Goal: Task Accomplishment & Management: Complete application form

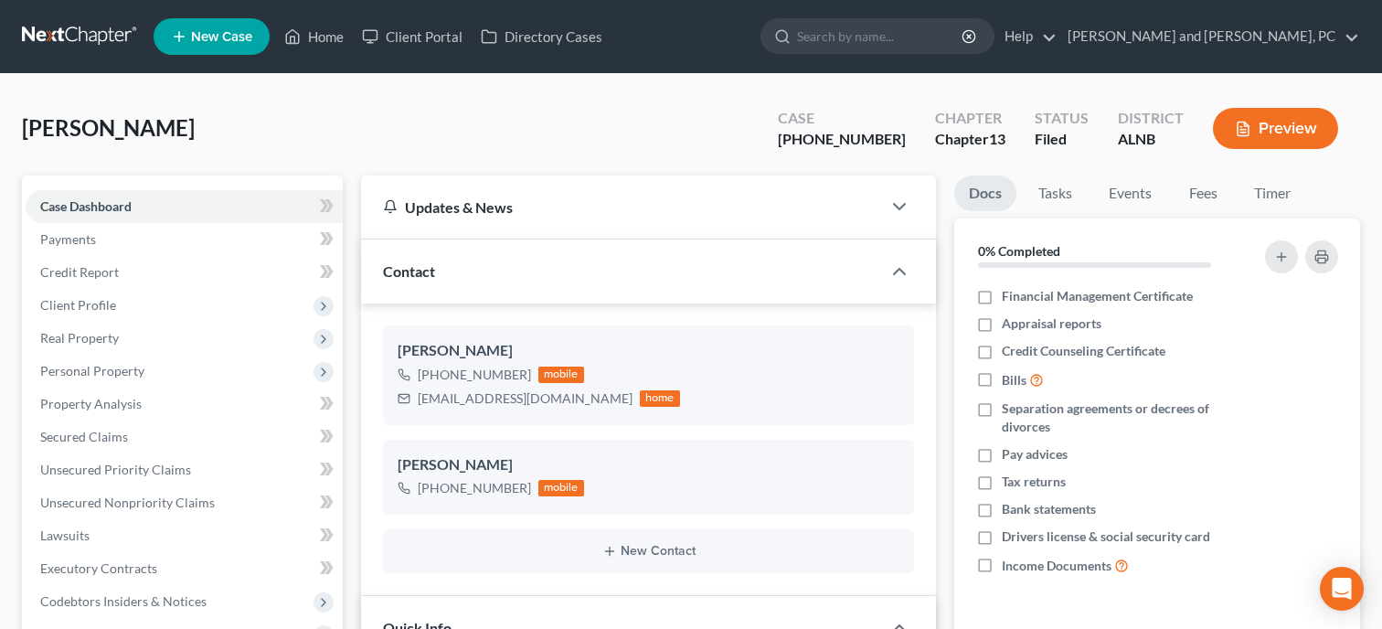
select select "6"
select select "0"
click at [310, 35] on link "Home" at bounding box center [314, 36] width 78 height 33
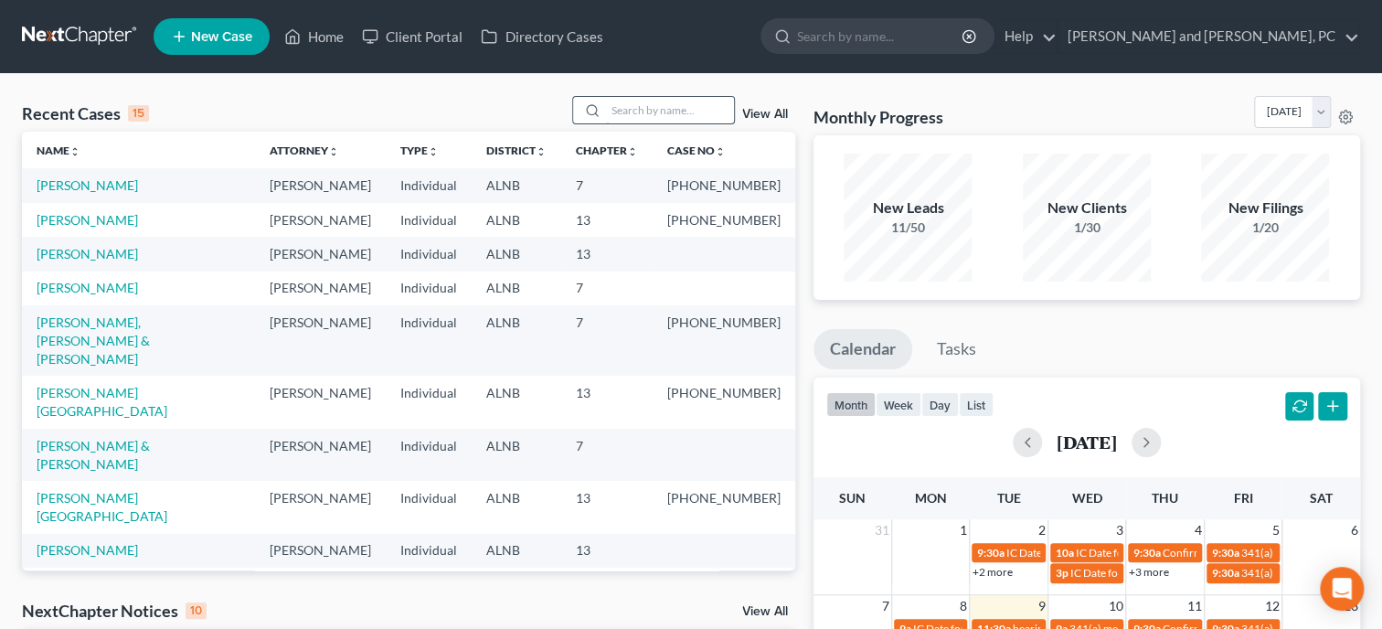
click at [641, 112] on input "search" at bounding box center [670, 110] width 128 height 27
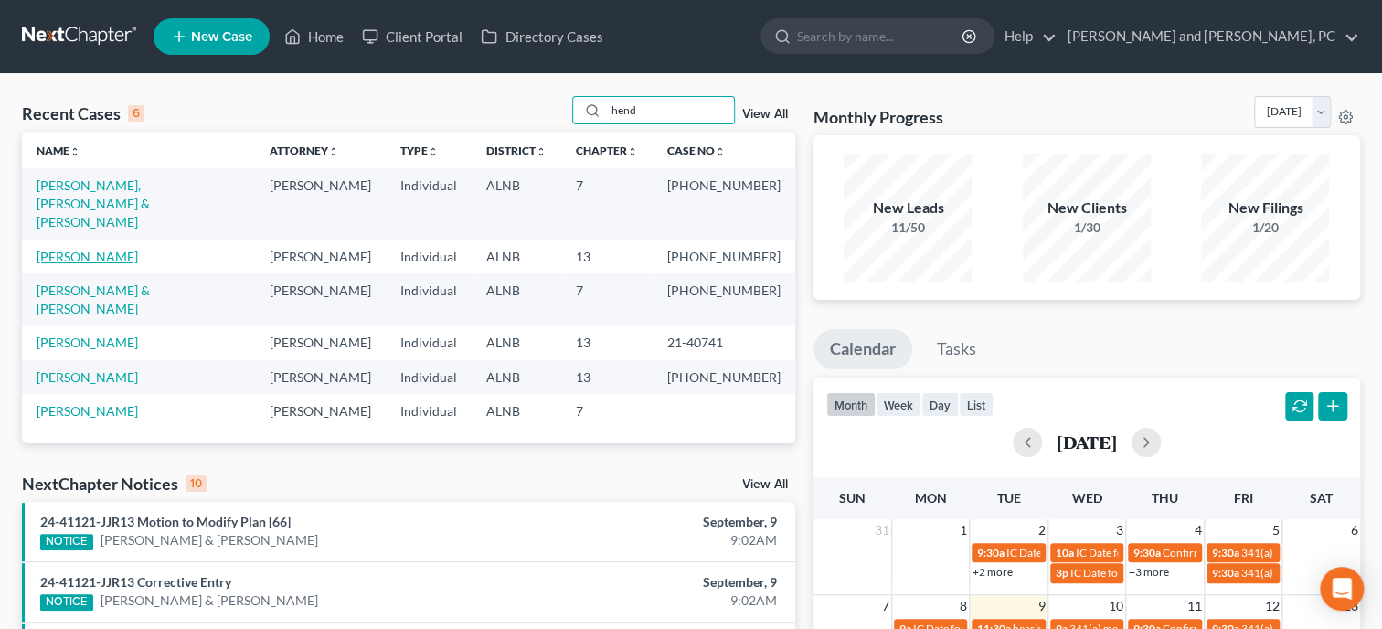
type input "hend"
click at [119, 249] on link "[PERSON_NAME]" at bounding box center [87, 257] width 101 height 16
select select "6"
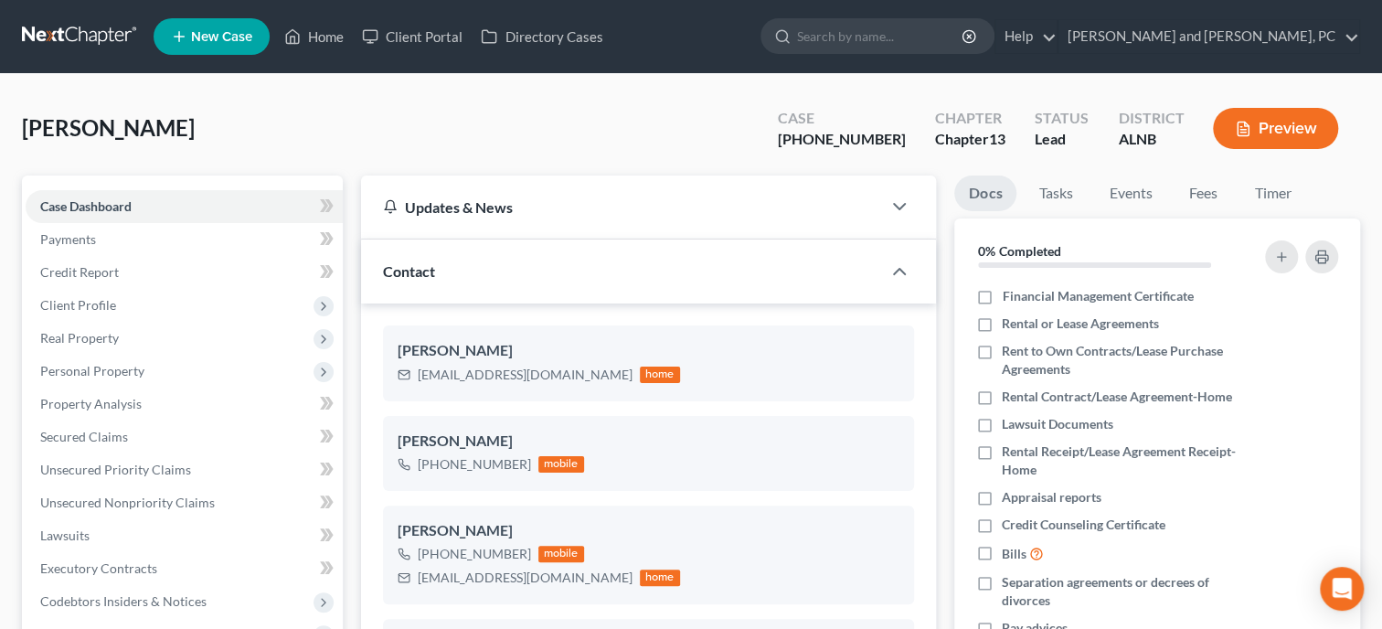
scroll to position [648, 0]
click at [167, 496] on span "Unsecured Nonpriority Claims" at bounding box center [127, 502] width 175 height 16
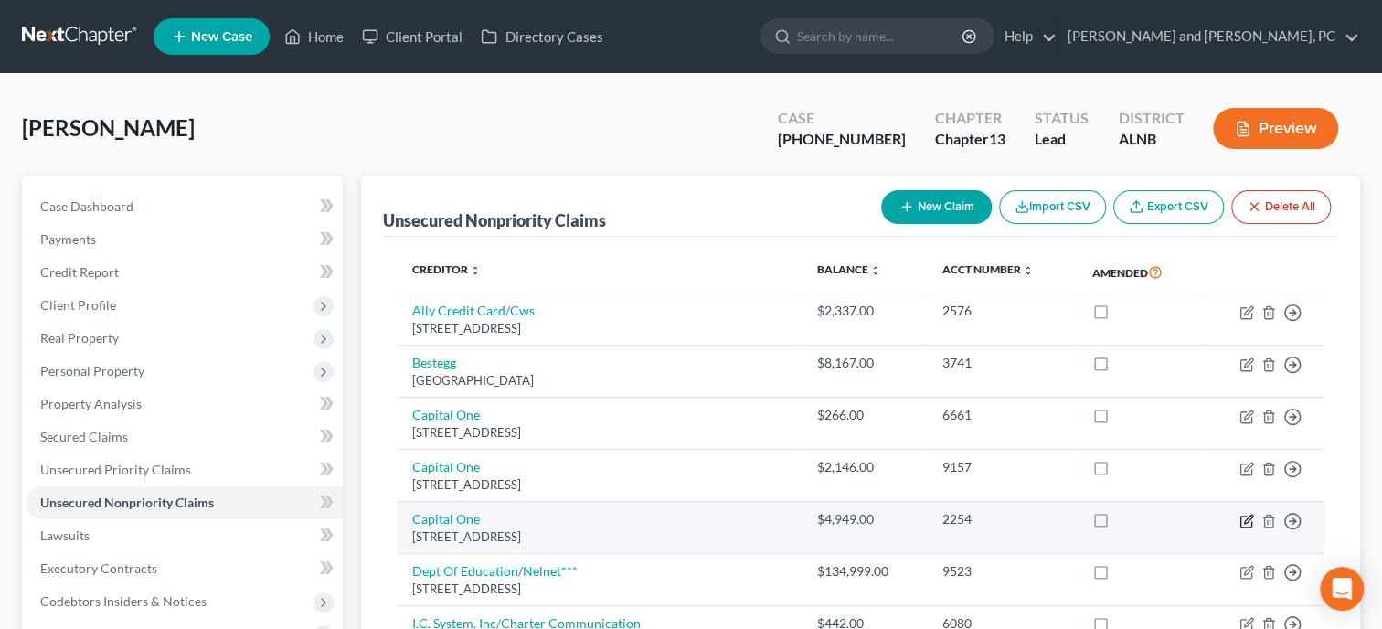
click at [1245, 517] on icon "button" at bounding box center [1248, 519] width 8 height 8
select select "46"
select select "2"
select select "0"
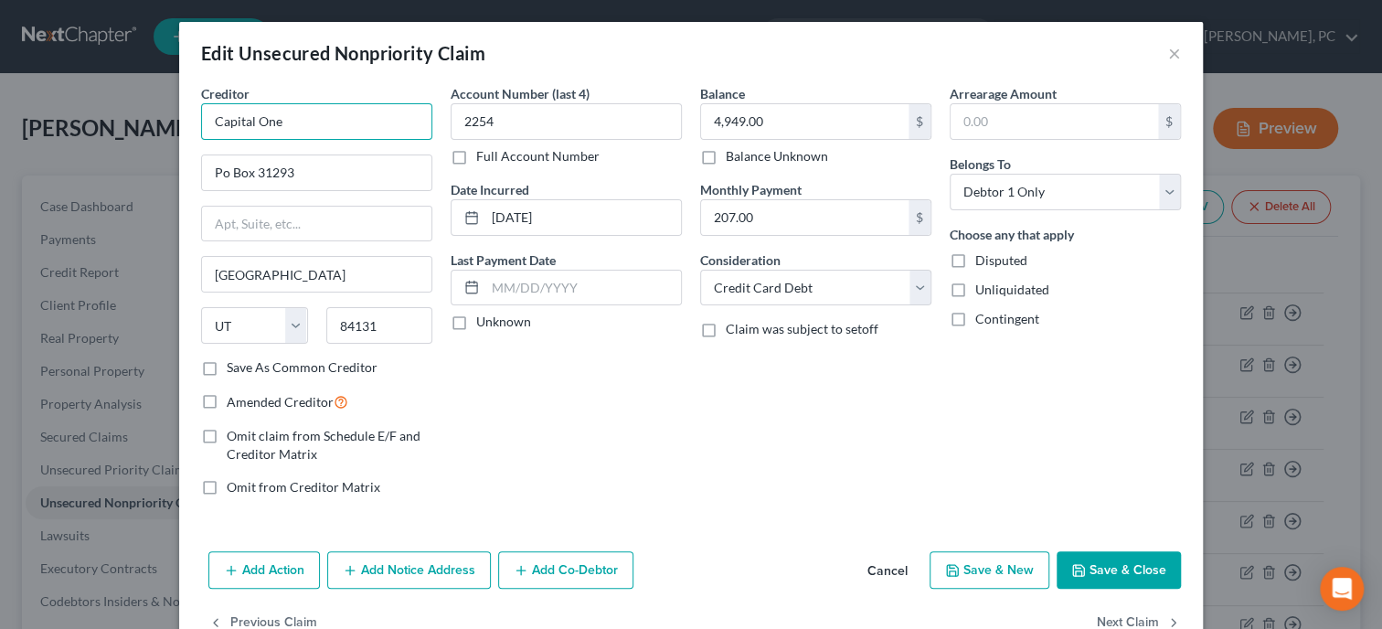
click at [294, 122] on input "Capital One" at bounding box center [316, 121] width 231 height 37
click at [424, 122] on input "Capital One/AIS" at bounding box center [316, 121] width 231 height 37
type input "Capital One/AIS***"
click at [820, 130] on input "4,949.00" at bounding box center [804, 121] width 207 height 35
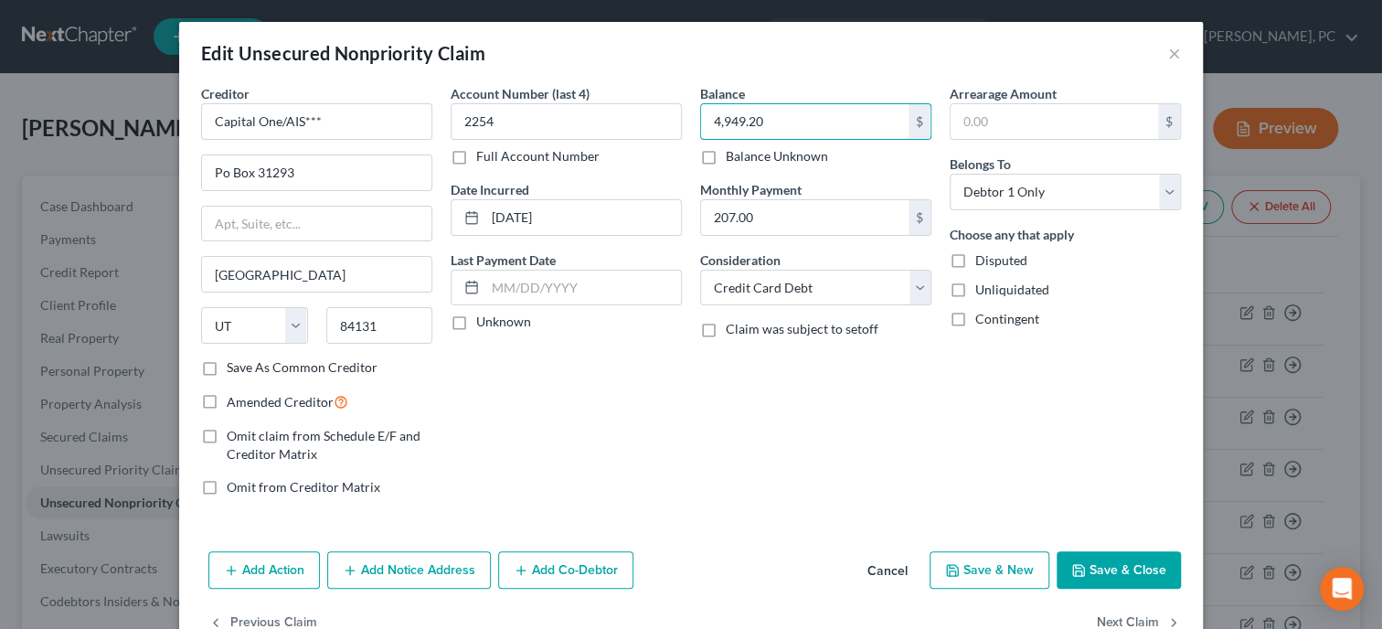
type input "4,949.20"
click at [1102, 573] on button "Save & Close" at bounding box center [1119, 570] width 124 height 38
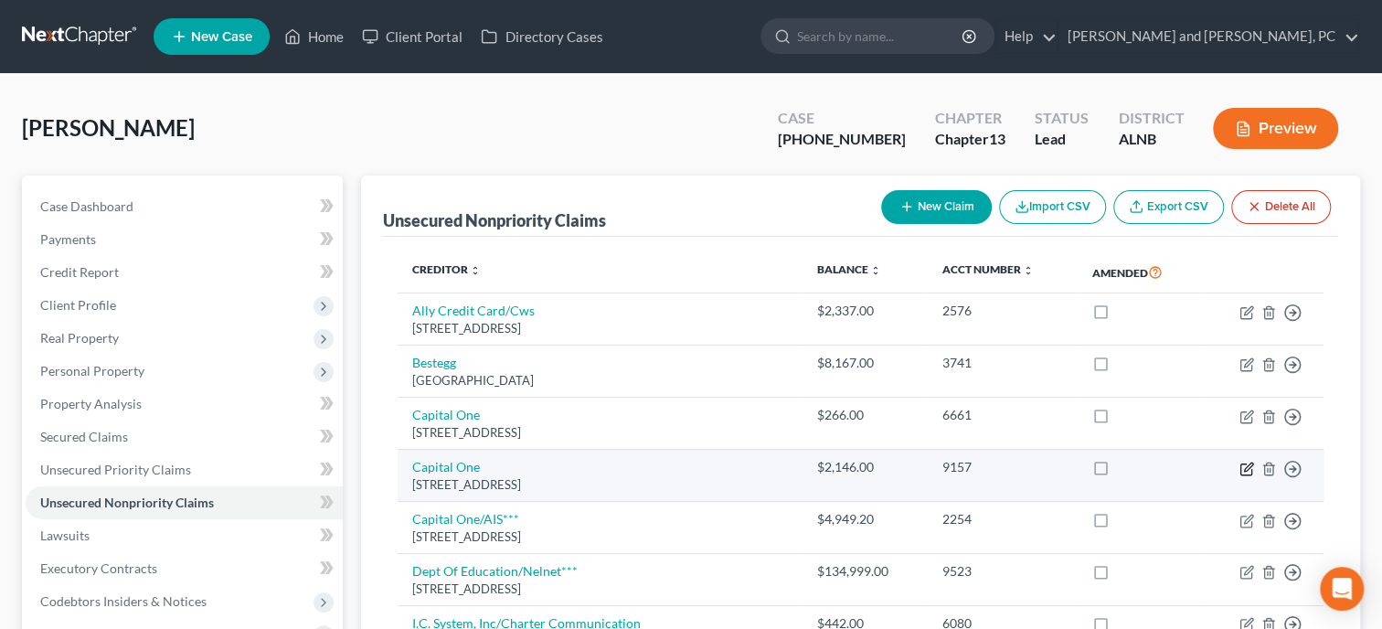
click at [1247, 470] on icon "button" at bounding box center [1248, 466] width 8 height 8
select select "46"
select select "2"
select select "0"
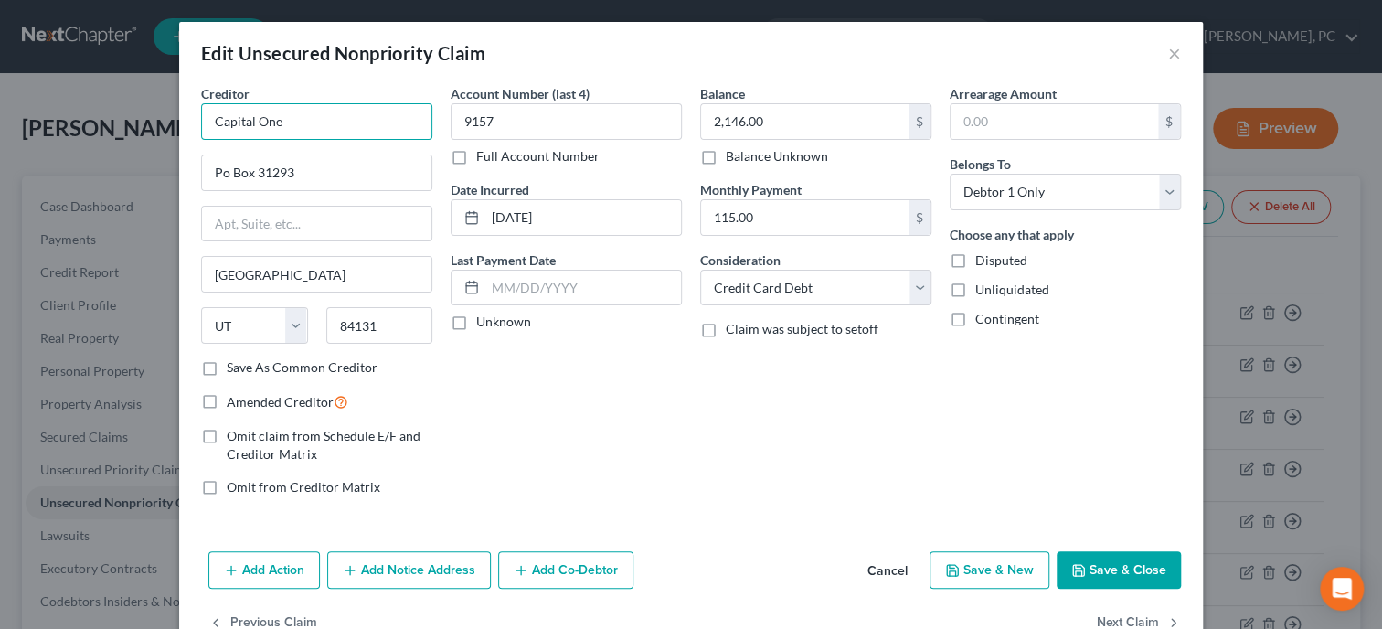
click at [314, 133] on input "Capital One" at bounding box center [316, 121] width 231 height 37
type input "Capital One/AIS***"
click at [768, 120] on input "2,146.00" at bounding box center [804, 121] width 207 height 35
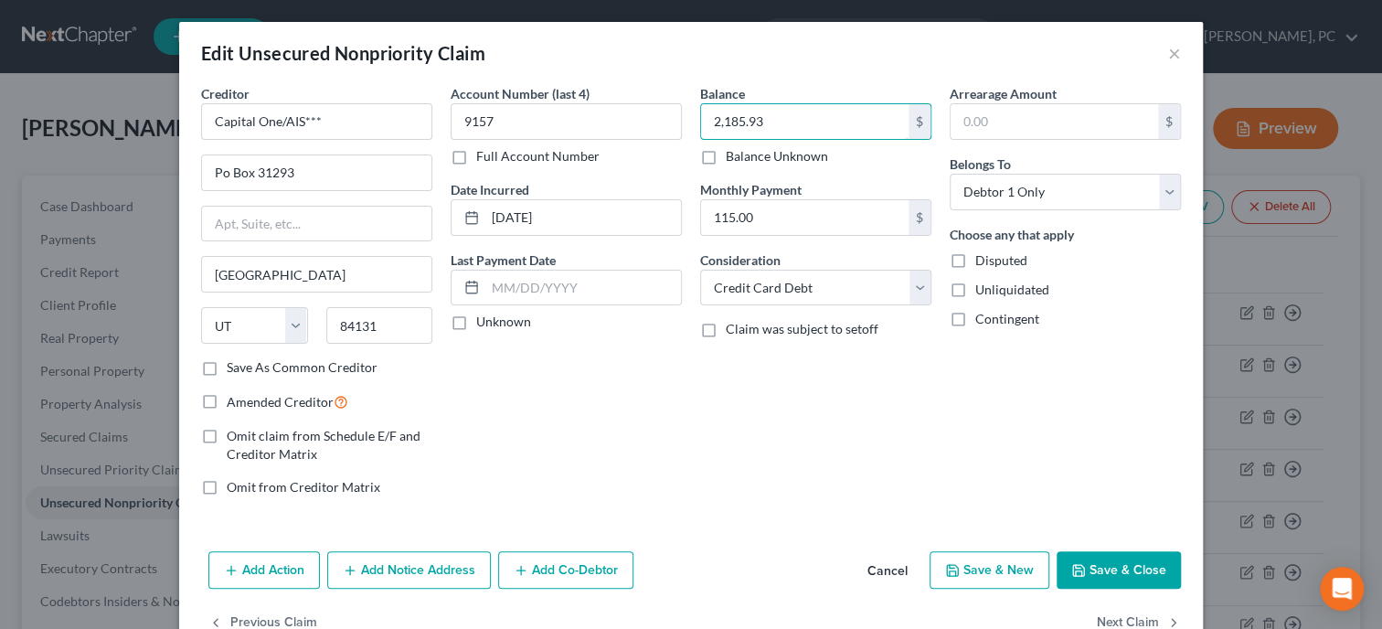
type input "2,185.93"
click at [739, 430] on div "Balance 2,185.93 $ Balance Unknown Balance Undetermined 2,185.93 $ Balance Unkn…" at bounding box center [816, 297] width 250 height 427
click at [1105, 564] on button "Save & Close" at bounding box center [1119, 570] width 124 height 38
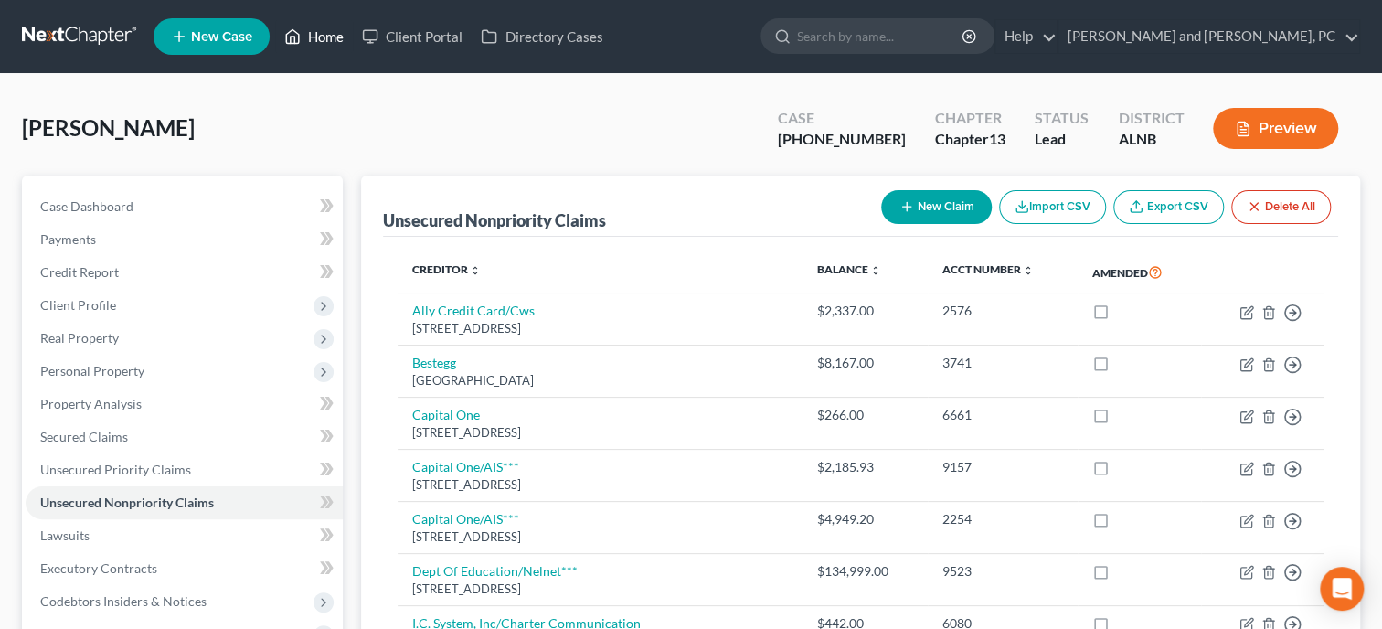
click at [325, 40] on link "Home" at bounding box center [314, 36] width 78 height 33
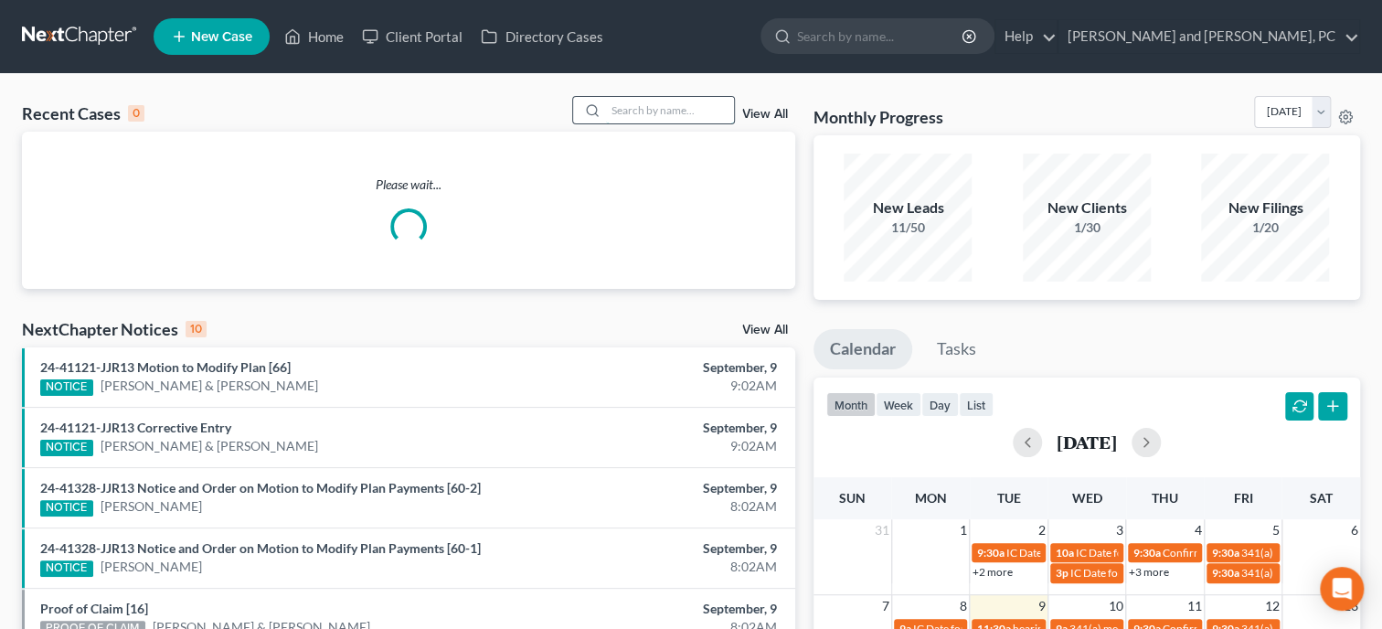
click at [677, 118] on input "search" at bounding box center [670, 110] width 128 height 27
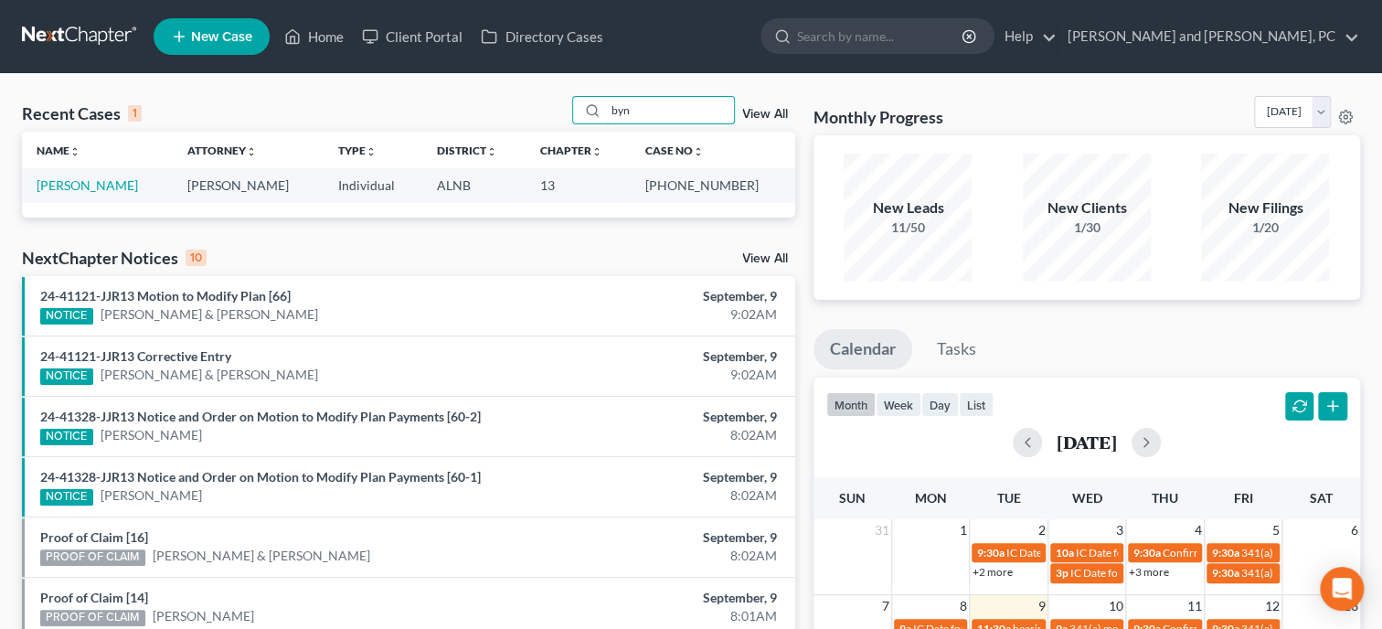
type input "byn"
click at [763, 260] on link "View All" at bounding box center [765, 258] width 46 height 13
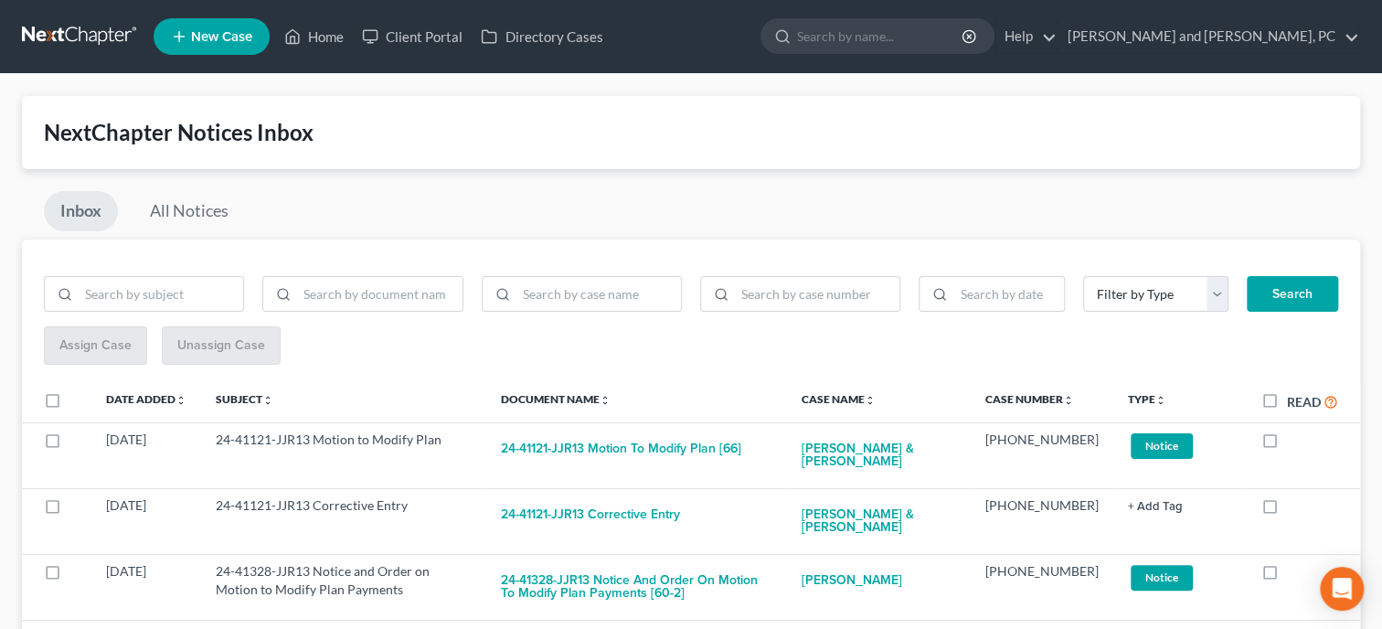
click at [1287, 403] on label "Read" at bounding box center [1312, 401] width 51 height 21
click at [1294, 403] on input "Read" at bounding box center [1300, 397] width 12 height 12
checkbox input "true"
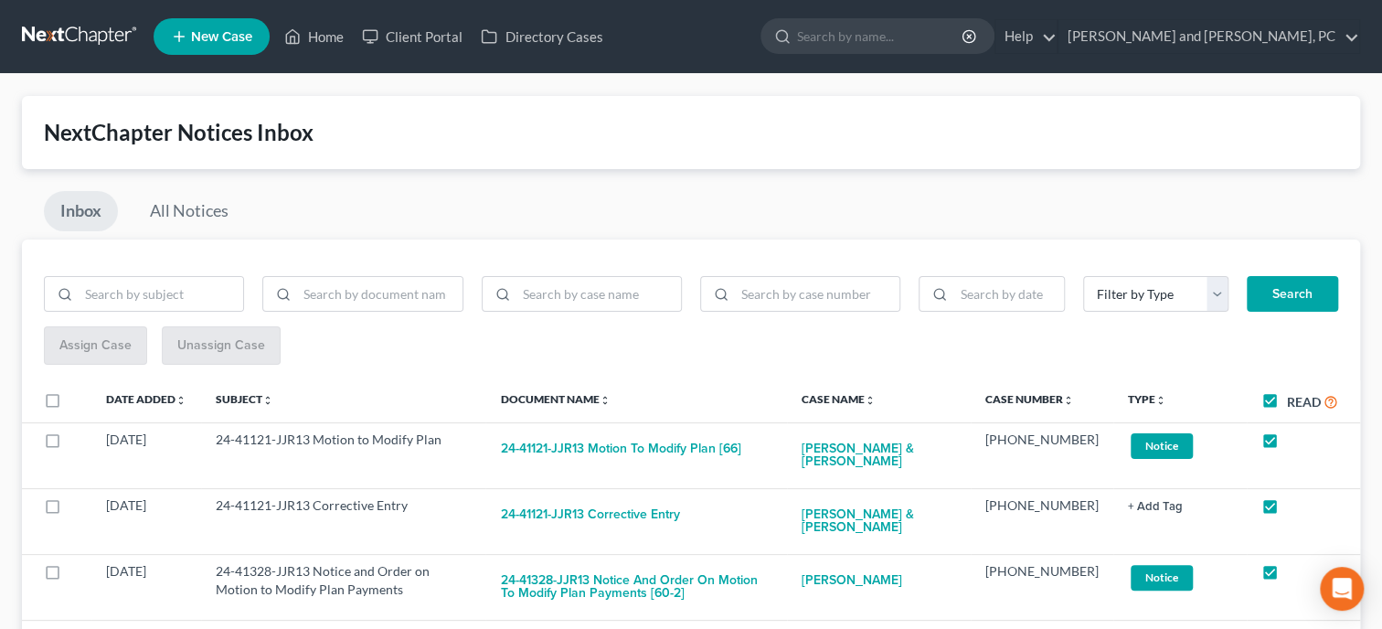
checkbox input "true"
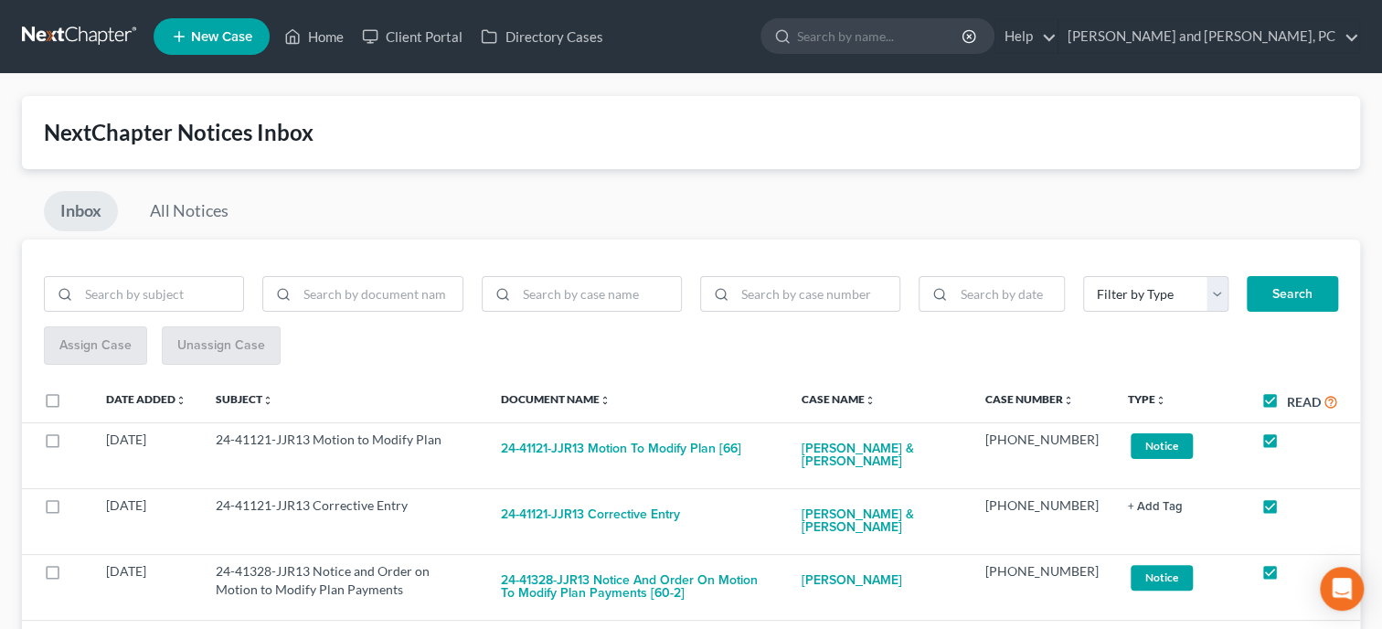
checkbox input "true"
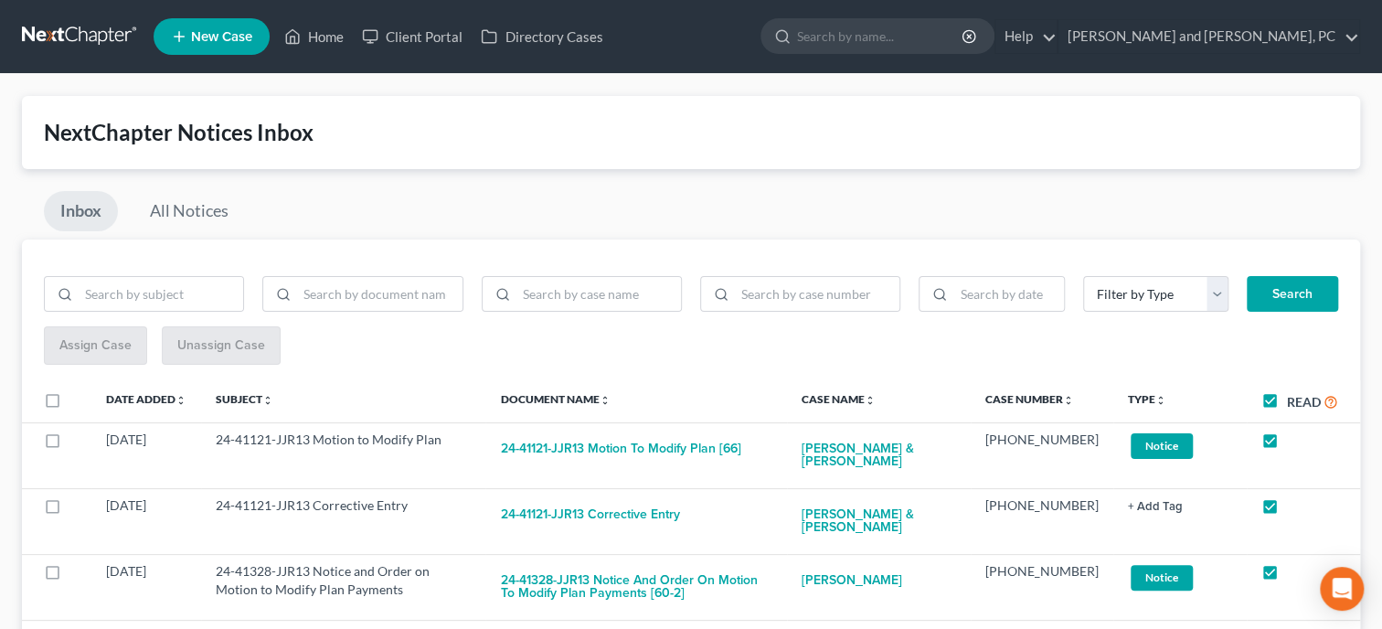
checkbox input "true"
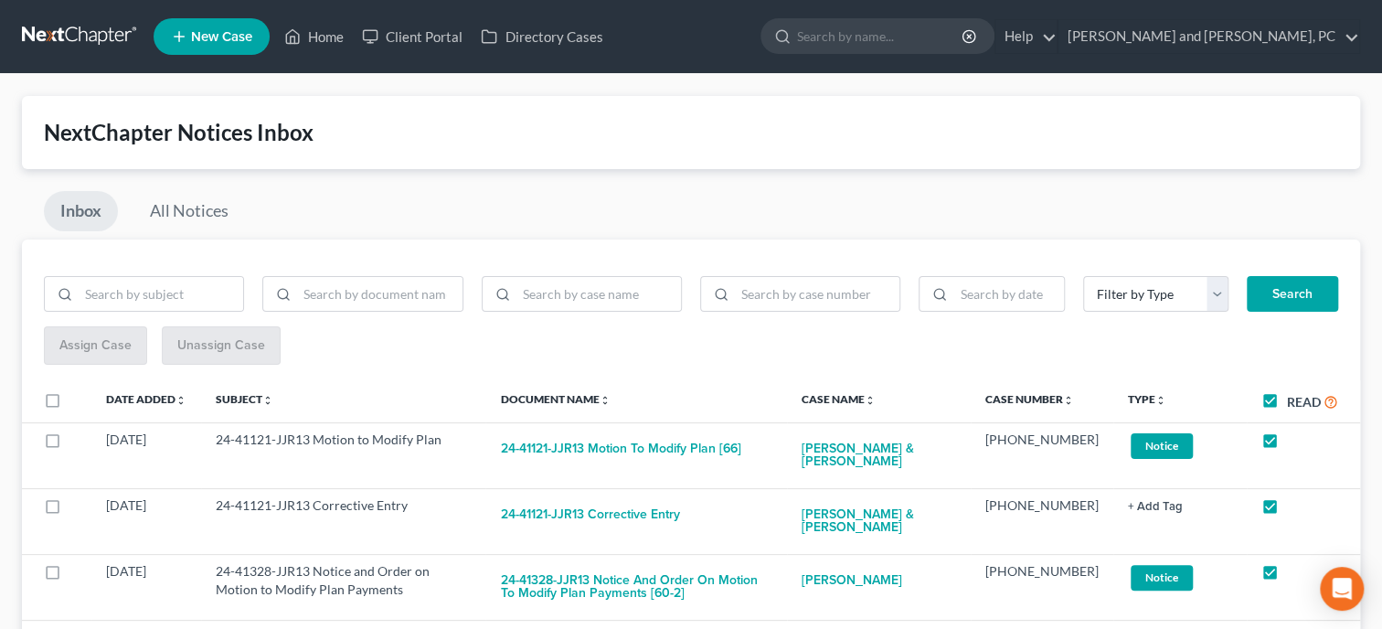
checkbox input "true"
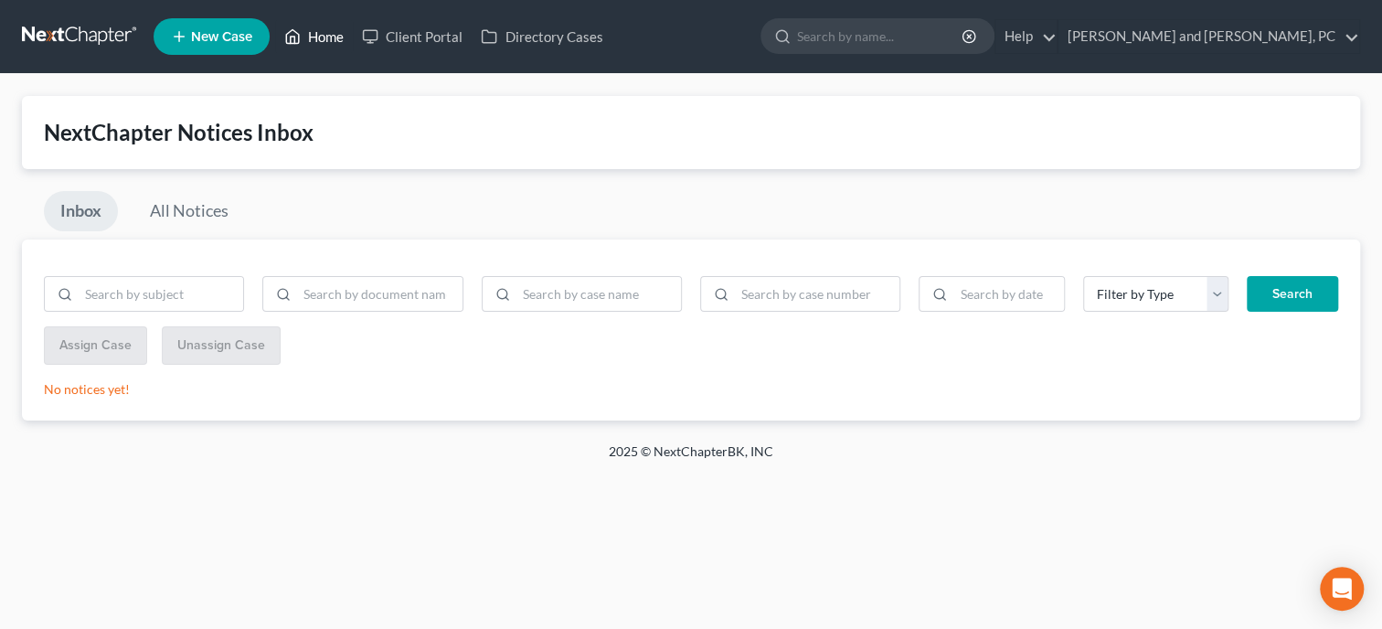
click at [335, 35] on link "Home" at bounding box center [314, 36] width 78 height 33
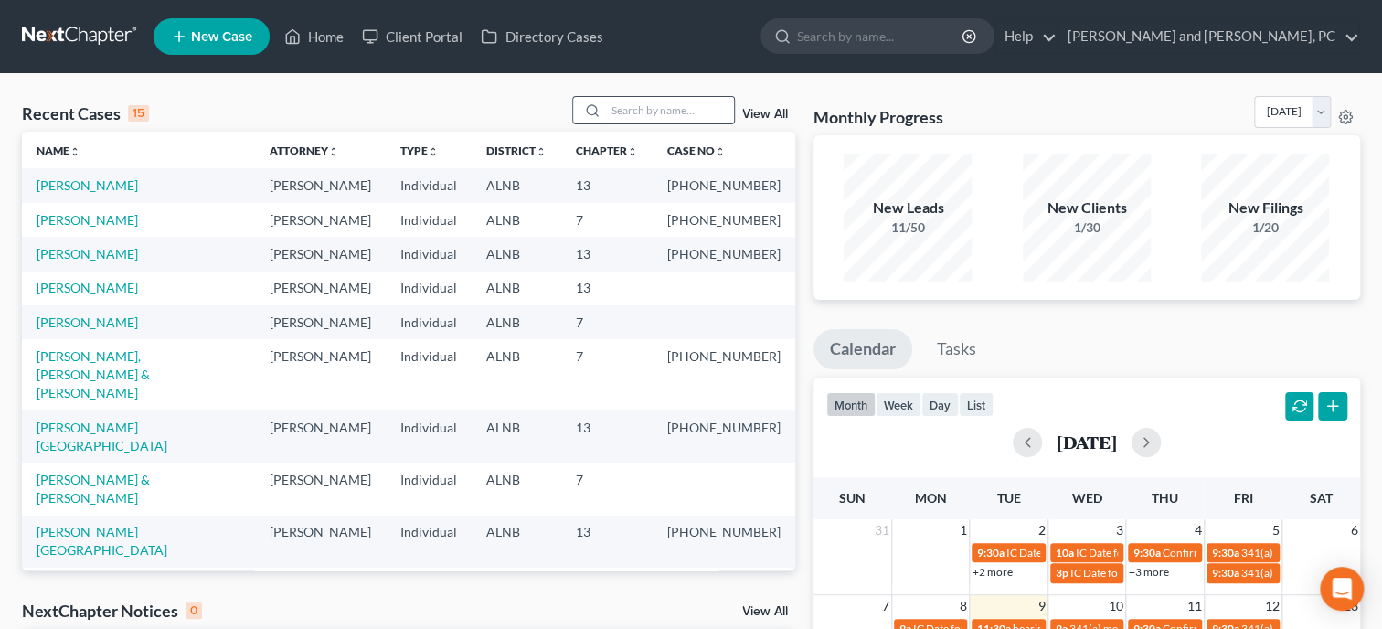
click at [639, 111] on input "search" at bounding box center [670, 110] width 128 height 27
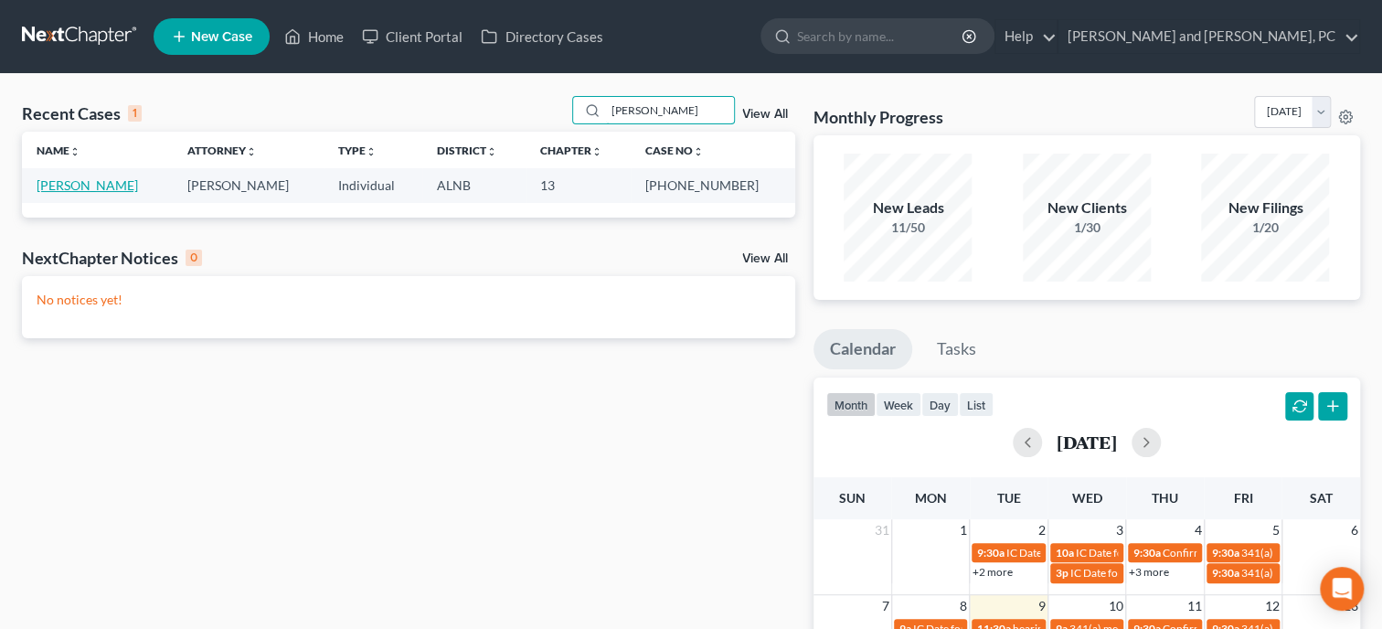
type input "bynum"
click at [66, 191] on link "[PERSON_NAME]" at bounding box center [87, 185] width 101 height 16
select select "6"
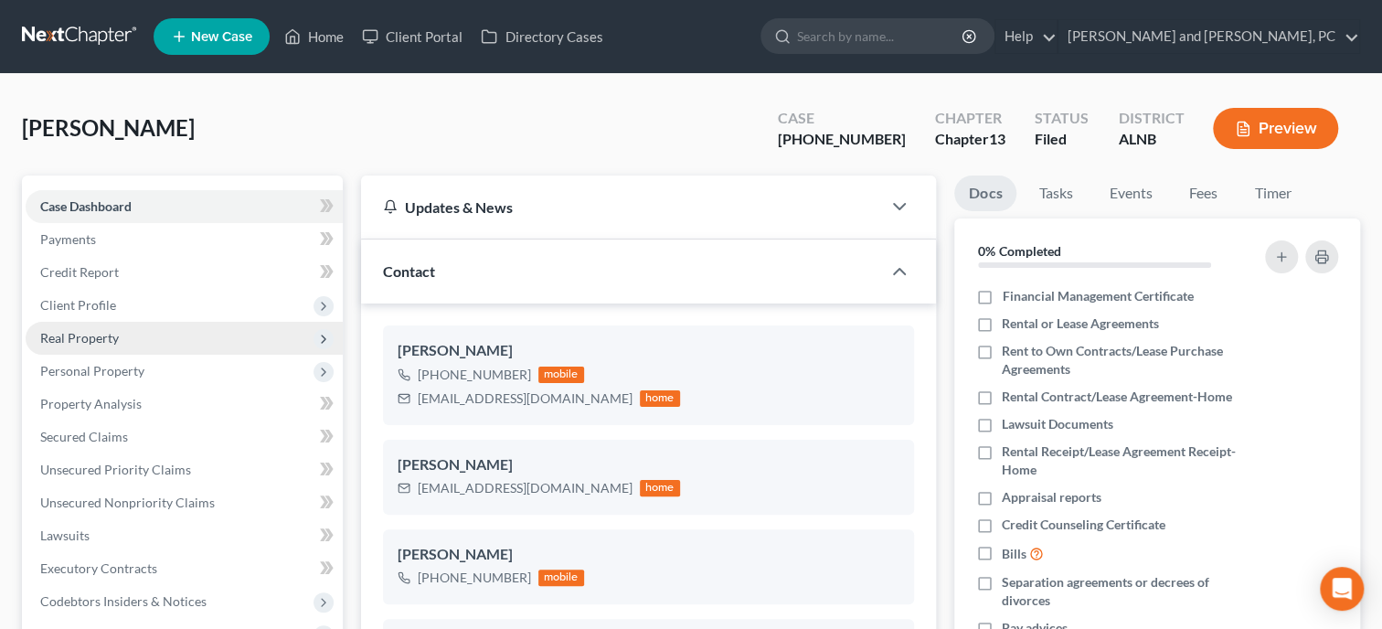
click at [99, 337] on span "Real Property" at bounding box center [79, 338] width 79 height 16
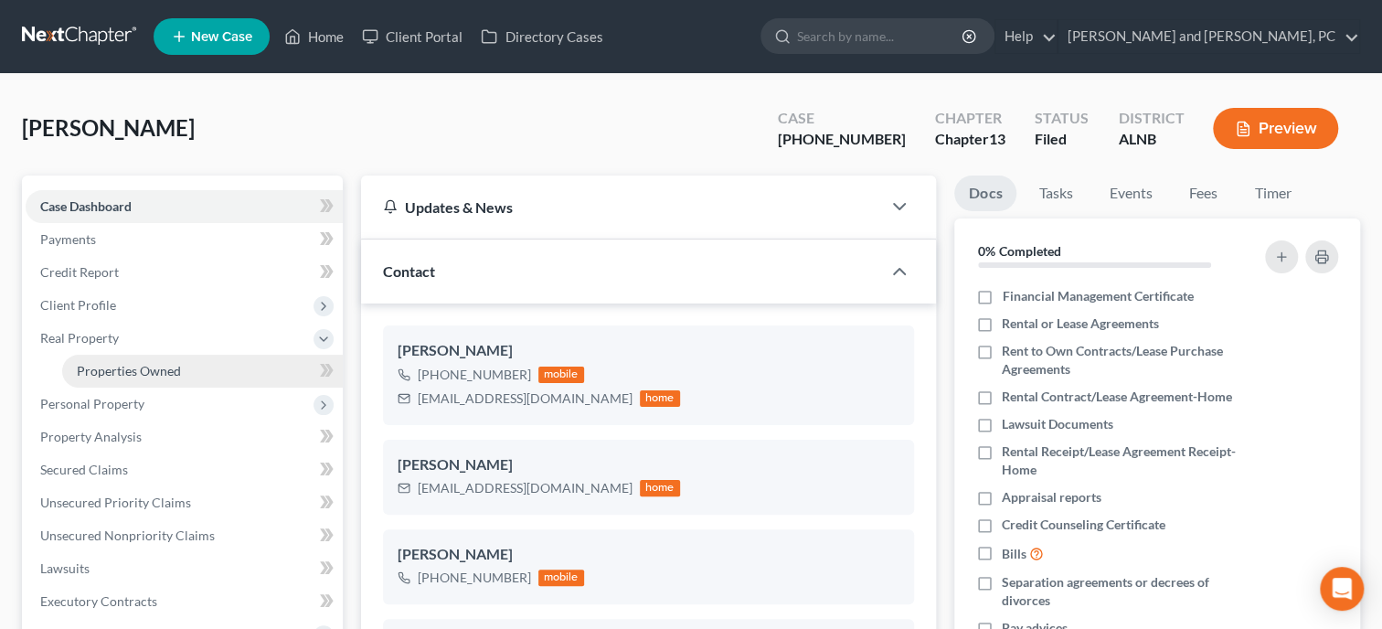
click at [106, 365] on span "Properties Owned" at bounding box center [129, 371] width 104 height 16
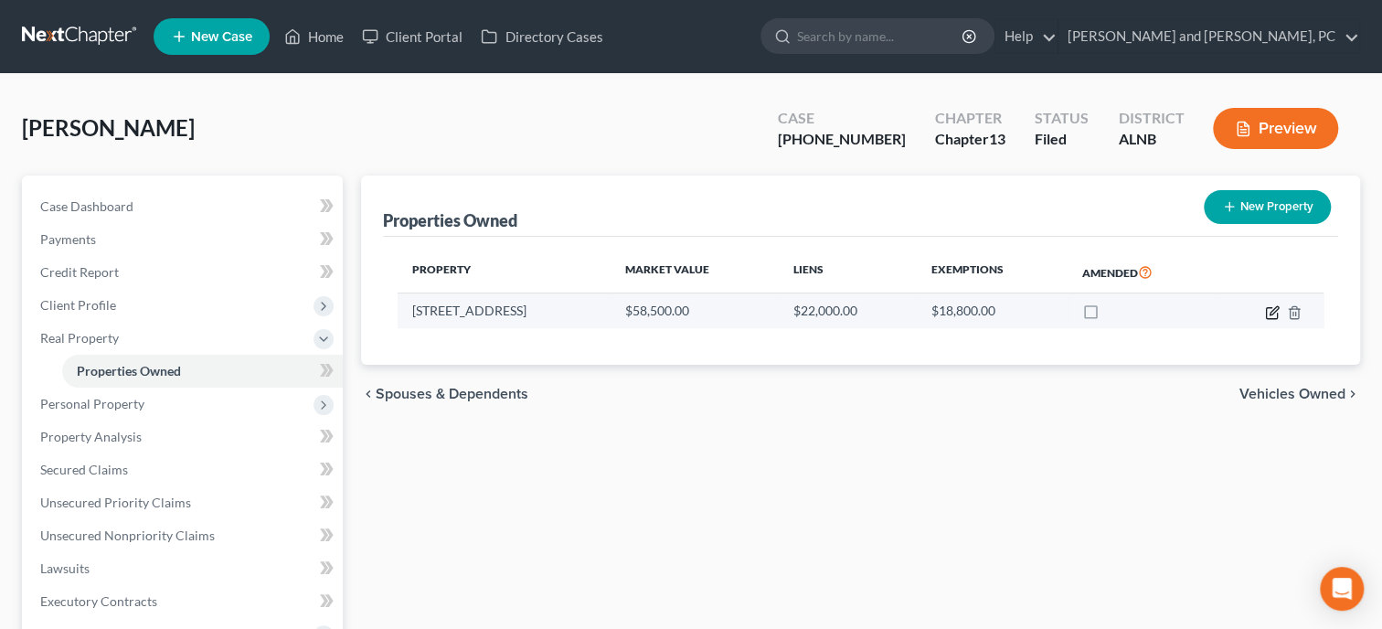
click at [1275, 312] on icon "button" at bounding box center [1272, 312] width 15 height 15
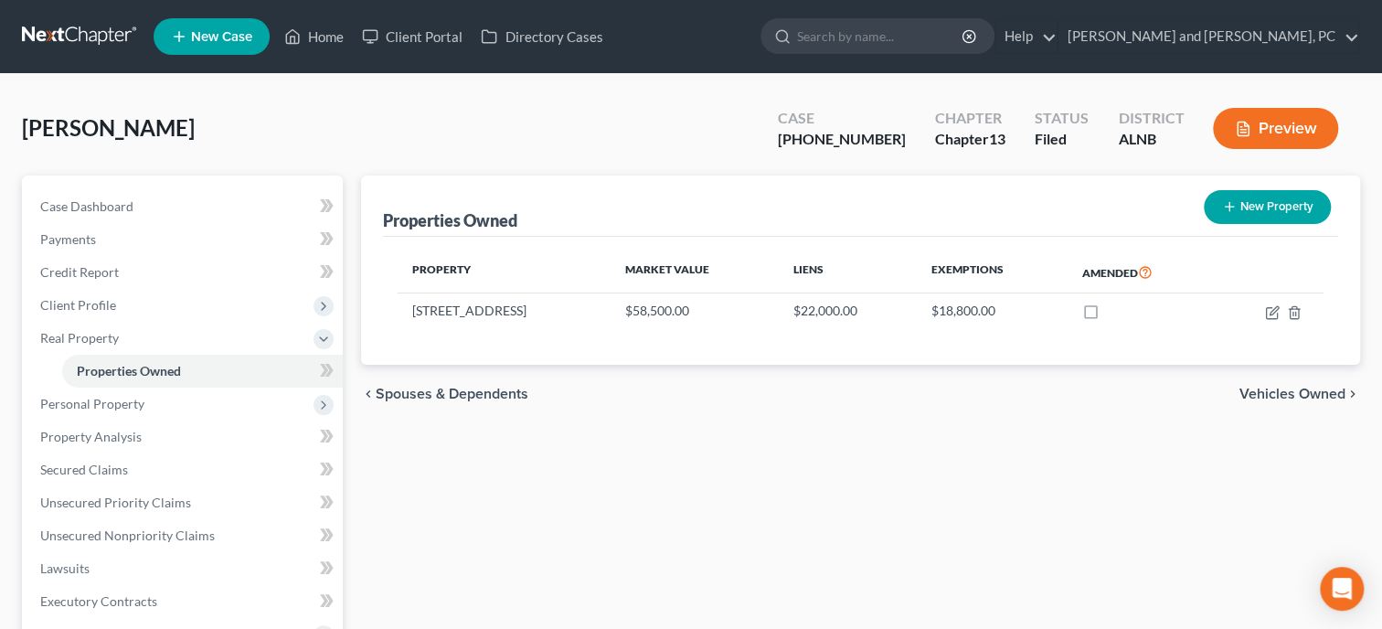
select select "0"
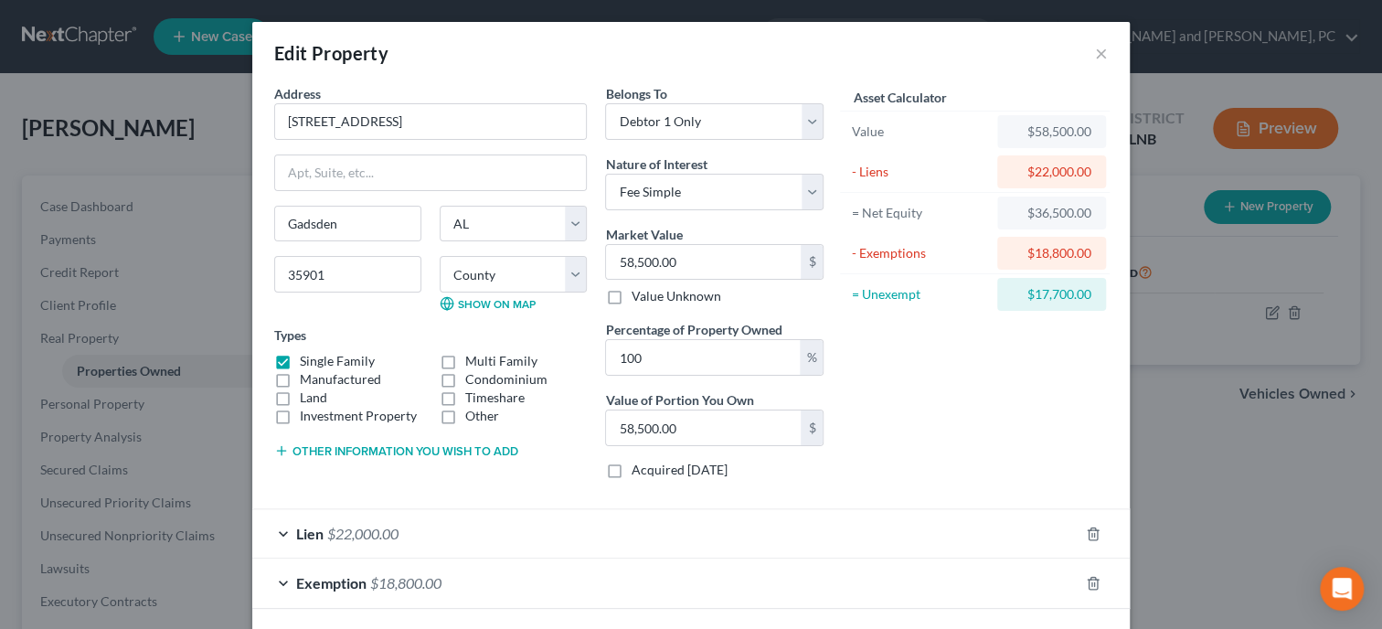
click at [361, 537] on span "$22,000.00" at bounding box center [362, 533] width 71 height 17
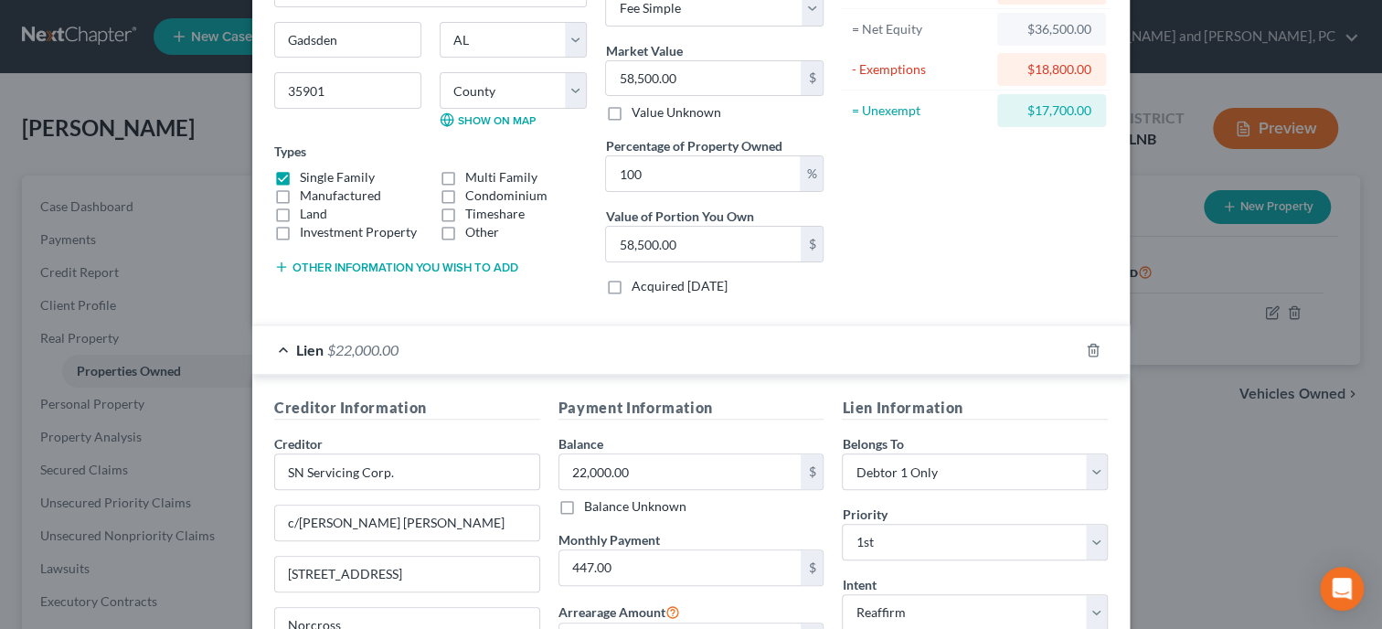
scroll to position [187, 0]
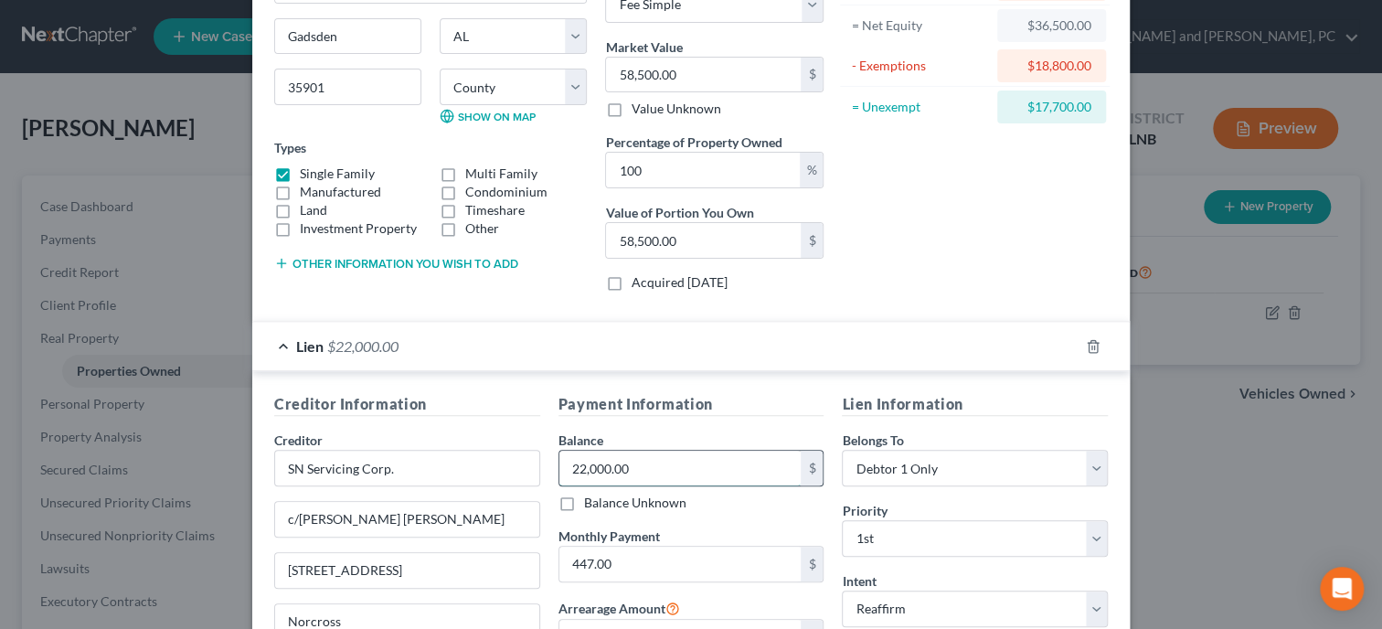
click at [657, 473] on input "22,000.00" at bounding box center [680, 468] width 242 height 35
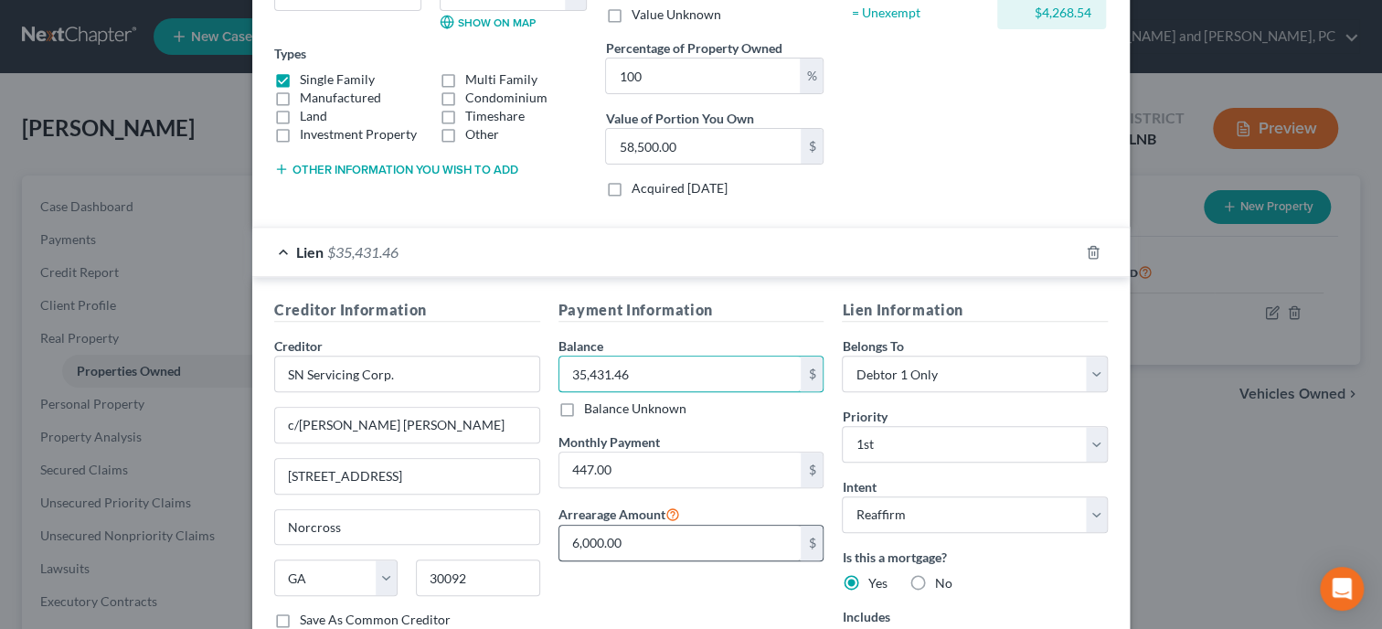
type input "35,431.46"
click at [695, 536] on input "6,000.00" at bounding box center [680, 543] width 242 height 35
type input "10,668.74"
click at [710, 593] on div "Payment Information Balance 35,431.46 $ Balance Unknown Balance Undetermined 35…" at bounding box center [691, 482] width 284 height 367
click at [459, 383] on input "SN Servicing Corp." at bounding box center [407, 374] width 266 height 37
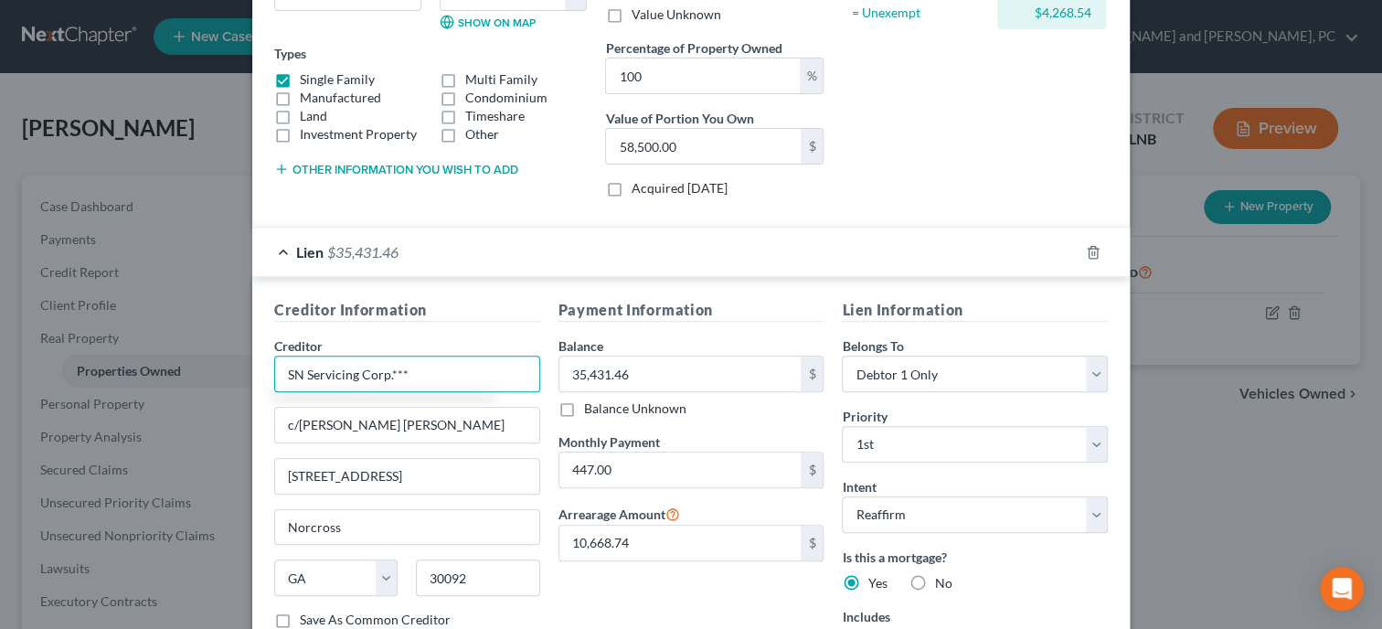
type input "SN Servicing Corp.***"
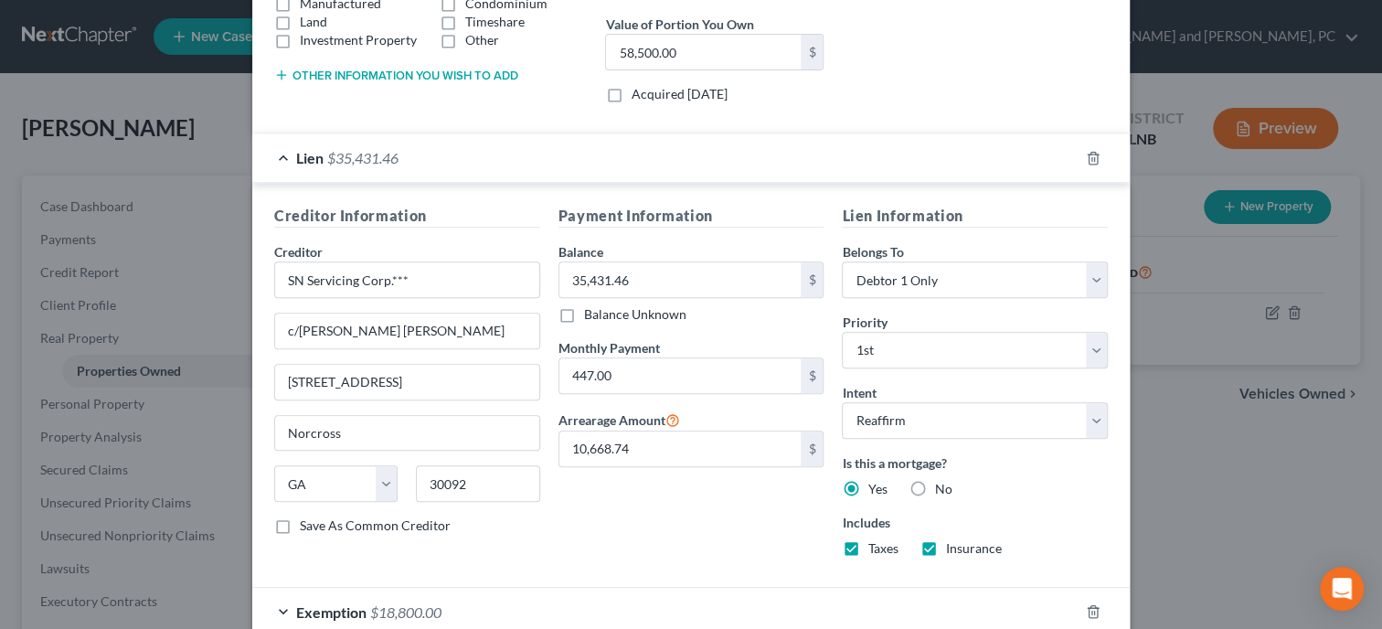
scroll to position [480, 0]
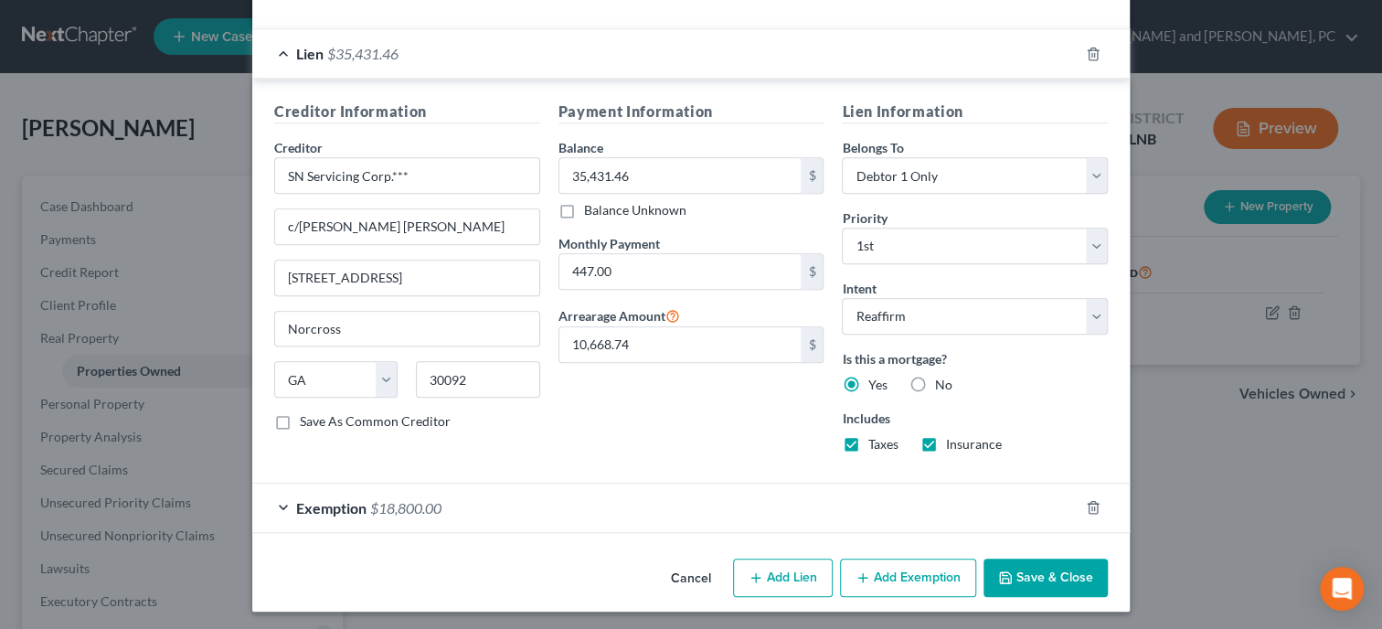
click at [1008, 572] on icon "button" at bounding box center [1005, 577] width 15 height 15
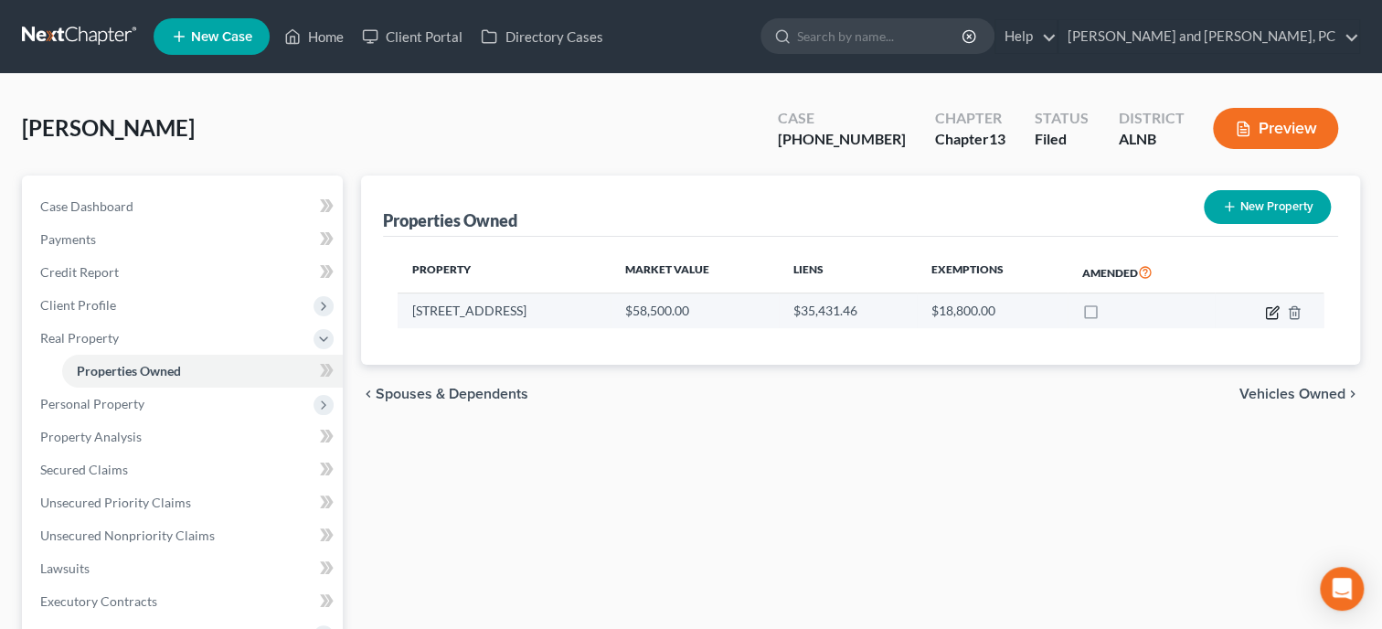
click at [1270, 314] on icon "button" at bounding box center [1274, 310] width 8 height 8
select select "0"
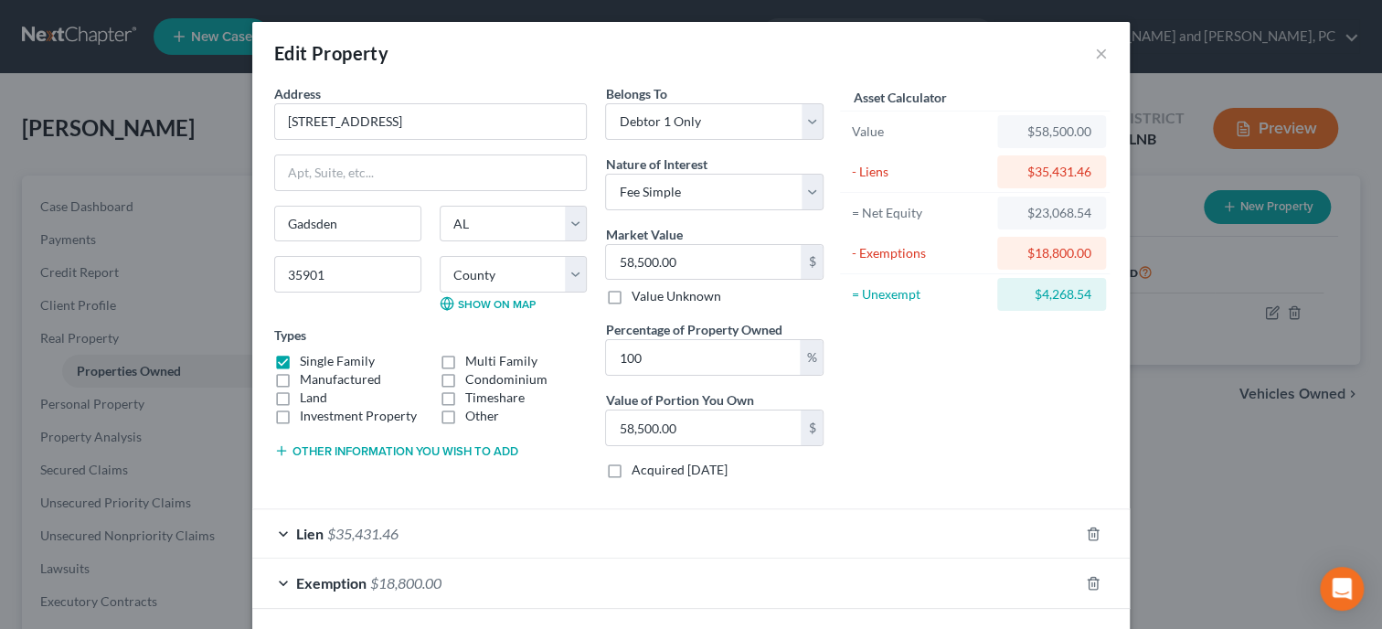
scroll to position [77, 0]
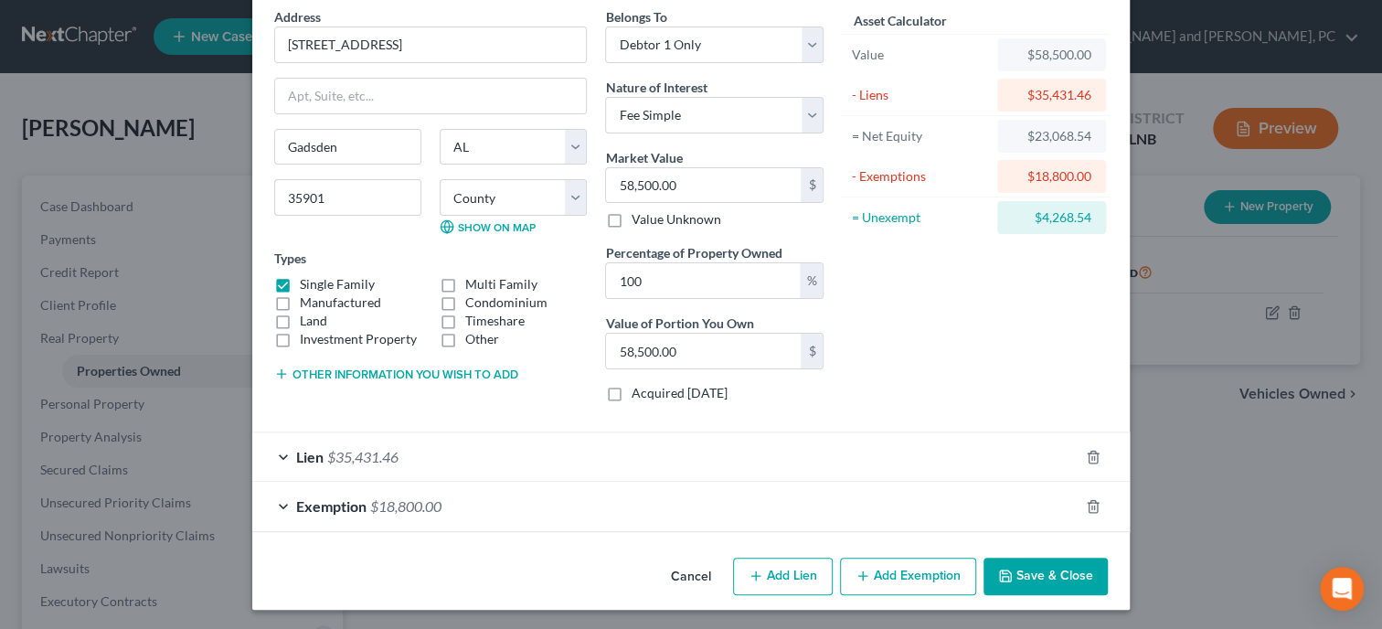
click at [677, 446] on div "Lien $35,431.46" at bounding box center [665, 456] width 826 height 48
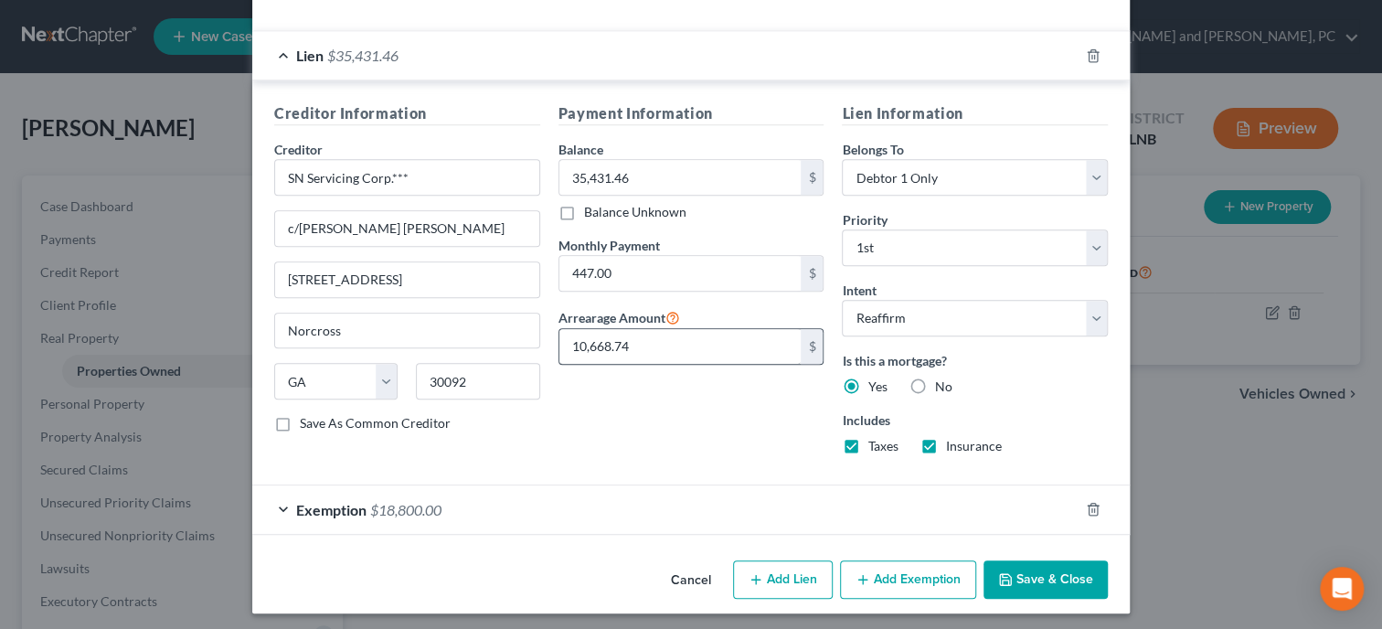
scroll to position [480, 0]
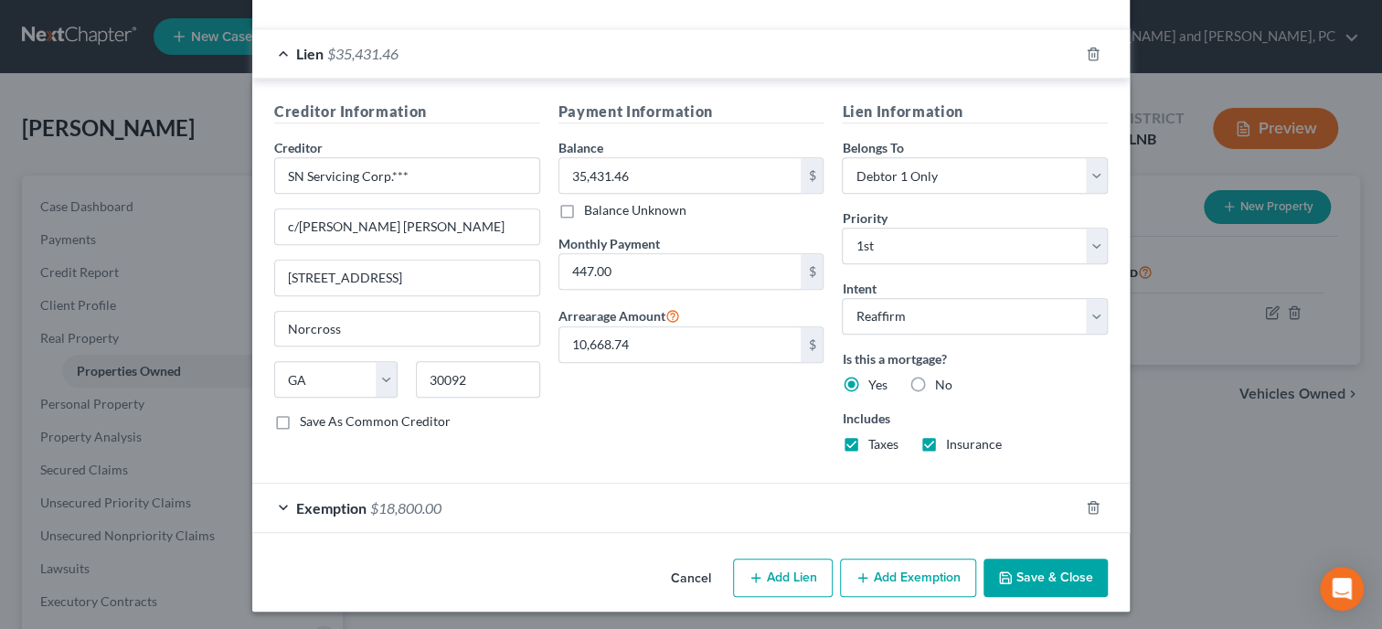
click at [934, 380] on label "No" at bounding box center [942, 385] width 17 height 18
click at [941, 380] on input "No" at bounding box center [947, 382] width 12 height 12
radio input "true"
radio input "false"
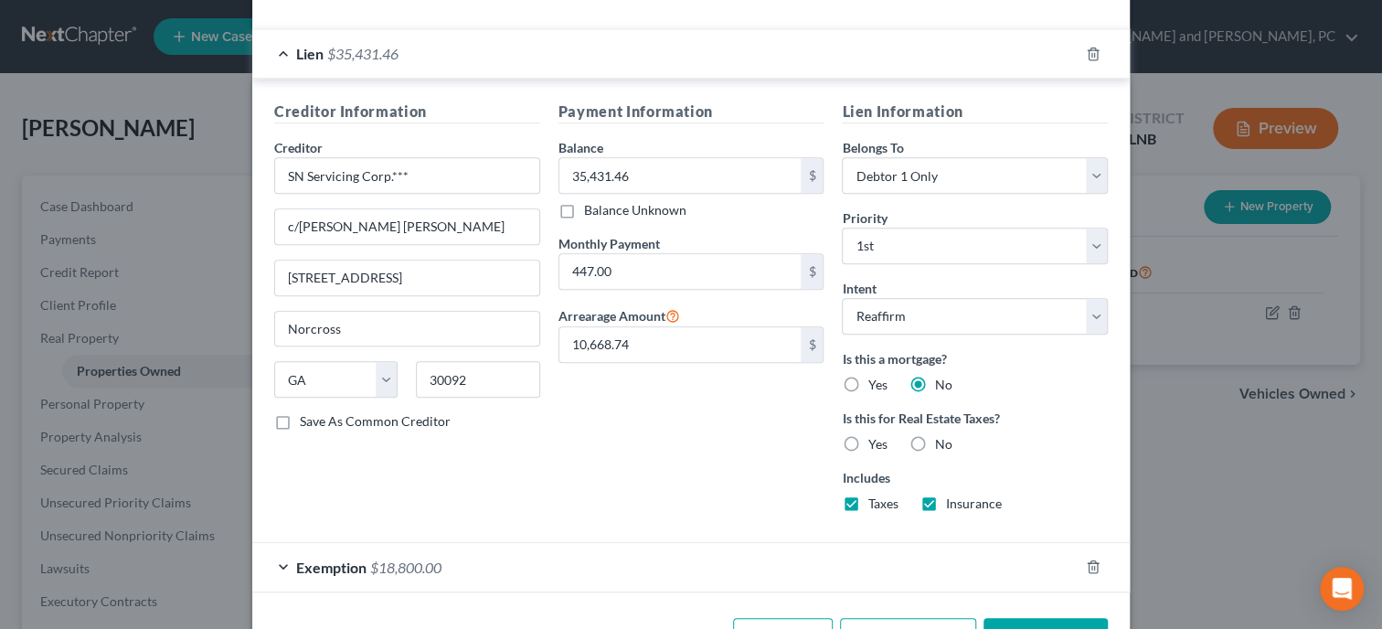
click at [934, 437] on label "No" at bounding box center [942, 444] width 17 height 18
click at [941, 437] on input "No" at bounding box center [947, 441] width 12 height 12
radio input "true"
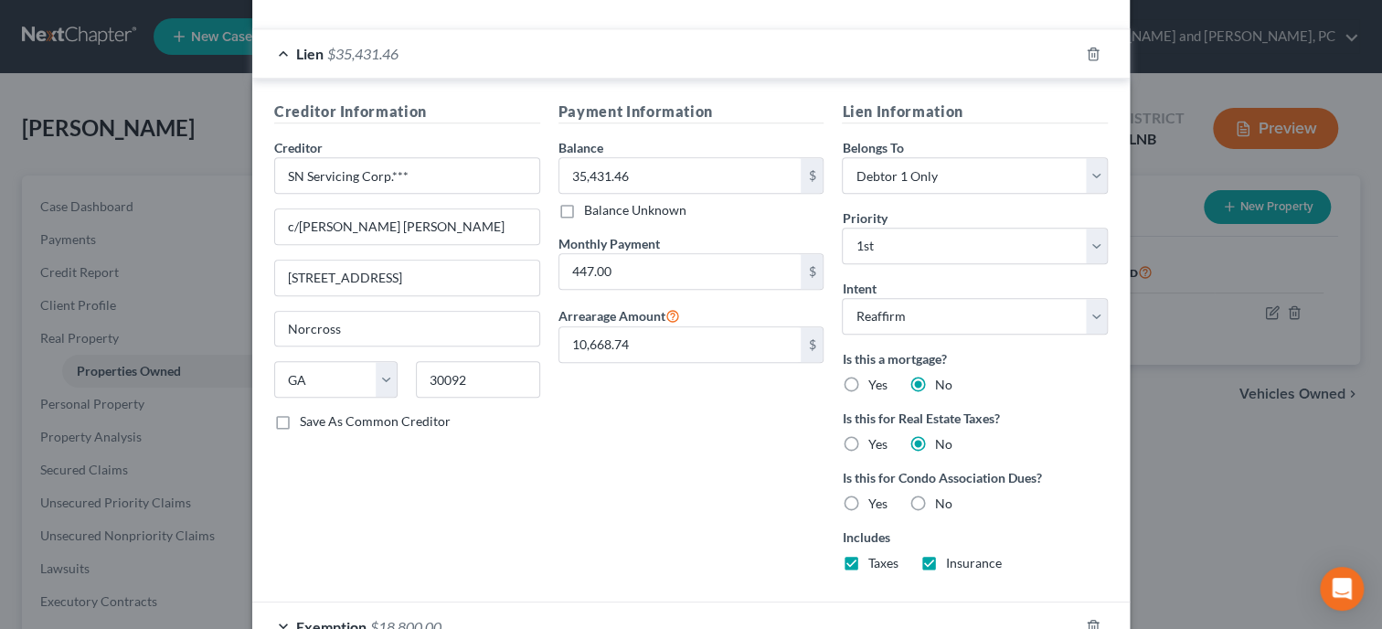
click at [934, 503] on label "No" at bounding box center [942, 503] width 17 height 18
click at [941, 503] on input "No" at bounding box center [947, 500] width 12 height 12
radio input "true"
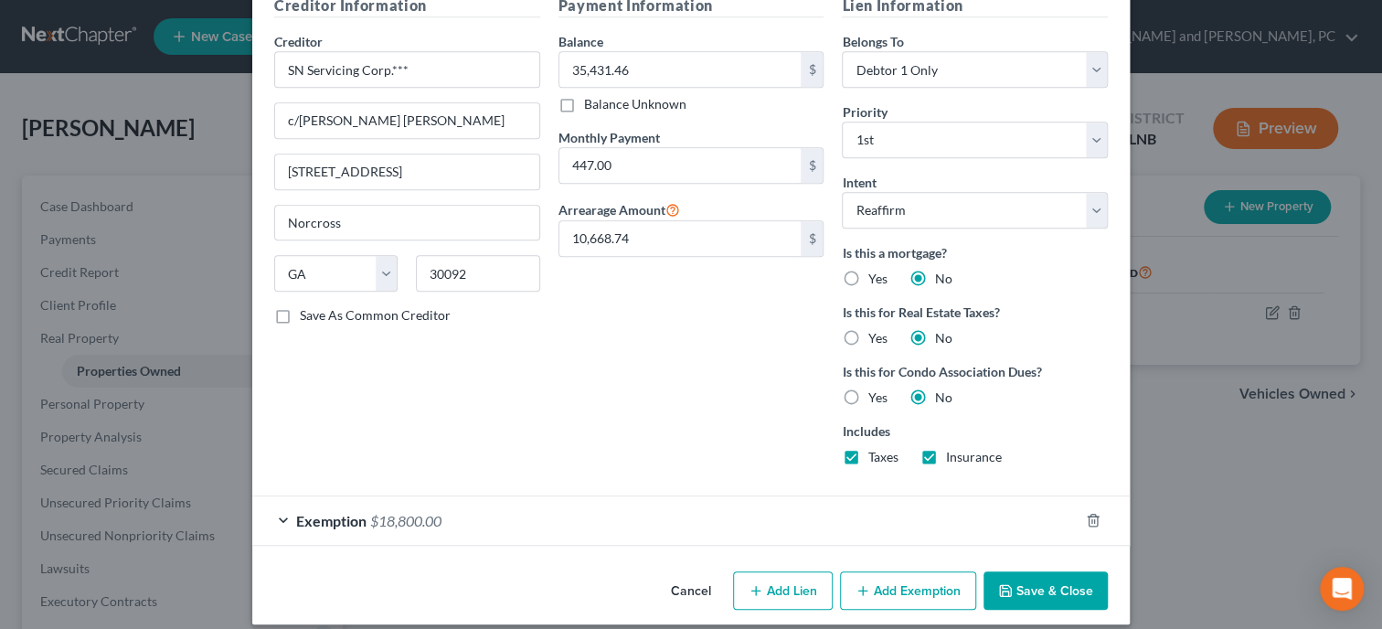
scroll to position [599, 0]
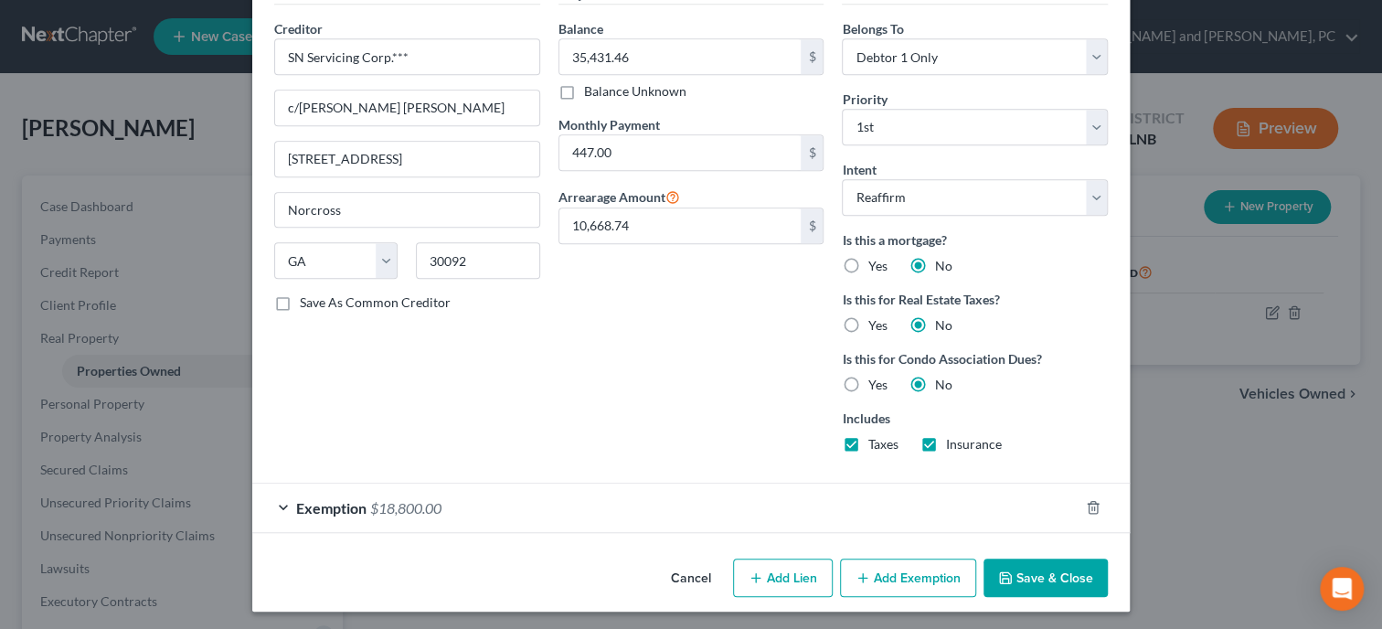
click at [1041, 562] on button "Save & Close" at bounding box center [1045, 577] width 124 height 38
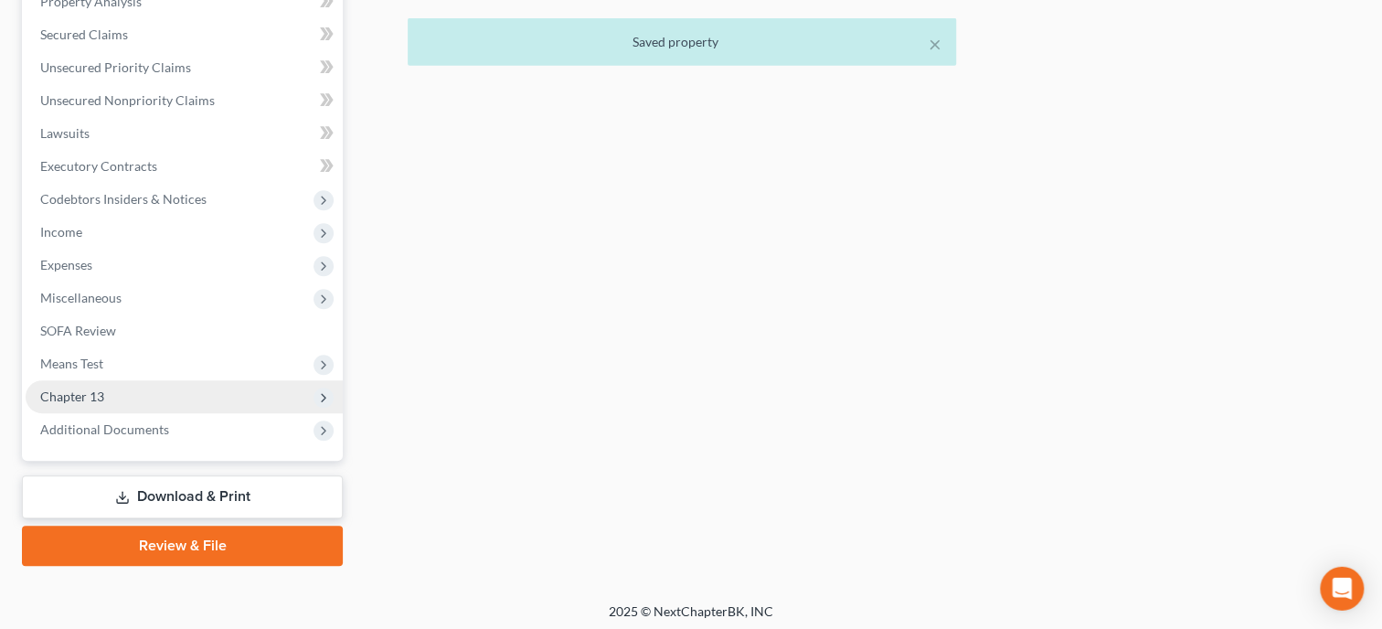
scroll to position [440, 0]
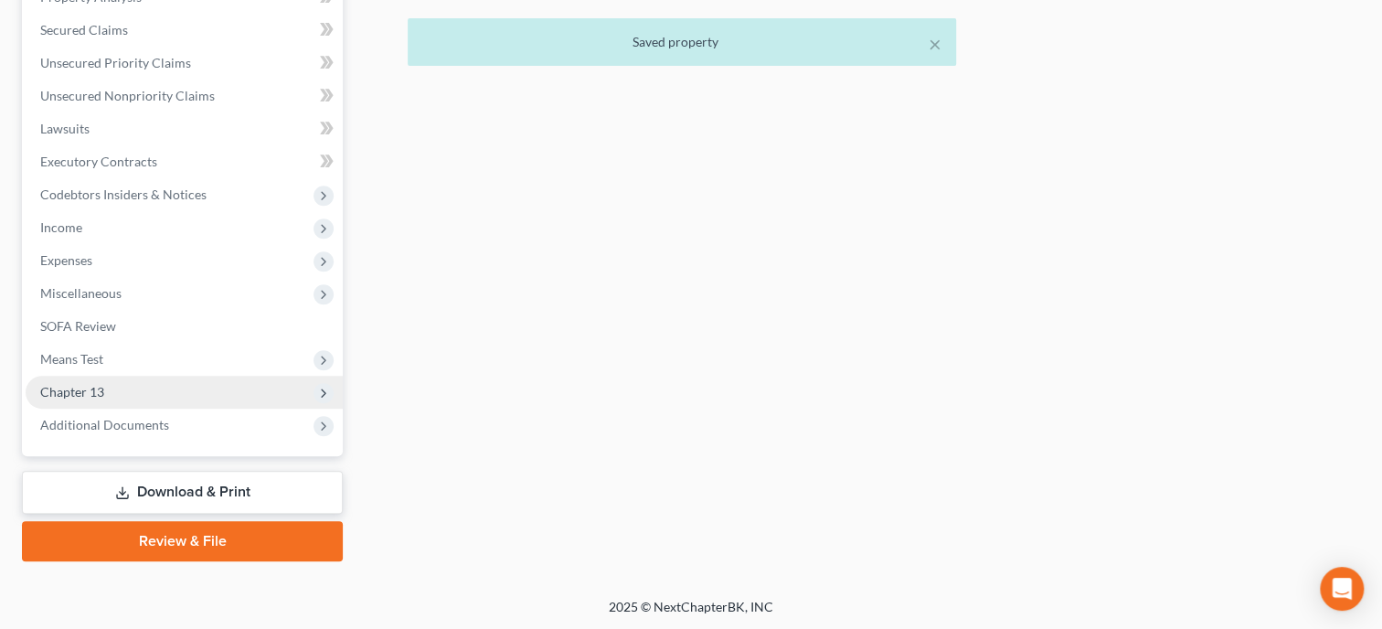
click at [175, 396] on span "Chapter 13" at bounding box center [184, 392] width 317 height 33
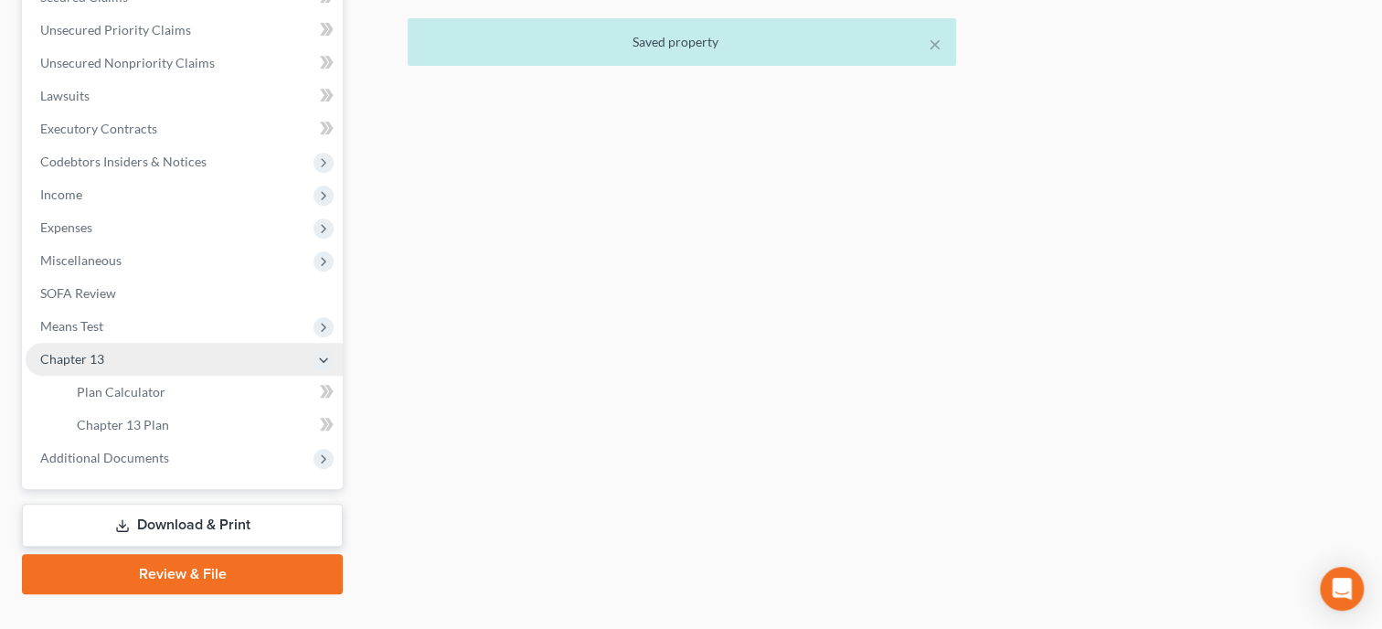
scroll to position [407, 0]
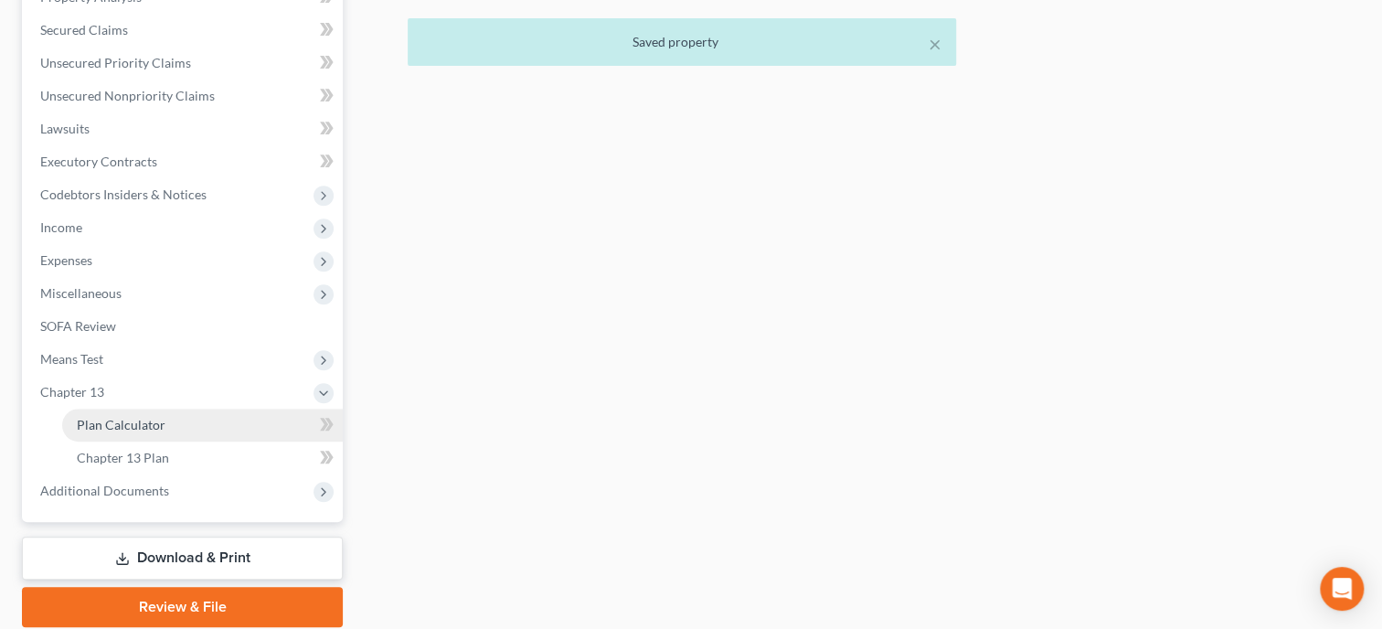
click at [175, 420] on link "Plan Calculator" at bounding box center [202, 425] width 281 height 33
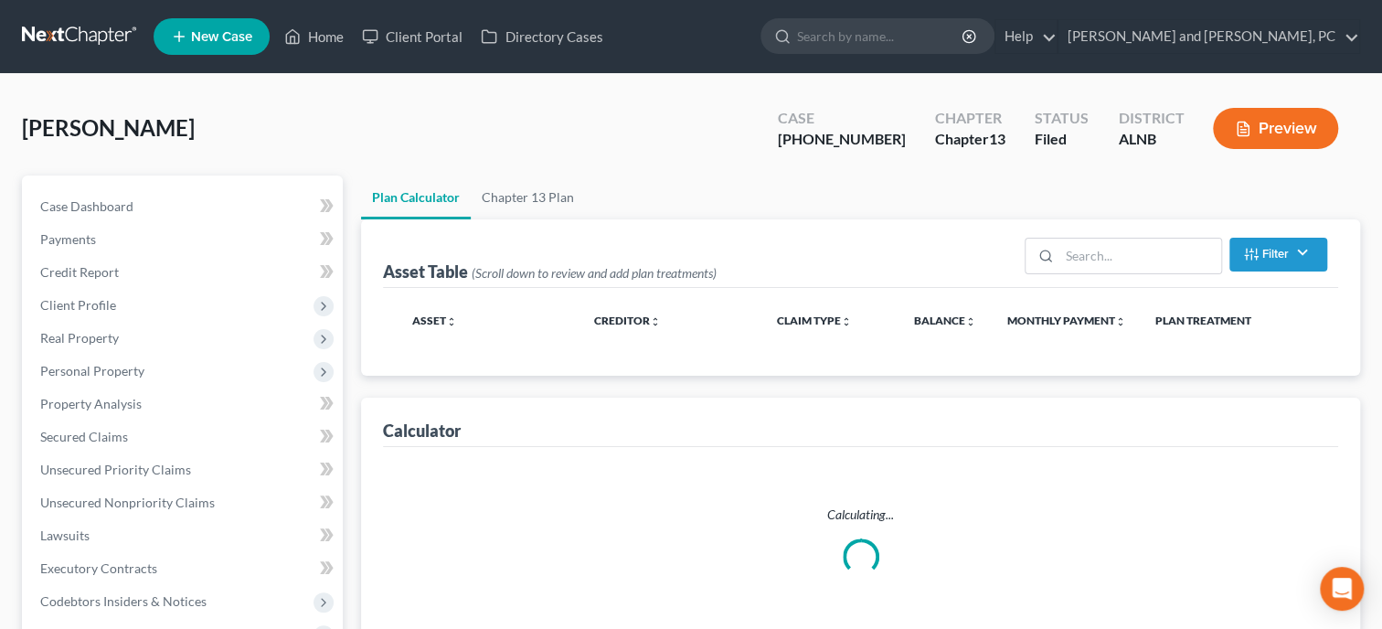
select select "59"
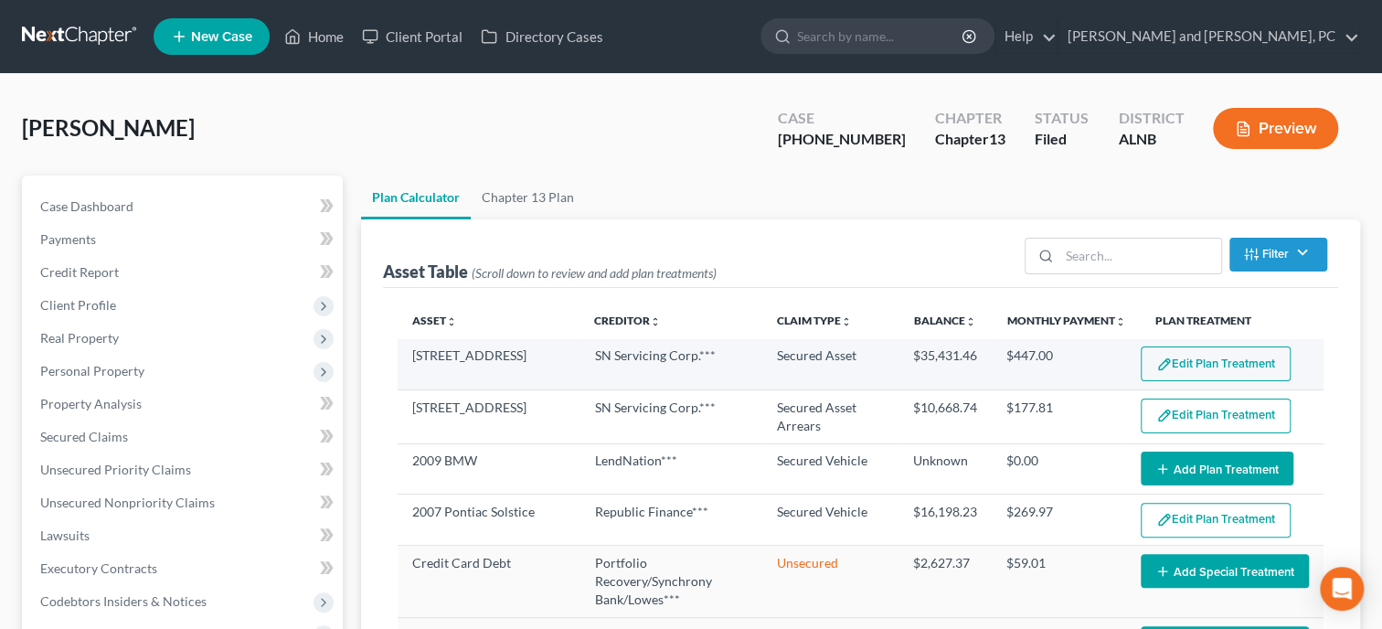
click at [1187, 362] on button "Edit Plan Treatment" at bounding box center [1216, 363] width 150 height 35
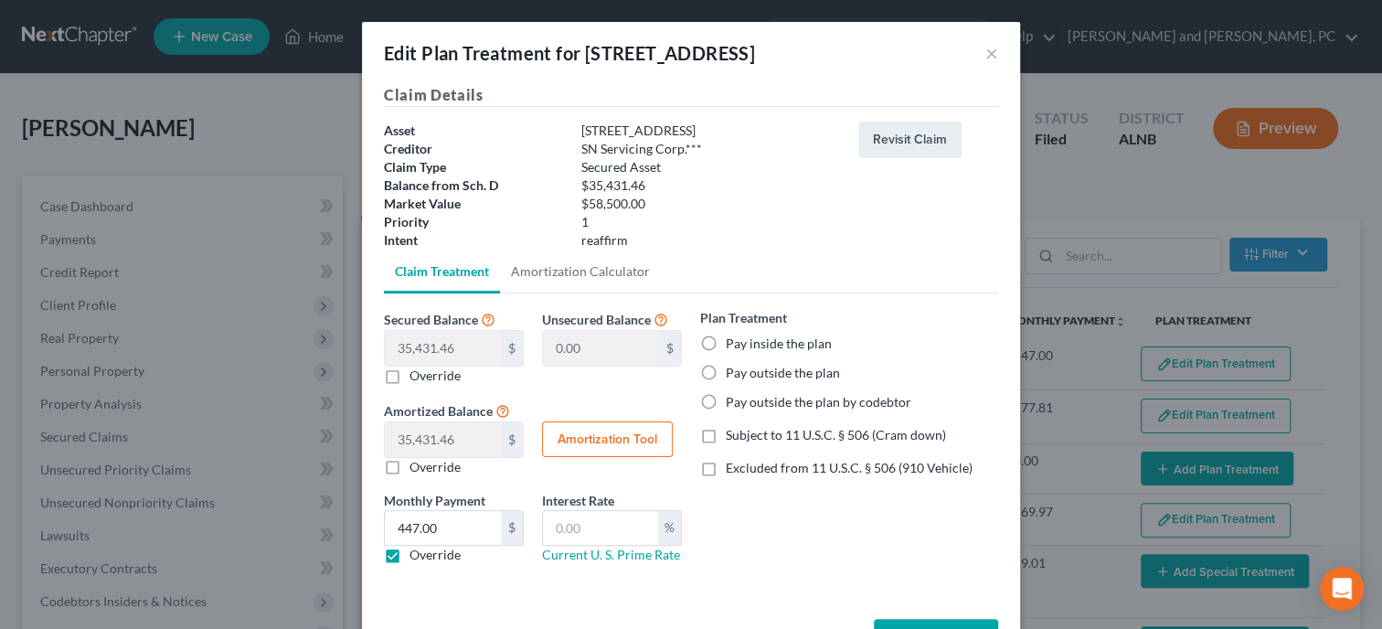
click at [821, 344] on label "Pay inside the plan" at bounding box center [779, 344] width 106 height 18
click at [745, 344] on input "Pay inside the plan" at bounding box center [739, 341] width 12 height 12
radio input "true"
click at [726, 466] on label "Excluded from 11 U.S.C. § 506 (910 Vehicle)" at bounding box center [849, 468] width 247 height 18
click at [733, 466] on input "Excluded from 11 U.S.C. § 506 (910 Vehicle)" at bounding box center [739, 465] width 12 height 12
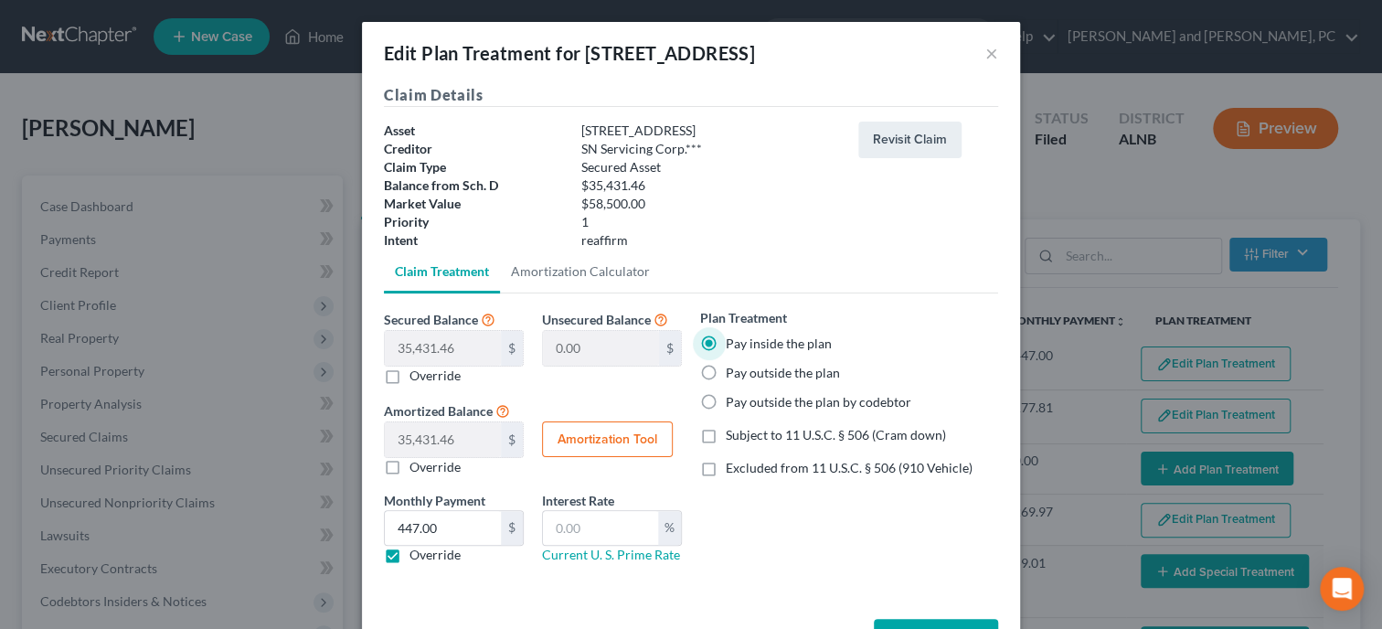
checkbox input "true"
click at [619, 514] on input "text" at bounding box center [600, 528] width 115 height 35
type input "7"
click at [617, 433] on button "Amortization Tool" at bounding box center [607, 439] width 131 height 37
type input "35,431.46"
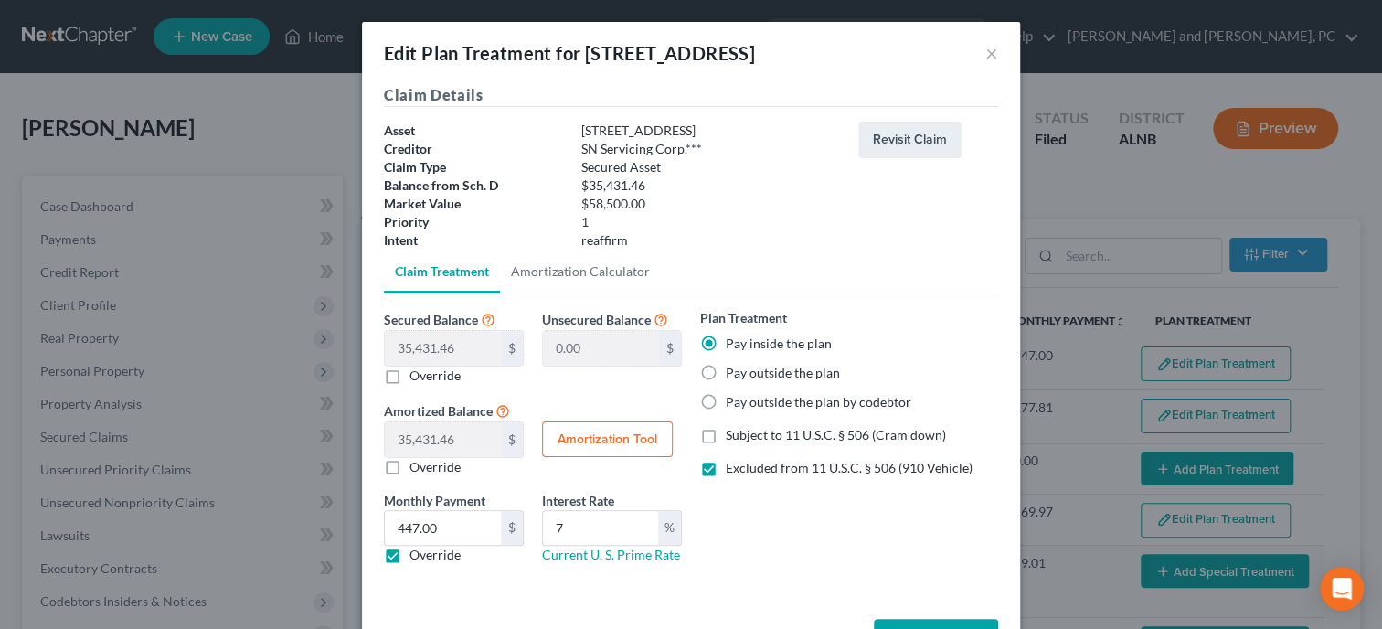
type input "7"
type input "60"
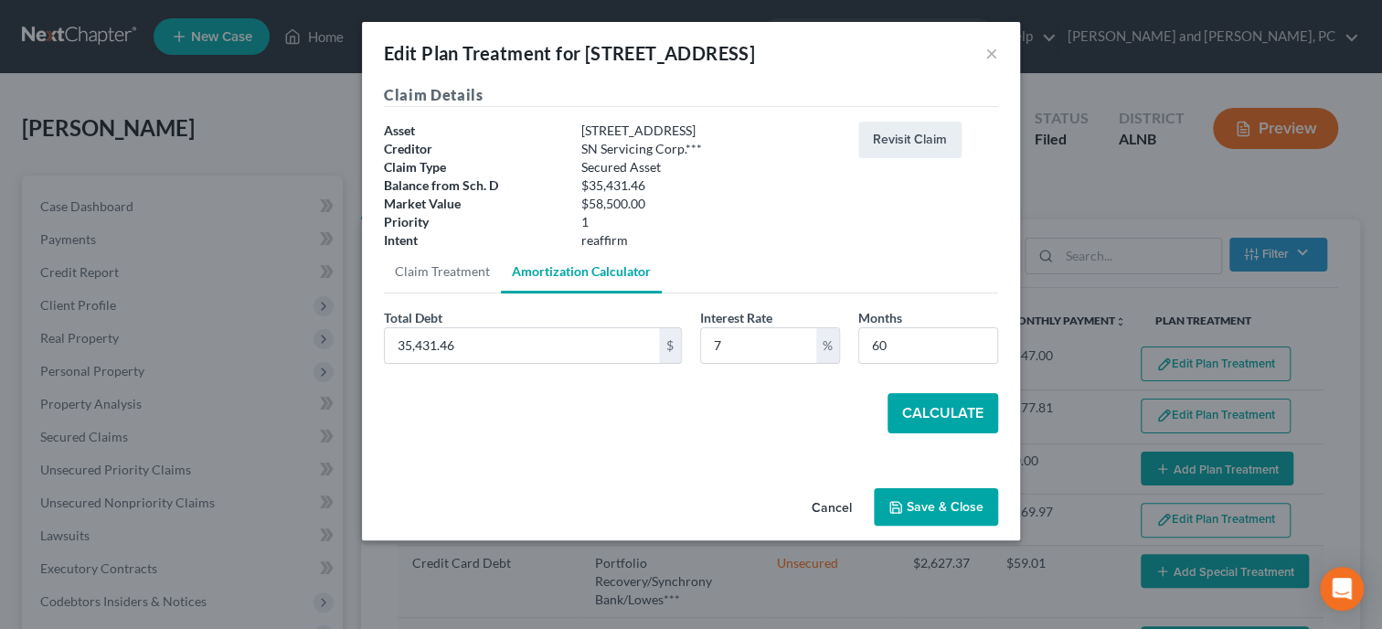
click at [900, 421] on button "Calculate" at bounding box center [943, 413] width 111 height 40
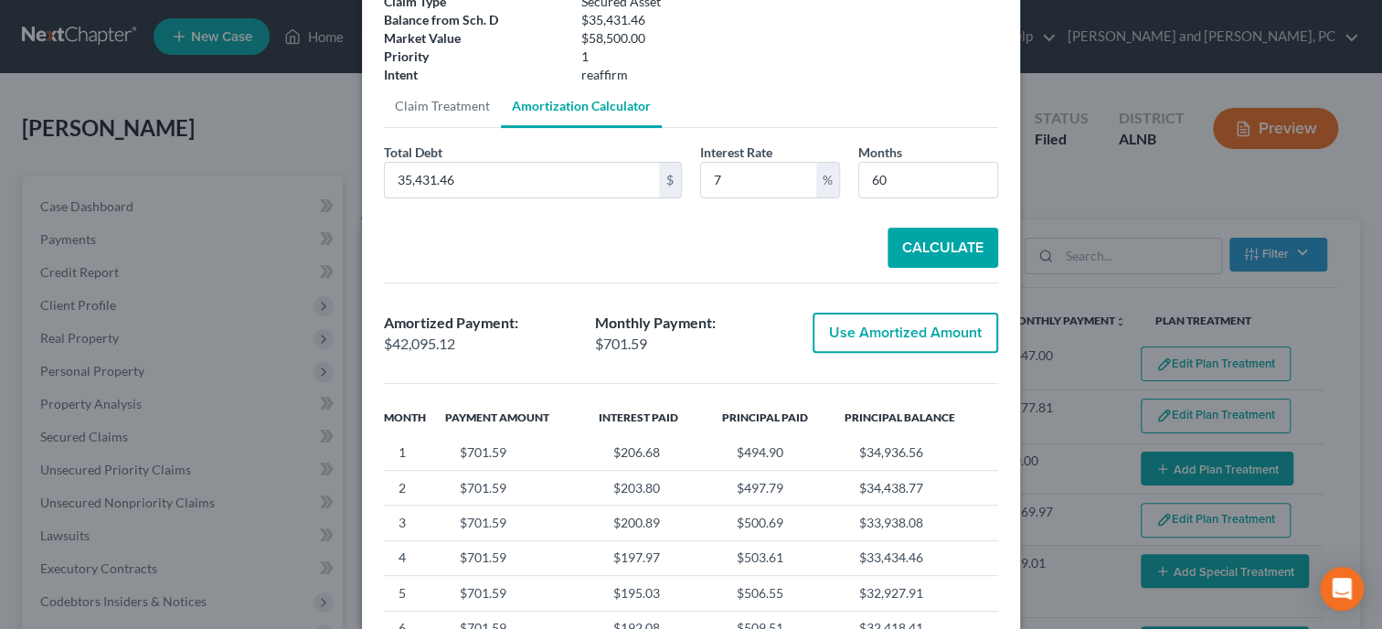
scroll to position [187, 0]
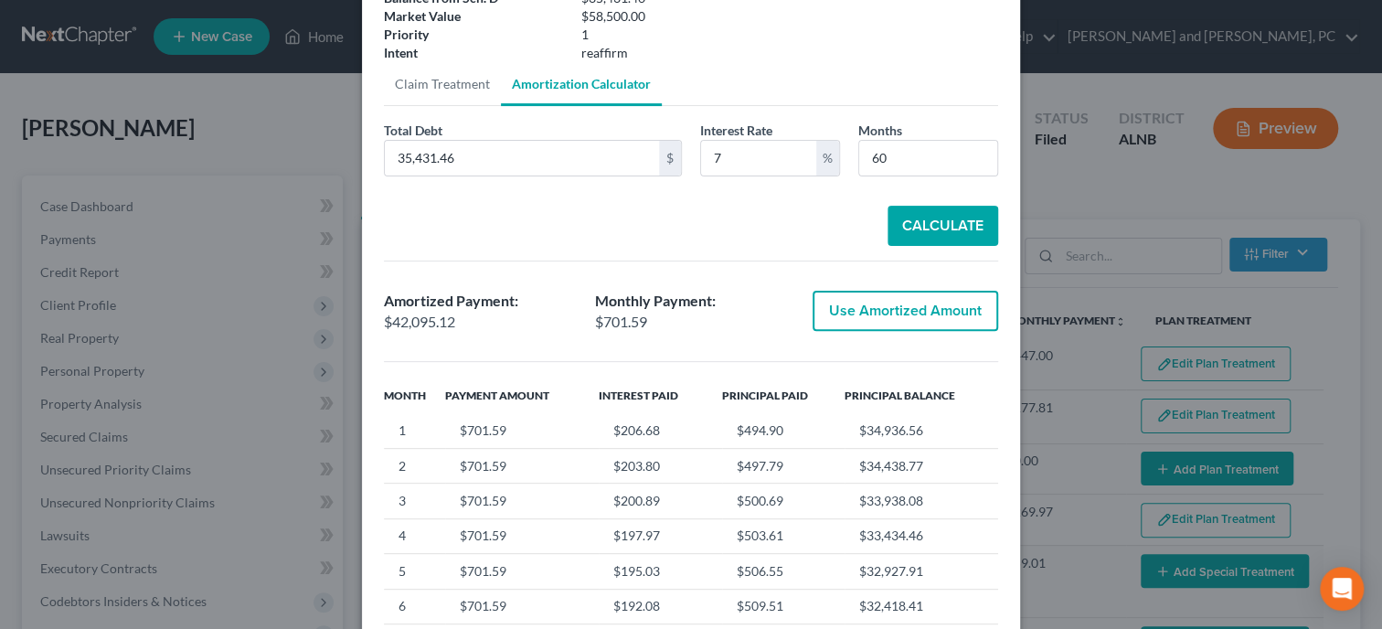
click at [860, 312] on button "Use Amortized Amount" at bounding box center [906, 311] width 186 height 40
type input "42,095.12"
checkbox input "true"
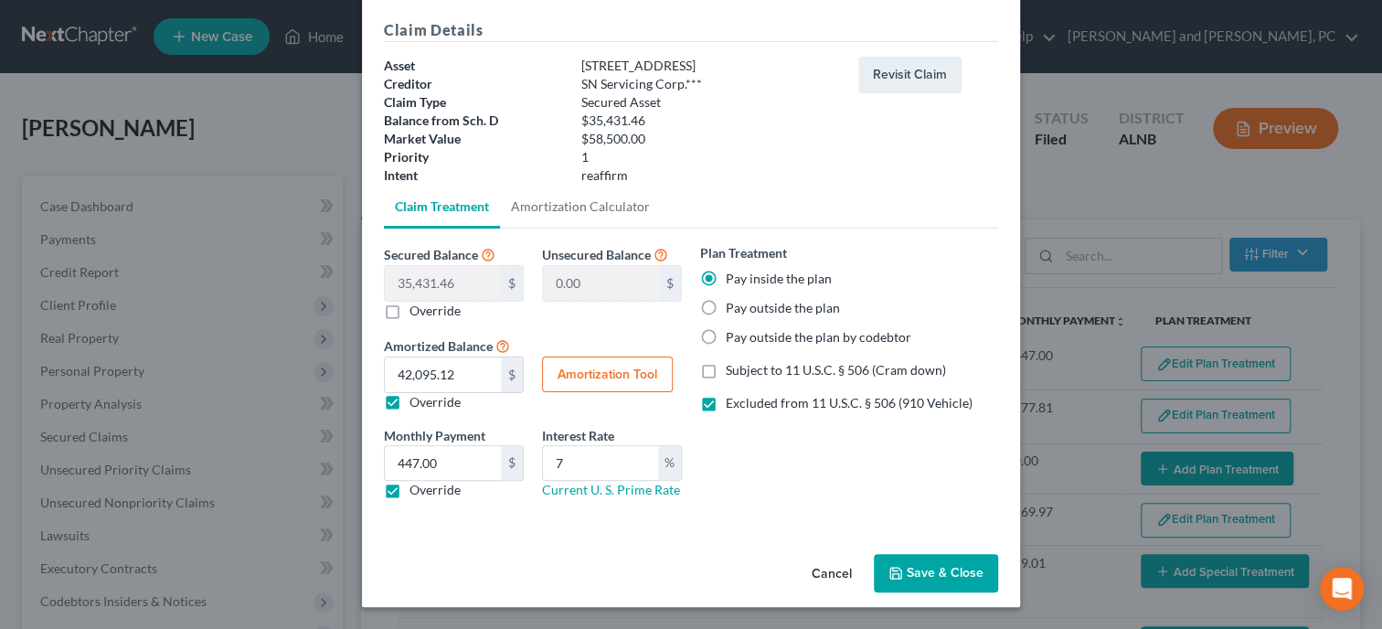
scroll to position [64, 0]
click at [910, 564] on button "Save & Close" at bounding box center [936, 574] width 124 height 38
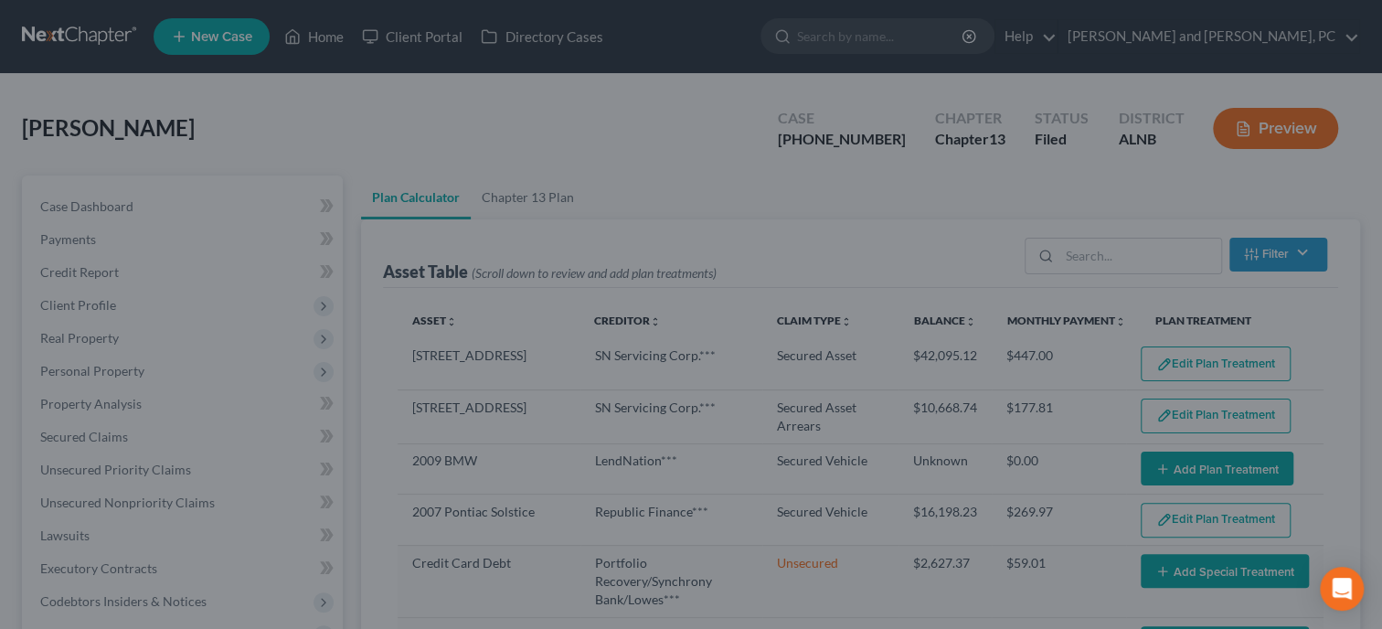
select select "59"
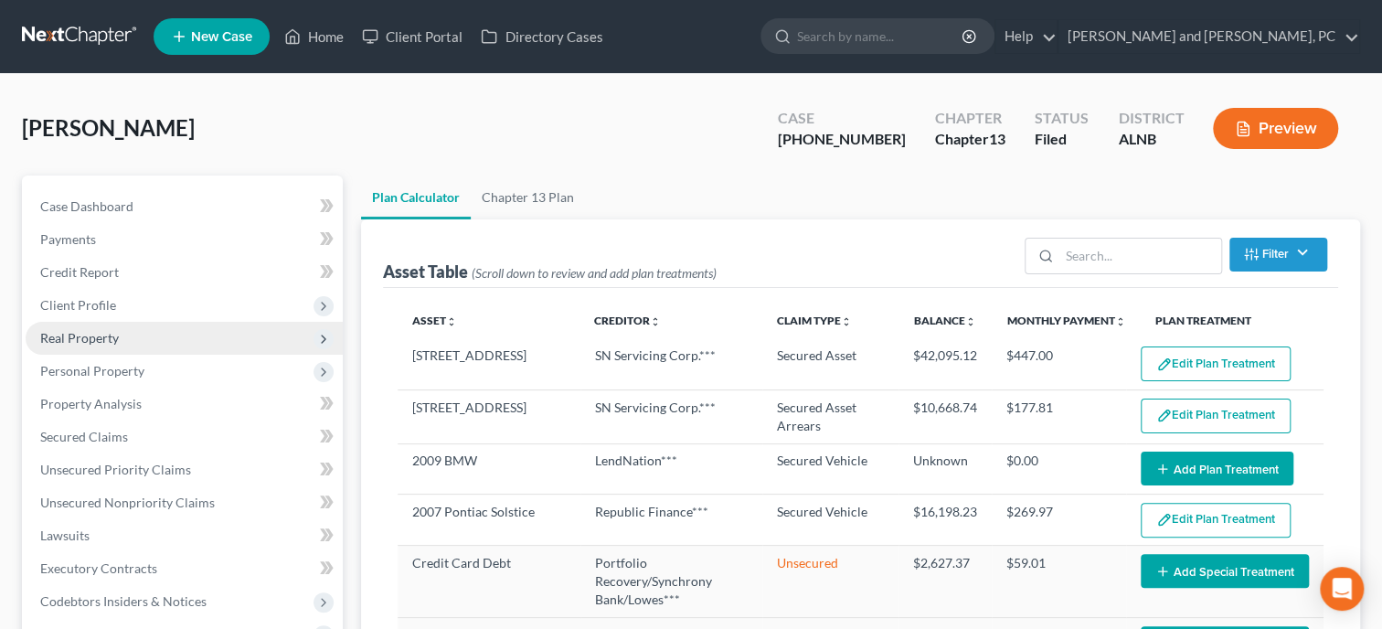
click at [69, 342] on span "Real Property" at bounding box center [79, 338] width 79 height 16
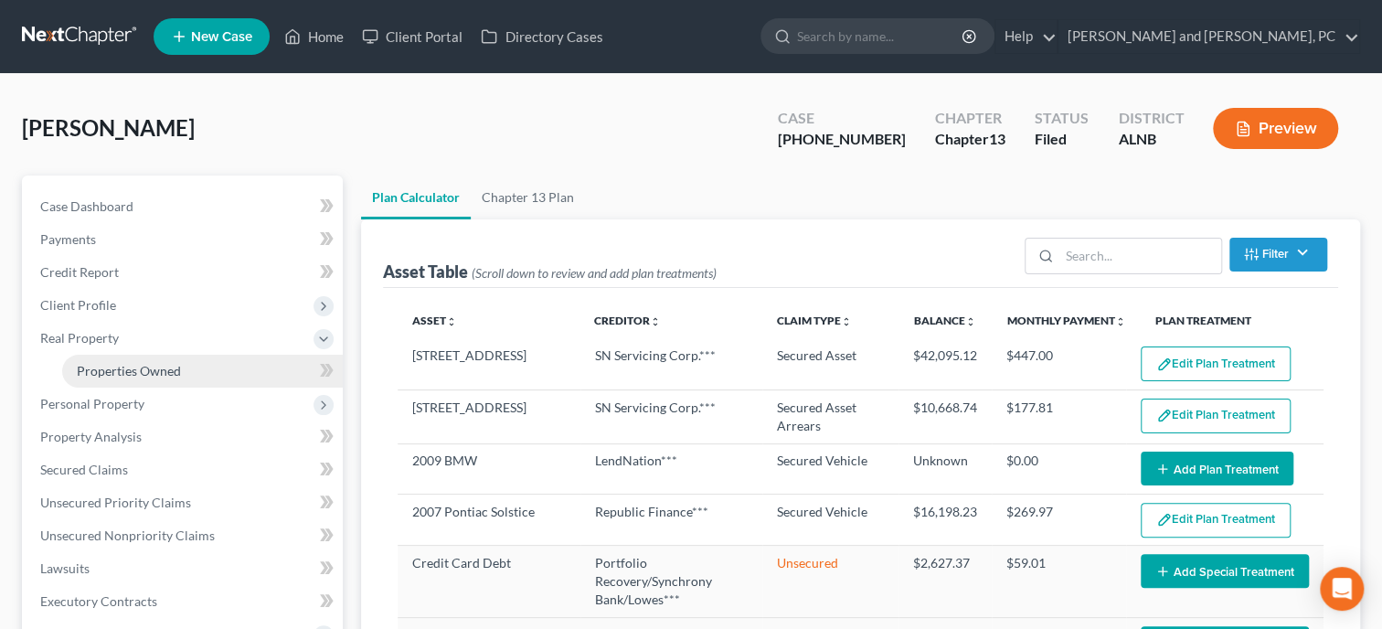
click at [79, 376] on span "Properties Owned" at bounding box center [129, 371] width 104 height 16
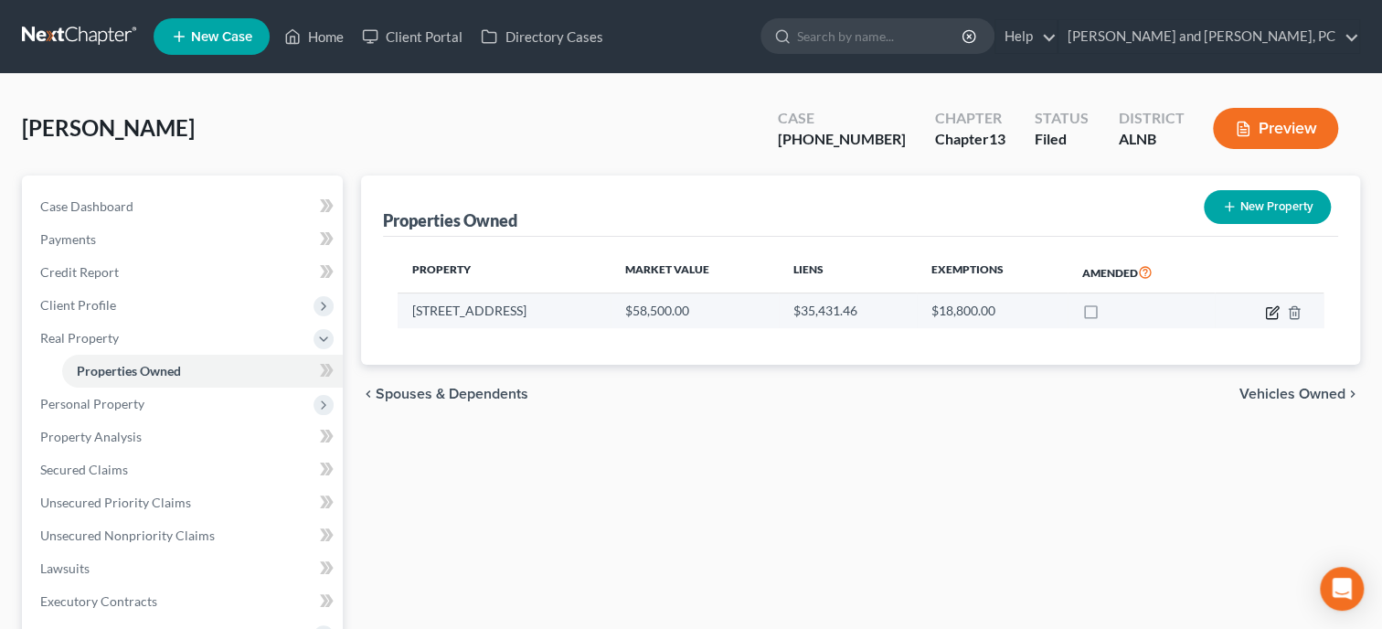
click at [1277, 307] on icon "button" at bounding box center [1274, 310] width 8 height 8
select select "0"
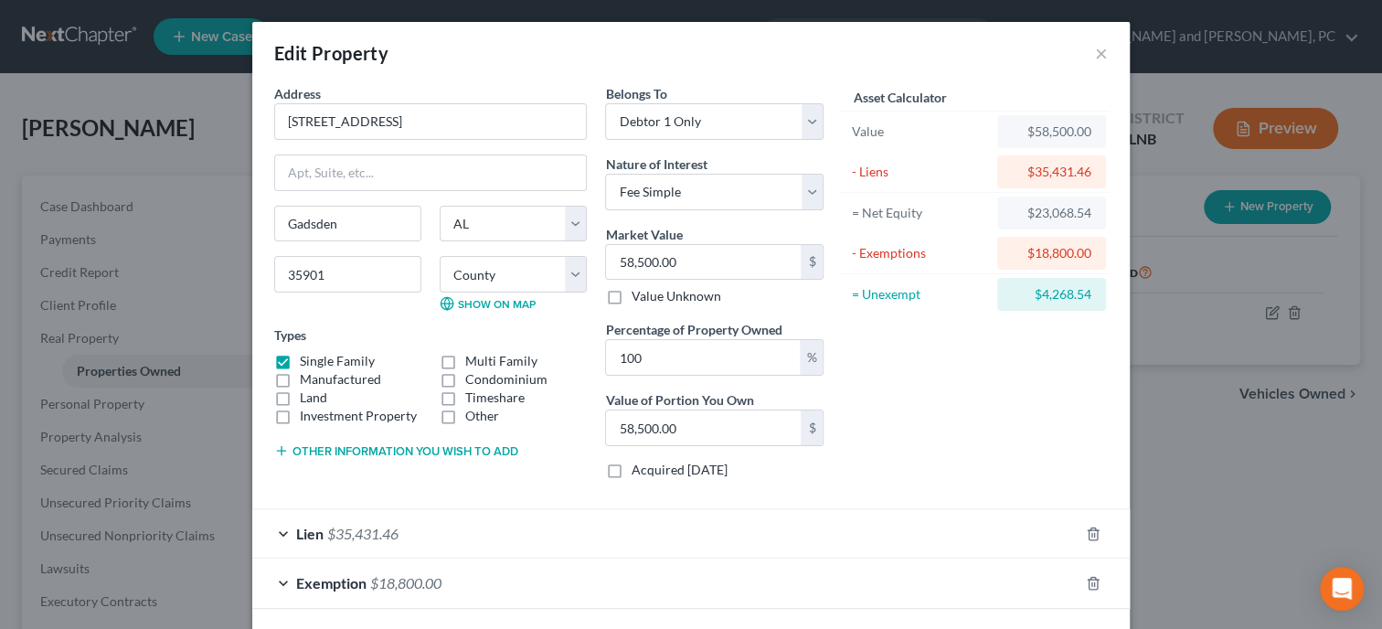
click at [434, 536] on div "Lien $35,431.46" at bounding box center [665, 533] width 826 height 48
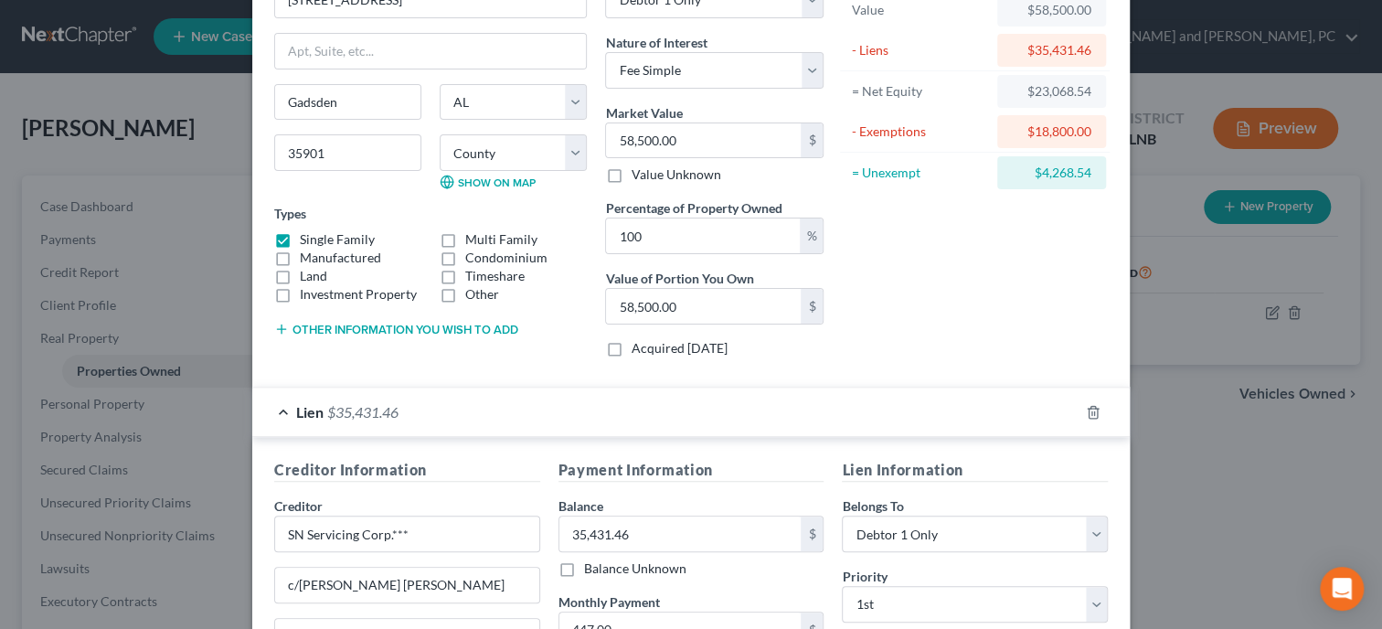
scroll to position [376, 0]
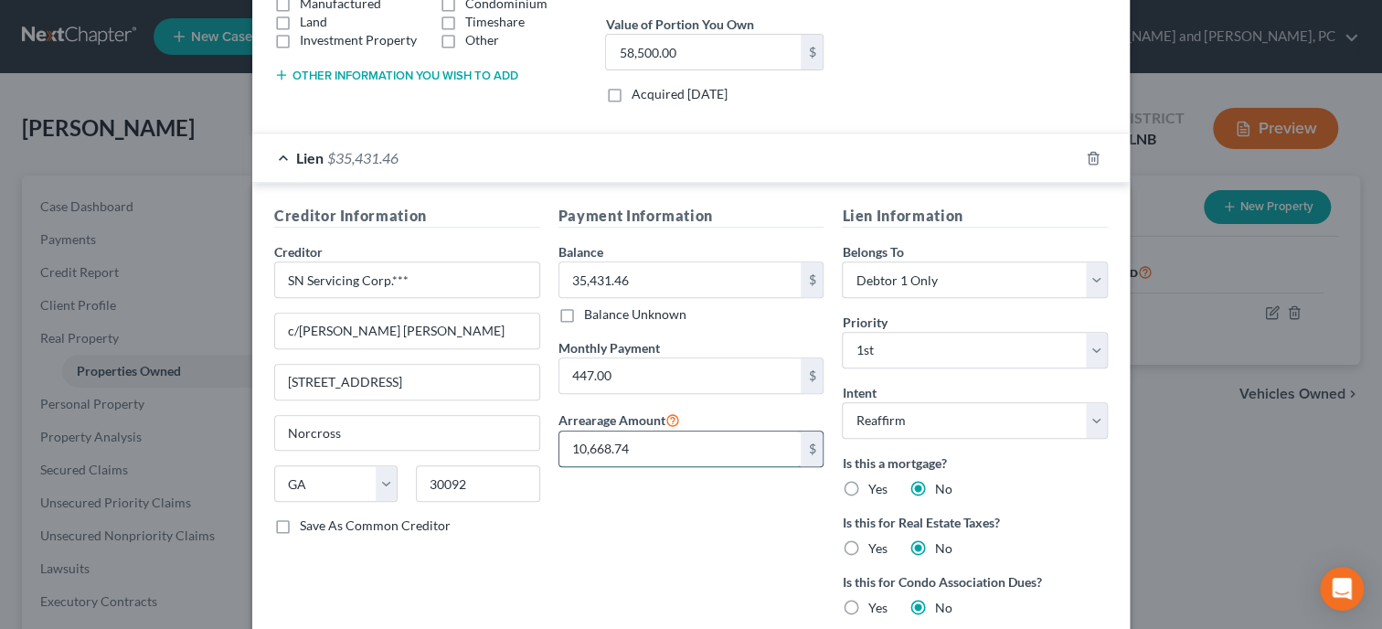
click at [660, 436] on input "10,668.74" at bounding box center [680, 448] width 242 height 35
click at [650, 486] on div "Payment Information Balance 35,431.46 $ Balance Unknown Balance Undetermined 35…" at bounding box center [691, 447] width 284 height 485
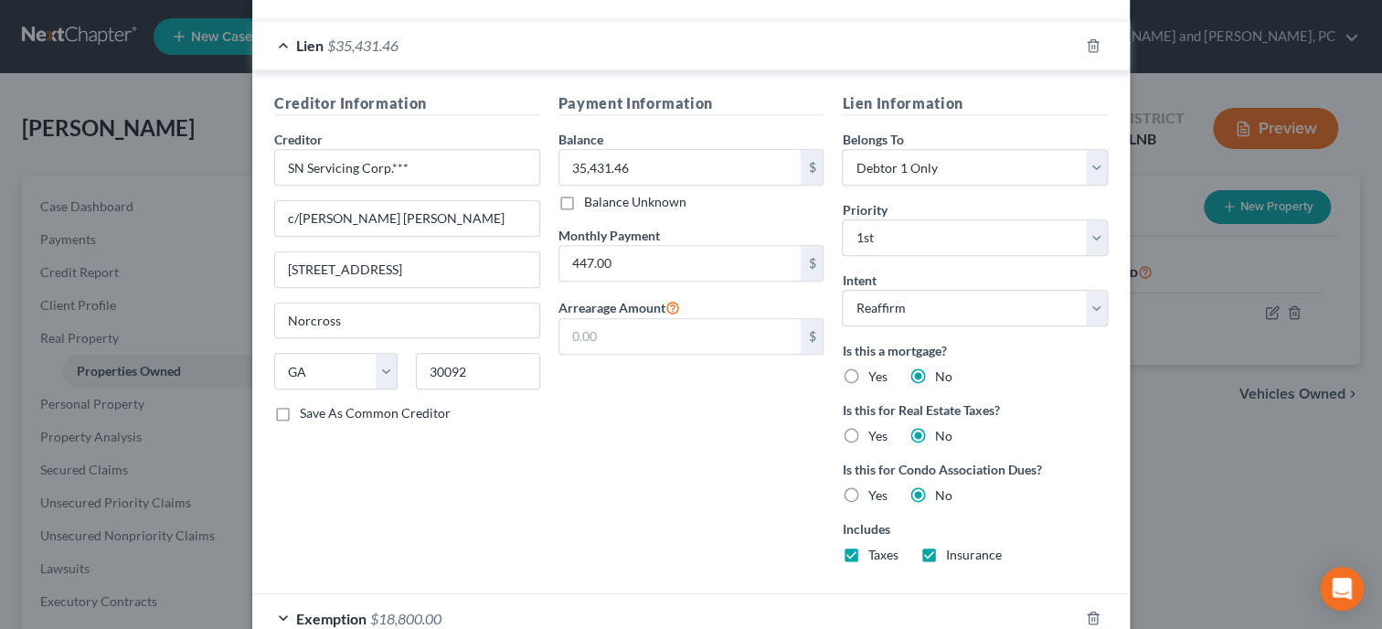
scroll to position [599, 0]
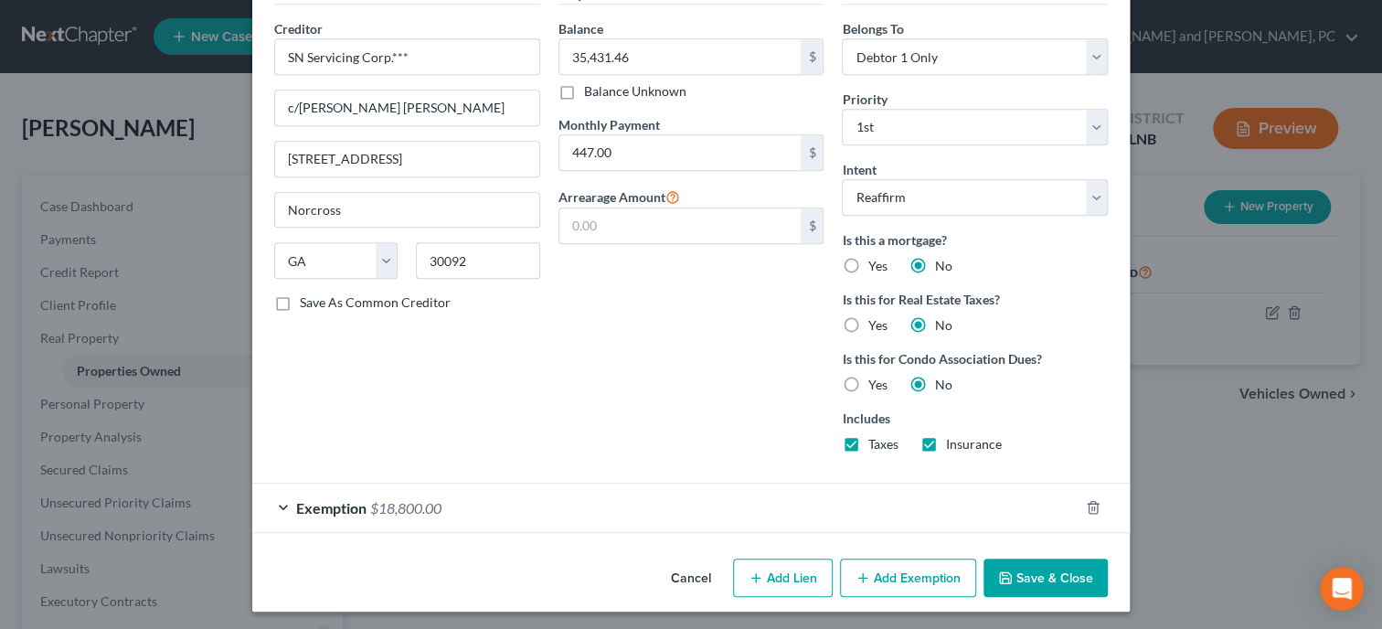
click at [1057, 575] on button "Save & Close" at bounding box center [1045, 577] width 124 height 38
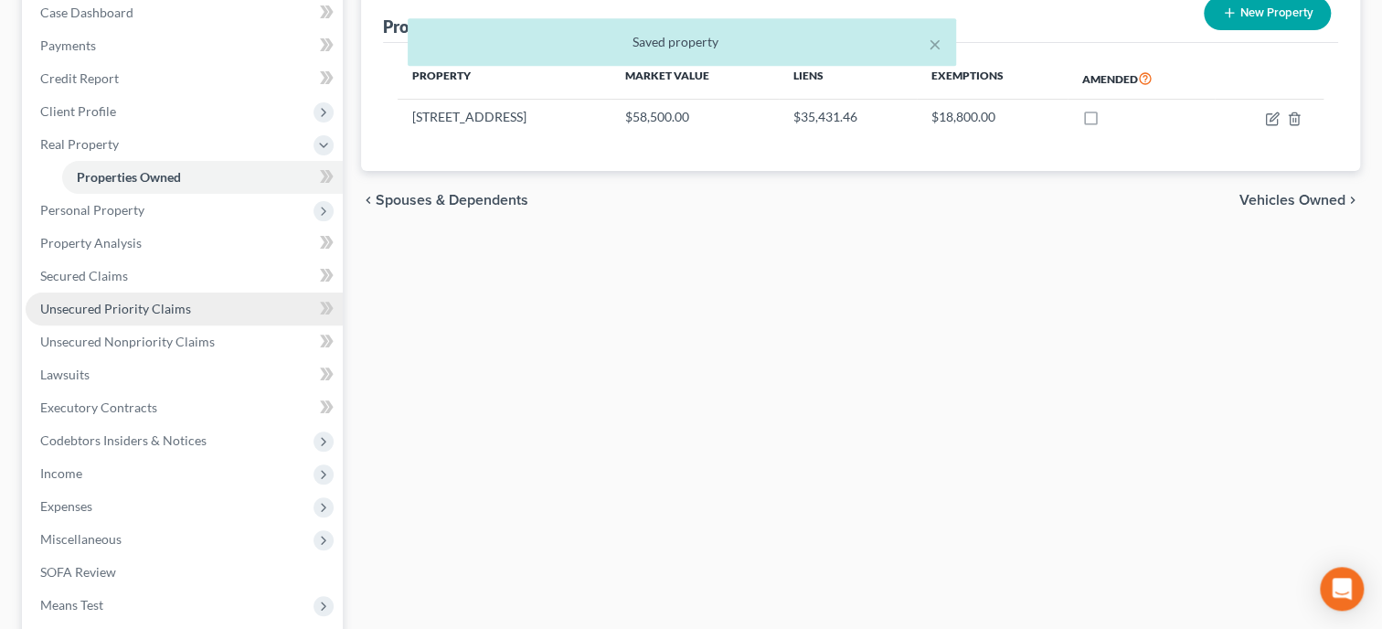
scroll to position [440, 0]
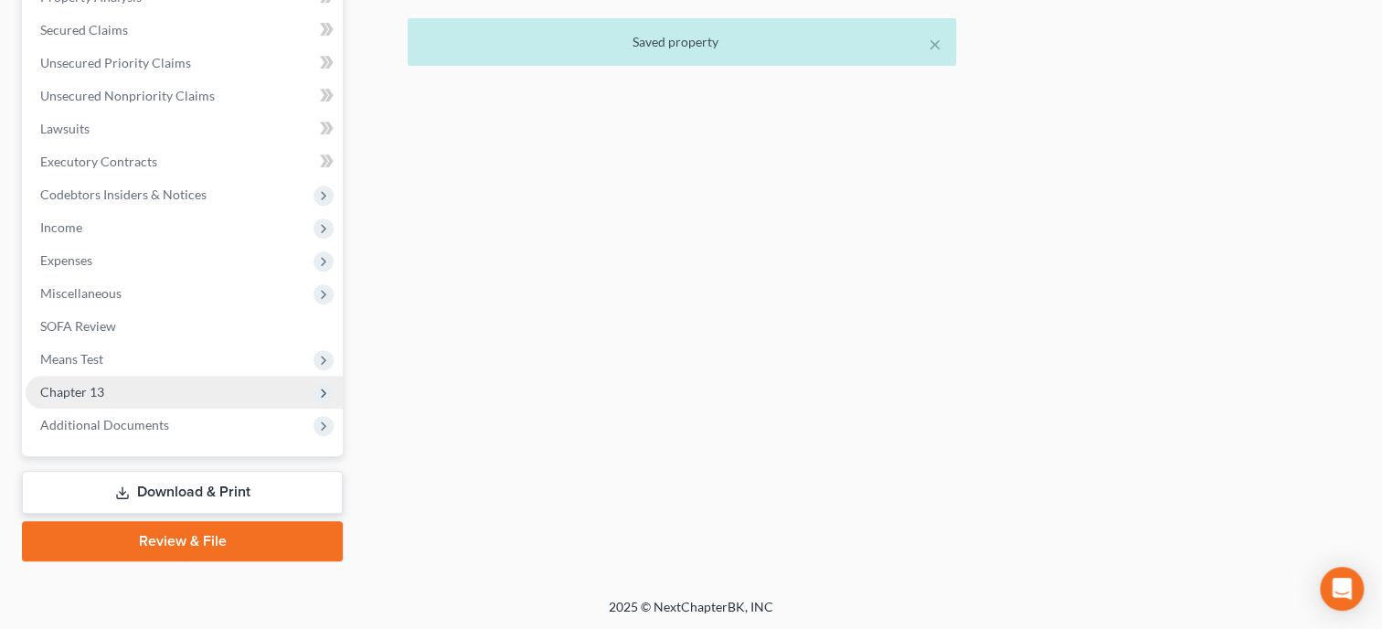
click at [116, 399] on span "Chapter 13" at bounding box center [184, 392] width 317 height 33
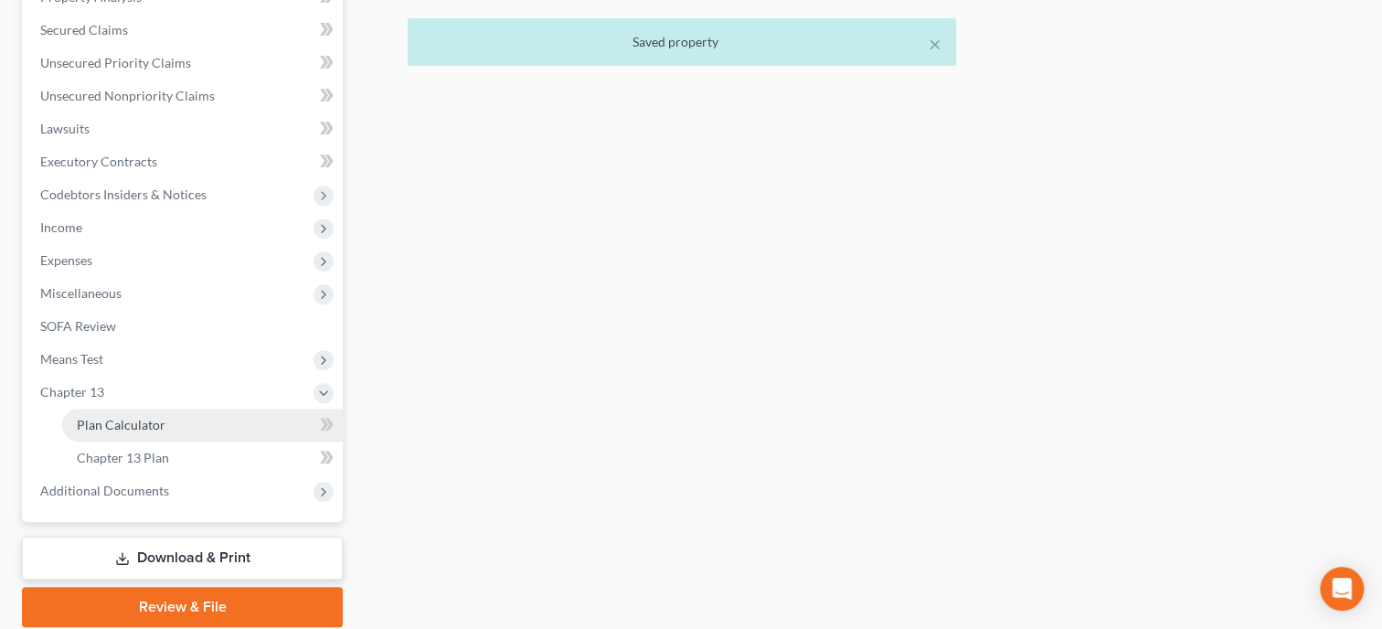
click at [119, 424] on ul "Plan Calculator Chapter 13 Plan" at bounding box center [184, 442] width 317 height 66
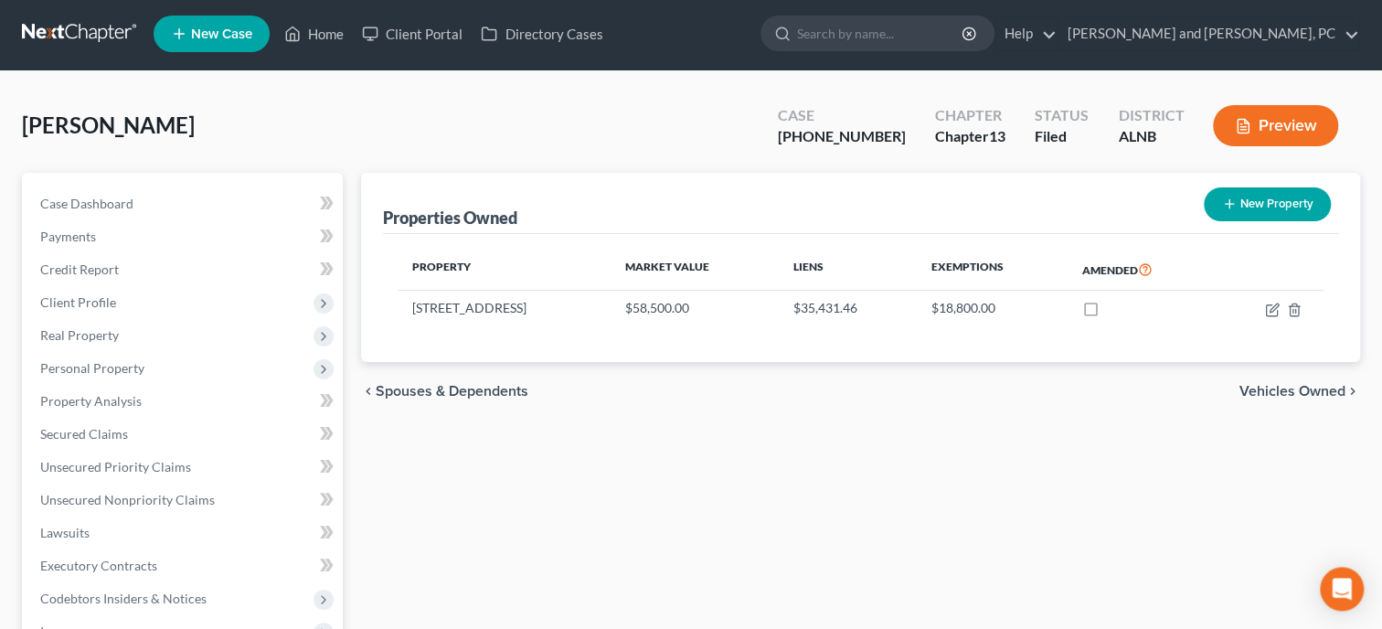
scroll to position [472, 0]
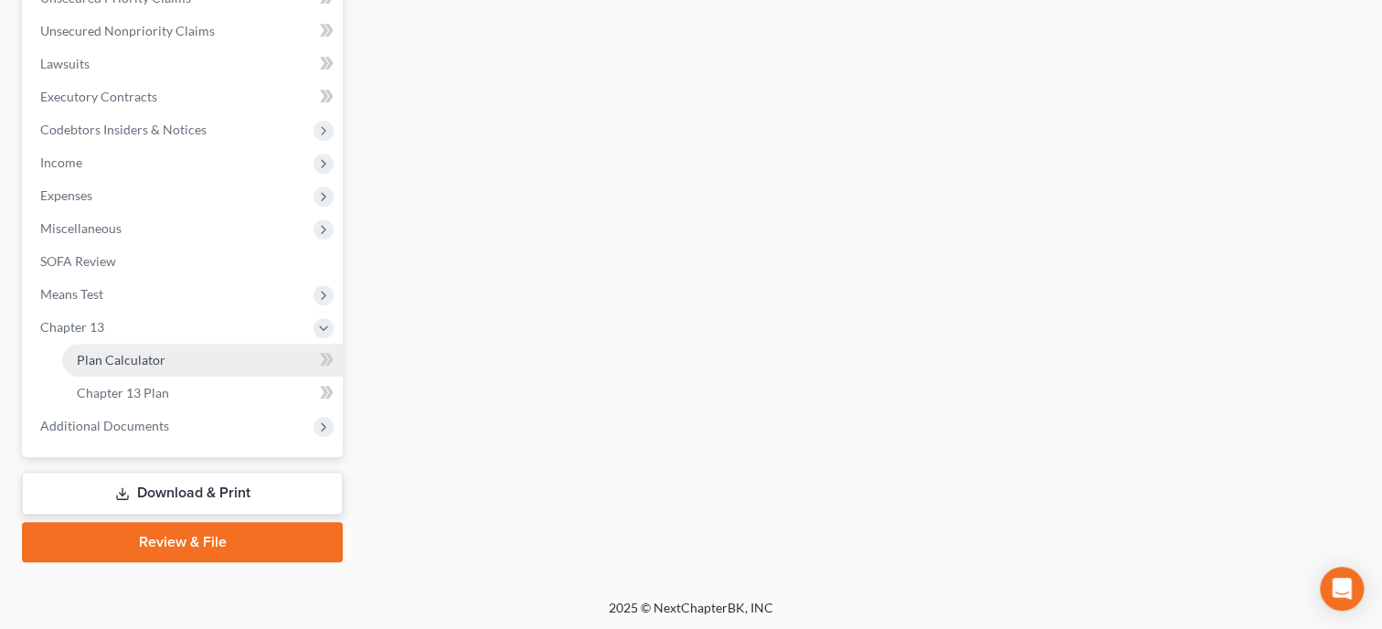
click at [125, 352] on span "Plan Calculator" at bounding box center [121, 360] width 89 height 16
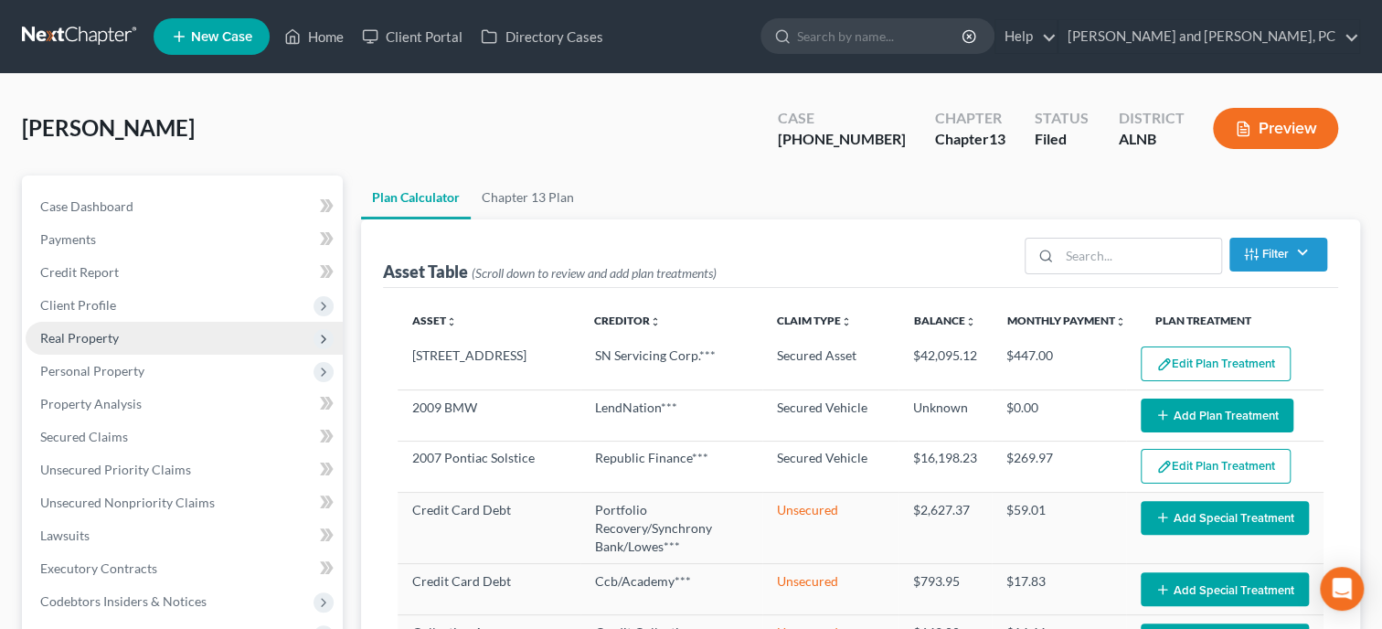
select select "59"
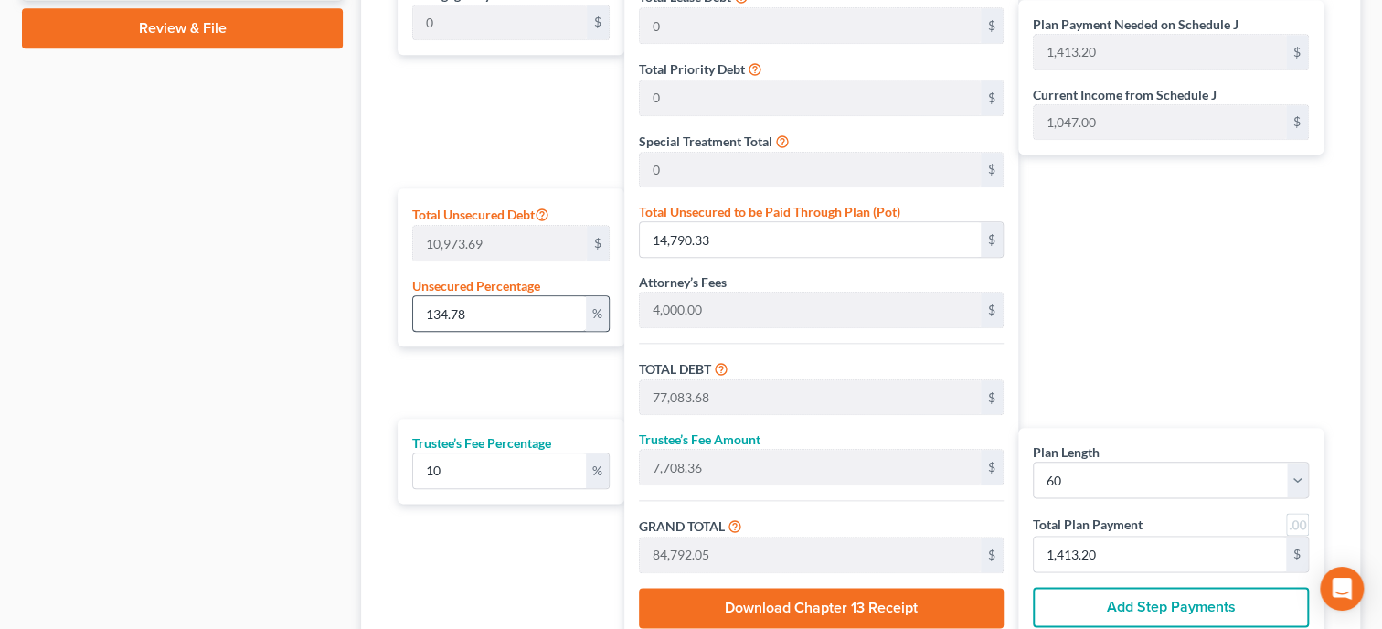
scroll to position [1034, 0]
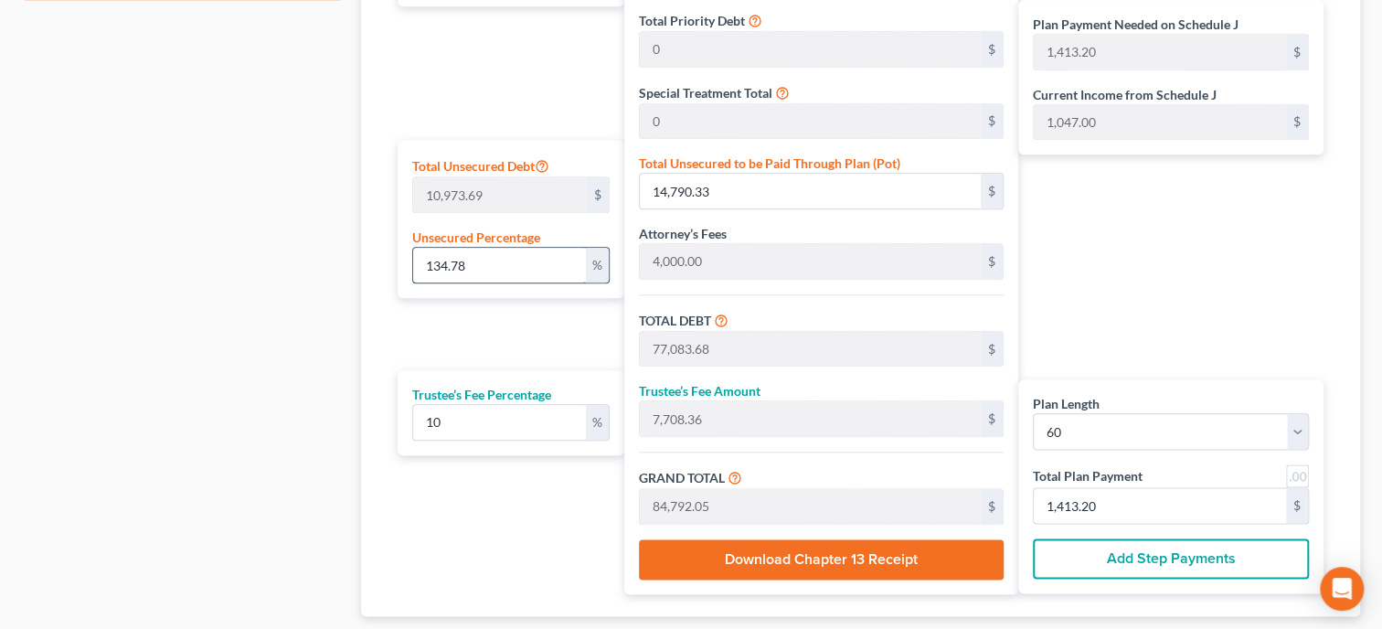
click at [494, 267] on input "134.78" at bounding box center [499, 265] width 173 height 35
drag, startPoint x: 494, startPoint y: 267, endPoint x: 410, endPoint y: 281, distance: 84.3
click at [413, 281] on input "134.78" at bounding box center [499, 265] width 173 height 35
type input "62,293.35"
type input "6,229.33"
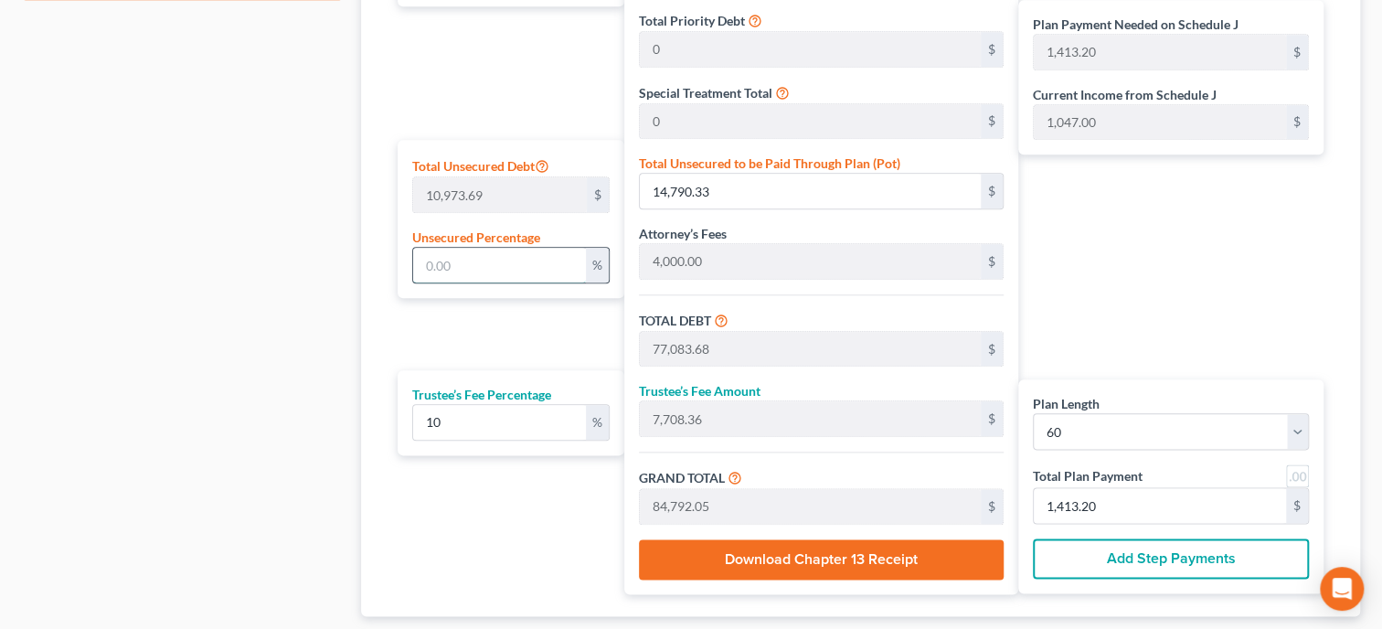
type input "68,522.68"
type input "1,142.04"
click at [448, 332] on div "Plan Length 1 2 3 4 5 6 7 8 9 10 11 12 13 14 15 16 17 18 19 20 21 22 23 24 25 2…" at bounding box center [506, 223] width 236 height 742
click at [690, 198] on input "text" at bounding box center [810, 191] width 340 height 35
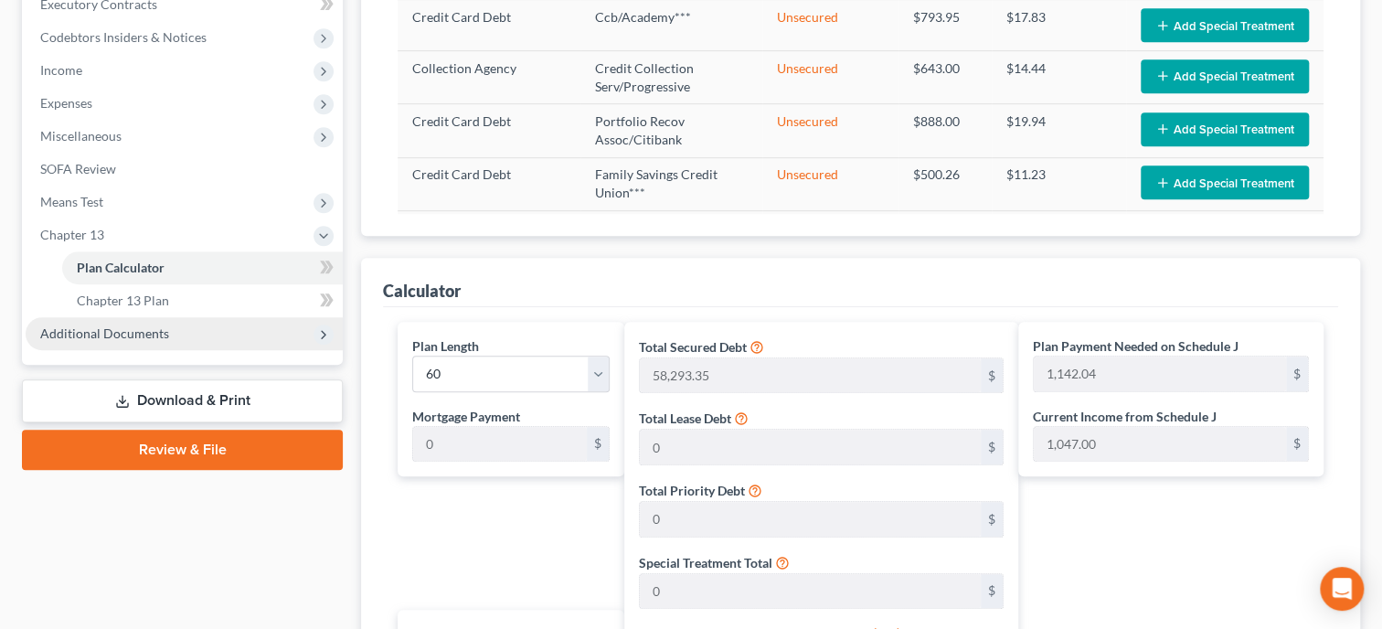
scroll to position [282, 0]
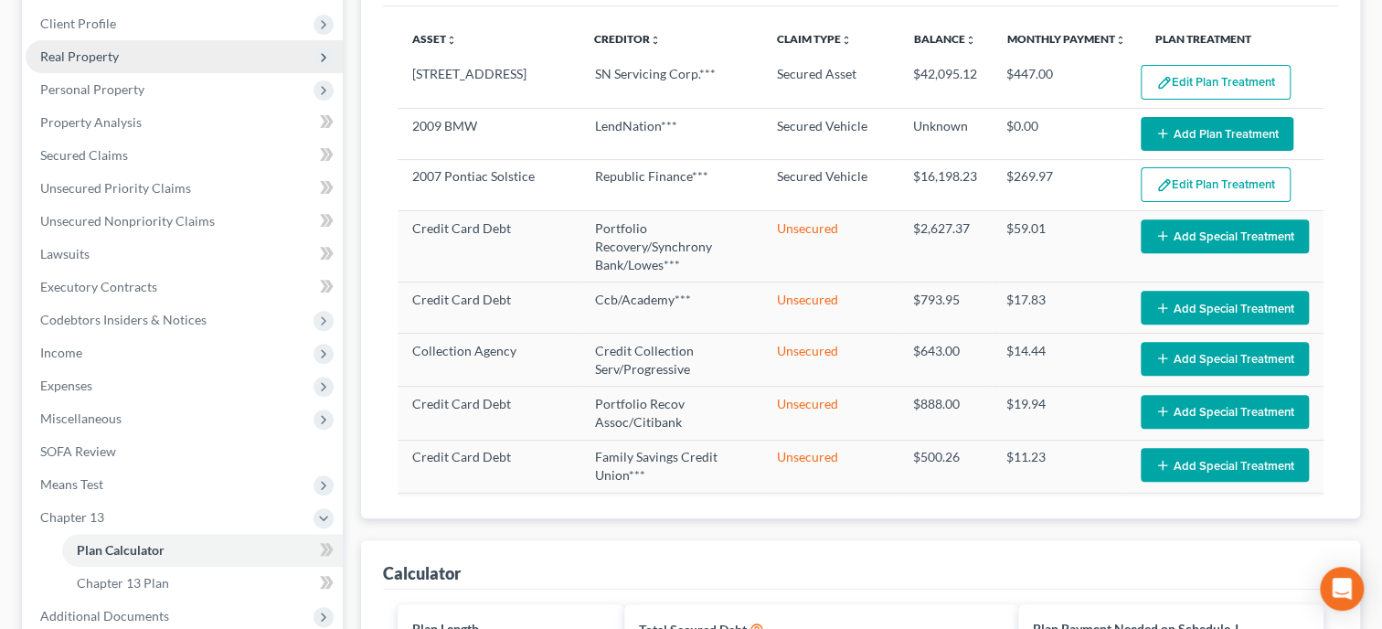
click at [100, 67] on span "Real Property" at bounding box center [184, 56] width 317 height 33
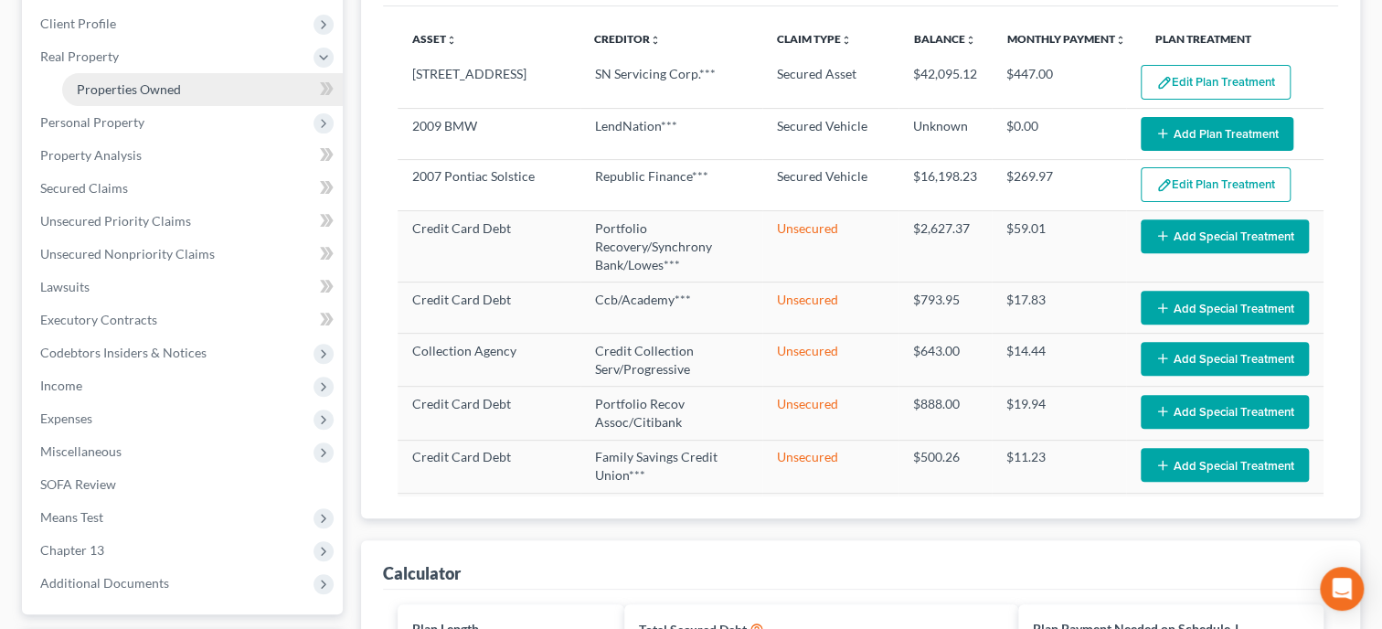
click at [118, 92] on span "Properties Owned" at bounding box center [129, 89] width 104 height 16
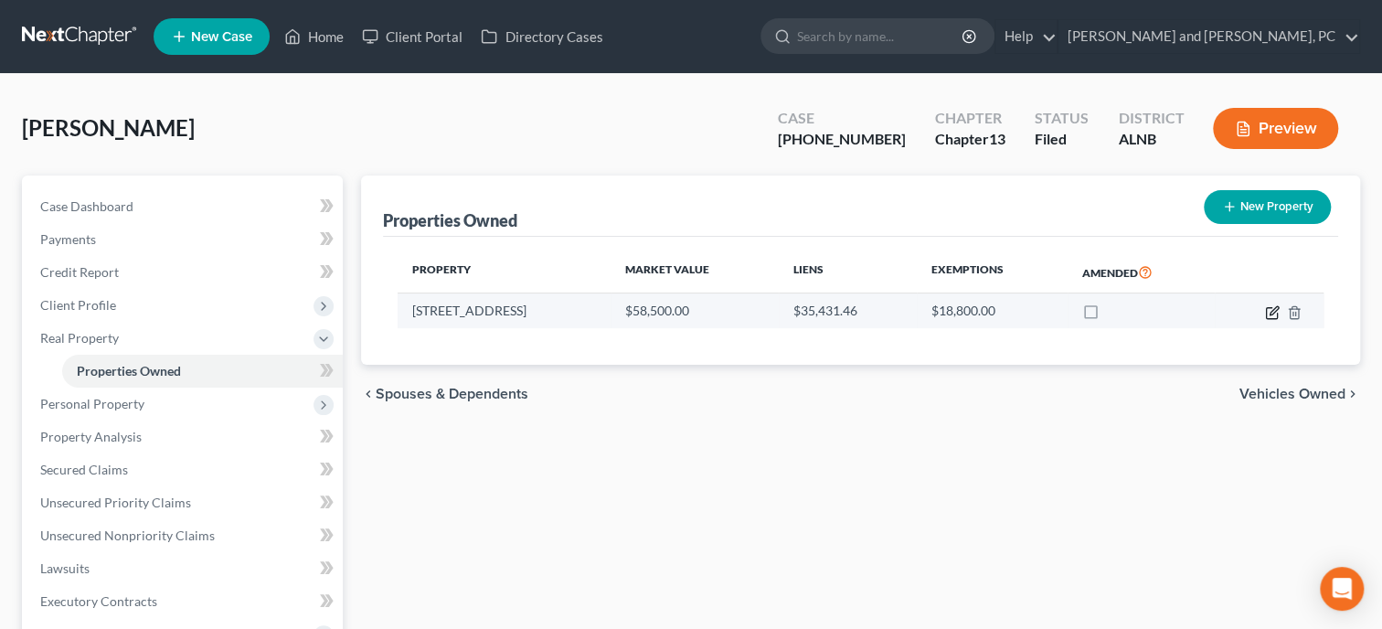
click at [1270, 311] on icon "button" at bounding box center [1272, 312] width 15 height 15
select select "0"
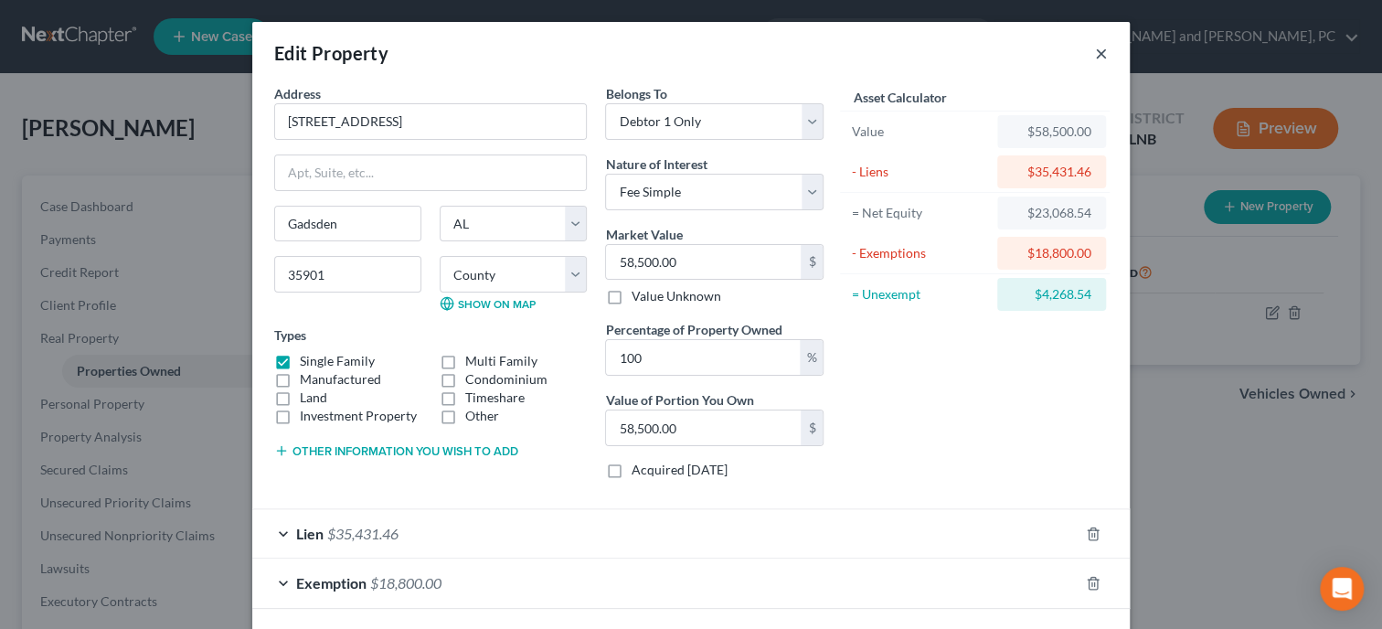
click at [1101, 48] on button "×" at bounding box center [1101, 53] width 13 height 22
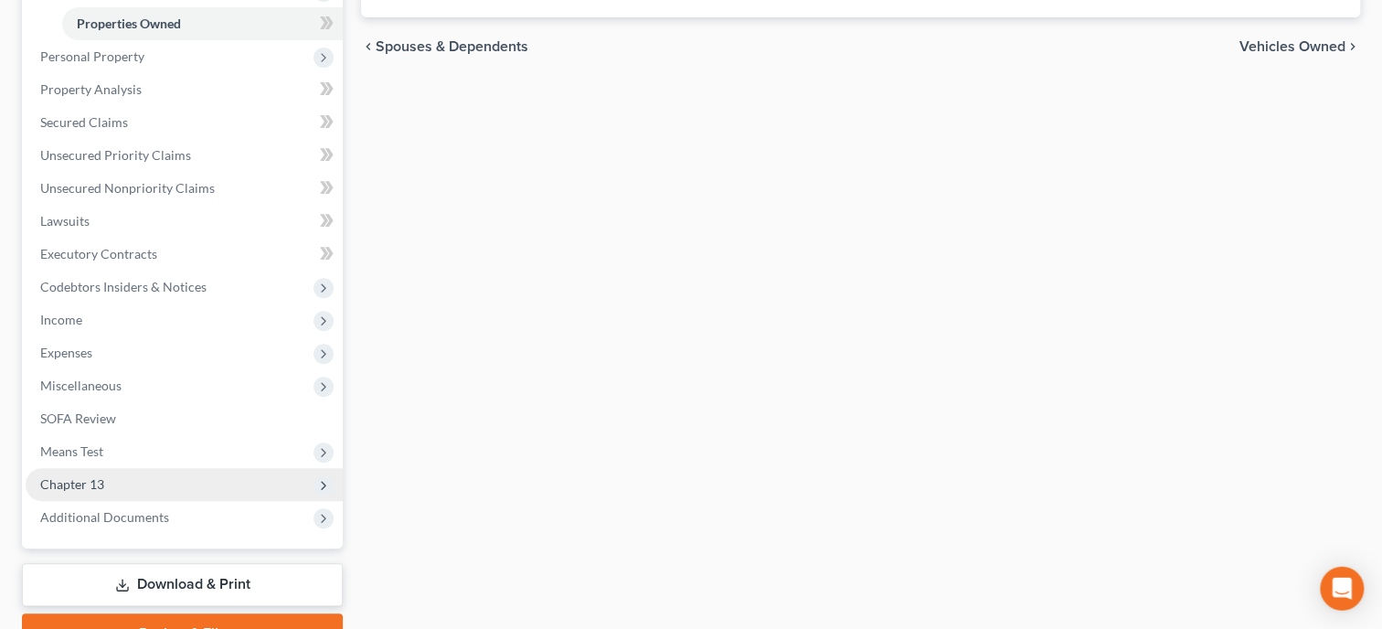
scroll to position [440, 0]
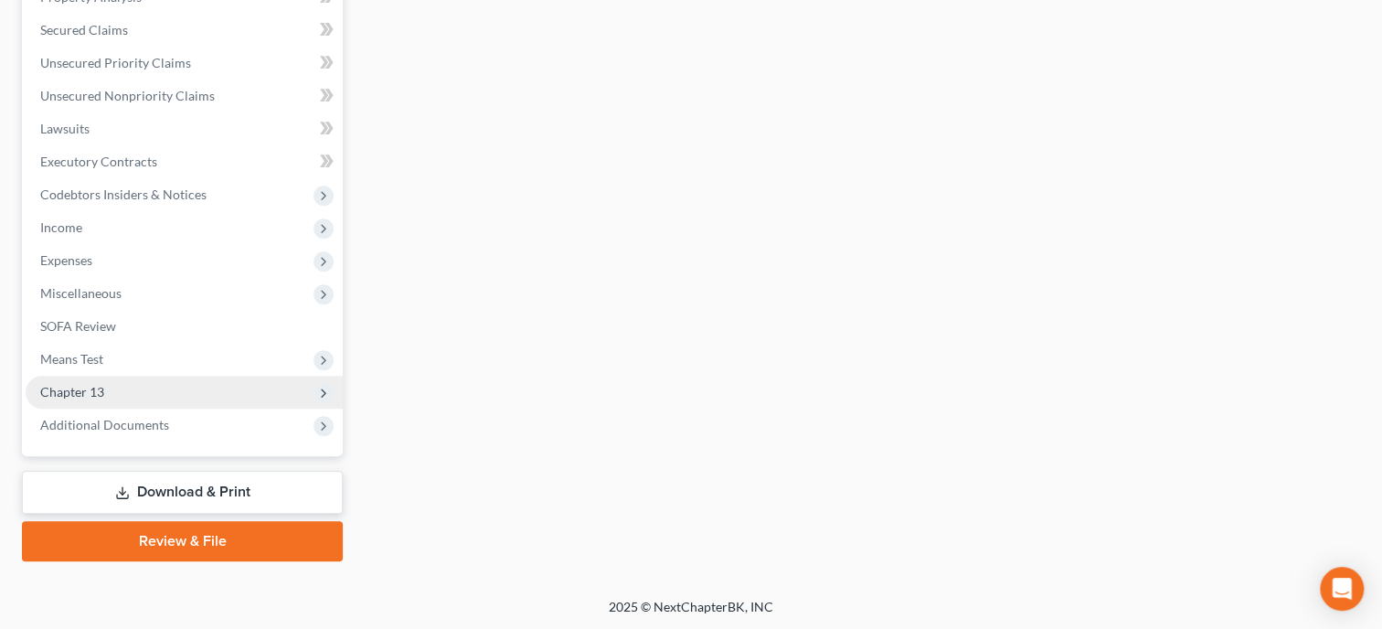
click at [63, 382] on span "Chapter 13" at bounding box center [184, 392] width 317 height 33
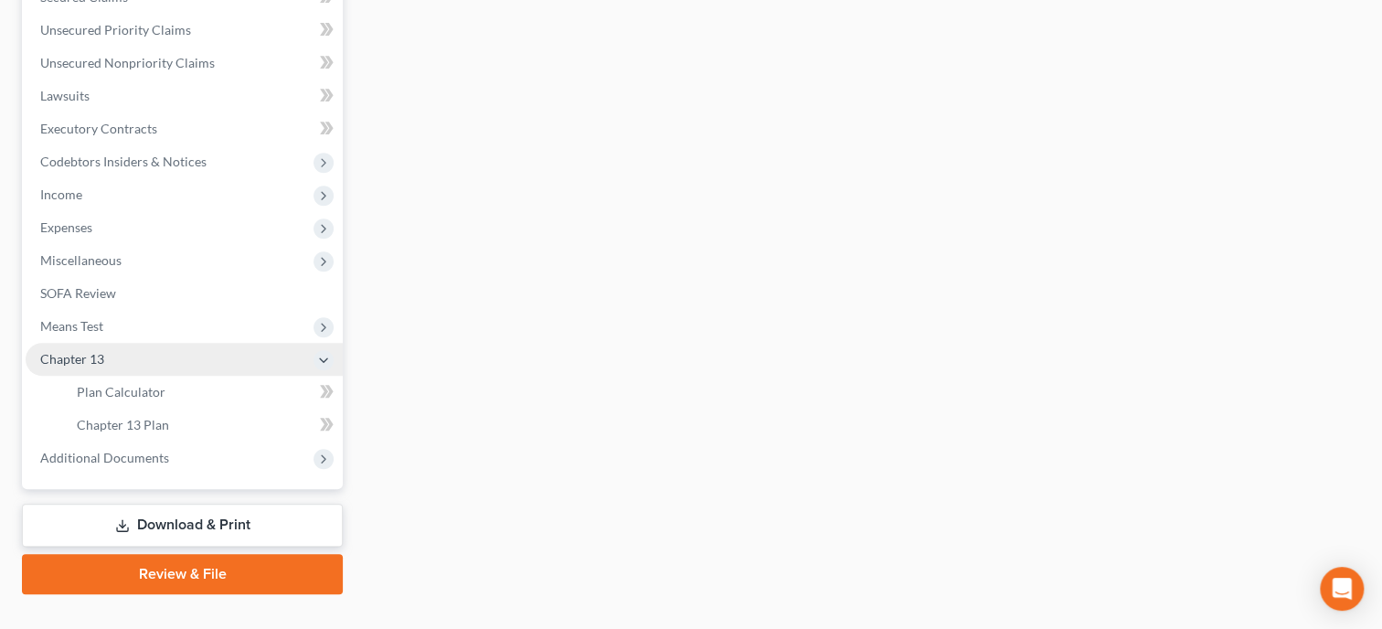
scroll to position [407, 0]
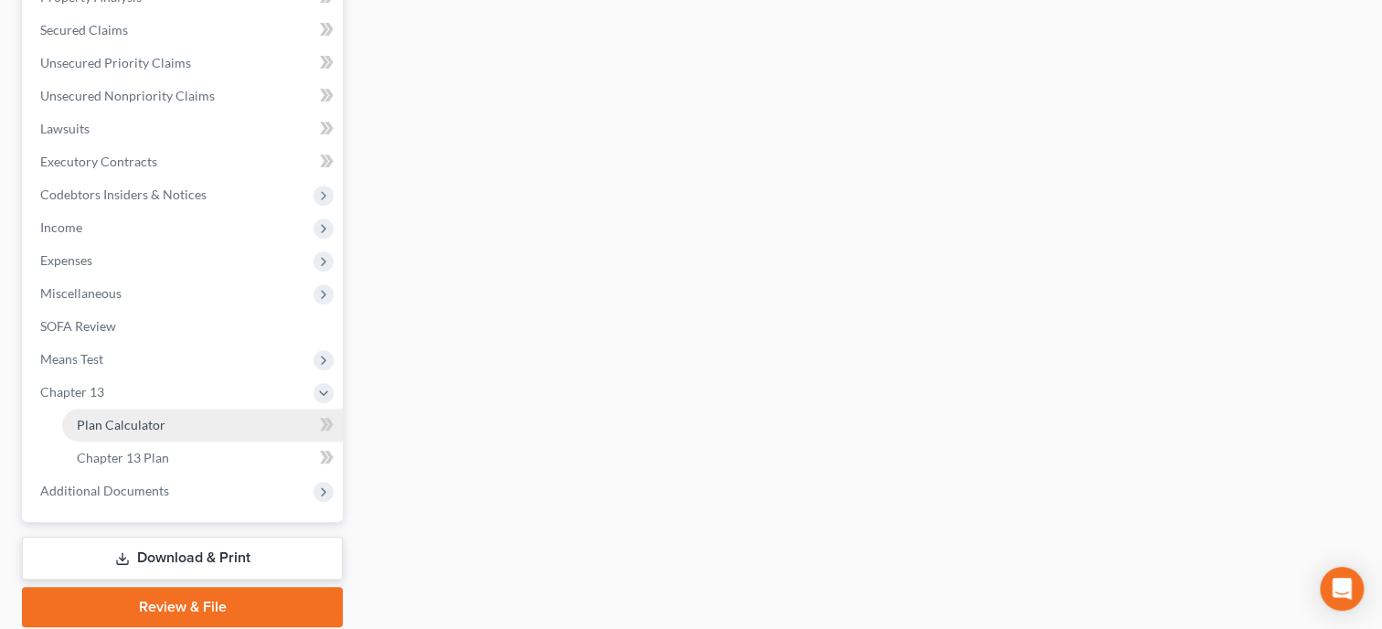
click at [102, 428] on span "Plan Calculator" at bounding box center [121, 425] width 89 height 16
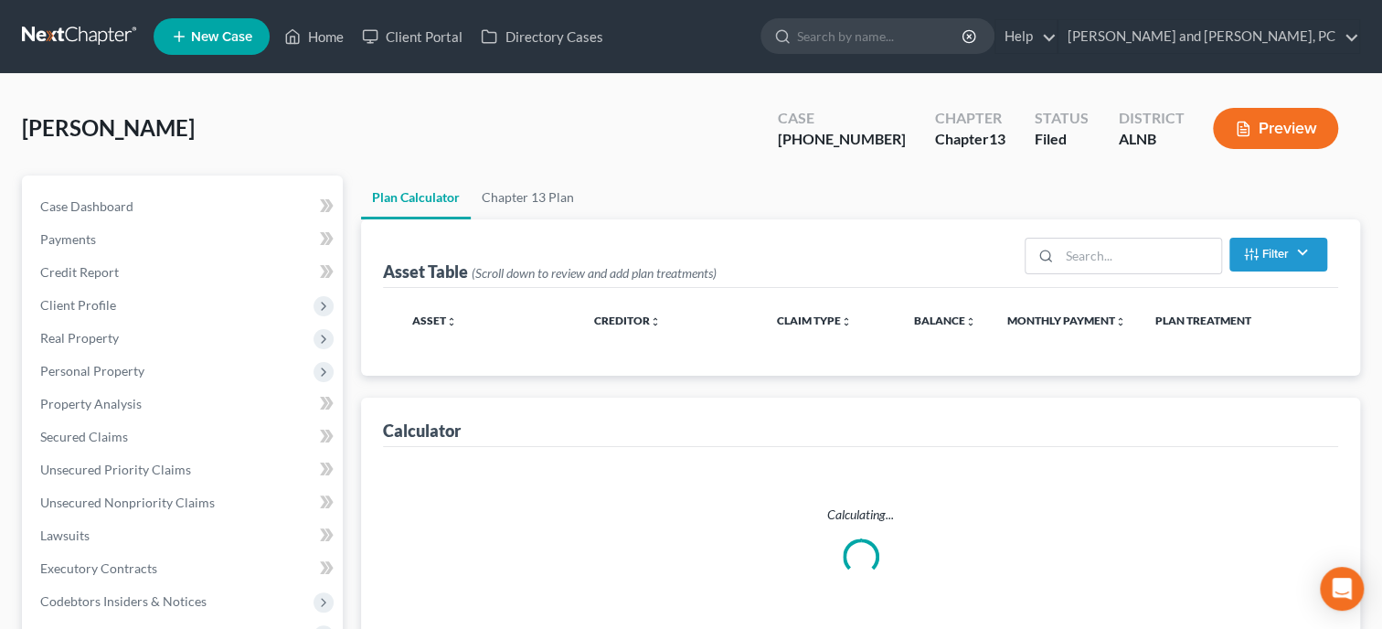
select select "59"
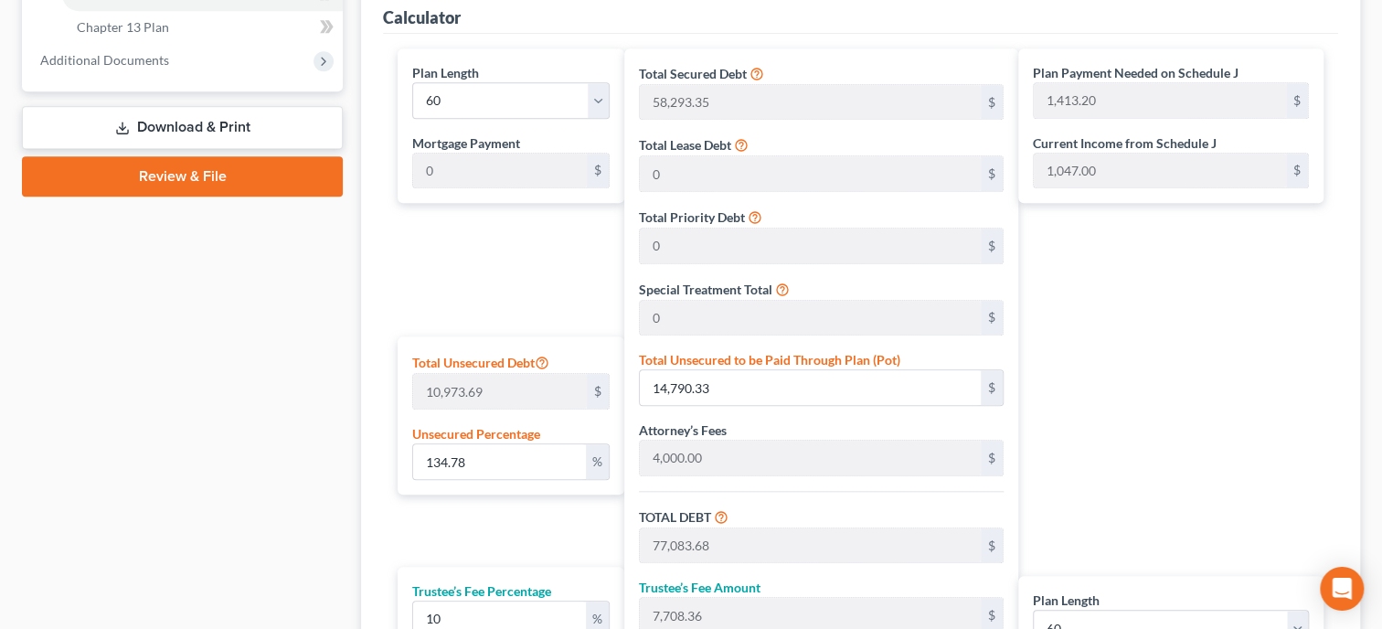
scroll to position [846, 0]
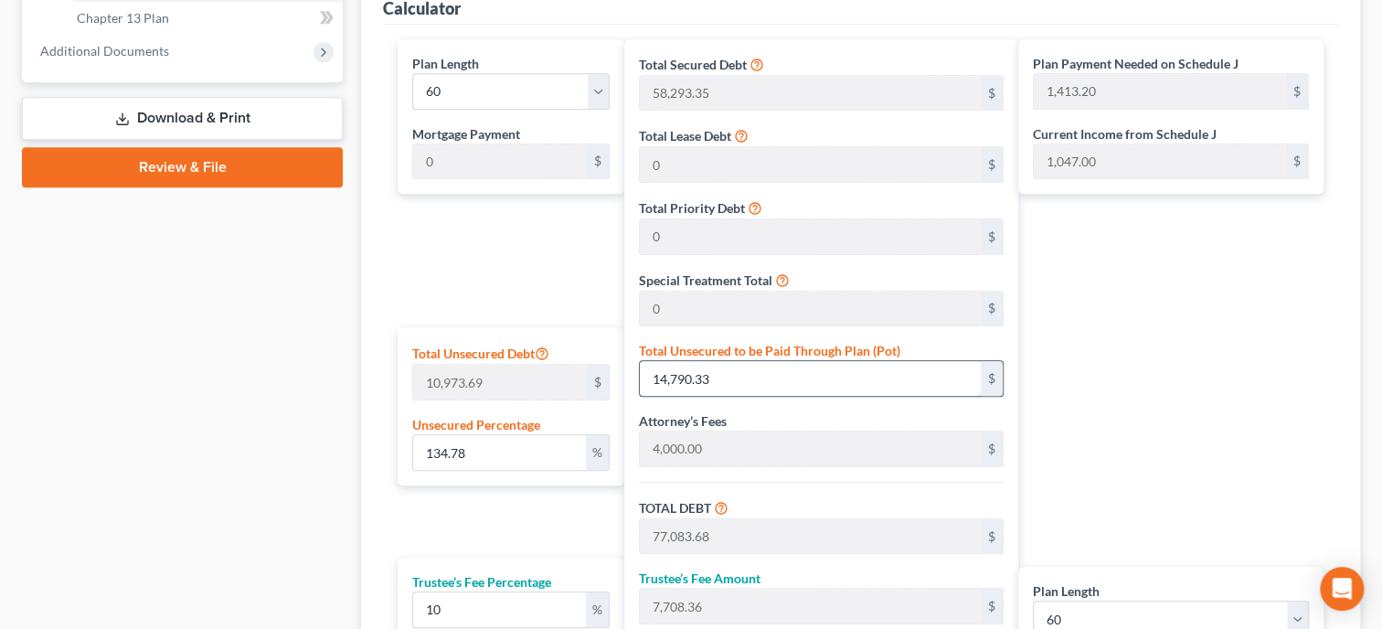
click at [739, 381] on input "14,790.33" at bounding box center [810, 378] width 340 height 35
type input "0.03645082009788867"
type input "4"
type input "62,297.35"
type input "6,229.73"
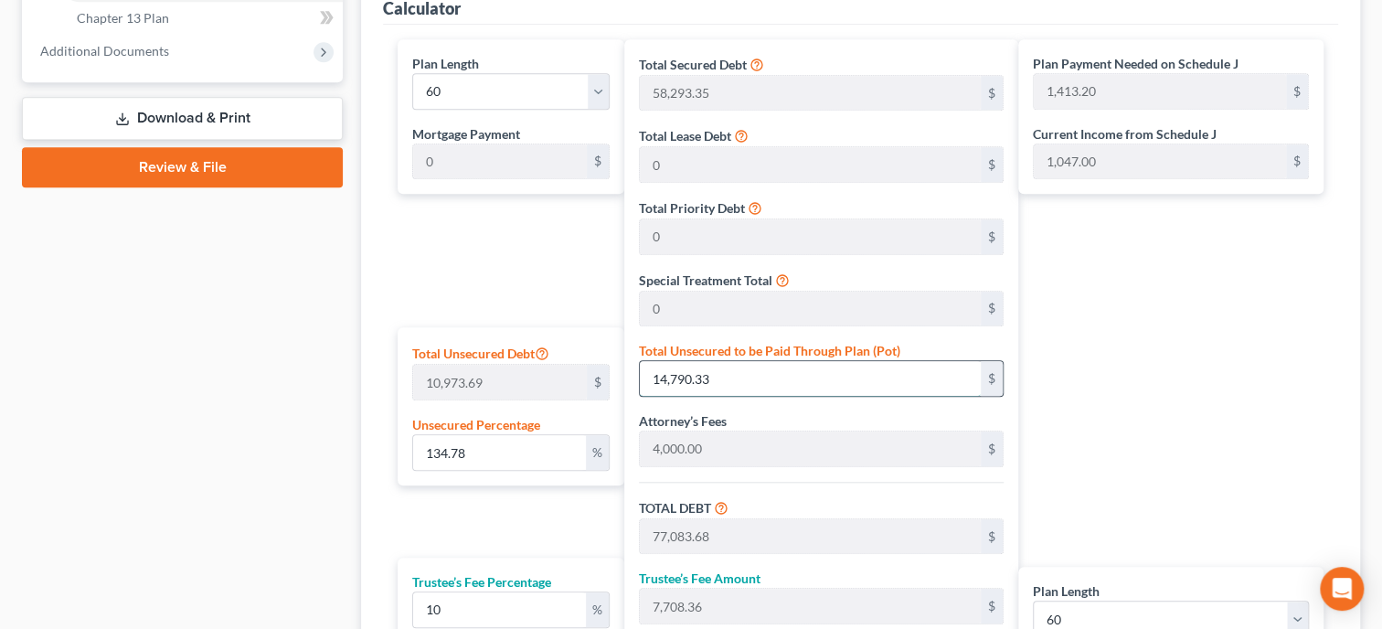
type input "68,527.08"
type input "1,142.11"
type input "0.3827336110278311"
type input "42"
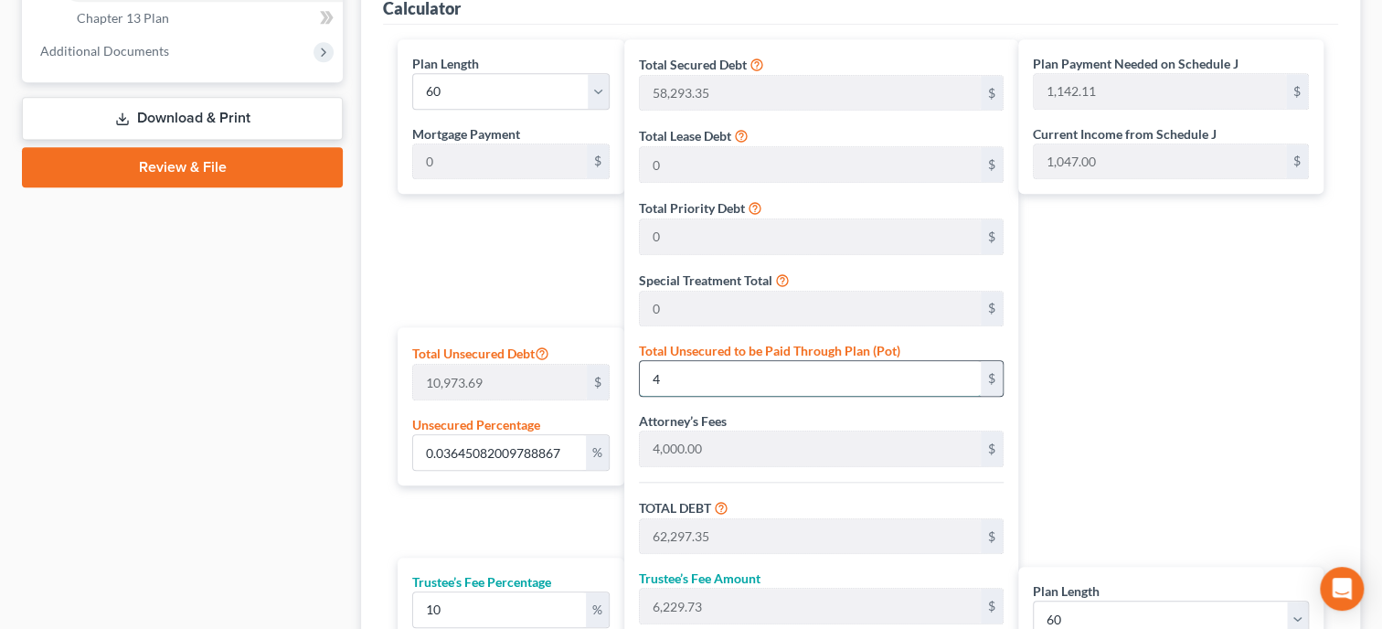
type input "62,335.35"
type input "6,233.53"
type input "68,568.88"
type input "1,142.81"
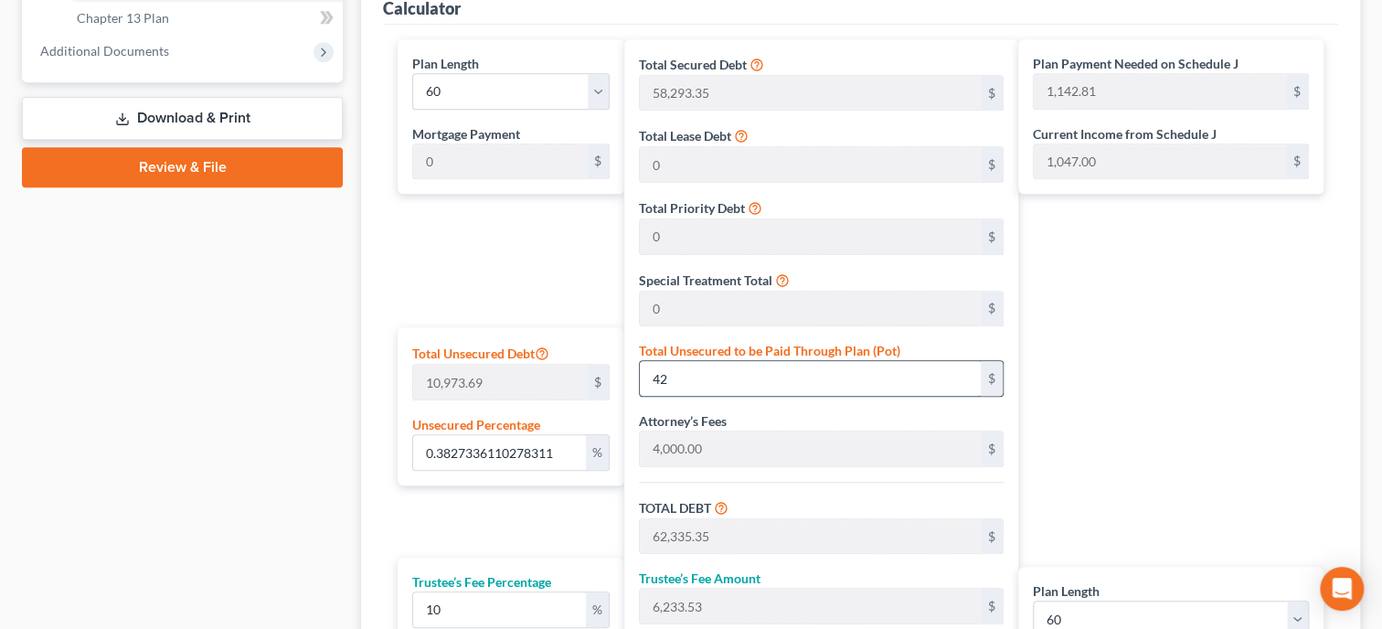
type input "3.882012340425144"
type input "426"
type input "62,719.35"
type input "6,271.93"
type input "68,991.28"
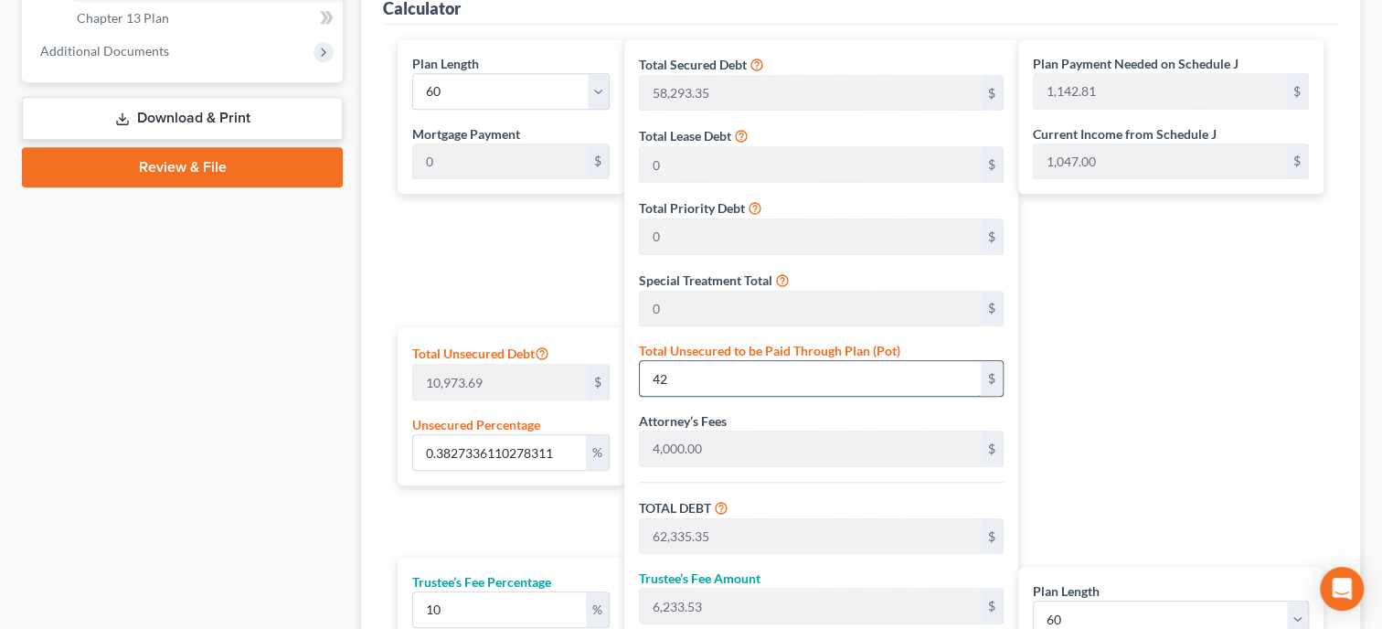
type input "1,149.85"
type input "38.90213774947169"
type input "4269"
type input "66,562.35"
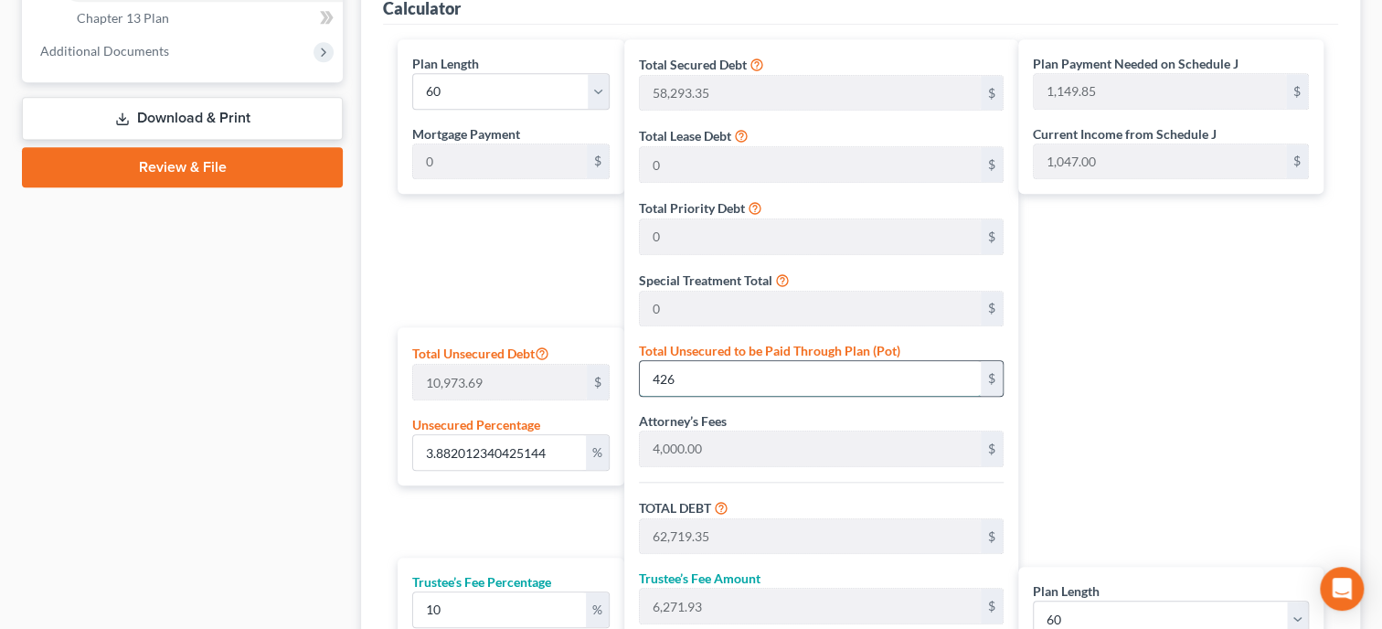
type input "6,656.23"
type input "73,218.58"
type input "1,220.30"
type input "4,269.00"
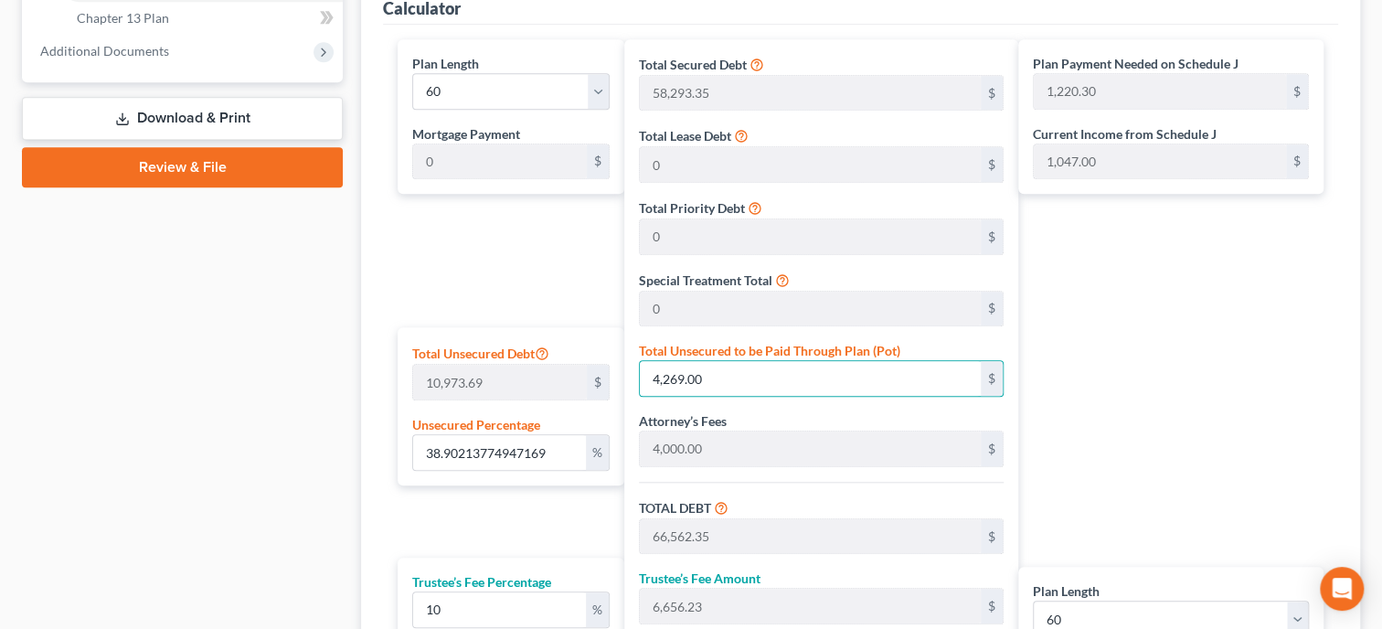
click at [412, 520] on div "Plan Length 1 2 3 4 5 6 7 8 9 10 11 12 13 14 15 16 17 18 19 20 21 22 23 24 25 2…" at bounding box center [506, 410] width 236 height 742
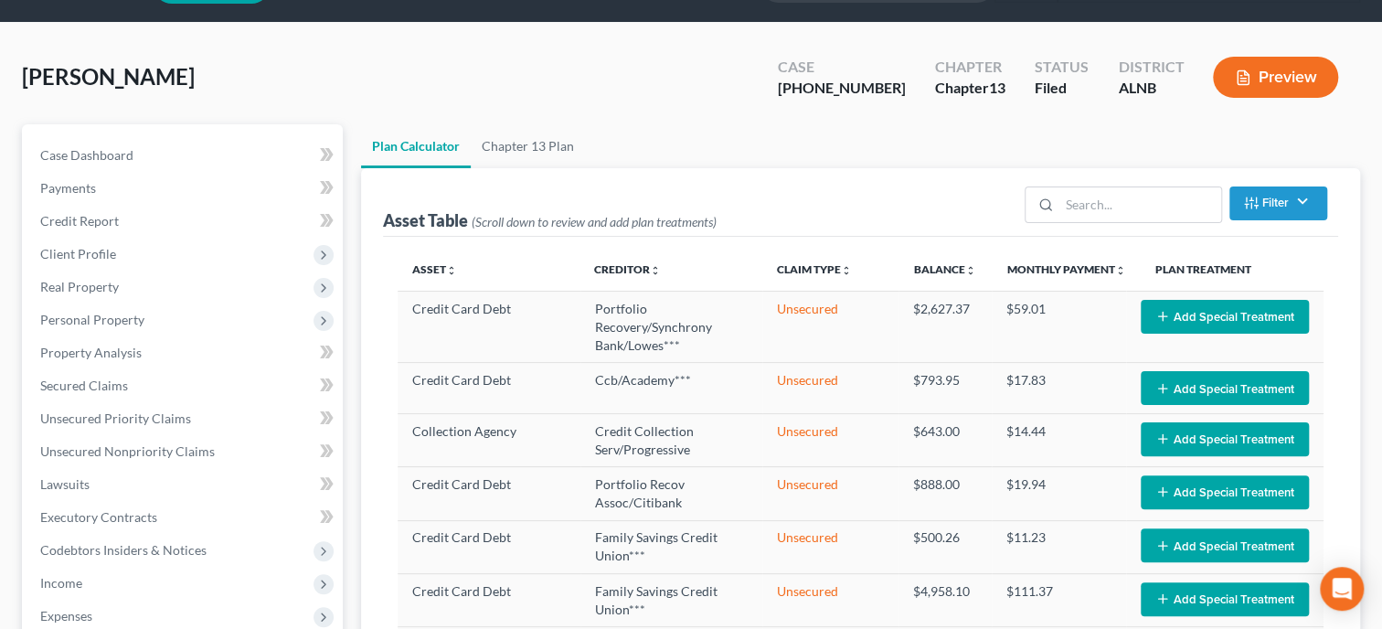
scroll to position [0, 0]
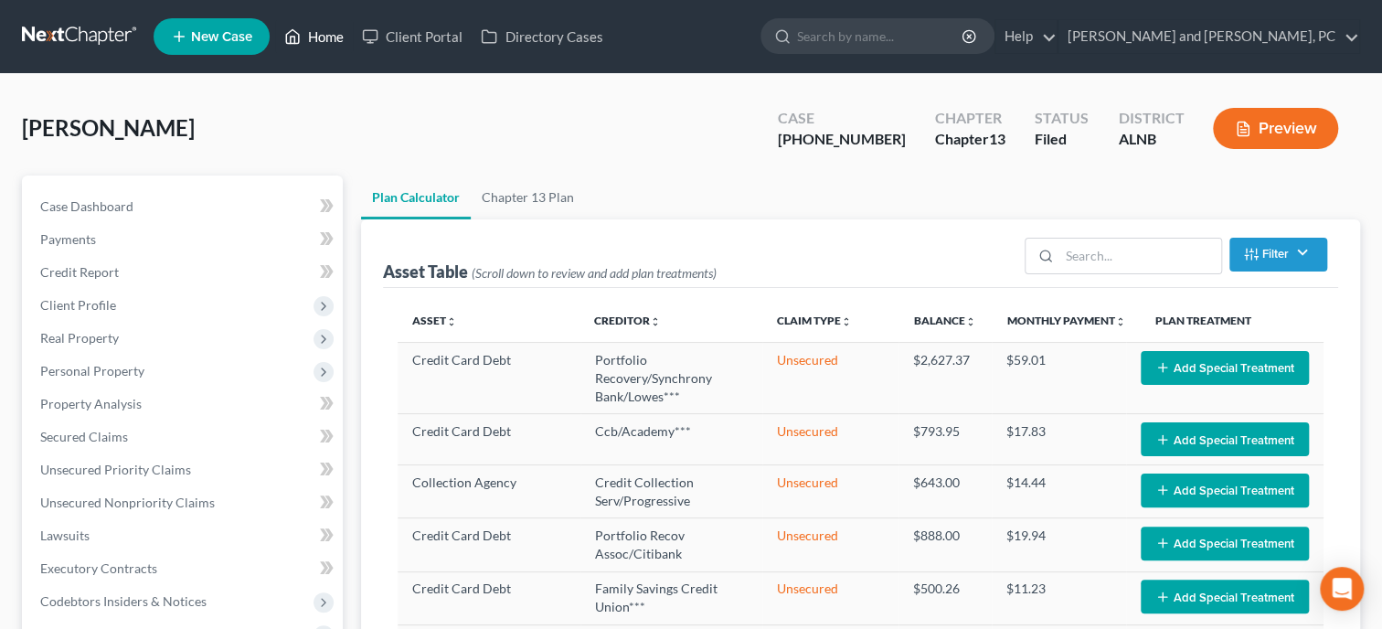
click at [331, 38] on link "Home" at bounding box center [314, 36] width 78 height 33
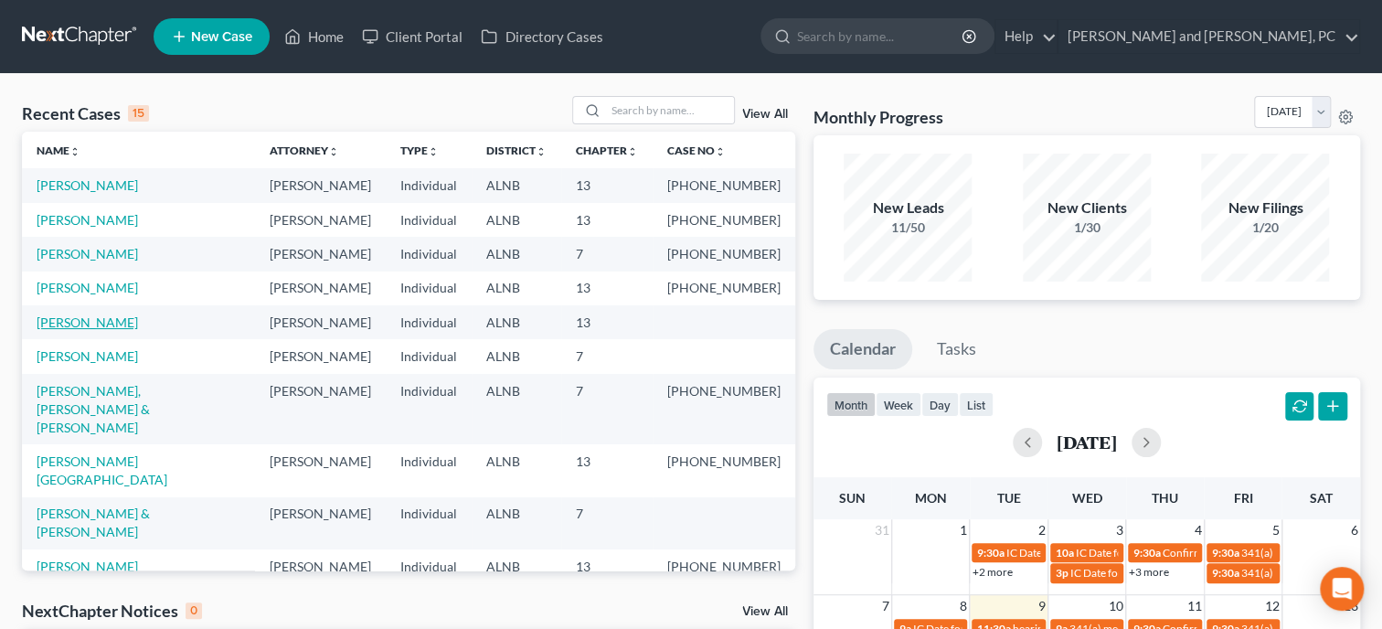
click at [98, 319] on link "[PERSON_NAME]" at bounding box center [87, 322] width 101 height 16
select select "6"
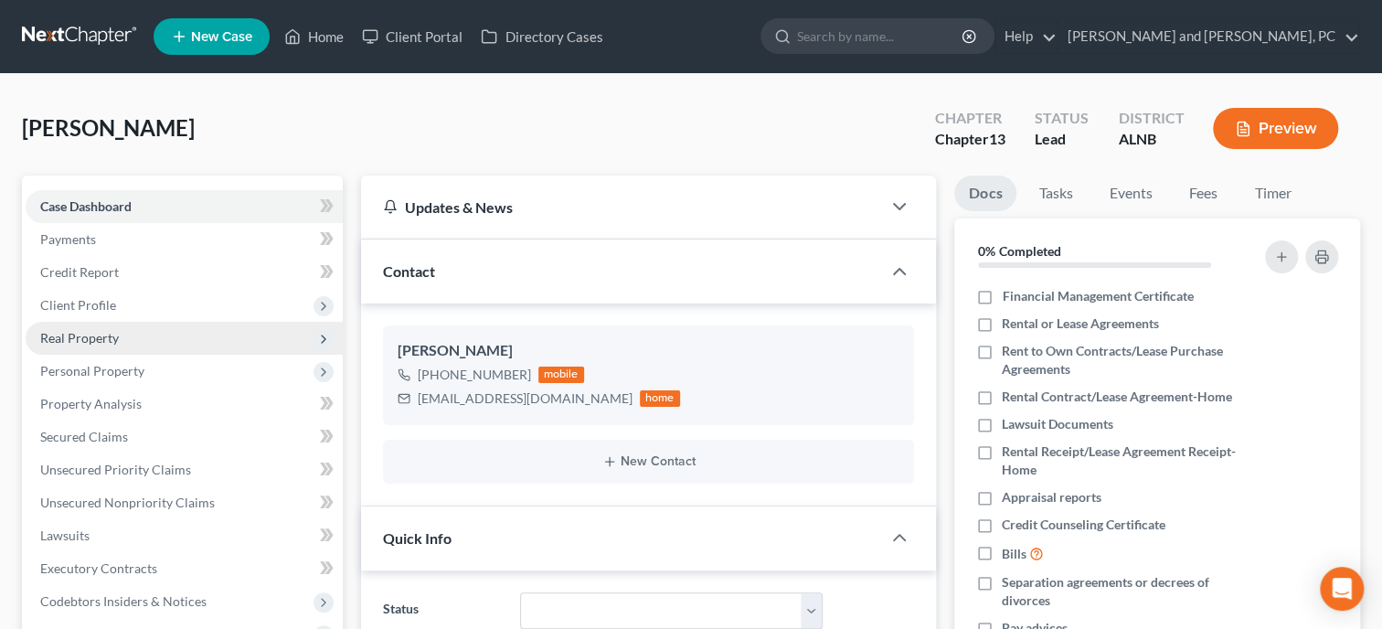
click at [173, 350] on span "Real Property" at bounding box center [184, 338] width 317 height 33
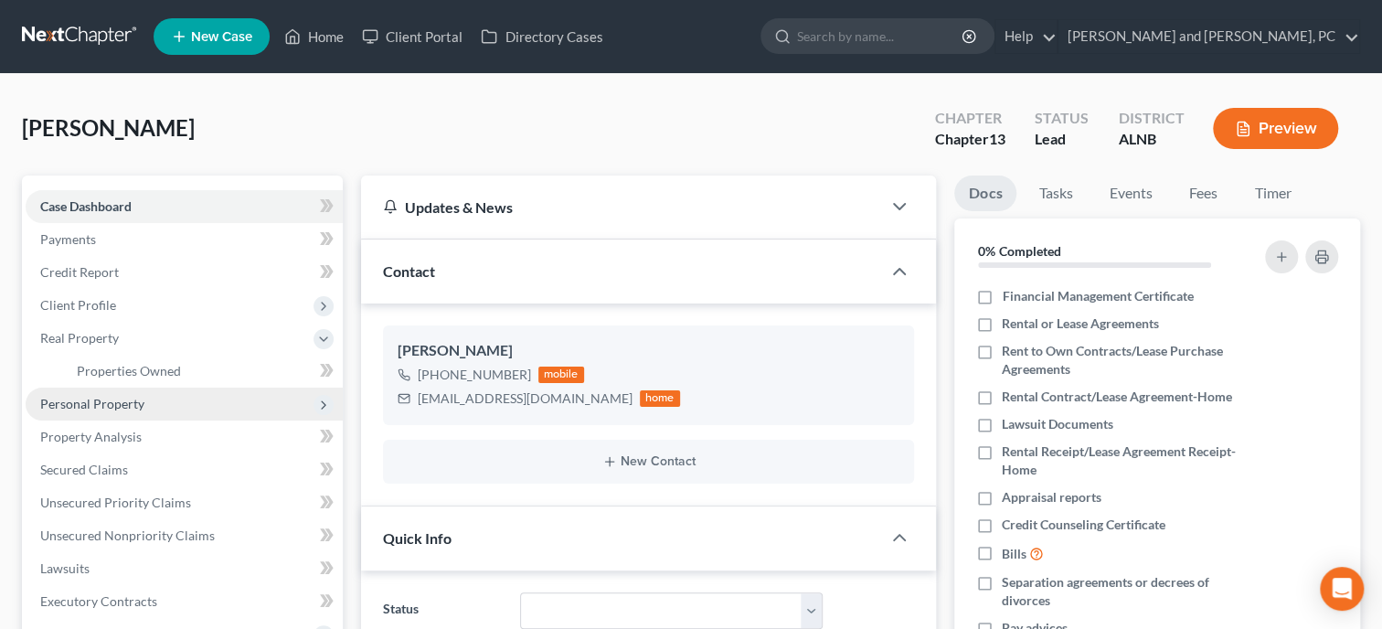
click at [156, 405] on span "Personal Property" at bounding box center [184, 404] width 317 height 33
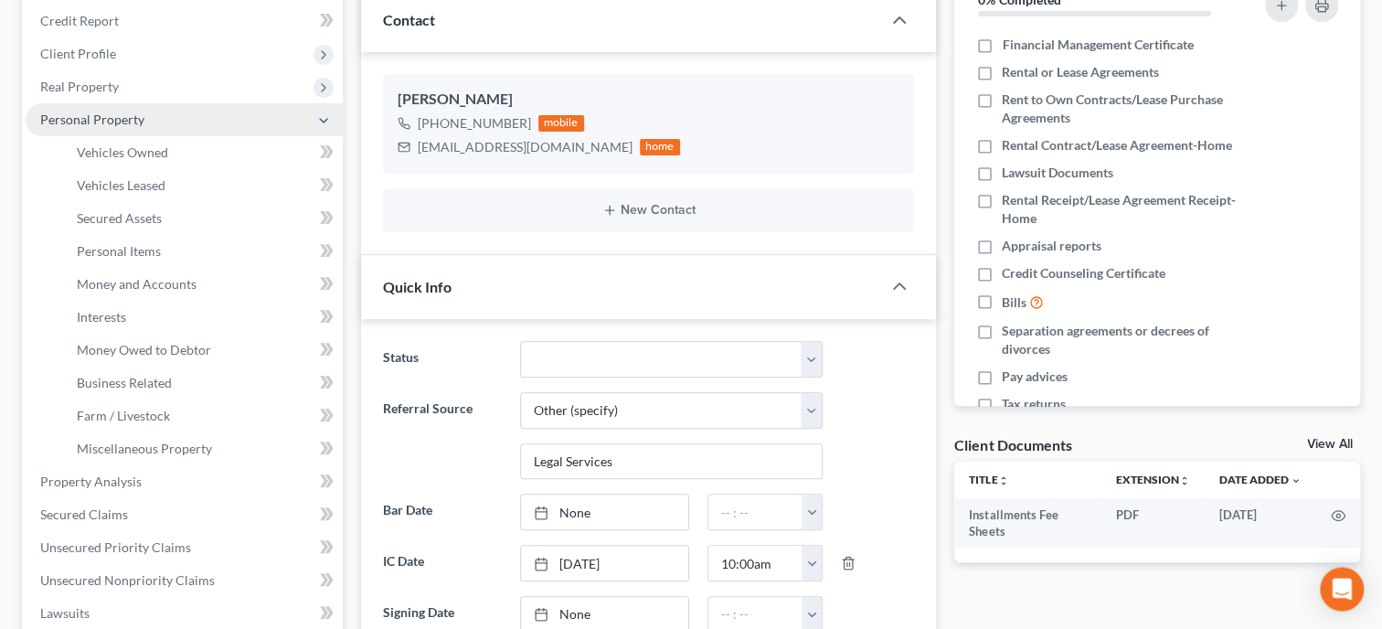
scroll to position [282, 0]
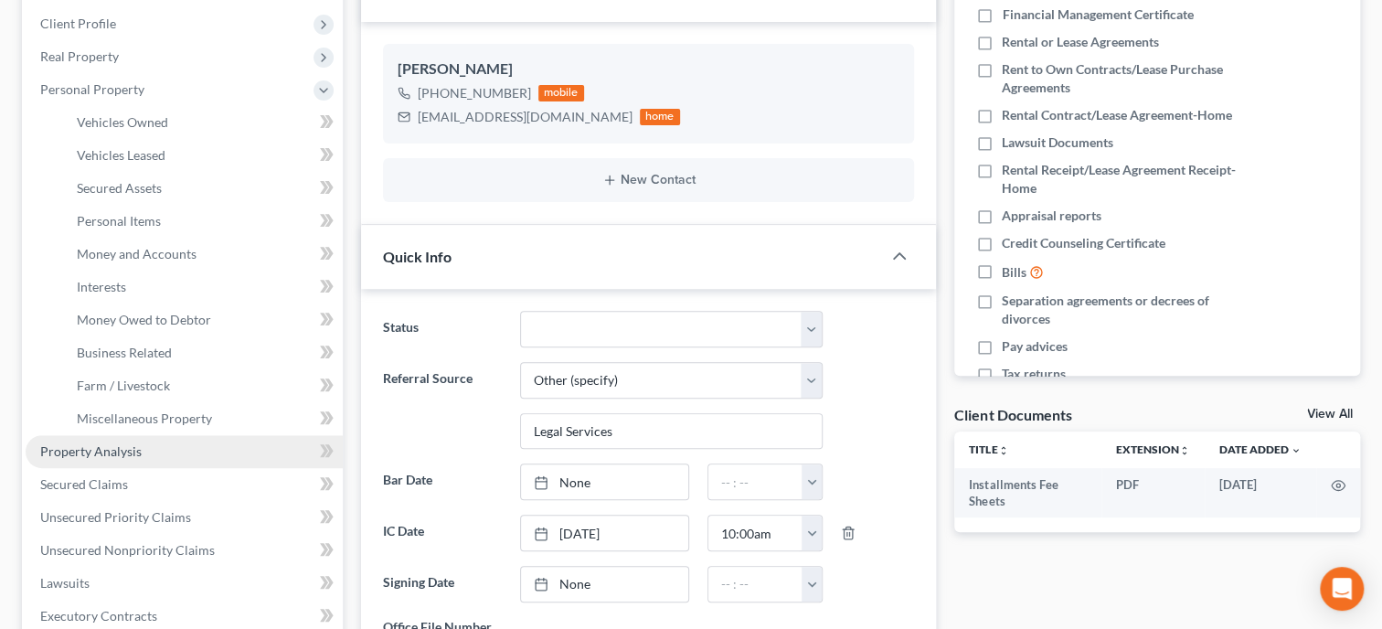
click at [149, 461] on link "Property Analysis" at bounding box center [184, 451] width 317 height 33
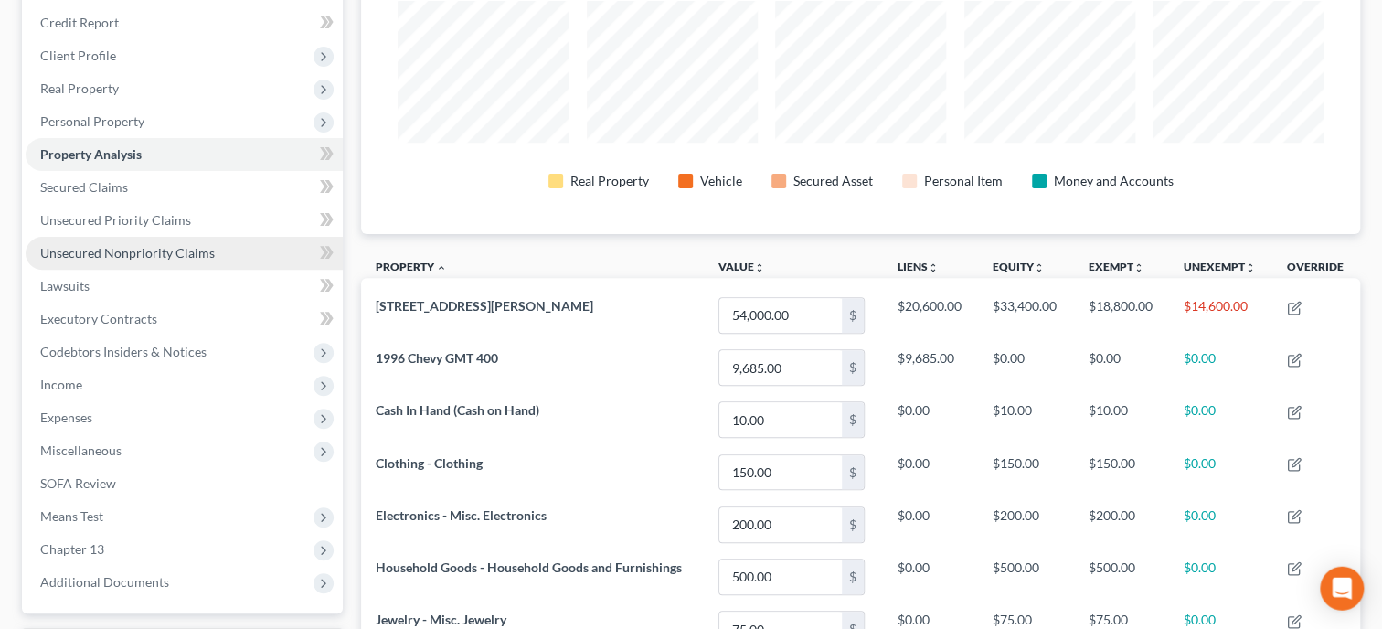
scroll to position [282, 0]
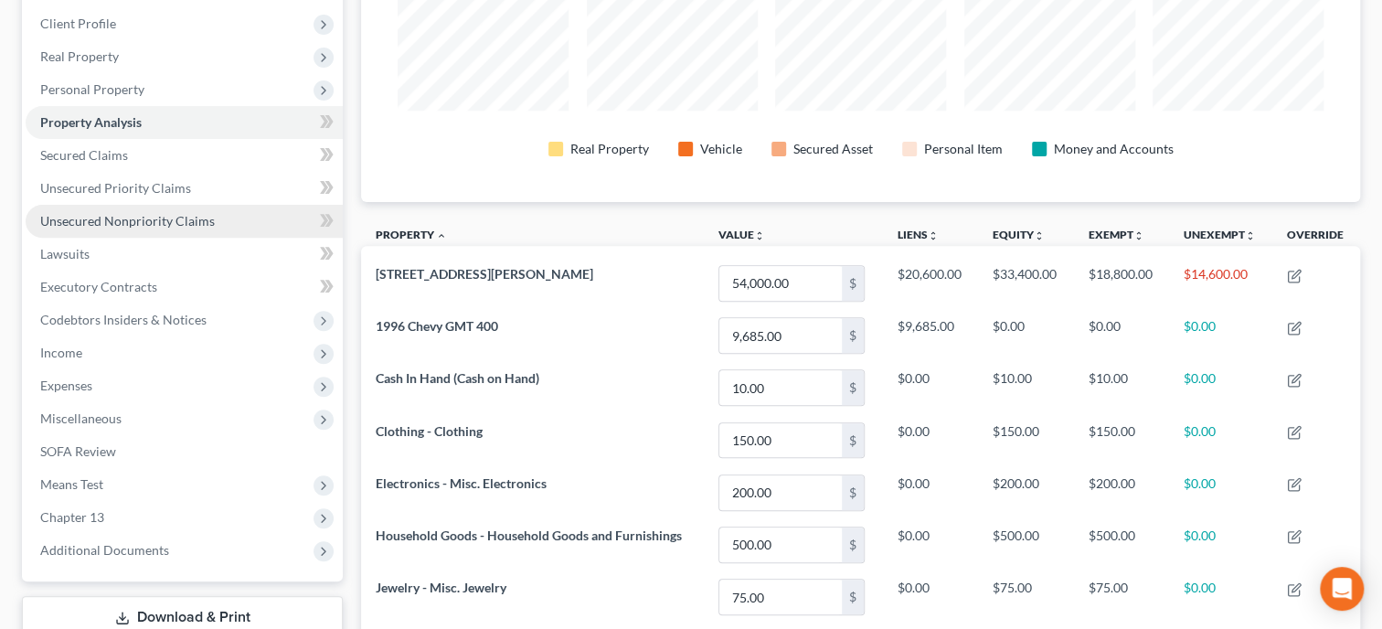
click at [105, 224] on span "Unsecured Nonpriority Claims" at bounding box center [127, 221] width 175 height 16
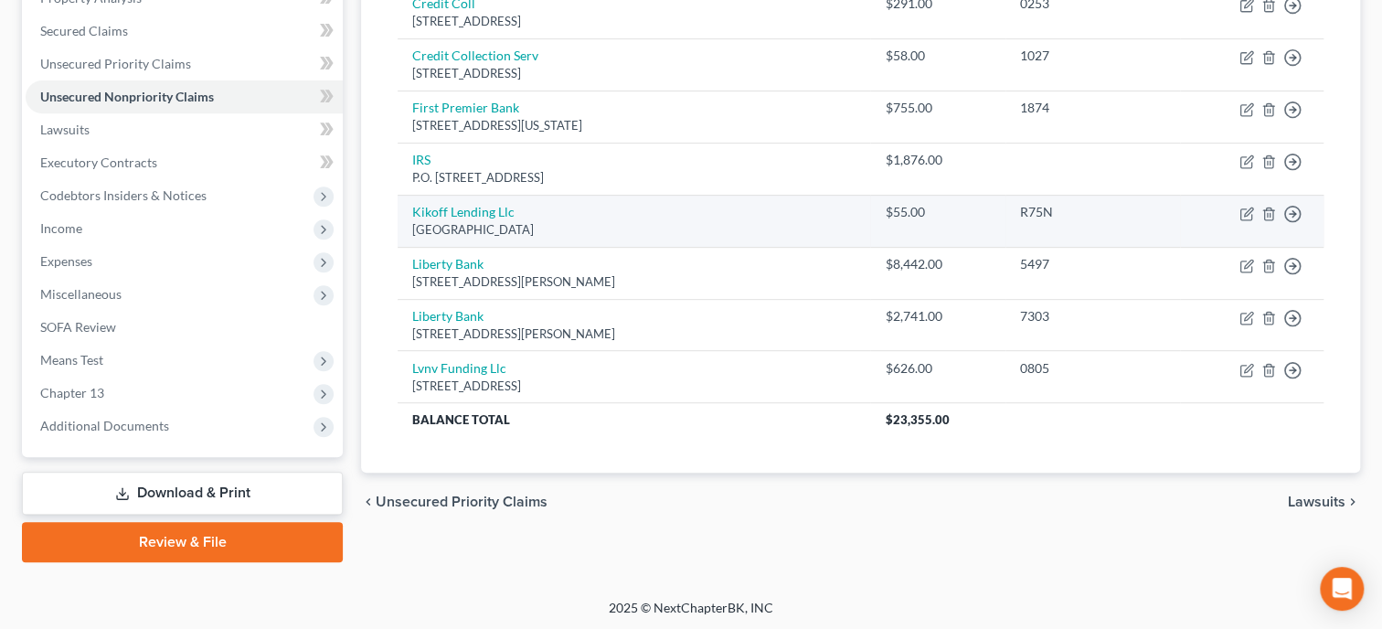
scroll to position [218, 0]
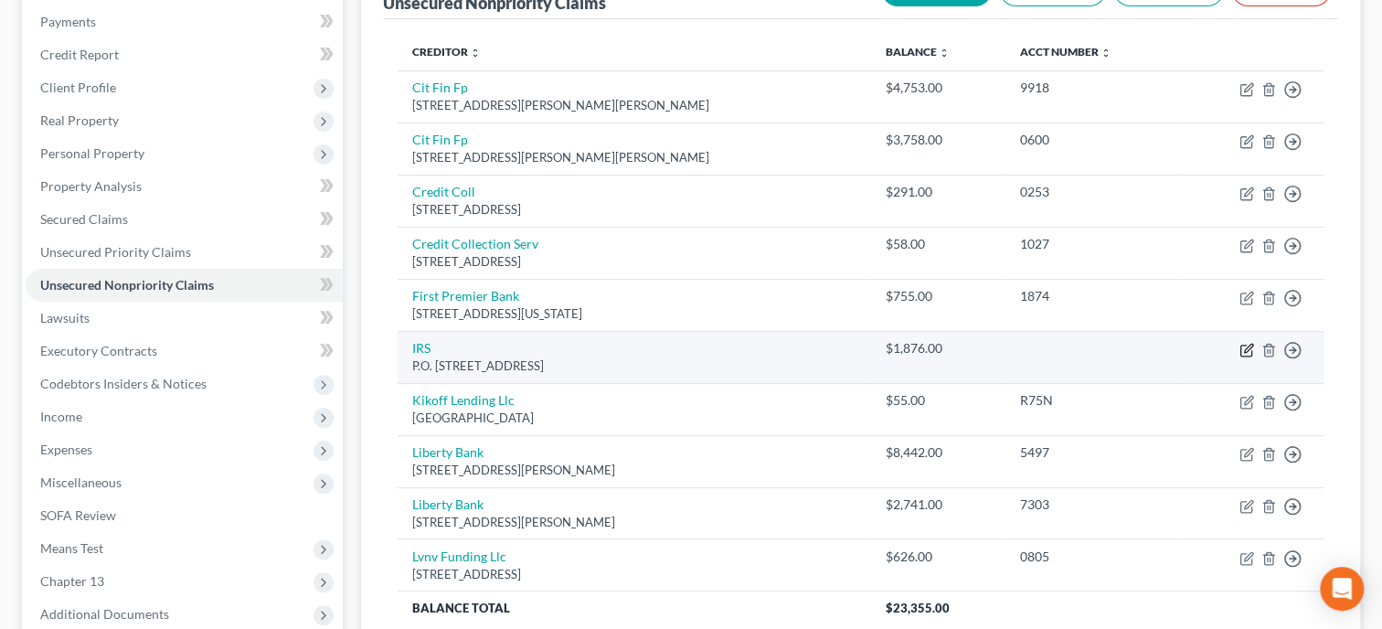
click at [1247, 348] on icon "button" at bounding box center [1246, 350] width 15 height 15
select select "39"
select select "0"
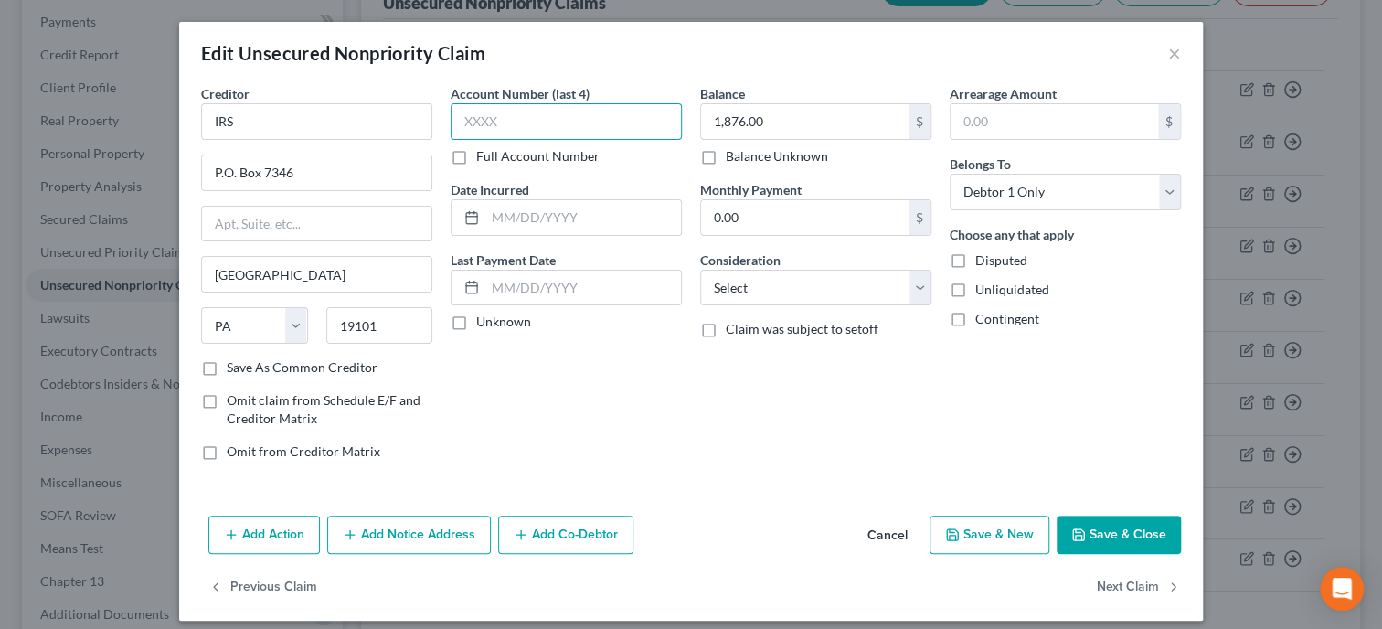
click at [492, 126] on input "text" at bounding box center [566, 121] width 231 height 37
type input "7009"
click at [522, 218] on input "text" at bounding box center [583, 217] width 196 height 35
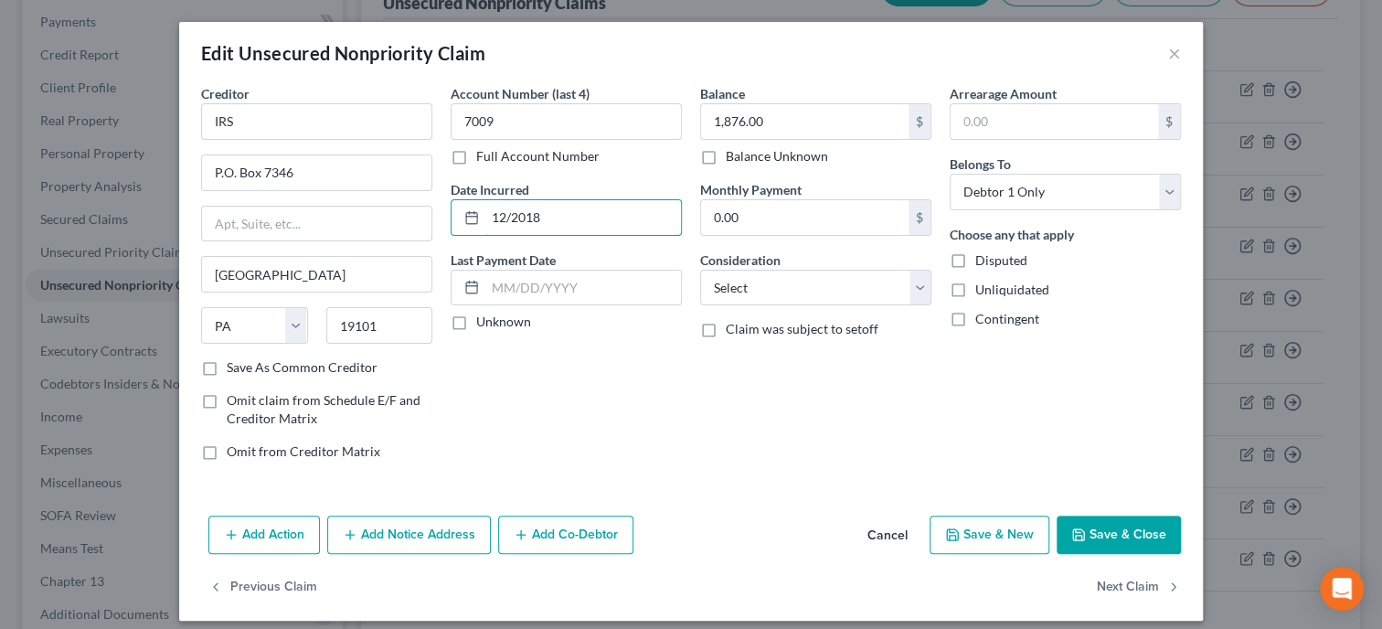
type input "12/2018"
click at [796, 267] on div "Consideration Select Cable / Satellite Services Collection Agency Credit Card D…" at bounding box center [815, 278] width 231 height 56
click at [1005, 365] on div "Arrearage Amount $ Belongs To * Select Debtor 1 Only Debtor 2 Only Debtor 1 And…" at bounding box center [1066, 279] width 250 height 391
select select "14"
click option "Other" at bounding box center [0, 0] width 0 height 0
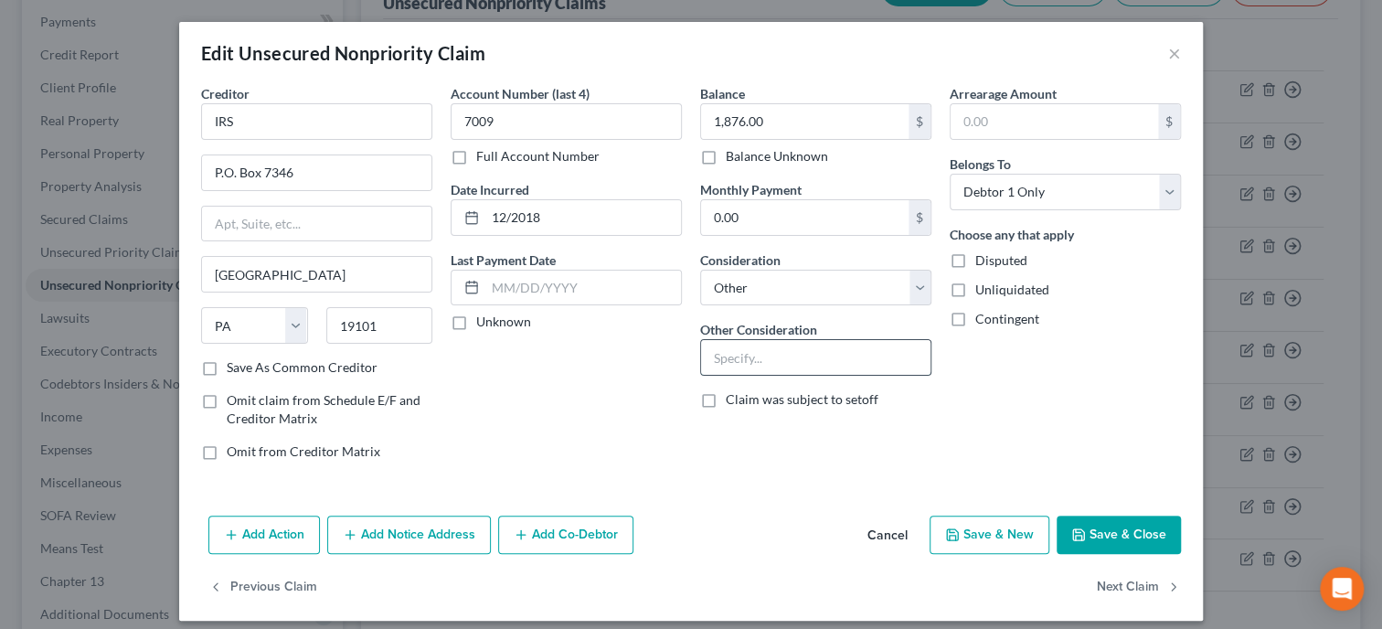
click at [769, 362] on input "text" at bounding box center [815, 357] width 229 height 35
click at [1086, 529] on icon "button" at bounding box center [1078, 534] width 15 height 15
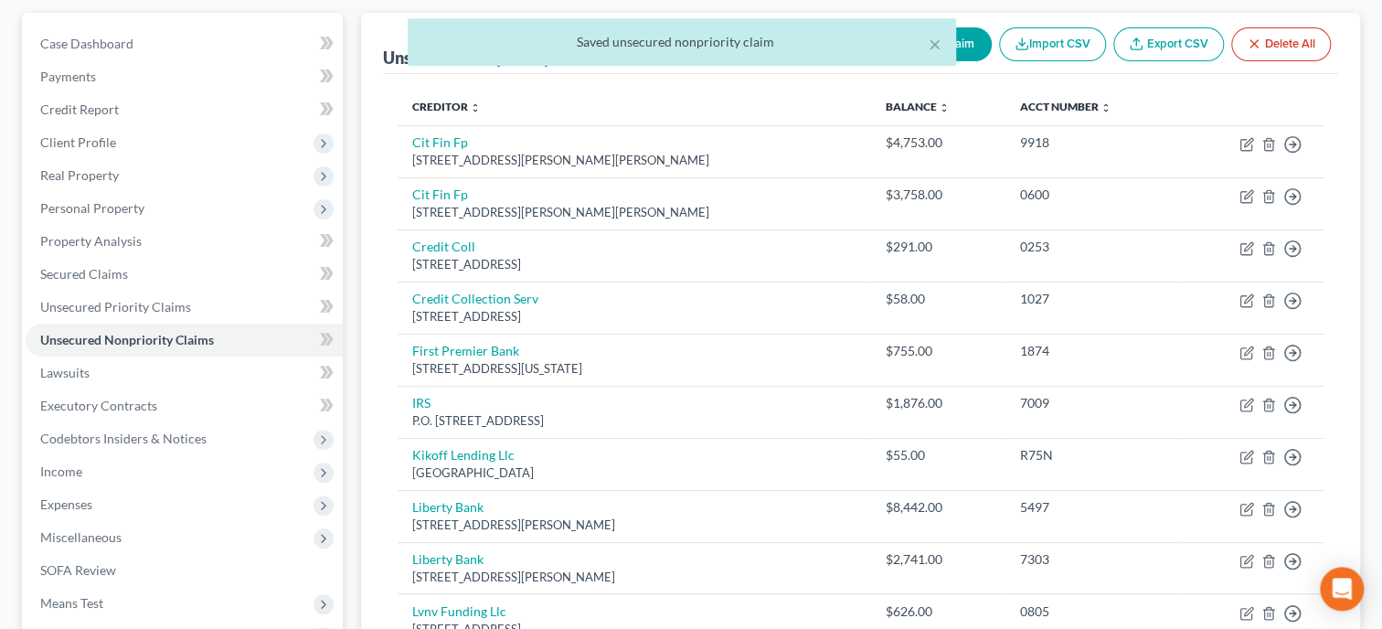
scroll to position [123, 0]
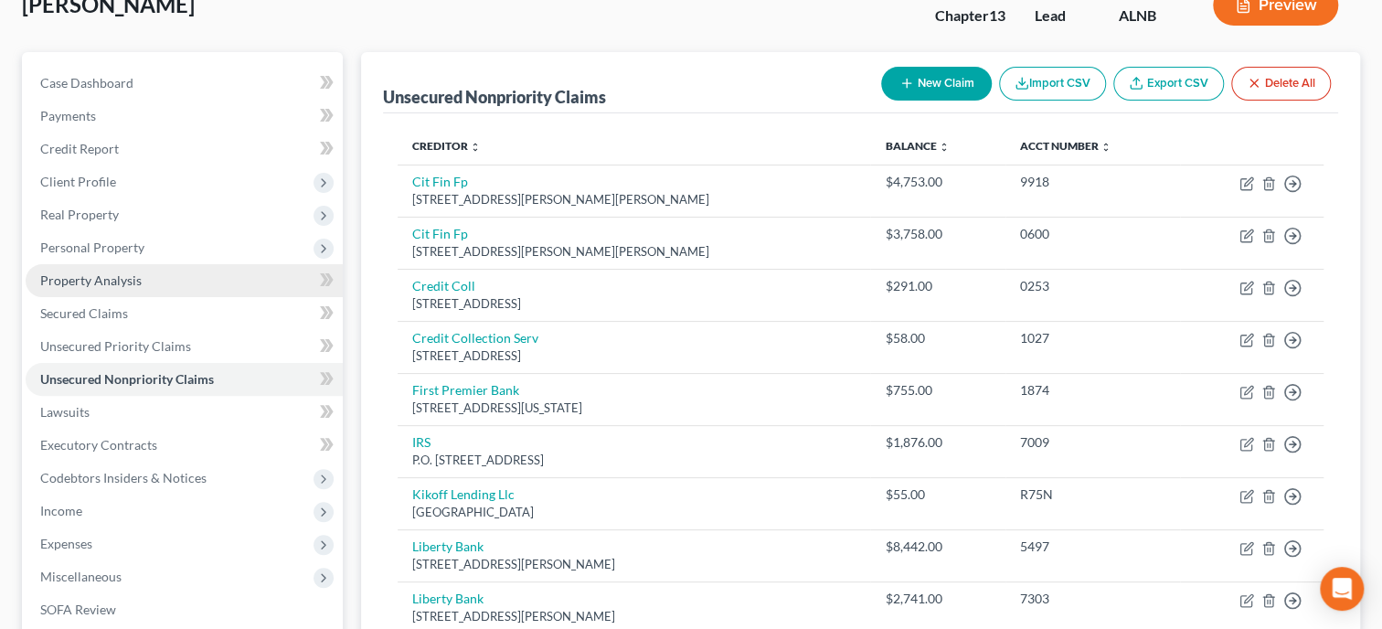
click at [91, 282] on span "Property Analysis" at bounding box center [90, 280] width 101 height 16
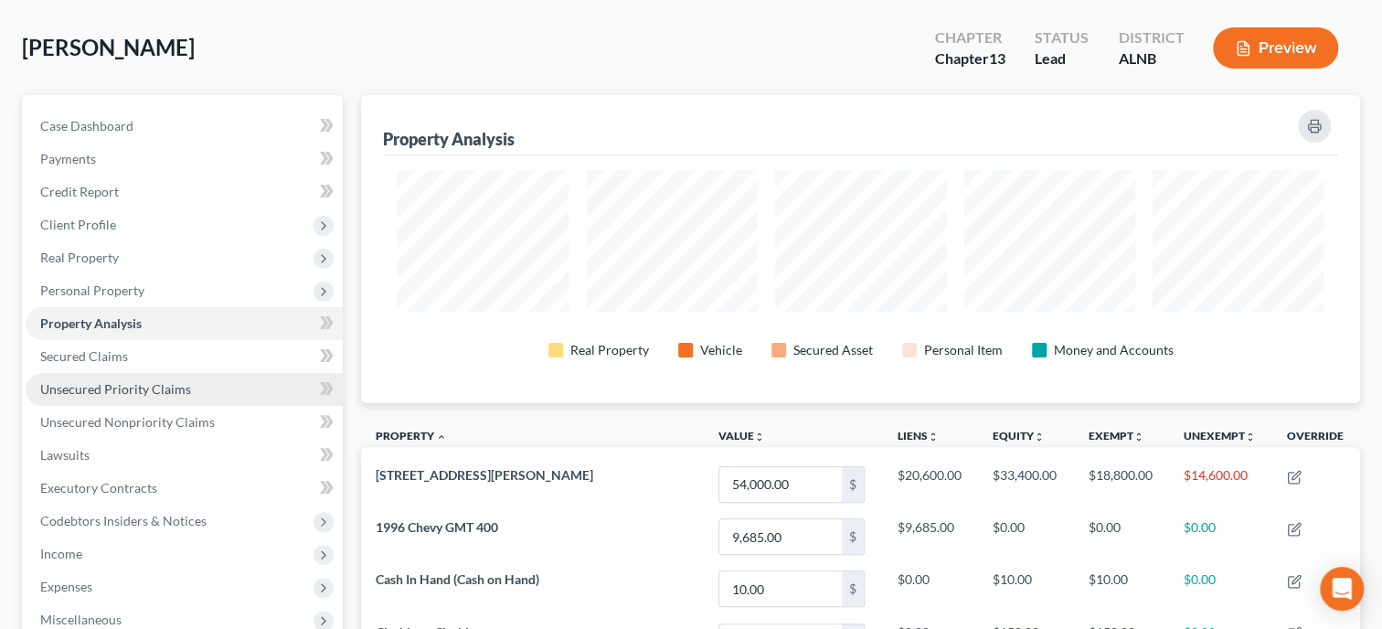
scroll to position [376, 0]
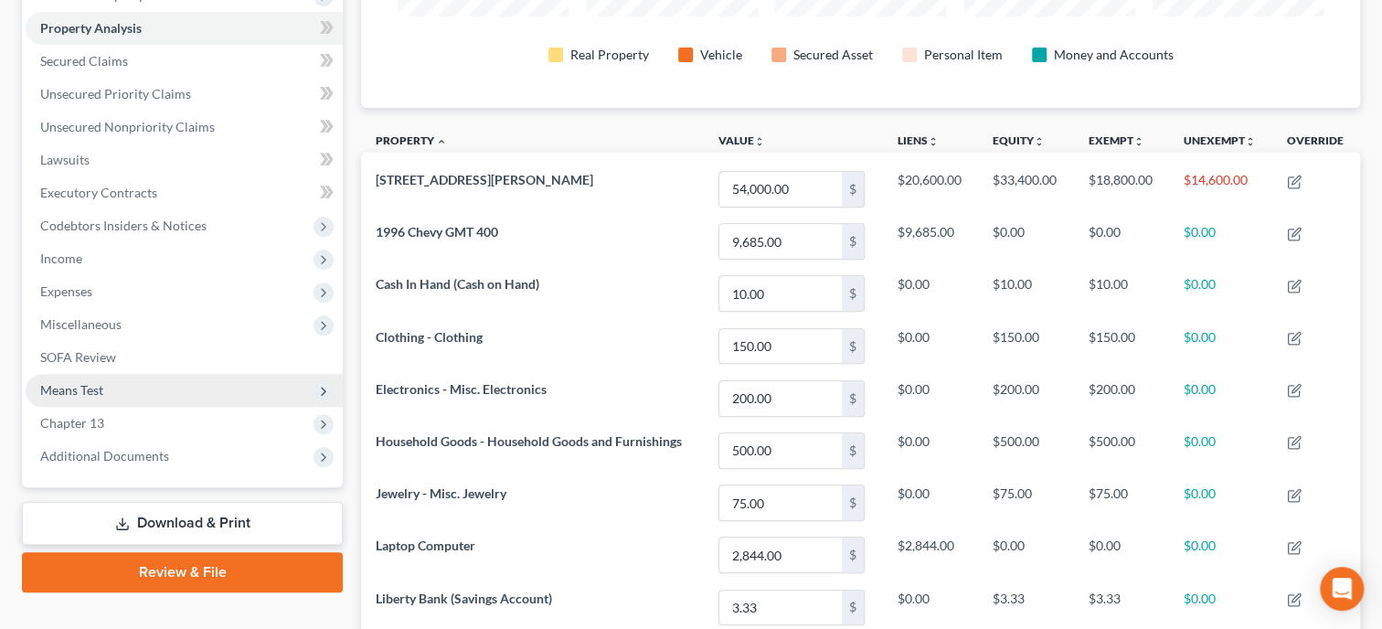
click at [90, 385] on span "Means Test" at bounding box center [71, 390] width 63 height 16
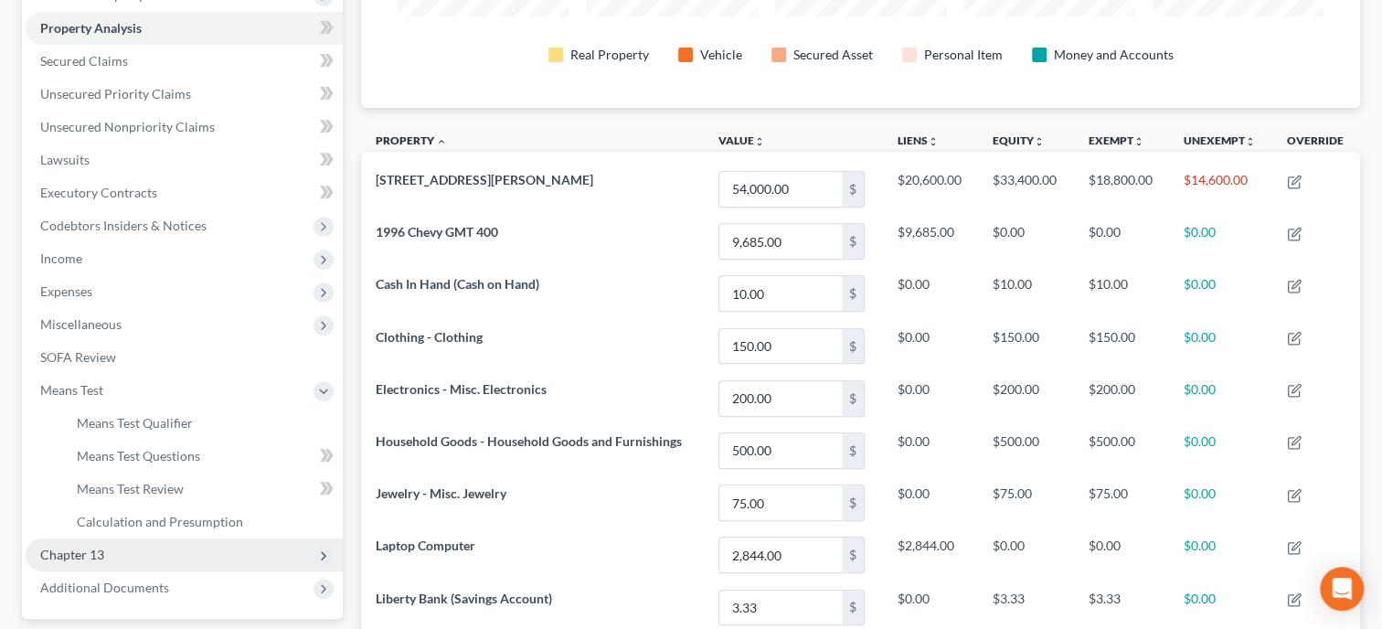
click at [74, 545] on span "Chapter 13" at bounding box center [184, 554] width 317 height 33
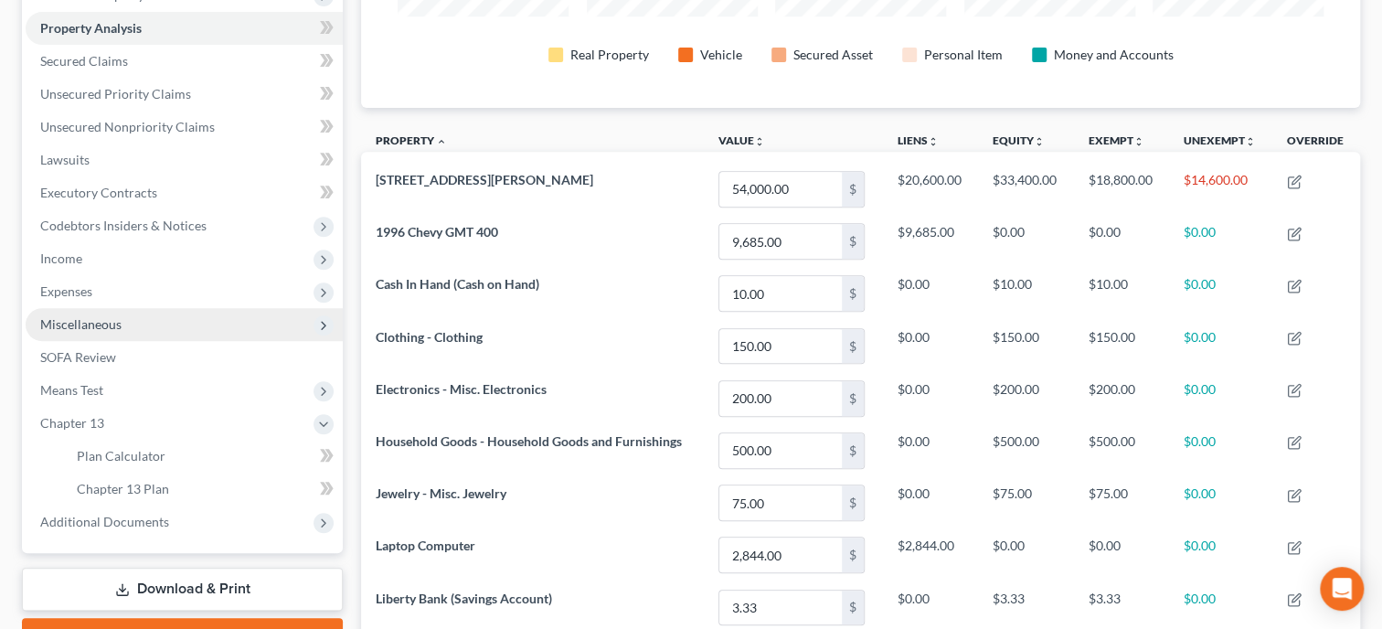
click at [103, 316] on span "Miscellaneous" at bounding box center [80, 324] width 81 height 16
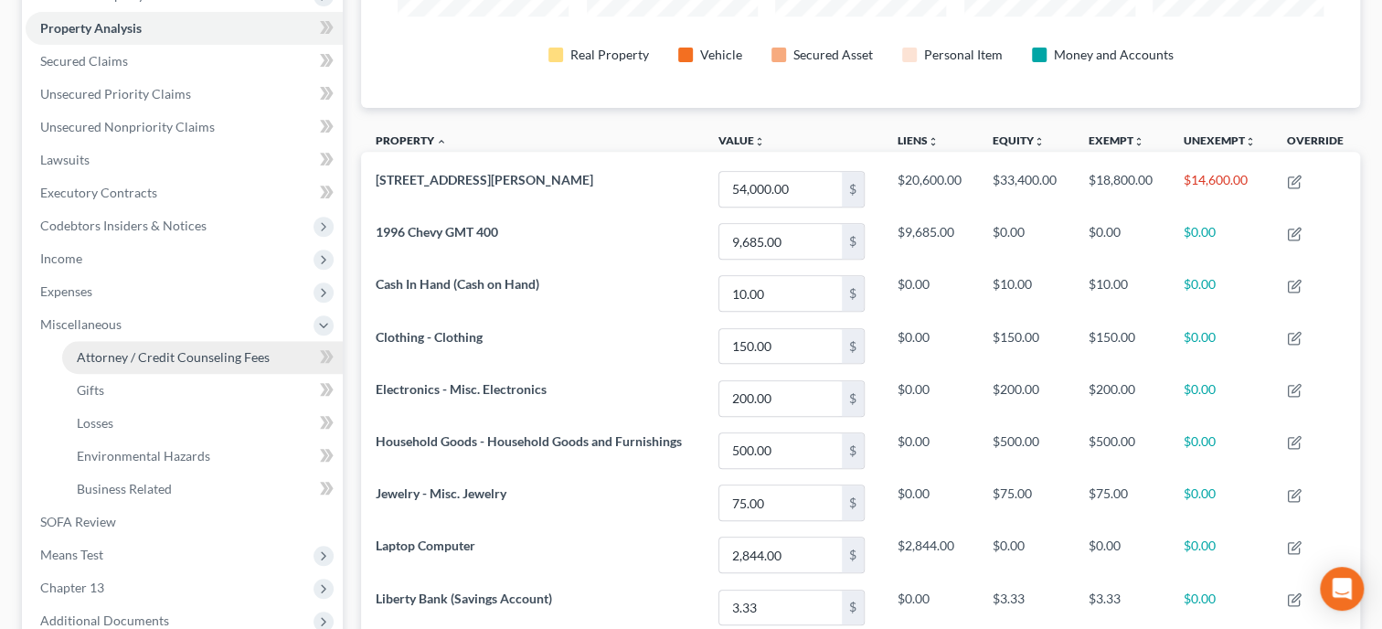
click at [108, 354] on span "Attorney / Credit Counseling Fees" at bounding box center [173, 357] width 193 height 16
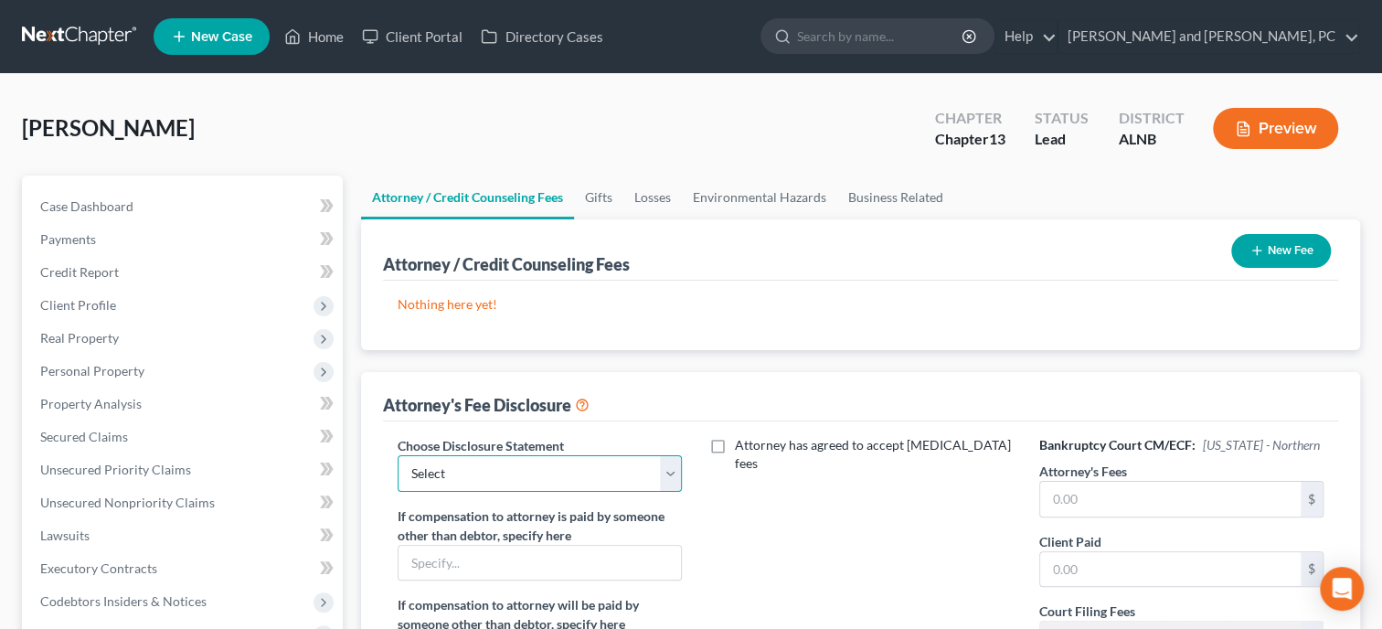
click at [398, 455] on select "Select Attorney Fee Disclosure" at bounding box center [540, 473] width 284 height 37
select select "0"
click option "Attorney Fee Disclosure" at bounding box center [0, 0] width 0 height 0
click at [1083, 503] on input "text" at bounding box center [1170, 499] width 260 height 35
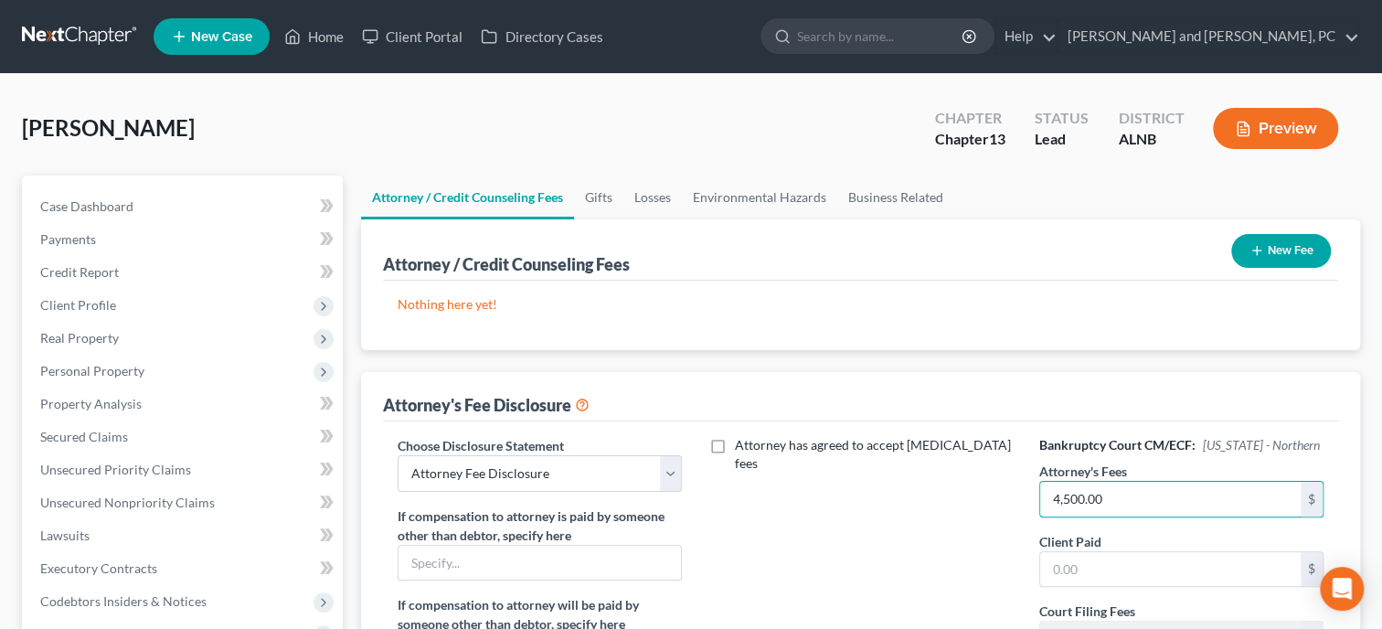
type input "4,500.00"
click at [931, 563] on div "Attorney has agreed to accept [MEDICAL_DATA] fees" at bounding box center [860, 605] width 321 height 339
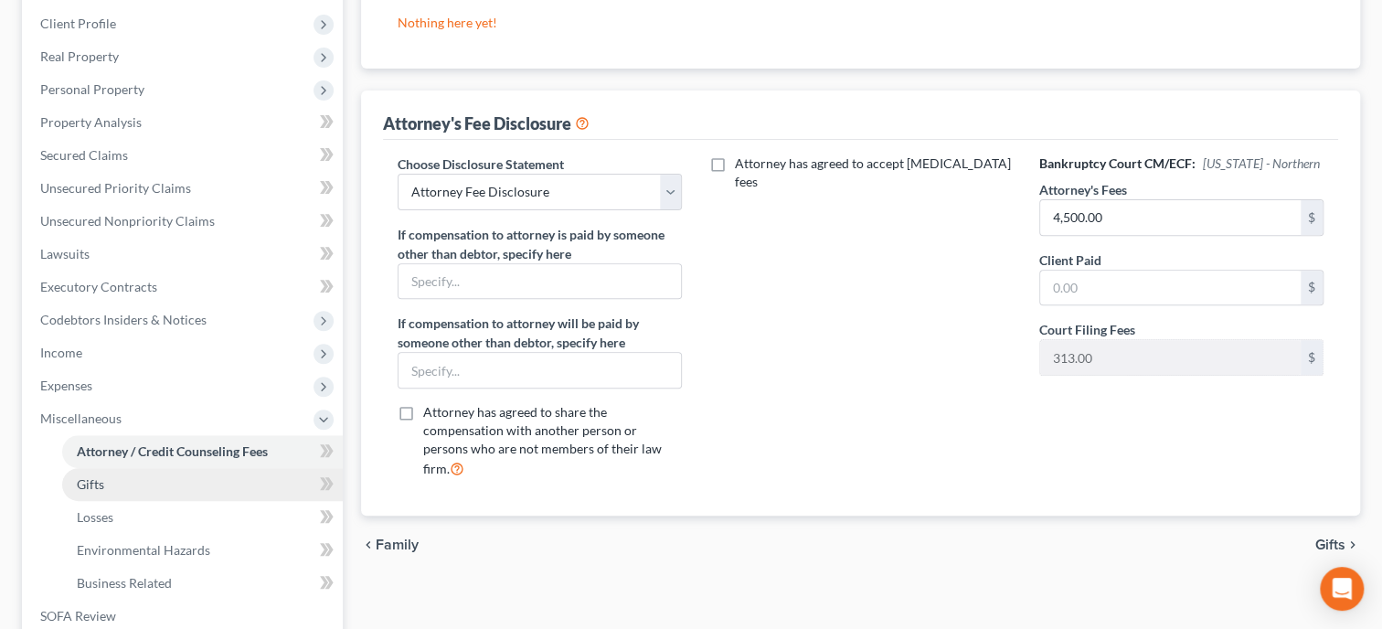
scroll to position [470, 0]
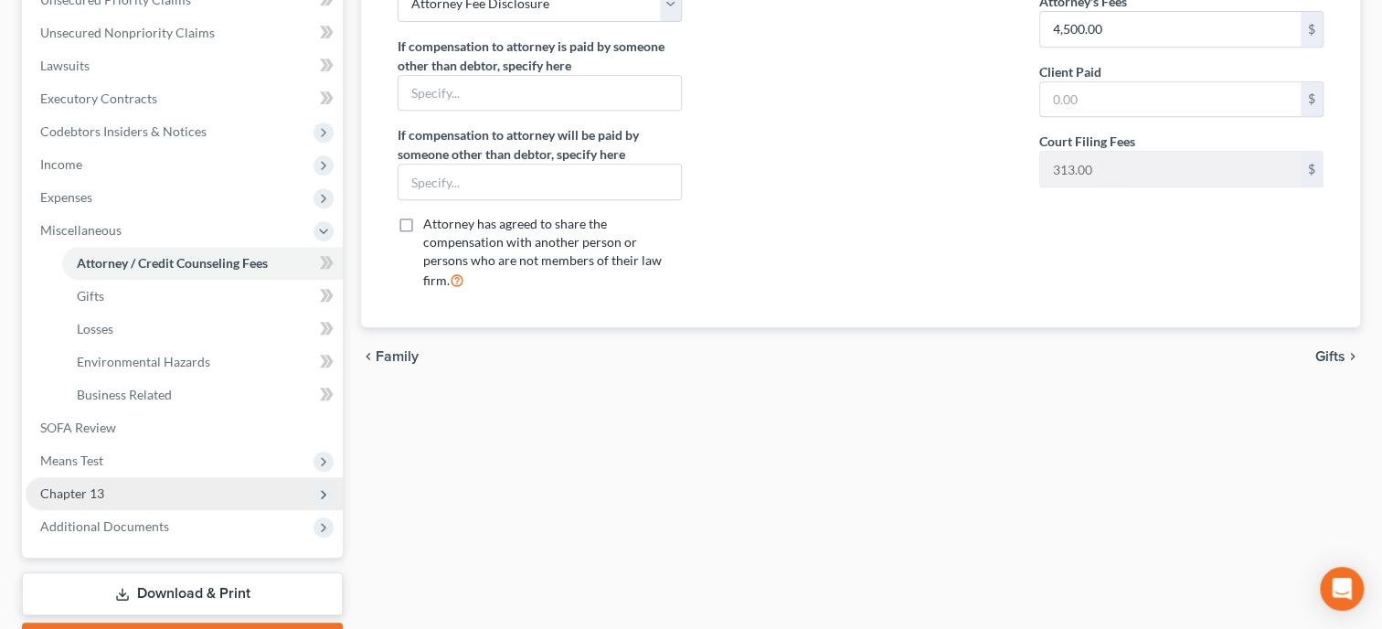
click at [148, 485] on span "Chapter 13" at bounding box center [184, 493] width 317 height 33
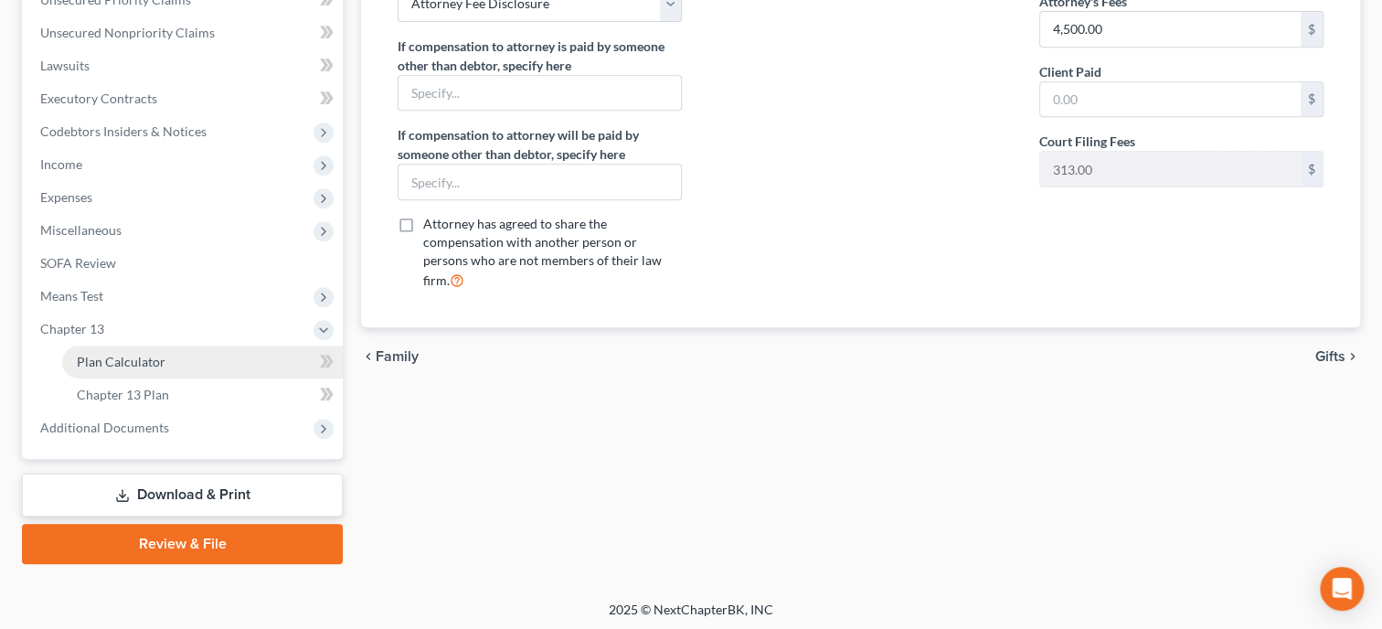
click at [136, 350] on link "Plan Calculator" at bounding box center [202, 361] width 281 height 33
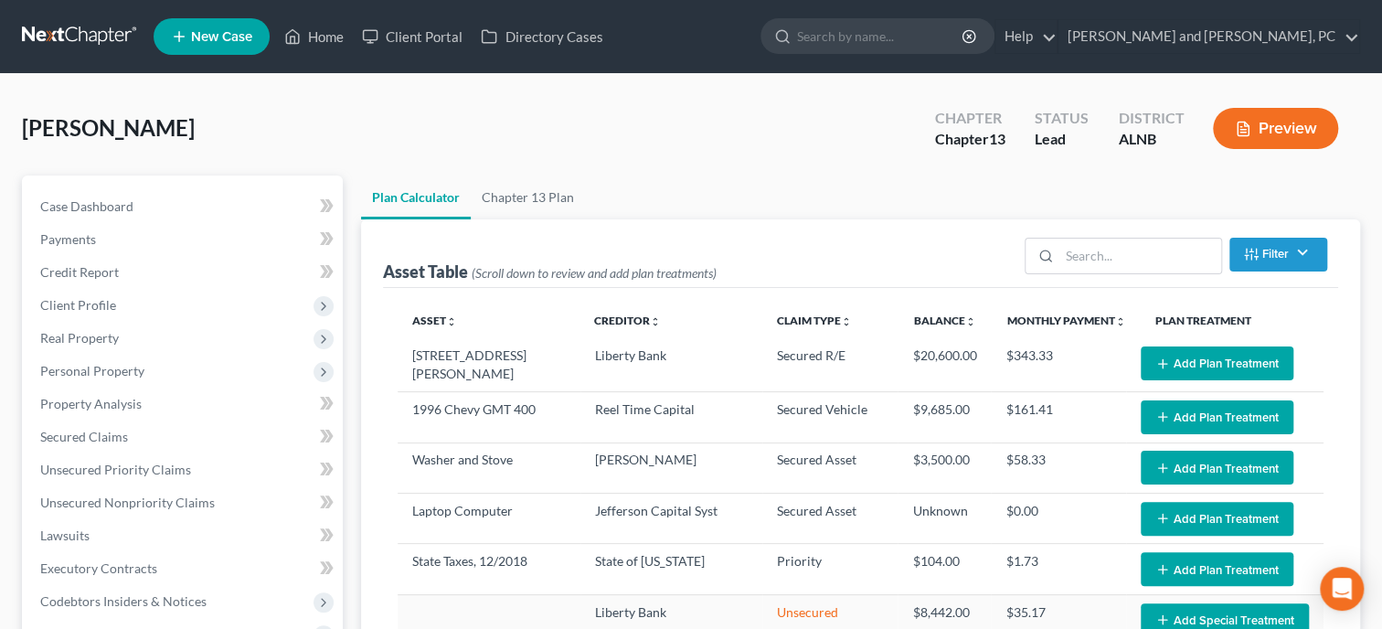
select select "59"
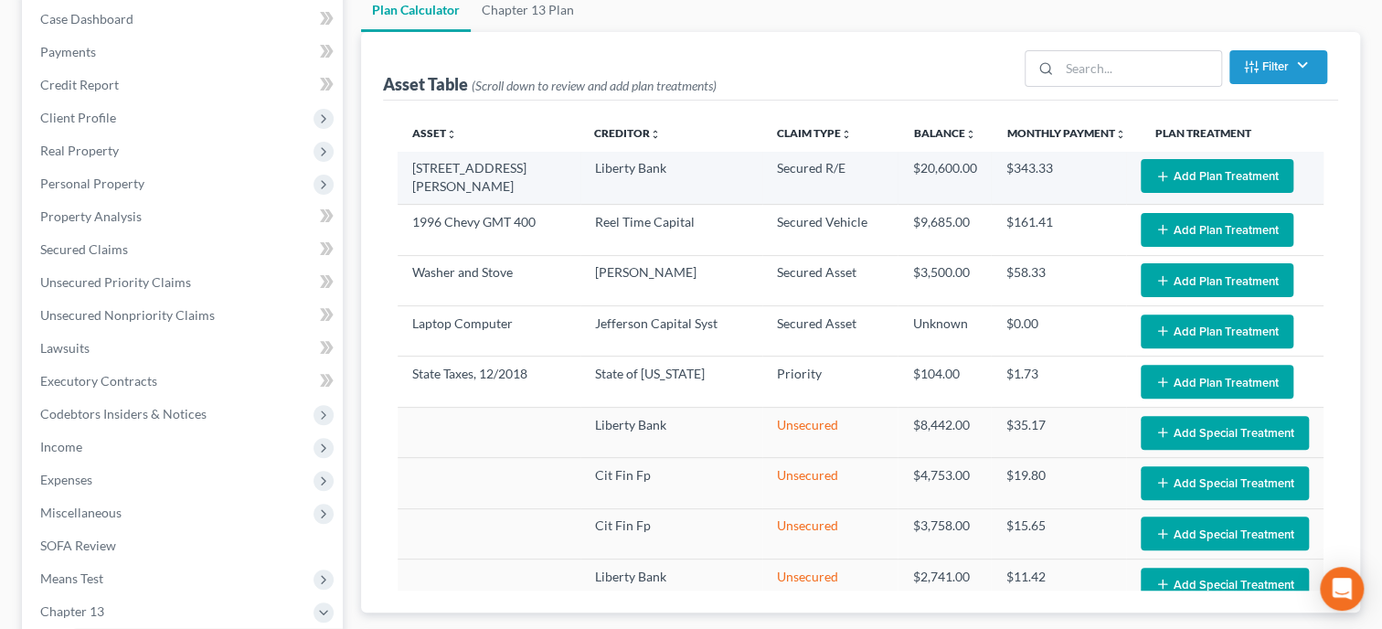
click at [1181, 181] on button "Add Plan Treatment" at bounding box center [1217, 176] width 153 height 34
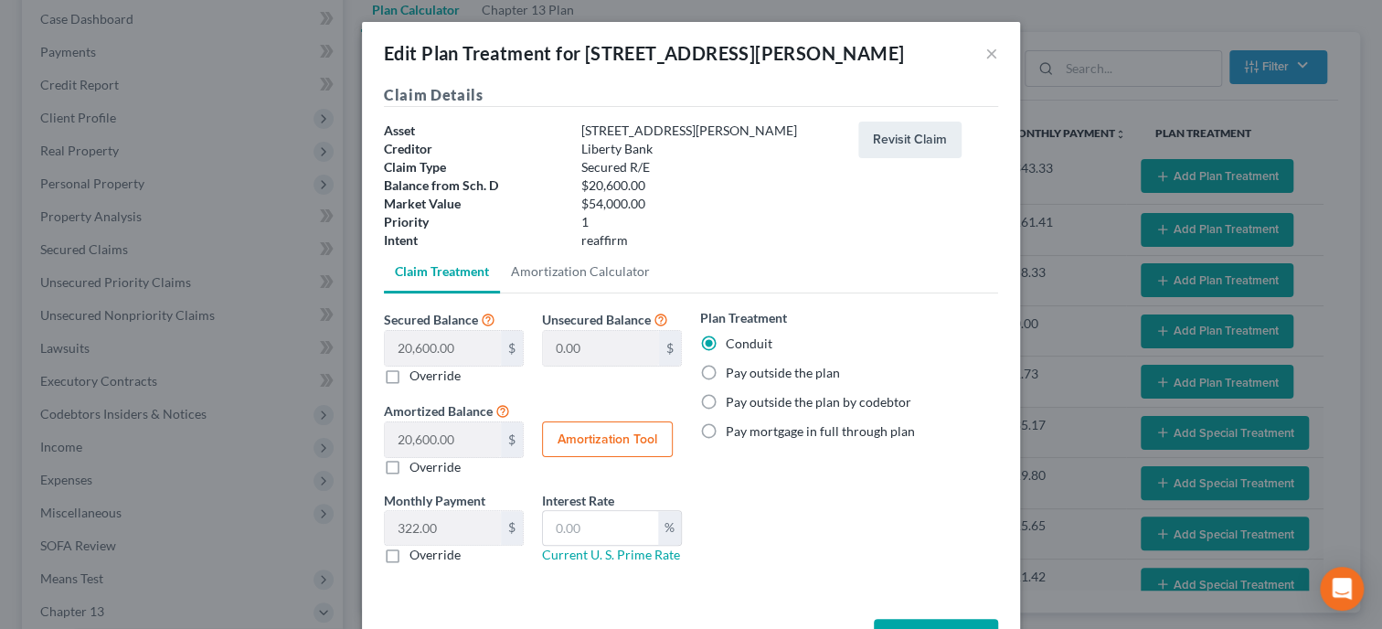
scroll to position [64, 0]
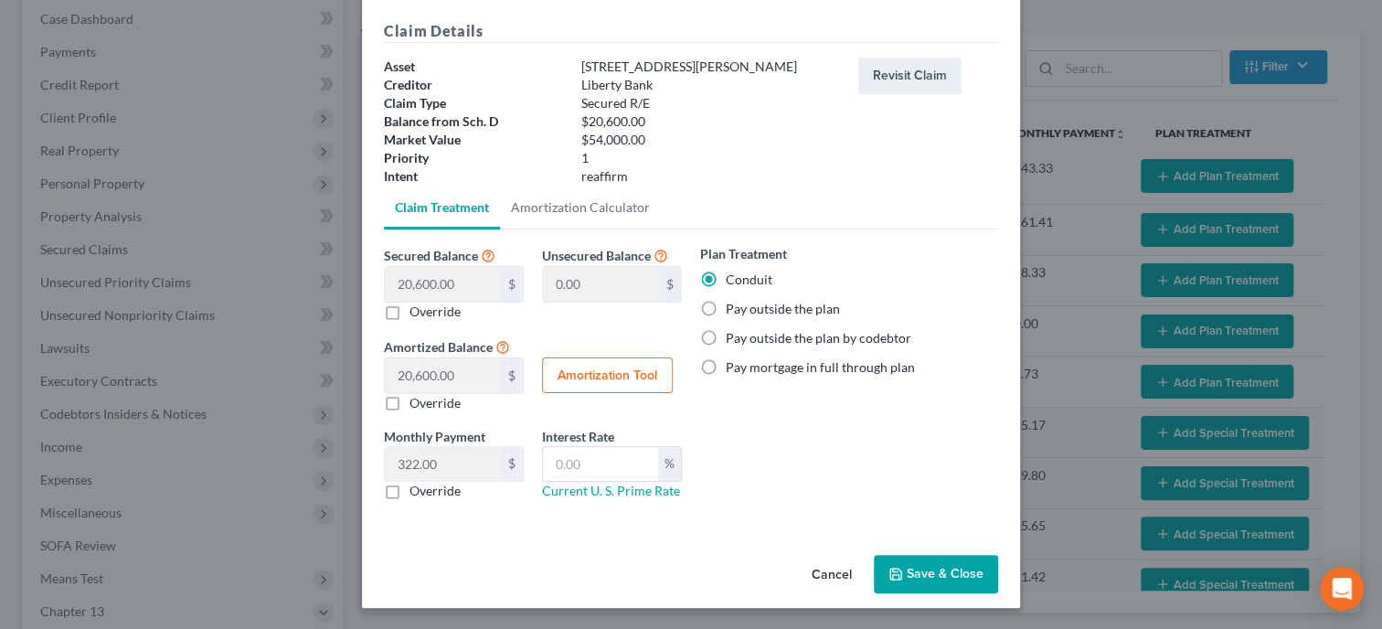
click at [931, 569] on button "Save & Close" at bounding box center [936, 574] width 124 height 38
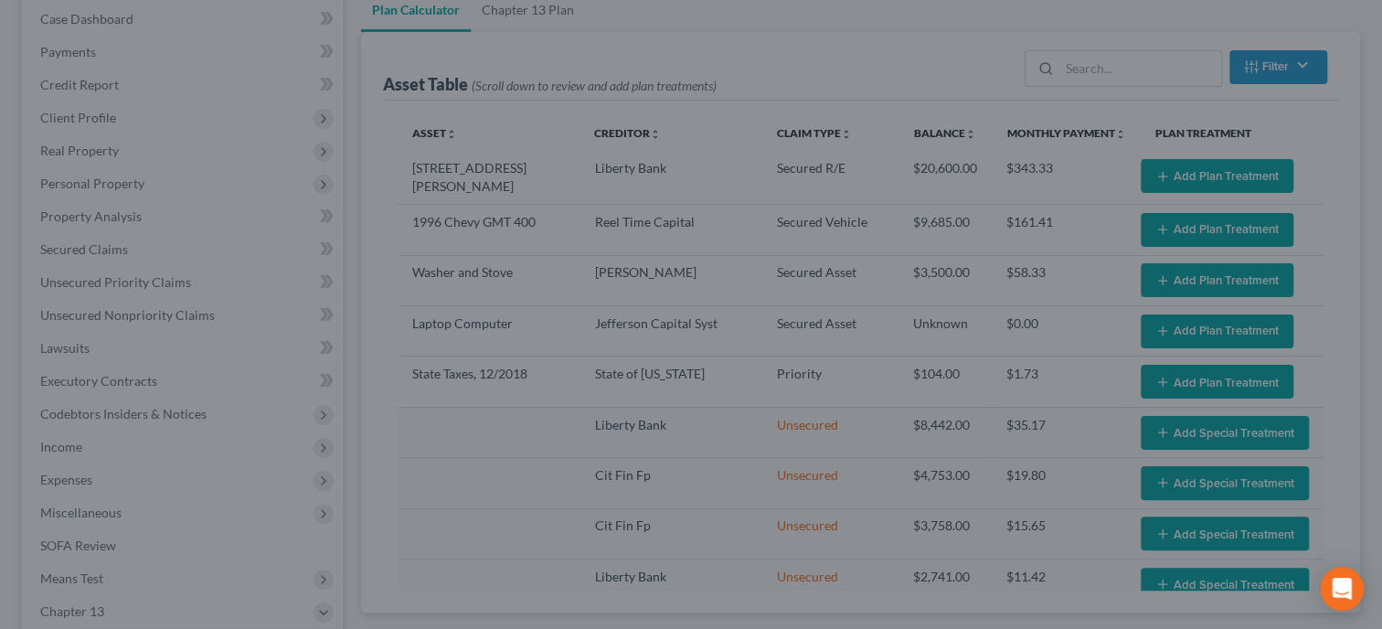
select select "59"
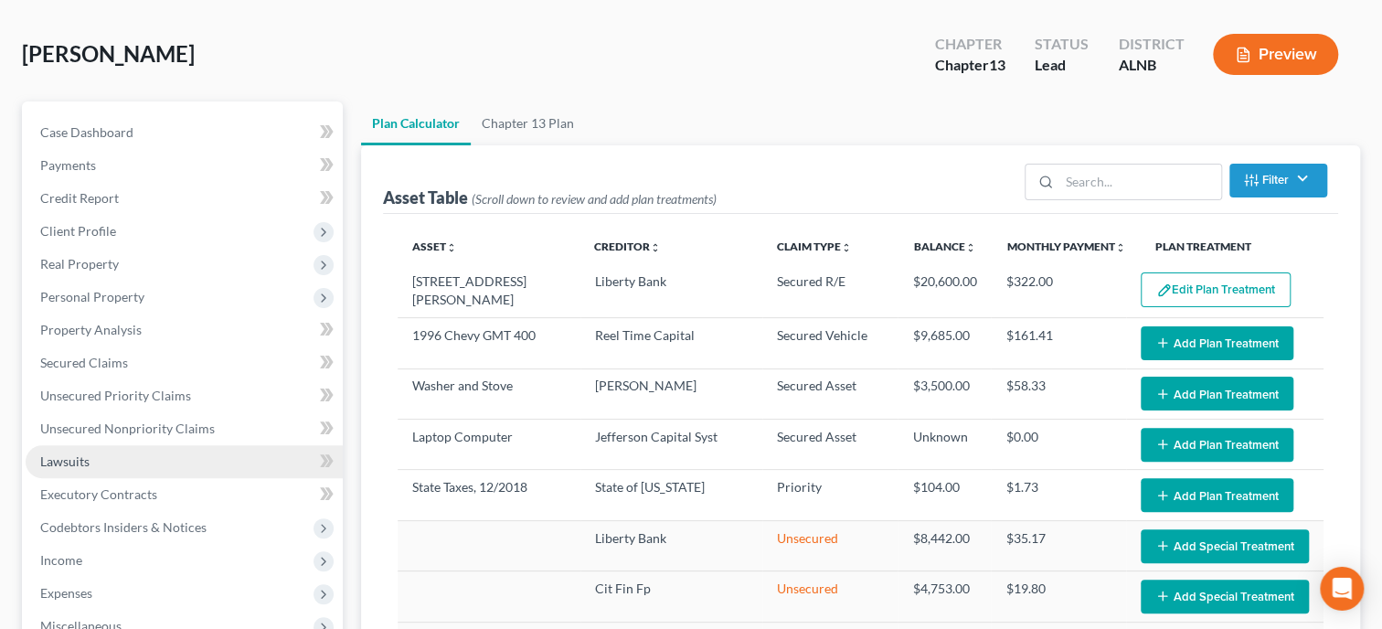
scroll to position [0, 0]
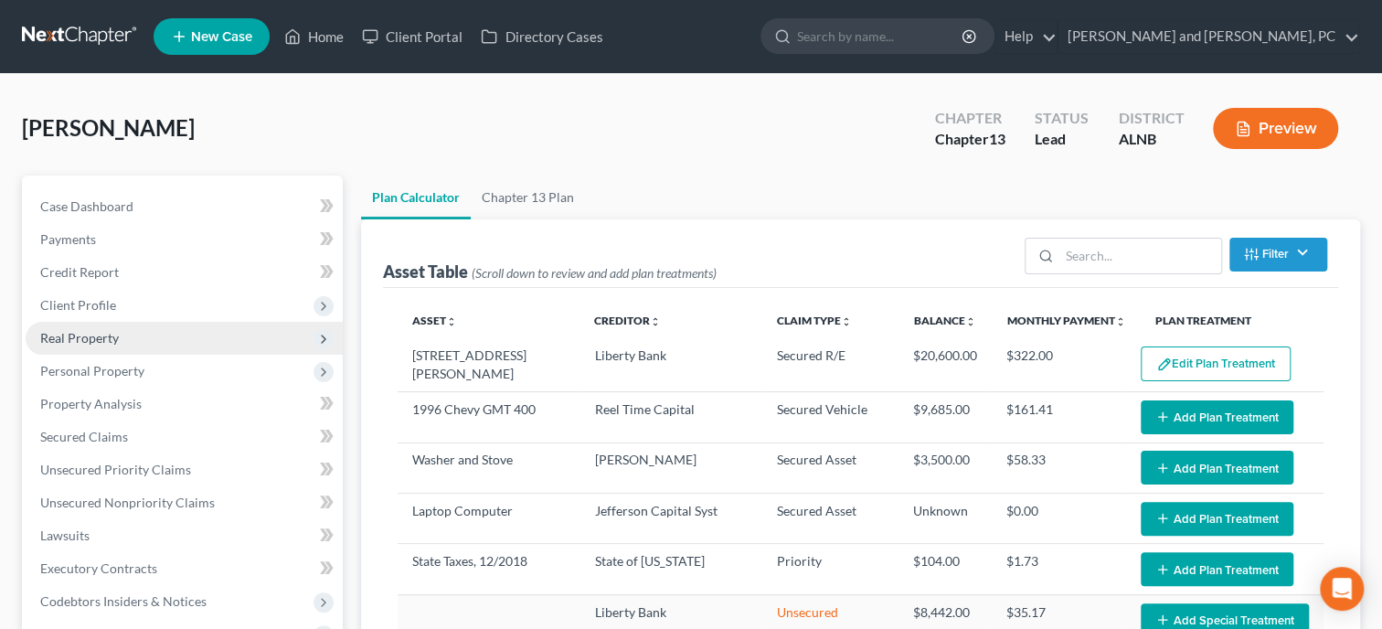
click at [109, 340] on span "Real Property" at bounding box center [79, 338] width 79 height 16
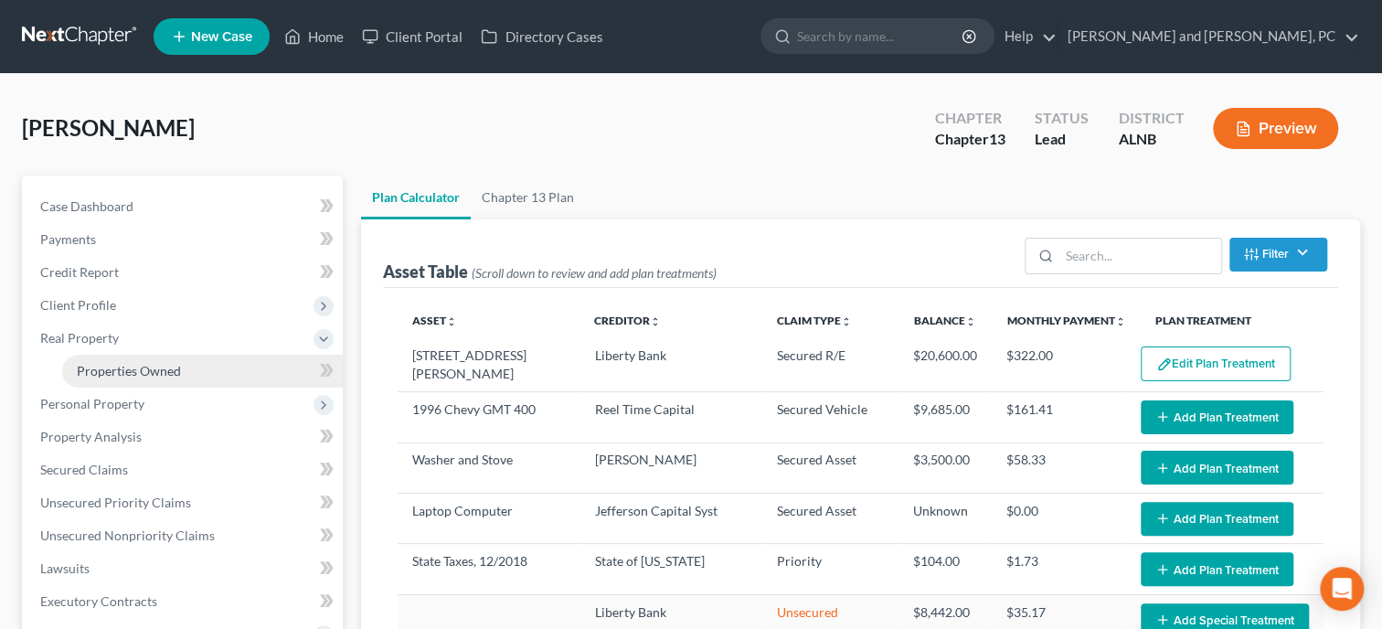
click at [133, 367] on span "Properties Owned" at bounding box center [129, 371] width 104 height 16
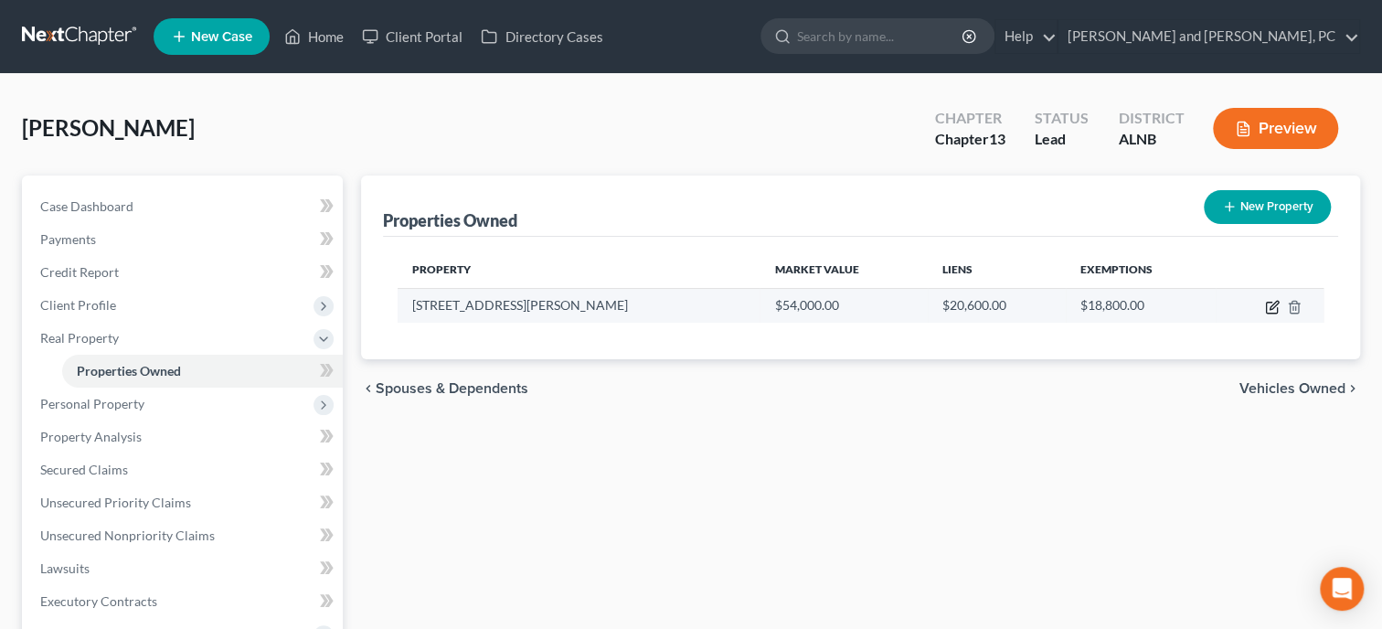
click at [1272, 308] on icon "button" at bounding box center [1272, 307] width 15 height 15
select select "0"
select select "24"
select select "0"
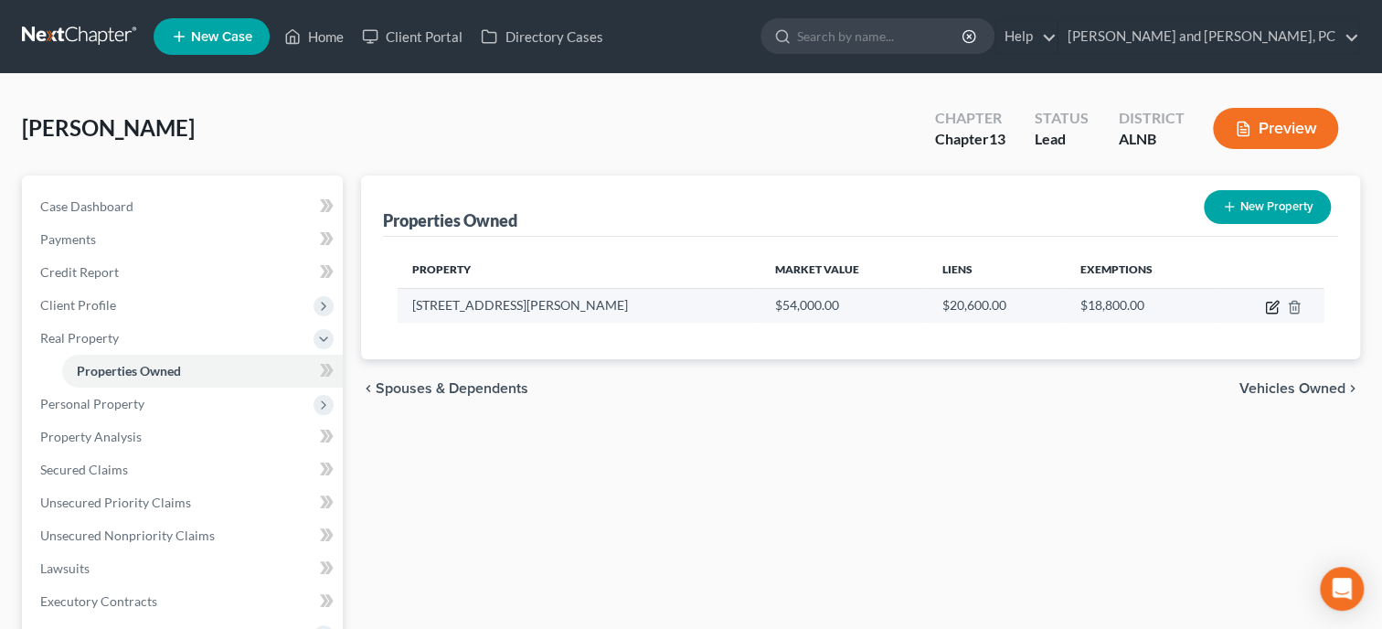
select select "0"
select select "2"
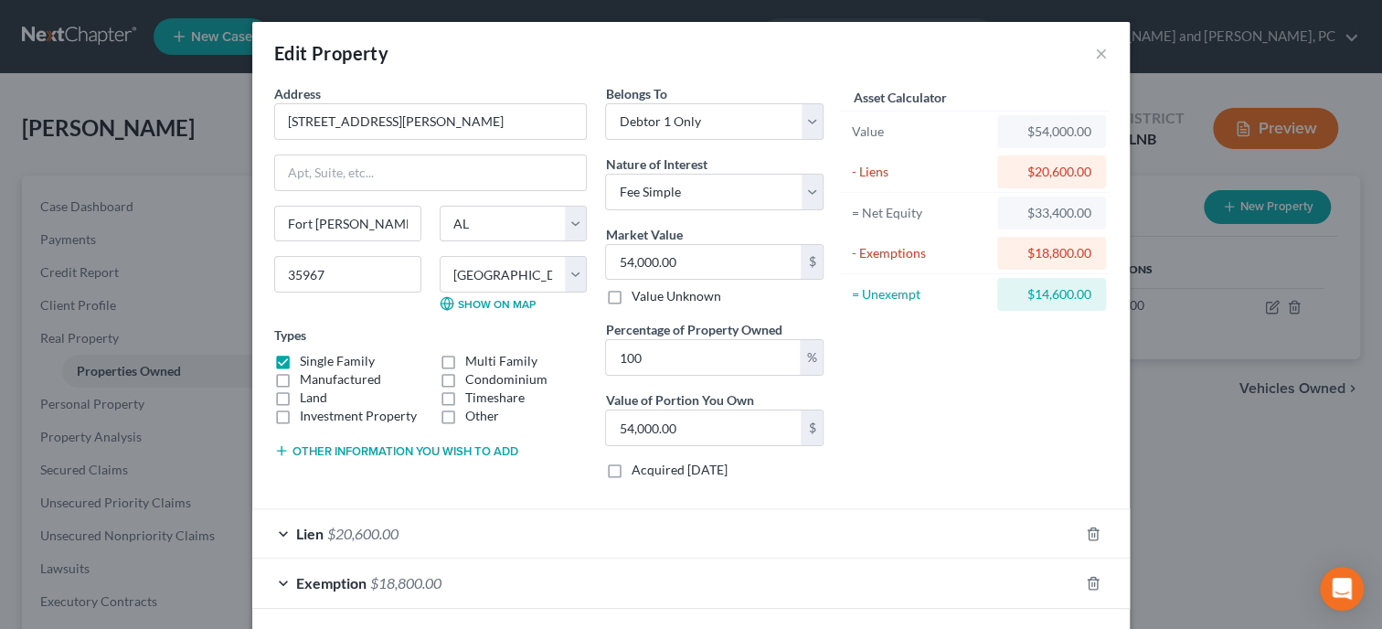
click at [556, 542] on div "Lien $20,600.00" at bounding box center [665, 533] width 826 height 48
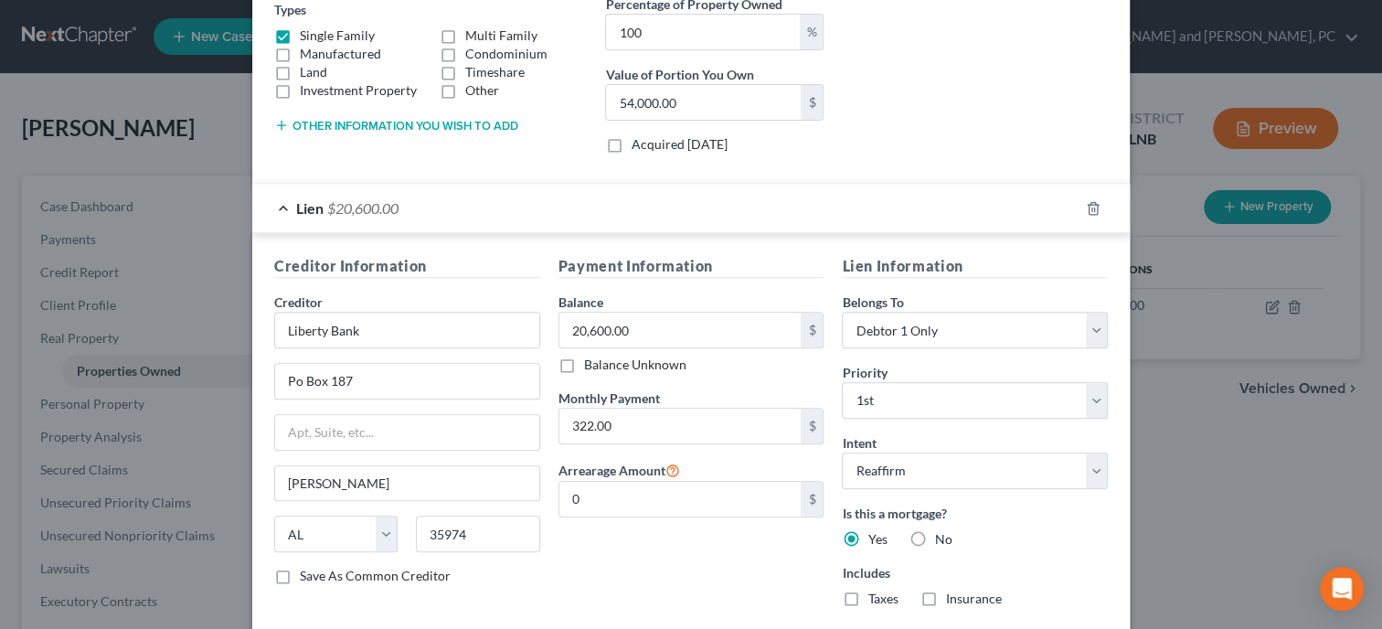
scroll to position [376, 0]
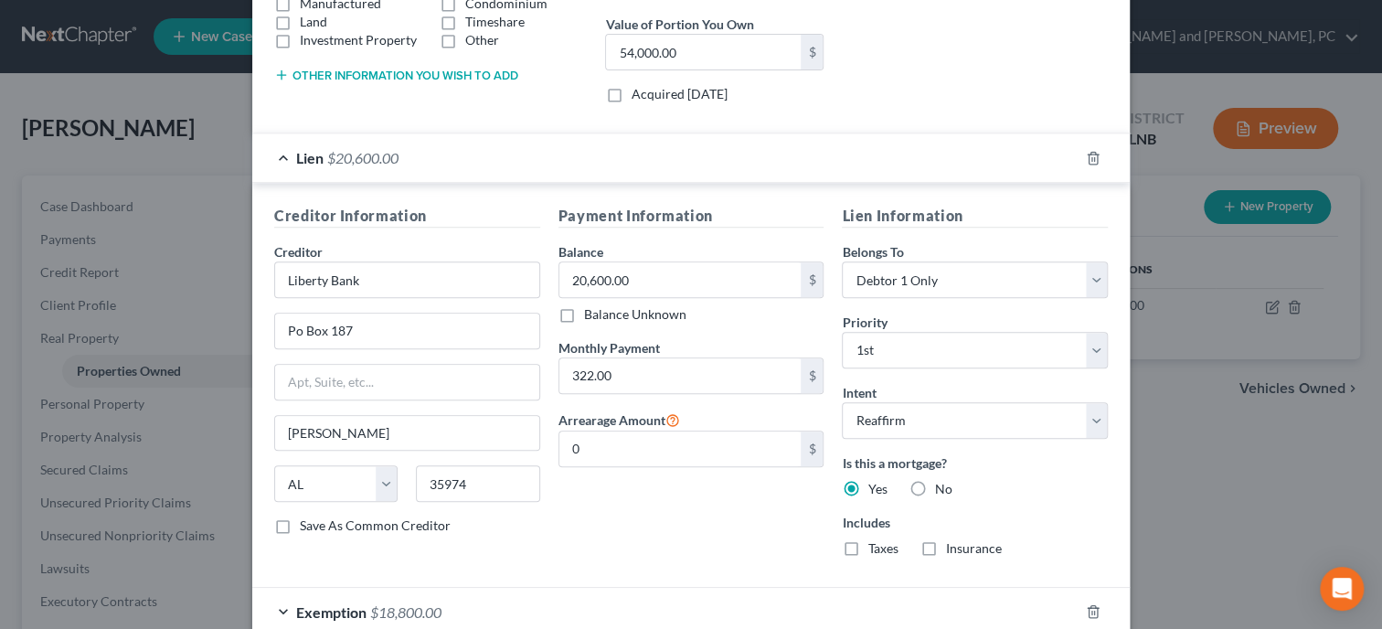
click at [934, 488] on label "No" at bounding box center [942, 489] width 17 height 18
click at [941, 488] on input "No" at bounding box center [947, 486] width 12 height 12
radio input "true"
radio input "false"
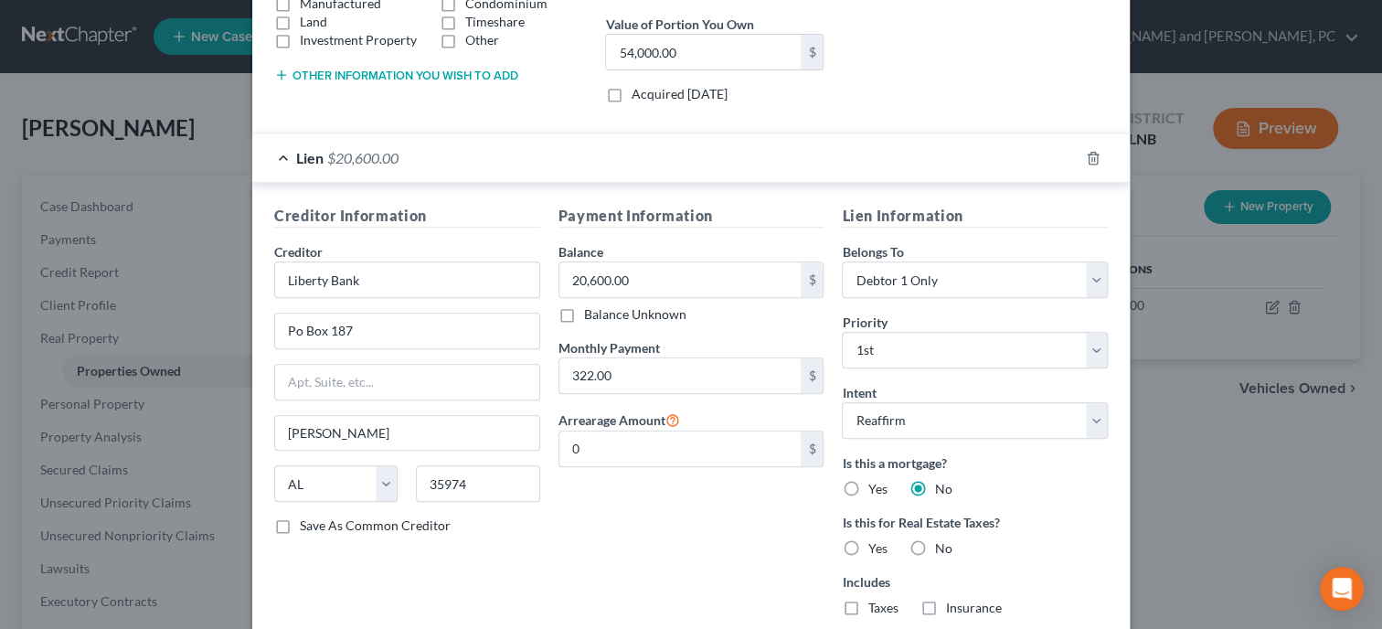
click at [867, 547] on label "Yes" at bounding box center [876, 548] width 19 height 18
click at [875, 547] on input "Yes" at bounding box center [881, 545] width 12 height 12
radio input "true"
click at [934, 547] on label "No" at bounding box center [942, 548] width 17 height 18
click at [941, 547] on input "No" at bounding box center [947, 545] width 12 height 12
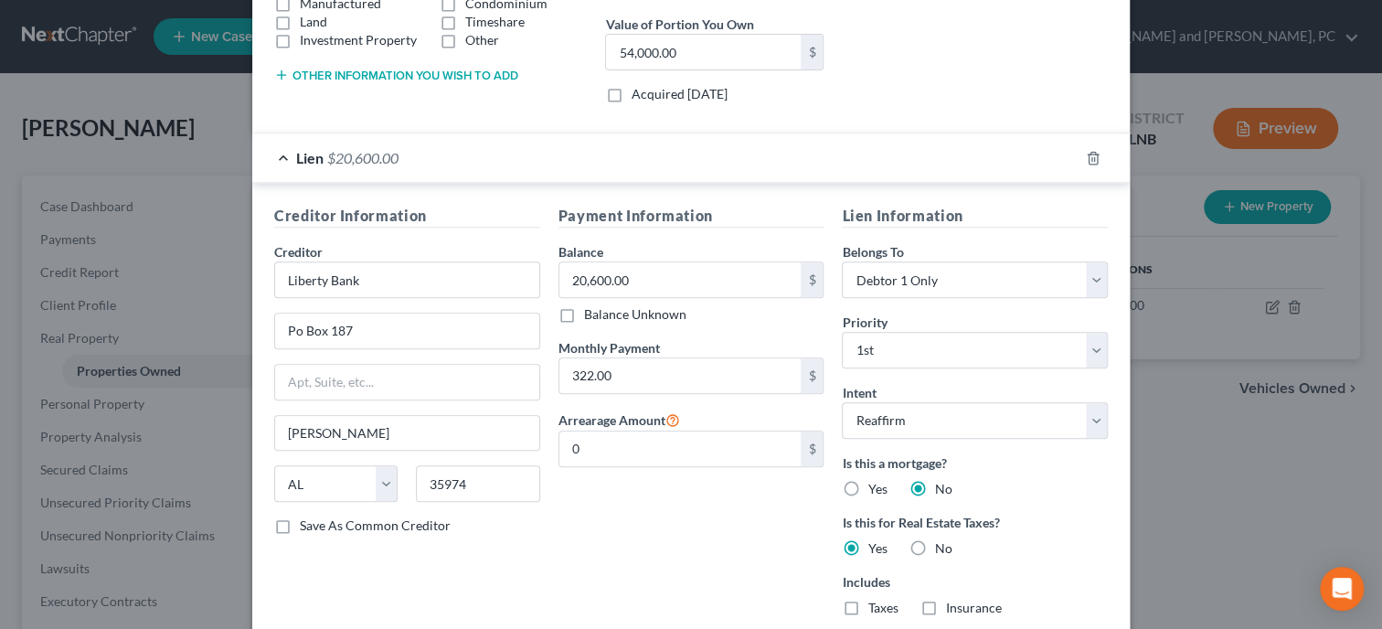
radio input "true"
radio input "false"
click at [934, 605] on label "No" at bounding box center [942, 608] width 17 height 18
click at [941, 605] on input "No" at bounding box center [947, 605] width 12 height 12
radio input "true"
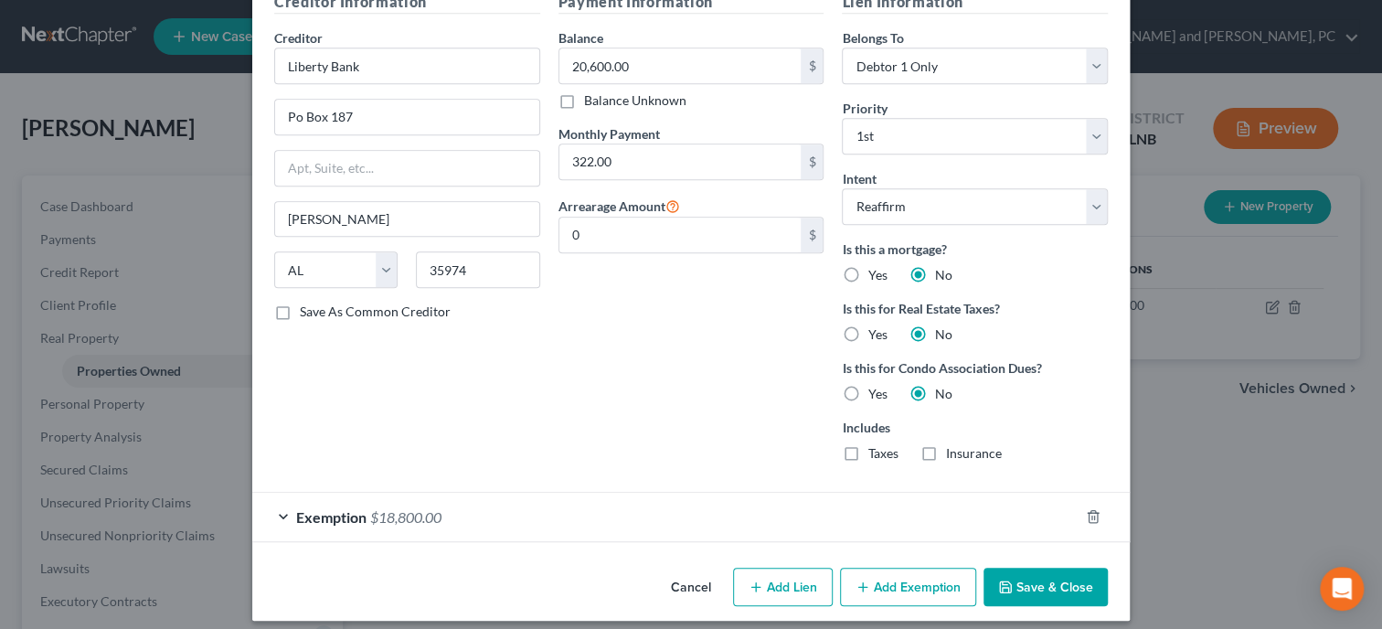
scroll to position [599, 0]
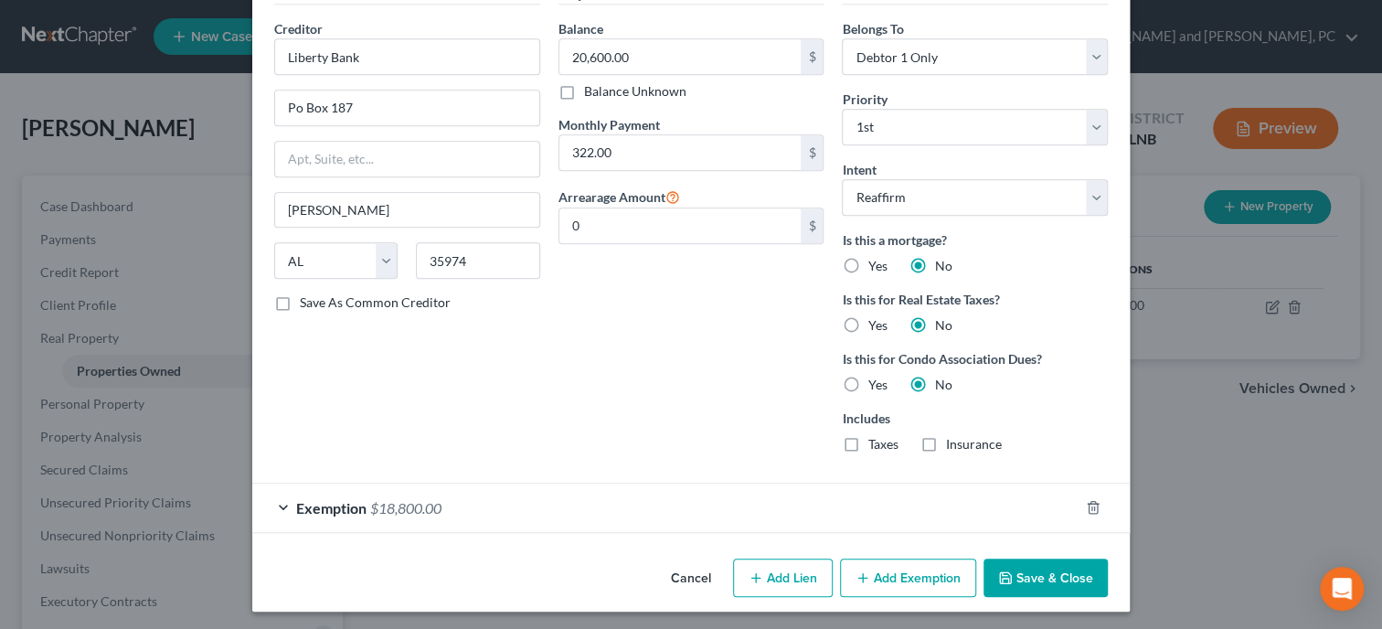
click at [1001, 562] on button "Save & Close" at bounding box center [1045, 577] width 124 height 38
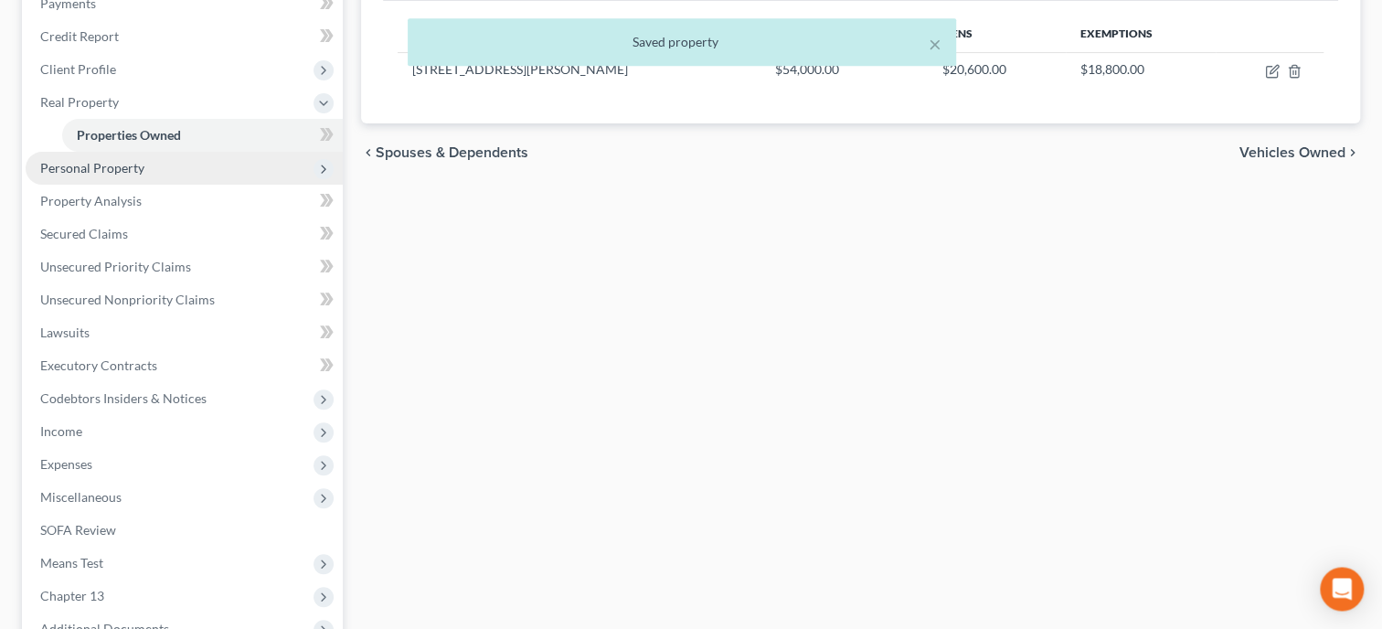
scroll to position [282, 0]
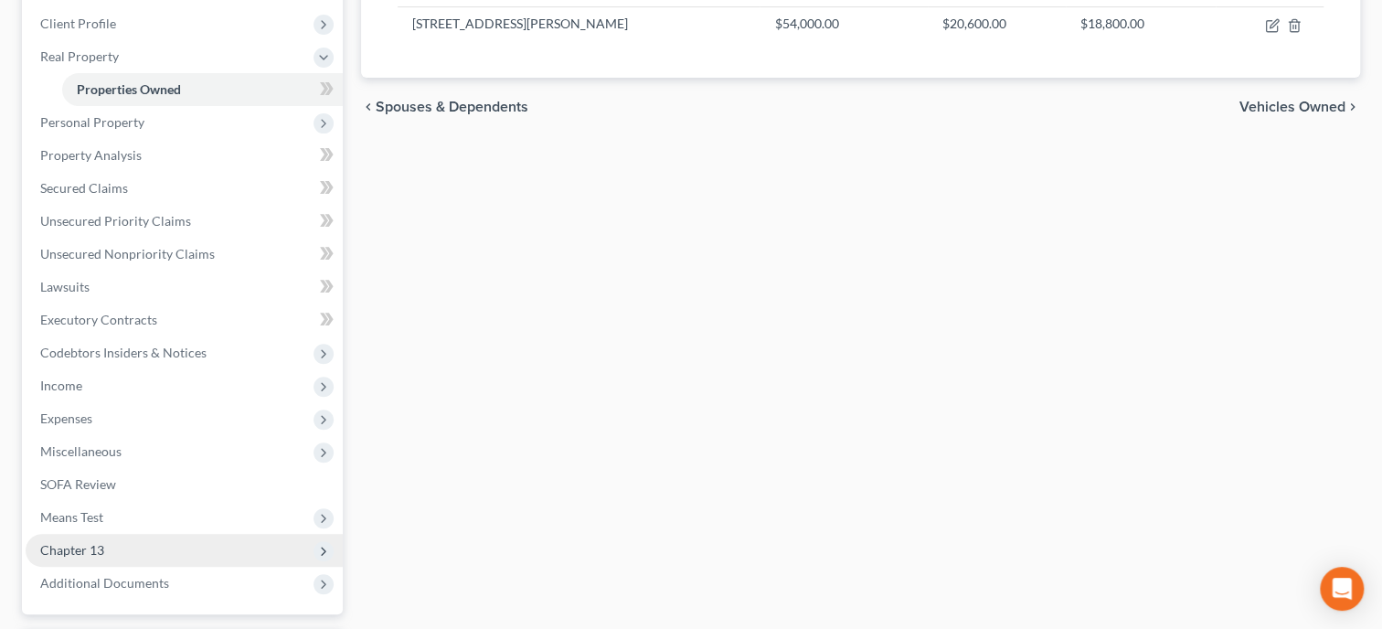
click at [157, 542] on span "Chapter 13" at bounding box center [184, 550] width 317 height 33
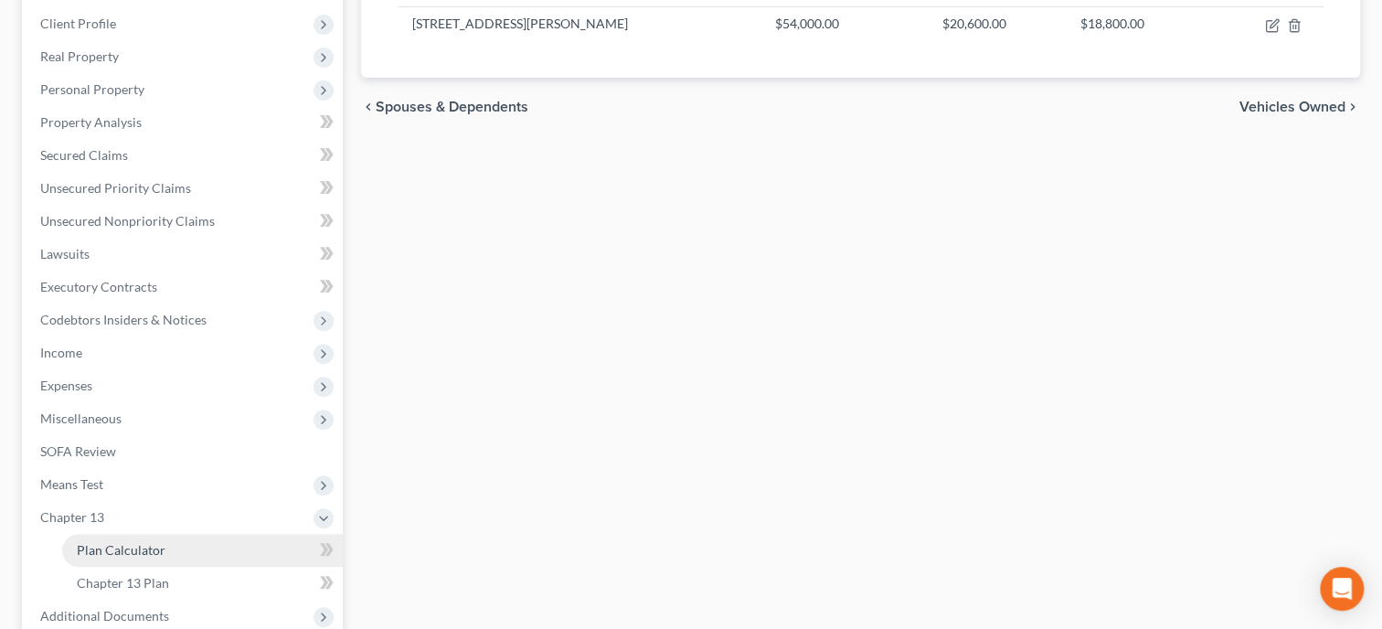
click at [175, 553] on link "Plan Calculator" at bounding box center [202, 550] width 281 height 33
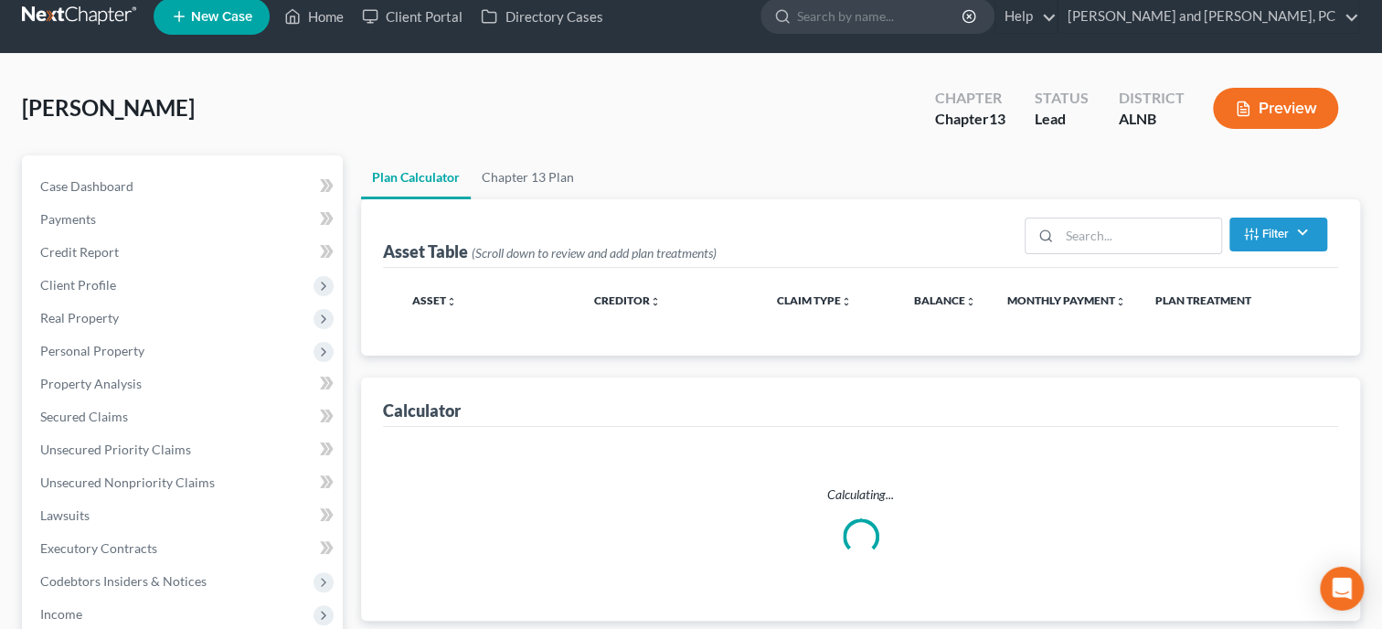
scroll to position [1, 0]
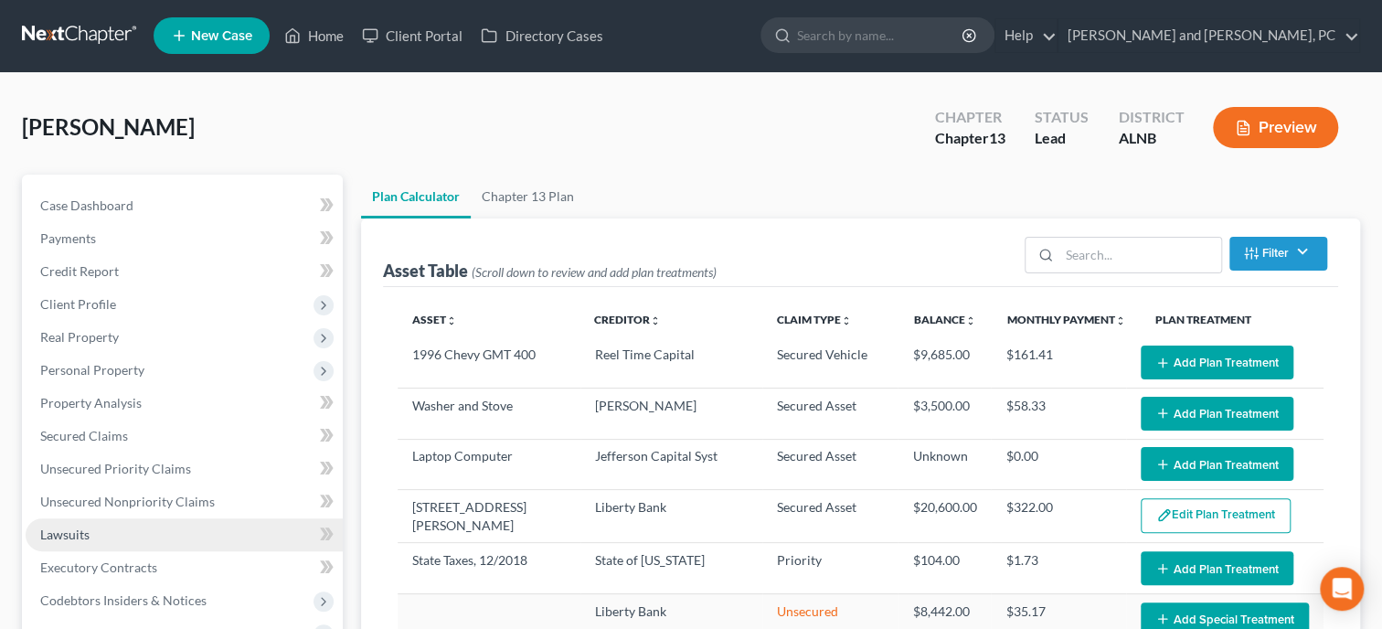
select select "59"
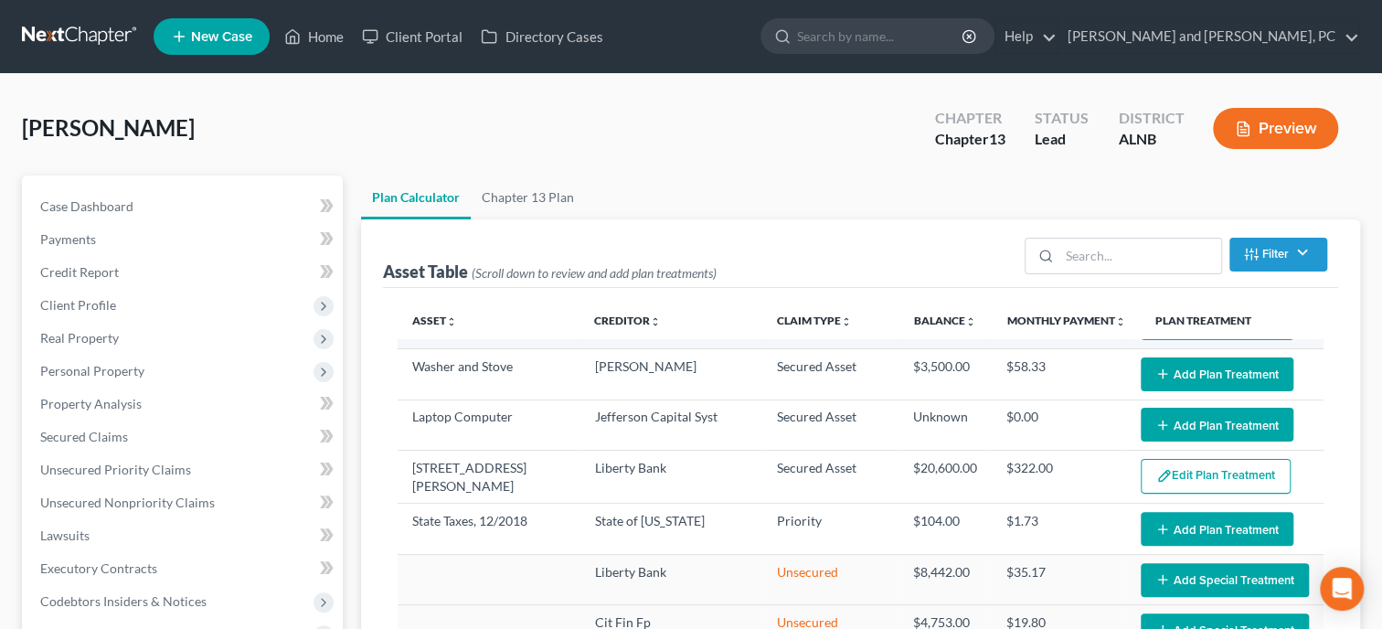
scroll to position [0, 0]
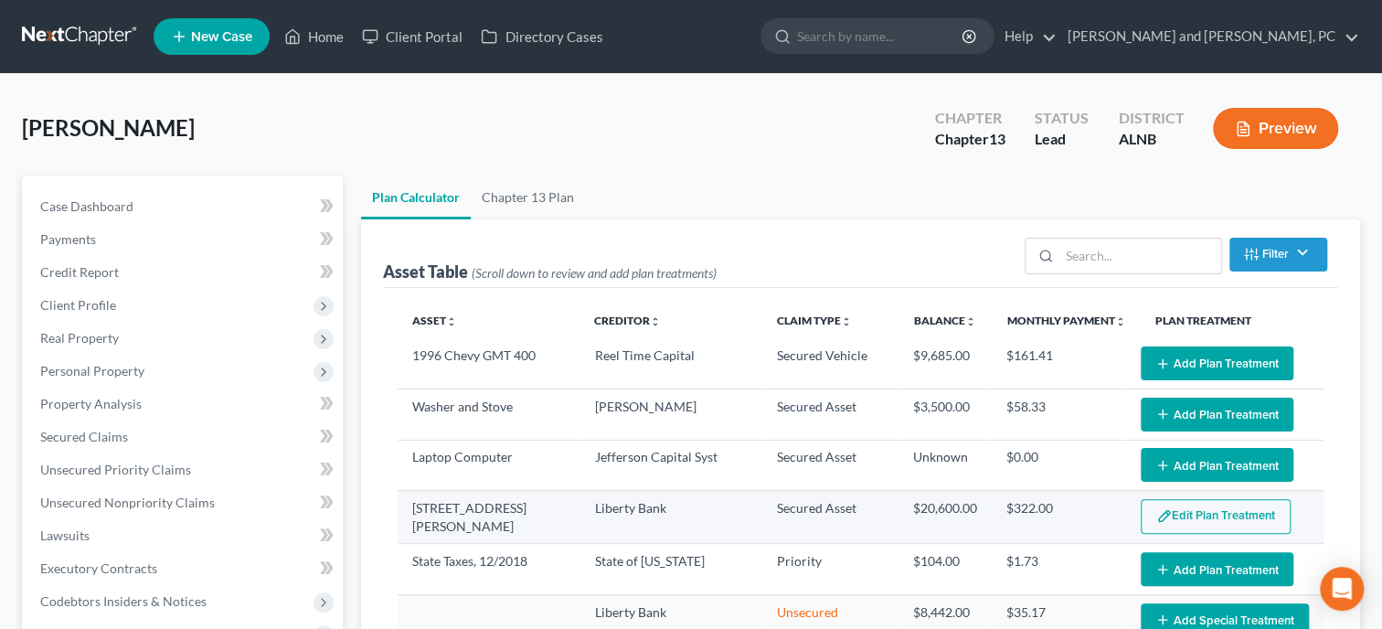
click at [1174, 506] on button "Edit Plan Treatment" at bounding box center [1216, 516] width 150 height 35
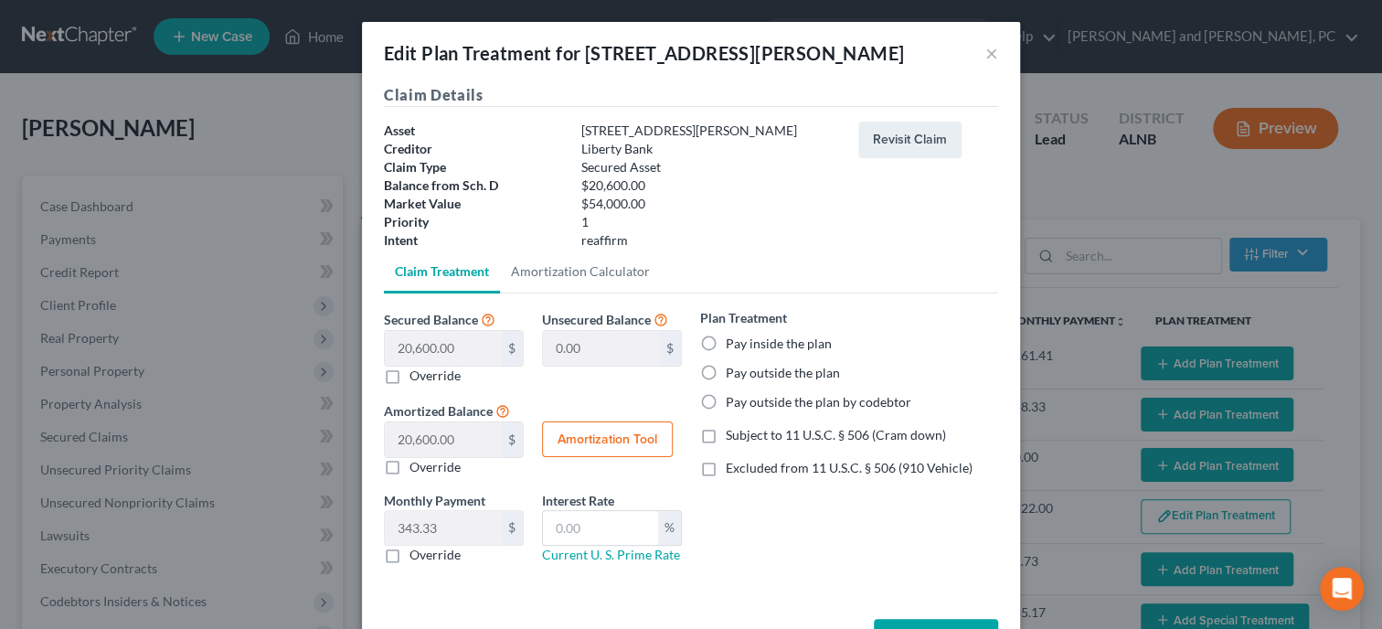
click at [778, 348] on label "Pay inside the plan" at bounding box center [779, 344] width 106 height 18
click at [745, 346] on input "Pay inside the plan" at bounding box center [739, 341] width 12 height 12
radio input "true"
click at [726, 471] on label "Excluded from 11 U.S.C. § 506 (910 Vehicle)" at bounding box center [849, 468] width 247 height 18
click at [733, 471] on input "Excluded from 11 U.S.C. § 506 (910 Vehicle)" at bounding box center [739, 465] width 12 height 12
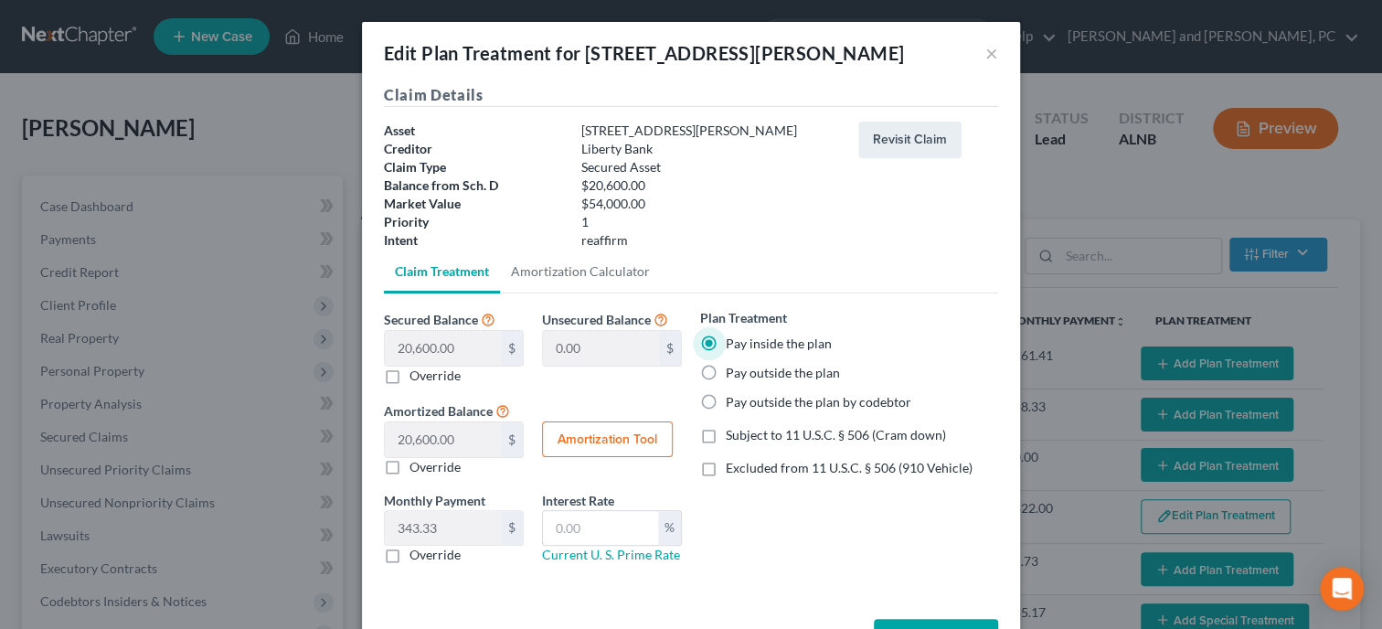
checkbox input "true"
drag, startPoint x: 562, startPoint y: 516, endPoint x: 559, endPoint y: 542, distance: 25.7
click at [559, 542] on input "text" at bounding box center [600, 528] width 115 height 35
type input "5.25"
click at [605, 440] on button "Amortization Tool" at bounding box center [607, 439] width 131 height 37
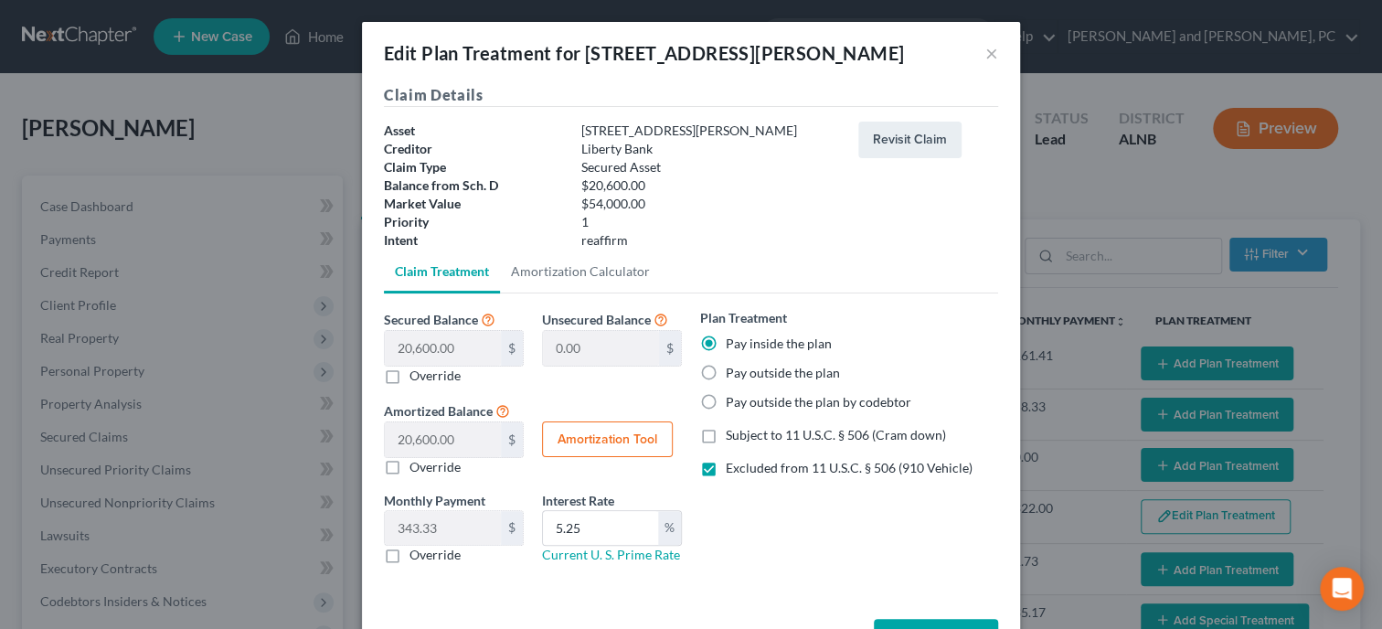
type input "20,600.00"
type input "5.25"
type input "60"
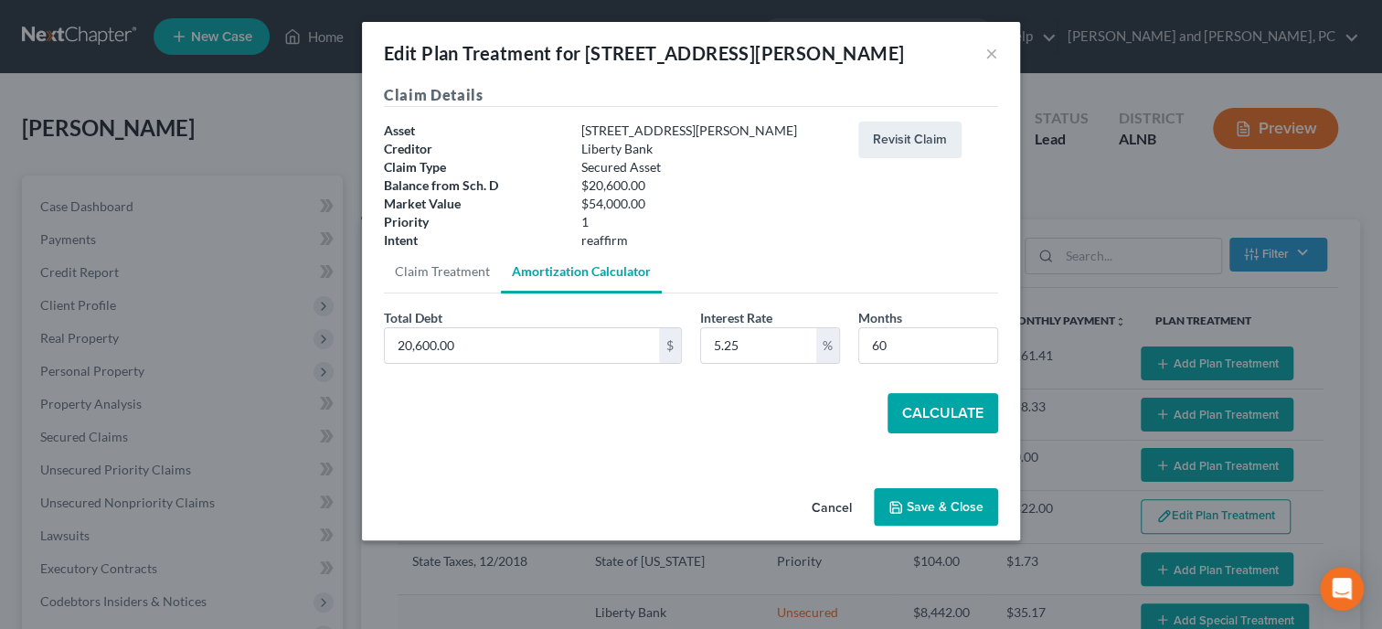
click at [958, 415] on button "Calculate" at bounding box center [943, 413] width 111 height 40
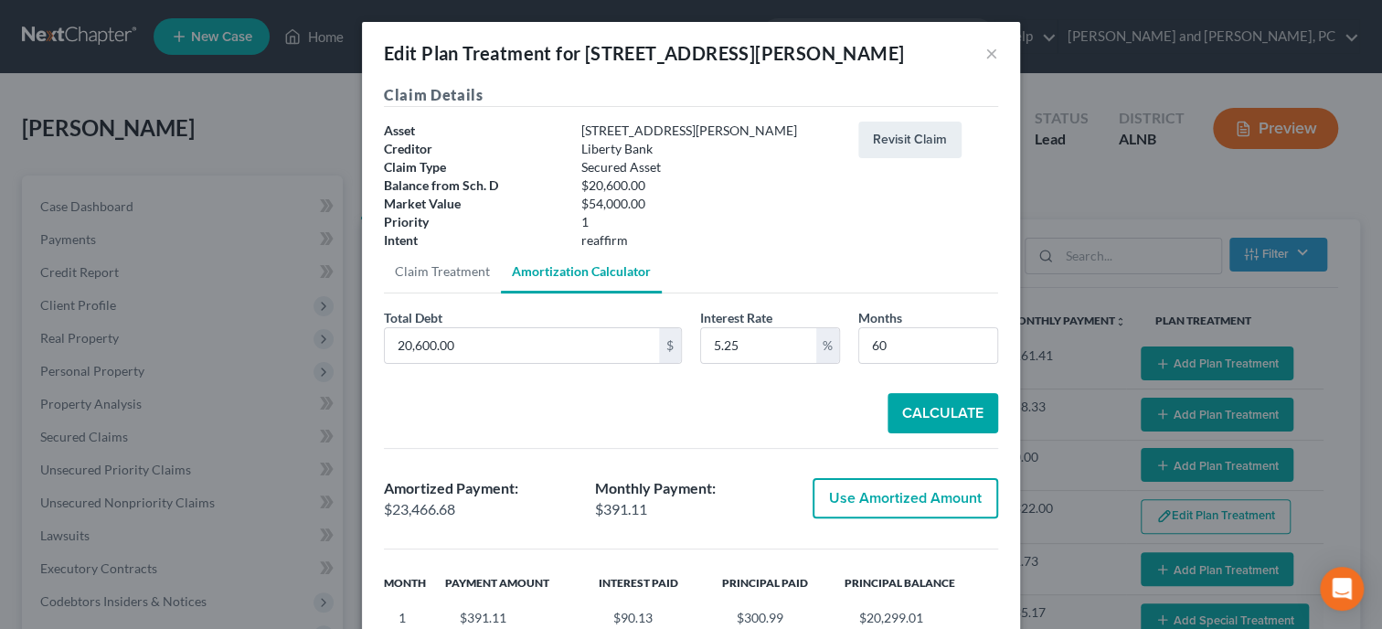
click at [872, 490] on button "Use Amortized Amount" at bounding box center [906, 498] width 186 height 40
type input "23,466.67"
checkbox input "true"
type input "391.11"
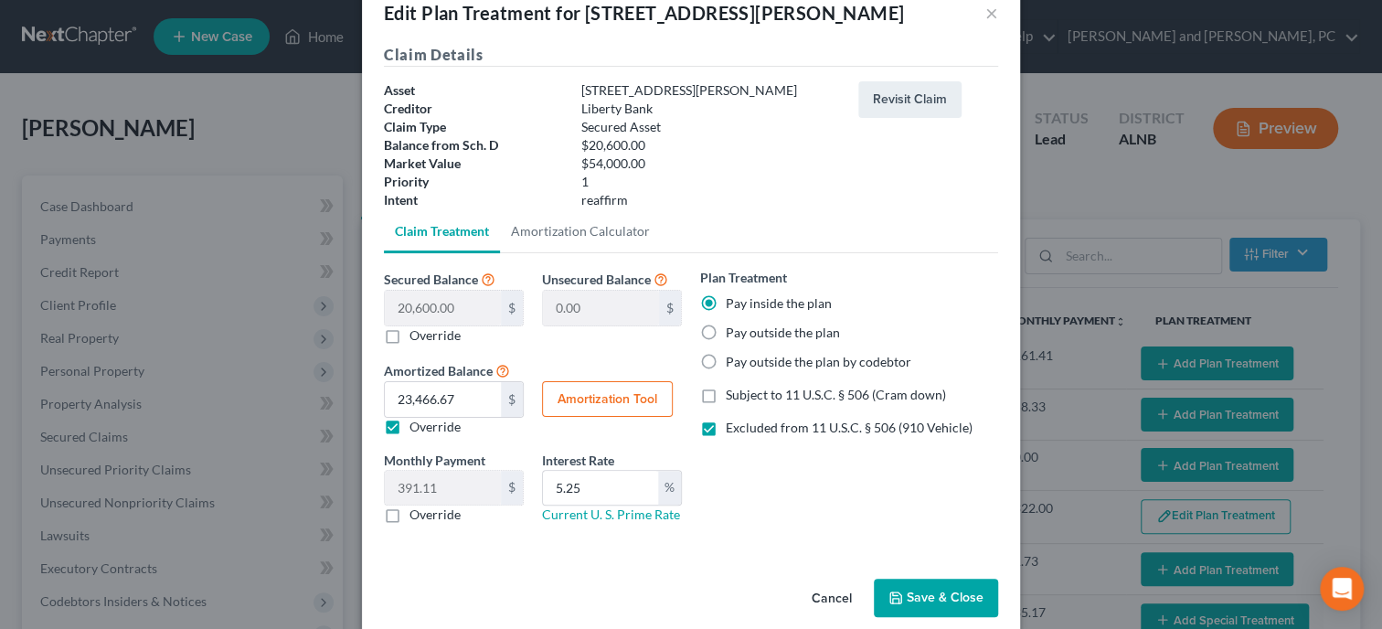
scroll to position [64, 0]
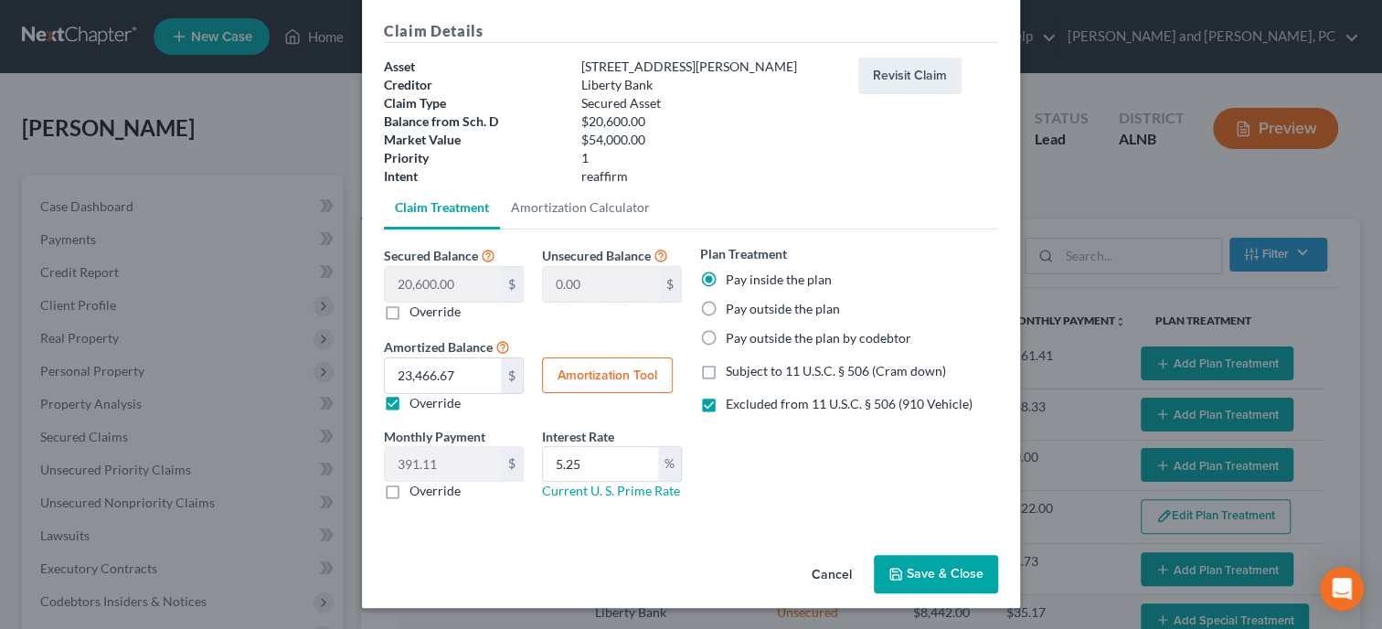
click at [975, 578] on button "Save & Close" at bounding box center [936, 574] width 124 height 38
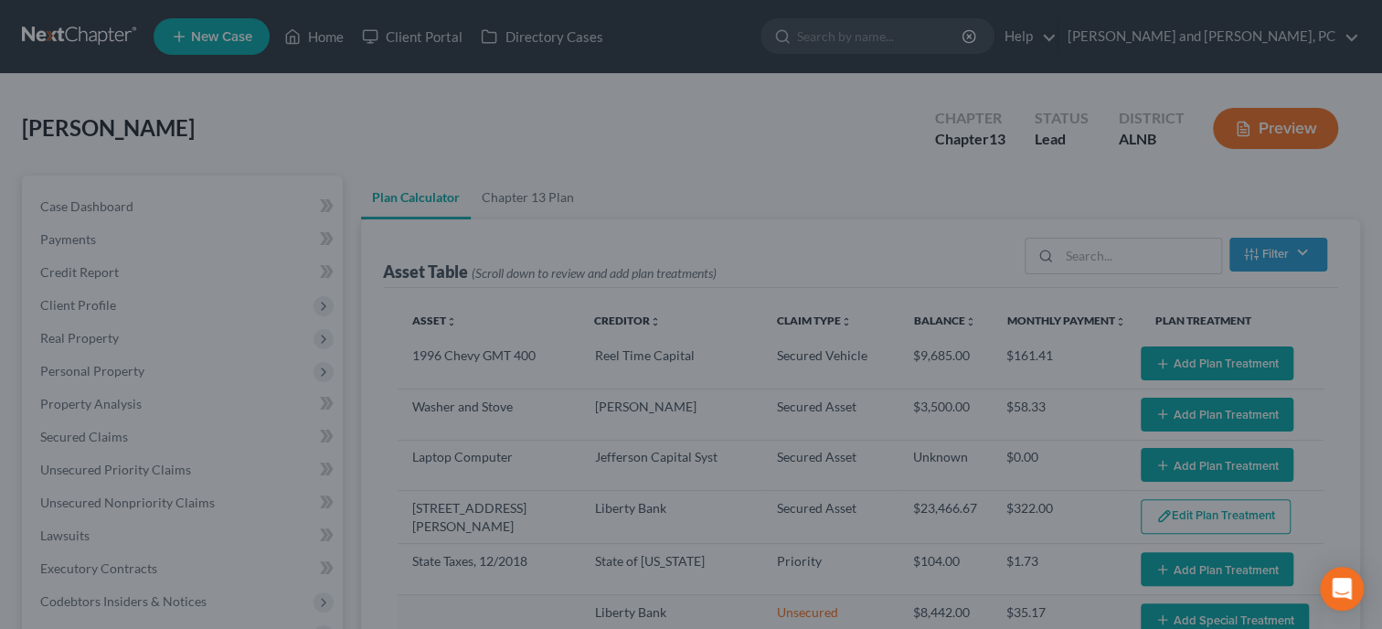
select select "59"
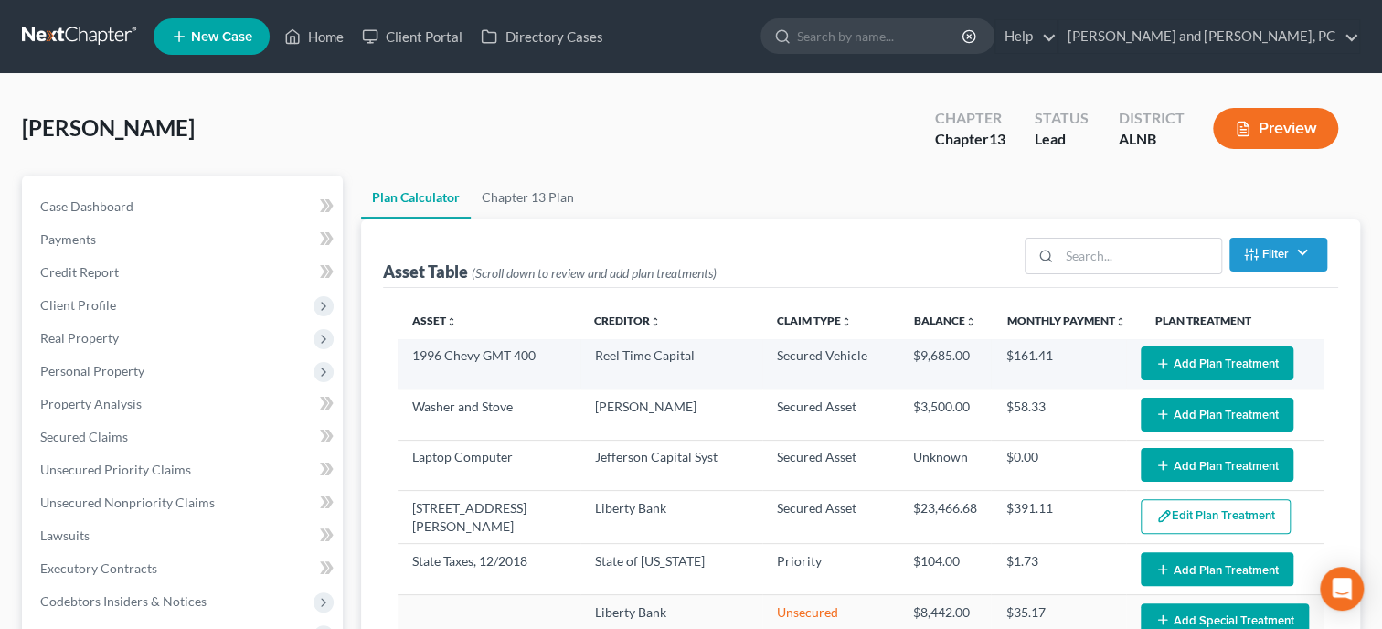
click at [1242, 365] on button "Add Plan Treatment" at bounding box center [1217, 363] width 153 height 34
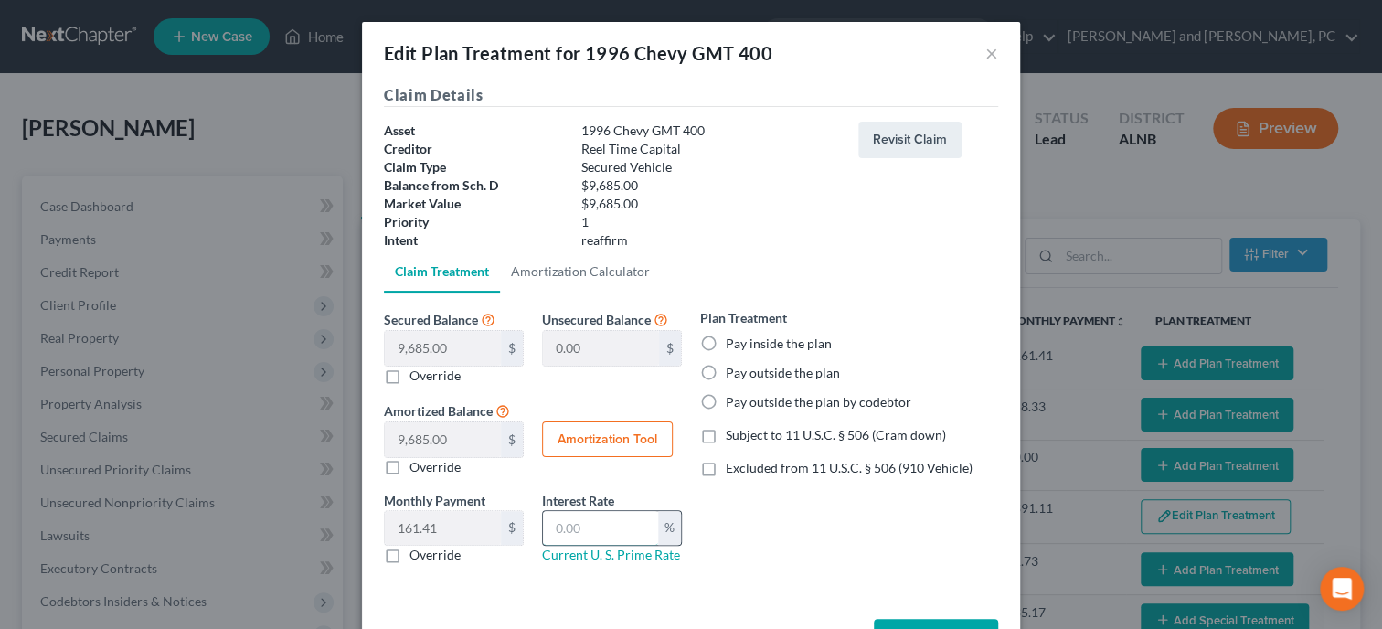
click at [601, 531] on input "text" at bounding box center [600, 528] width 115 height 35
type input "5.25"
click at [726, 341] on label "Pay inside the plan" at bounding box center [779, 344] width 106 height 18
click at [733, 341] on input "Pay inside the plan" at bounding box center [739, 341] width 12 height 12
radio input "true"
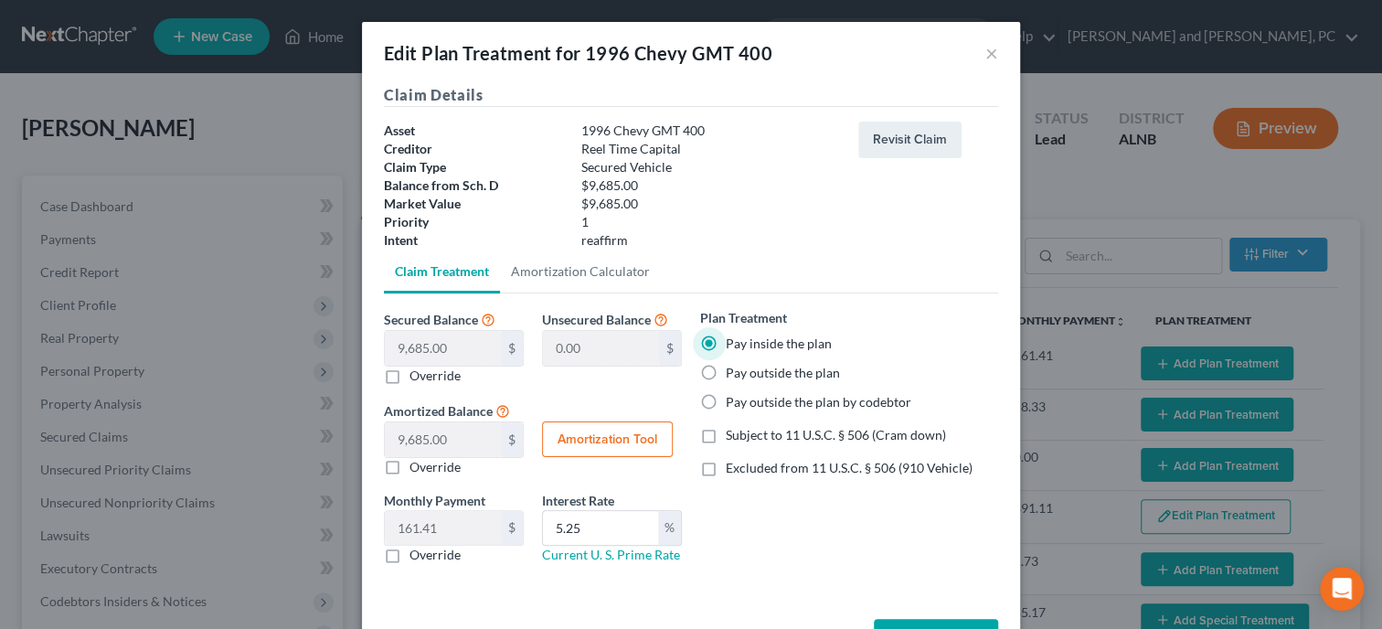
click at [726, 467] on label "Excluded from 11 U.S.C. § 506 (910 Vehicle)" at bounding box center [849, 468] width 247 height 18
click at [733, 467] on input "Excluded from 11 U.S.C. § 506 (910 Vehicle)" at bounding box center [739, 465] width 12 height 12
checkbox input "true"
click at [629, 446] on button "Amortization Tool" at bounding box center [607, 439] width 131 height 37
type input "9,685.00"
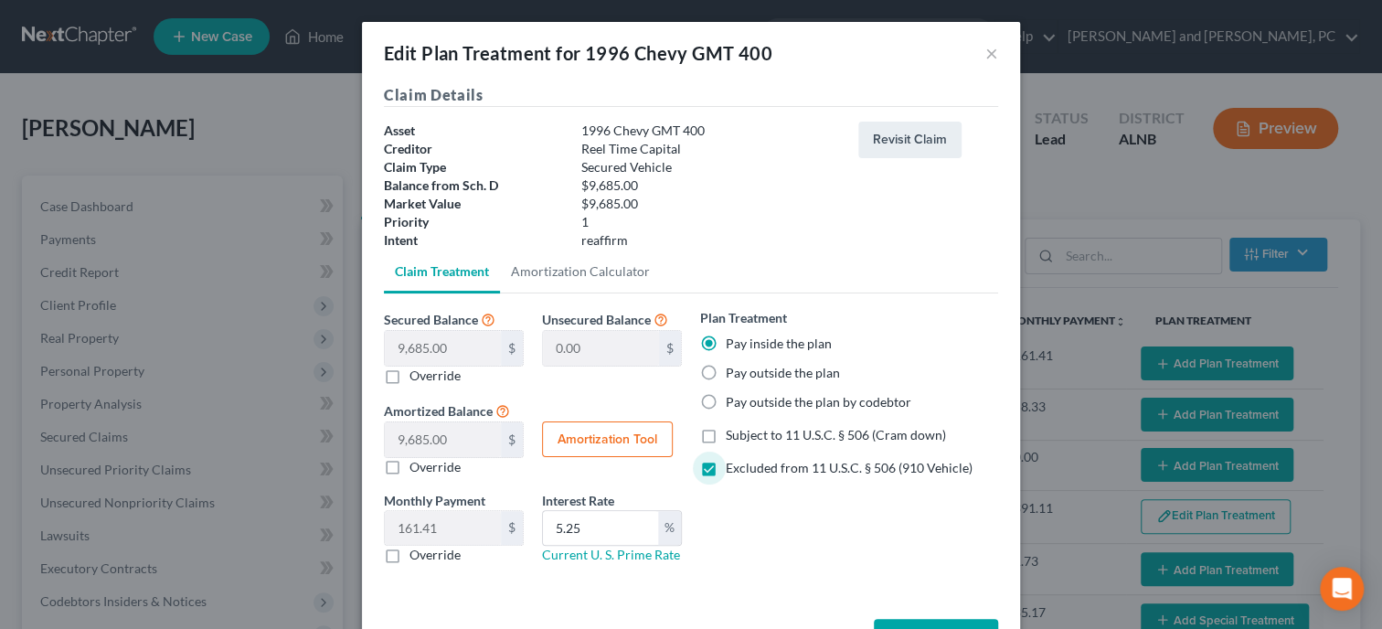
type input "5.25"
type input "60"
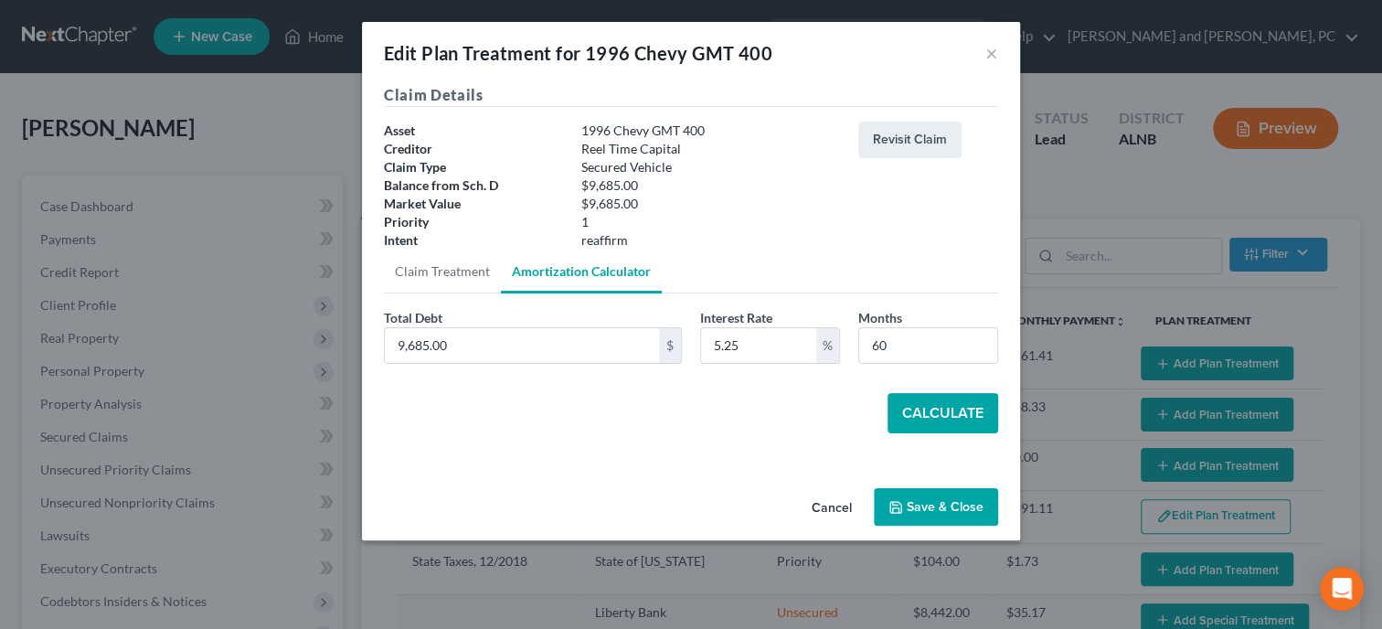
click at [944, 413] on button "Calculate" at bounding box center [943, 413] width 111 height 40
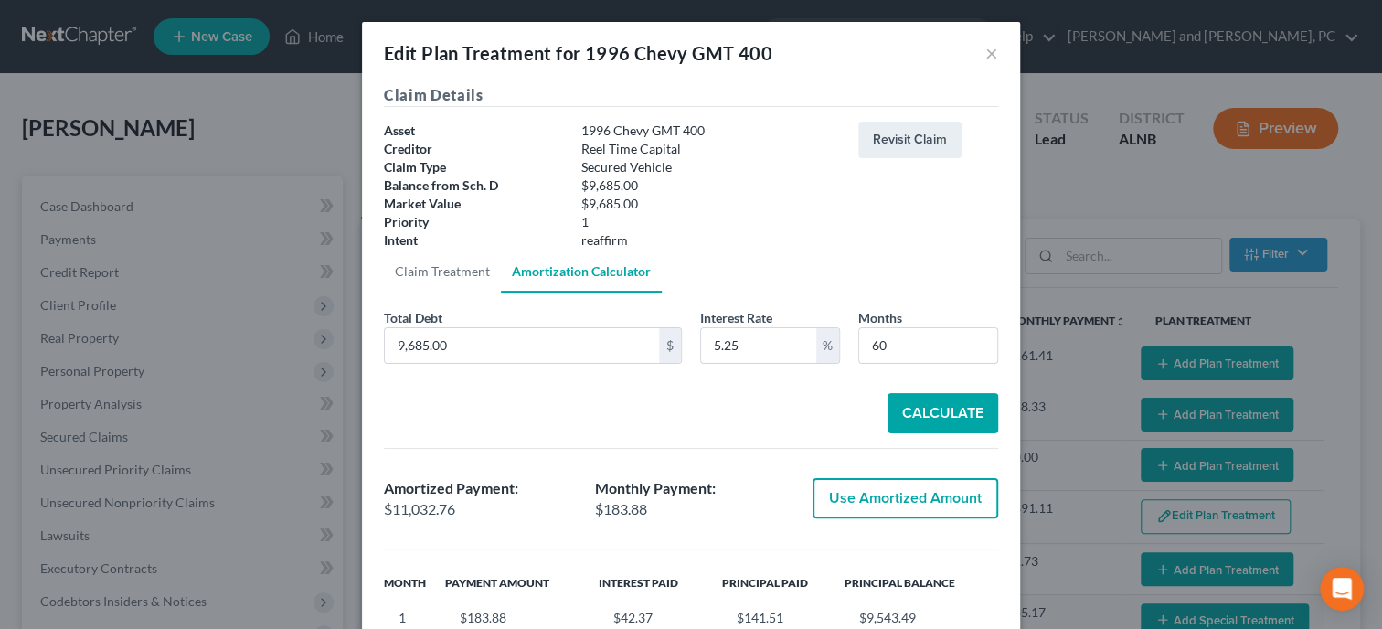
click at [896, 501] on button "Use Amortized Amount" at bounding box center [906, 498] width 186 height 40
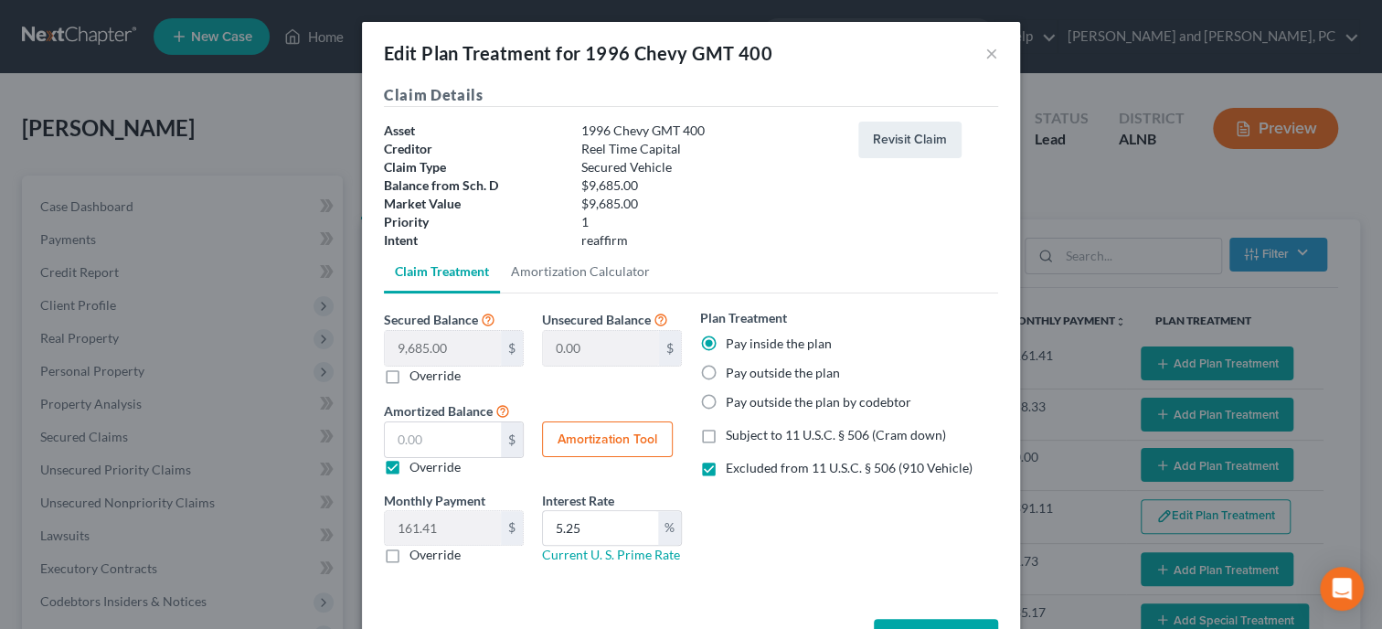
type input "11,032.75"
checkbox input "true"
type input "183.87"
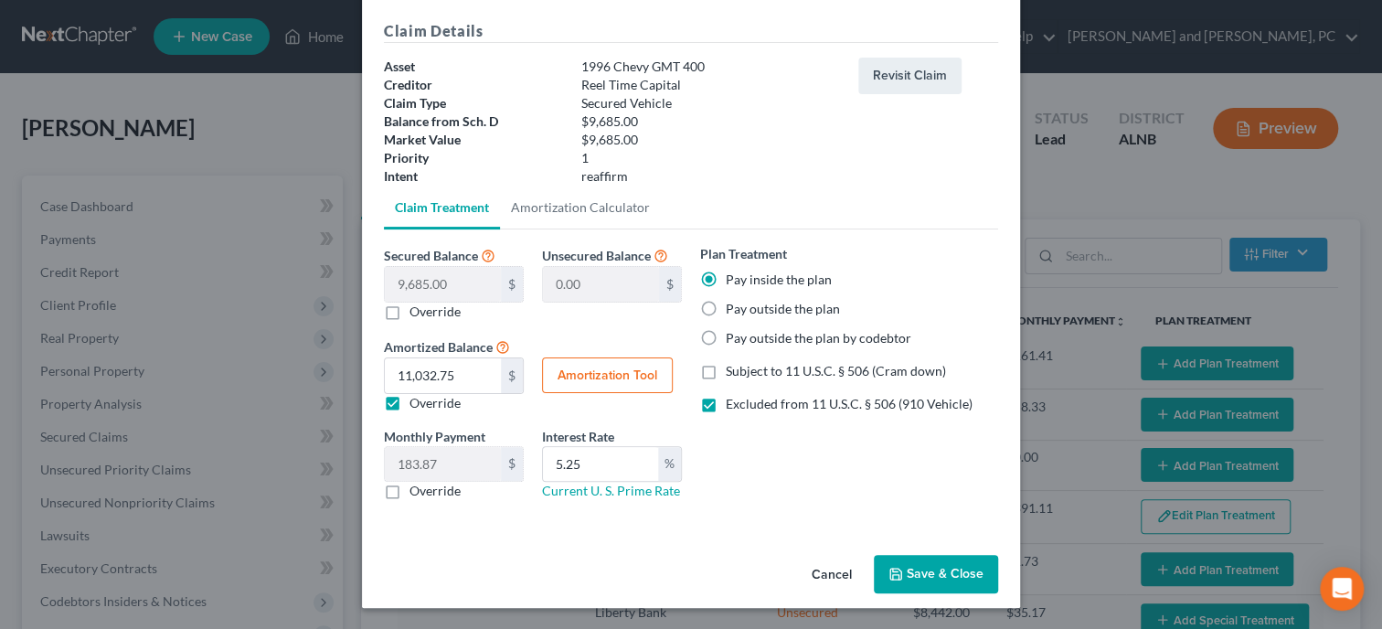
click at [930, 567] on button "Save & Close" at bounding box center [936, 574] width 124 height 38
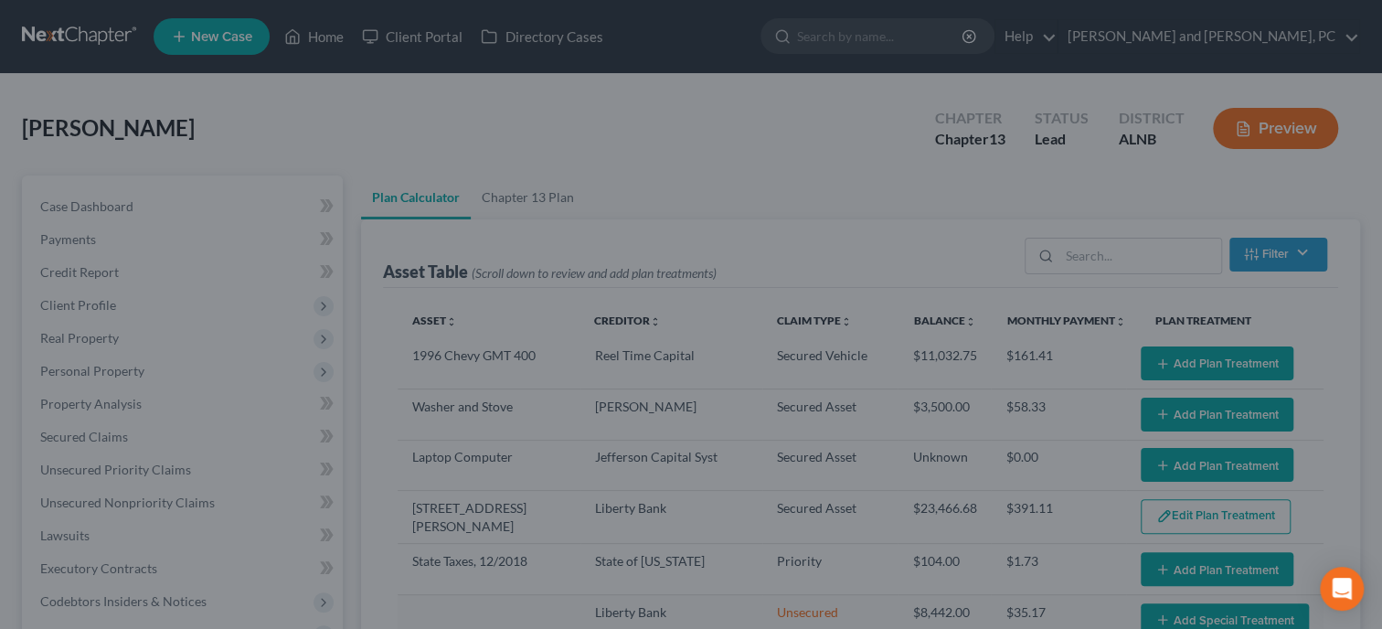
select select "59"
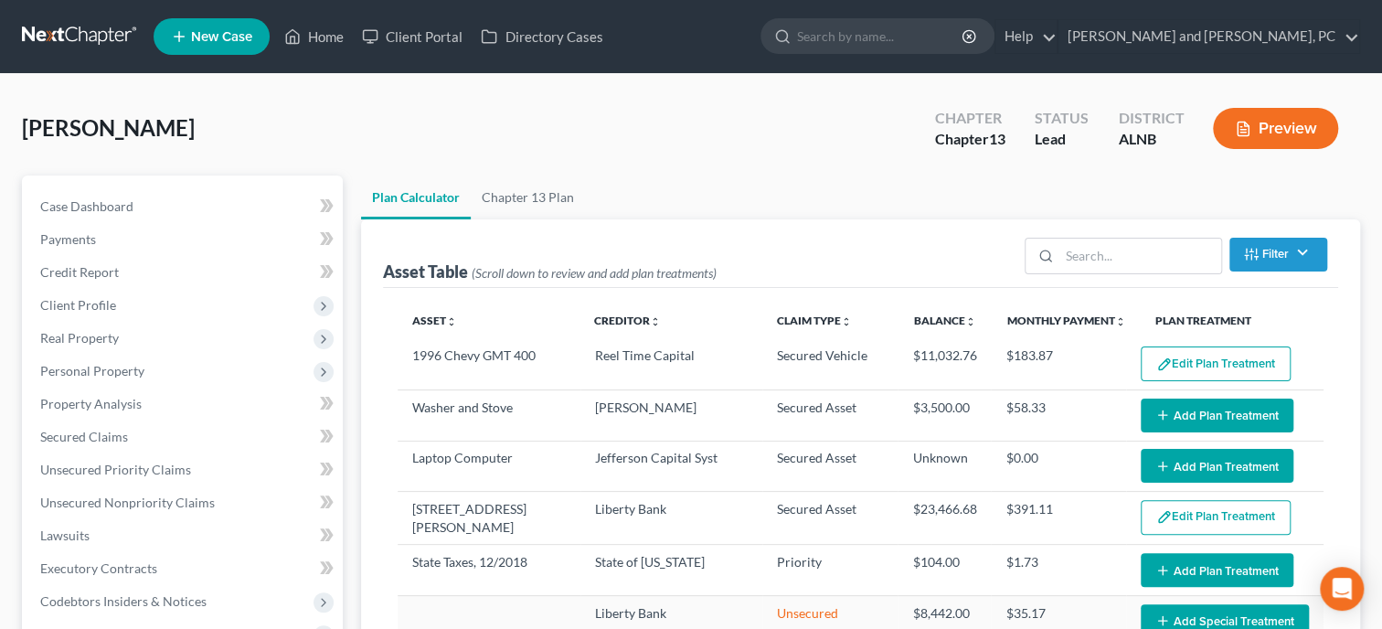
click at [1164, 413] on icon "button" at bounding box center [1162, 415] width 15 height 15
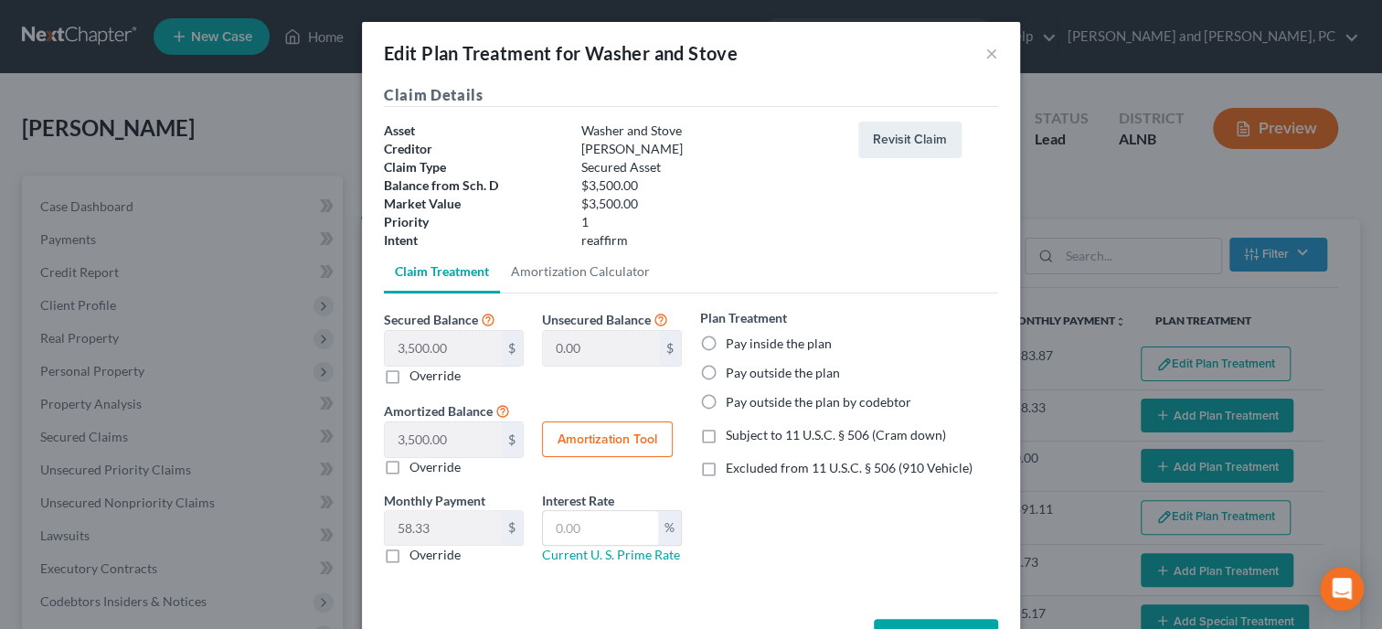
click at [726, 344] on label "Pay inside the plan" at bounding box center [779, 344] width 106 height 18
click at [733, 344] on input "Pay inside the plan" at bounding box center [739, 341] width 12 height 12
radio input "true"
click at [726, 473] on label "Excluded from 11 U.S.C. § 506 (910 Vehicle)" at bounding box center [849, 468] width 247 height 18
click at [733, 471] on input "Excluded from 11 U.S.C. § 506 (910 Vehicle)" at bounding box center [739, 465] width 12 height 12
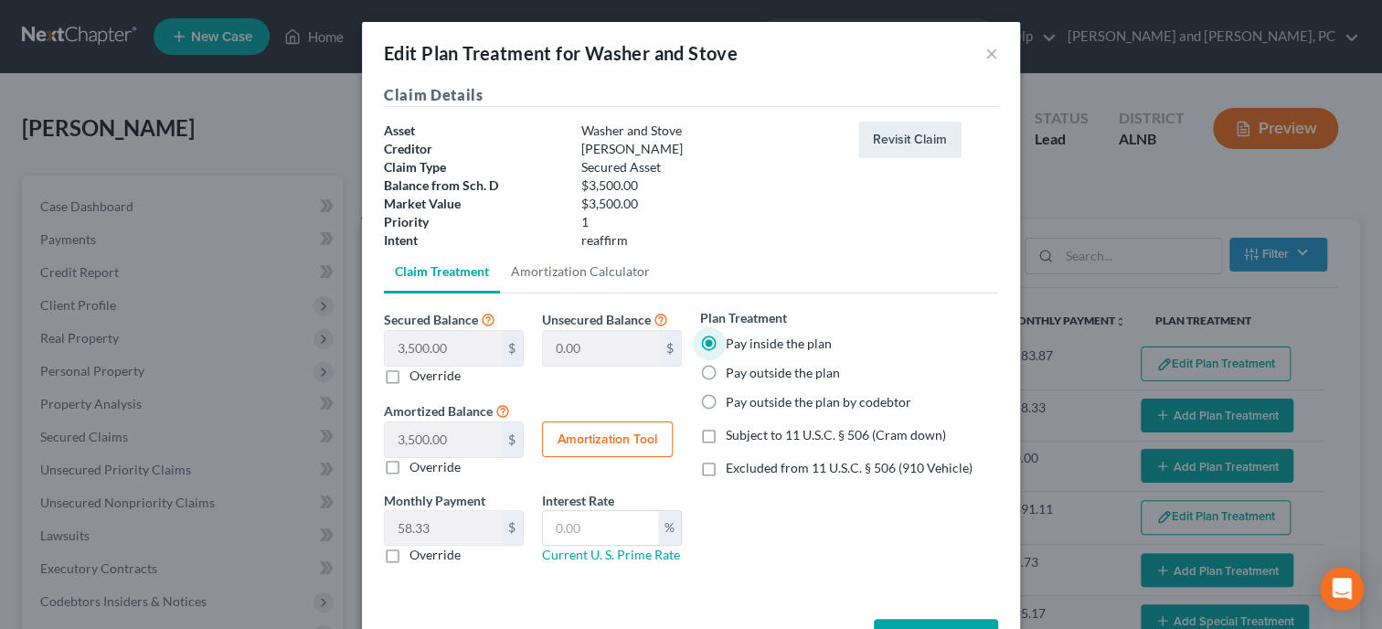
checkbox input "true"
click at [631, 527] on input "text" at bounding box center [600, 528] width 115 height 35
type input "5.25"
click at [632, 433] on button "Amortization Tool" at bounding box center [607, 439] width 131 height 37
type input "3,500.00"
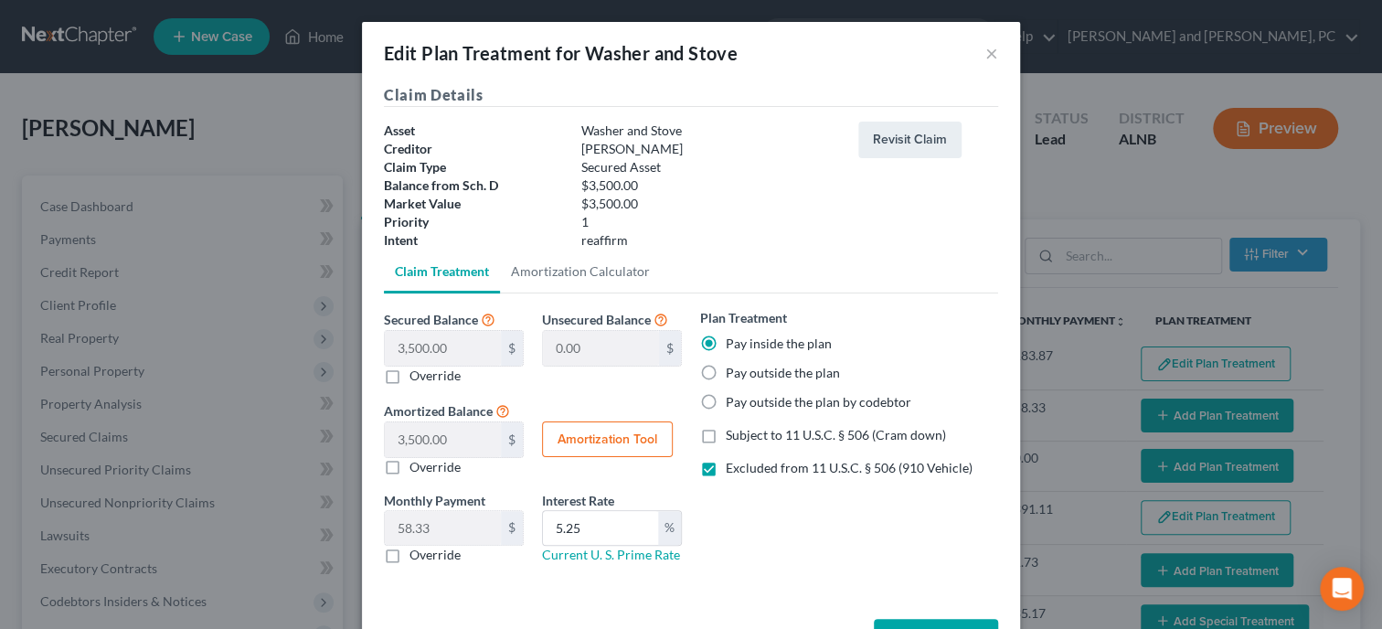
type input "5.25"
type input "60"
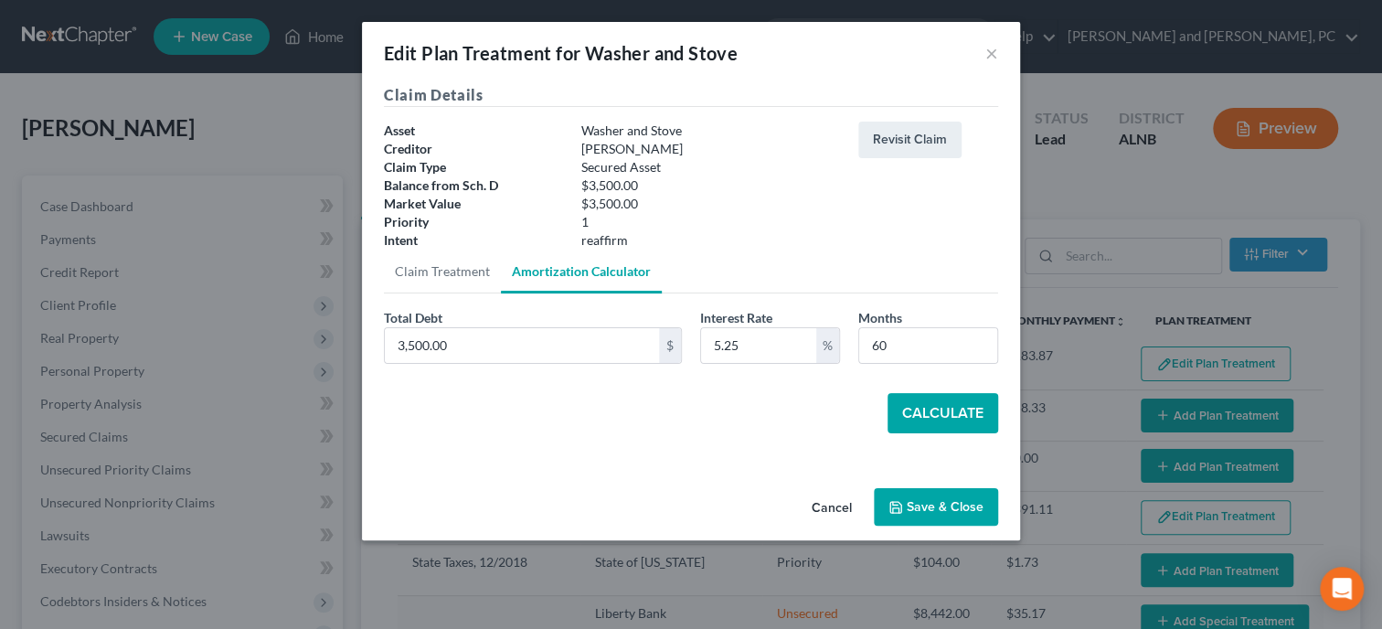
click at [957, 400] on button "Calculate" at bounding box center [943, 413] width 111 height 40
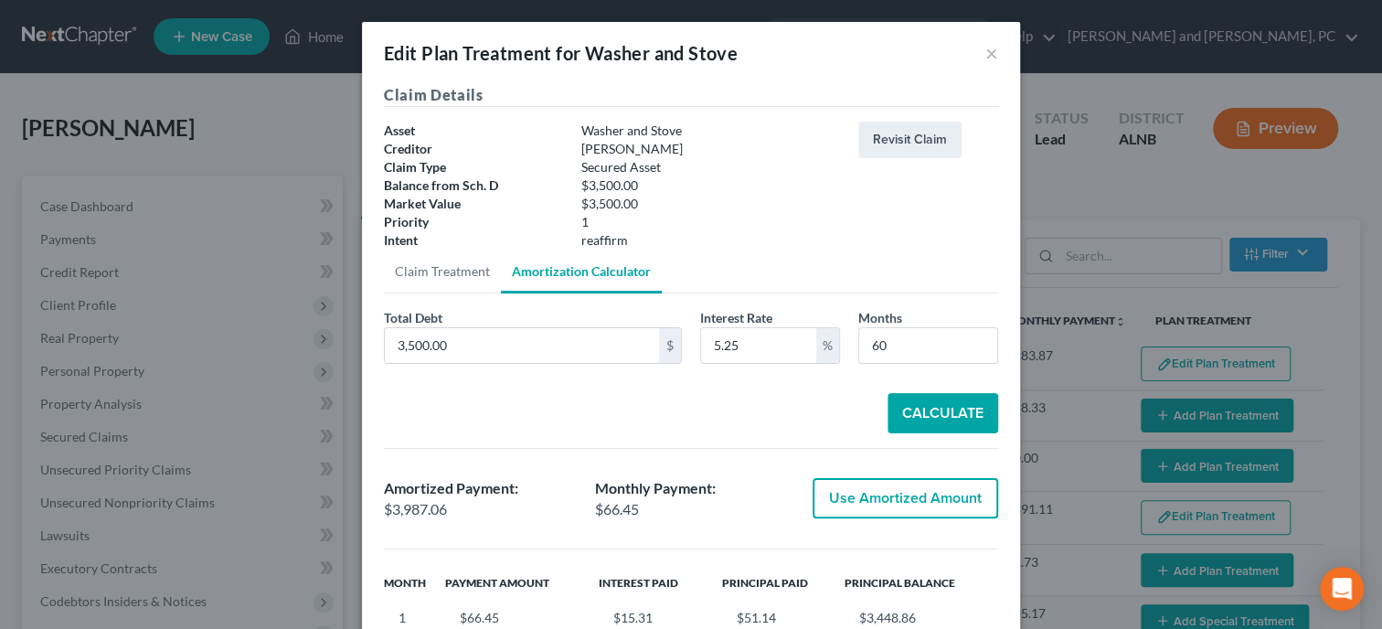
click at [908, 496] on button "Use Amortized Amount" at bounding box center [906, 498] width 186 height 40
type input "3,987.05"
checkbox input "true"
type input "66.45"
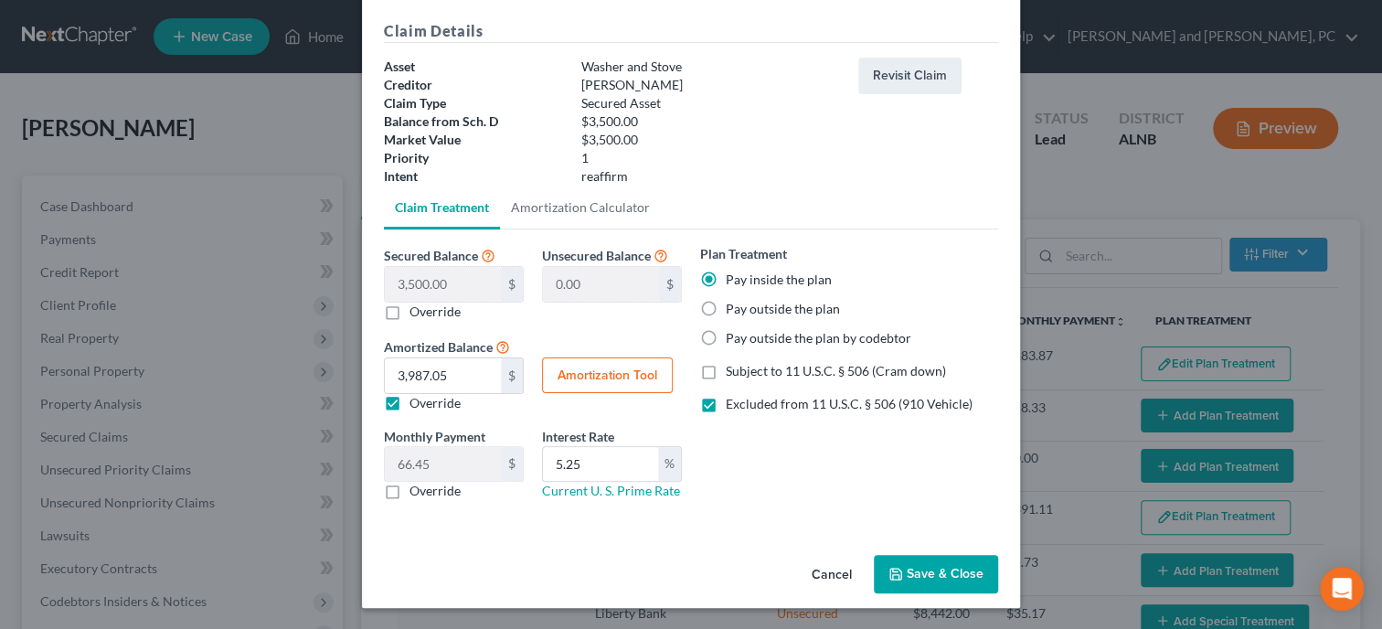
click at [921, 568] on button "Save & Close" at bounding box center [936, 574] width 124 height 38
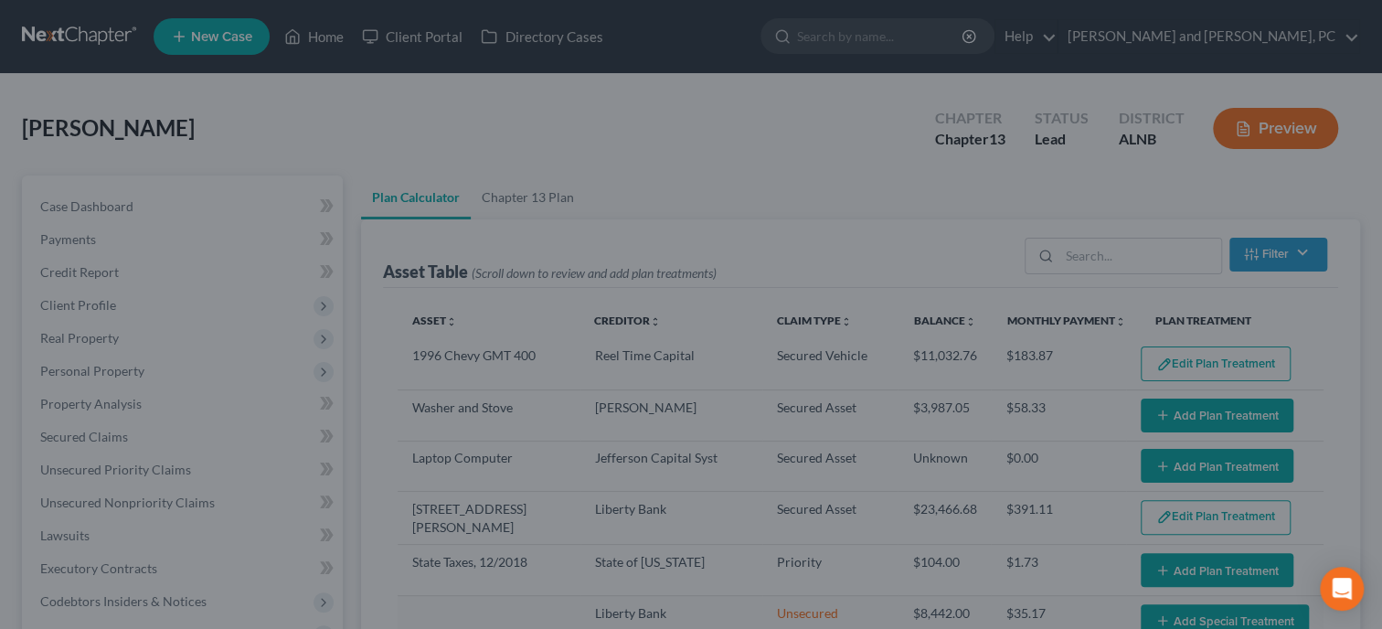
select select "59"
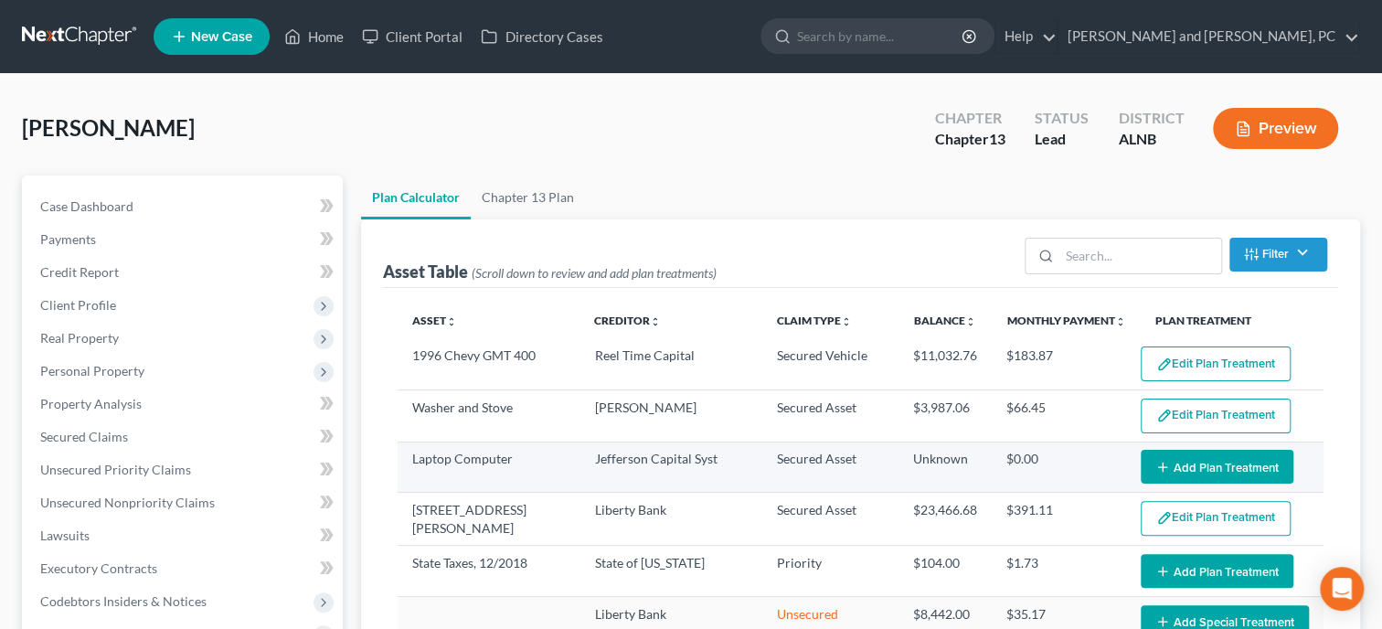
click at [1233, 460] on button "Add Plan Treatment" at bounding box center [1217, 467] width 153 height 34
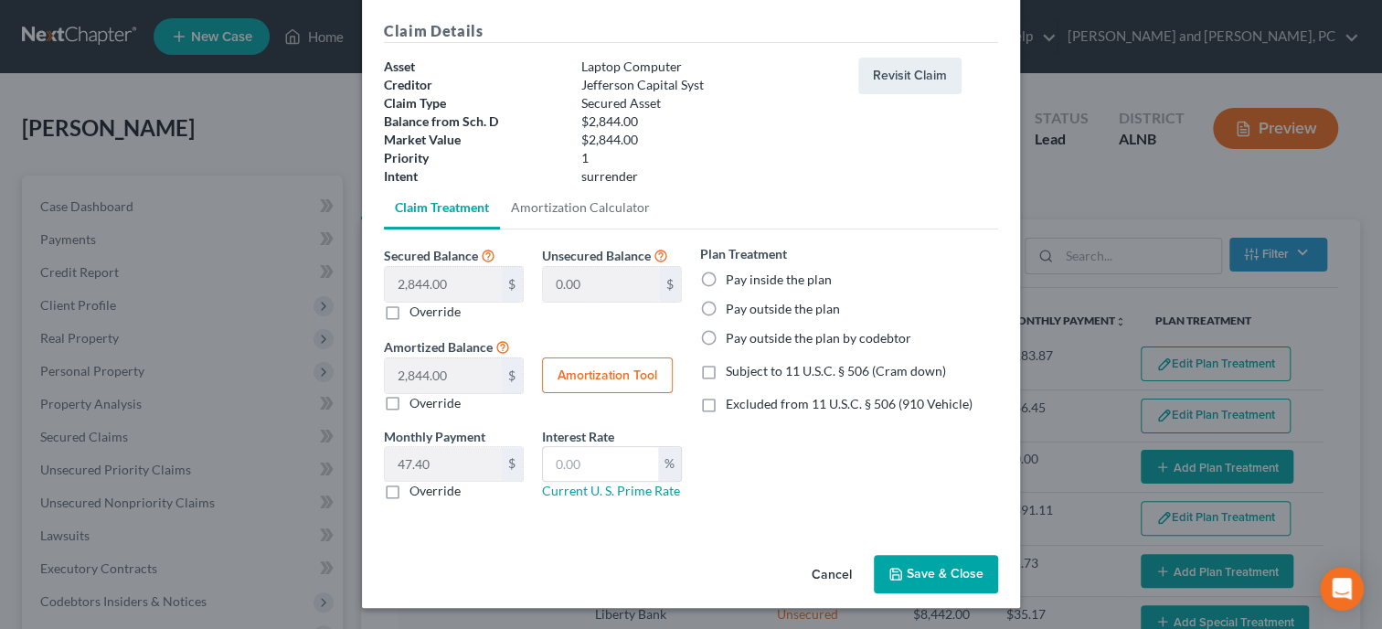
click at [919, 558] on button "Save & Close" at bounding box center [936, 574] width 124 height 38
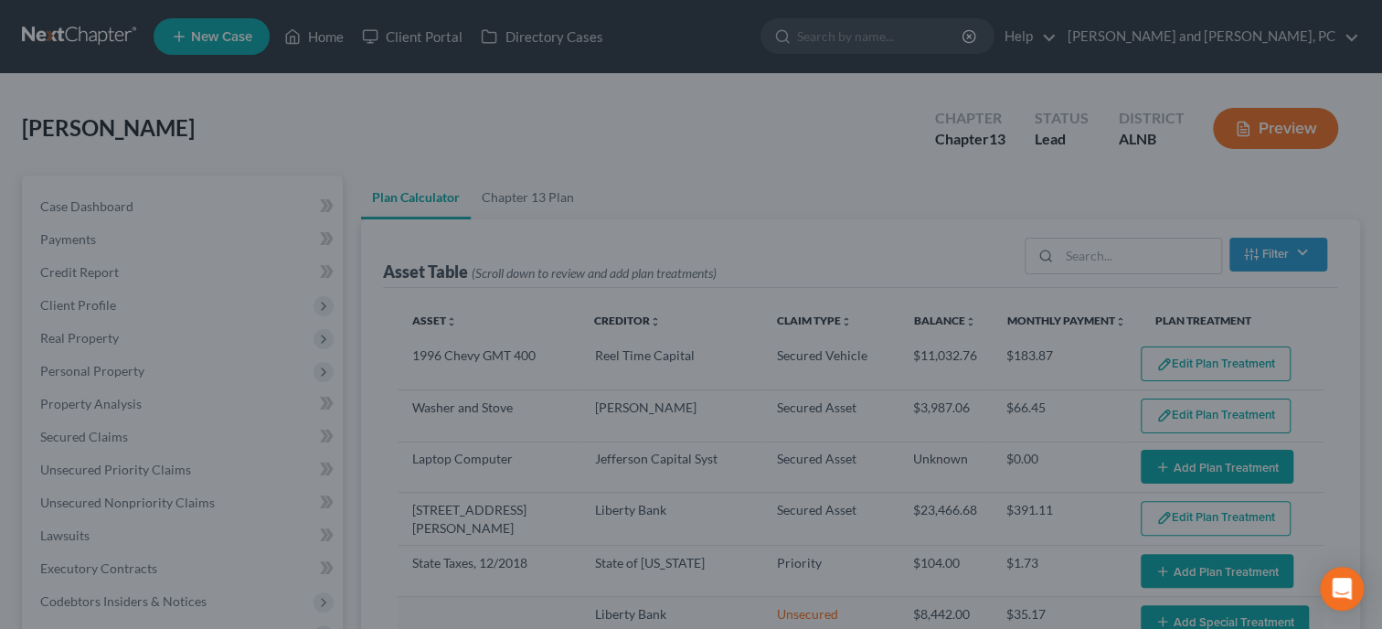
select select "59"
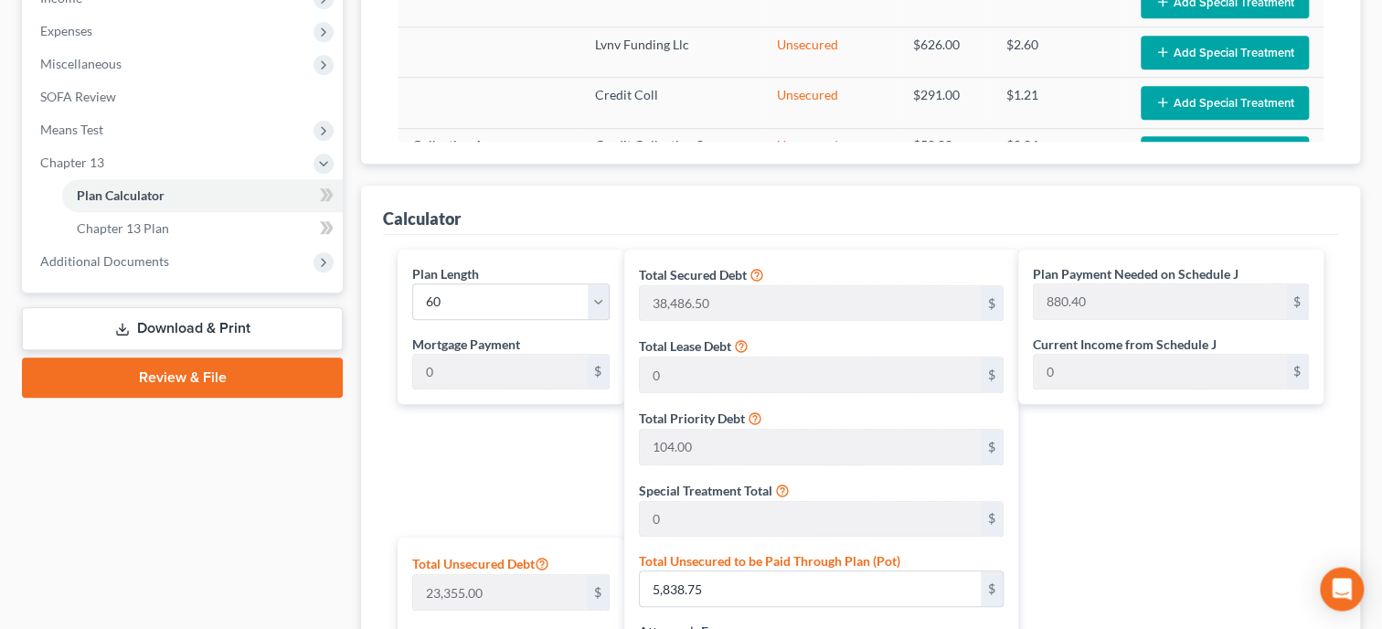
scroll to position [658, 0]
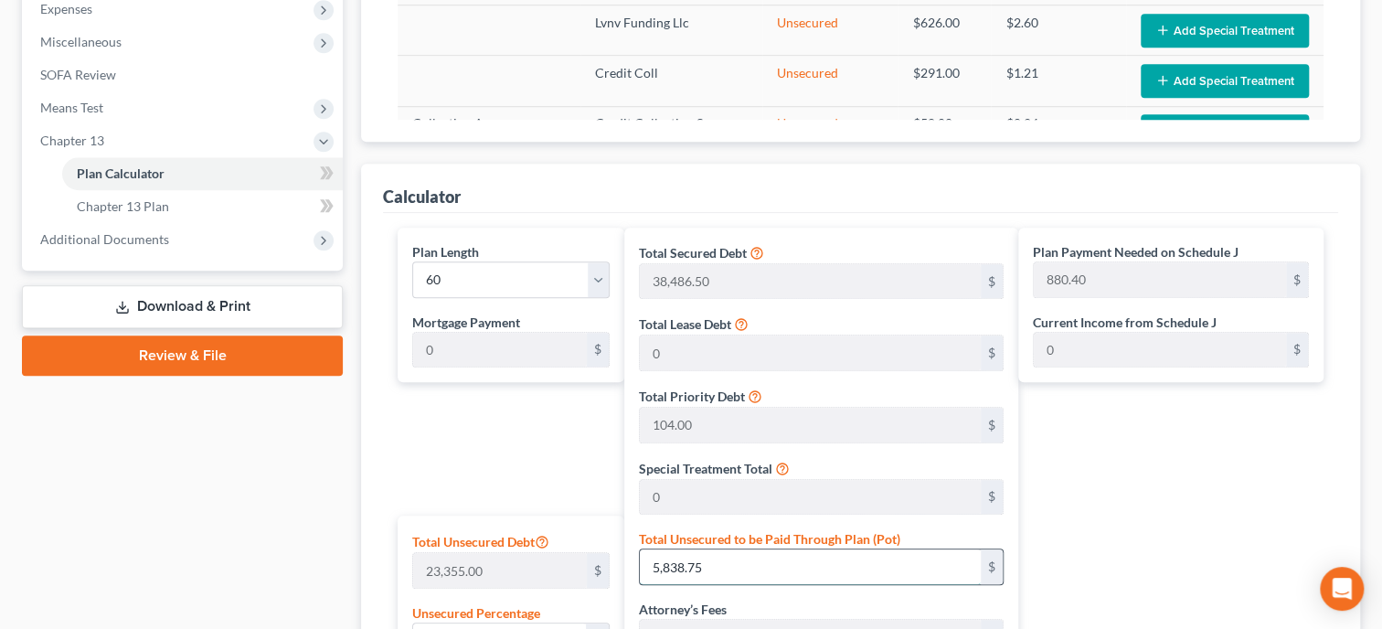
click at [854, 565] on input "5,838.75" at bounding box center [810, 566] width 340 height 35
type input "0.004281738385784628"
type input "1"
type input "43,091.50"
type input "3,430.08"
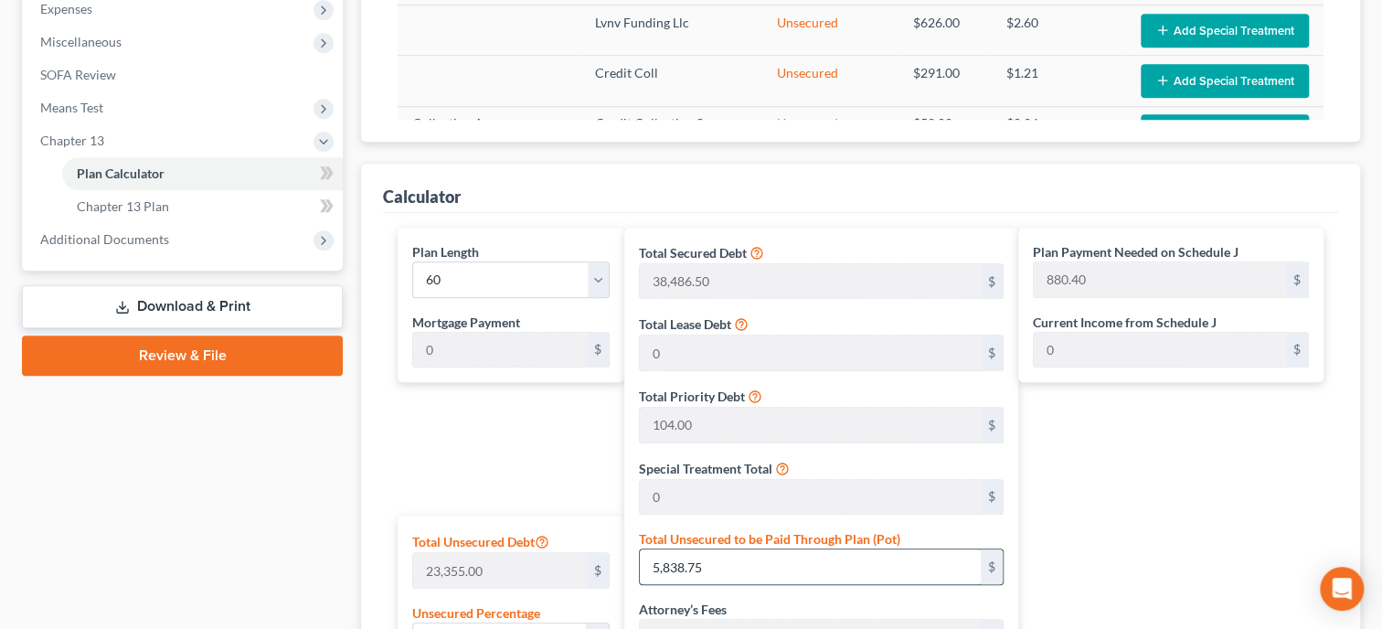
type input "46,521.58"
type input "775.35"
type input "0.0599443374009848"
type input "14"
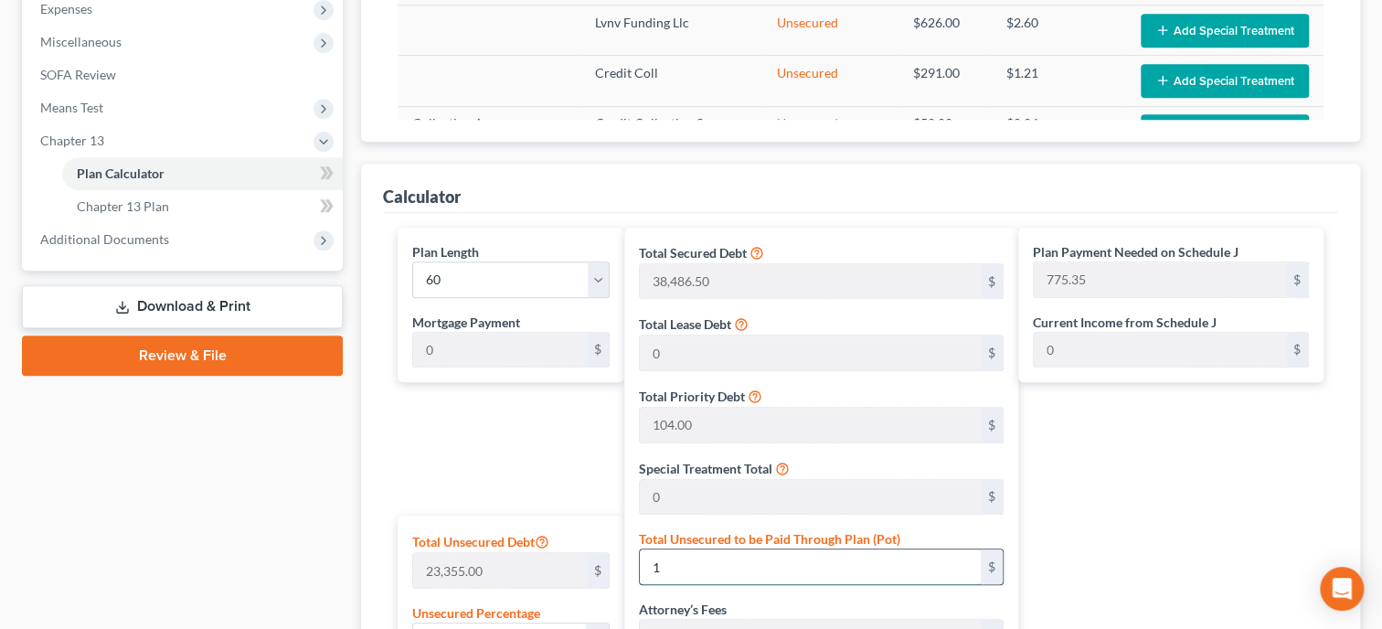
type input "43,104.50"
type input "3,431.11"
type input "46,535.61"
type input "775.59"
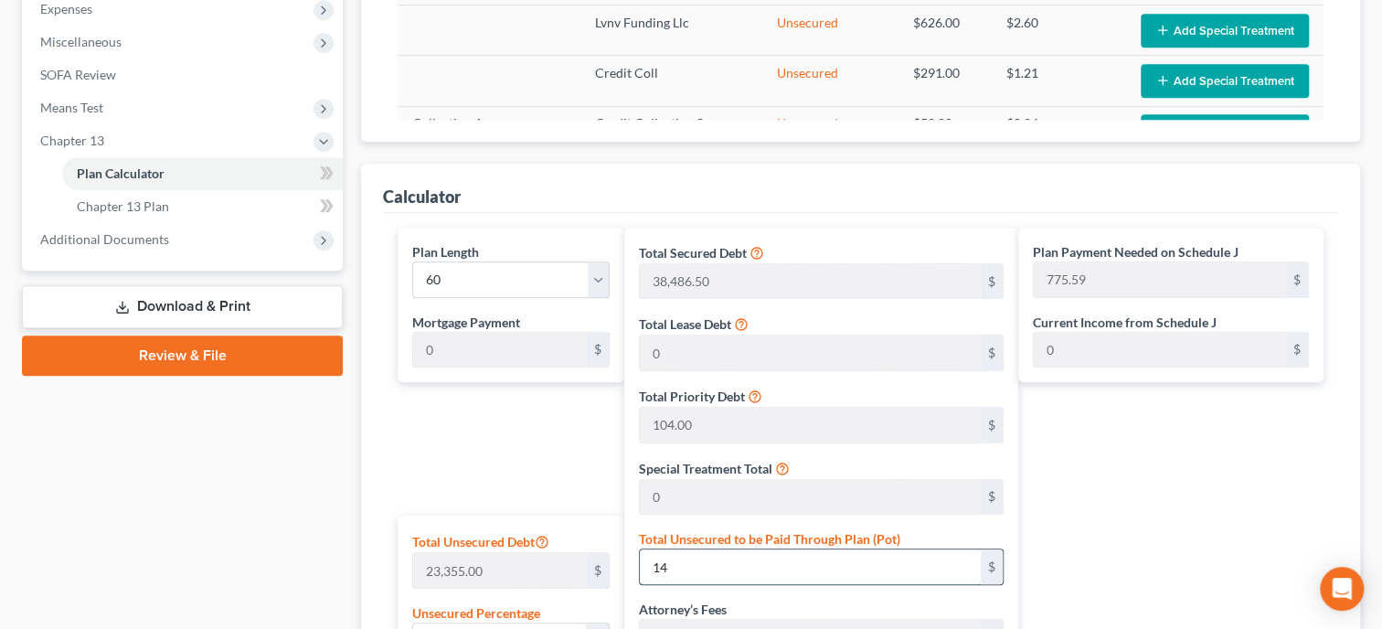
type input "0.6251338043245558"
type input "146"
type input "43,236.50"
type input "3,441.62"
type input "46,678.12"
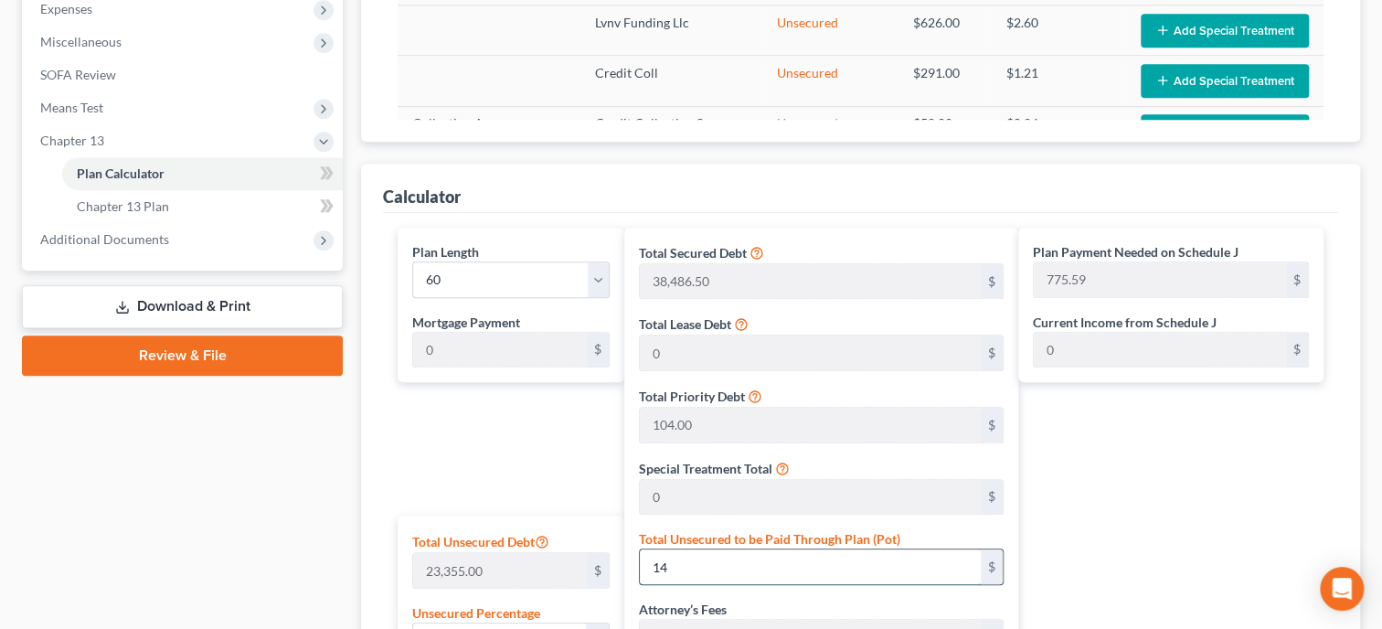
type input "777.96"
type input "6.251338043245558"
type input "1460"
type input "44,550.50"
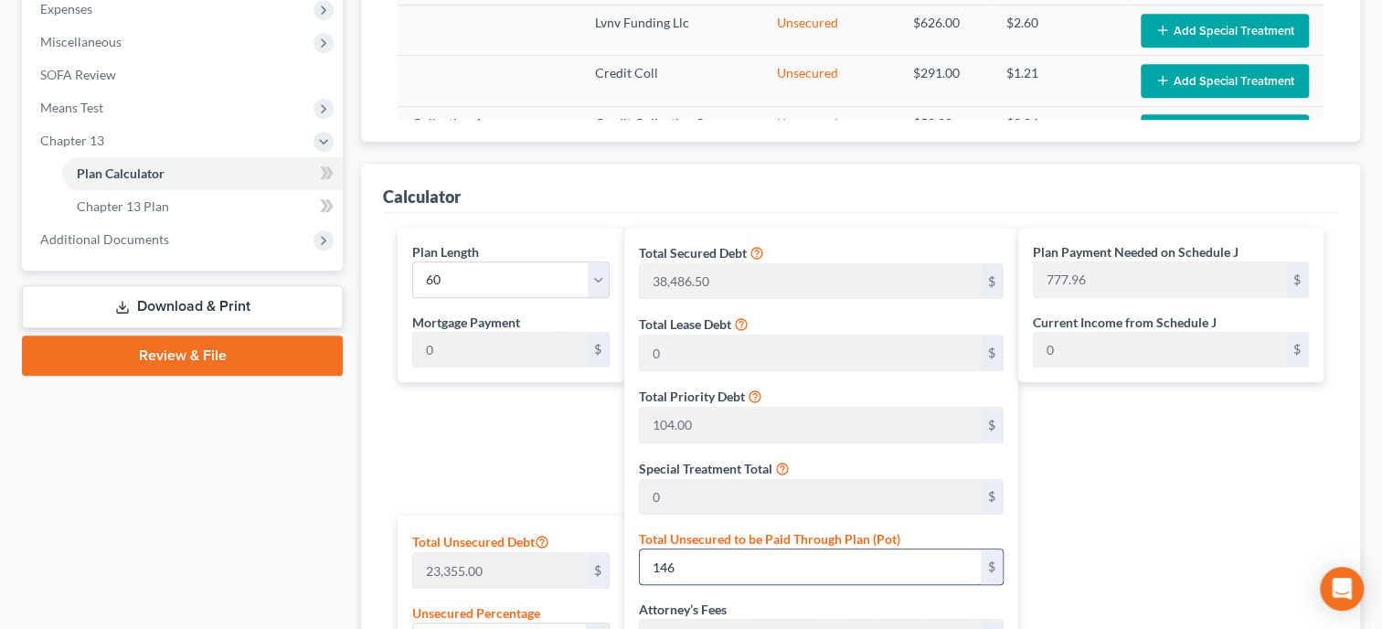
type input "3,546.21"
click at [430, 439] on div "Plan Length 1 2 3 4 5 6 7 8 9 10 11 12 13 14 15 16 17 18 19 20 21 22 23 24 25 2…" at bounding box center [506, 599] width 236 height 742
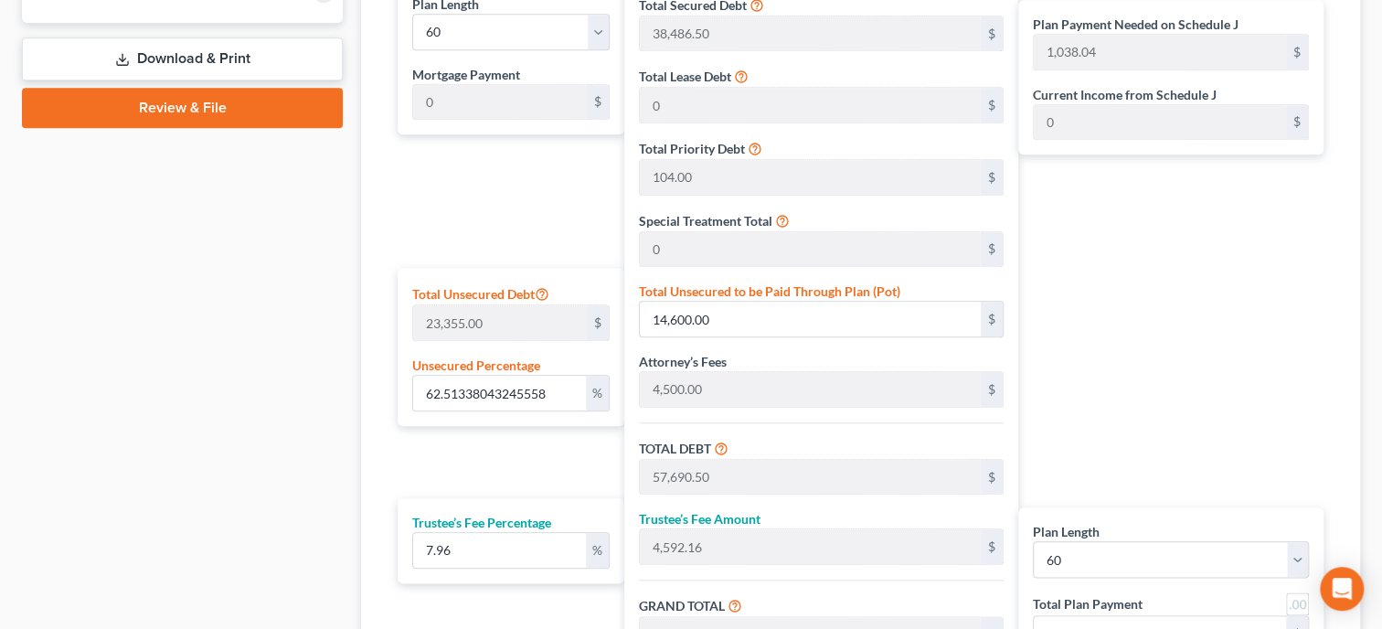
scroll to position [941, 0]
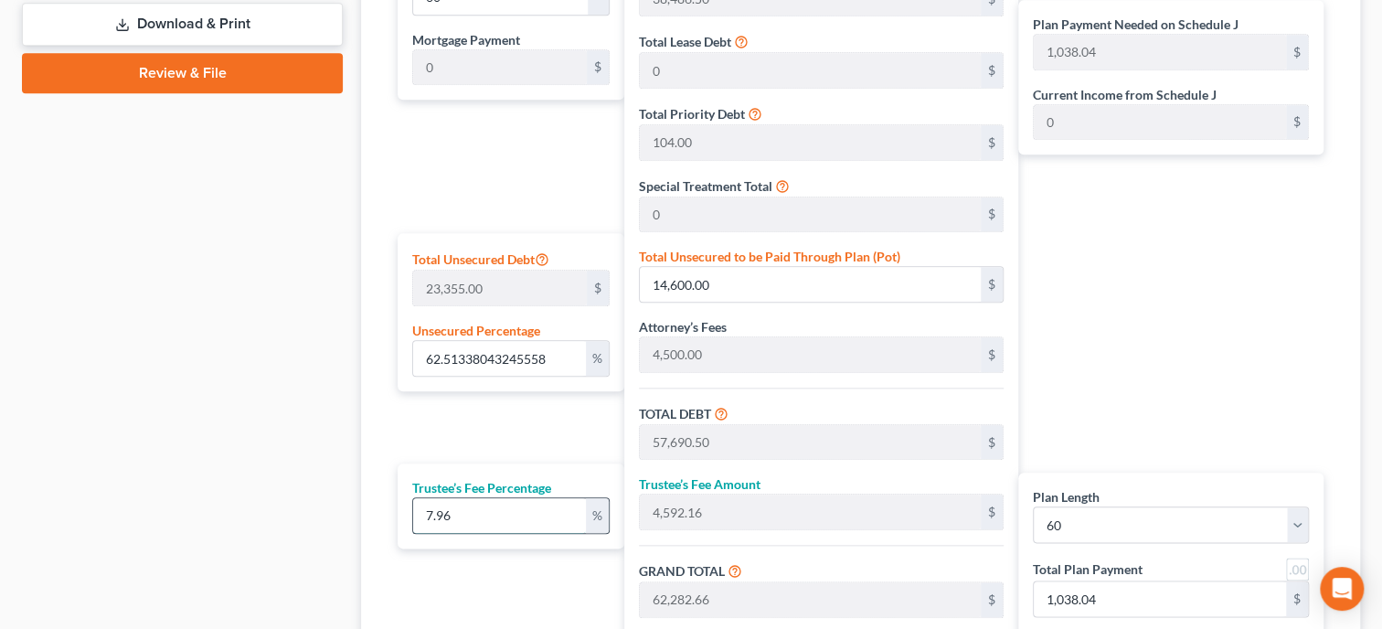
click at [466, 511] on input "7.96" at bounding box center [499, 515] width 173 height 35
drag, startPoint x: 466, startPoint y: 511, endPoint x: 408, endPoint y: 518, distance: 59.0
click at [413, 518] on input "7.96" at bounding box center [499, 515] width 173 height 35
click at [465, 581] on div "Plan Length 1 2 3 4 5 6 7 8 9 10 11 12 13 14 15 16 17 18 19 20 21 22 23 24 25 2…" at bounding box center [506, 316] width 236 height 742
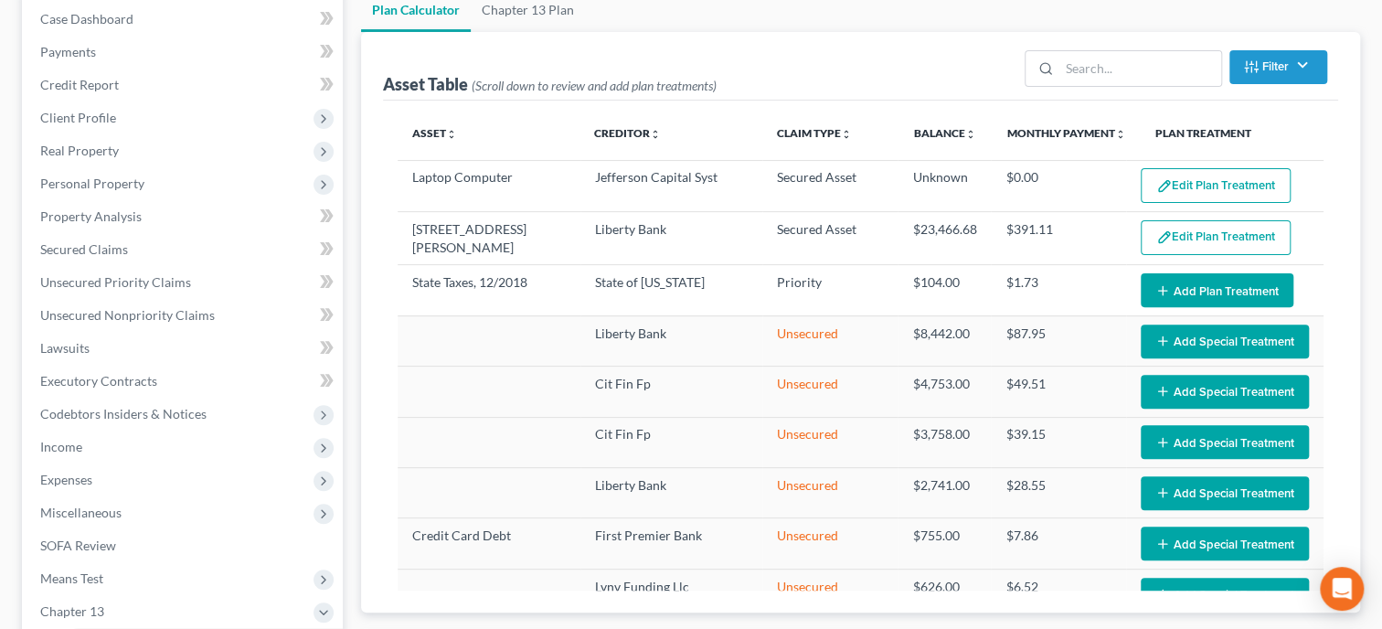
scroll to position [93, 0]
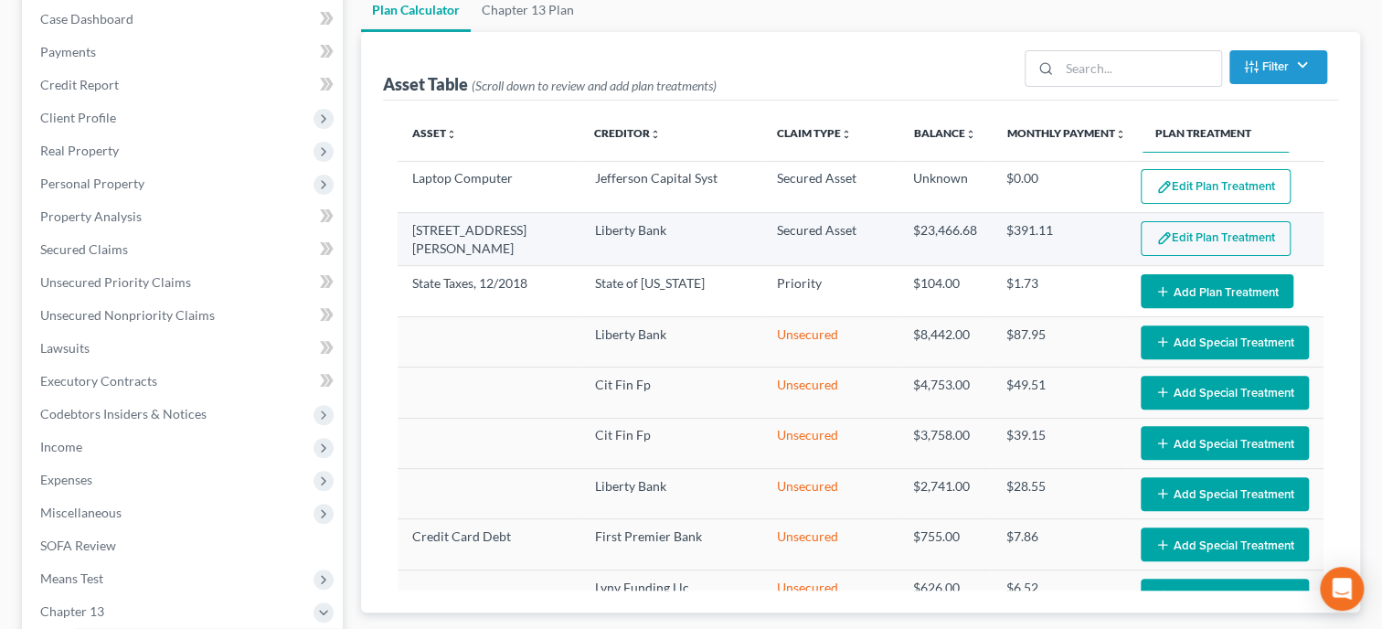
click at [1196, 231] on button "Edit Plan Treatment" at bounding box center [1216, 238] width 150 height 35
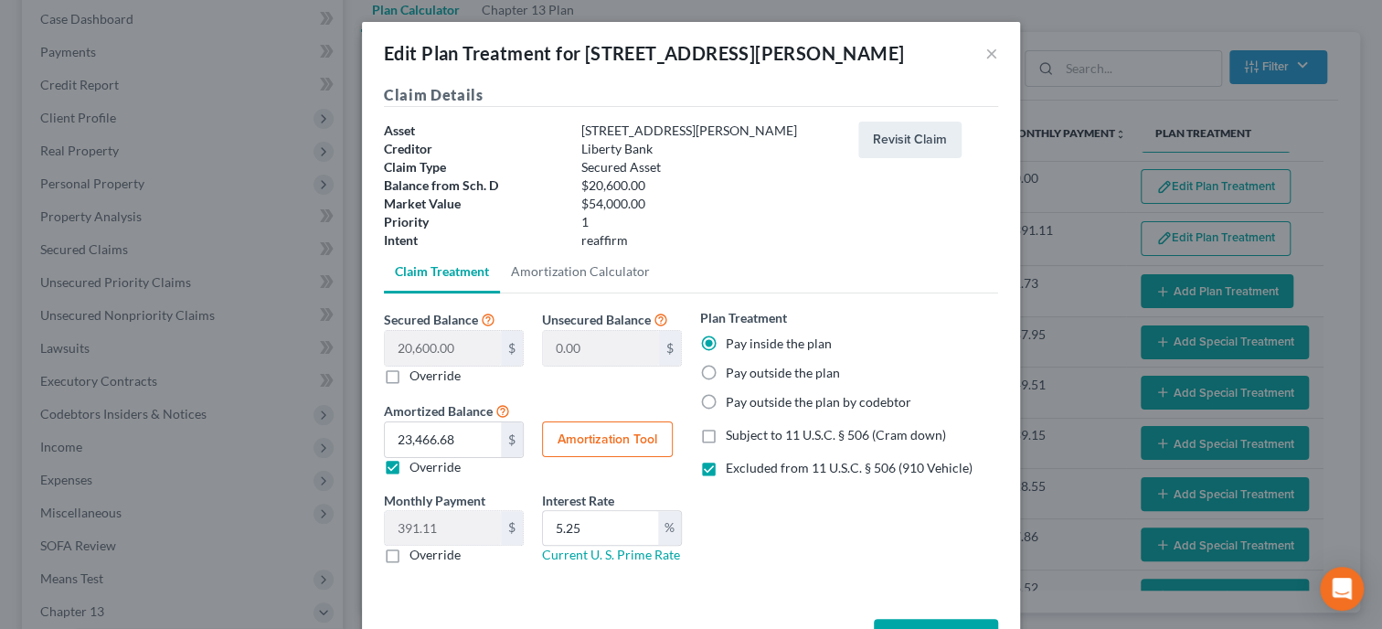
click at [726, 373] on label "Pay outside the plan" at bounding box center [783, 373] width 114 height 18
click at [733, 373] on input "Pay outside the plan" at bounding box center [739, 370] width 12 height 12
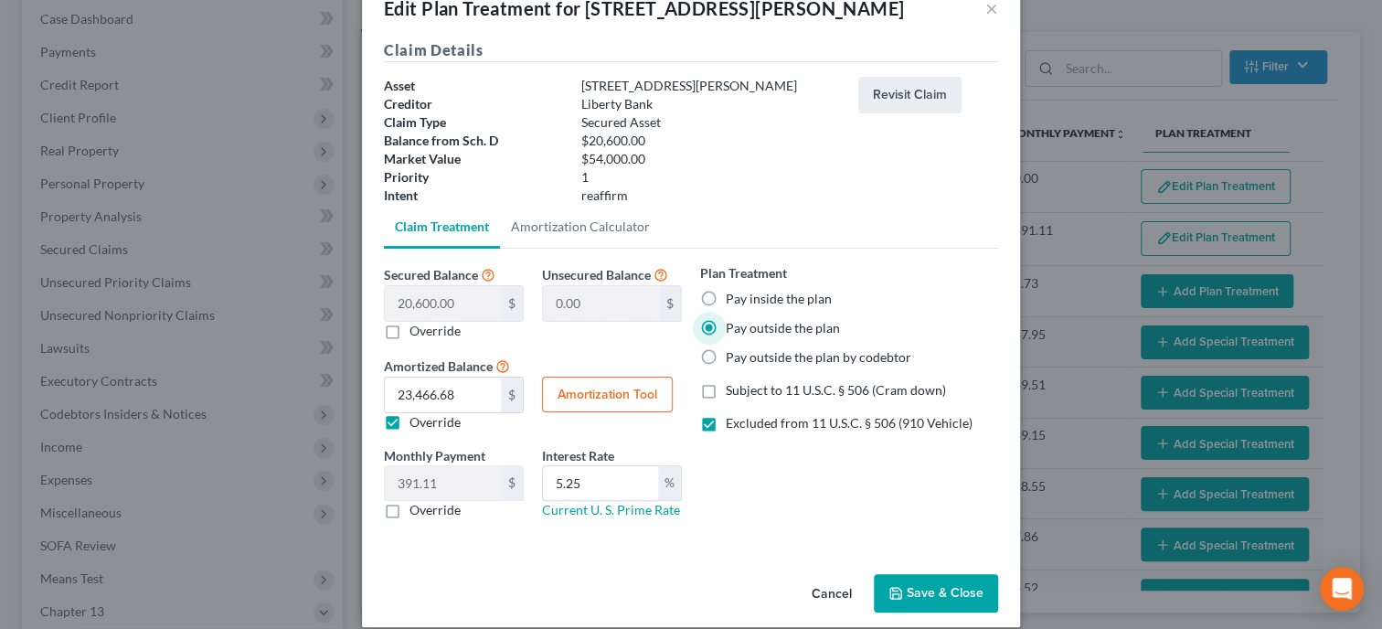
scroll to position [64, 0]
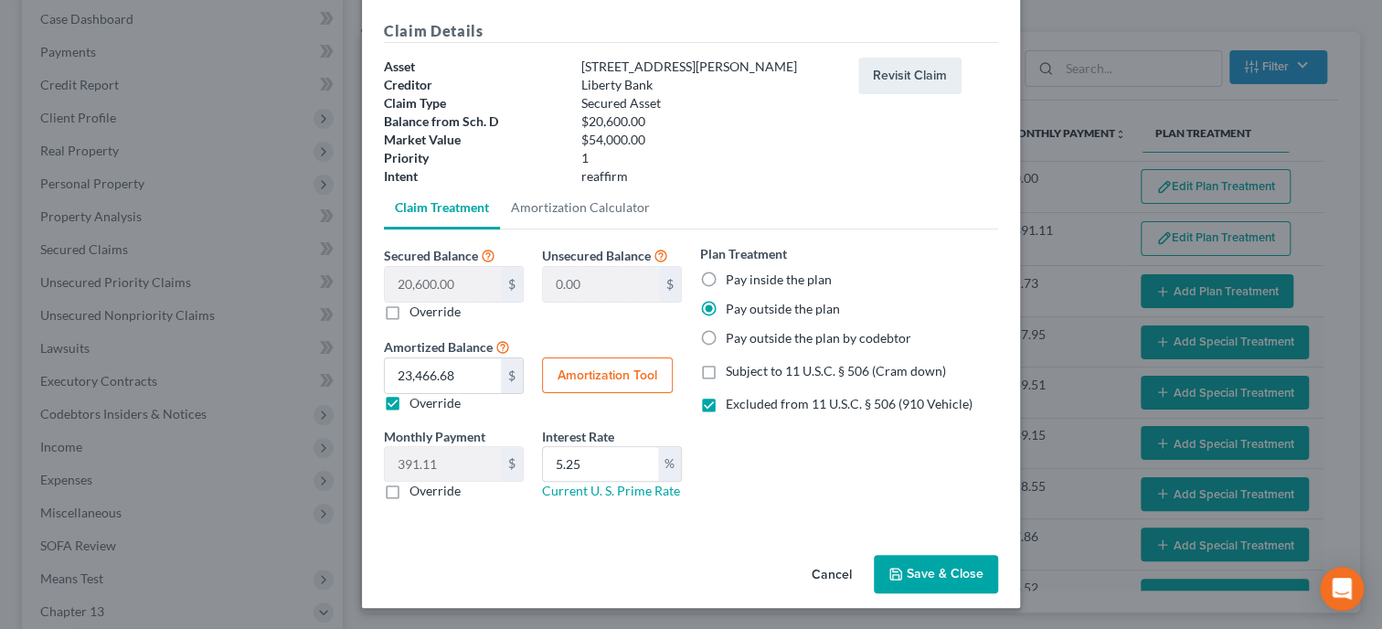
click at [930, 571] on button "Save & Close" at bounding box center [936, 574] width 124 height 38
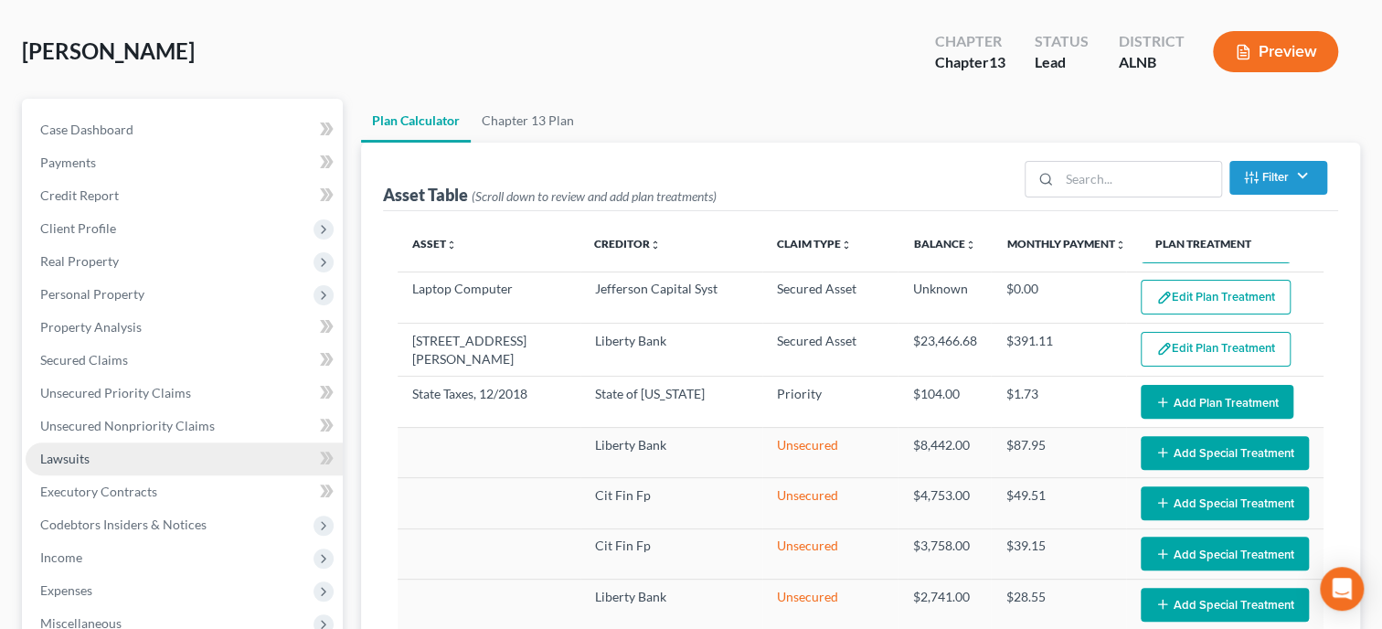
scroll to position [0, 0]
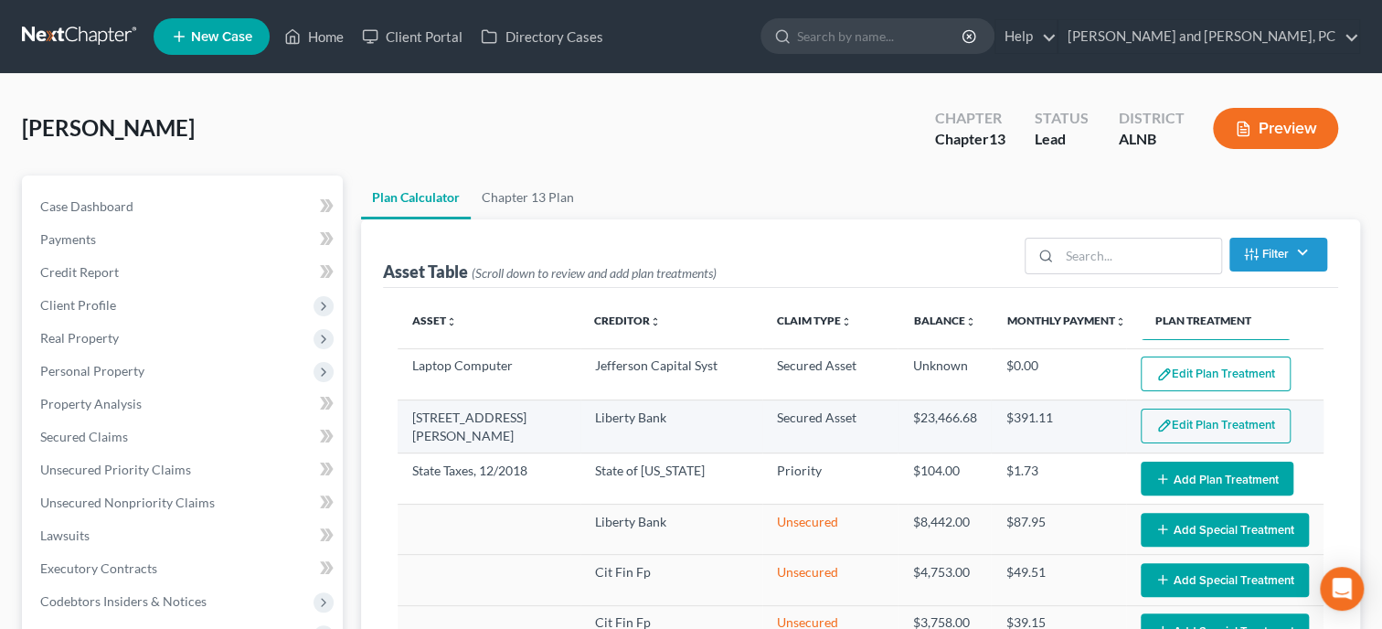
click at [1213, 418] on button "Edit Plan Treatment" at bounding box center [1216, 426] width 150 height 35
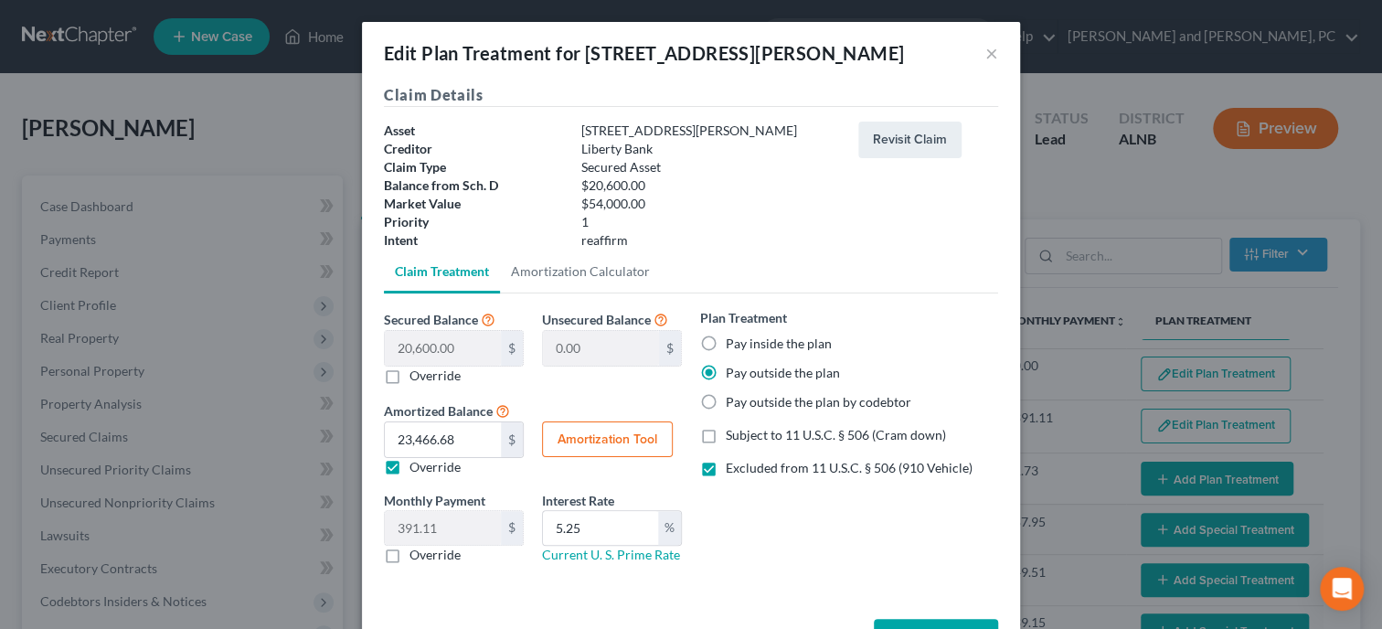
click at [409, 561] on label "Override" at bounding box center [434, 555] width 51 height 18
click at [417, 558] on input "Override" at bounding box center [423, 552] width 12 height 12
drag, startPoint x: 452, startPoint y: 536, endPoint x: 441, endPoint y: 539, distance: 12.4
click at [441, 539] on input "0.00" at bounding box center [443, 528] width 116 height 35
drag, startPoint x: 601, startPoint y: 524, endPoint x: 540, endPoint y: 526, distance: 61.3
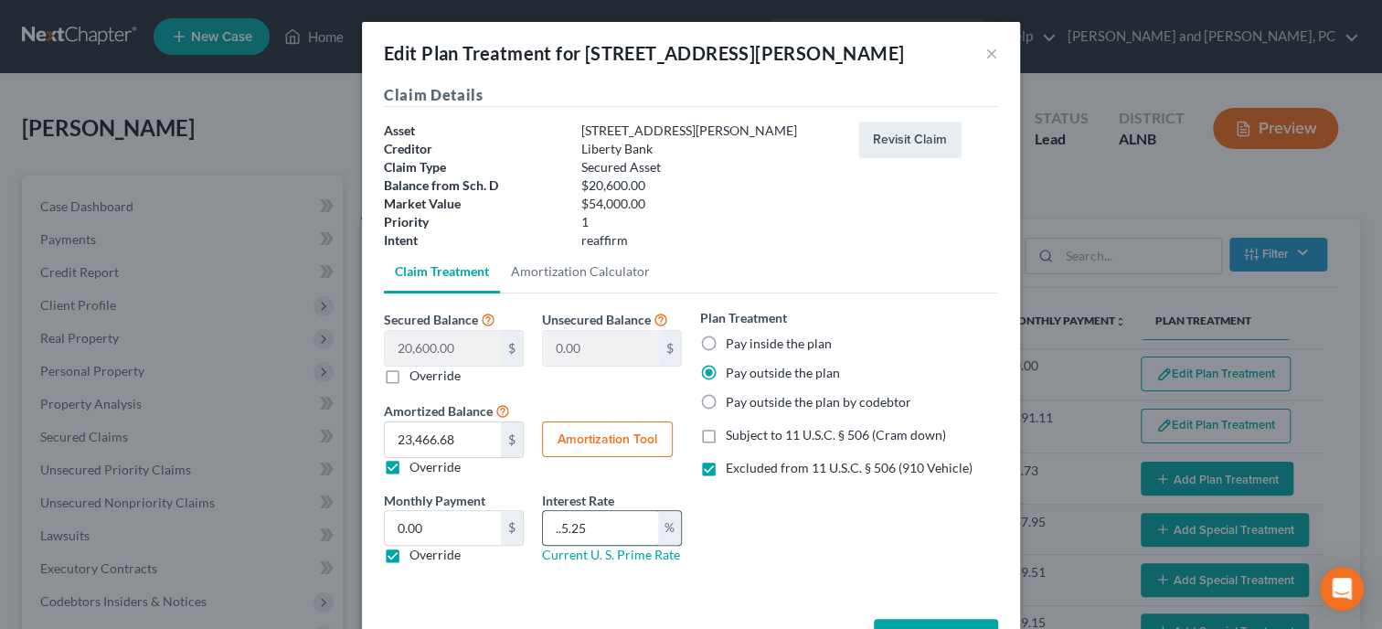
click at [543, 526] on input "..5.25" at bounding box center [600, 528] width 115 height 35
click at [480, 523] on input "0.00" at bounding box center [443, 528] width 116 height 35
click at [485, 578] on div "Monthly Payment 391.11 $ 342.00 $ Override Interest Rate % Current U. S. Prime …" at bounding box center [533, 535] width 316 height 89
click at [726, 471] on label "Excluded from 11 U.S.C. § 506 (910 Vehicle)" at bounding box center [849, 468] width 247 height 18
click at [733, 471] on input "Excluded from 11 U.S.C. § 506 (910 Vehicle)" at bounding box center [739, 465] width 12 height 12
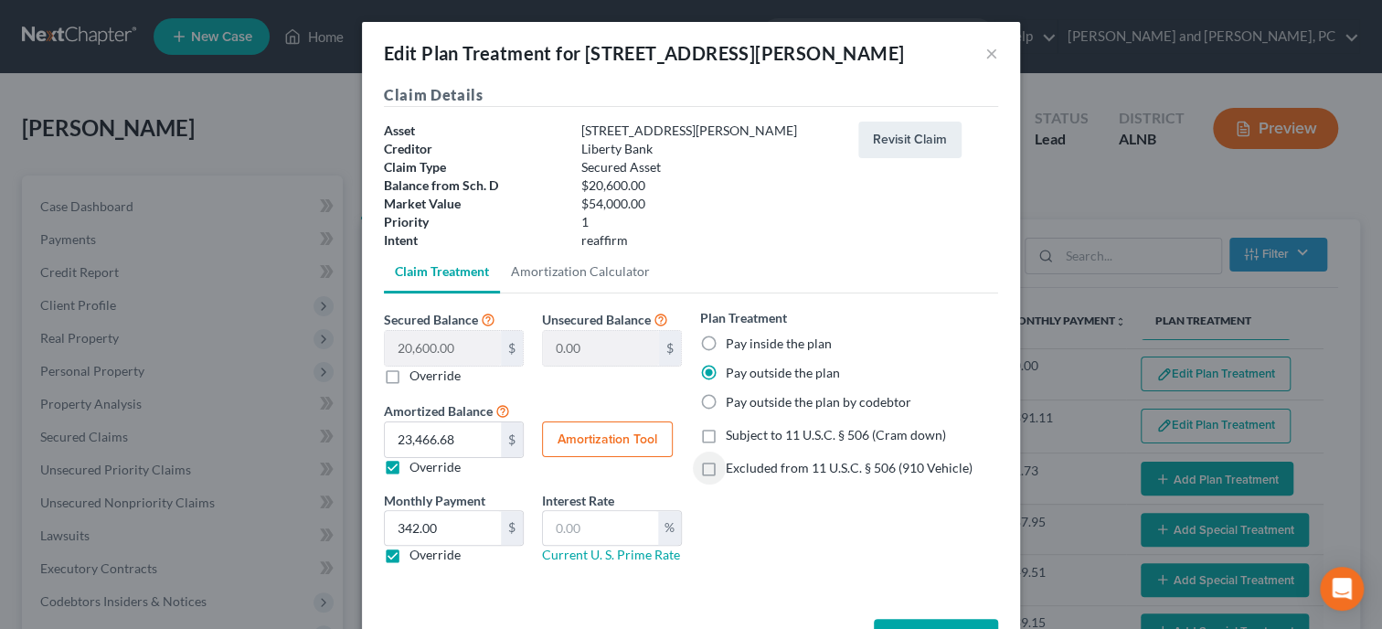
scroll to position [64, 0]
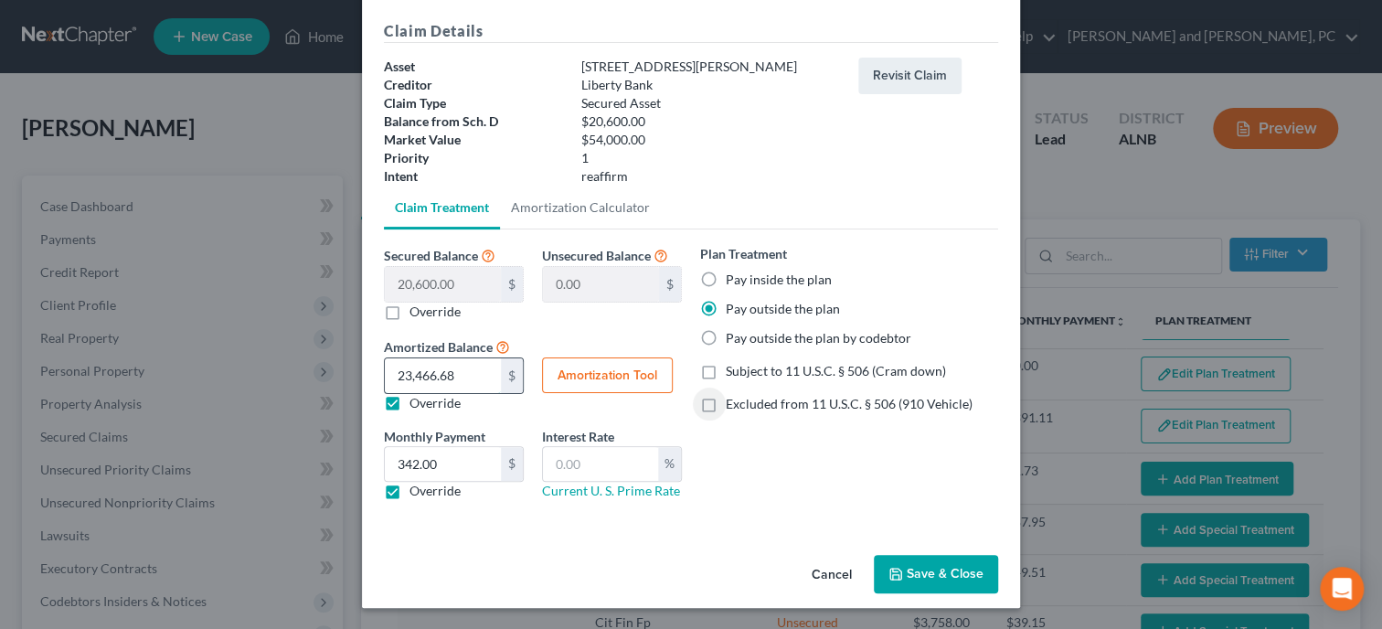
click at [473, 382] on input "23,466.68" at bounding box center [443, 375] width 116 height 35
click at [515, 538] on div "Claim Details Asset 1914 Watkins Avenue NE Creditor Liberty Bank Claim Type Sec…" at bounding box center [691, 283] width 658 height 527
click at [917, 568] on button "Save & Close" at bounding box center [936, 574] width 124 height 38
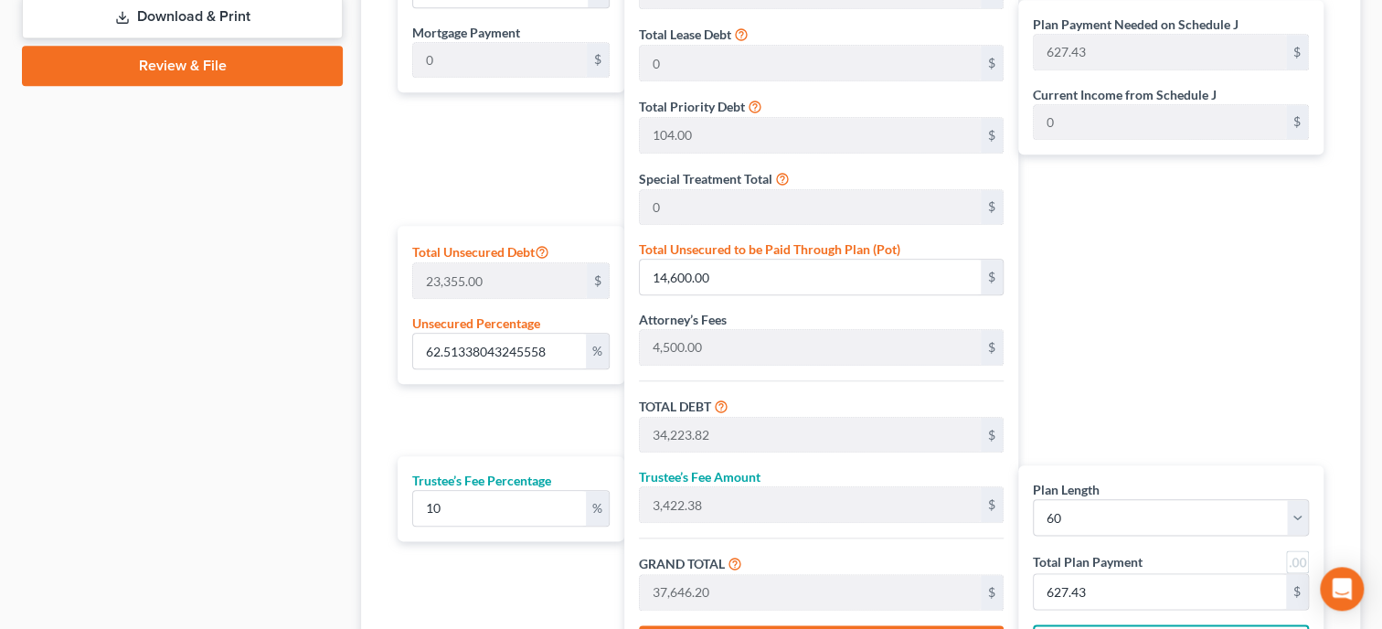
scroll to position [1128, 0]
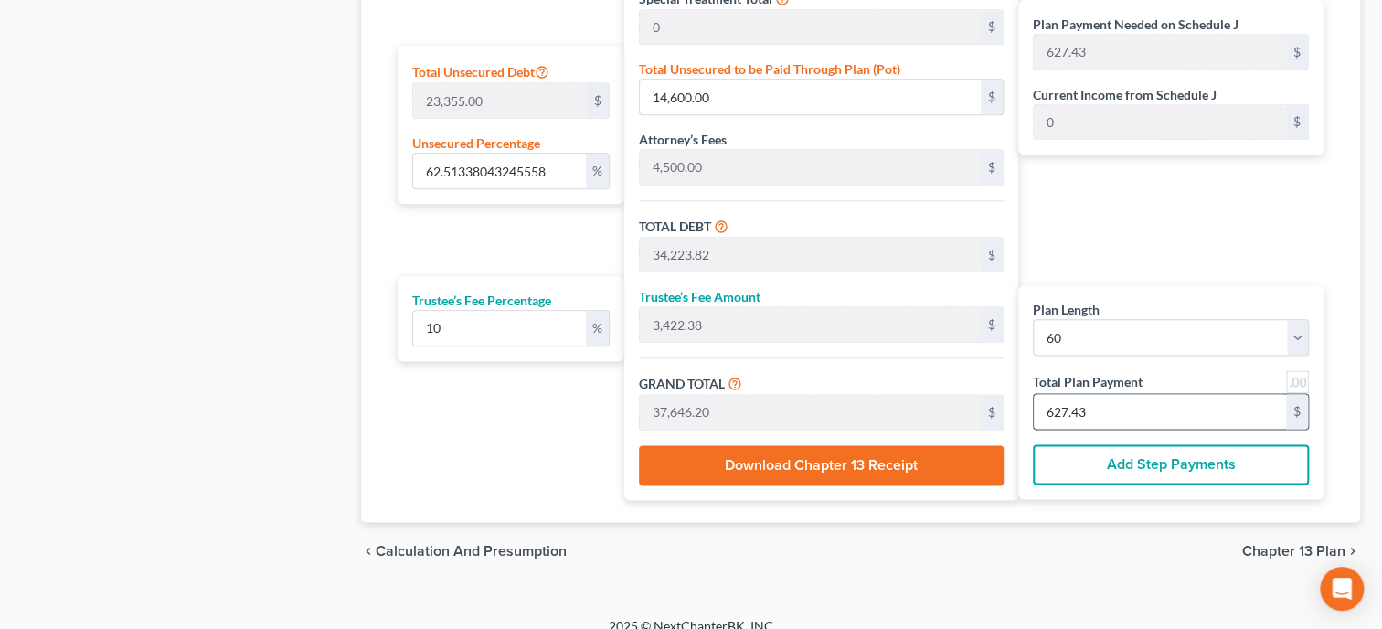
click at [1090, 406] on input "627.43" at bounding box center [1160, 411] width 252 height 35
drag, startPoint x: 748, startPoint y: 91, endPoint x: 568, endPoint y: 116, distance: 181.7
click at [640, 114] on input "17,958.93" at bounding box center [810, 97] width 340 height 35
drag, startPoint x: 760, startPoint y: 90, endPoint x: 611, endPoint y: 122, distance: 151.3
click at [640, 114] on input "1,417,958.93" at bounding box center [810, 97] width 340 height 35
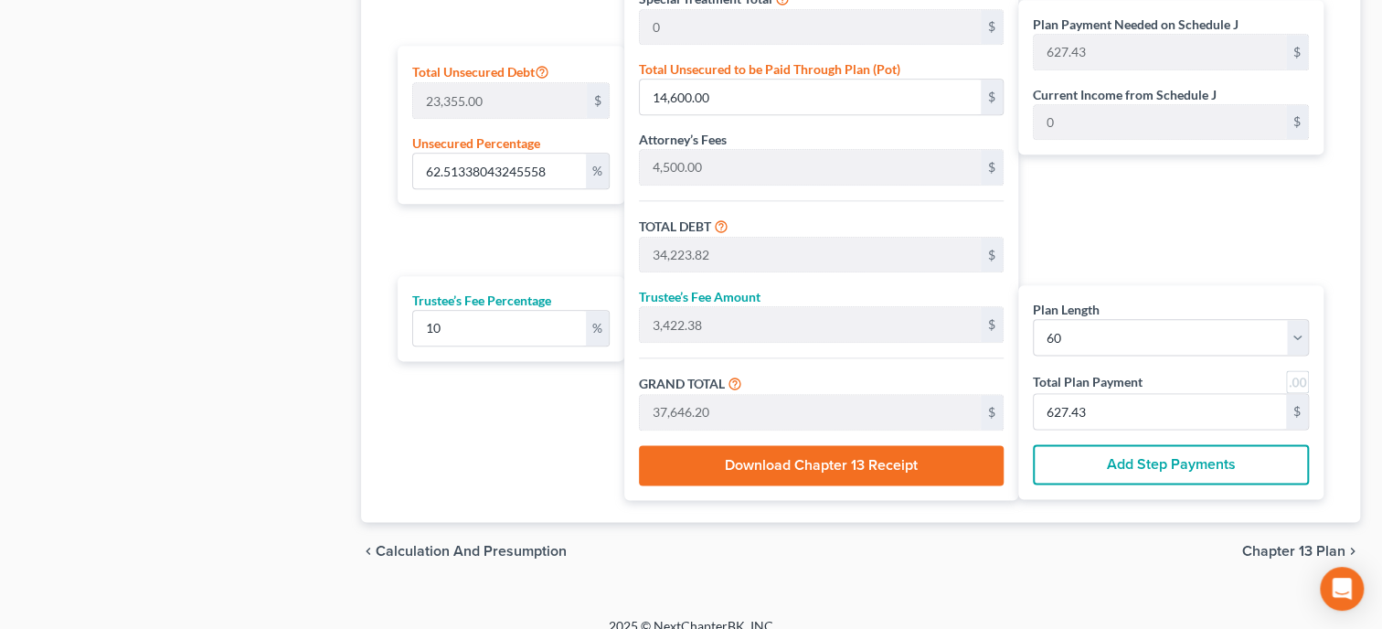
click at [478, 438] on div "Plan Length 1 2 3 4 5 6 7 8 9 10 11 12 13 14 15 16 17 18 19 20 21 22 23 24 25 2…" at bounding box center [506, 129] width 236 height 742
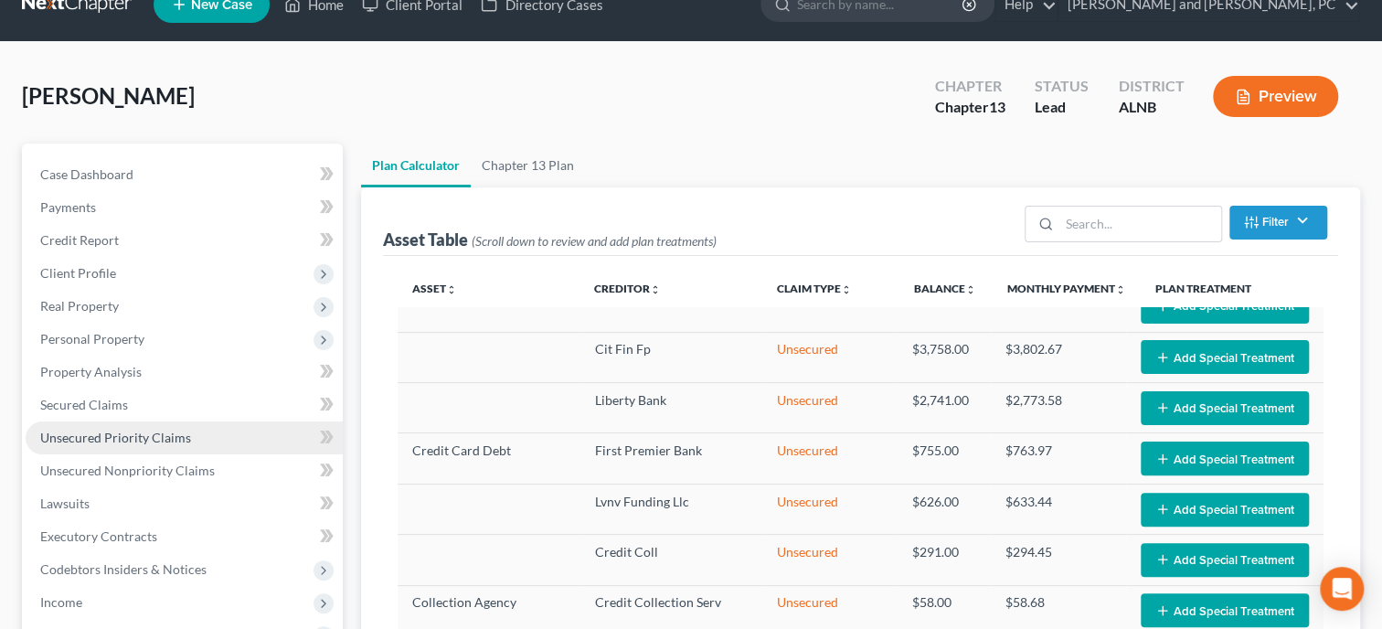
scroll to position [0, 0]
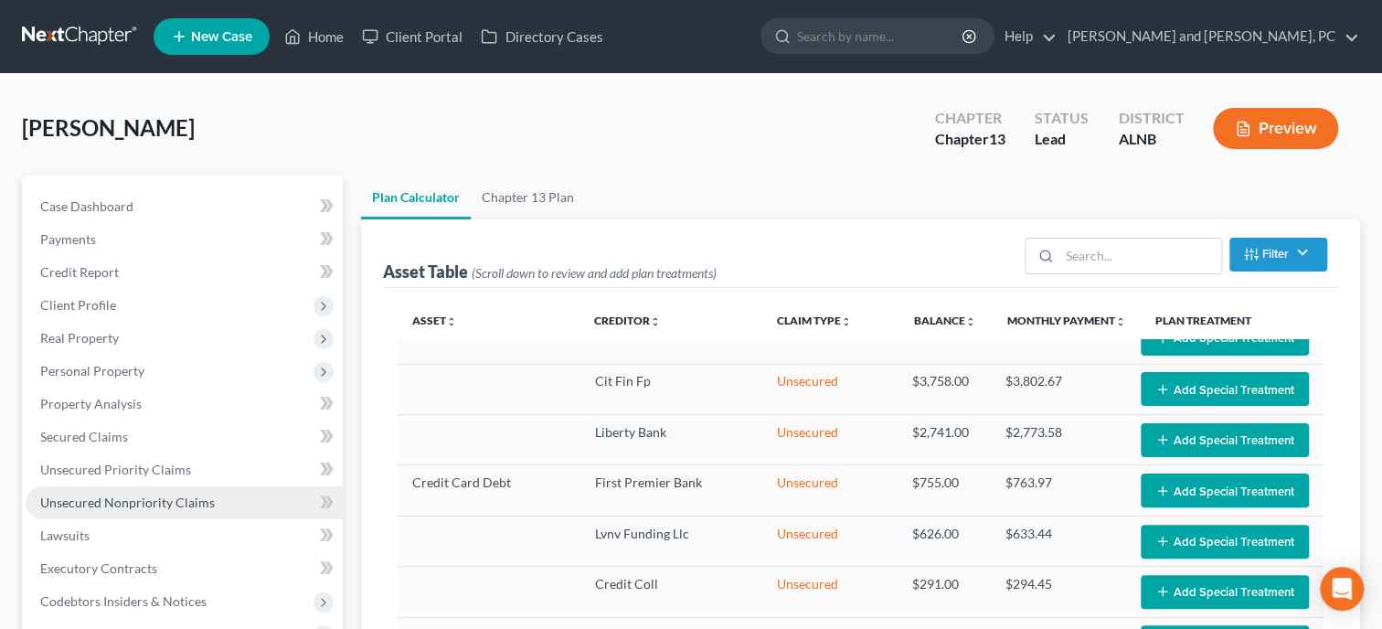
click at [100, 494] on span "Unsecured Nonpriority Claims" at bounding box center [127, 502] width 175 height 16
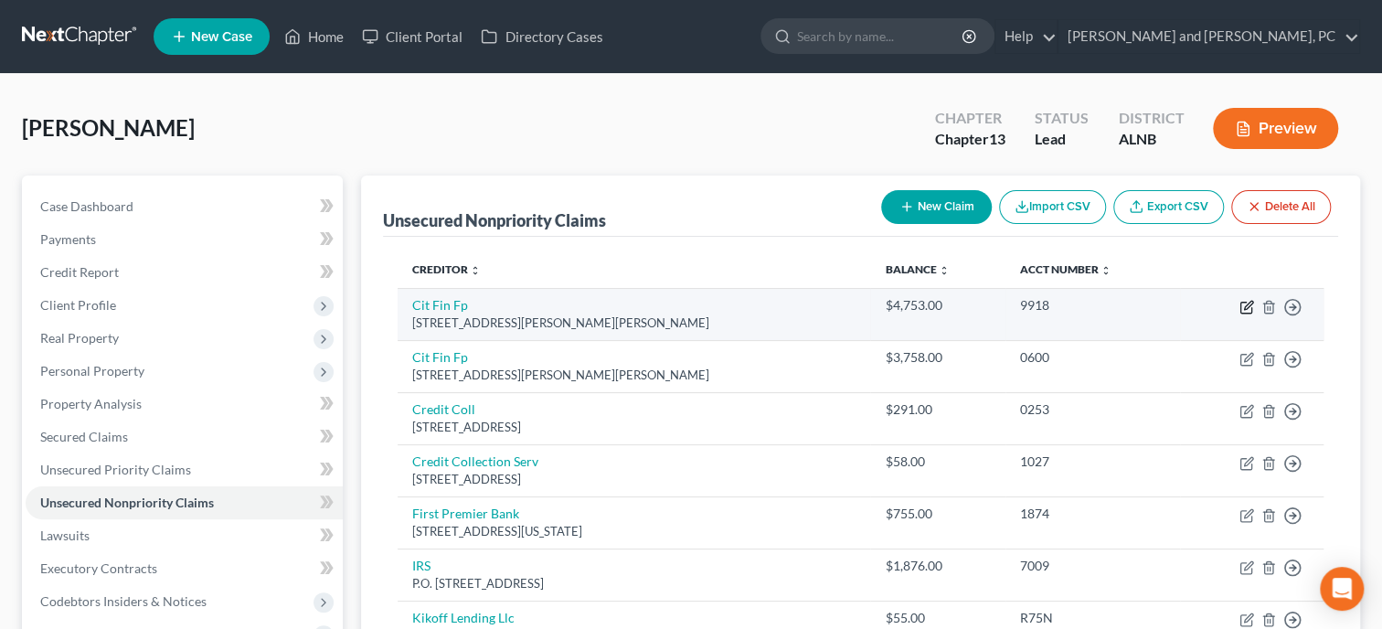
click at [1249, 303] on icon "button" at bounding box center [1246, 307] width 15 height 15
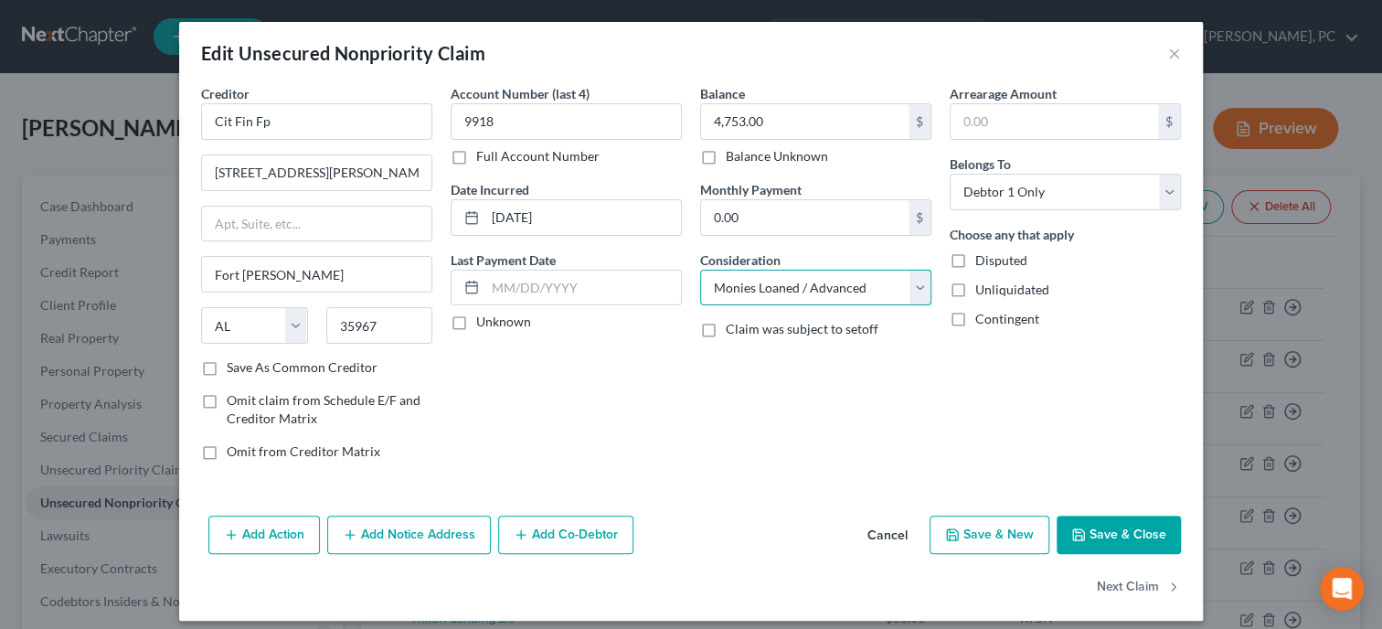
click option "Monies Loaned / Advanced" at bounding box center [0, 0] width 0 height 0
click at [1100, 532] on button "Save & Close" at bounding box center [1119, 534] width 124 height 38
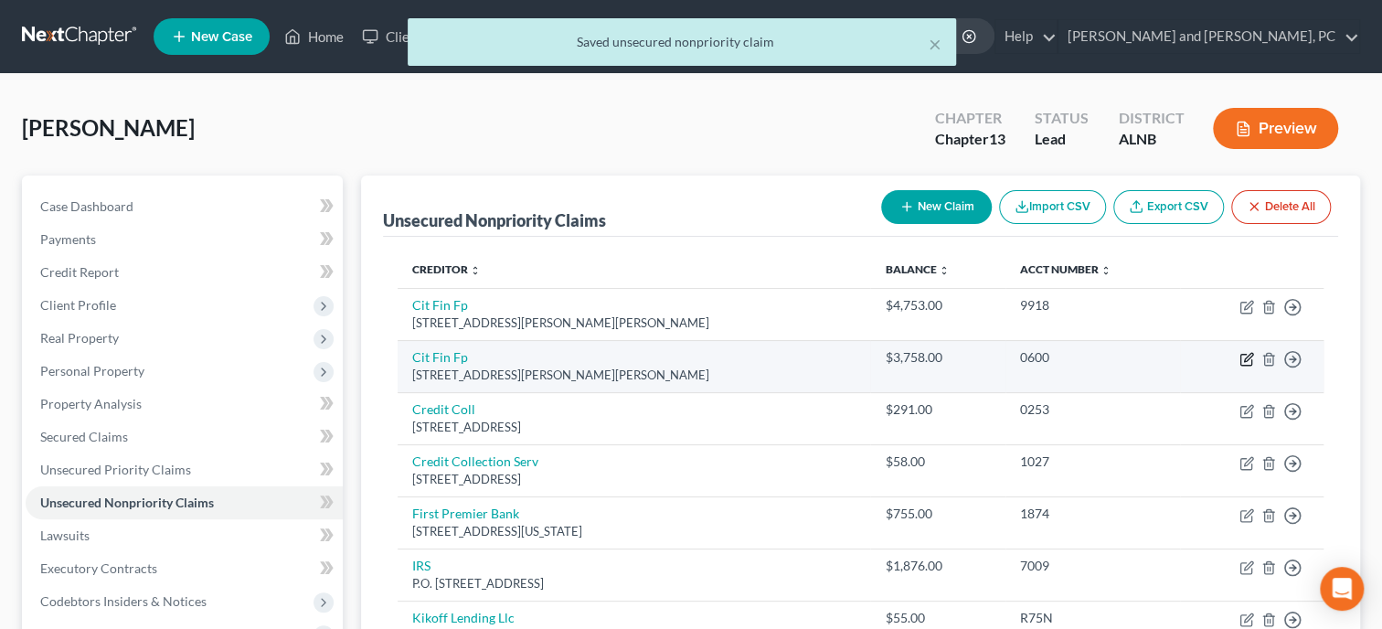
click at [1249, 357] on icon "button" at bounding box center [1248, 357] width 8 height 8
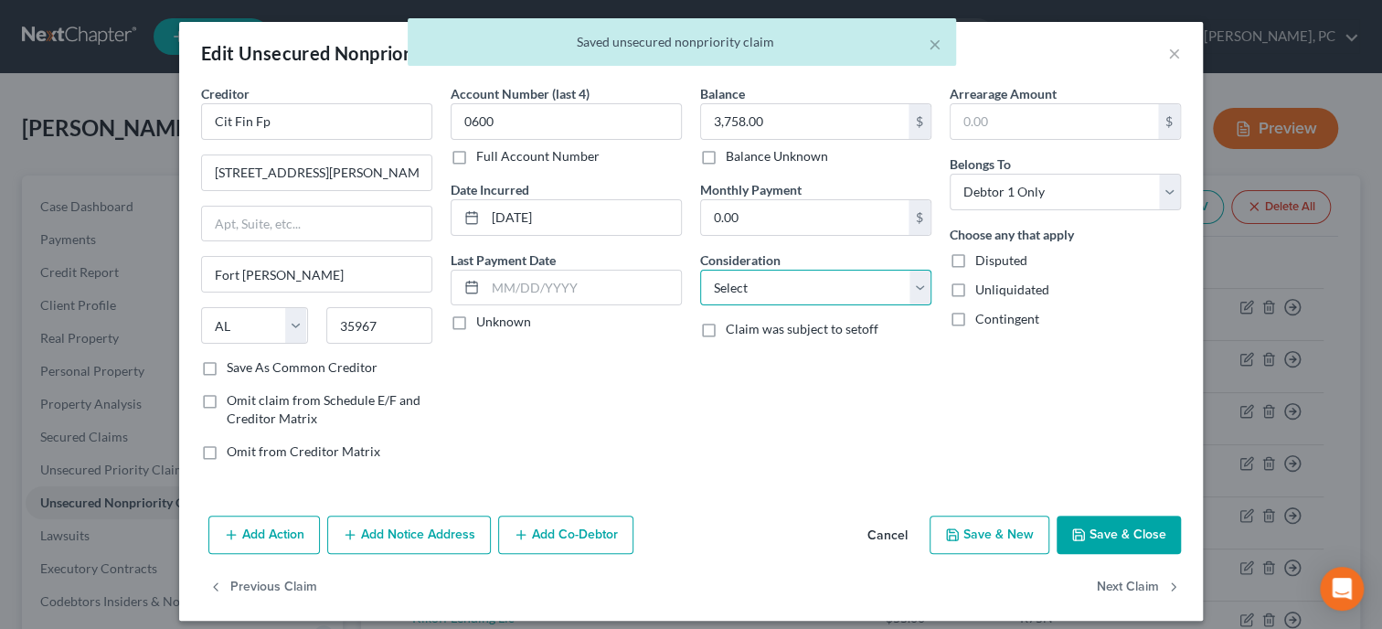
click at [700, 270] on select "Select Cable / Satellite Services Collection Agency Credit Card Debt Debt Couns…" at bounding box center [815, 288] width 231 height 37
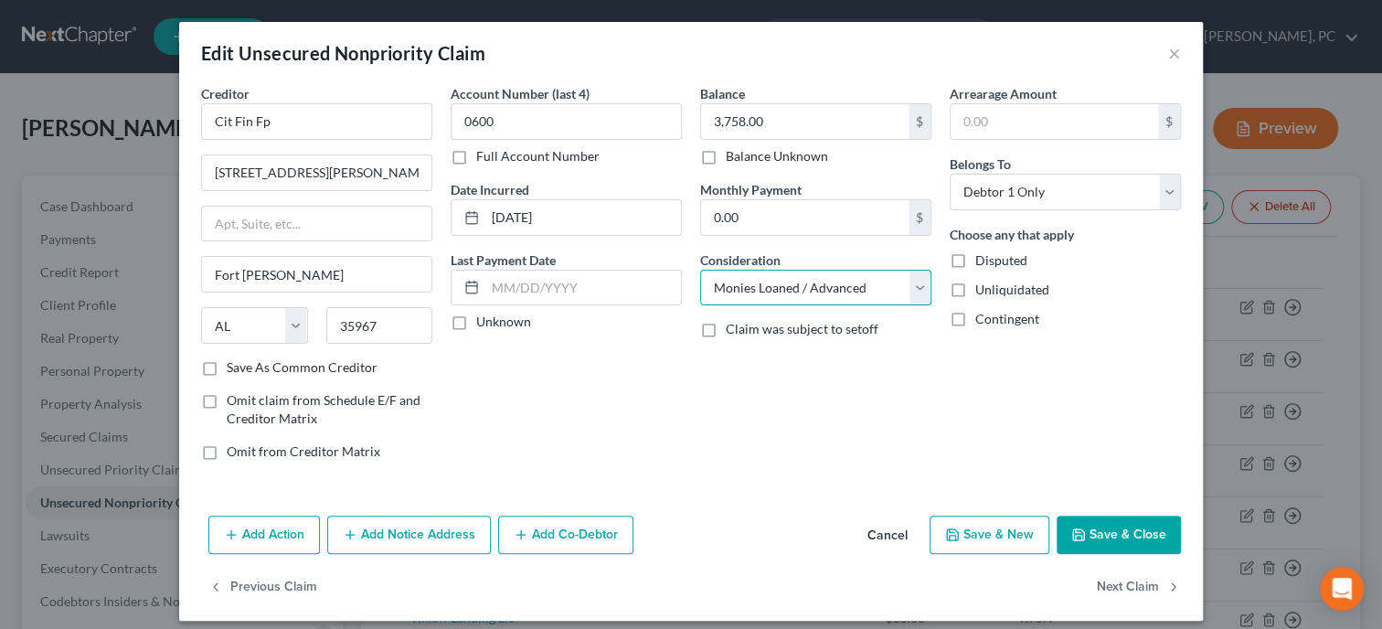
click option "Monies Loaned / Advanced" at bounding box center [0, 0] width 0 height 0
click at [1127, 531] on button "Save & Close" at bounding box center [1119, 534] width 124 height 38
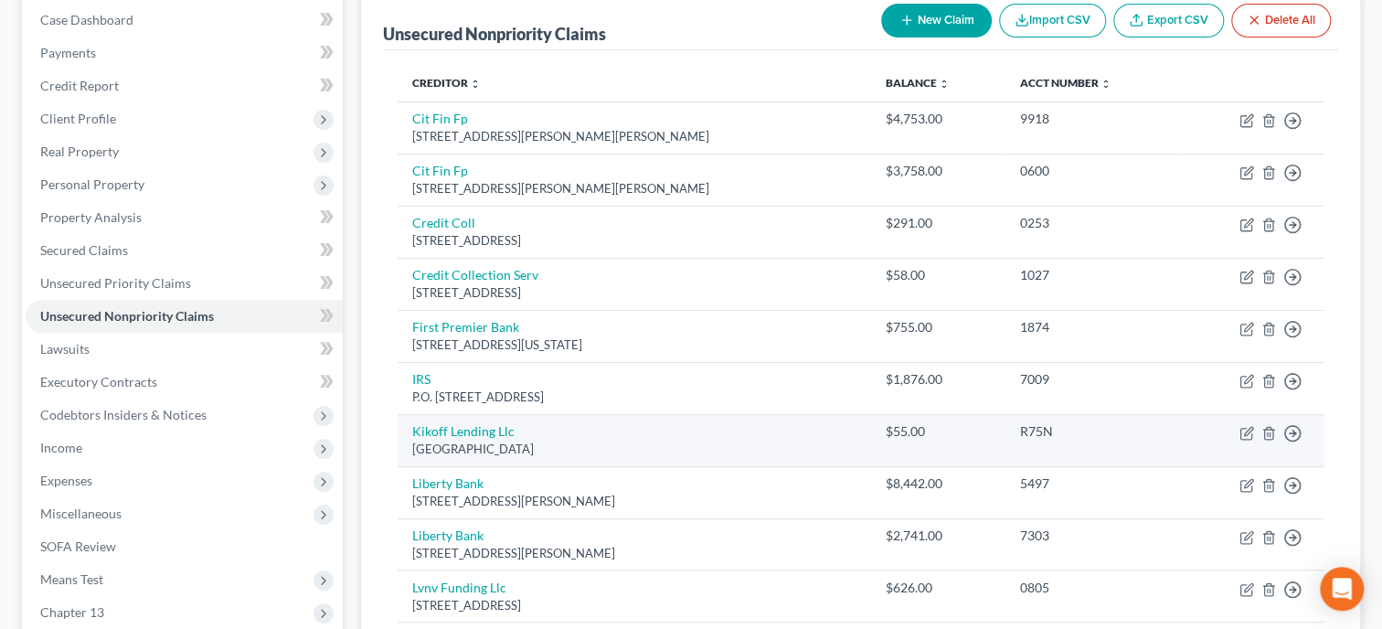
scroll to position [187, 0]
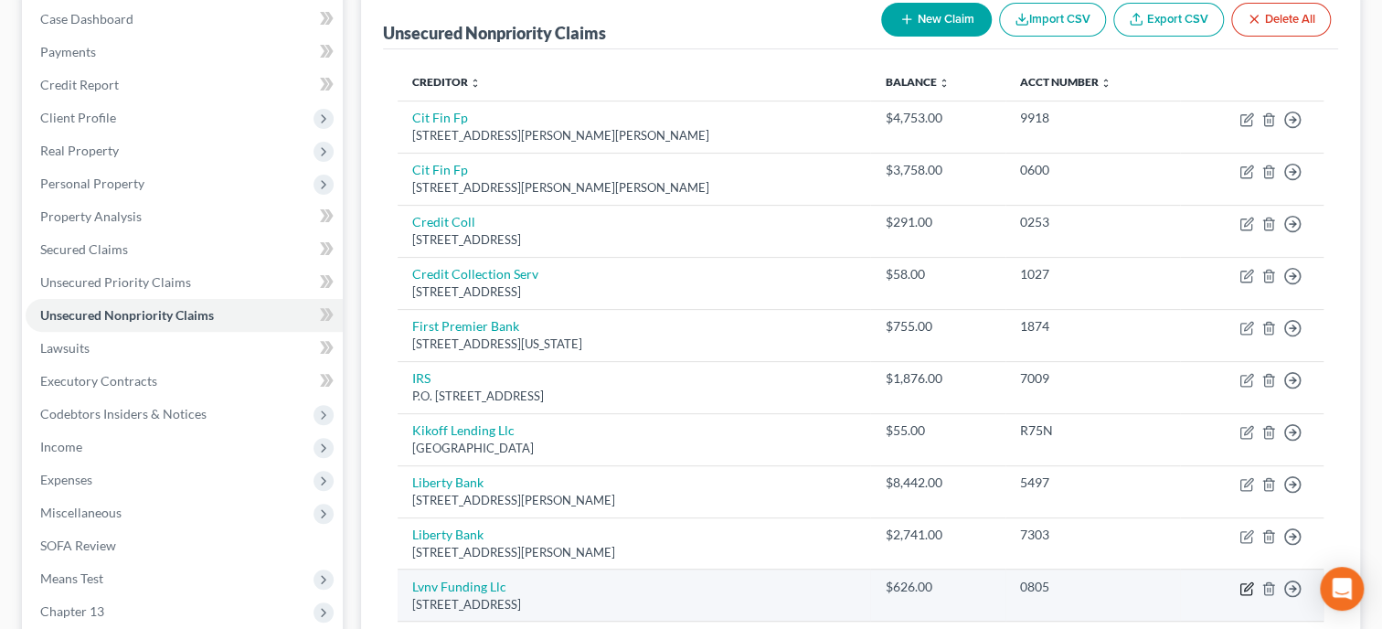
click at [1245, 585] on icon "button" at bounding box center [1248, 586] width 8 height 8
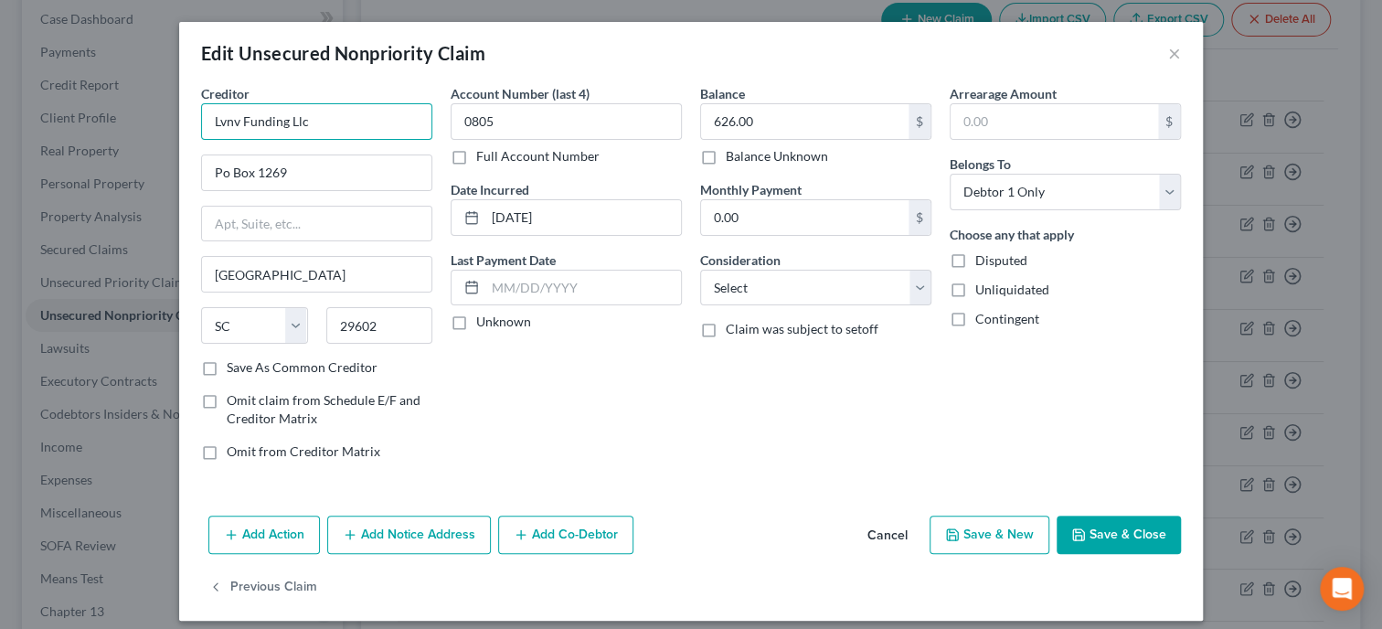
click at [321, 121] on input "Lvnv Funding Llc" at bounding box center [316, 121] width 231 height 37
click option "Collection Agency" at bounding box center [0, 0] width 0 height 0
click at [1082, 535] on polyline "button" at bounding box center [1079, 537] width 6 height 5
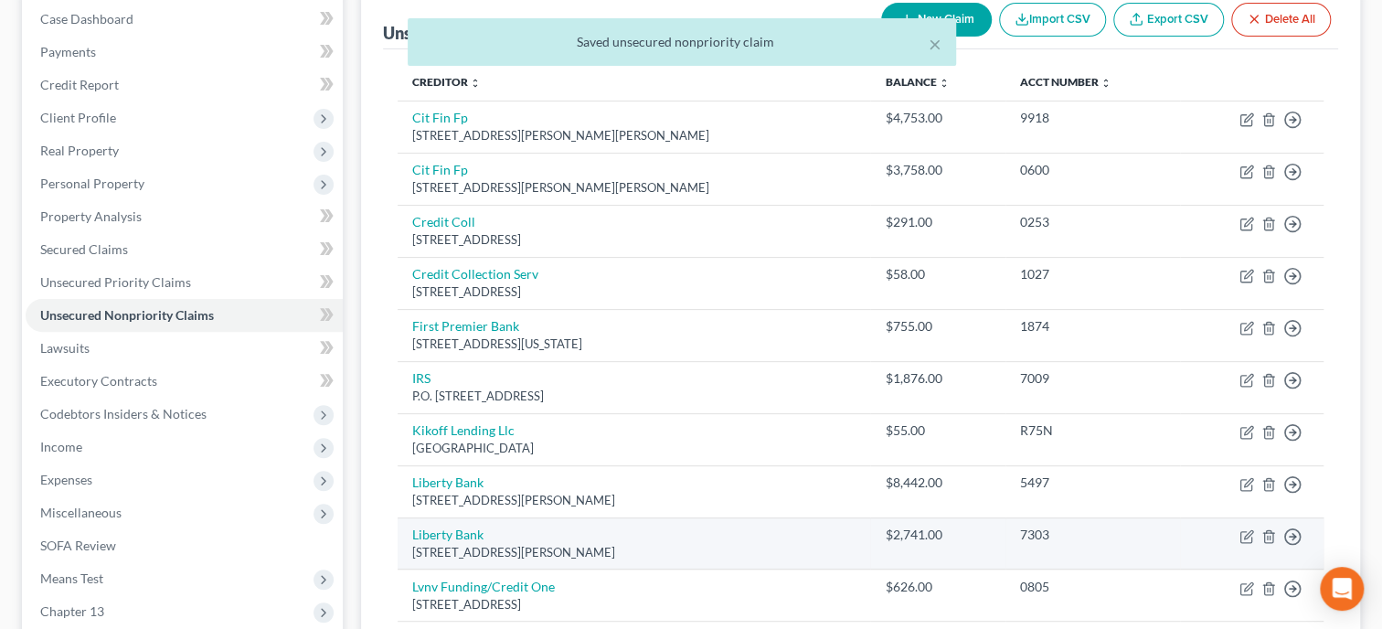
scroll to position [93, 0]
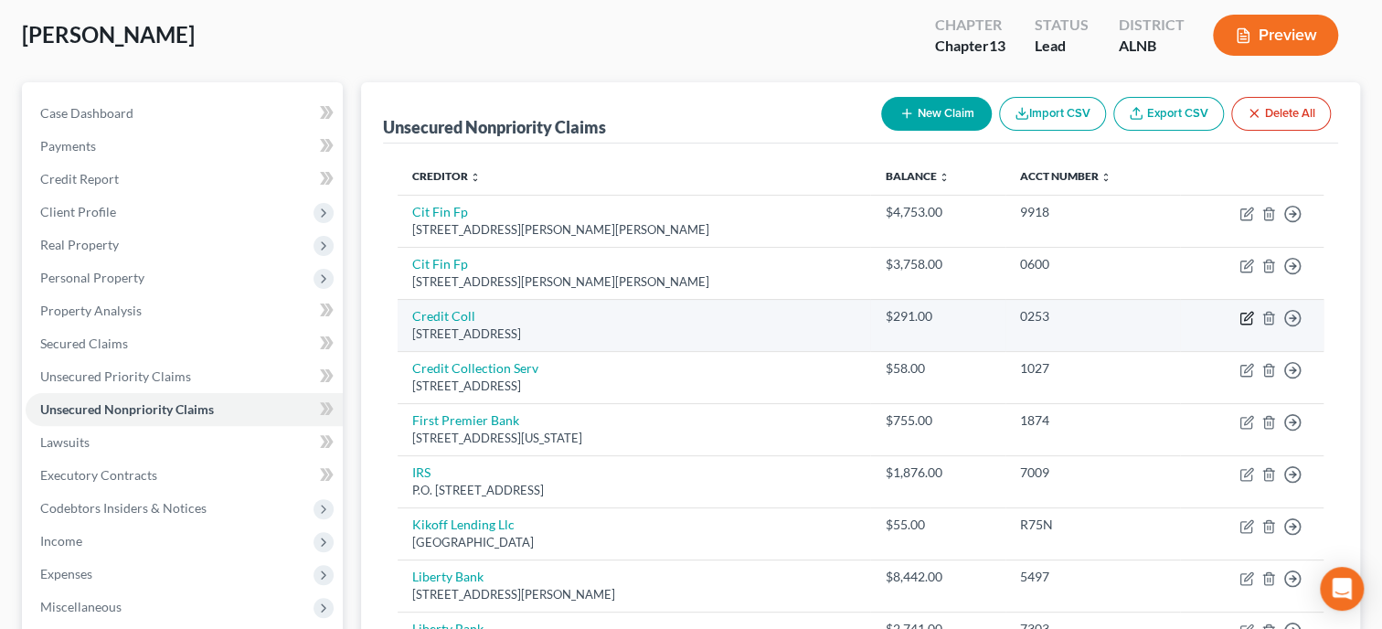
click at [1251, 311] on icon "button" at bounding box center [1246, 318] width 15 height 15
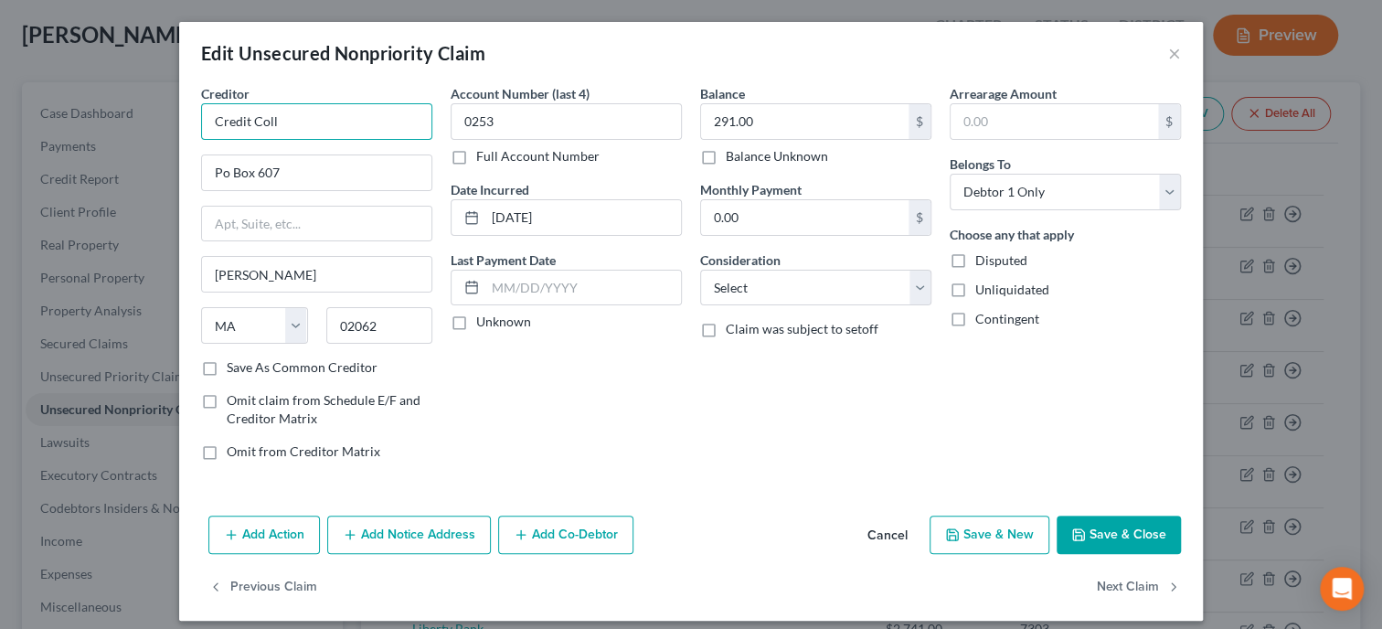
click at [287, 122] on input "Credit Coll" at bounding box center [316, 121] width 231 height 37
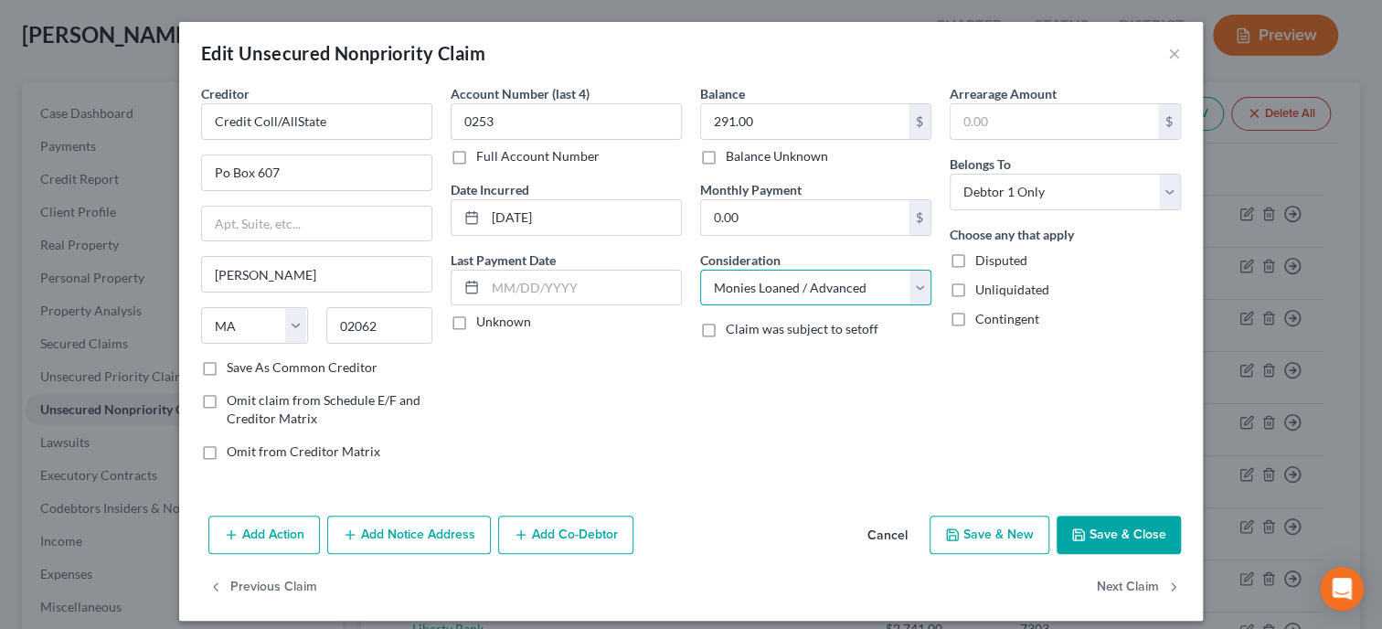
click option "Monies Loaned / Advanced" at bounding box center [0, 0] width 0 height 0
click at [1096, 533] on button "Save & Close" at bounding box center [1119, 534] width 124 height 38
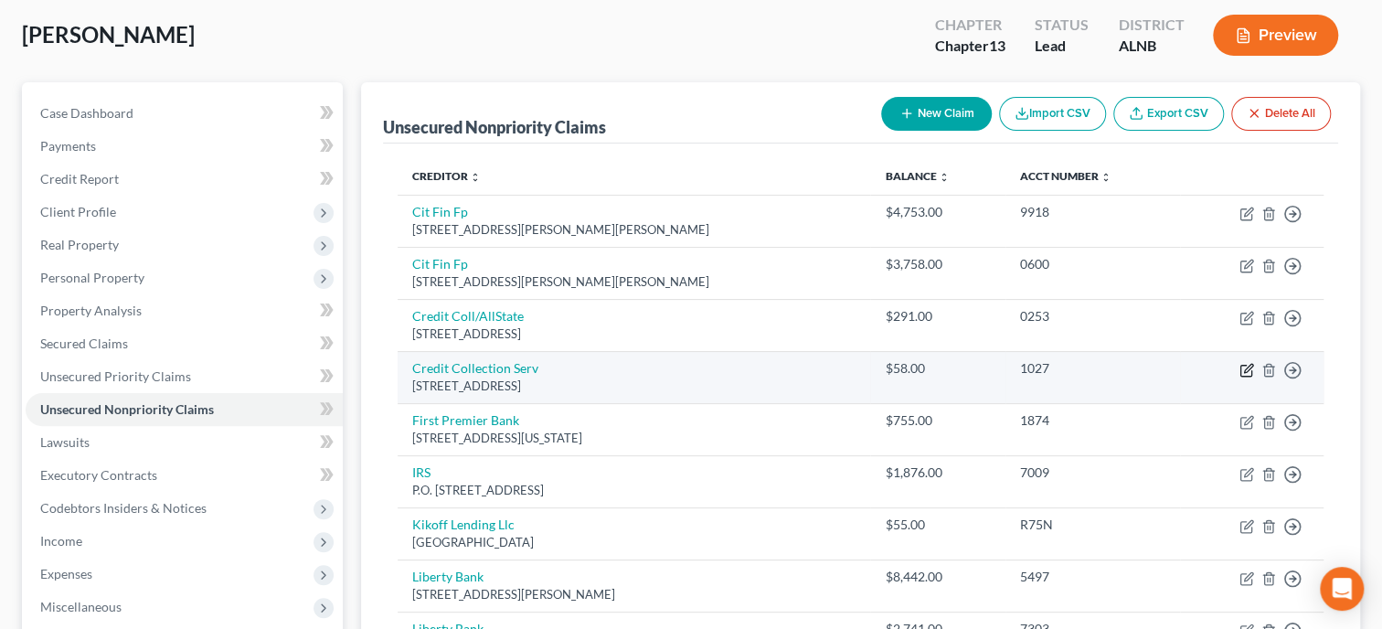
click at [1248, 371] on icon "button" at bounding box center [1246, 370] width 15 height 15
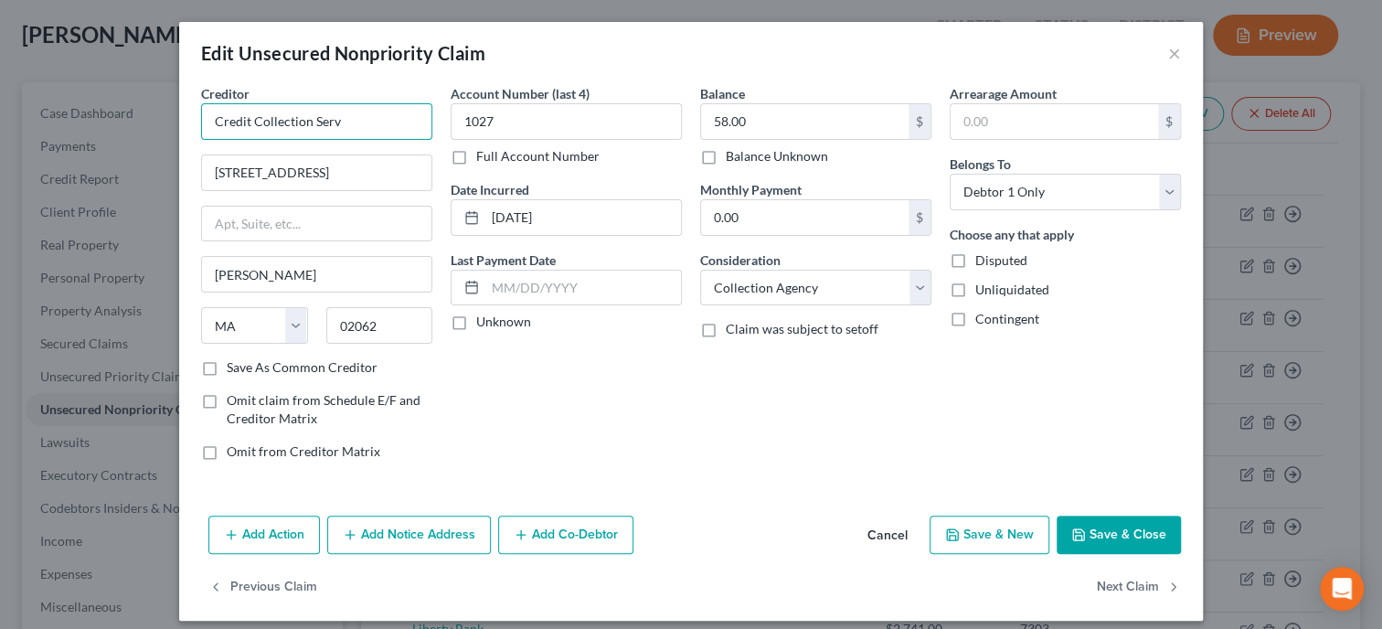
click at [377, 123] on input "Credit Collection Serv" at bounding box center [316, 121] width 231 height 37
click at [1093, 528] on button "Save & Close" at bounding box center [1119, 534] width 124 height 38
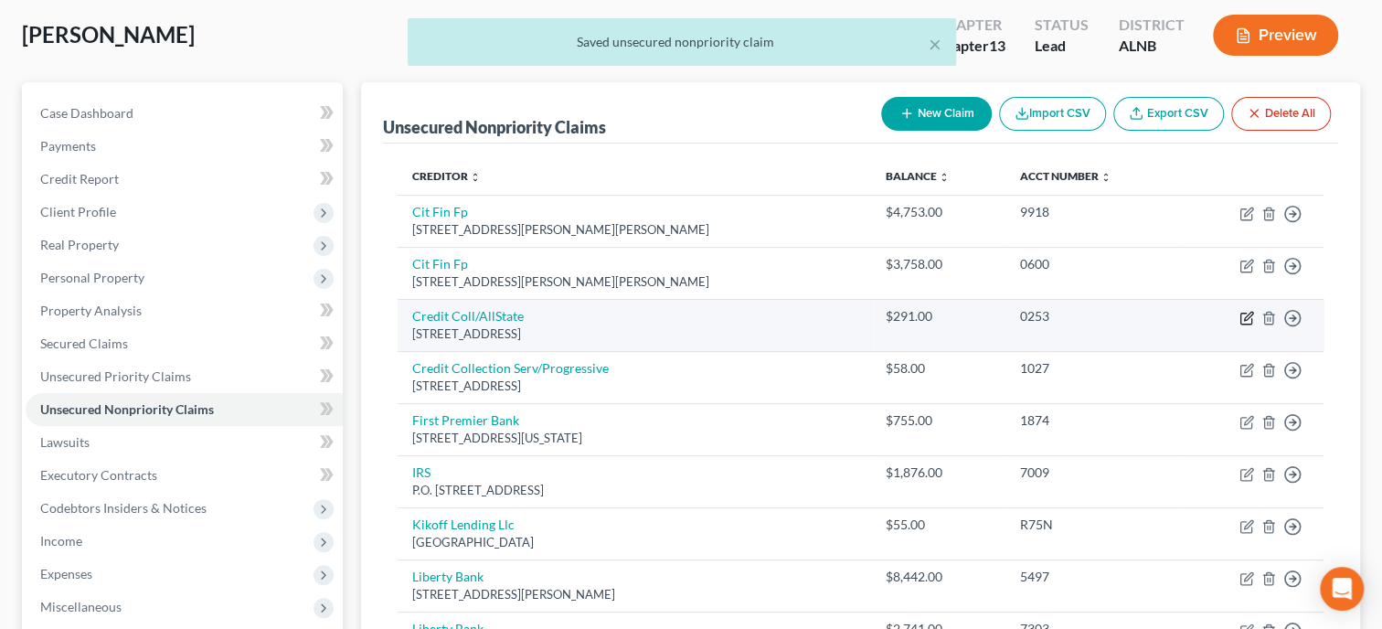
click at [1248, 315] on icon "button" at bounding box center [1248, 316] width 8 height 8
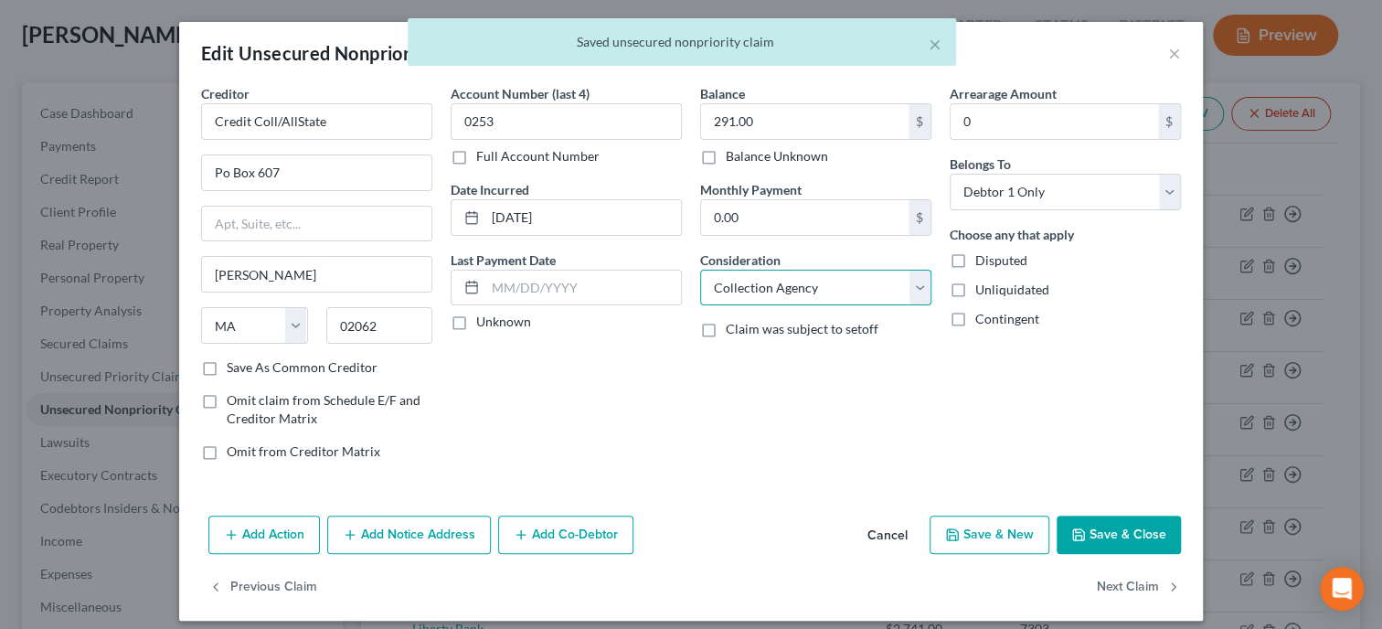
click option "Collection Agency" at bounding box center [0, 0] width 0 height 0
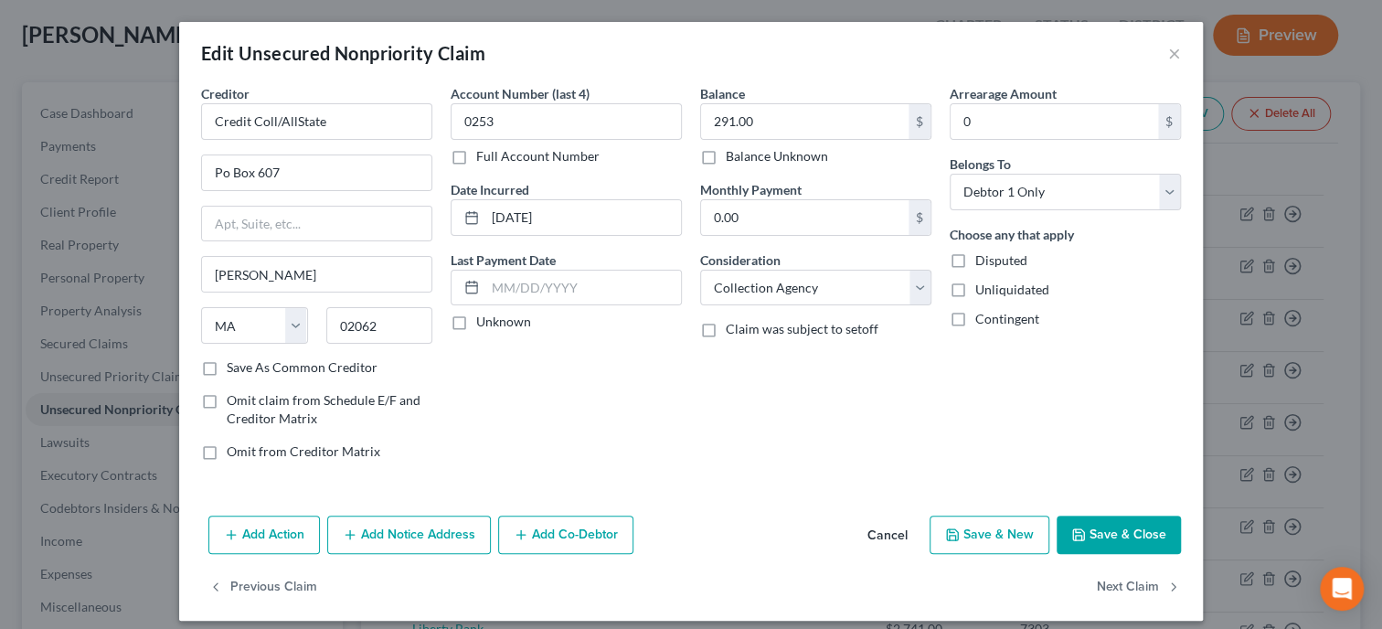
click at [1102, 532] on button "Save & Close" at bounding box center [1119, 534] width 124 height 38
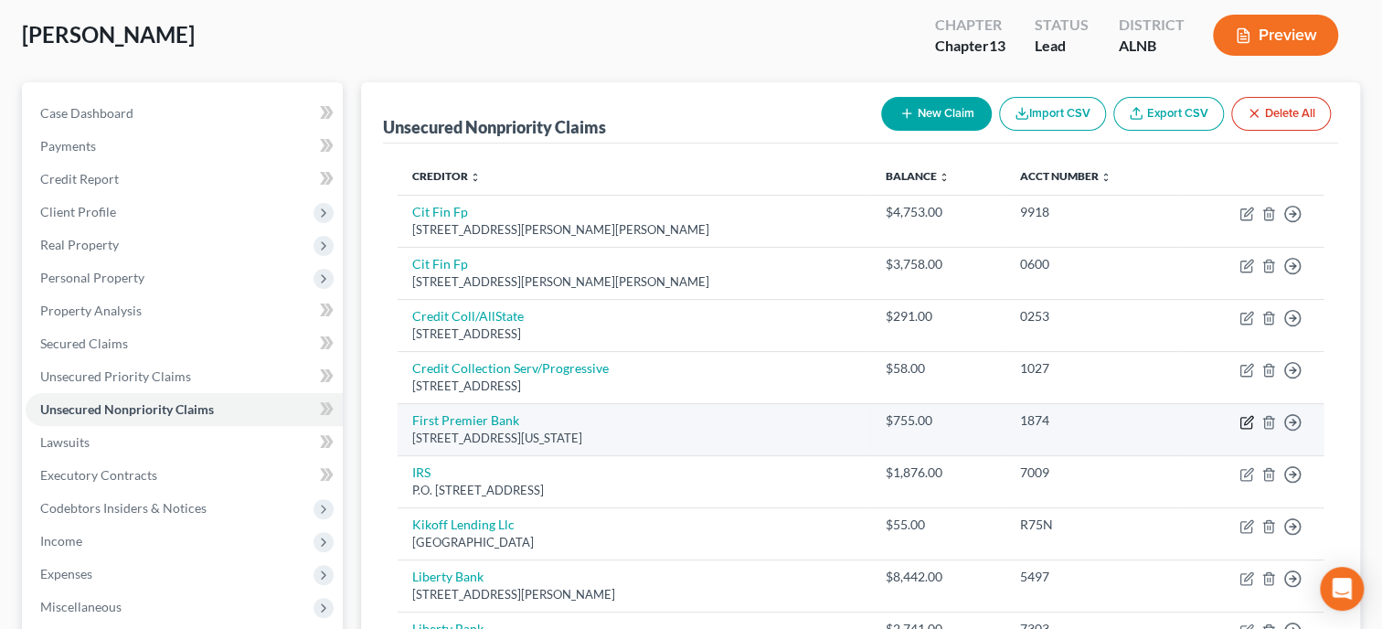
click at [1244, 418] on icon "button" at bounding box center [1246, 422] width 15 height 15
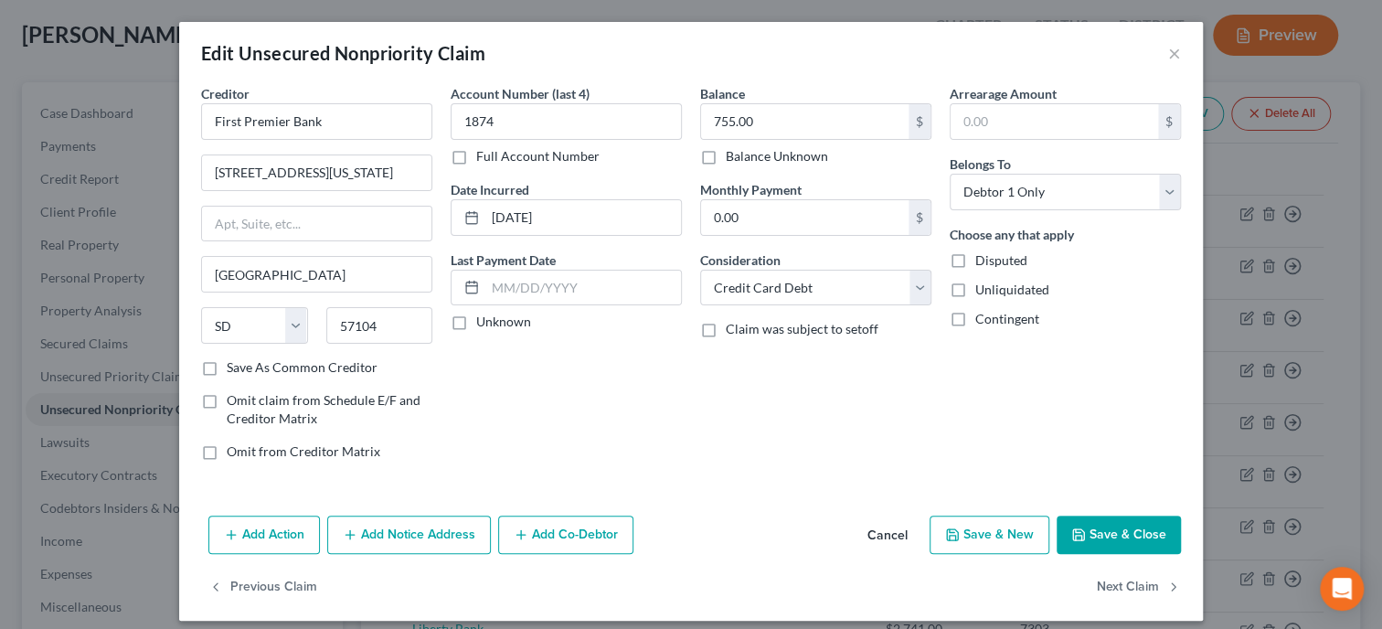
click at [1080, 535] on icon "button" at bounding box center [1078, 534] width 15 height 15
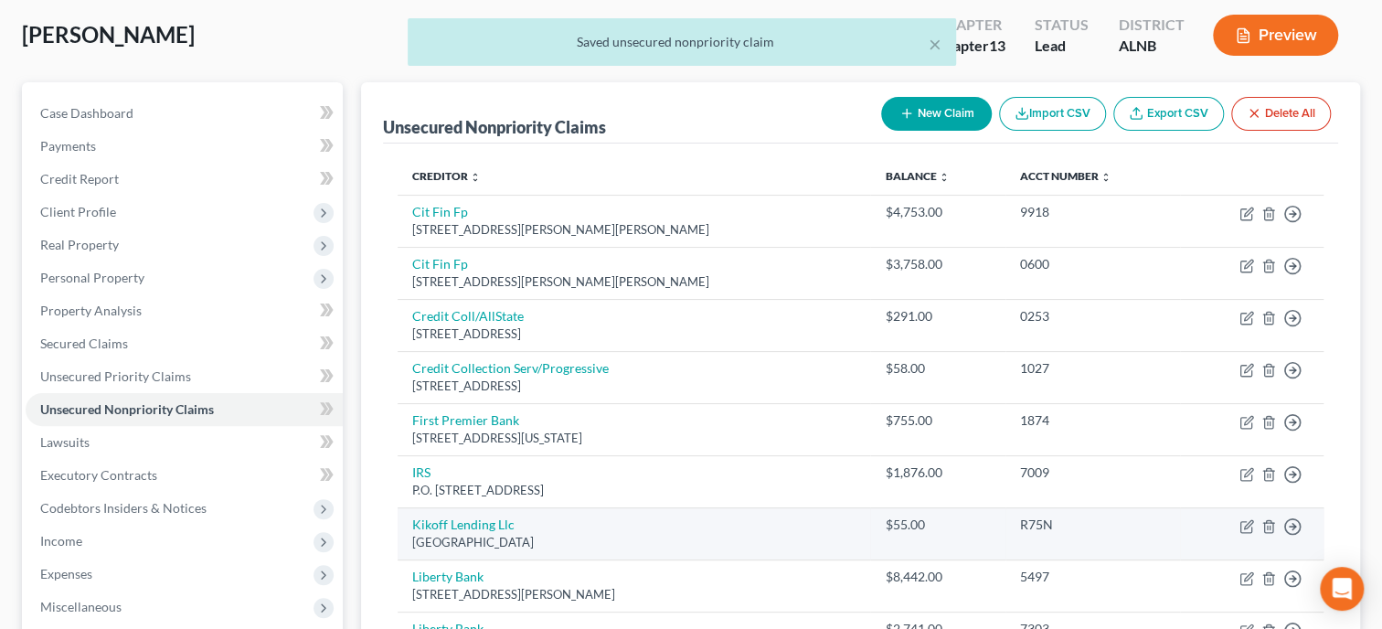
scroll to position [187, 0]
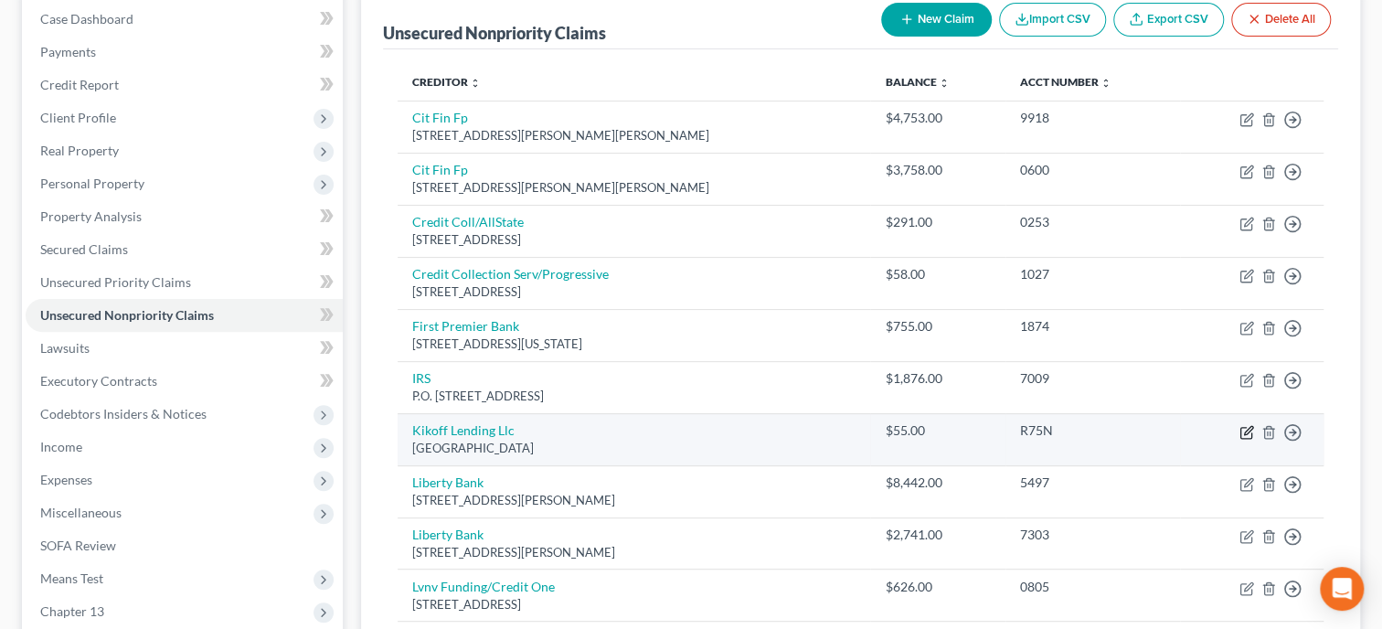
click at [1241, 431] on icon "button" at bounding box center [1246, 432] width 15 height 15
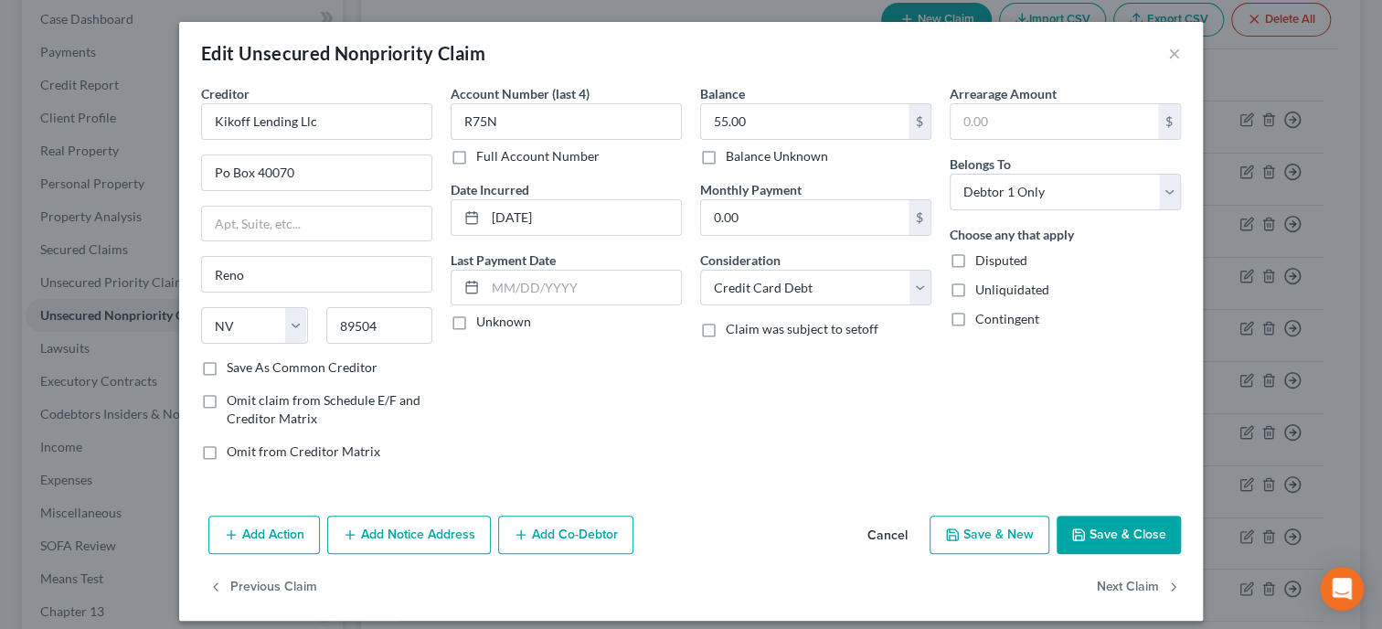
click at [1134, 525] on button "Save & Close" at bounding box center [1119, 534] width 124 height 38
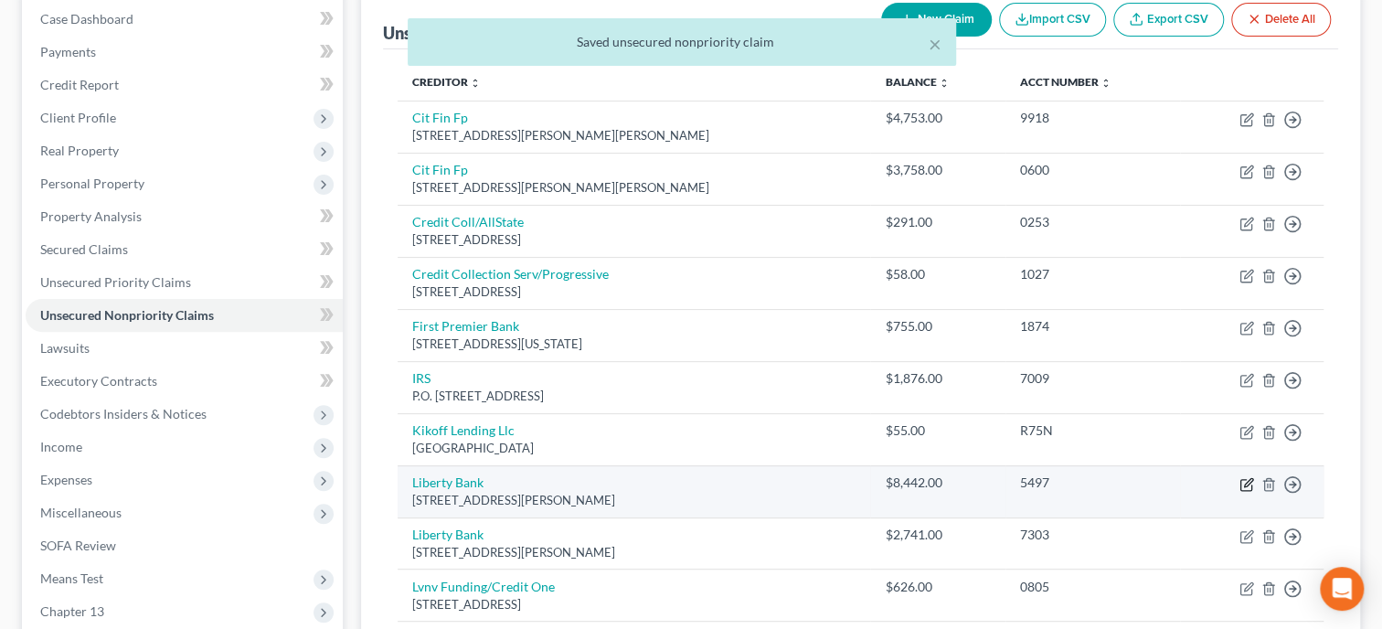
click at [1250, 484] on icon "button" at bounding box center [1246, 484] width 15 height 15
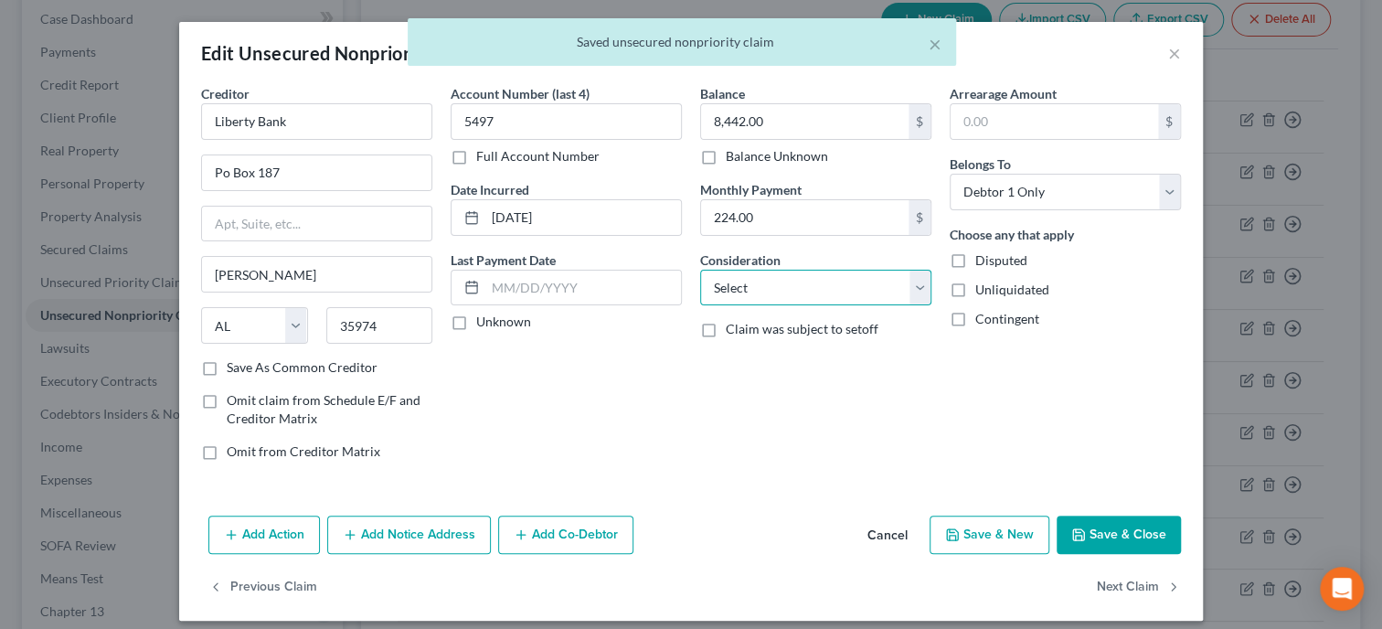
click at [700, 270] on select "Select Cable / Satellite Services Collection Agency Credit Card Debt Debt Couns…" at bounding box center [815, 288] width 231 height 37
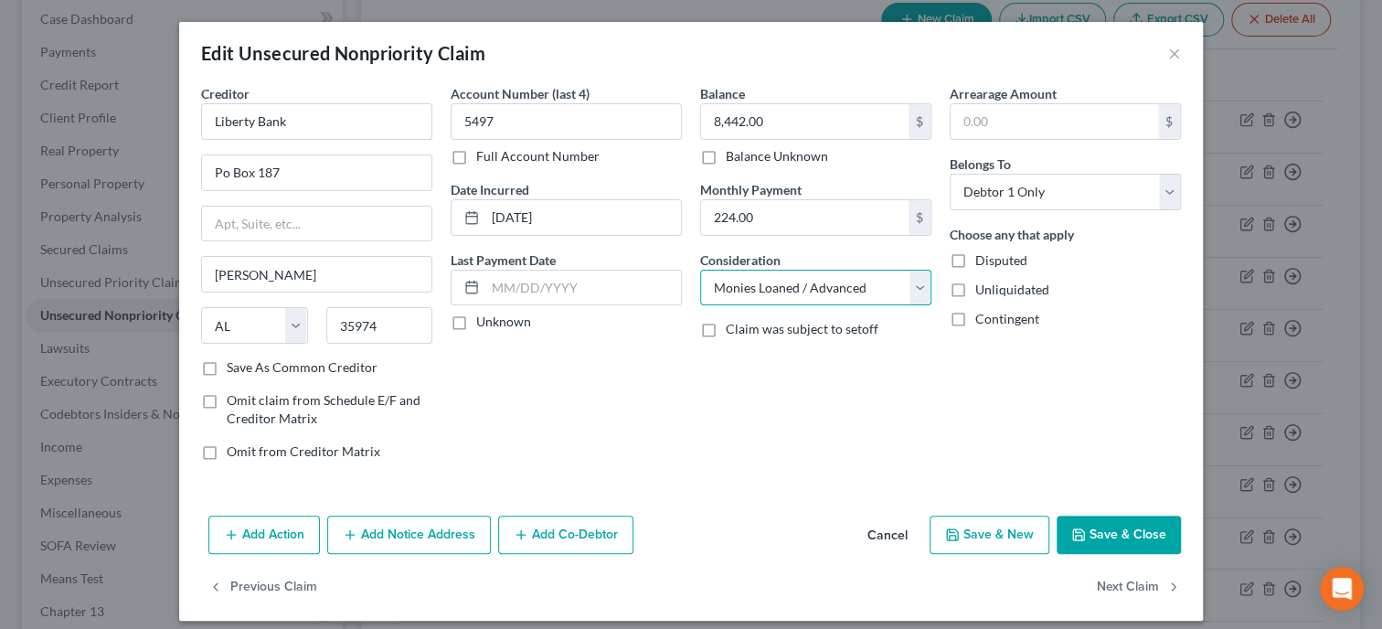
click option "Monies Loaned / Advanced" at bounding box center [0, 0] width 0 height 0
click at [1106, 531] on button "Save & Close" at bounding box center [1119, 534] width 124 height 38
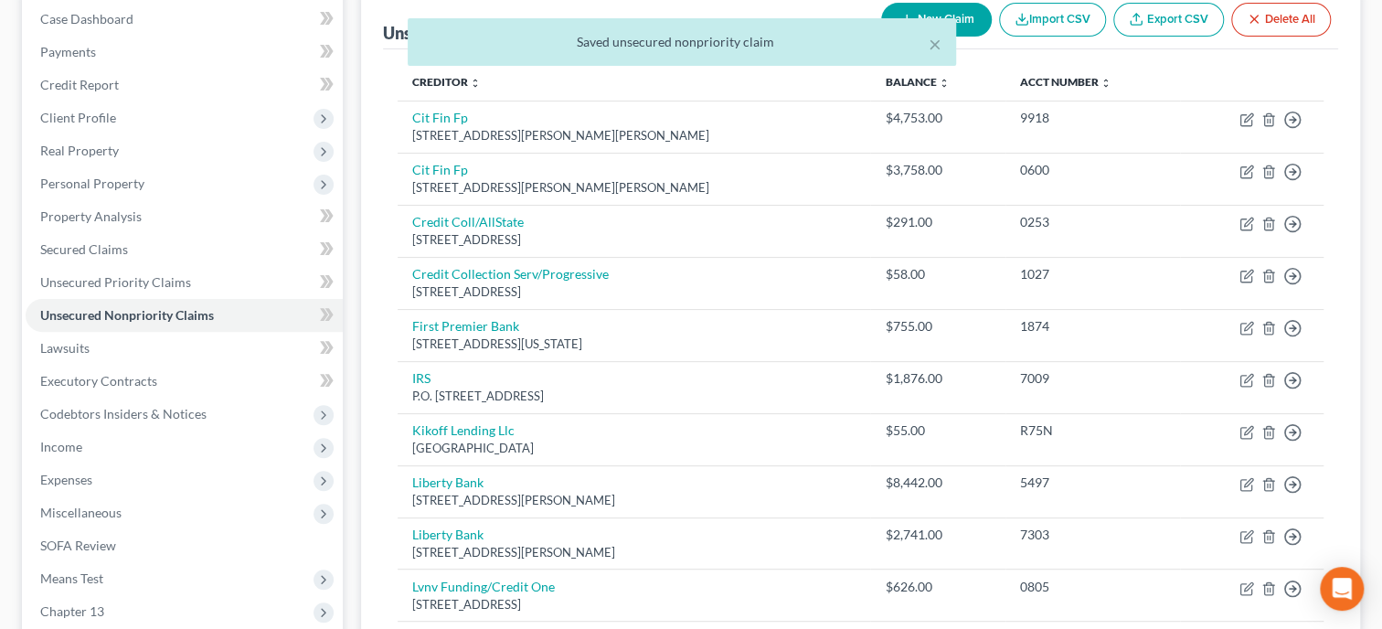
scroll to position [282, 0]
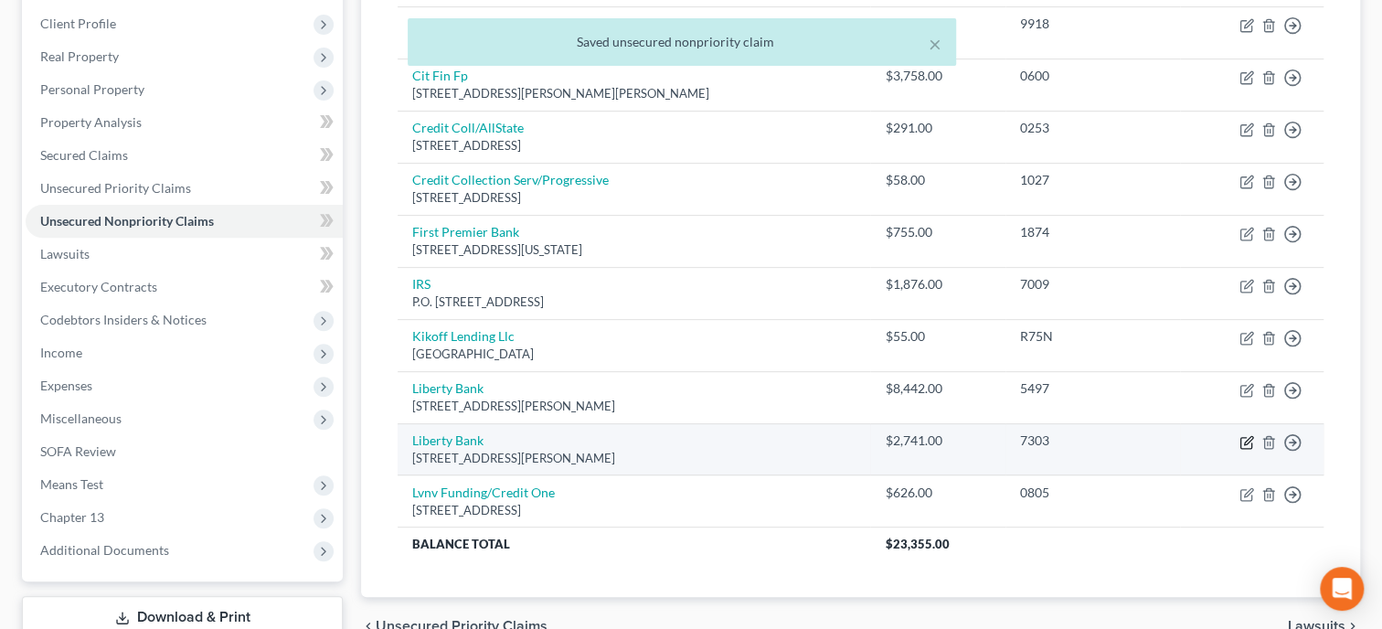
click at [1246, 439] on icon "button" at bounding box center [1248, 440] width 8 height 8
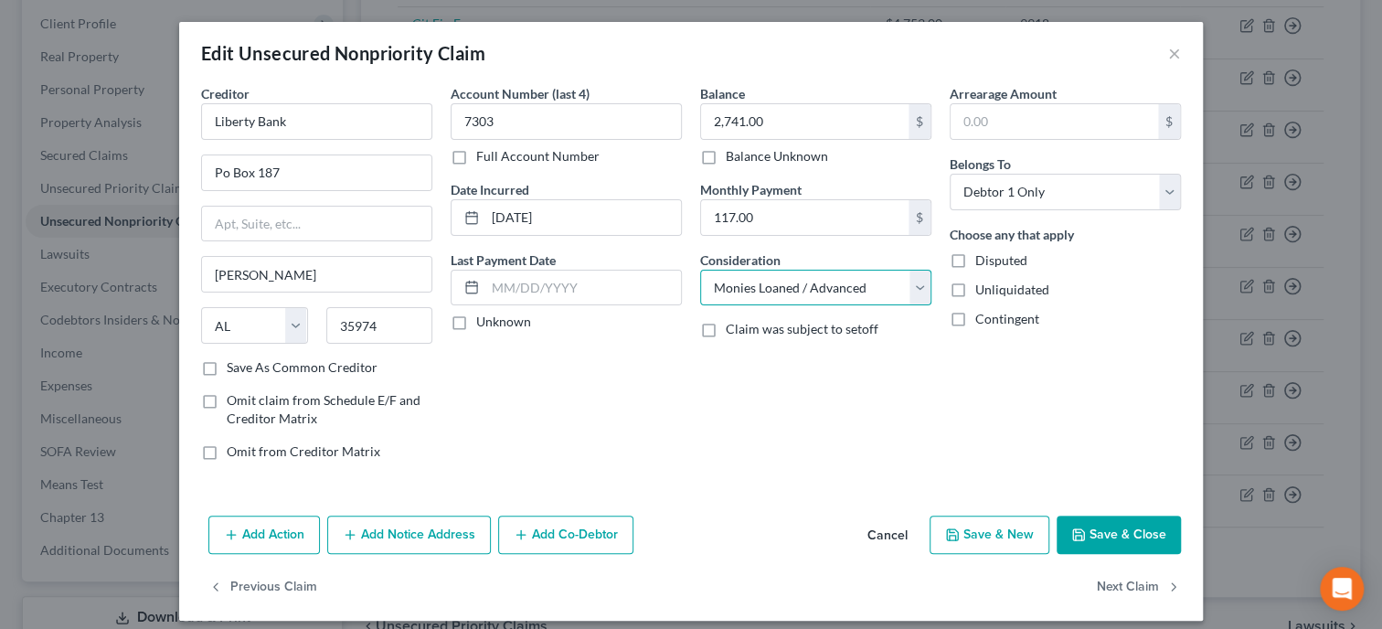
click option "Monies Loaned / Advanced" at bounding box center [0, 0] width 0 height 0
click at [1118, 532] on button "Save & Close" at bounding box center [1119, 534] width 124 height 38
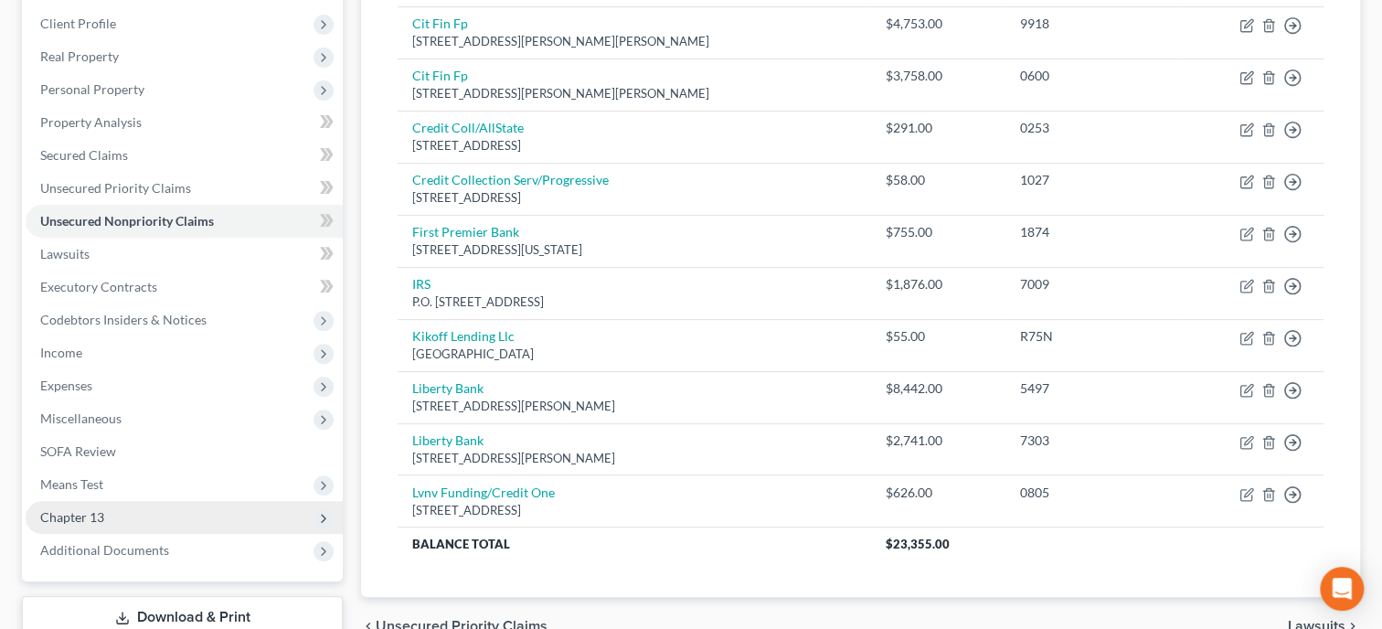
click at [100, 510] on span "Chapter 13" at bounding box center [72, 517] width 64 height 16
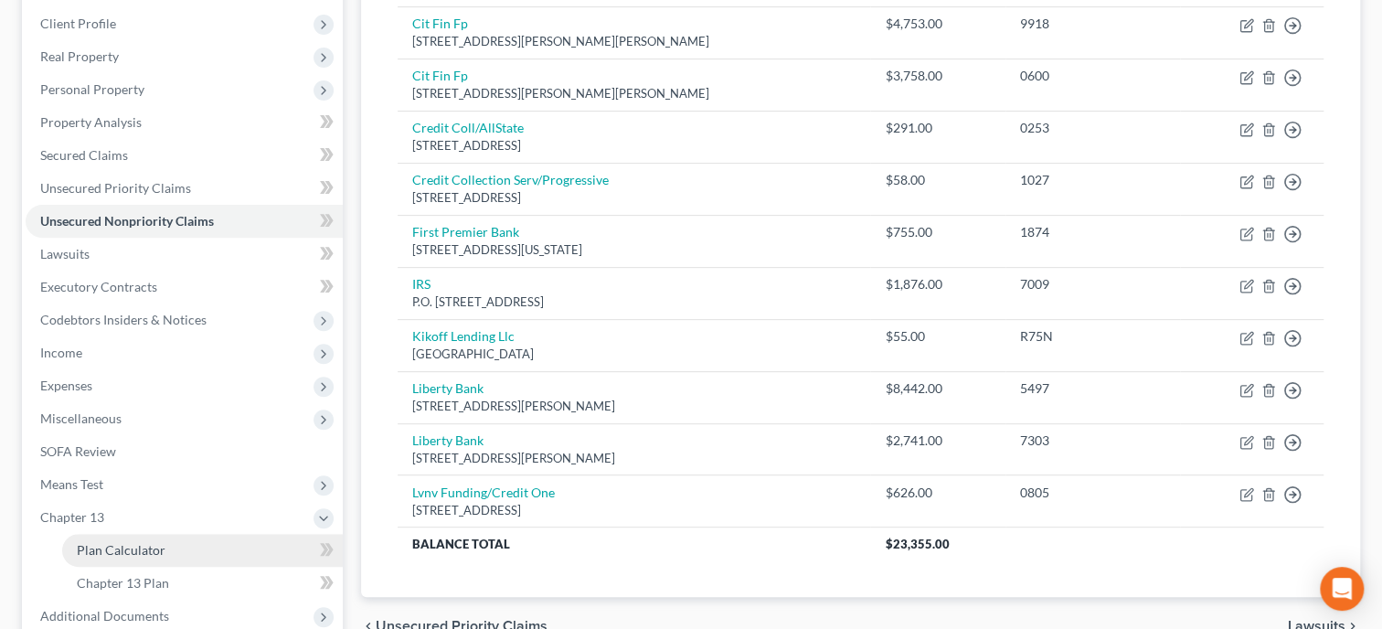
click at [114, 545] on span "Plan Calculator" at bounding box center [121, 550] width 89 height 16
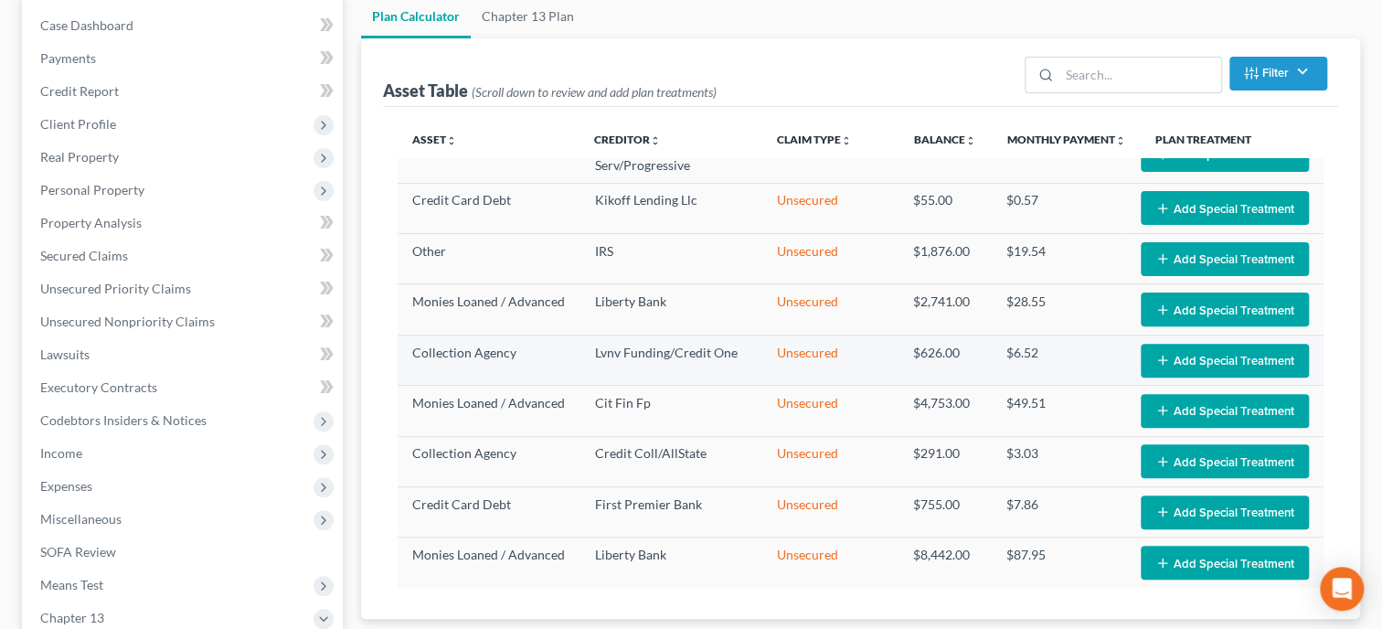
scroll to position [187, 0]
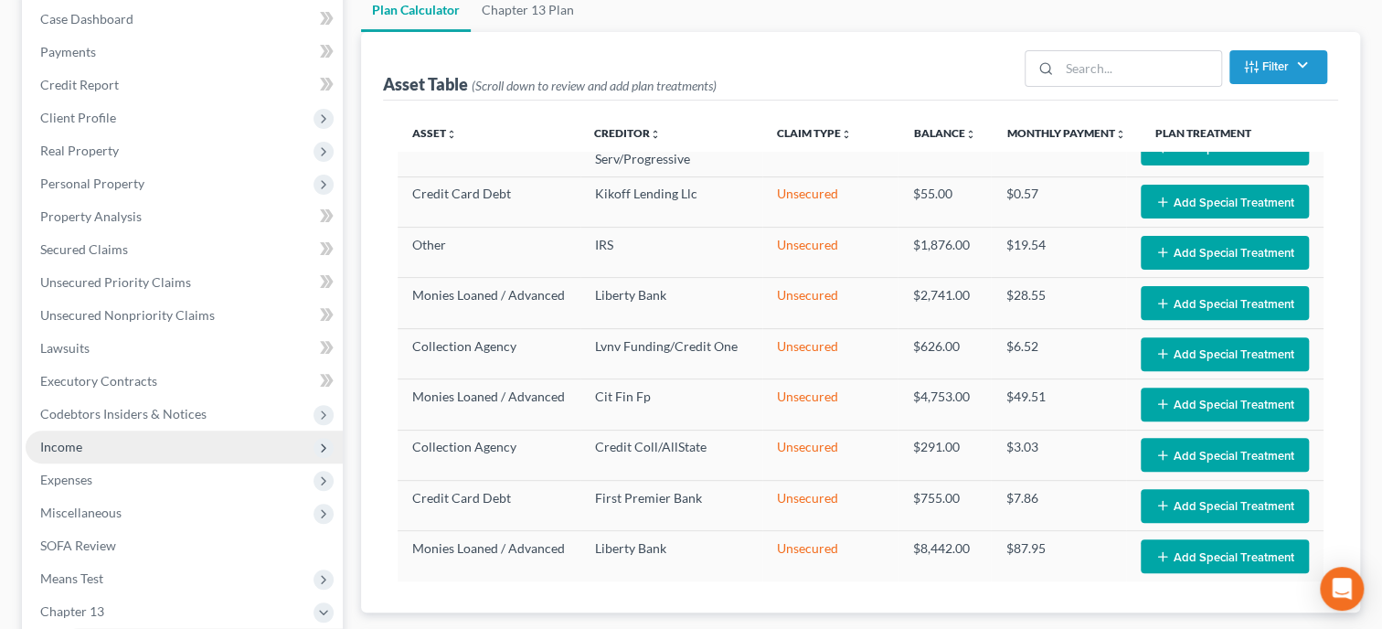
click at [76, 445] on span "Income" at bounding box center [61, 447] width 42 height 16
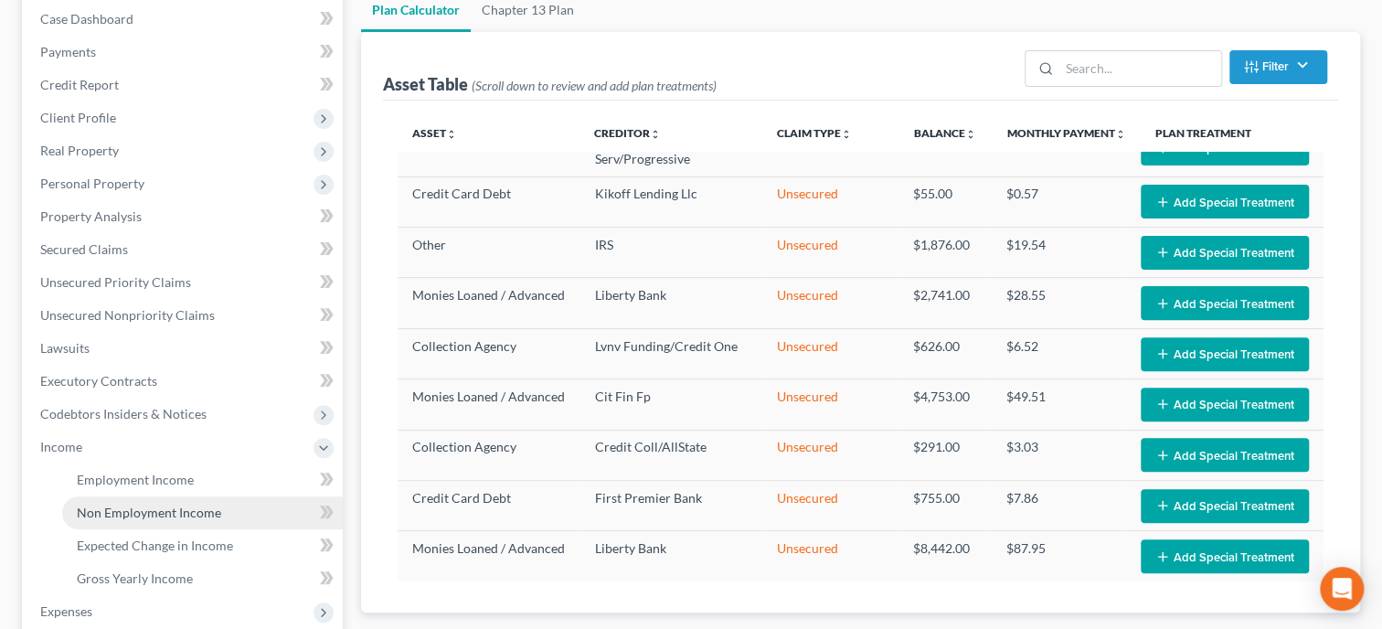
click at [103, 521] on link "Non Employment Income" at bounding box center [202, 512] width 281 height 33
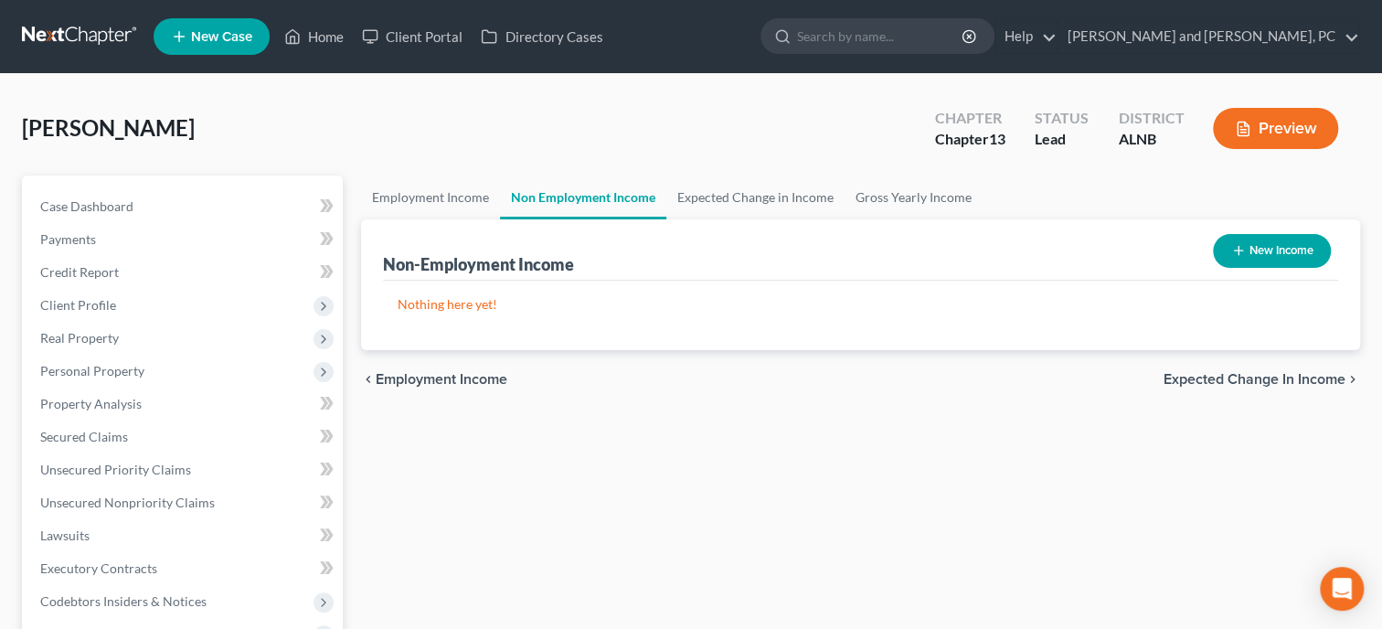
click at [1262, 254] on button "New Income" at bounding box center [1272, 251] width 118 height 34
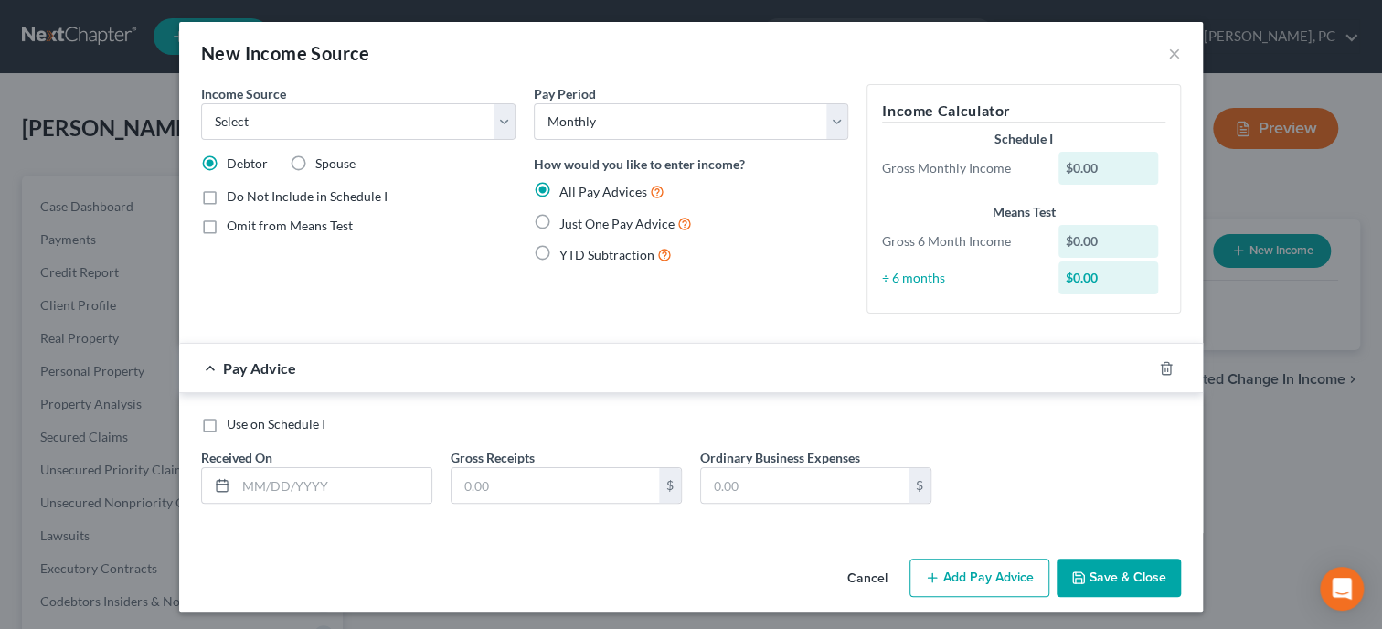
click at [869, 572] on button "Cancel" at bounding box center [867, 578] width 69 height 37
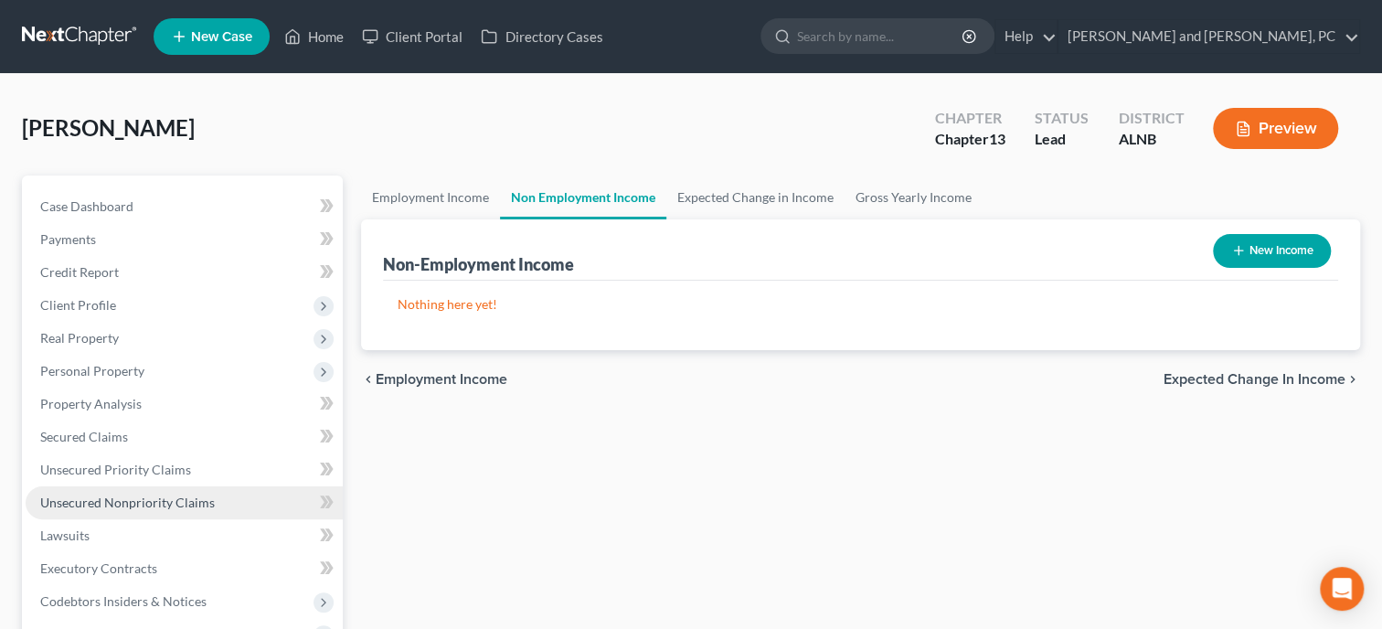
click at [194, 505] on span "Unsecured Nonpriority Claims" at bounding box center [127, 502] width 175 height 16
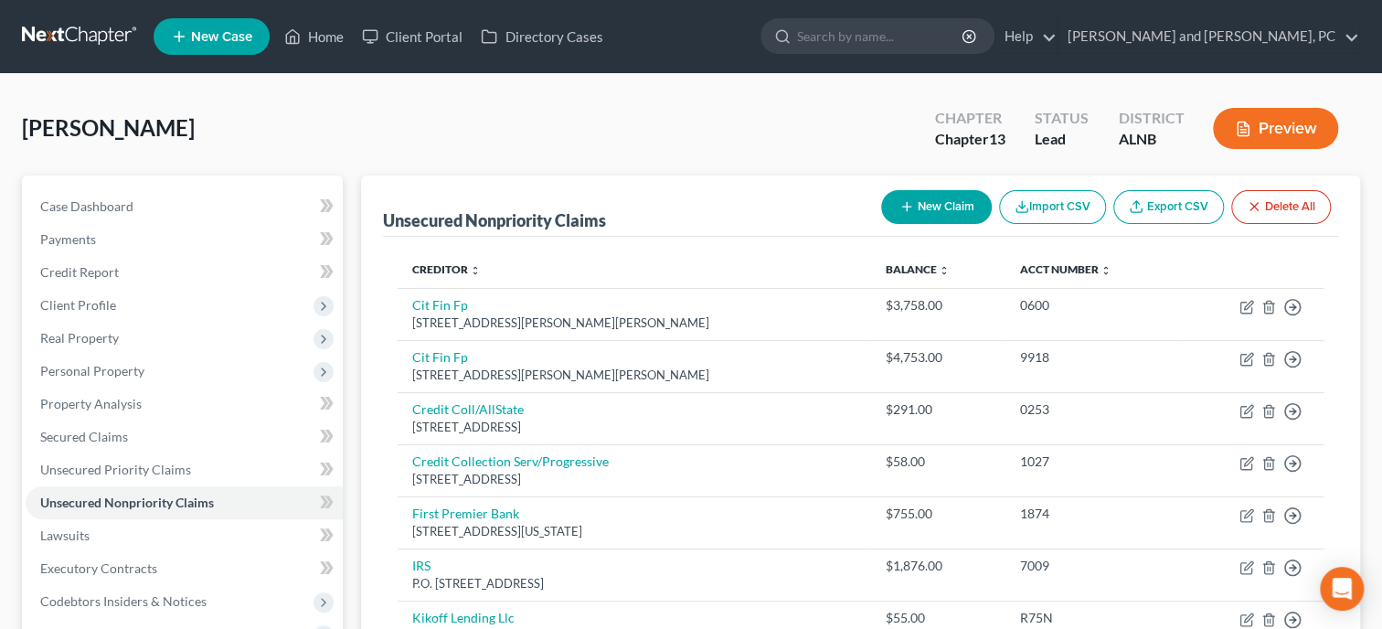
click at [940, 208] on button "New Claim" at bounding box center [936, 207] width 111 height 34
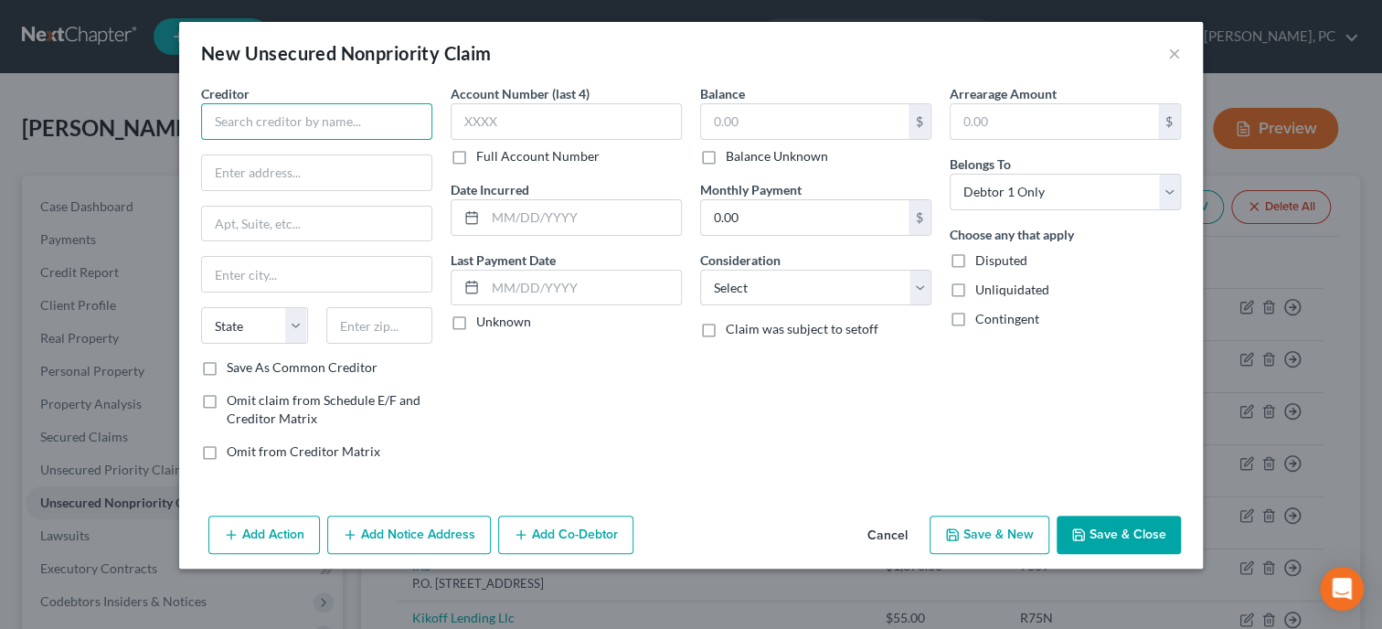
click at [317, 124] on input "text" at bounding box center [316, 121] width 231 height 37
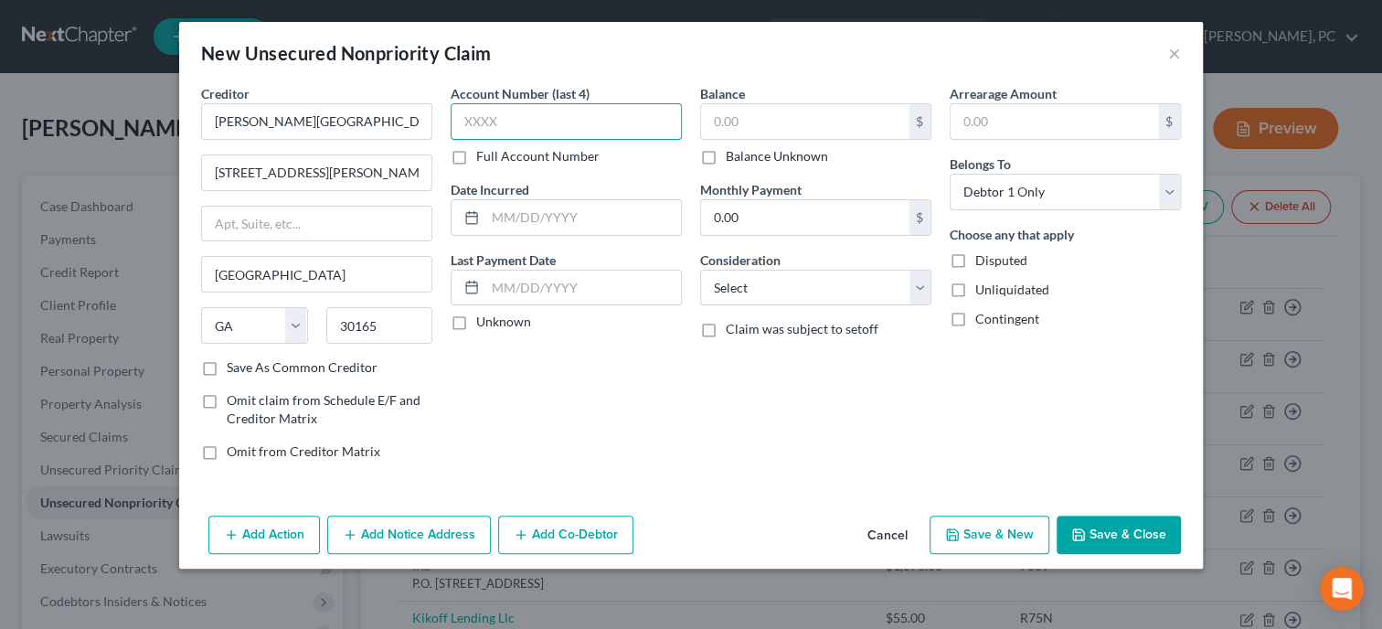
click at [486, 120] on input "text" at bounding box center [566, 121] width 231 height 37
click at [489, 214] on input "text" at bounding box center [583, 217] width 196 height 35
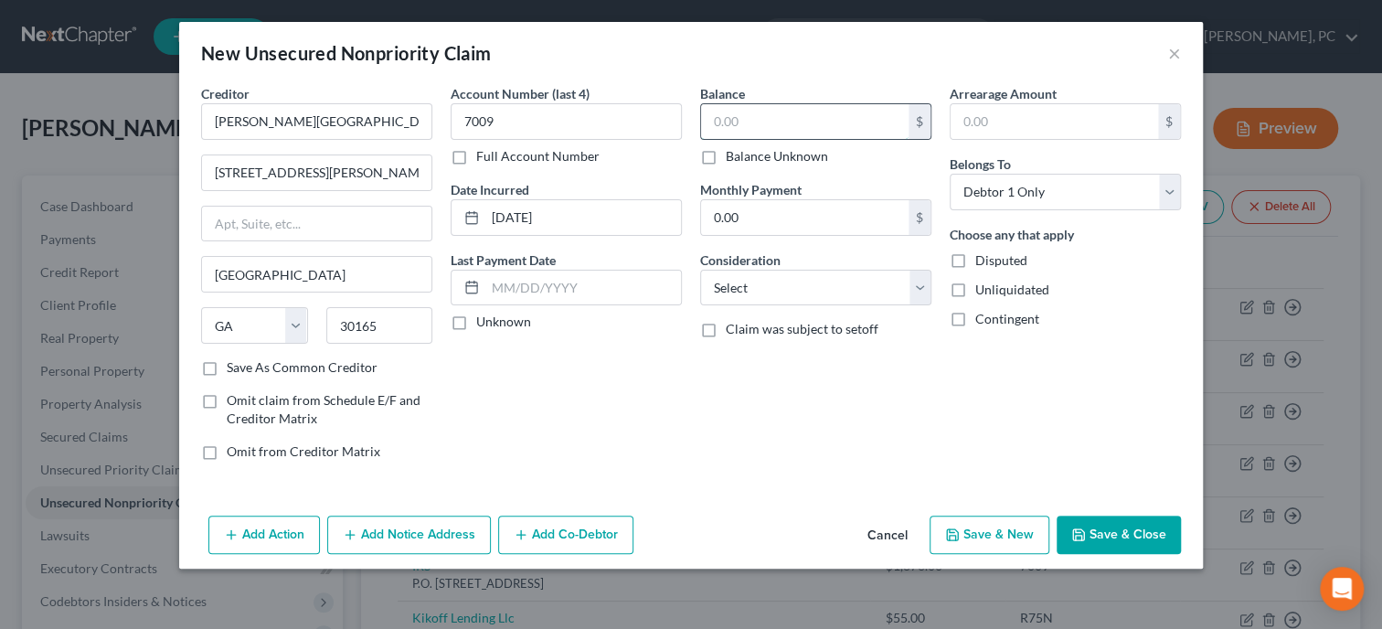
click at [754, 129] on input "text" at bounding box center [804, 121] width 207 height 35
click option "Medical Services" at bounding box center [0, 0] width 0 height 0
click at [1124, 526] on button "Save & Close" at bounding box center [1119, 534] width 124 height 38
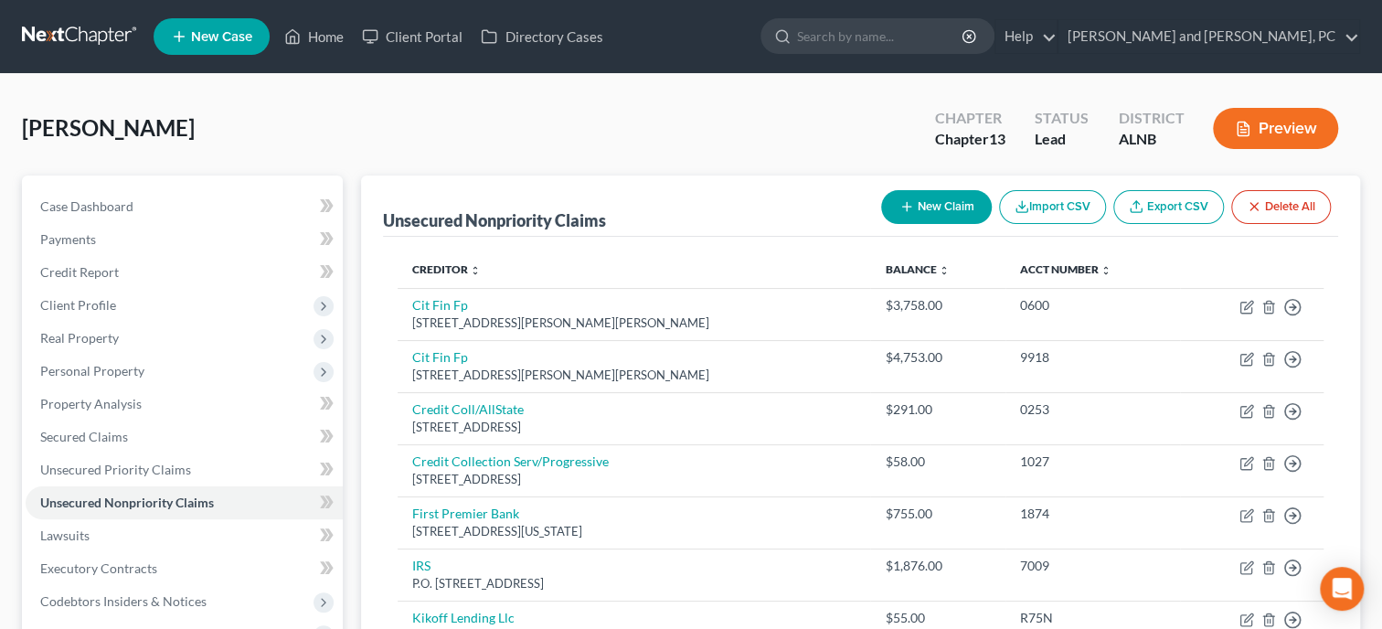
click at [914, 211] on button "New Claim" at bounding box center [936, 207] width 111 height 34
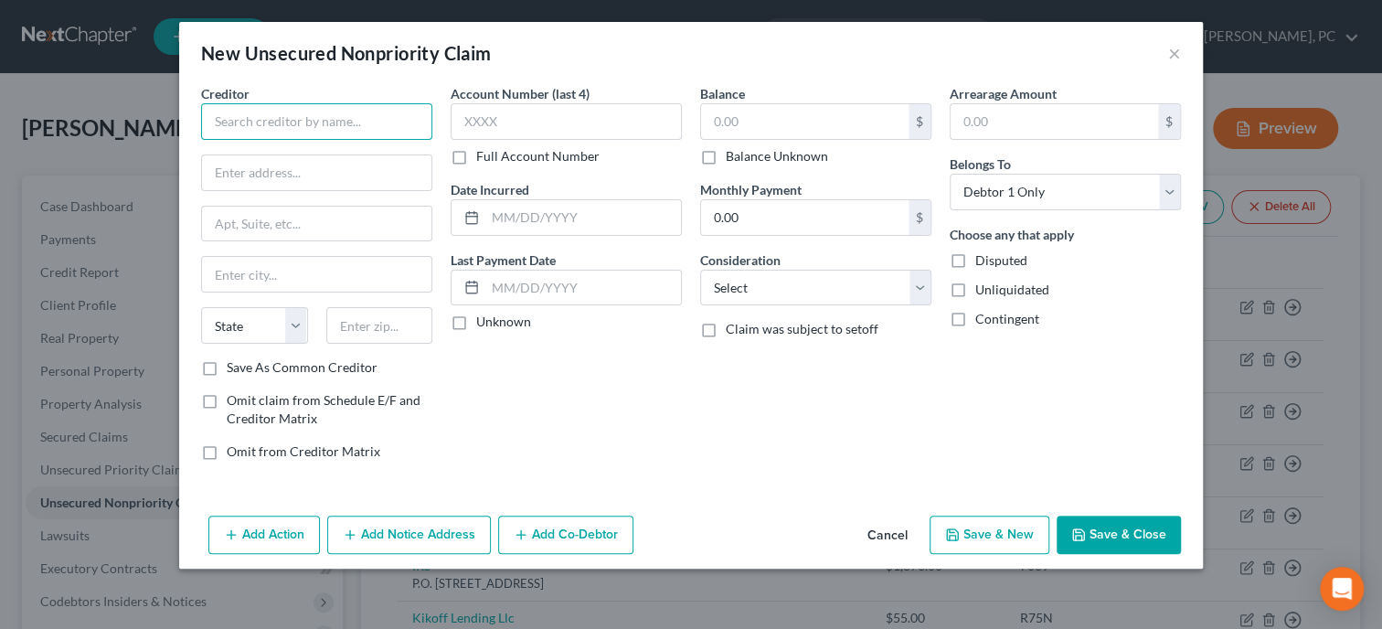
click at [282, 125] on input "text" at bounding box center [316, 121] width 231 height 37
click at [282, 164] on input "text" at bounding box center [316, 172] width 229 height 35
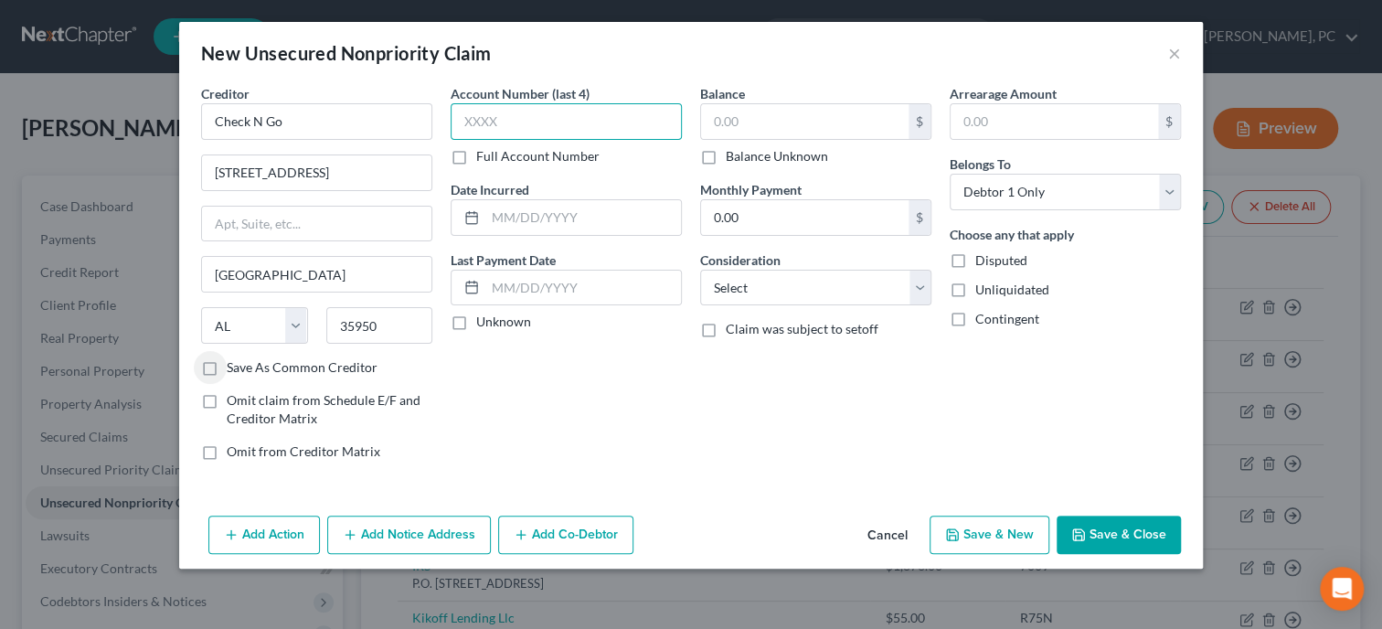
click at [531, 123] on input "text" at bounding box center [566, 121] width 231 height 37
click at [543, 218] on input "text" at bounding box center [583, 217] width 196 height 35
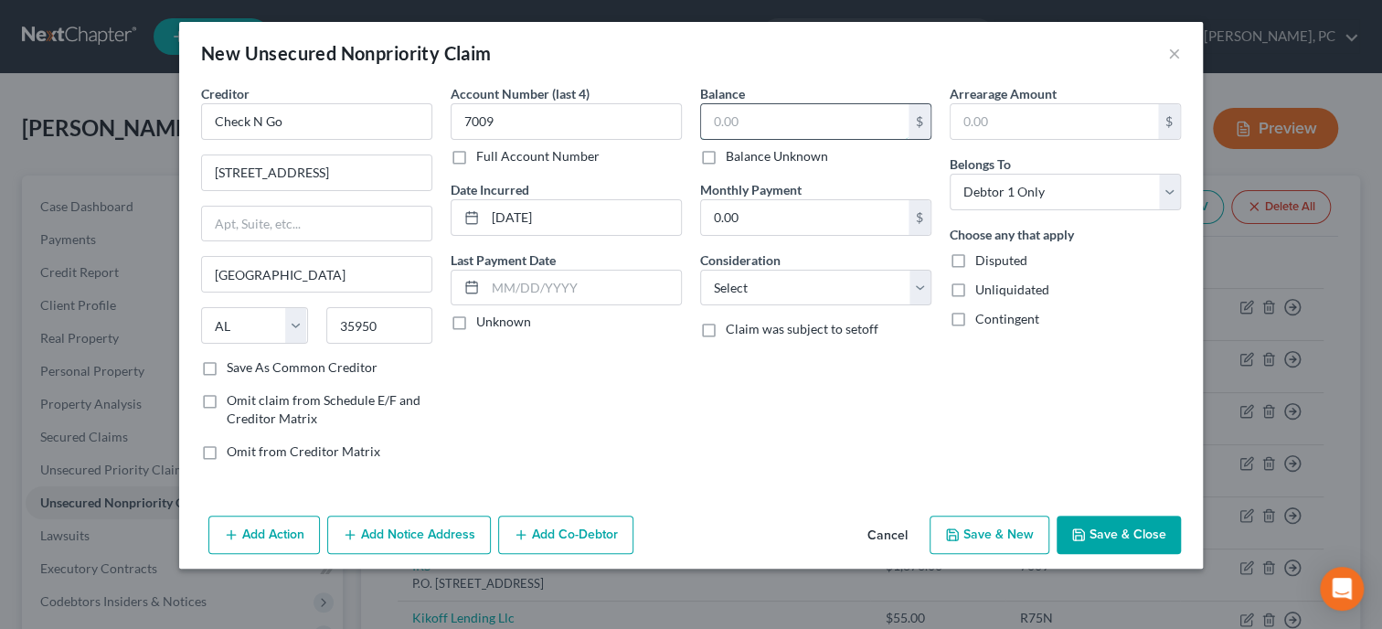
click at [723, 116] on input "text" at bounding box center [804, 121] width 207 height 35
click at [700, 270] on select "Select Cable / Satellite Services Collection Agency Credit Card Debt Debt Couns…" at bounding box center [815, 288] width 231 height 37
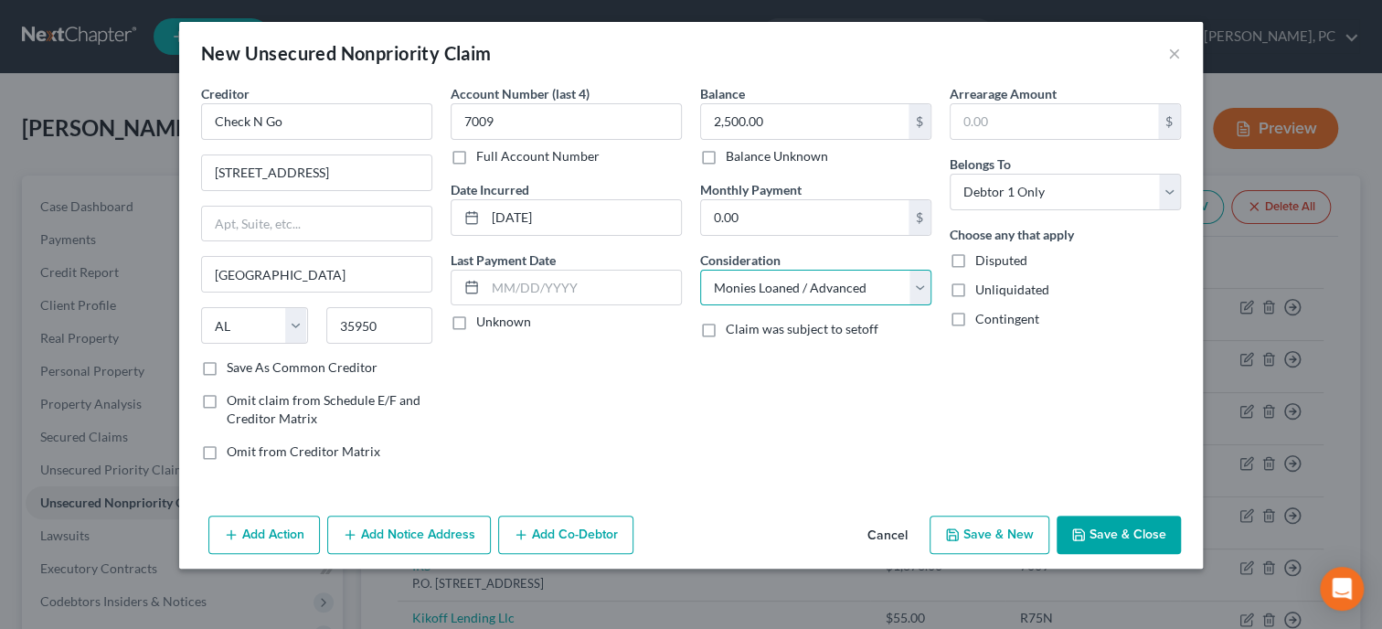
click option "Monies Loaned / Advanced" at bounding box center [0, 0] width 0 height 0
click at [1111, 536] on button "Save & Close" at bounding box center [1119, 534] width 124 height 38
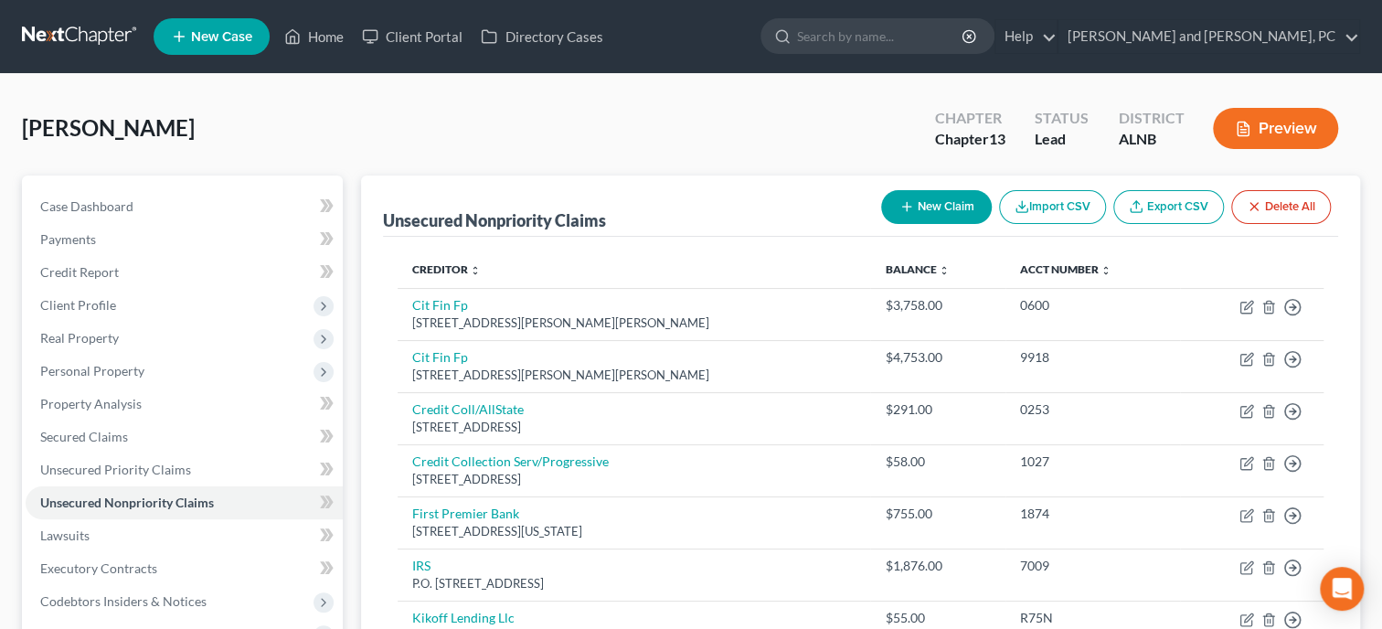
click at [959, 217] on button "New Claim" at bounding box center [936, 207] width 111 height 34
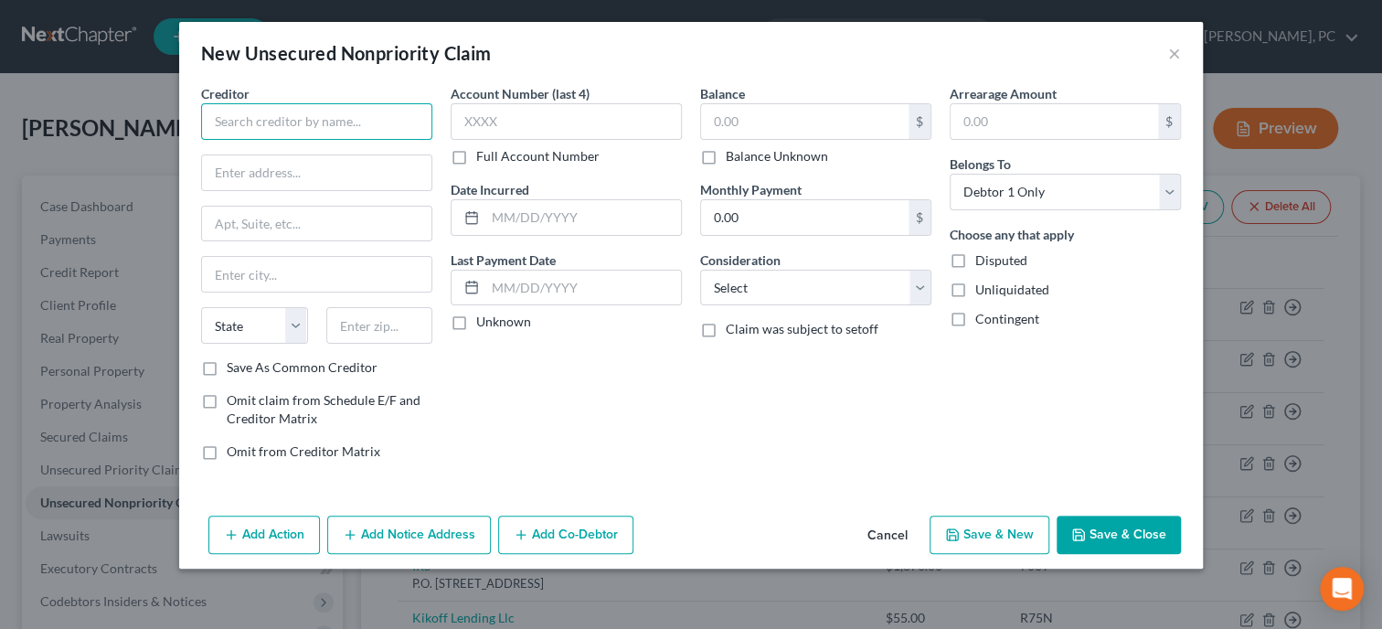
click at [409, 133] on input "text" at bounding box center [316, 121] width 231 height 37
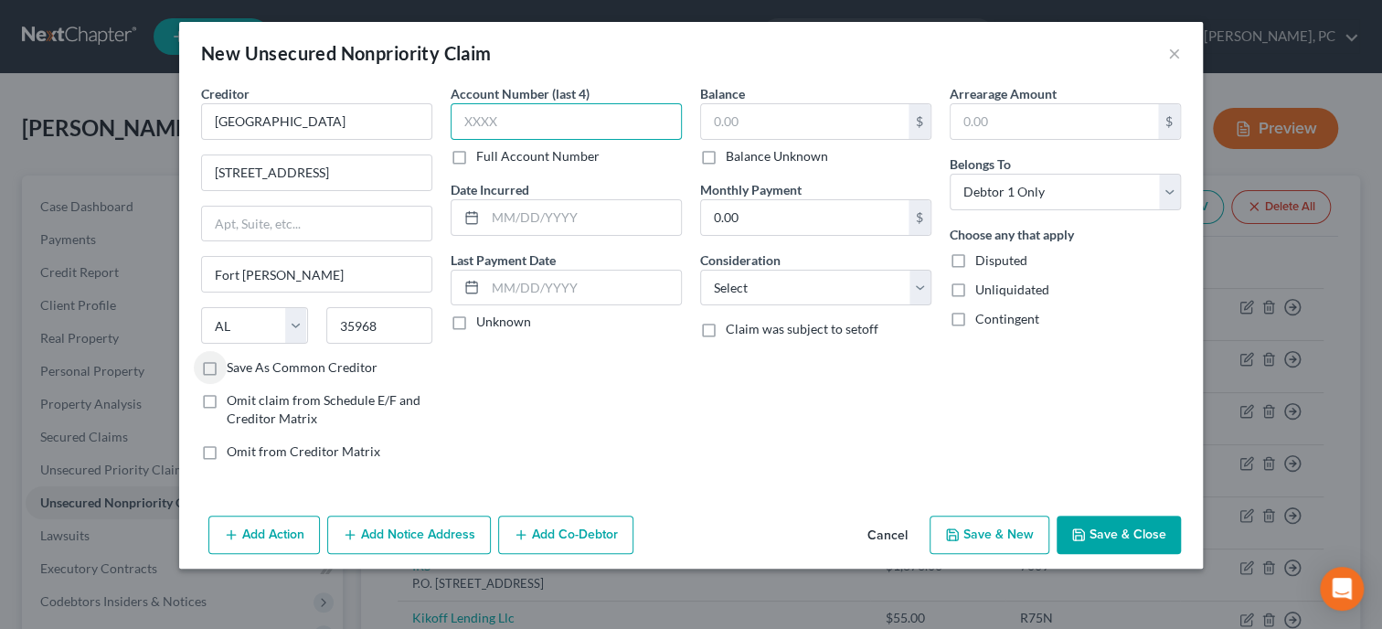
click at [528, 108] on input "text" at bounding box center [566, 121] width 231 height 37
click at [539, 223] on input "text" at bounding box center [583, 217] width 196 height 35
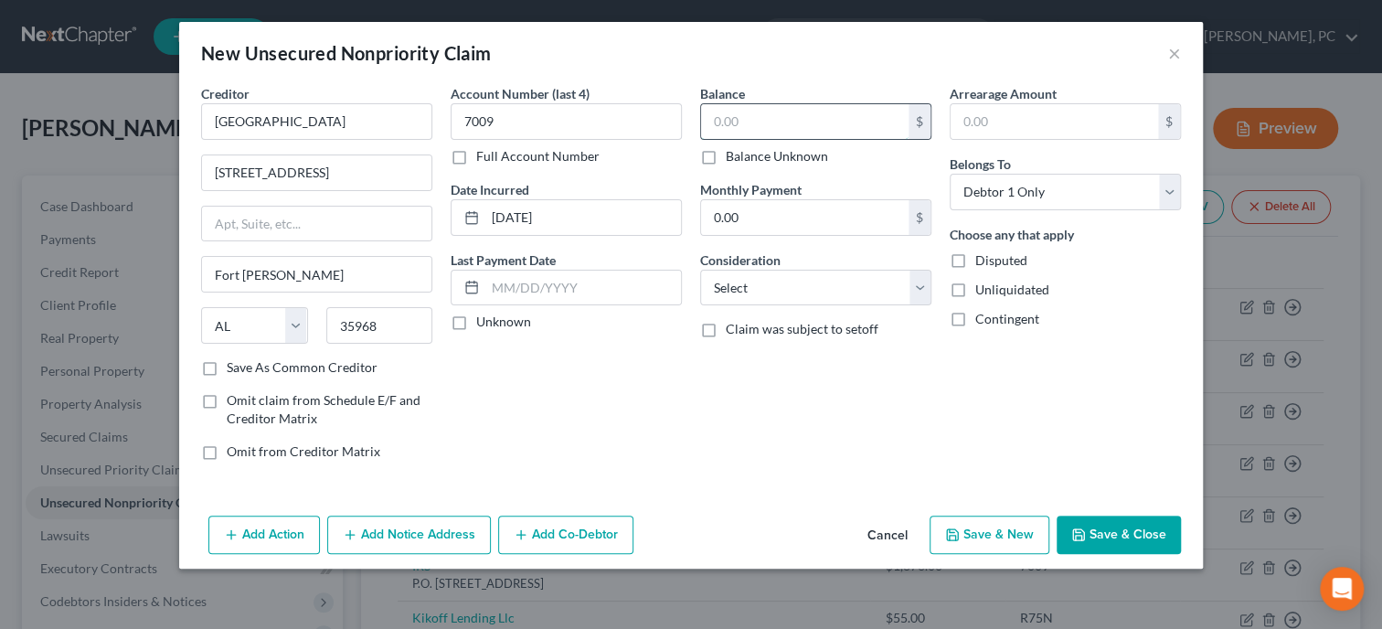
click at [730, 133] on input "text" at bounding box center [804, 121] width 207 height 35
click option "Medical Services" at bounding box center [0, 0] width 0 height 0
click at [1127, 540] on button "Save & Close" at bounding box center [1119, 534] width 124 height 38
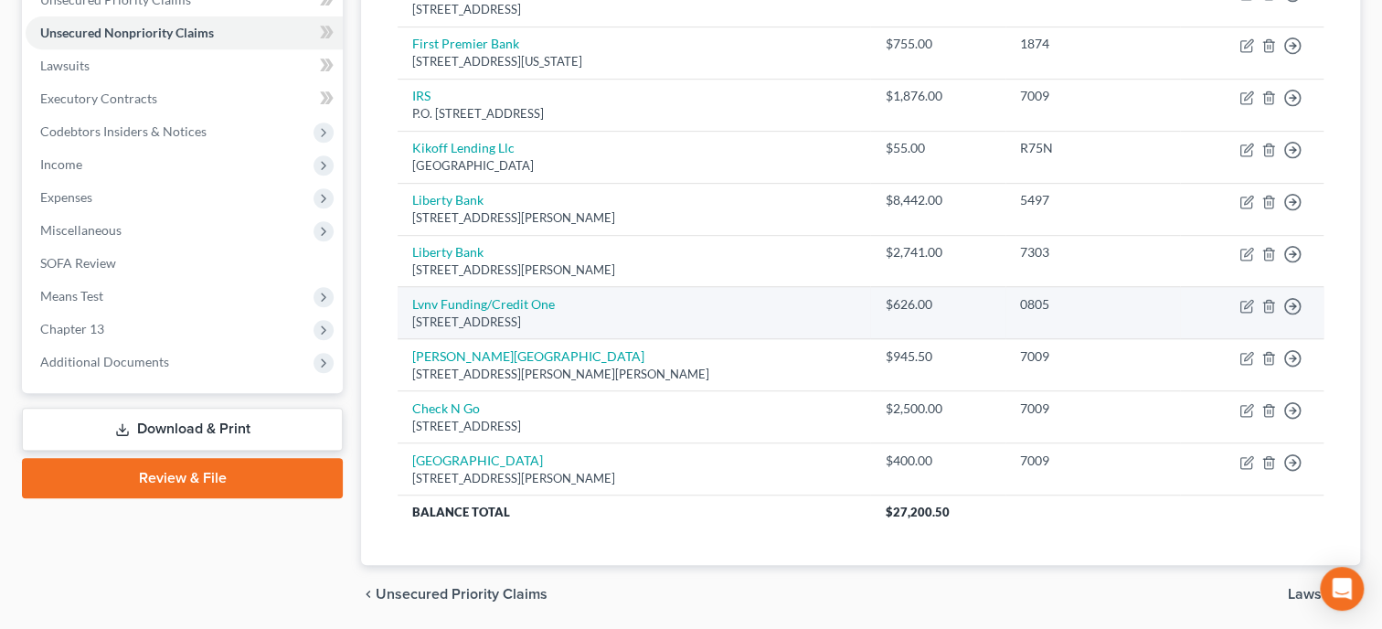
scroll to position [187, 0]
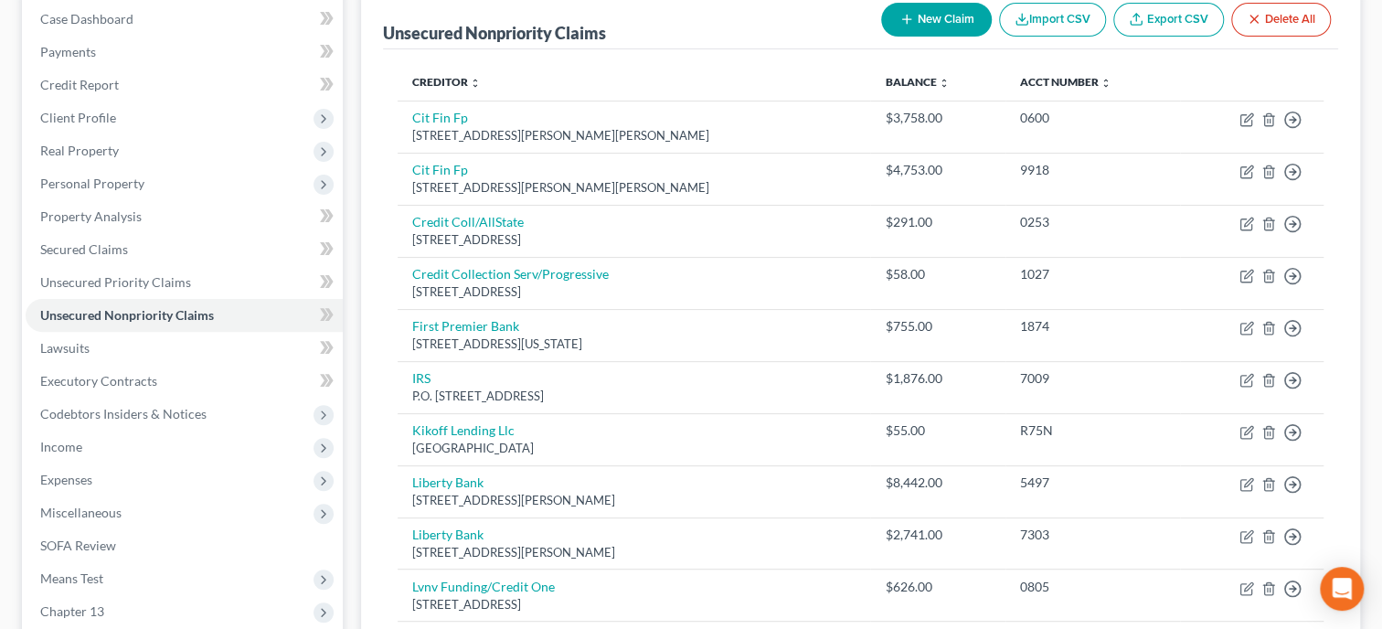
click at [952, 5] on button "New Claim" at bounding box center [936, 20] width 111 height 34
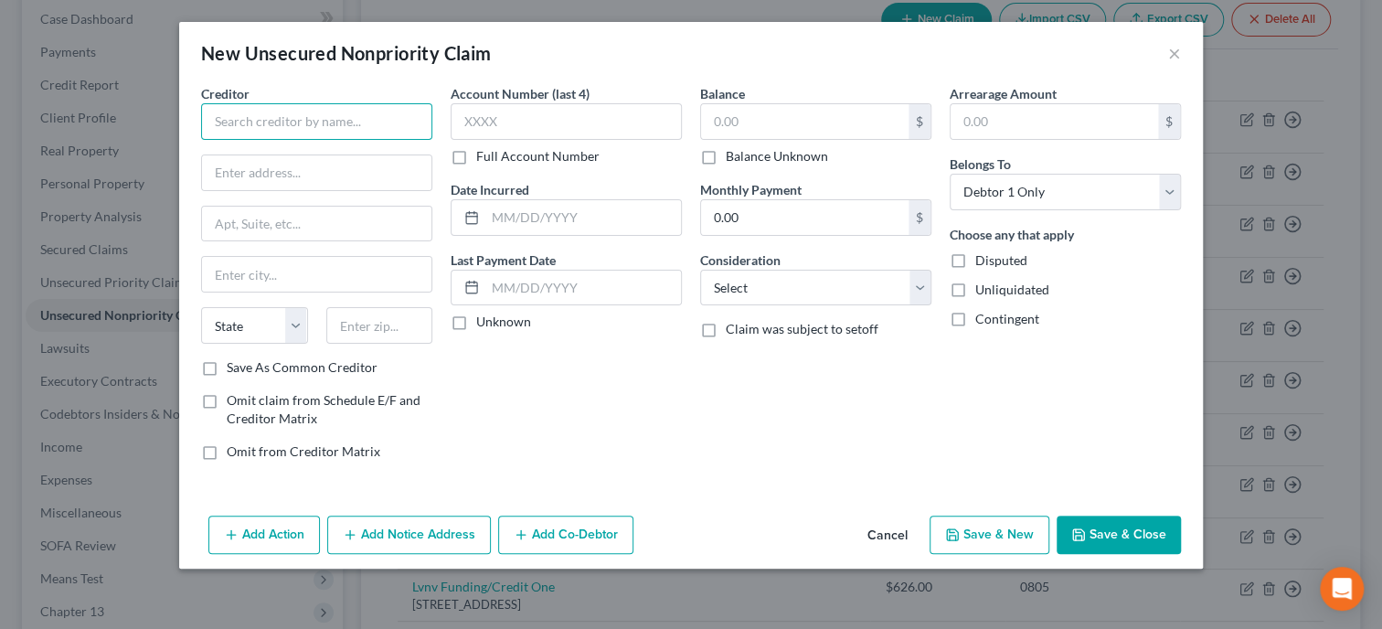
click at [345, 126] on input "text" at bounding box center [316, 121] width 231 height 37
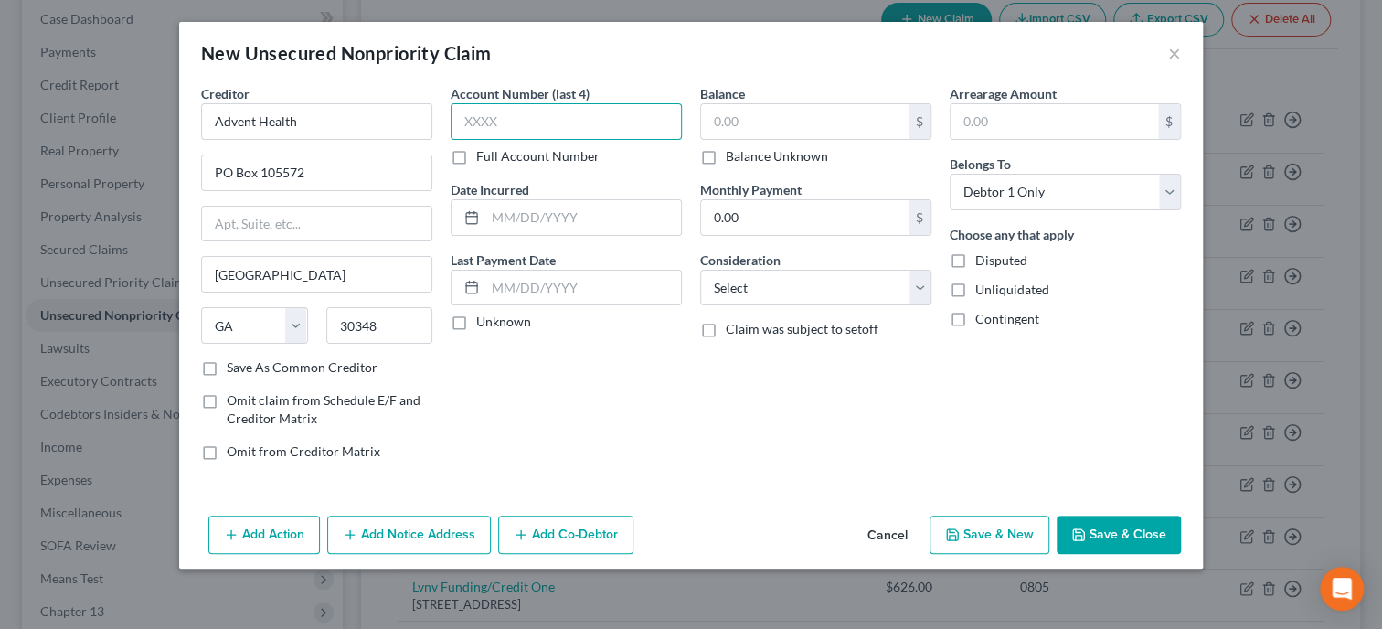
click at [518, 128] on input "text" at bounding box center [566, 121] width 231 height 37
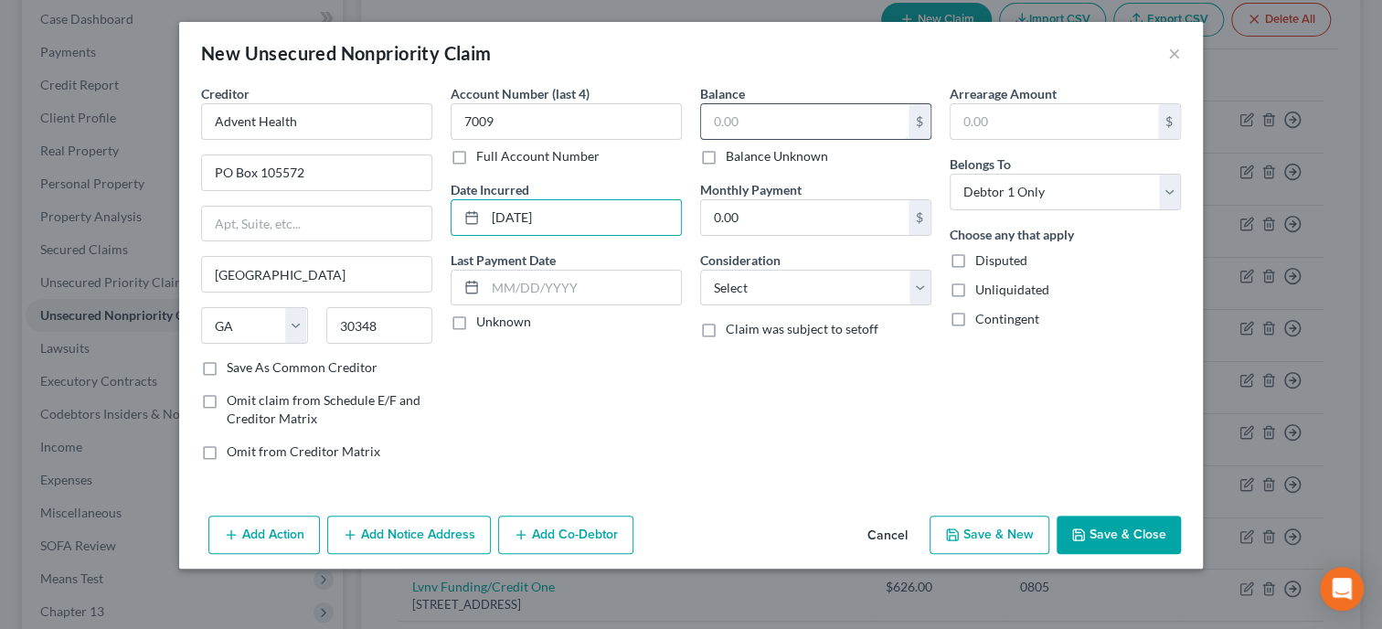
click at [784, 125] on input "text" at bounding box center [804, 121] width 207 height 35
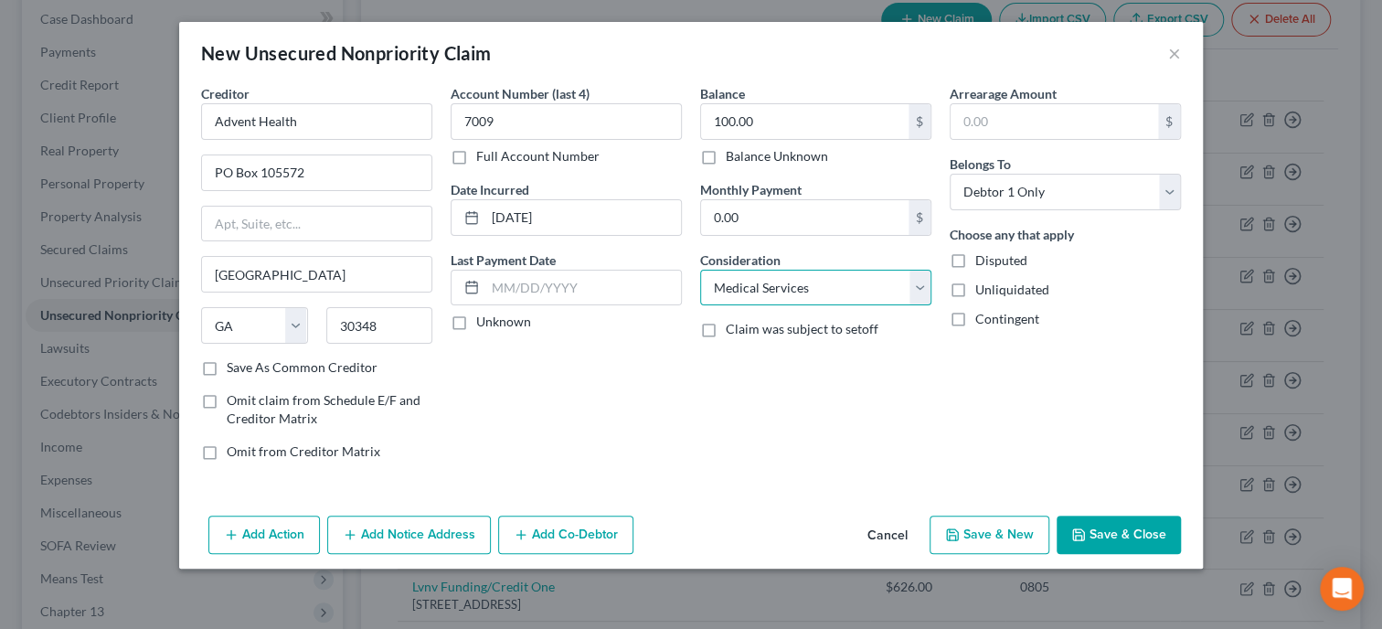
click option "Medical Services" at bounding box center [0, 0] width 0 height 0
click at [1086, 529] on icon "button" at bounding box center [1078, 534] width 15 height 15
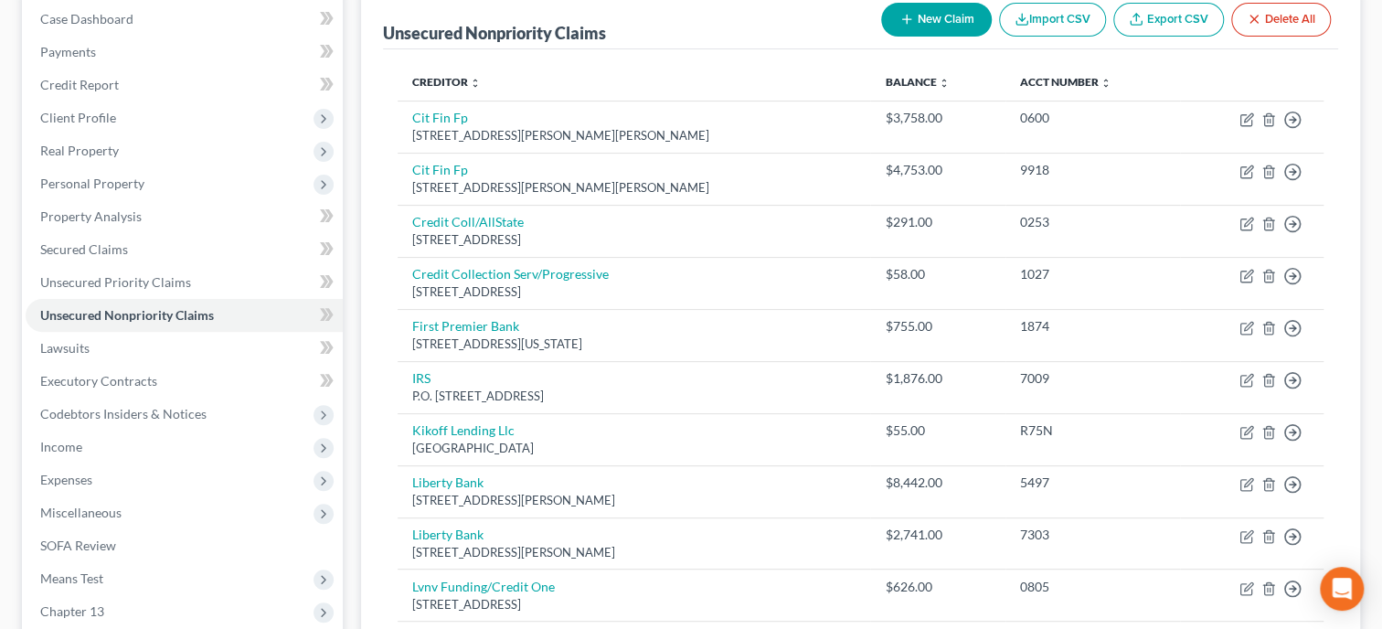
click at [952, 20] on button "New Claim" at bounding box center [936, 20] width 111 height 34
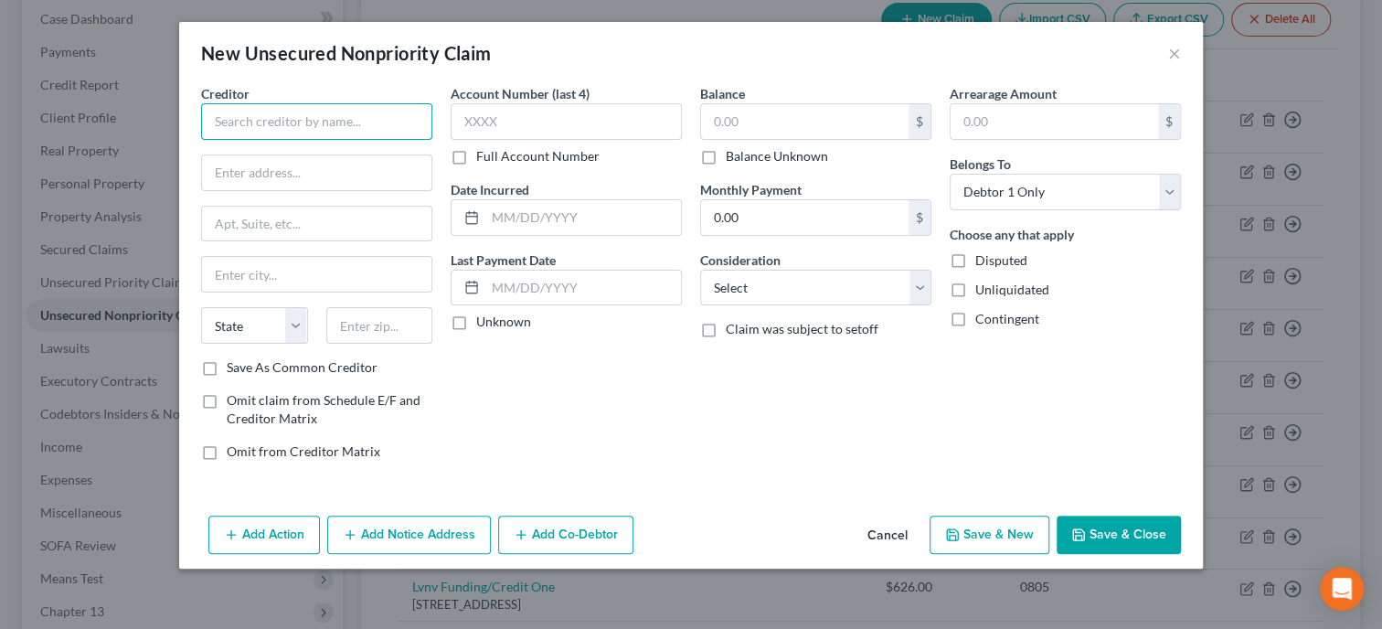
click at [381, 130] on input "text" at bounding box center [316, 121] width 231 height 37
click at [381, 186] on input "text" at bounding box center [316, 172] width 229 height 35
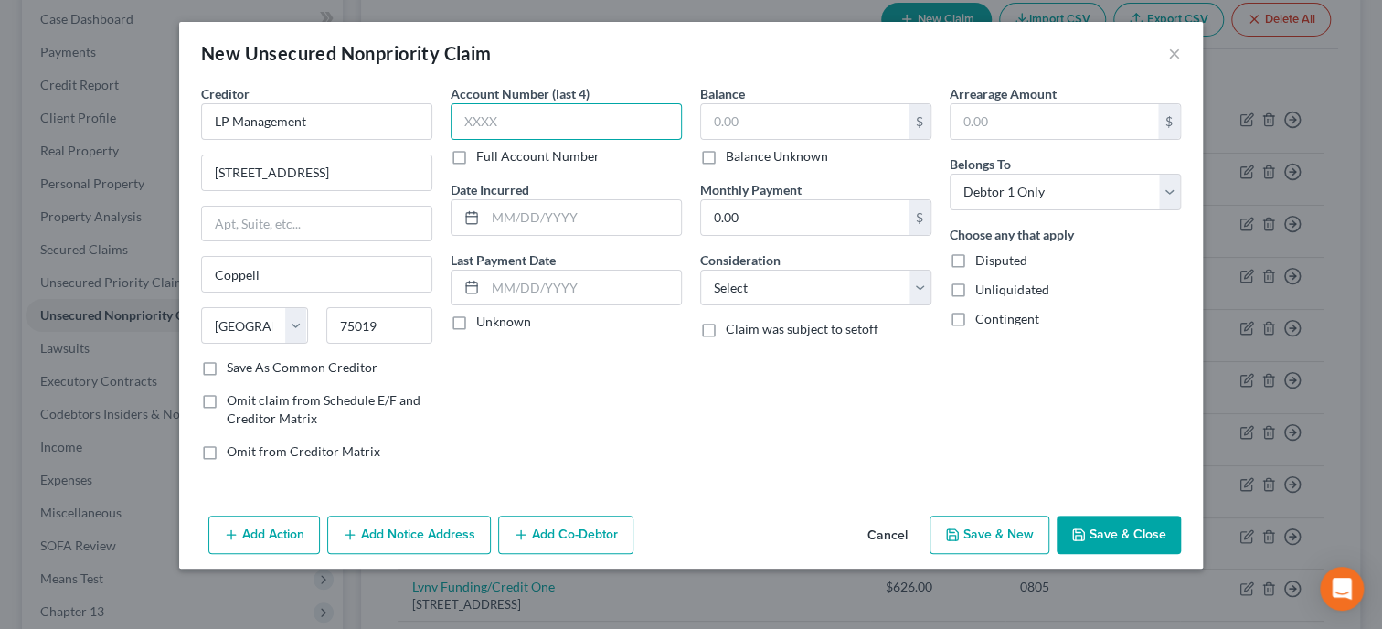
click at [589, 107] on input "text" at bounding box center [566, 121] width 231 height 37
click at [588, 218] on input "text" at bounding box center [583, 217] width 196 height 35
click at [726, 156] on label "Balance Unknown" at bounding box center [777, 156] width 102 height 18
click at [733, 156] on input "Balance Unknown" at bounding box center [739, 153] width 12 height 12
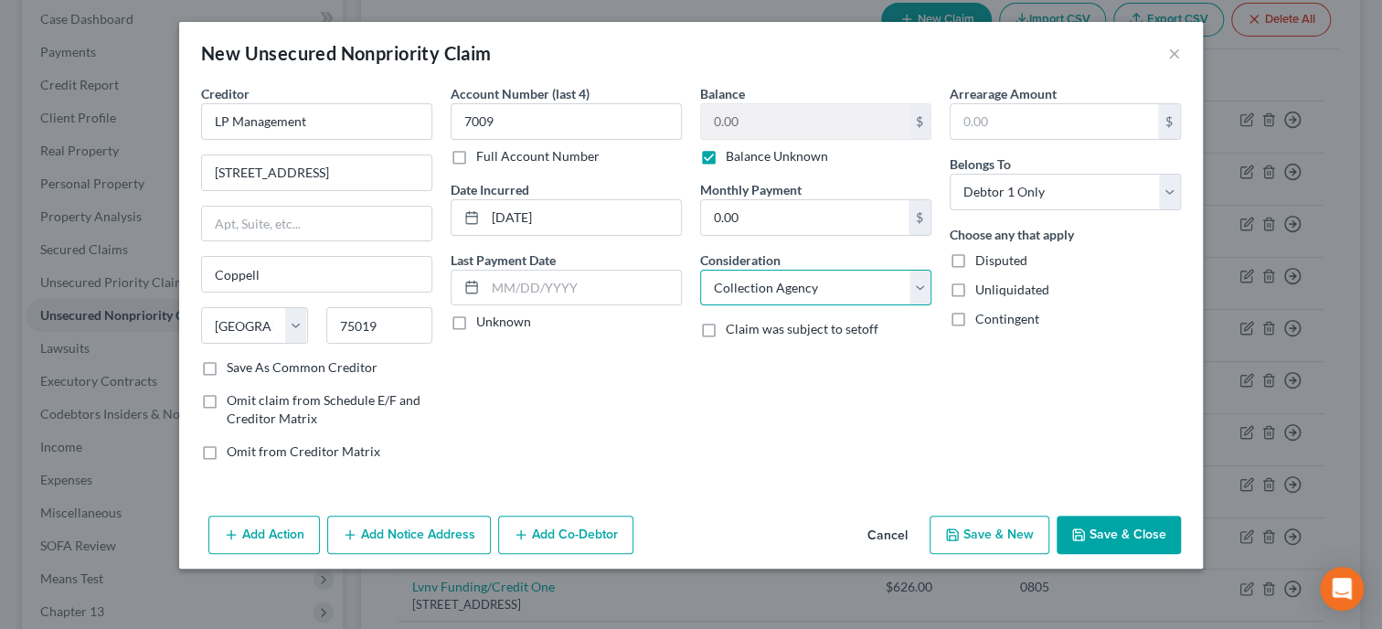
click option "Collection Agency" at bounding box center [0, 0] width 0 height 0
click at [1147, 537] on button "Save & Close" at bounding box center [1119, 534] width 124 height 38
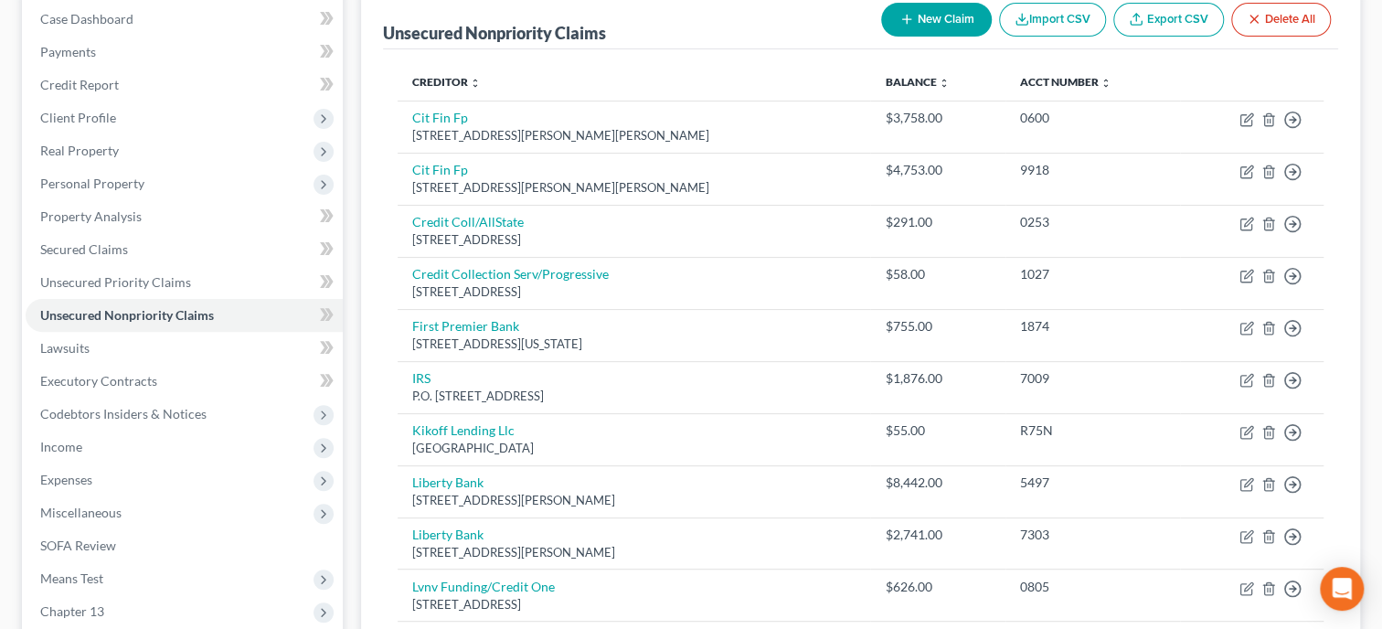
click at [955, 27] on button "New Claim" at bounding box center [936, 20] width 111 height 34
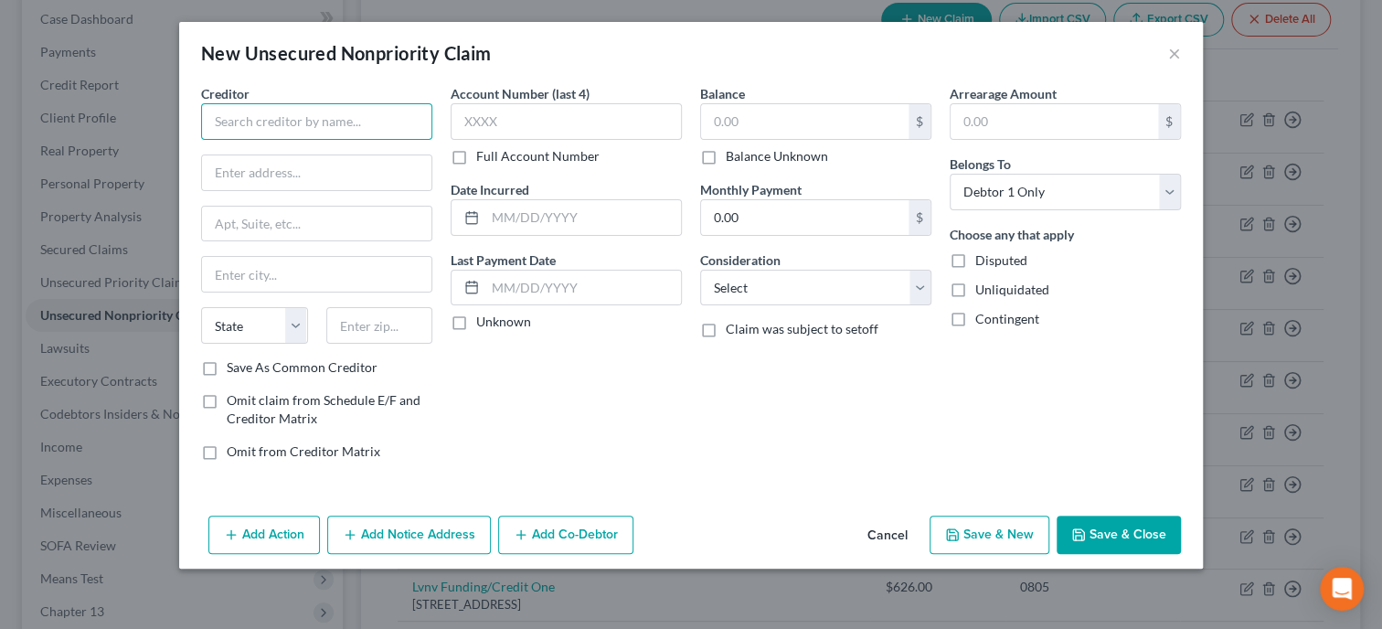
click at [214, 111] on input "text" at bounding box center [316, 121] width 231 height 37
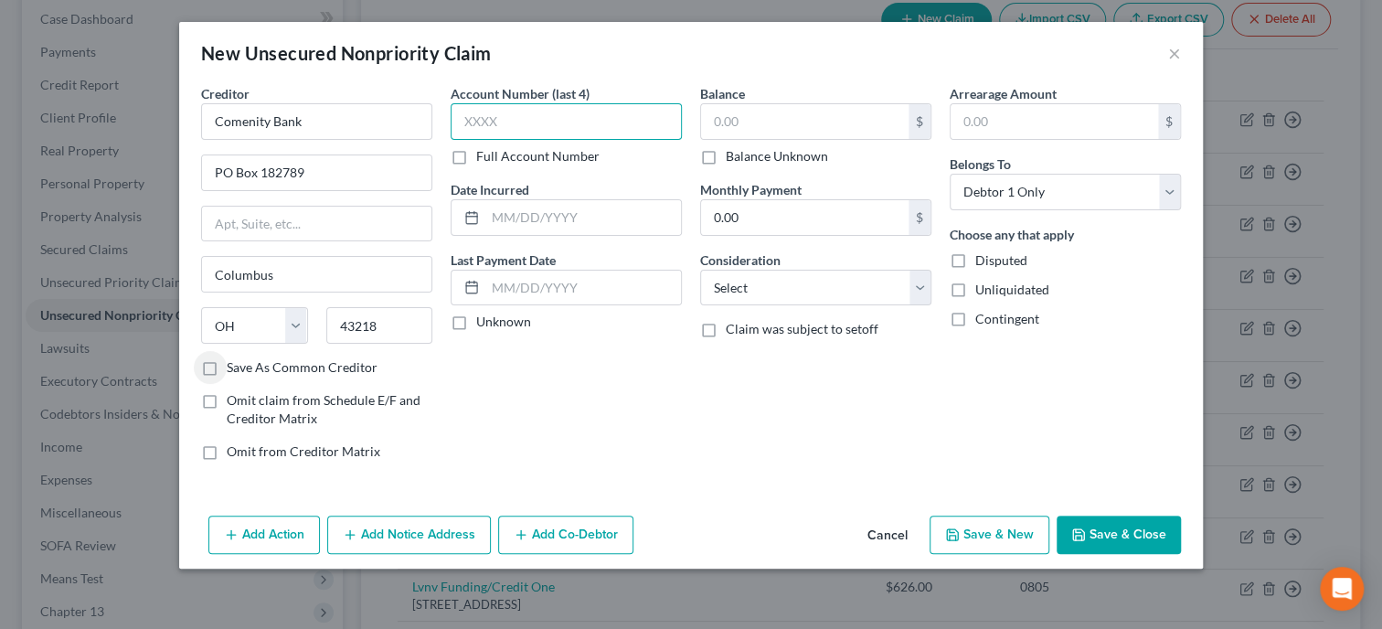
click at [494, 127] on input "text" at bounding box center [566, 121] width 231 height 37
click at [499, 220] on input "text" at bounding box center [583, 217] width 196 height 35
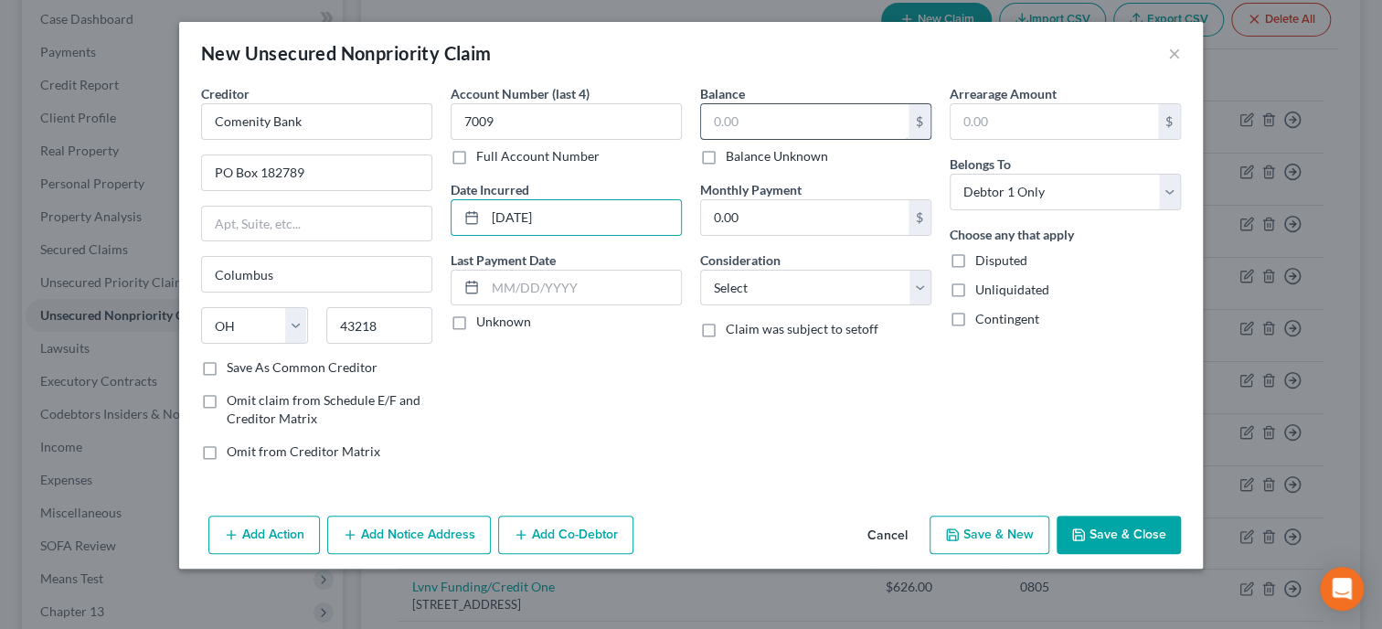
drag, startPoint x: 767, startPoint y: 102, endPoint x: 762, endPoint y: 123, distance: 21.5
click at [766, 108] on div "Balance $ Balance Unknown Balance Undetermined $ Balance Unknown" at bounding box center [815, 124] width 231 height 81
click at [762, 123] on input "text" at bounding box center [804, 121] width 207 height 35
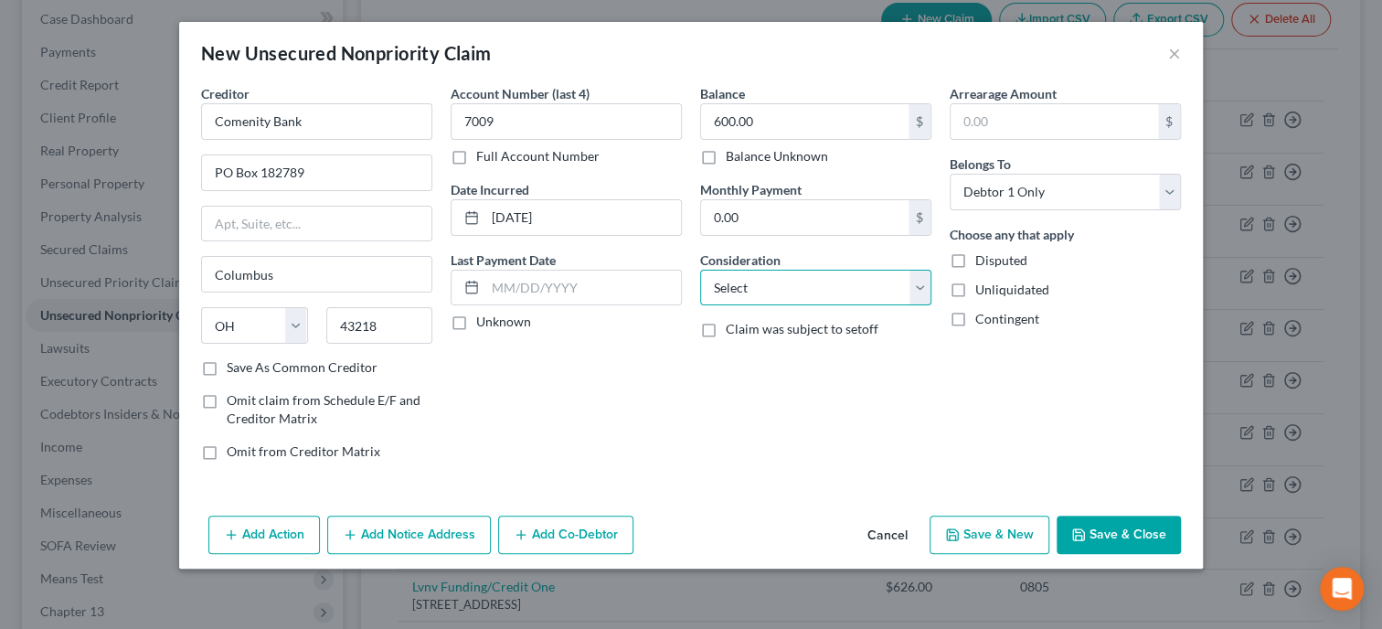
click at [700, 270] on select "Select Cable / Satellite Services Collection Agency Credit Card Debt Debt Couns…" at bounding box center [815, 288] width 231 height 37
click option "Credit Card Debt" at bounding box center [0, 0] width 0 height 0
click at [1137, 527] on button "Save & Close" at bounding box center [1119, 534] width 124 height 38
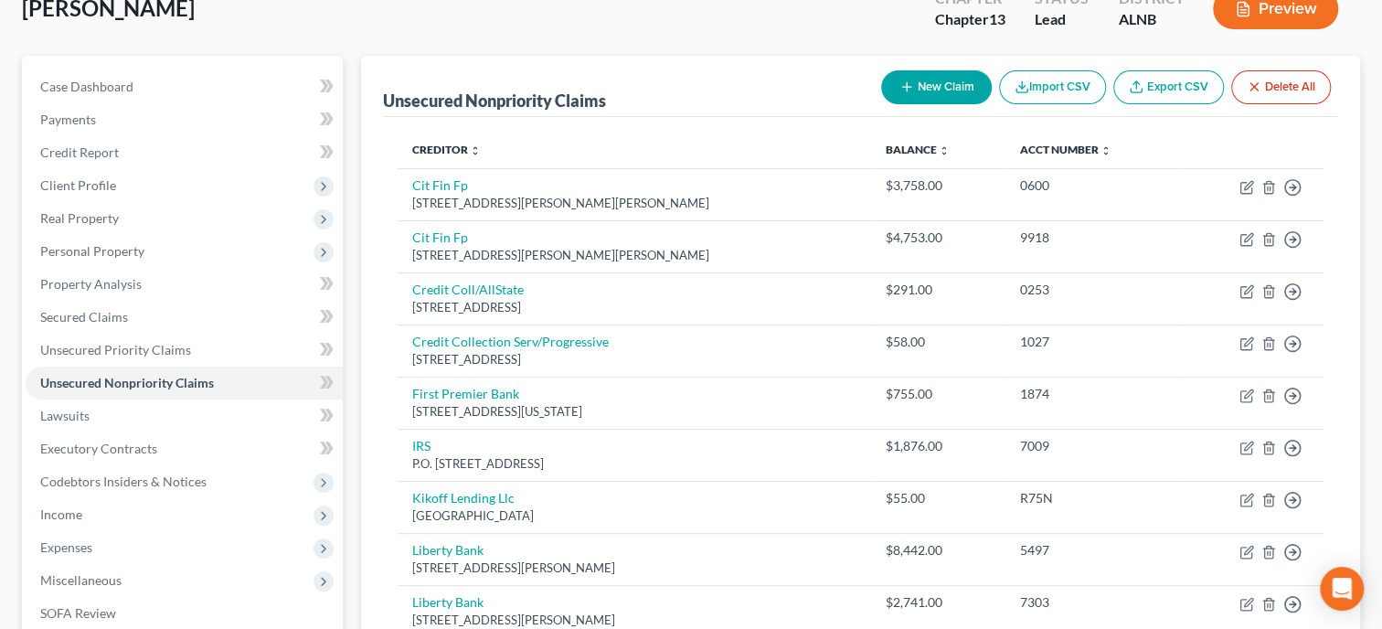
scroll to position [93, 0]
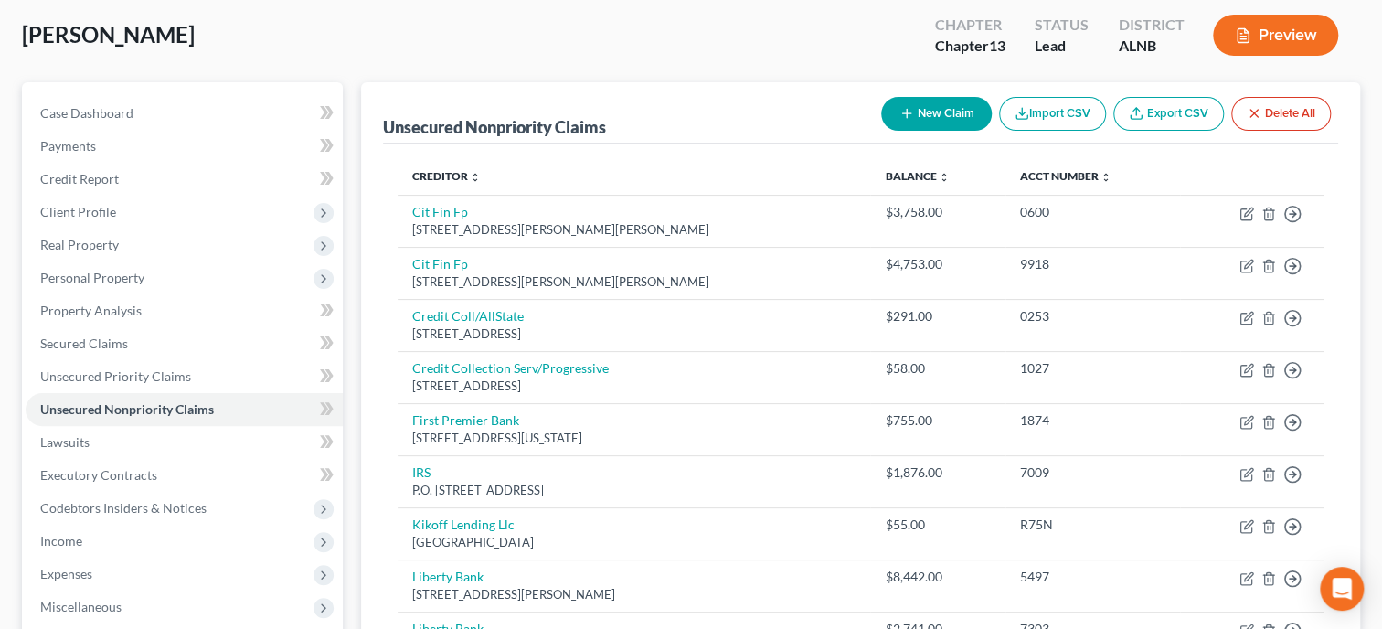
click at [960, 123] on button "New Claim" at bounding box center [936, 114] width 111 height 34
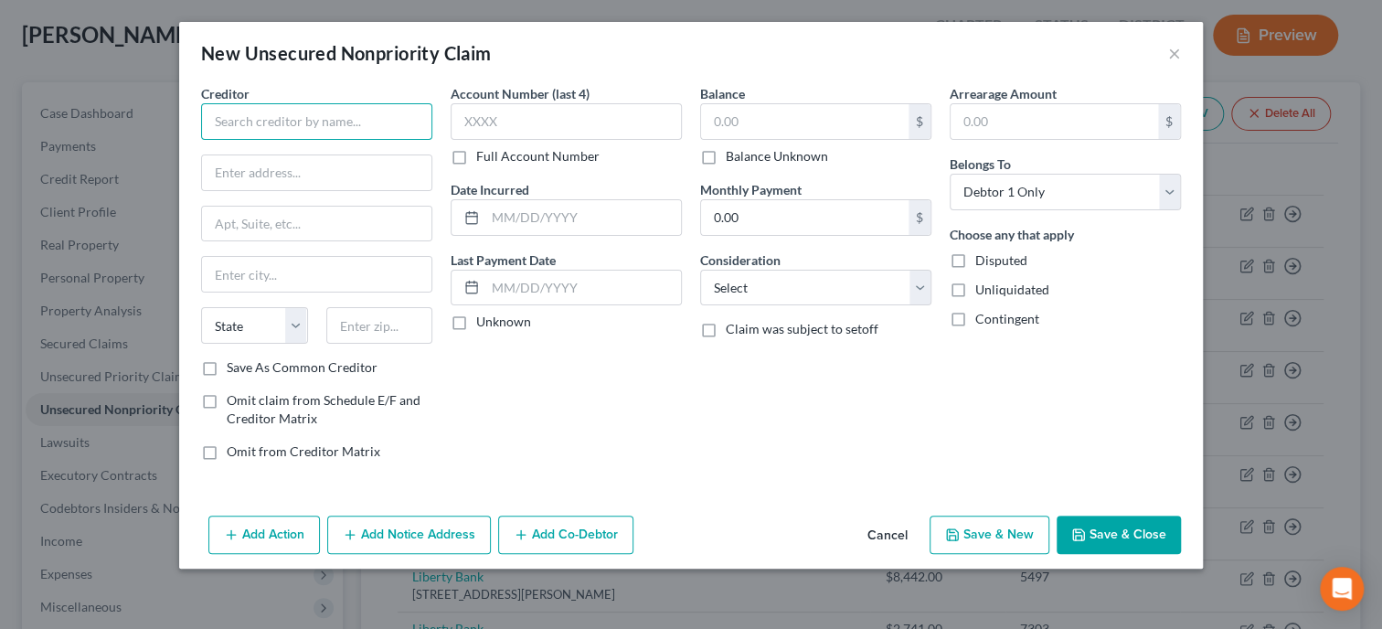
click at [283, 130] on input "text" at bounding box center [316, 121] width 231 height 37
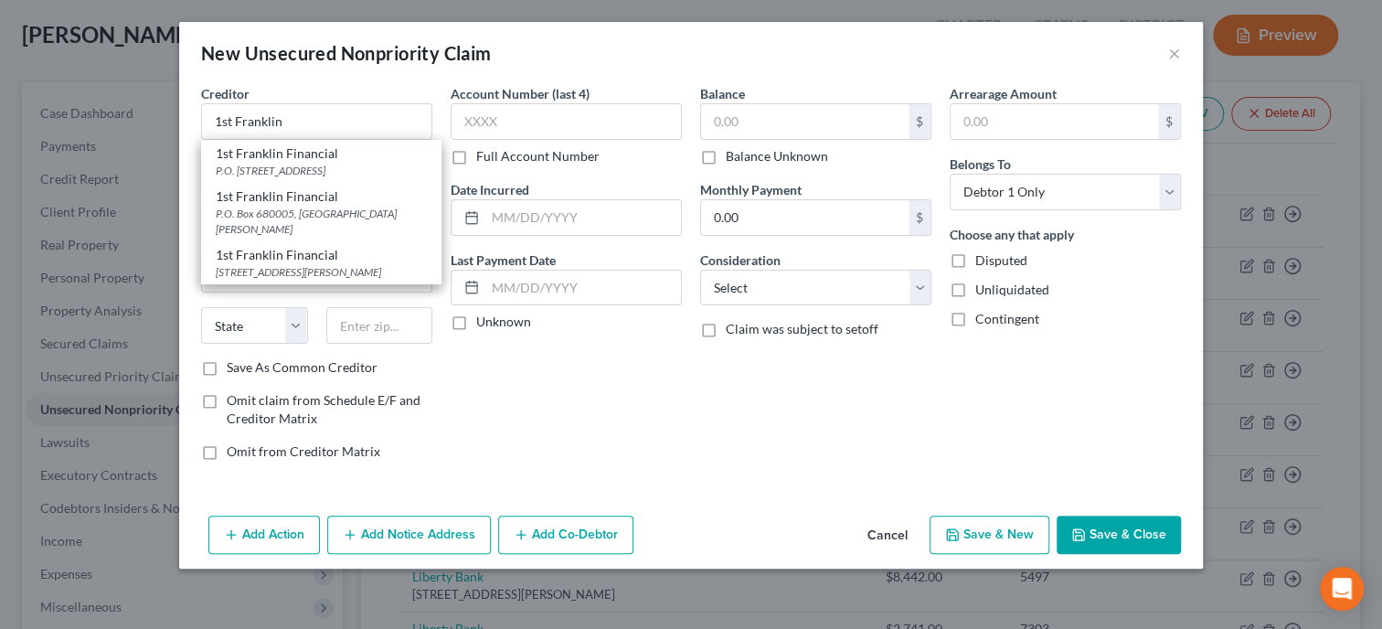
click at [331, 89] on div "Creditor * 1st Franklin 1st Franklin Financial P.O. Box 229, Saginaw, AL 35137 …" at bounding box center [316, 112] width 231 height 56
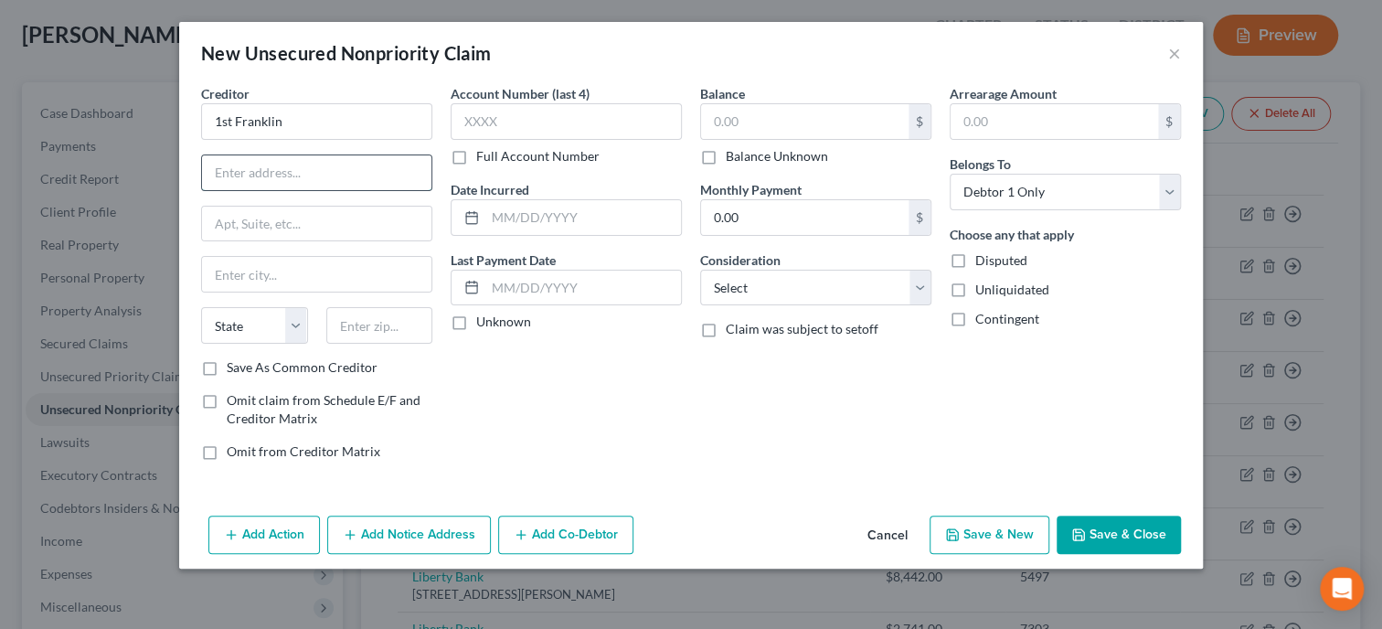
click at [315, 164] on input "text" at bounding box center [316, 172] width 229 height 35
click at [382, 327] on input "text" at bounding box center [379, 325] width 107 height 37
click at [472, 126] on input "text" at bounding box center [566, 121] width 231 height 37
click at [518, 214] on input "text" at bounding box center [583, 217] width 196 height 35
click at [726, 156] on label "Balance Unknown" at bounding box center [777, 156] width 102 height 18
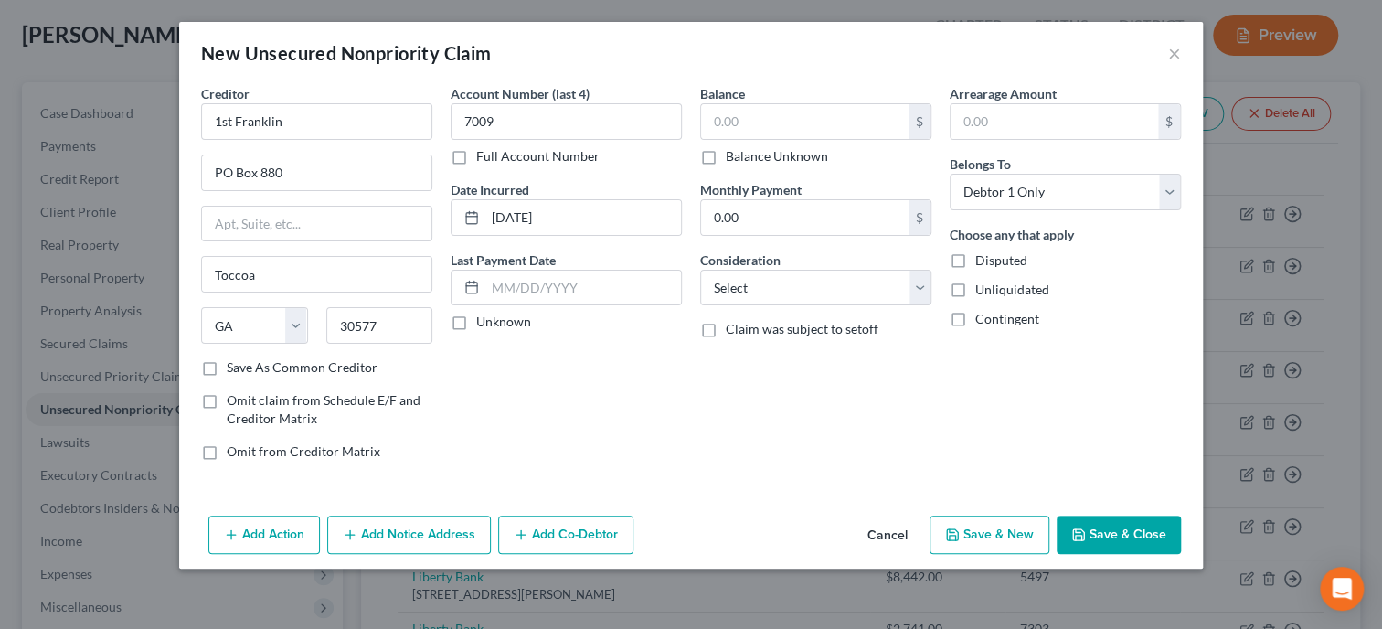
click at [733, 156] on input "Balance Unknown" at bounding box center [739, 153] width 12 height 12
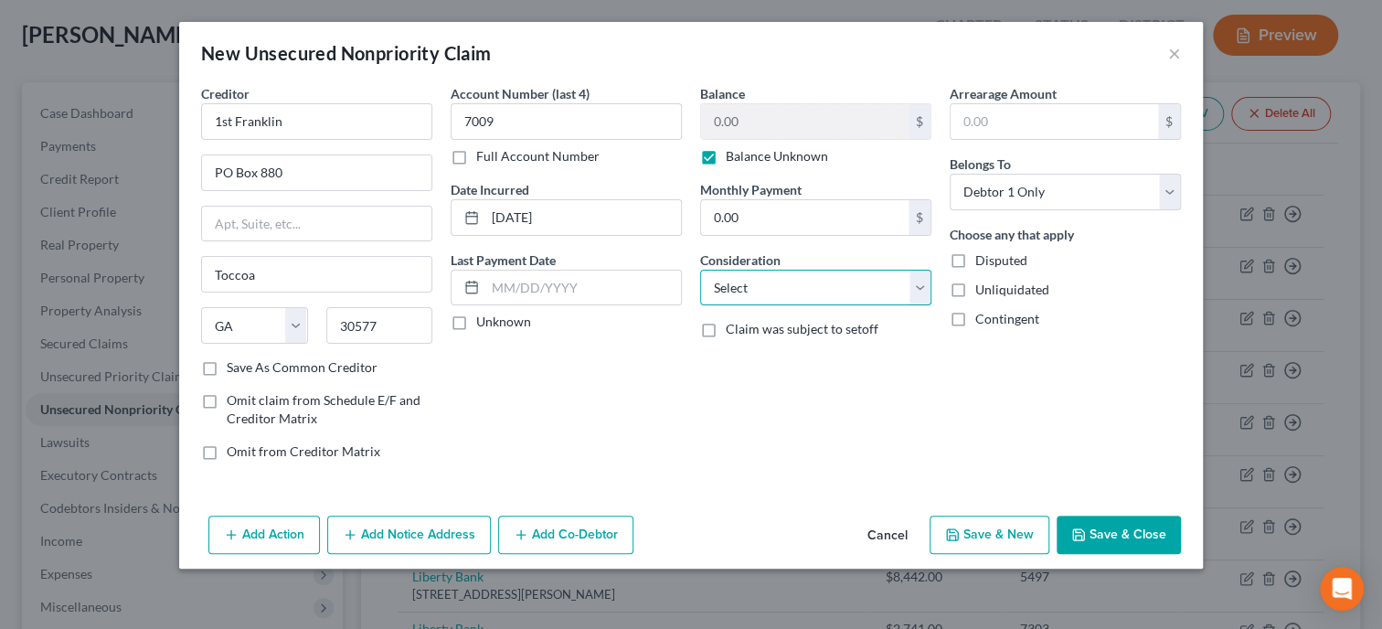
click at [700, 270] on select "Select Cable / Satellite Services Collection Agency Credit Card Debt Debt Couns…" at bounding box center [815, 288] width 231 height 37
click option "Monies Loaned / Advanced" at bounding box center [0, 0] width 0 height 0
click at [1130, 532] on button "Save & Close" at bounding box center [1119, 534] width 124 height 38
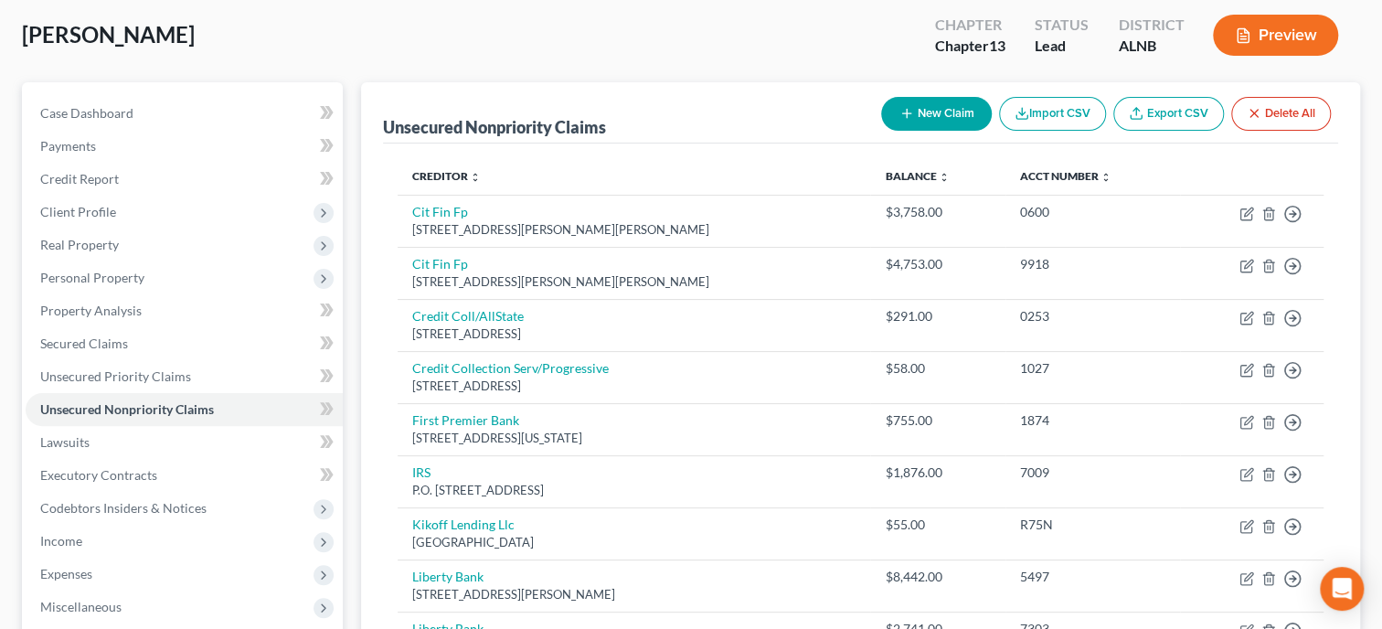
click at [959, 121] on button "New Claim" at bounding box center [936, 114] width 111 height 34
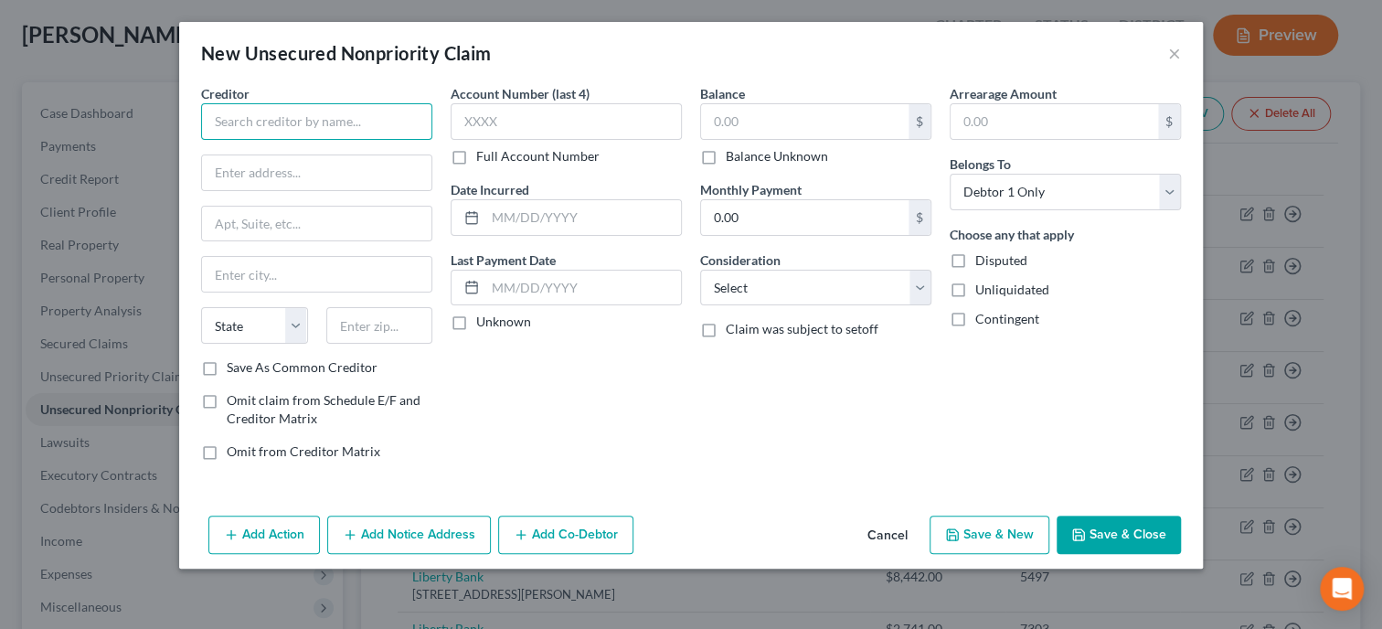
click at [363, 125] on input "text" at bounding box center [316, 121] width 231 height 37
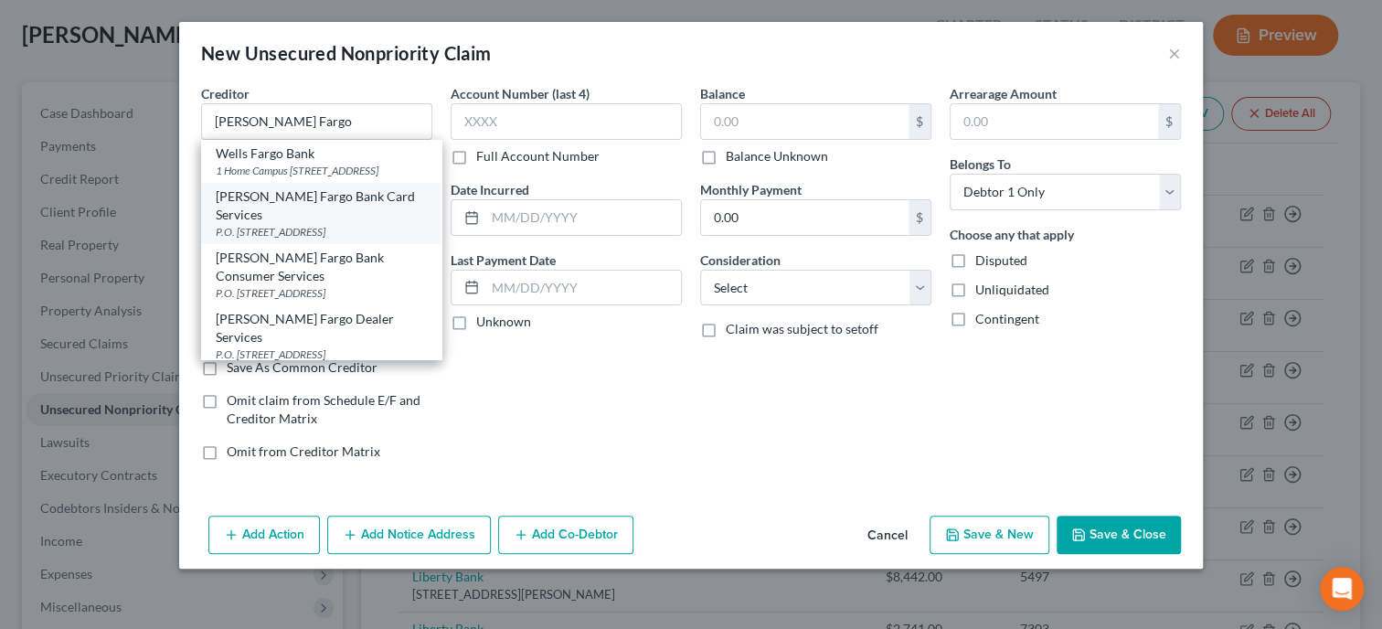
click at [344, 209] on div "[PERSON_NAME] Fargo Bank Card Services" at bounding box center [321, 205] width 211 height 37
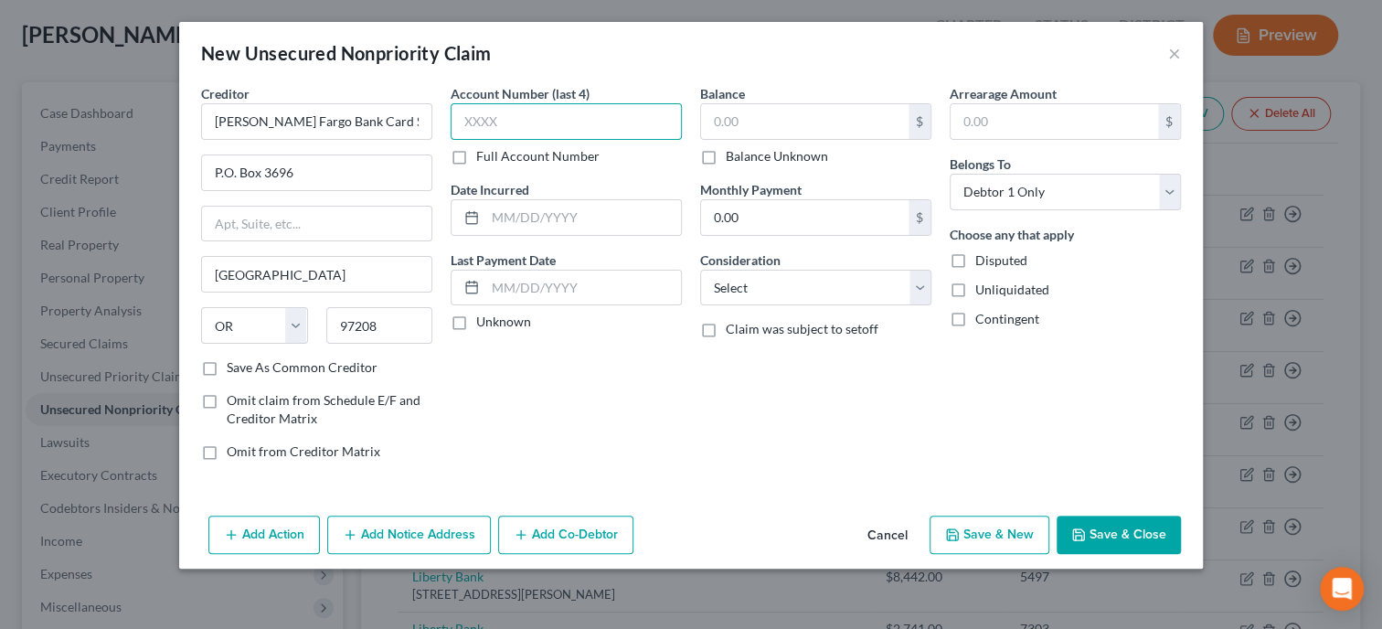
click at [497, 128] on input "text" at bounding box center [566, 121] width 231 height 37
click at [523, 225] on input "text" at bounding box center [583, 217] width 196 height 35
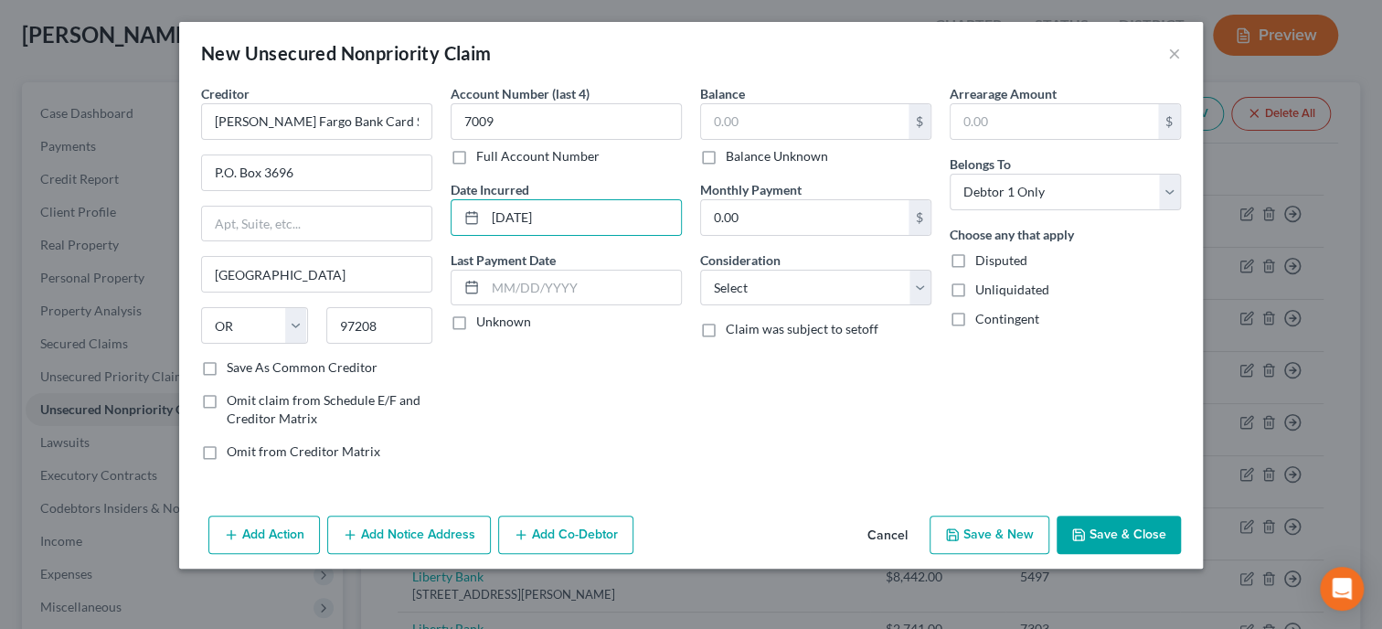
click at [726, 162] on label "Balance Unknown" at bounding box center [777, 156] width 102 height 18
click at [733, 159] on input "Balance Unknown" at bounding box center [739, 153] width 12 height 12
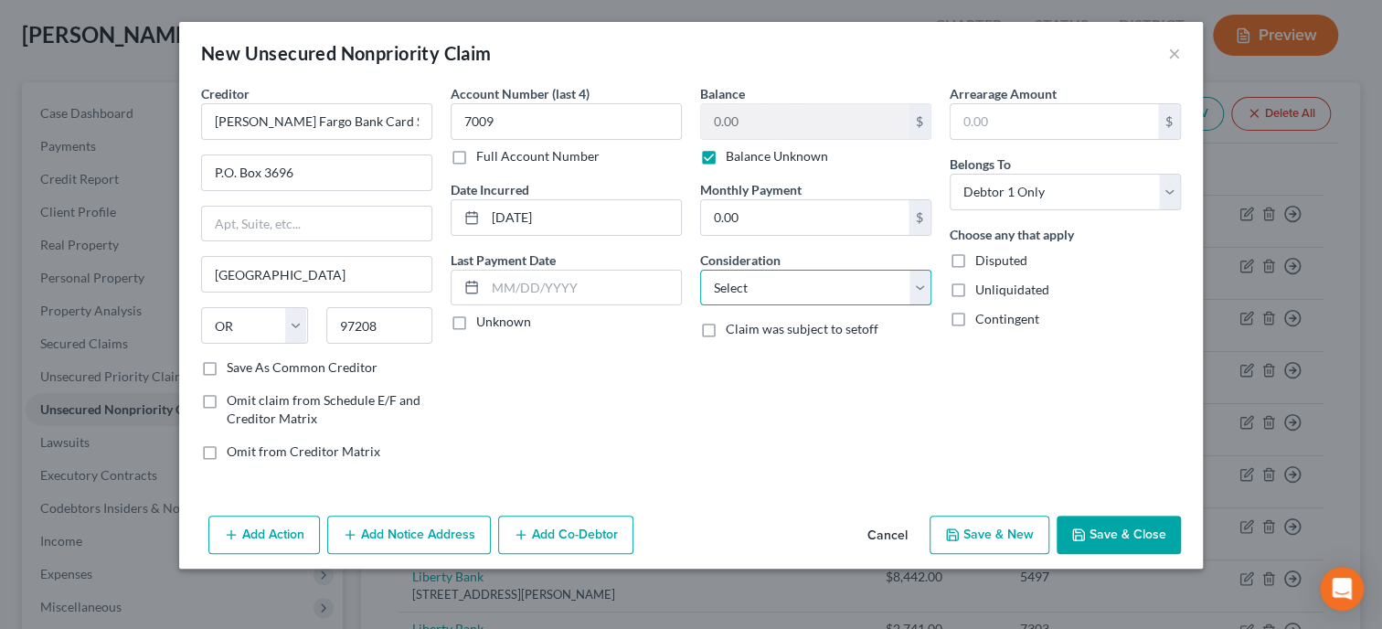
click at [700, 270] on select "Select Cable / Satellite Services Collection Agency Credit Card Debt Debt Couns…" at bounding box center [815, 288] width 231 height 37
click option "Credit Card Debt" at bounding box center [0, 0] width 0 height 0
click at [1127, 523] on button "Save & Close" at bounding box center [1119, 534] width 124 height 38
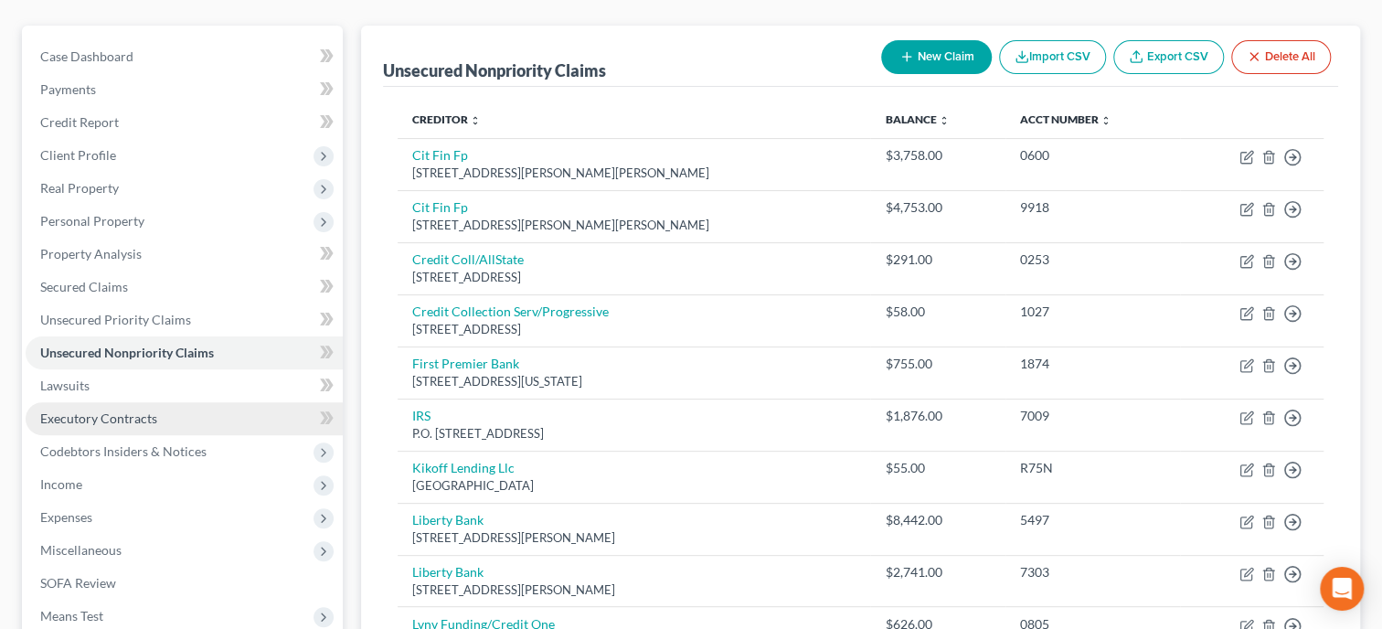
scroll to position [187, 0]
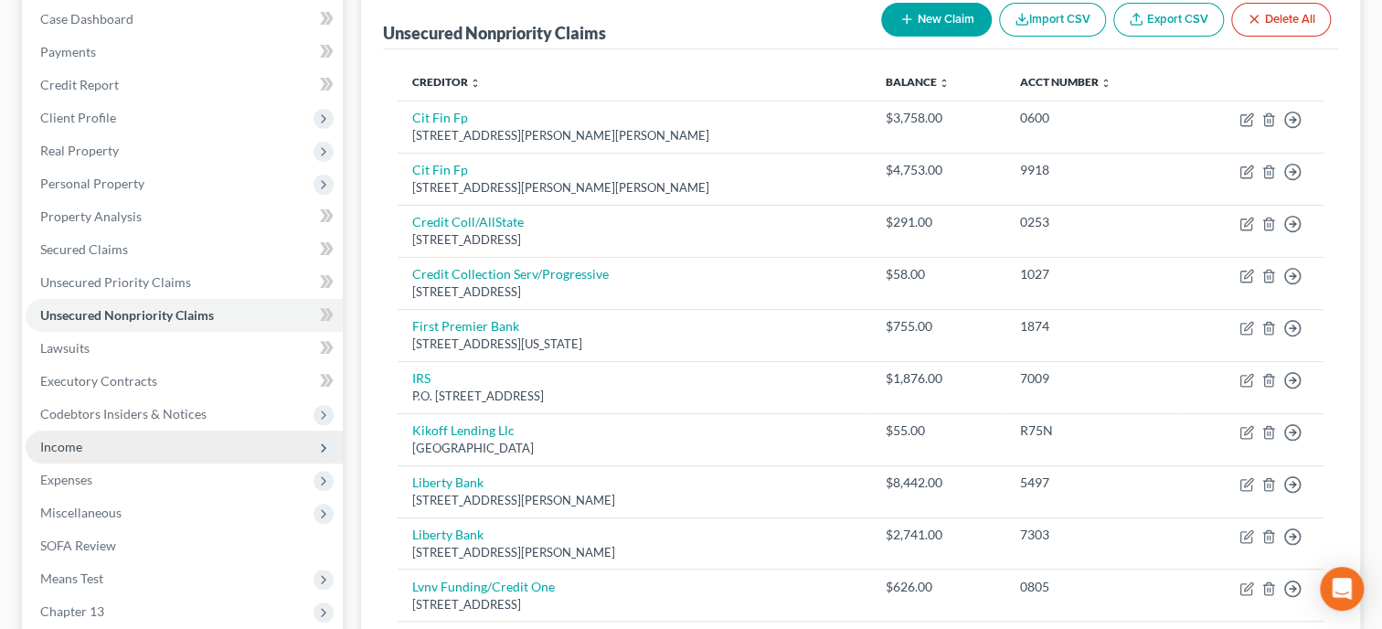
click at [103, 455] on span "Income" at bounding box center [184, 446] width 317 height 33
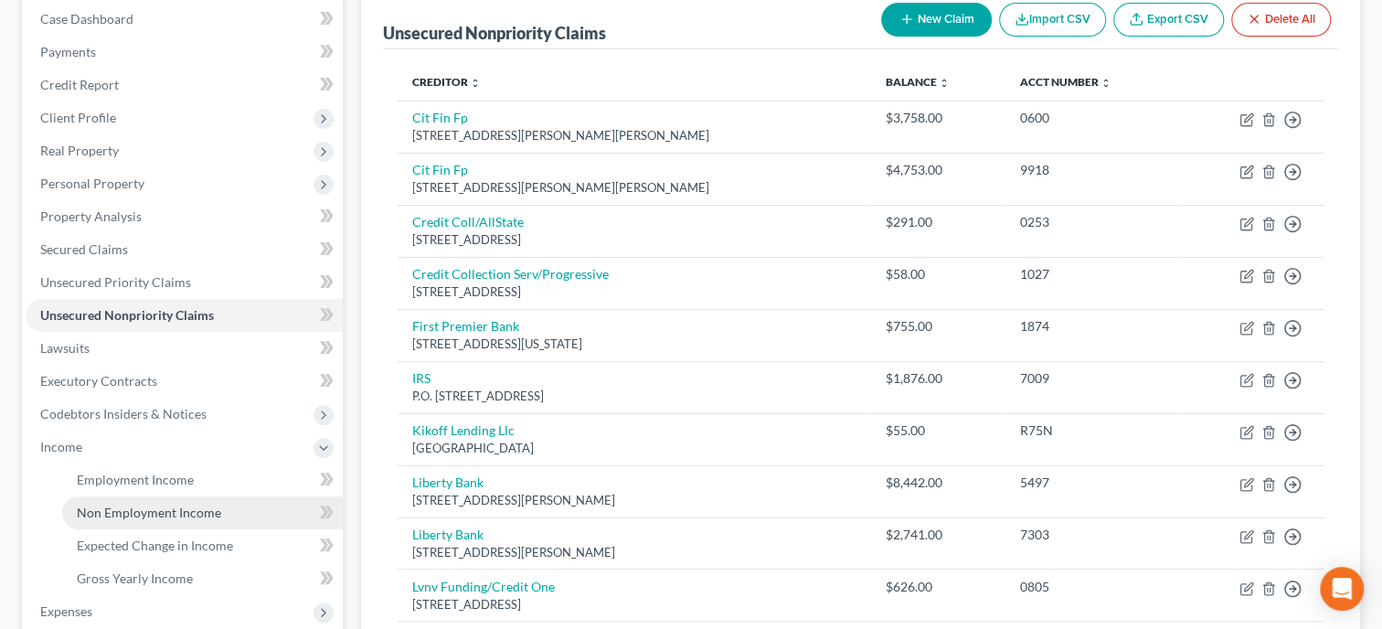
click at [119, 519] on link "Non Employment Income" at bounding box center [202, 512] width 281 height 33
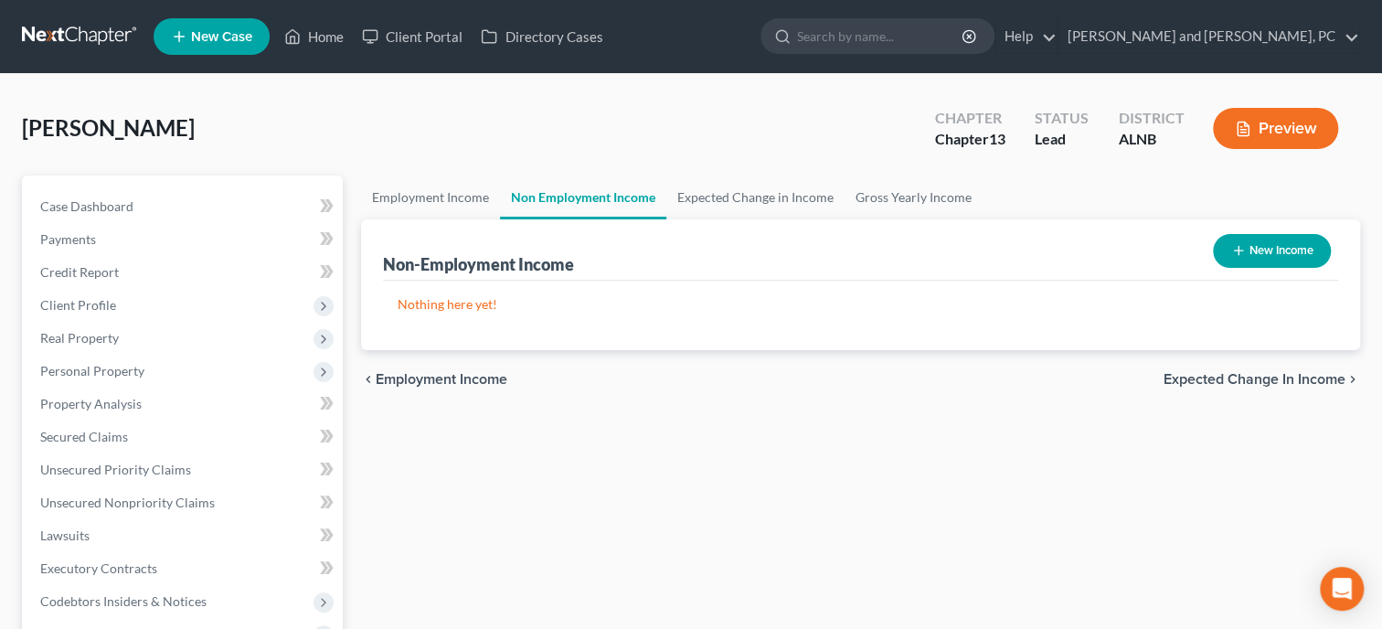
click at [1277, 248] on button "New Income" at bounding box center [1272, 251] width 118 height 34
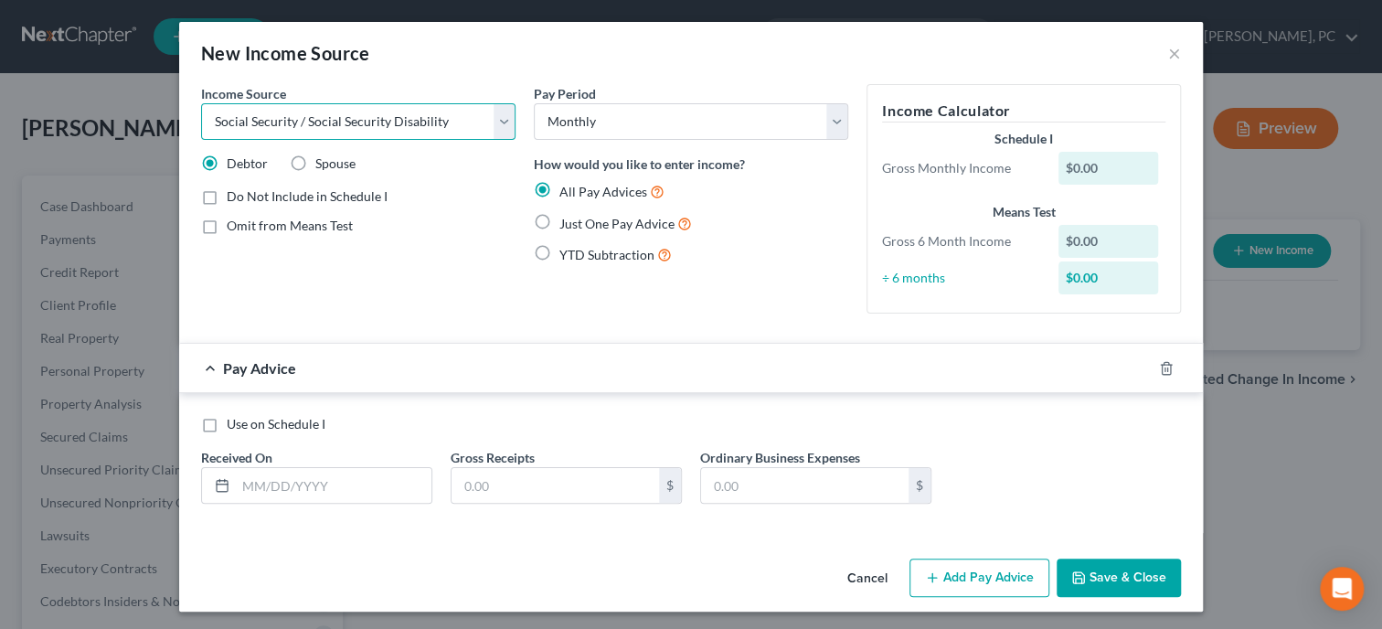
click option "Social Security / Social Security Disability" at bounding box center [0, 0] width 0 height 0
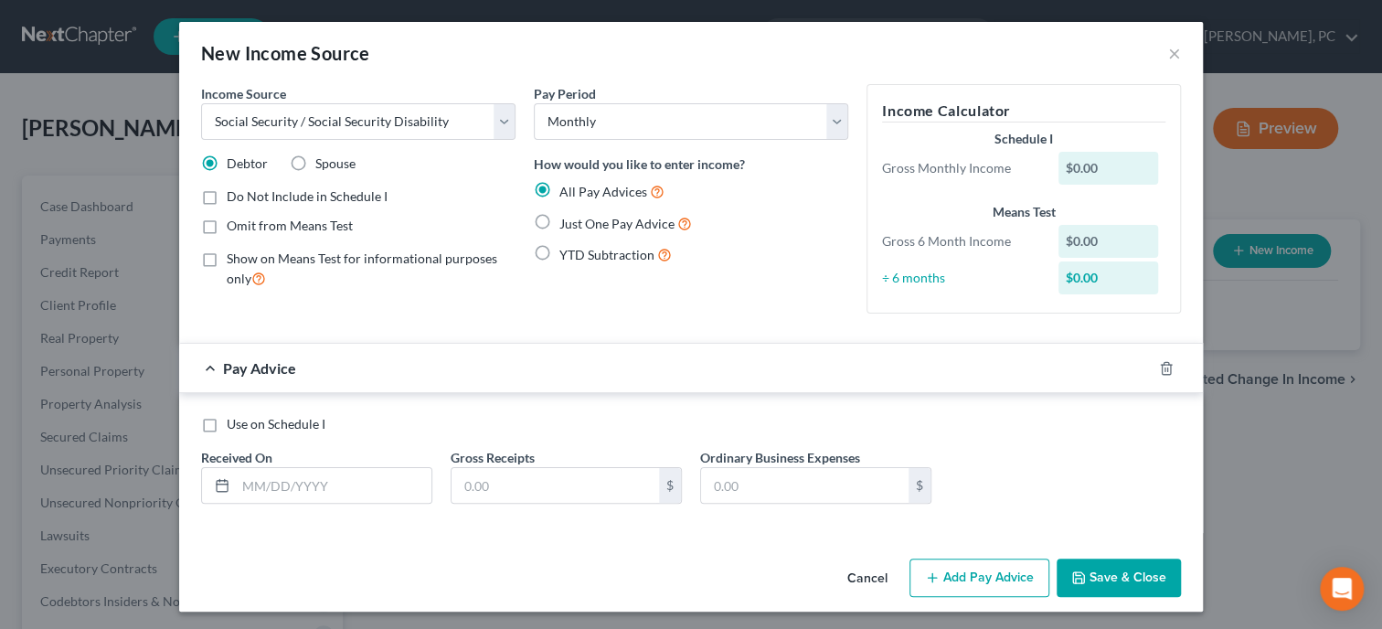
click at [227, 259] on label "Show on Means Test for informational purposes only" at bounding box center [371, 269] width 289 height 39
click at [234, 259] on input "Show on Means Test for informational purposes only" at bounding box center [240, 256] width 12 height 12
click at [559, 225] on label "Just One Pay Advice" at bounding box center [625, 223] width 133 height 21
click at [567, 225] on input "Just One Pay Advice" at bounding box center [573, 219] width 12 height 12
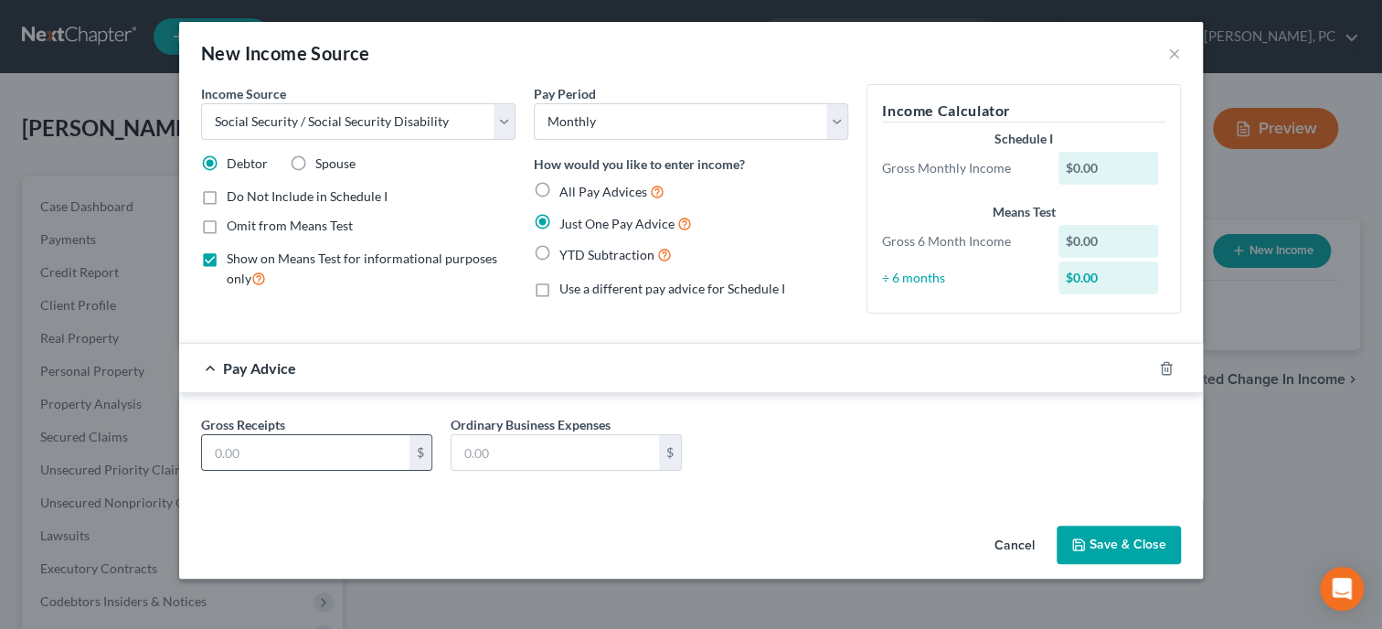
click at [395, 455] on input "text" at bounding box center [305, 452] width 207 height 35
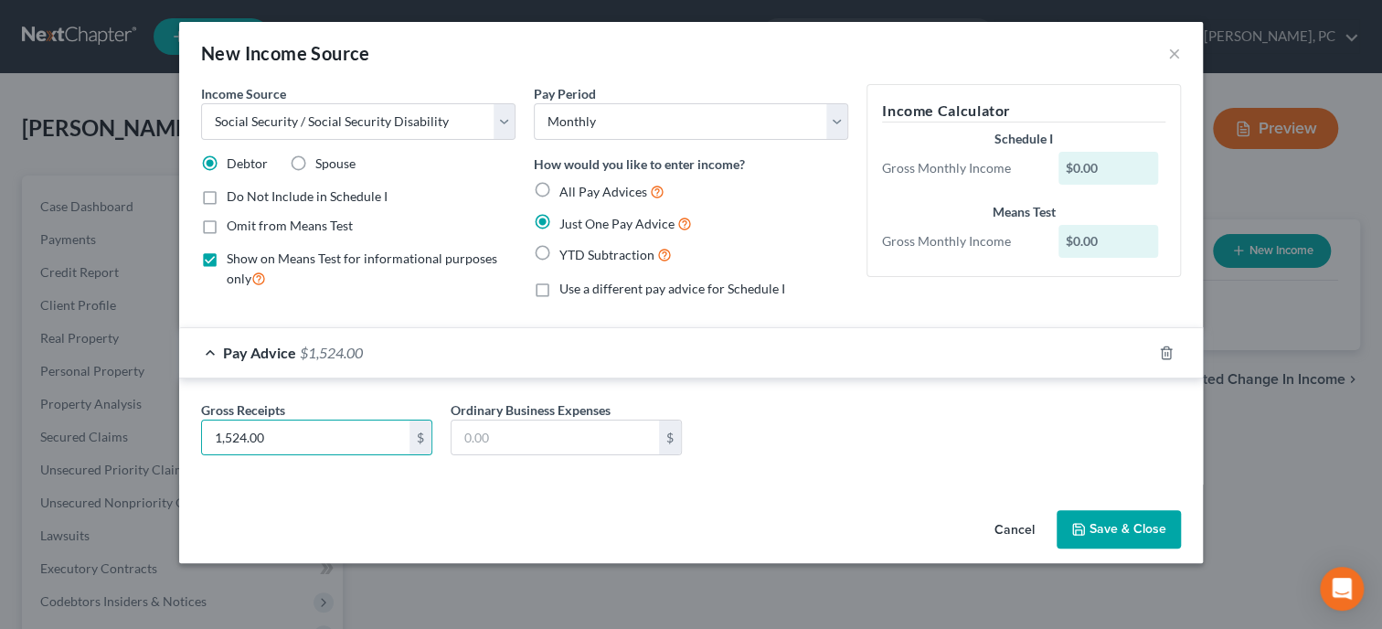
click at [1105, 530] on button "Save & Close" at bounding box center [1119, 529] width 124 height 38
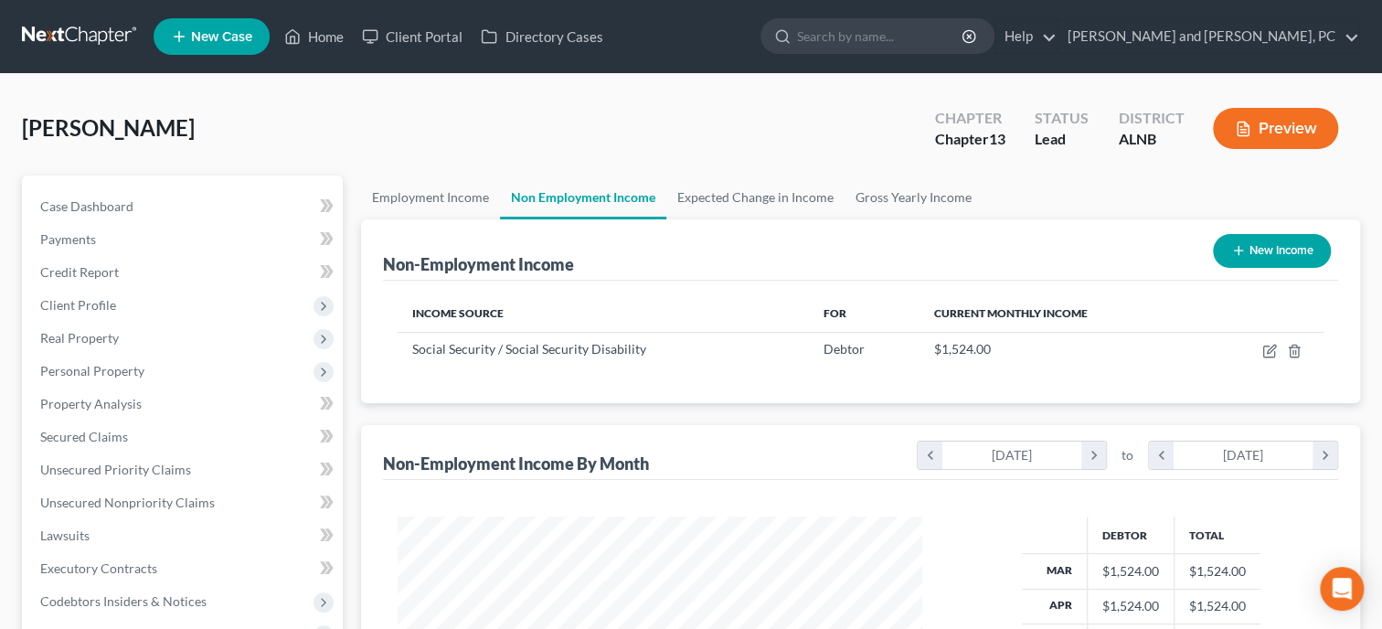
scroll to position [325, 561]
click at [951, 194] on link "Gross Yearly Income" at bounding box center [914, 197] width 138 height 44
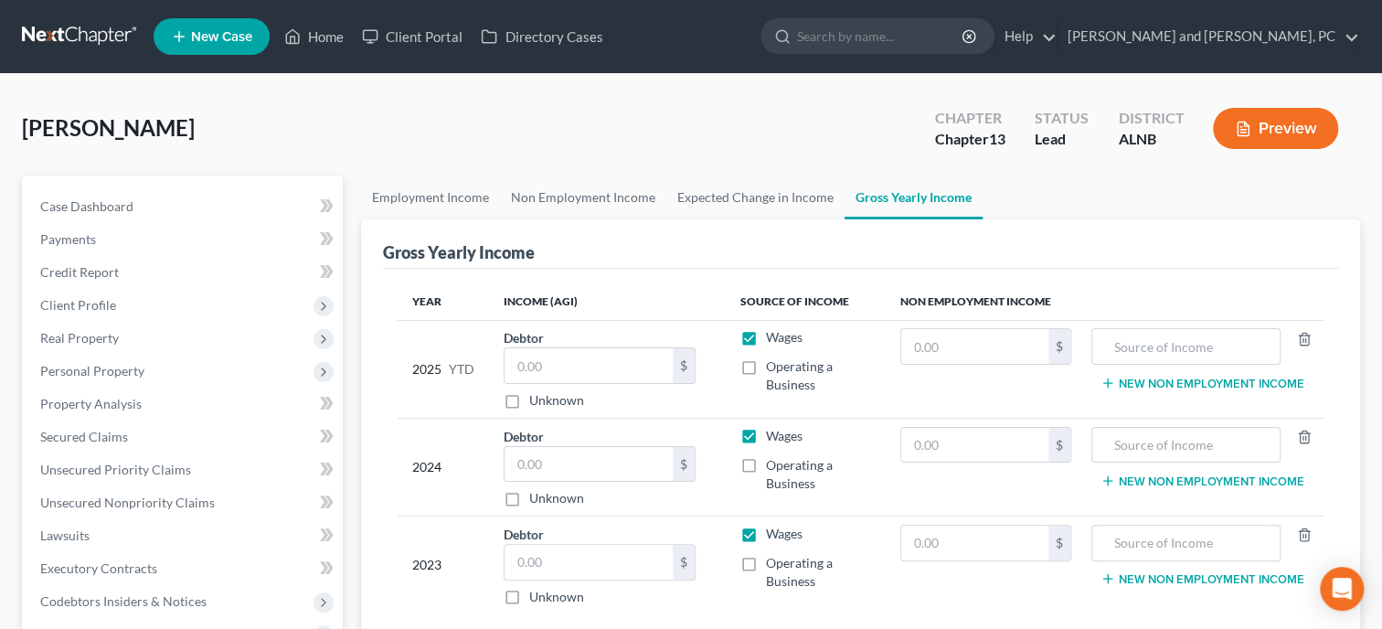
click at [766, 333] on label "Wages" at bounding box center [784, 337] width 37 height 18
click at [773, 333] on input "Wages" at bounding box center [779, 334] width 12 height 12
click at [766, 430] on label "Wages" at bounding box center [784, 436] width 37 height 18
click at [773, 430] on input "Wages" at bounding box center [779, 433] width 12 height 12
click at [766, 526] on label "Wages" at bounding box center [784, 534] width 37 height 18
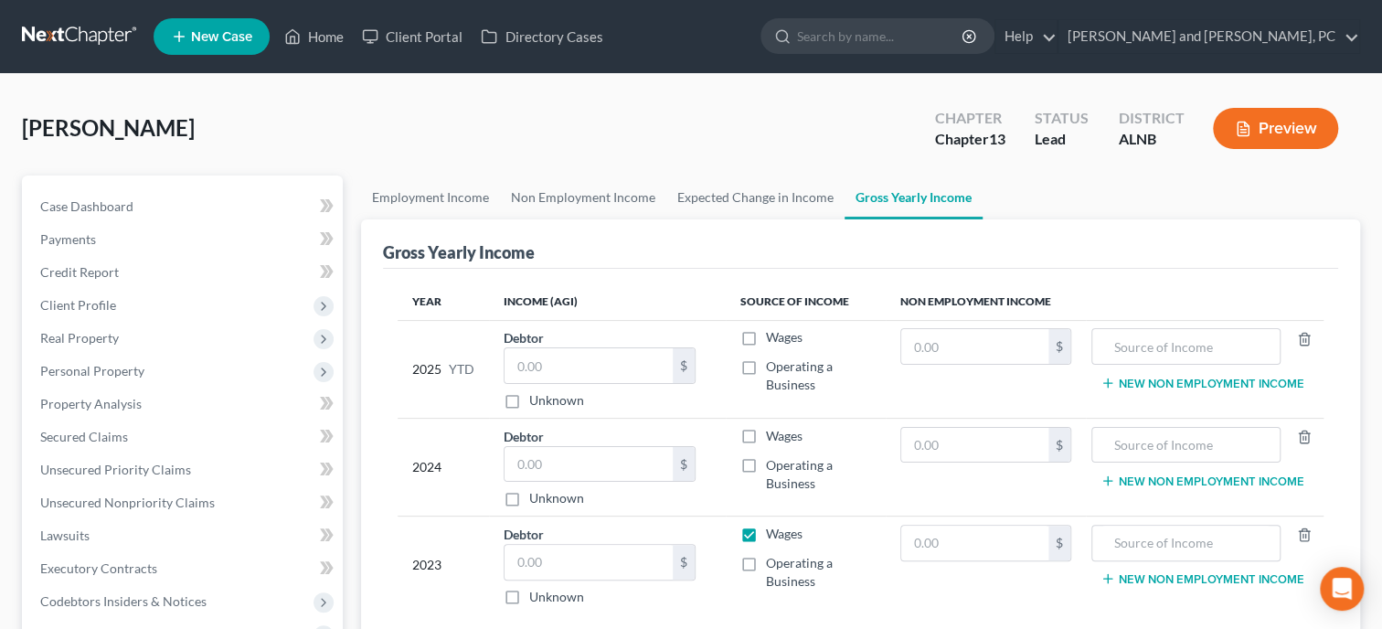
click at [773, 526] on input "Wages" at bounding box center [779, 531] width 12 height 12
click at [934, 338] on input "text" at bounding box center [974, 346] width 147 height 35
click at [1143, 344] on input "text" at bounding box center [1185, 346] width 169 height 35
click at [968, 440] on input "text" at bounding box center [974, 445] width 147 height 35
click at [537, 558] on input "text" at bounding box center [589, 562] width 168 height 35
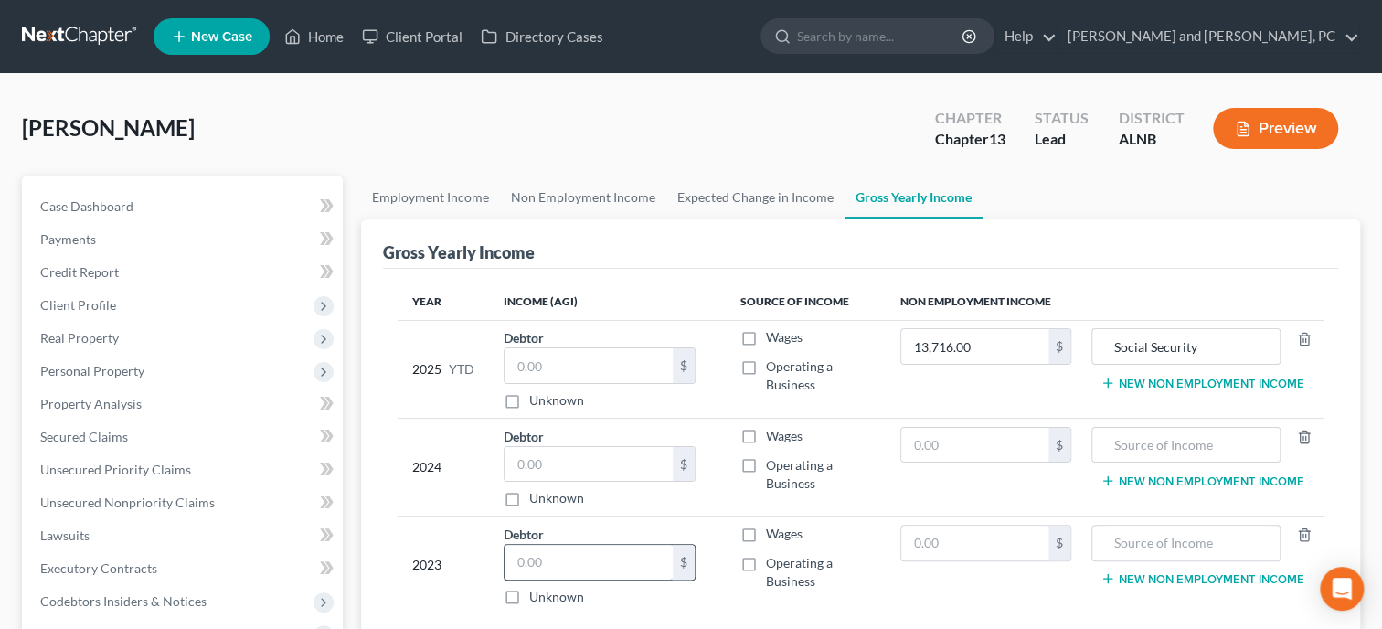
click at [601, 564] on input "text" at bounding box center [589, 562] width 168 height 35
click at [580, 466] on input "text" at bounding box center [589, 464] width 168 height 35
click at [919, 450] on input "text" at bounding box center [974, 445] width 147 height 35
click at [995, 541] on input "text" at bounding box center [974, 543] width 147 height 35
click at [951, 452] on input "text" at bounding box center [974, 445] width 147 height 35
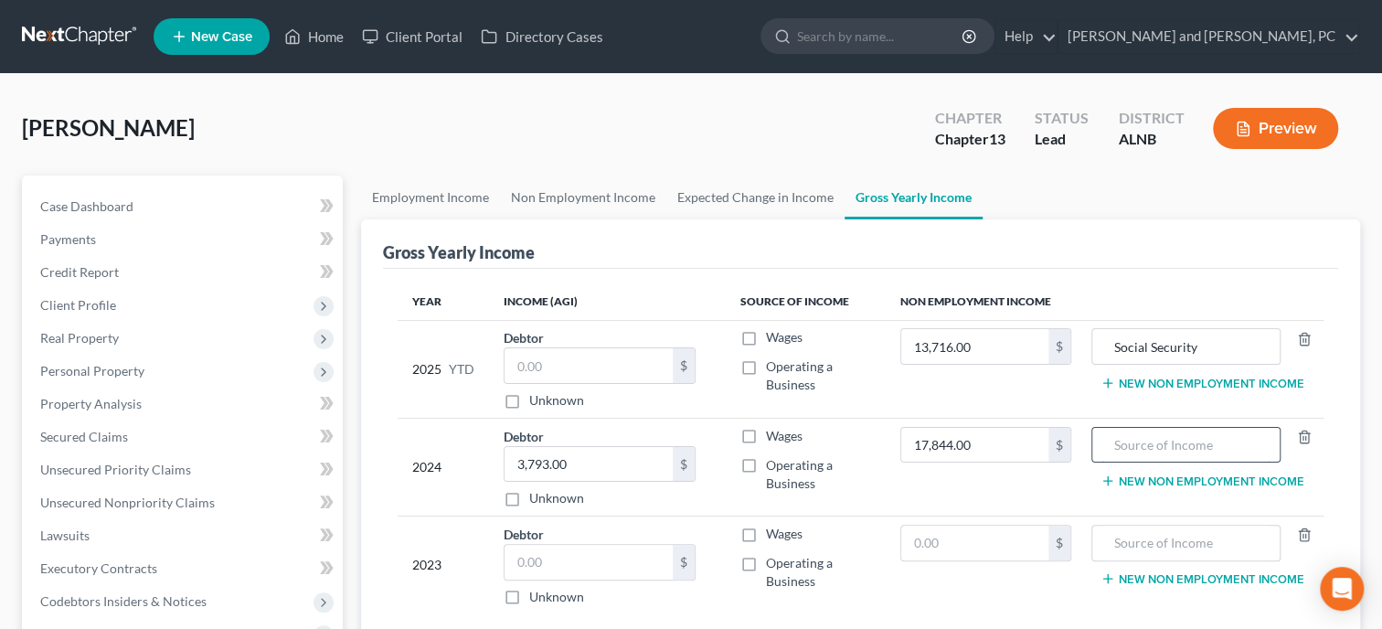
click at [1174, 449] on input "text" at bounding box center [1185, 445] width 169 height 35
click at [1014, 535] on input "text" at bounding box center [974, 543] width 147 height 35
click at [335, 45] on link "Home" at bounding box center [314, 36] width 78 height 33
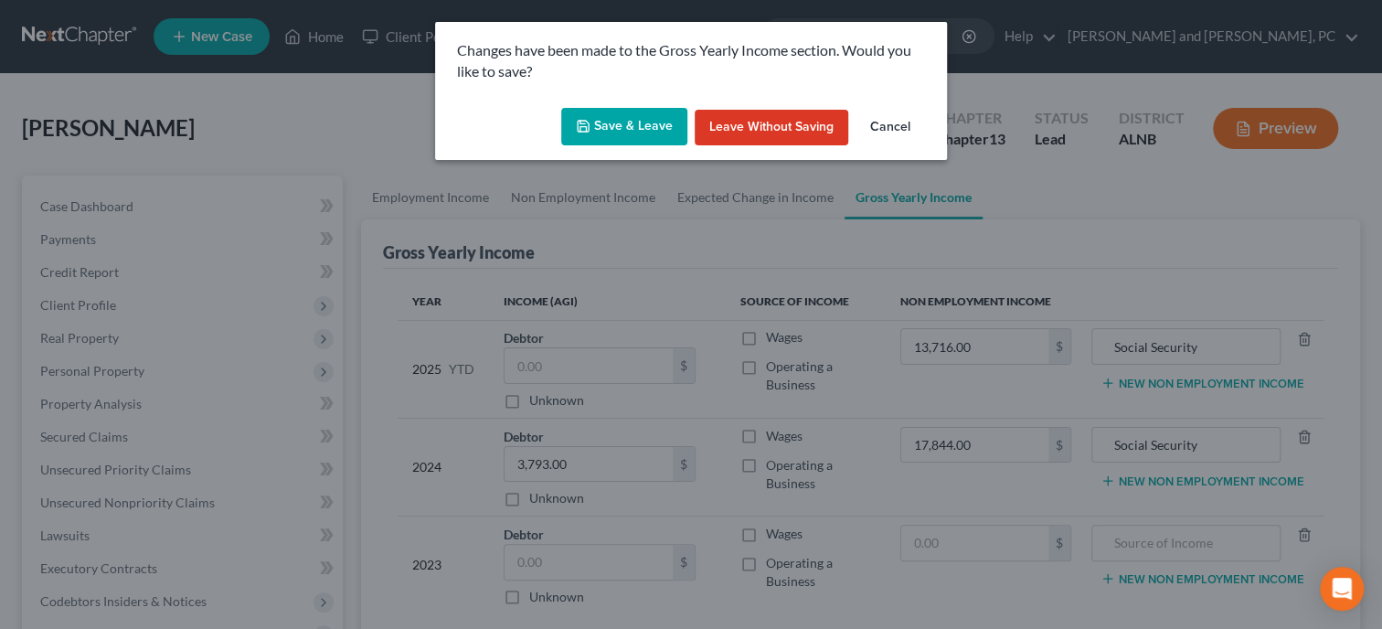
click at [662, 133] on button "Save & Leave" at bounding box center [624, 127] width 126 height 38
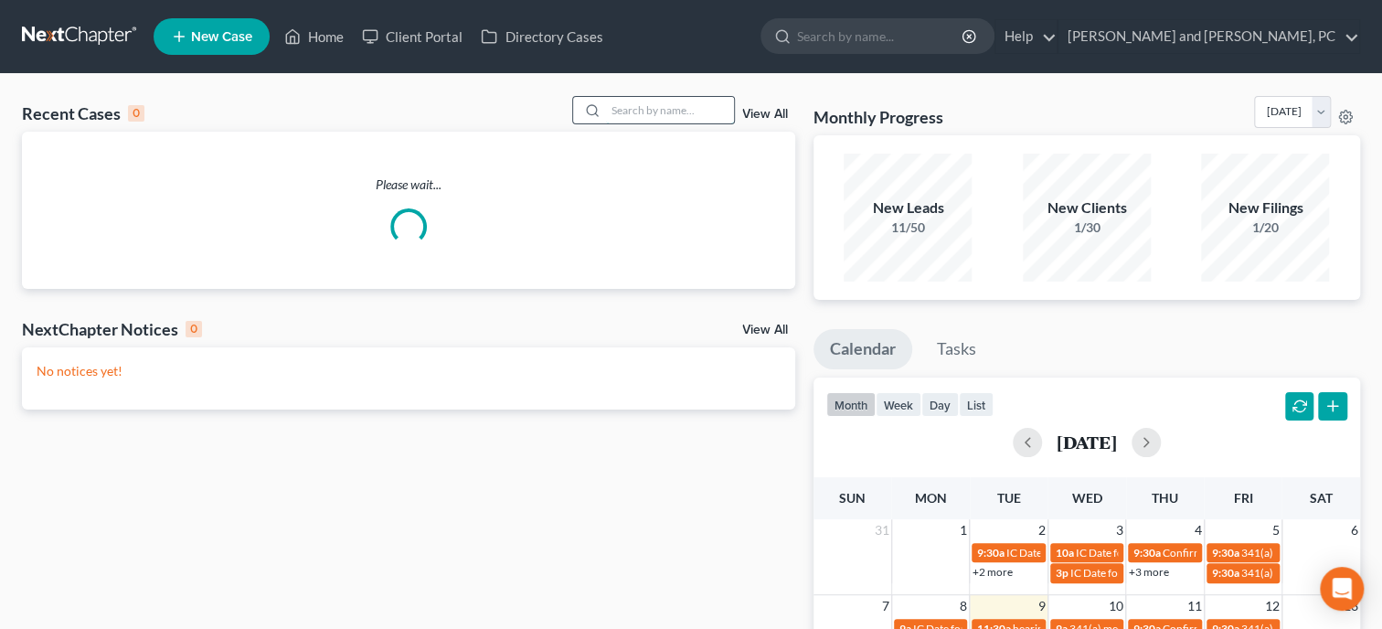
click at [671, 110] on input "search" at bounding box center [670, 110] width 128 height 27
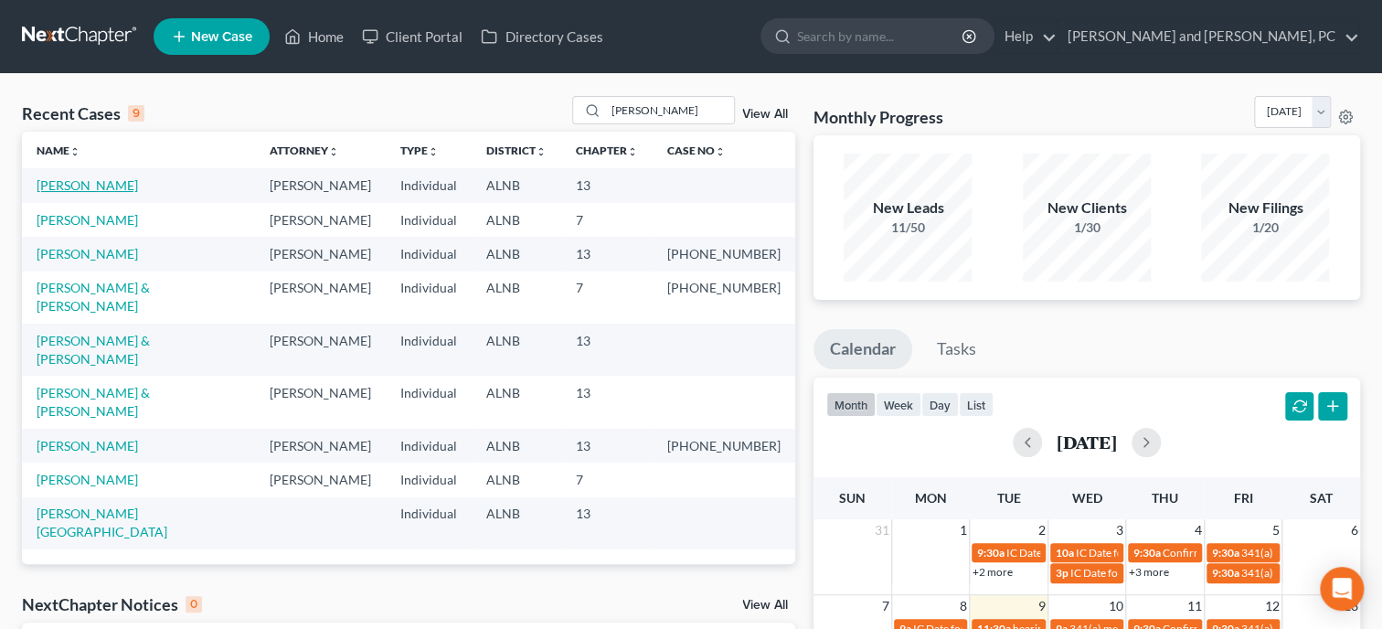
click at [58, 188] on link "[PERSON_NAME]" at bounding box center [87, 185] width 101 height 16
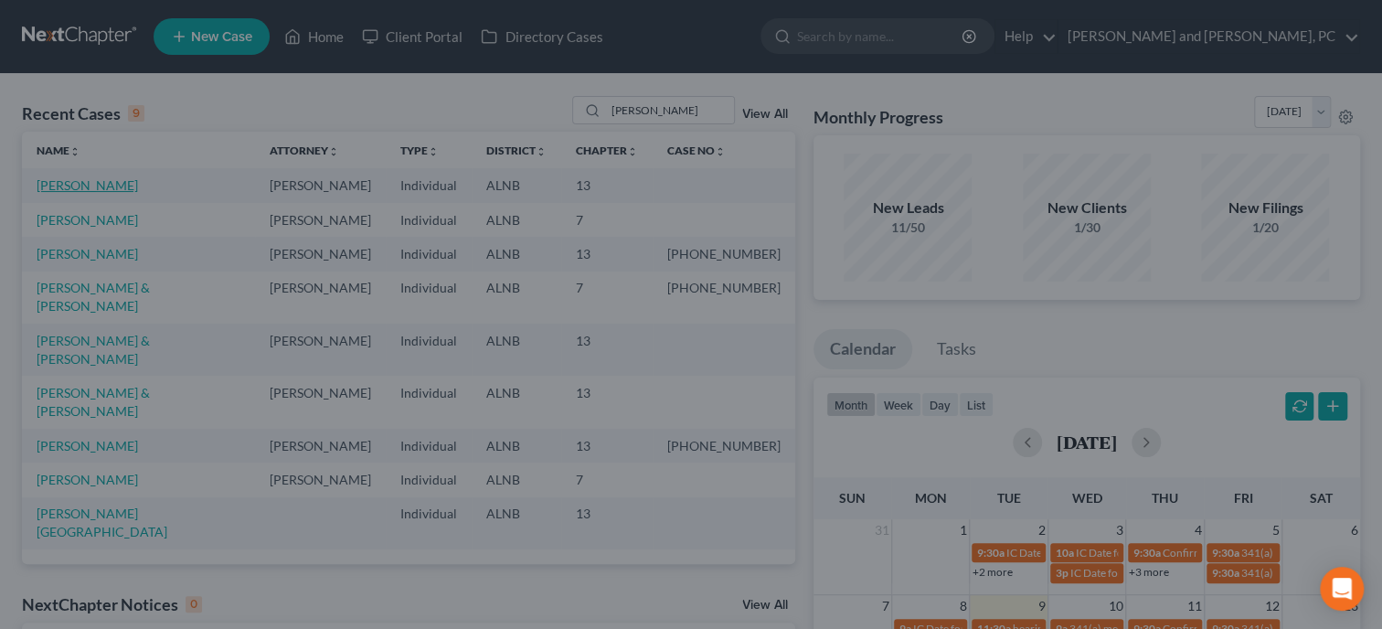
click at [58, 188] on div at bounding box center [691, 314] width 1382 height 629
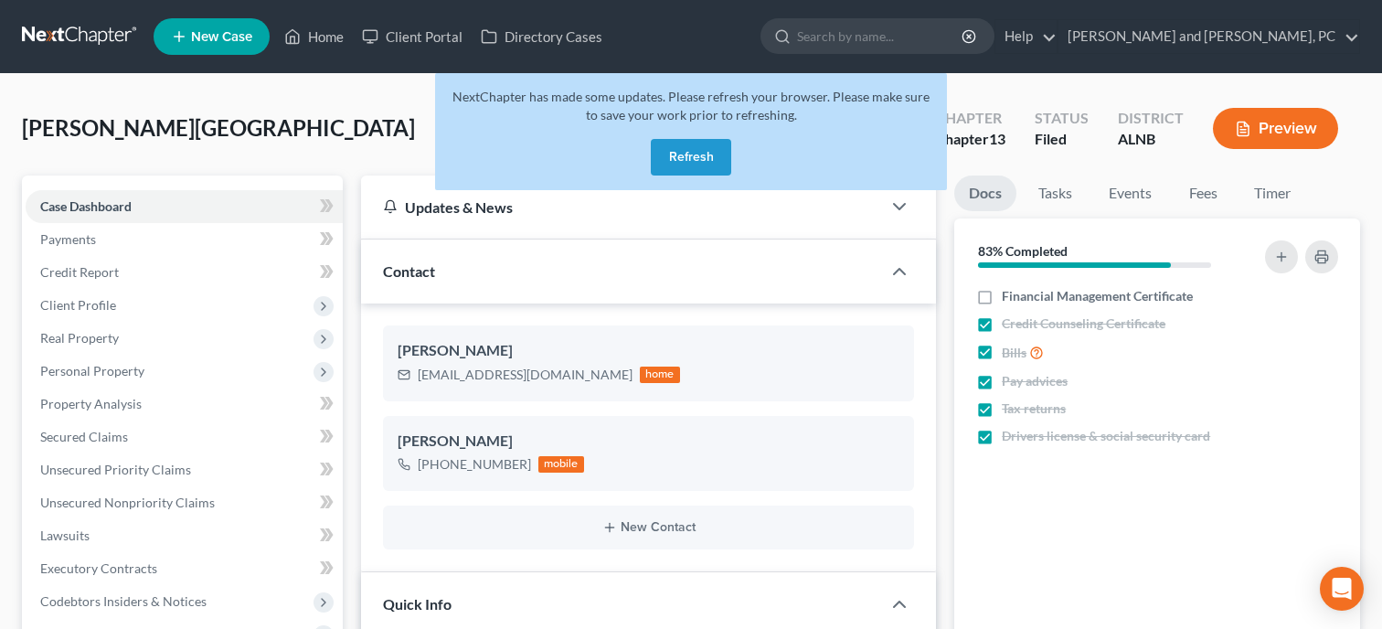
select select "6"
select select "1"
select select "0"
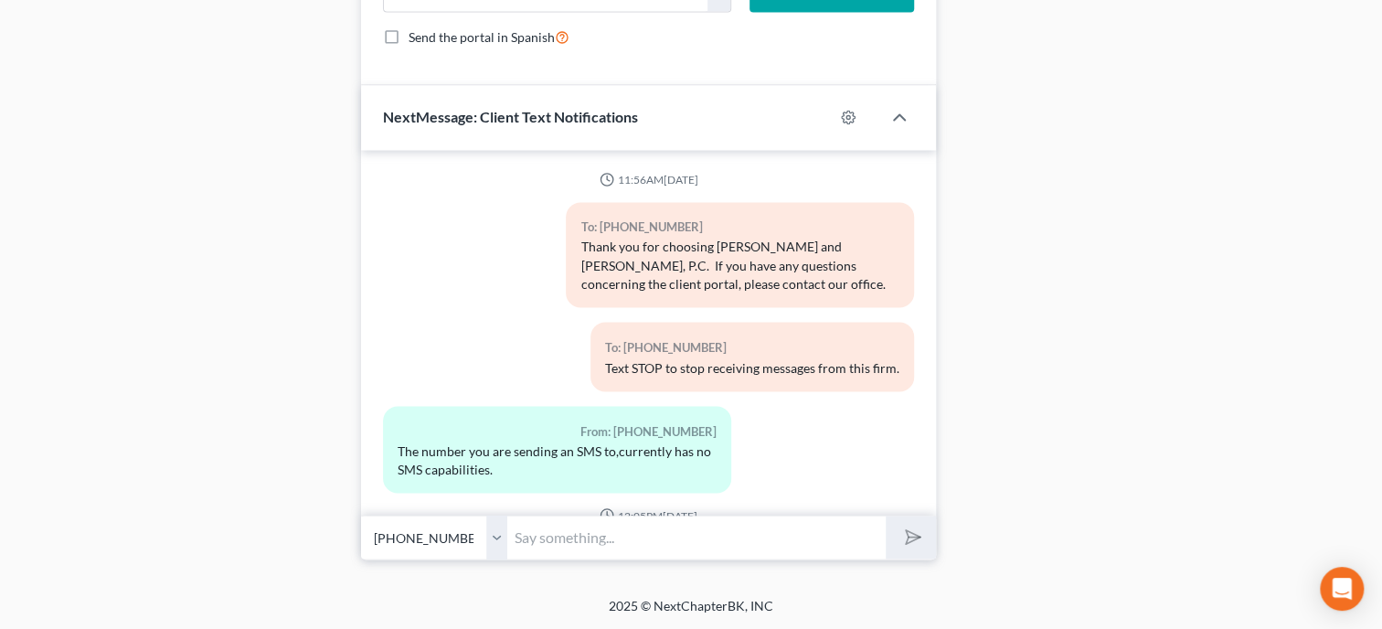
scroll to position [8908, 0]
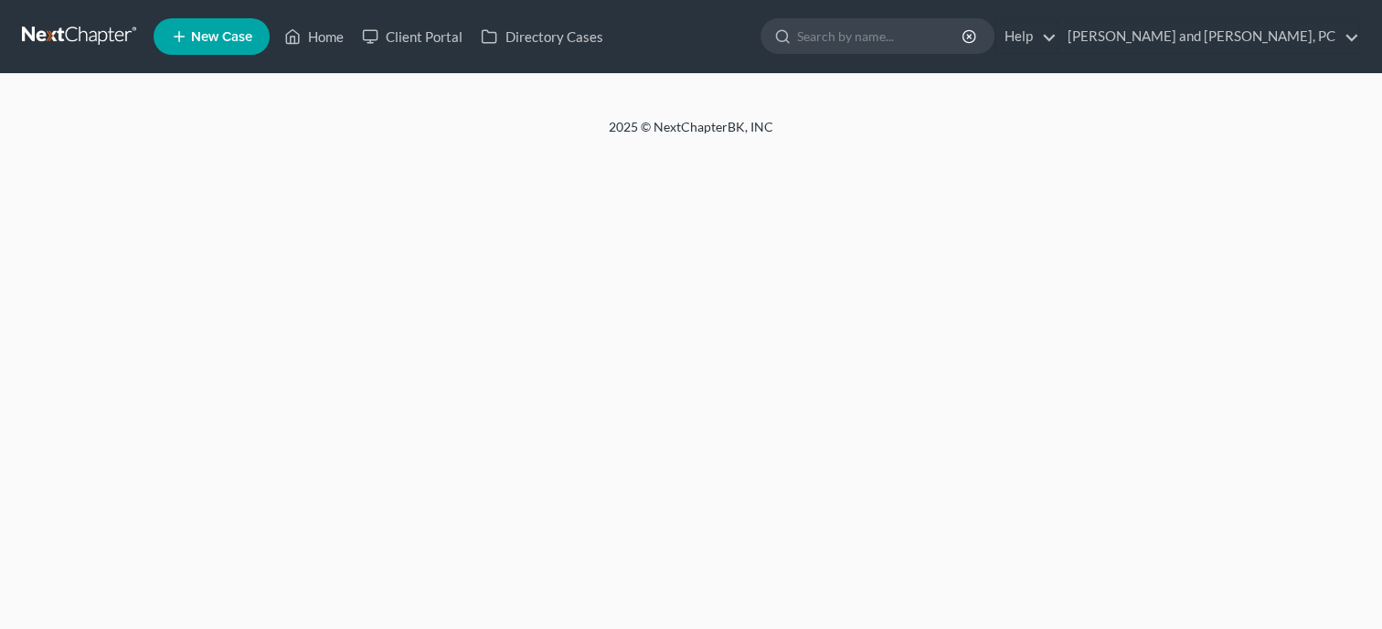
select select "1"
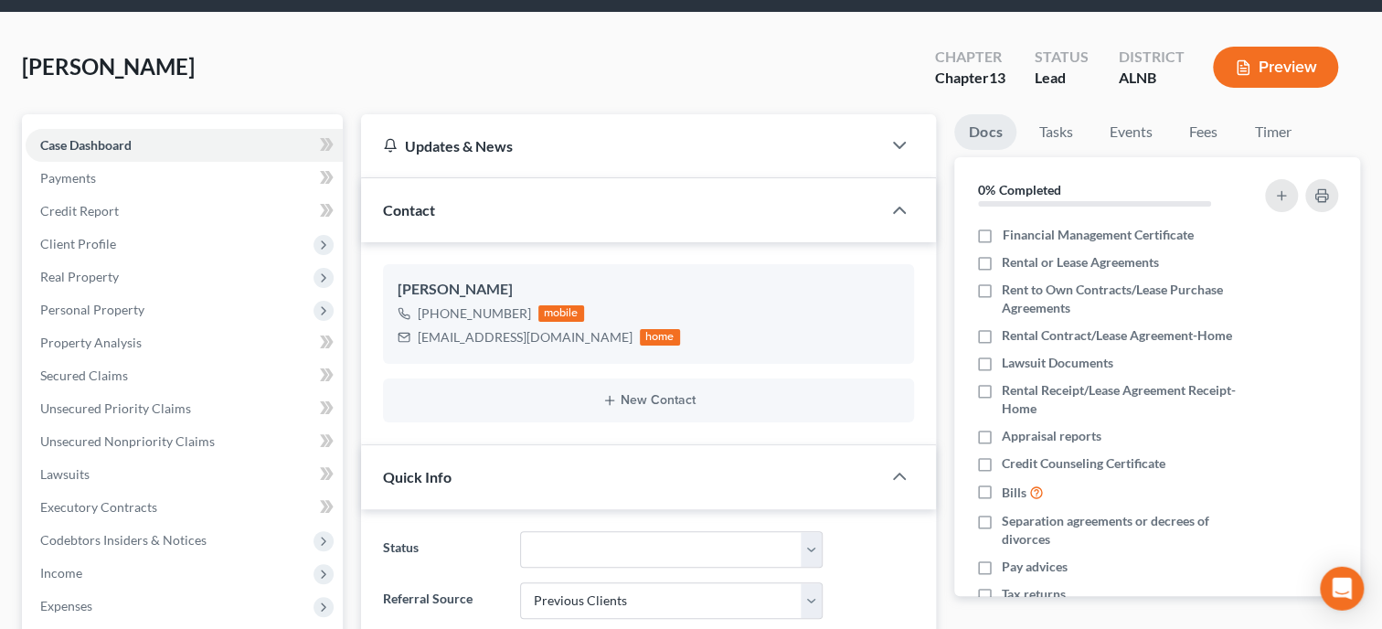
scroll to position [93, 0]
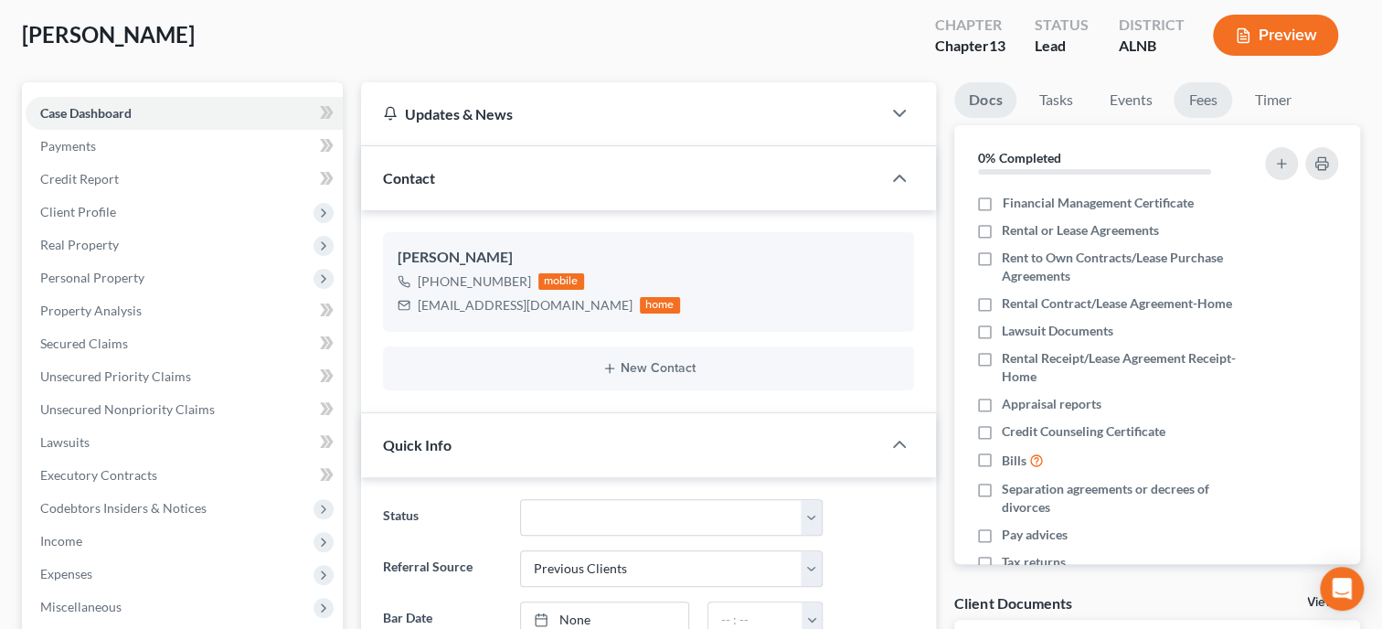
click at [1196, 106] on link "Fees" at bounding box center [1203, 100] width 58 height 36
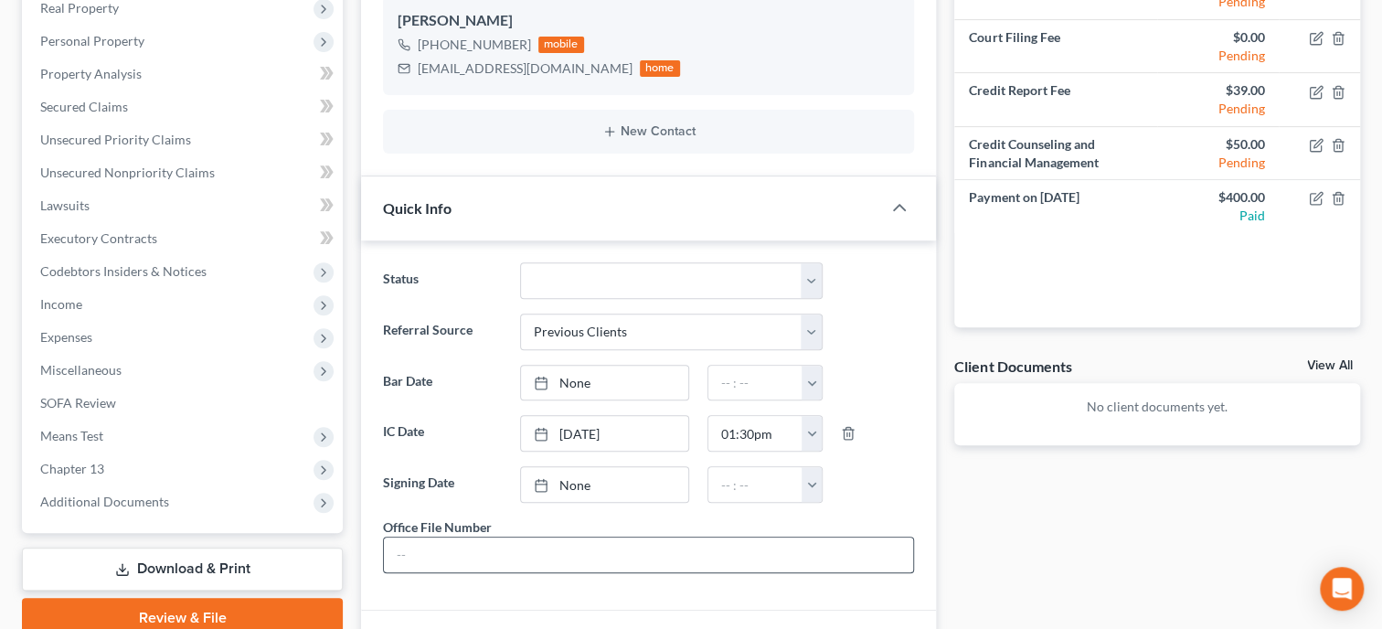
scroll to position [658, 0]
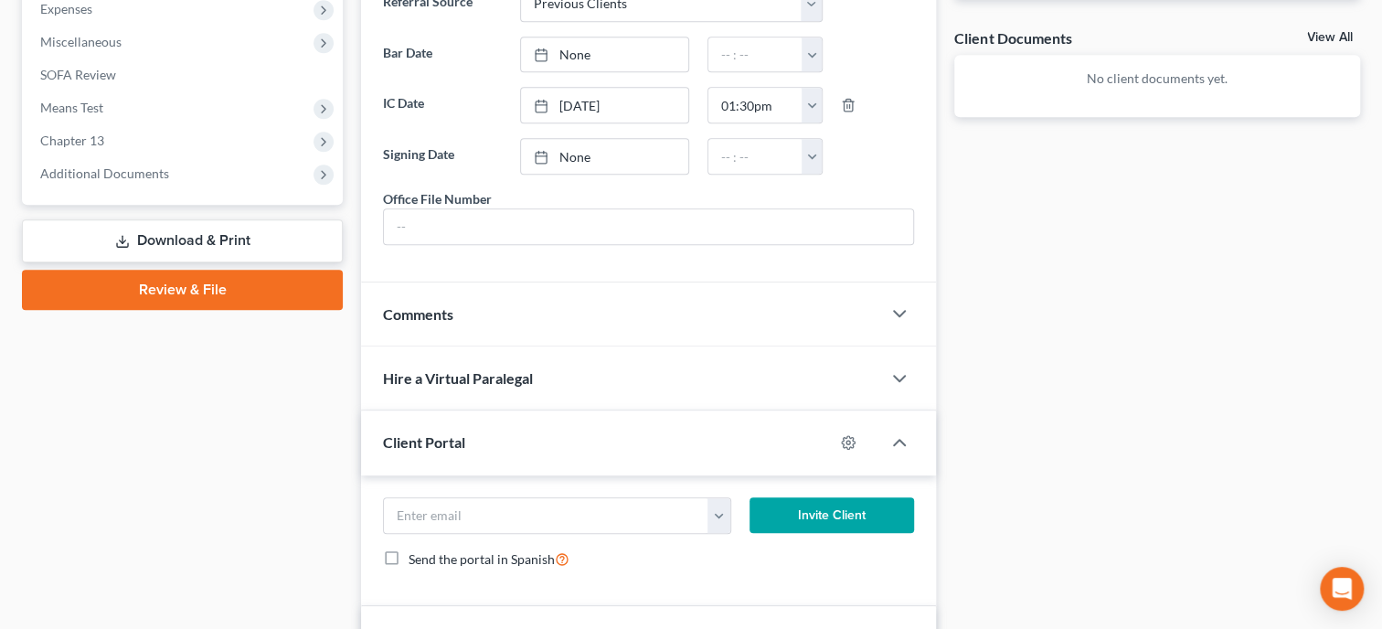
click at [505, 341] on div "Comments" at bounding box center [621, 313] width 520 height 63
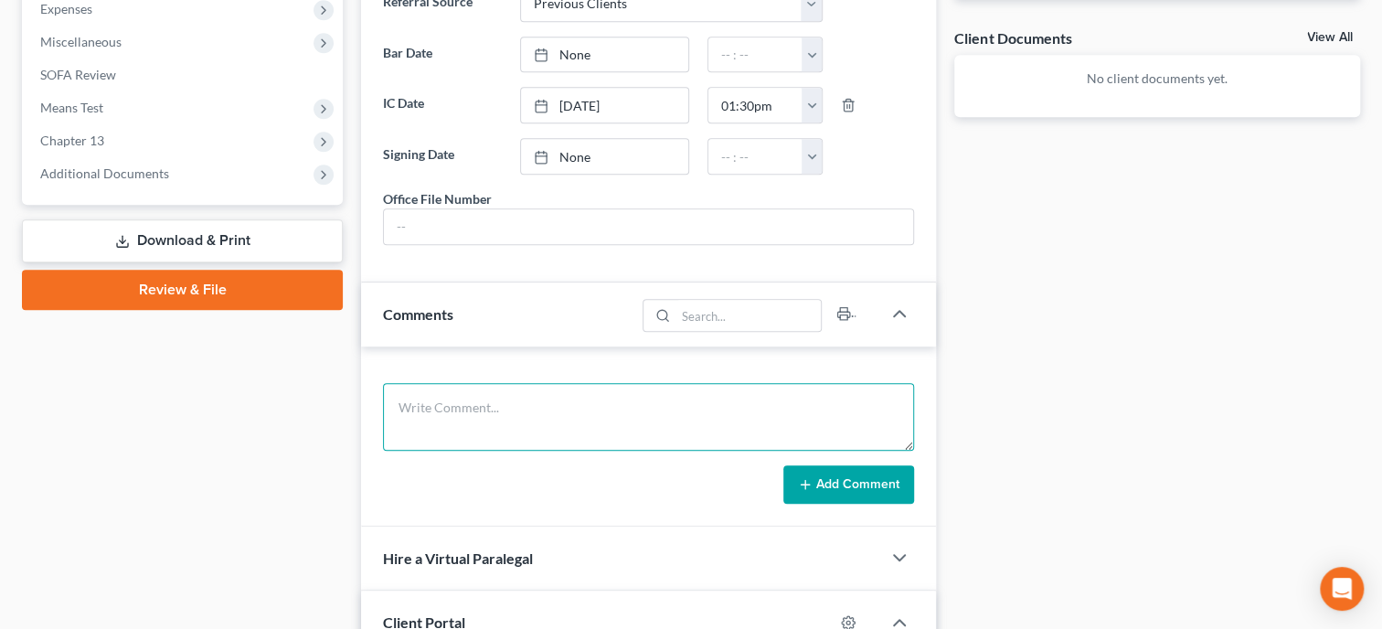
click at [503, 441] on textarea at bounding box center [648, 417] width 531 height 68
type textarea "Call from 21st Mortgage to see if we were retained. Told her yes."
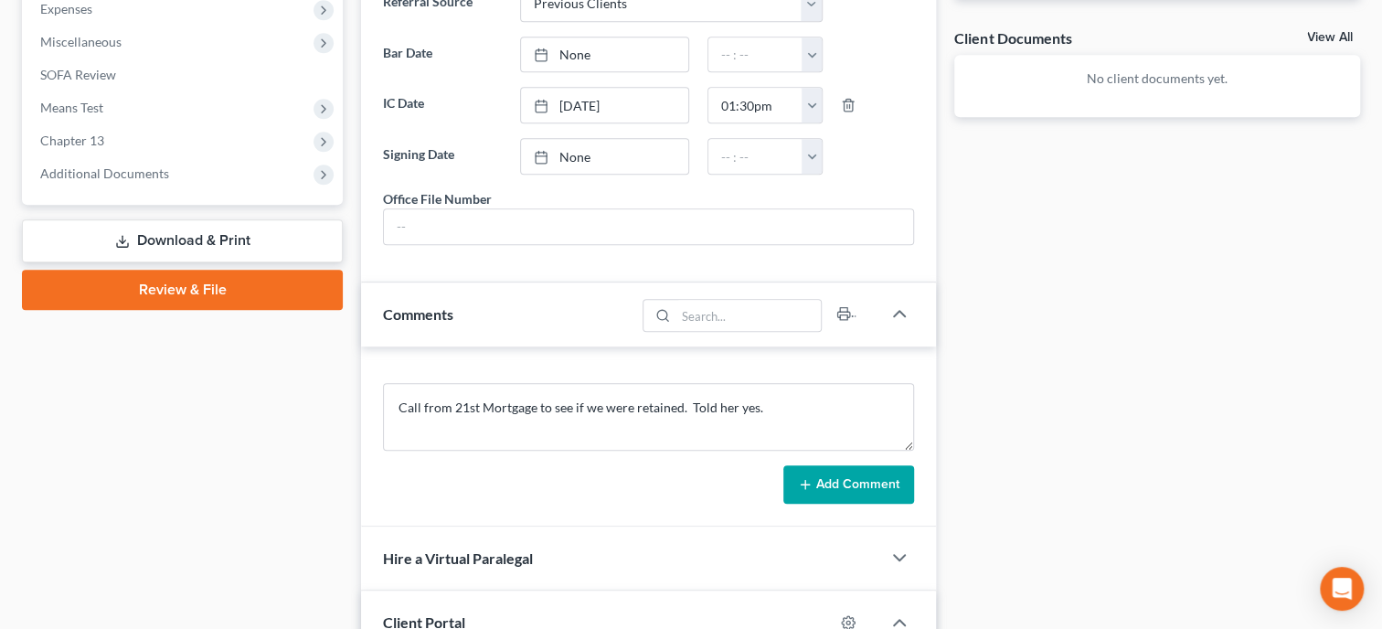
click at [831, 492] on button "Add Comment" at bounding box center [848, 484] width 131 height 38
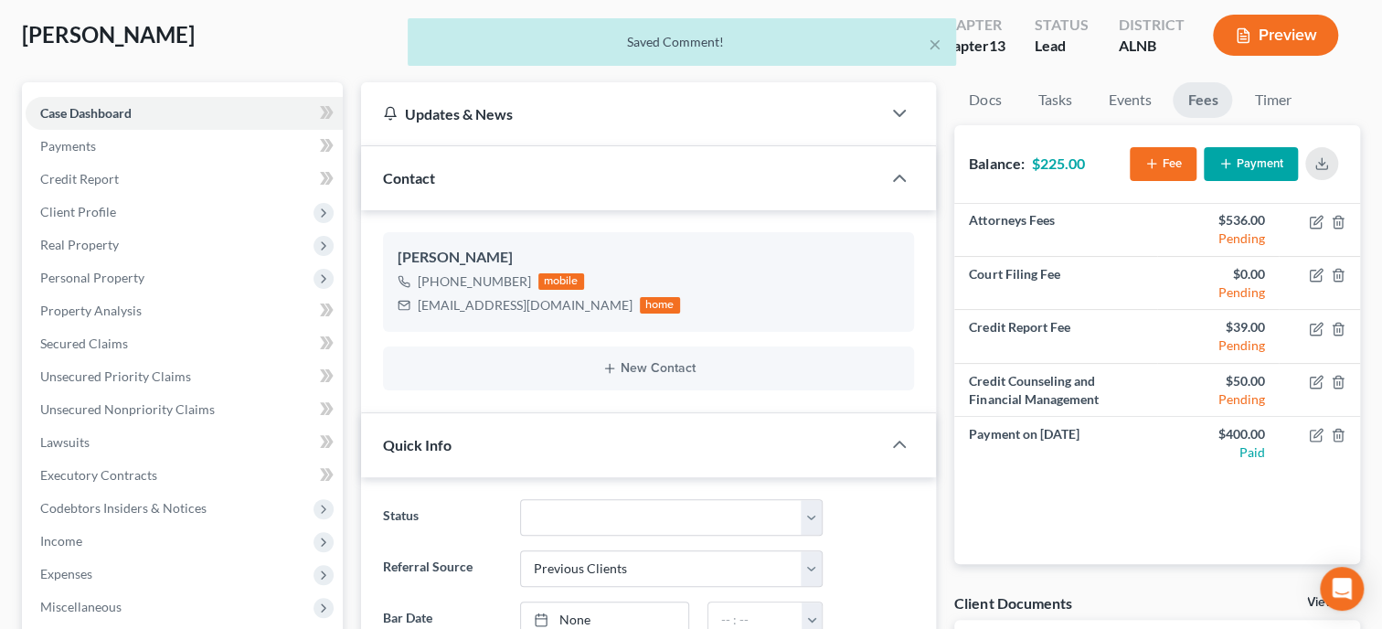
scroll to position [0, 0]
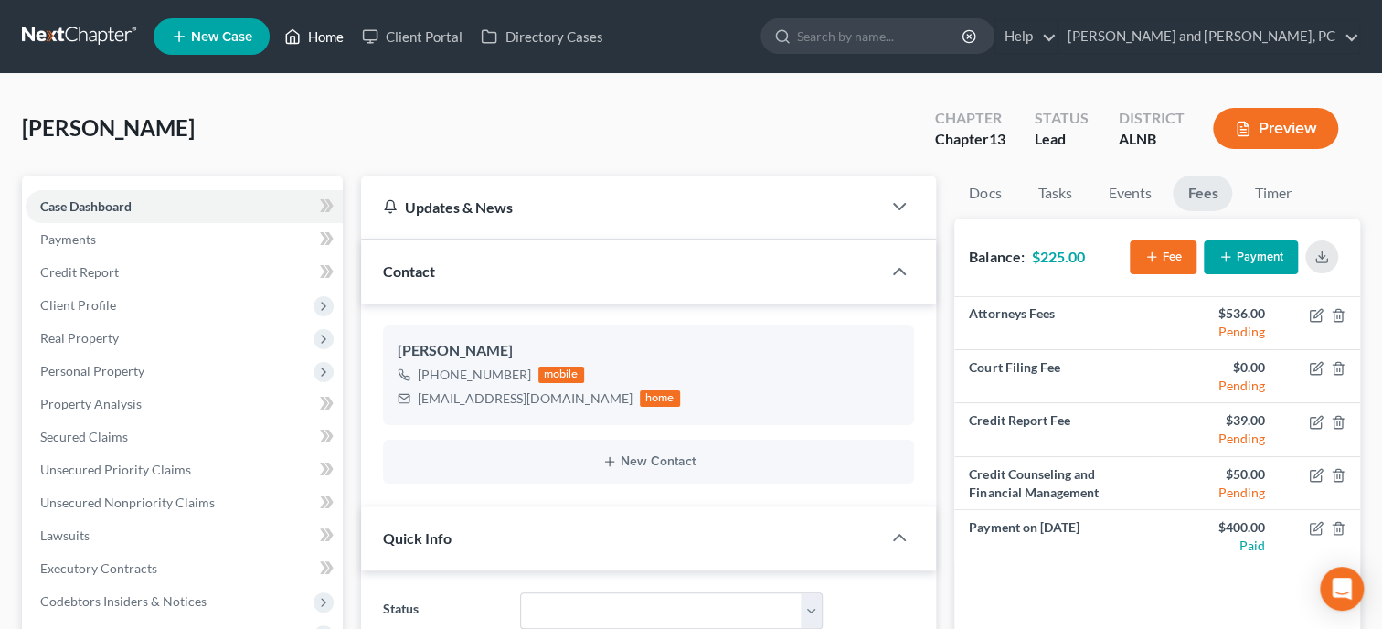
click at [336, 39] on link "Home" at bounding box center [314, 36] width 78 height 33
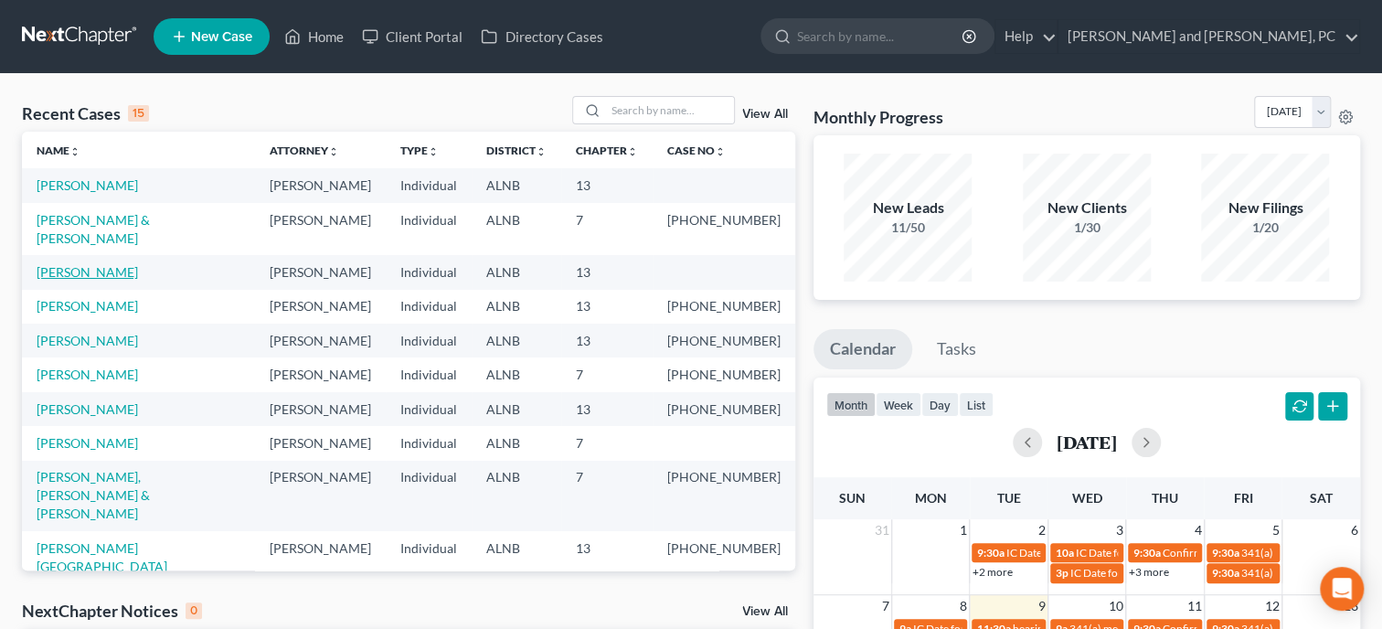
click at [68, 264] on link "[PERSON_NAME]" at bounding box center [87, 272] width 101 height 16
select select "10"
select select "6"
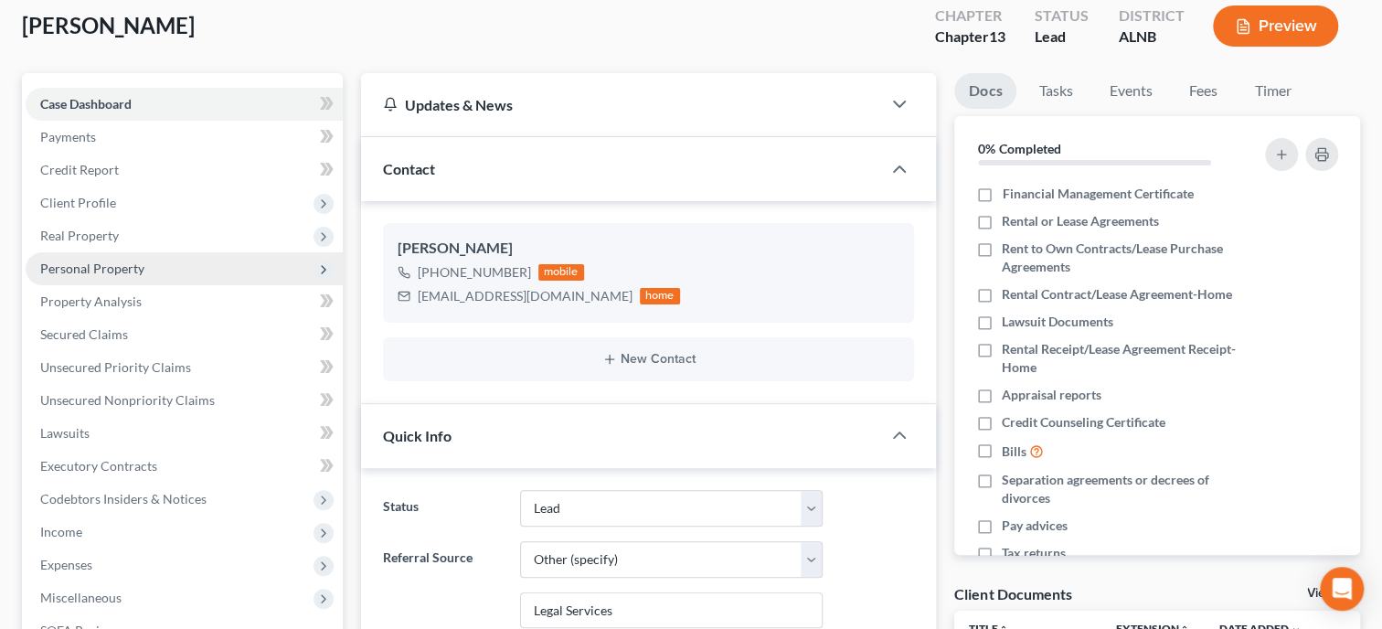
scroll to position [282, 0]
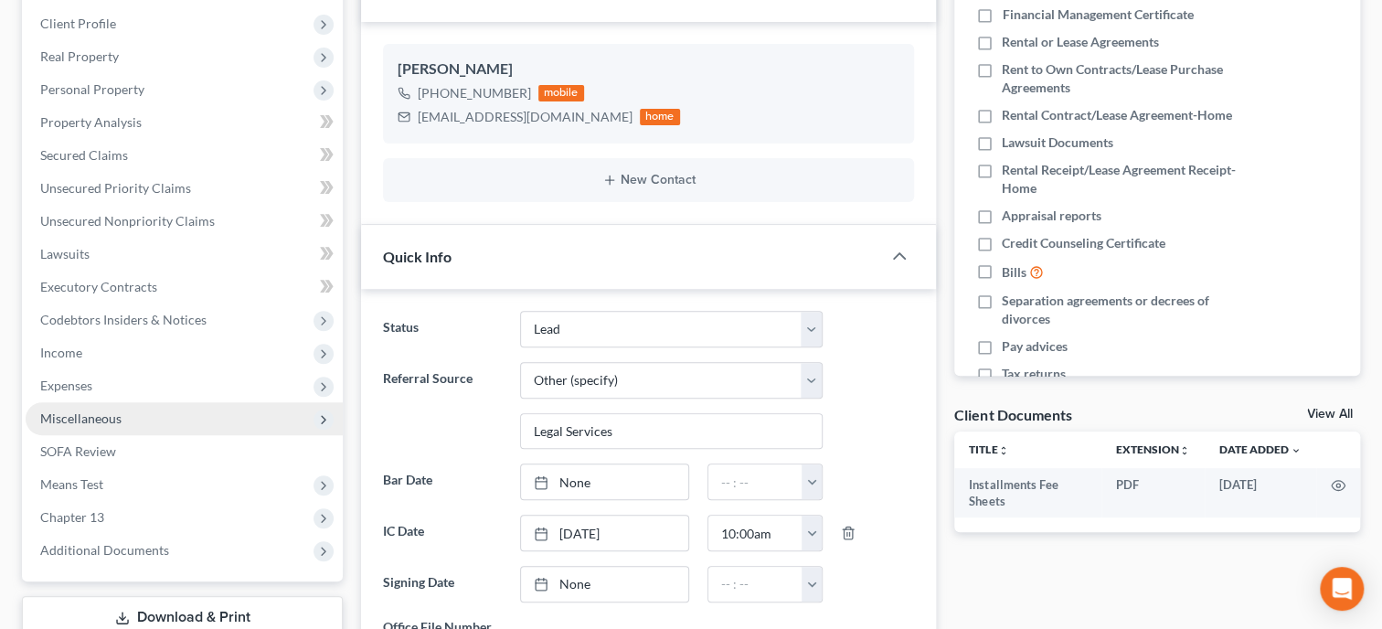
click at [110, 416] on span "Miscellaneous" at bounding box center [80, 418] width 81 height 16
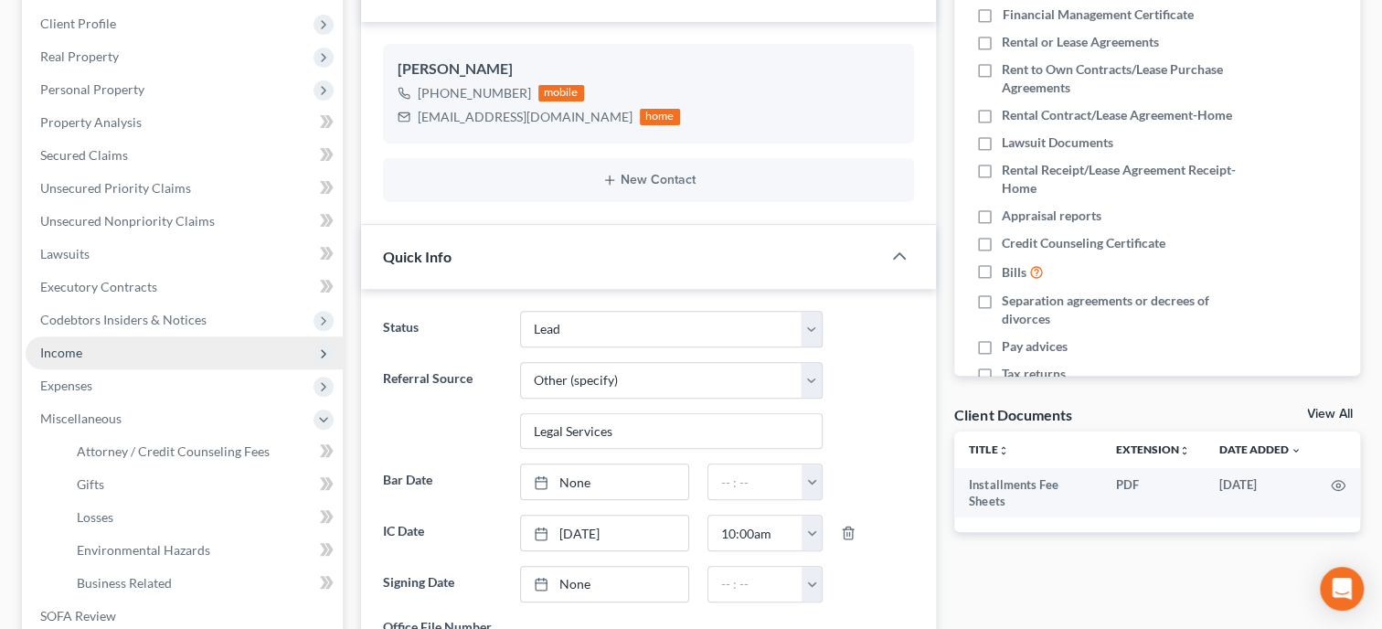
click at [106, 350] on span "Income" at bounding box center [184, 352] width 317 height 33
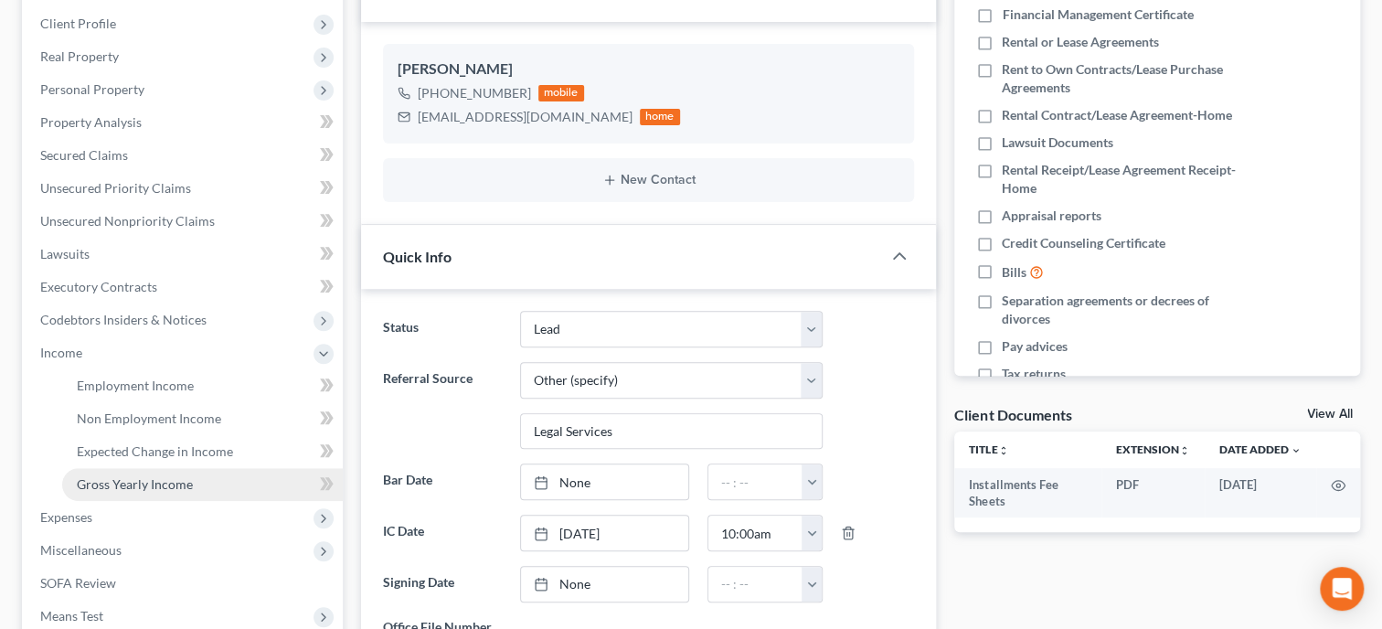
click at [144, 478] on span "Gross Yearly Income" at bounding box center [135, 484] width 116 height 16
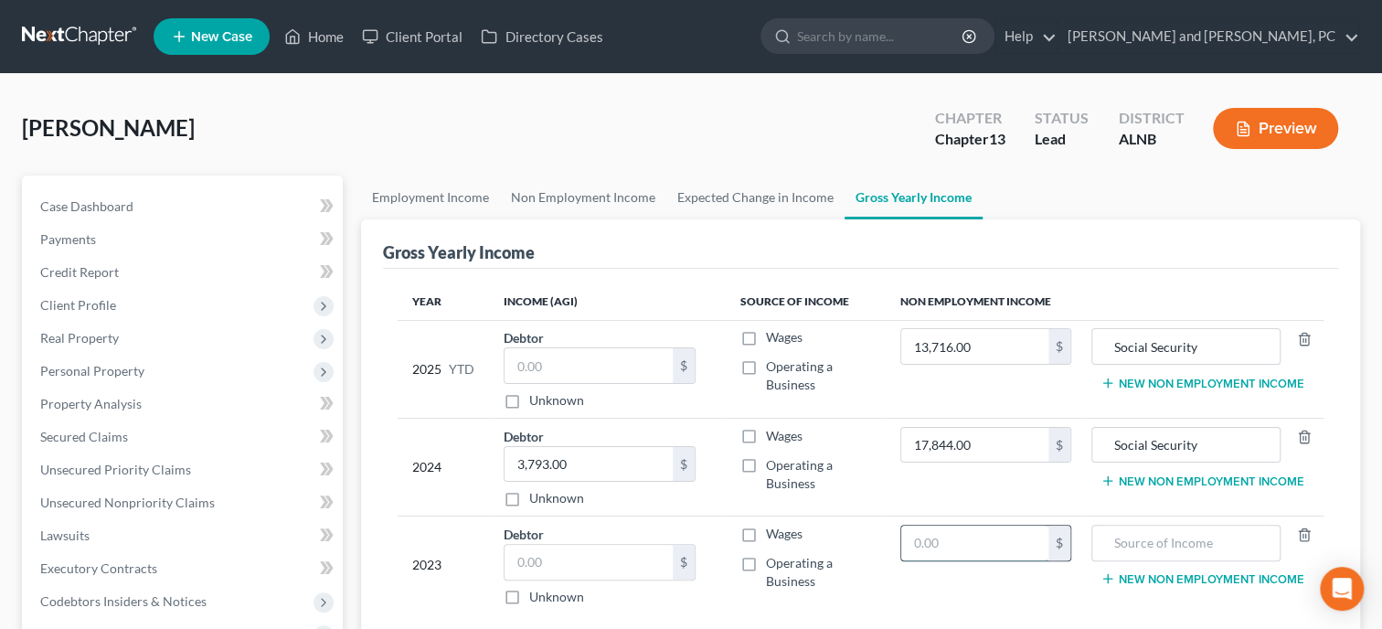
click at [989, 538] on input "text" at bounding box center [974, 543] width 147 height 35
type input "17,220.00"
click at [1276, 539] on div at bounding box center [1185, 543] width 189 height 37
click at [1252, 536] on input "text" at bounding box center [1185, 543] width 169 height 35
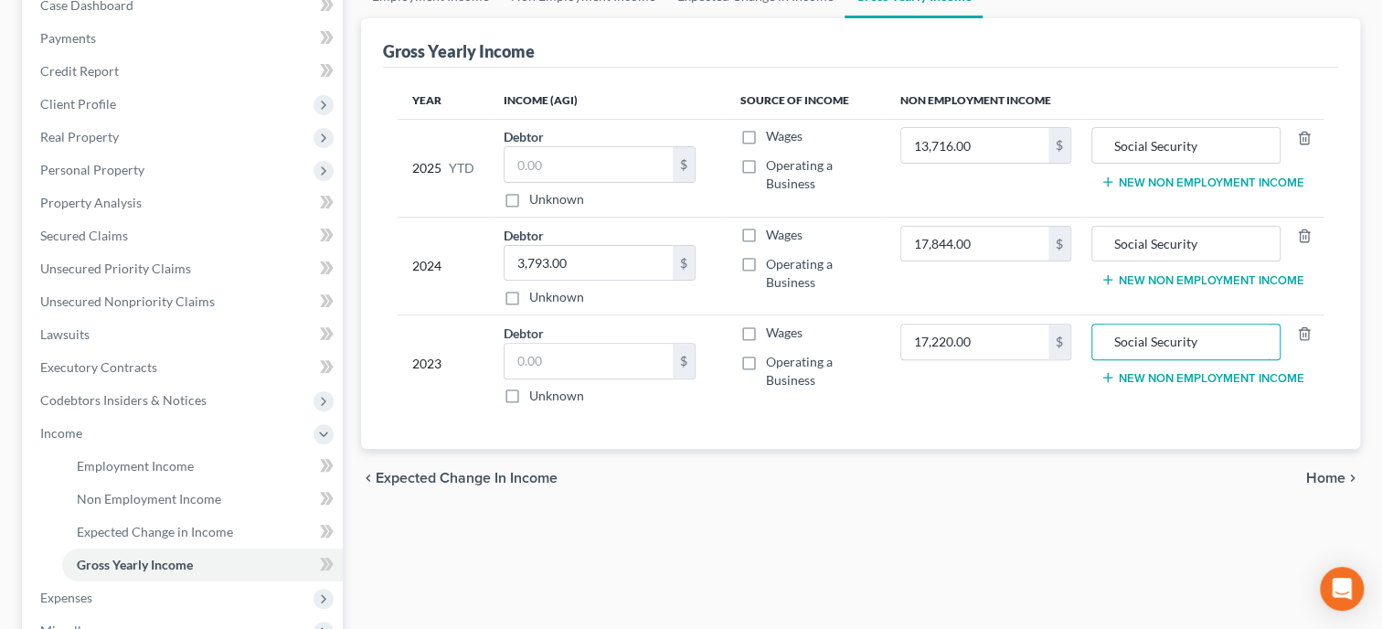
scroll to position [282, 0]
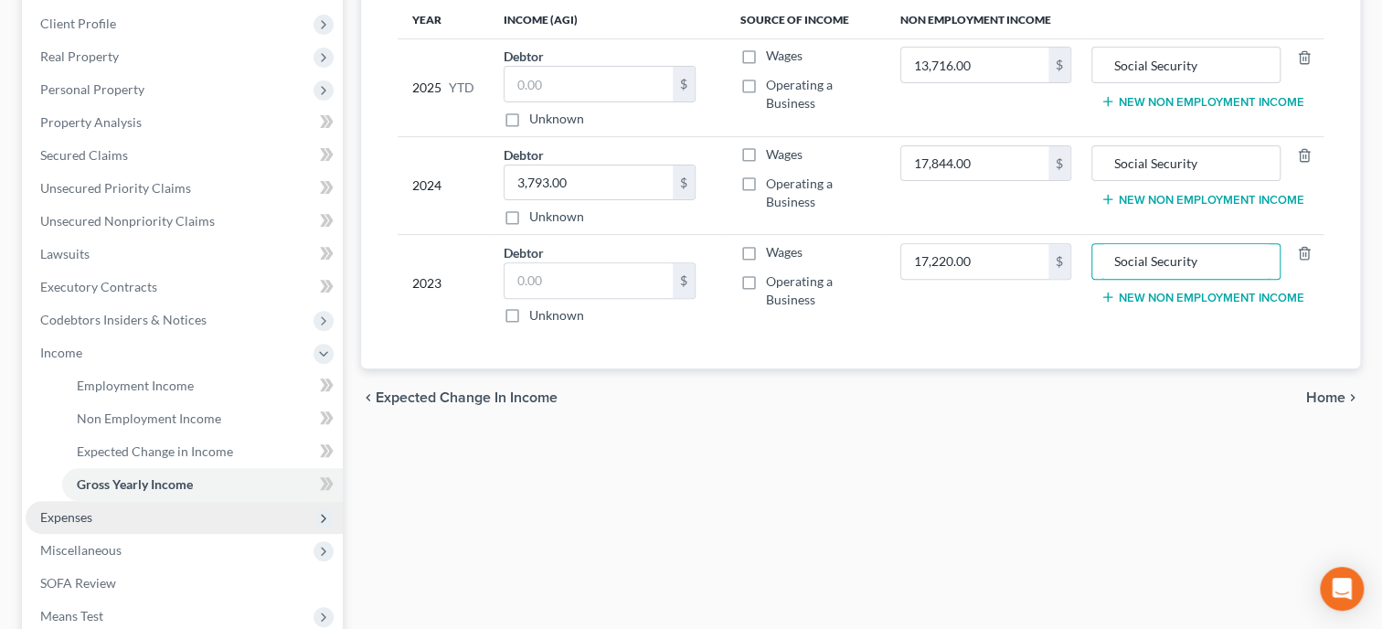
type input "Social Security"
click at [47, 511] on span "Expenses" at bounding box center [66, 517] width 52 height 16
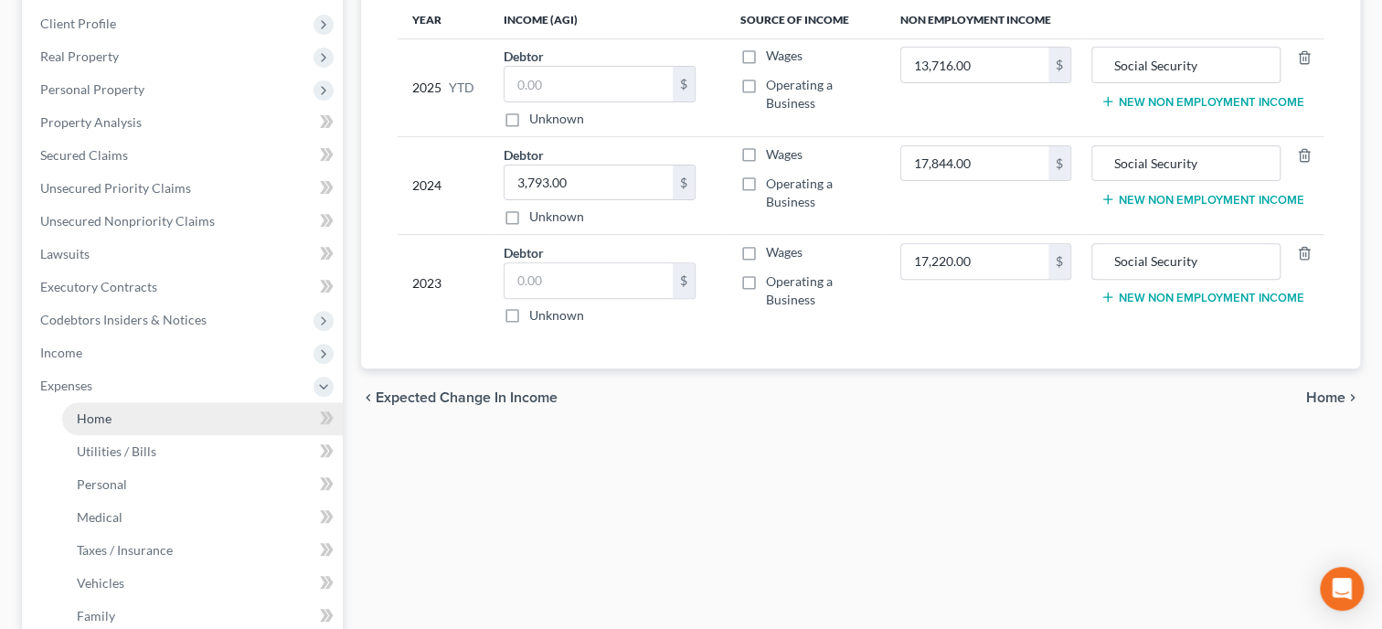
click at [151, 418] on link "Home" at bounding box center [202, 418] width 281 height 33
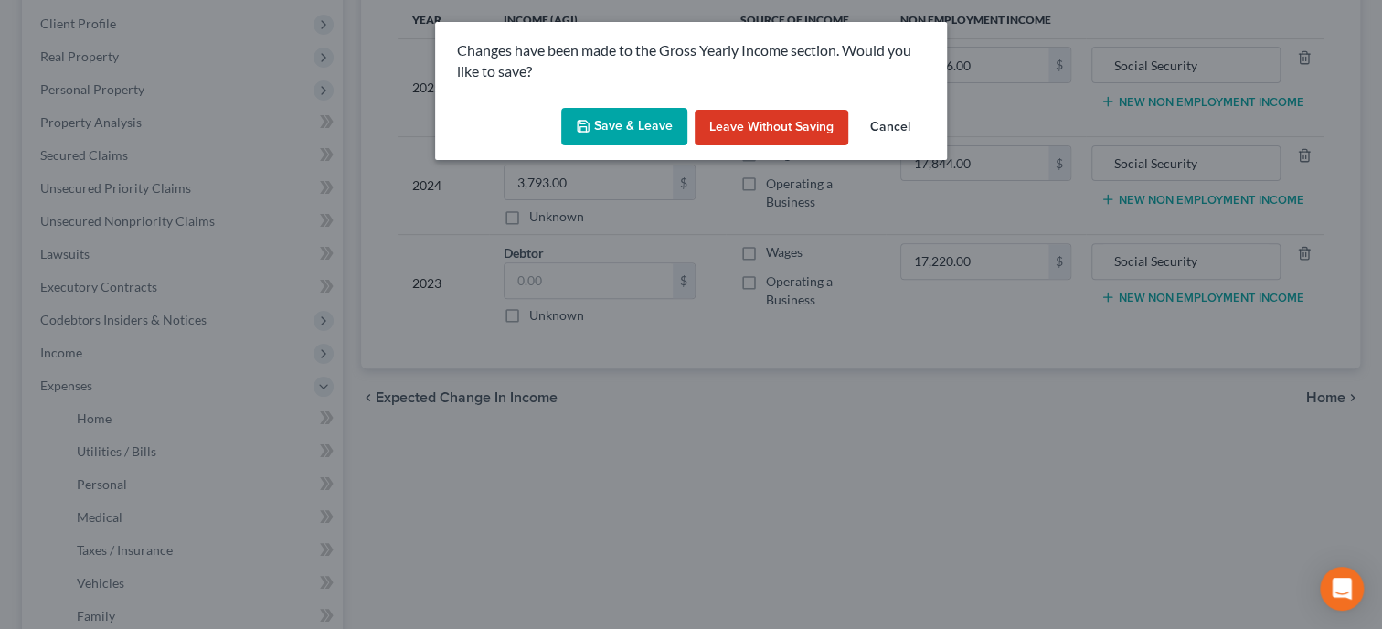
click at [595, 132] on button "Save & Leave" at bounding box center [624, 127] width 126 height 38
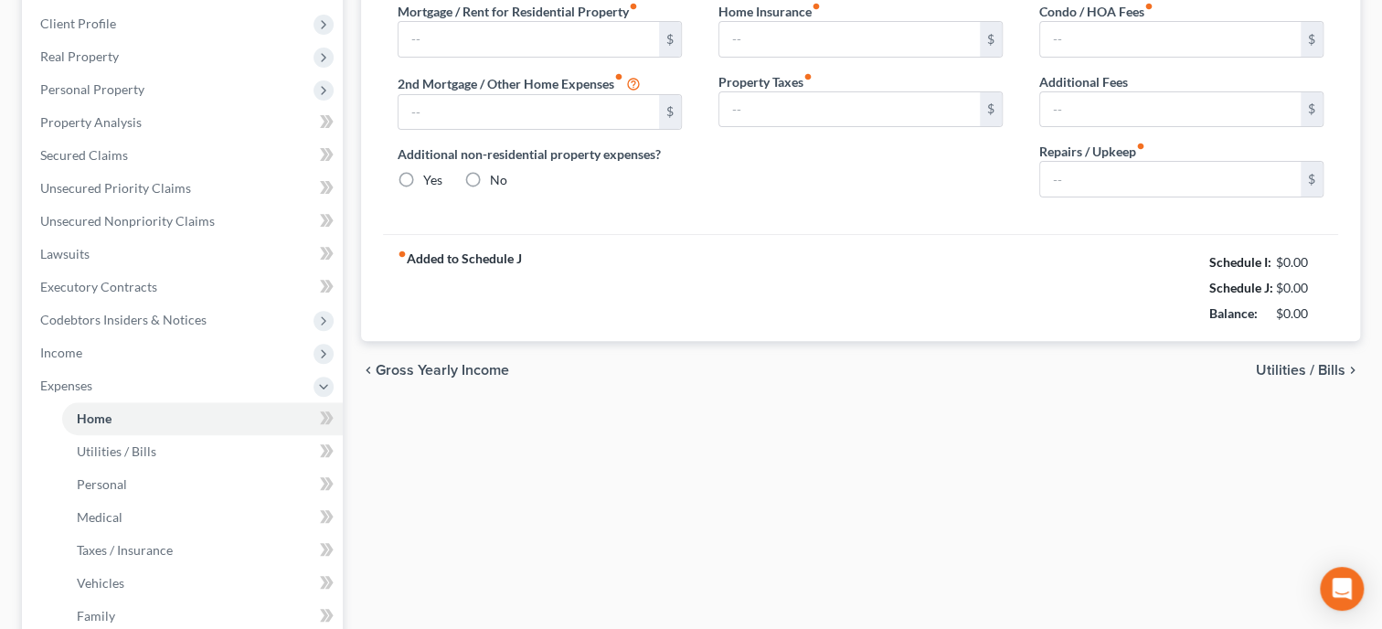
type input "0.00"
radio input "true"
type input "0.00"
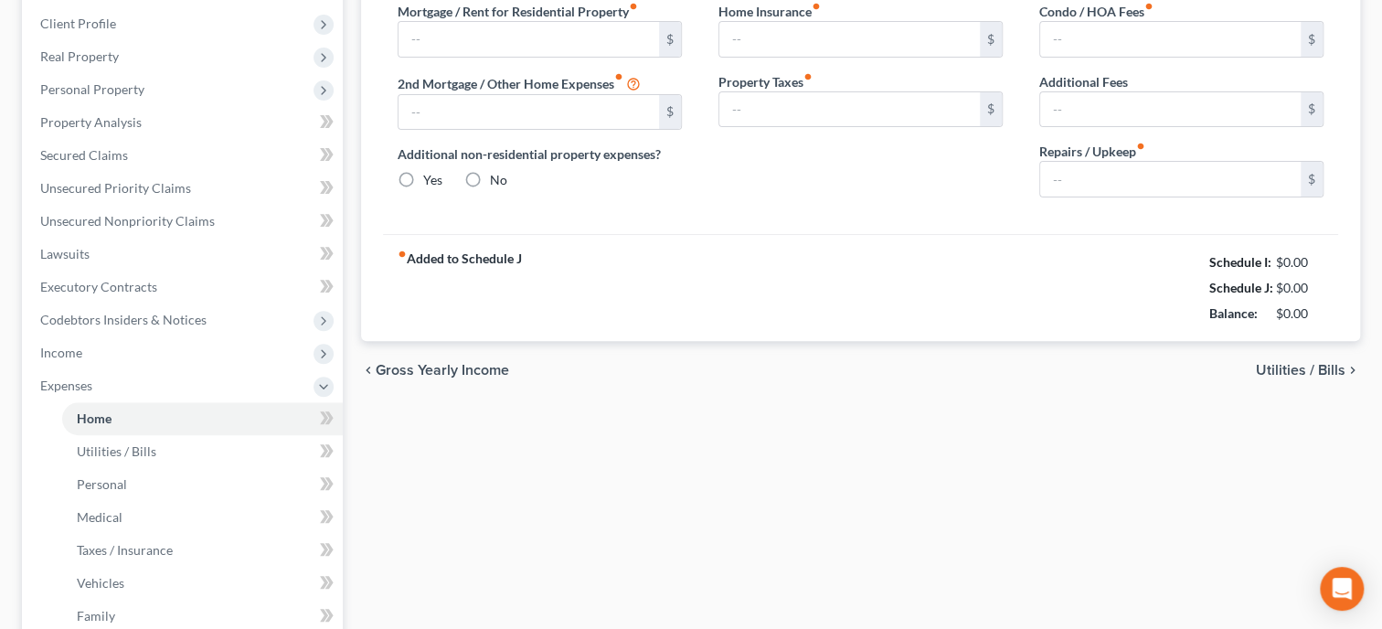
type input "0.00"
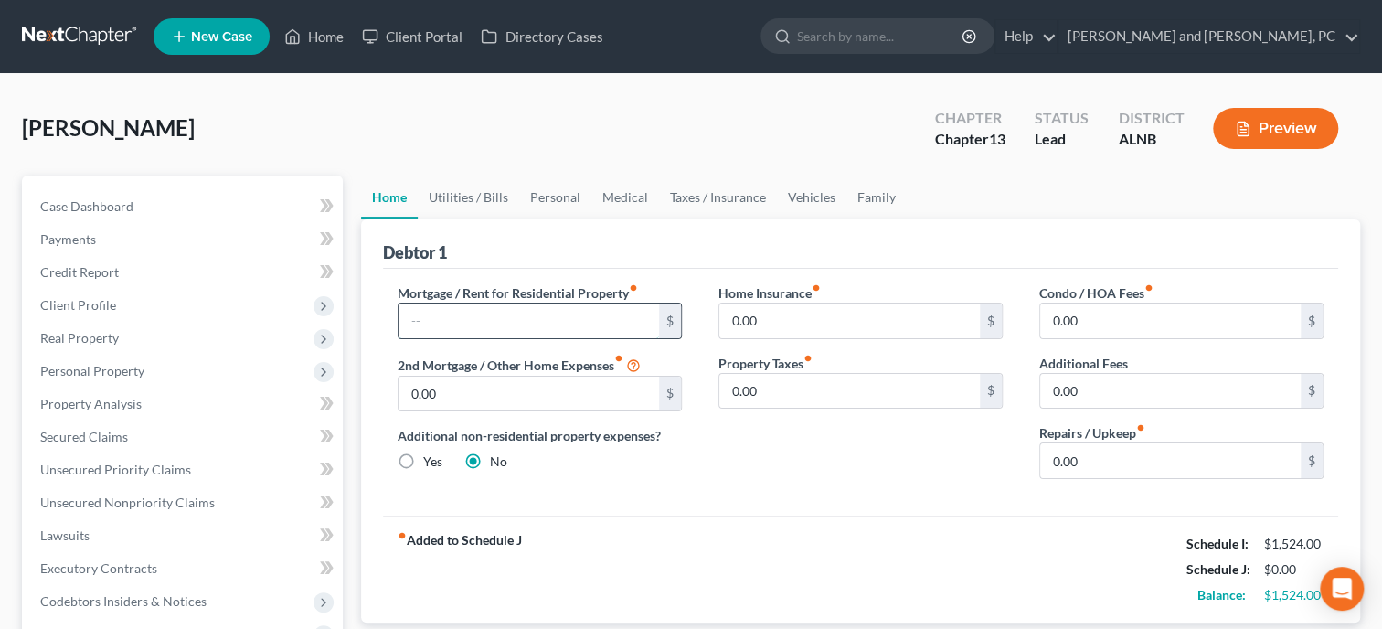
click at [525, 308] on input "text" at bounding box center [529, 320] width 260 height 35
type input "324.00"
click at [483, 201] on link "Utilities / Bills" at bounding box center [468, 197] width 101 height 44
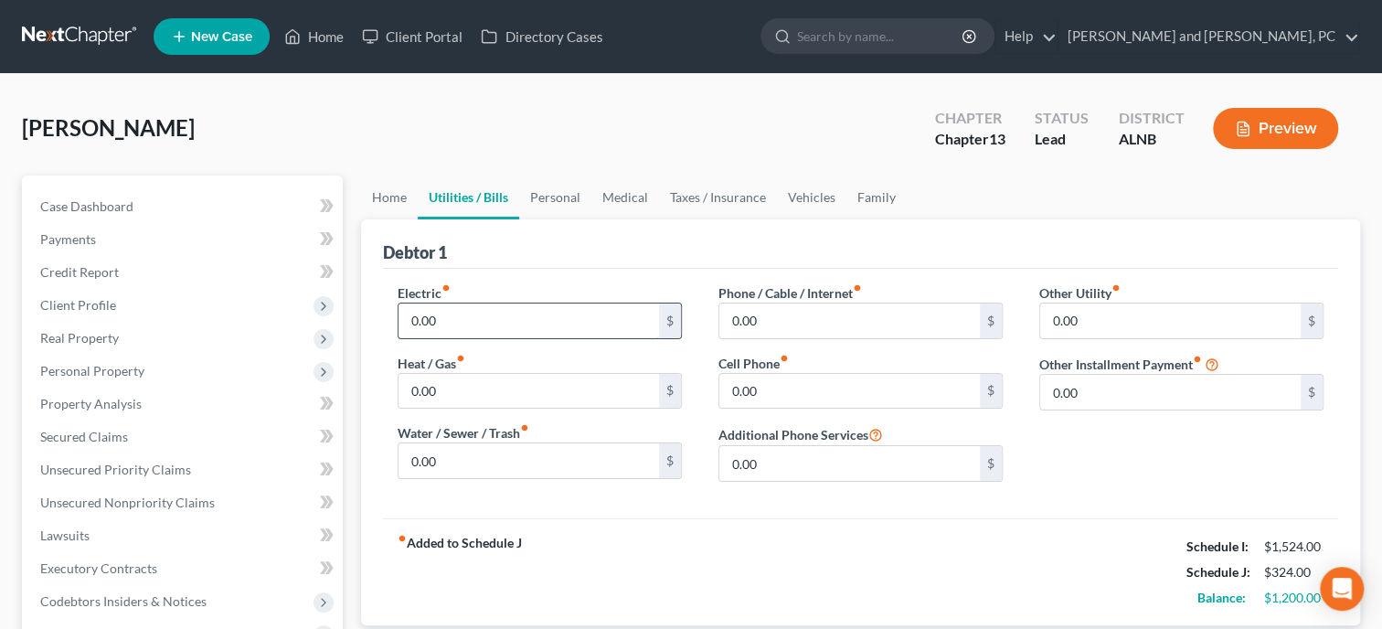
click at [459, 324] on input "0.00" at bounding box center [529, 320] width 260 height 35
type input "180.00"
click at [462, 447] on input "0.00" at bounding box center [529, 460] width 260 height 35
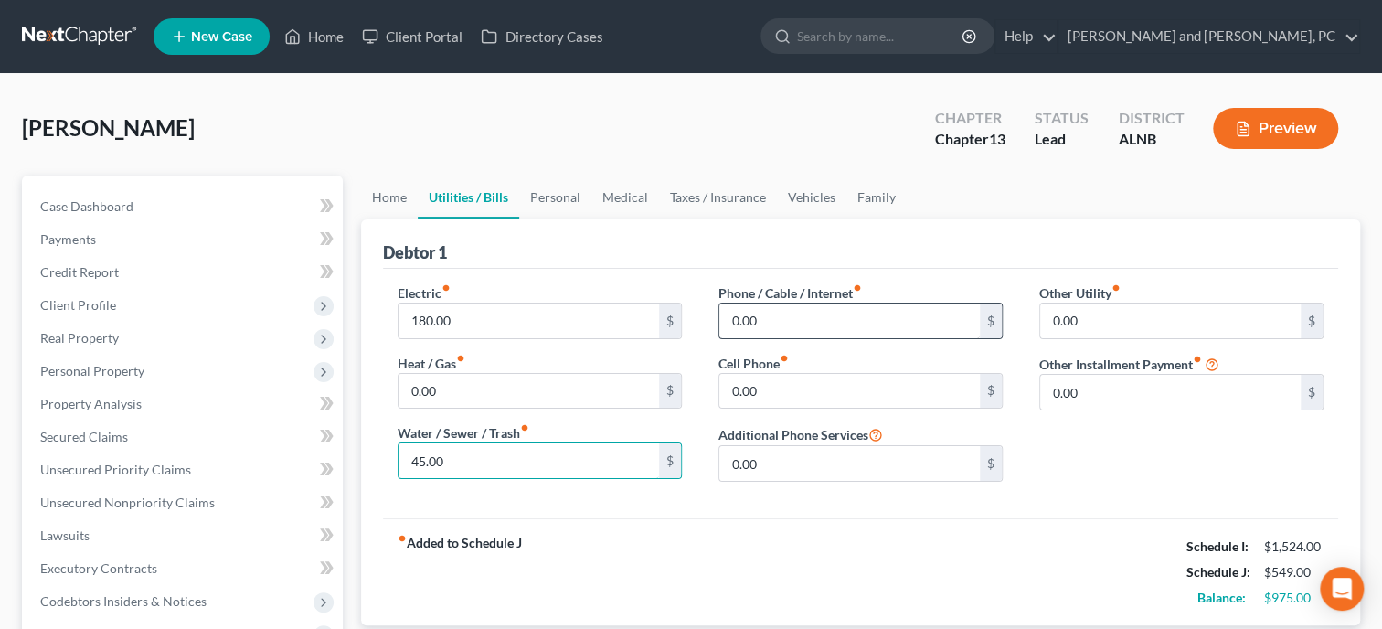
type input "45.00"
click at [776, 320] on input "0.00" at bounding box center [849, 320] width 260 height 35
type input "50.00"
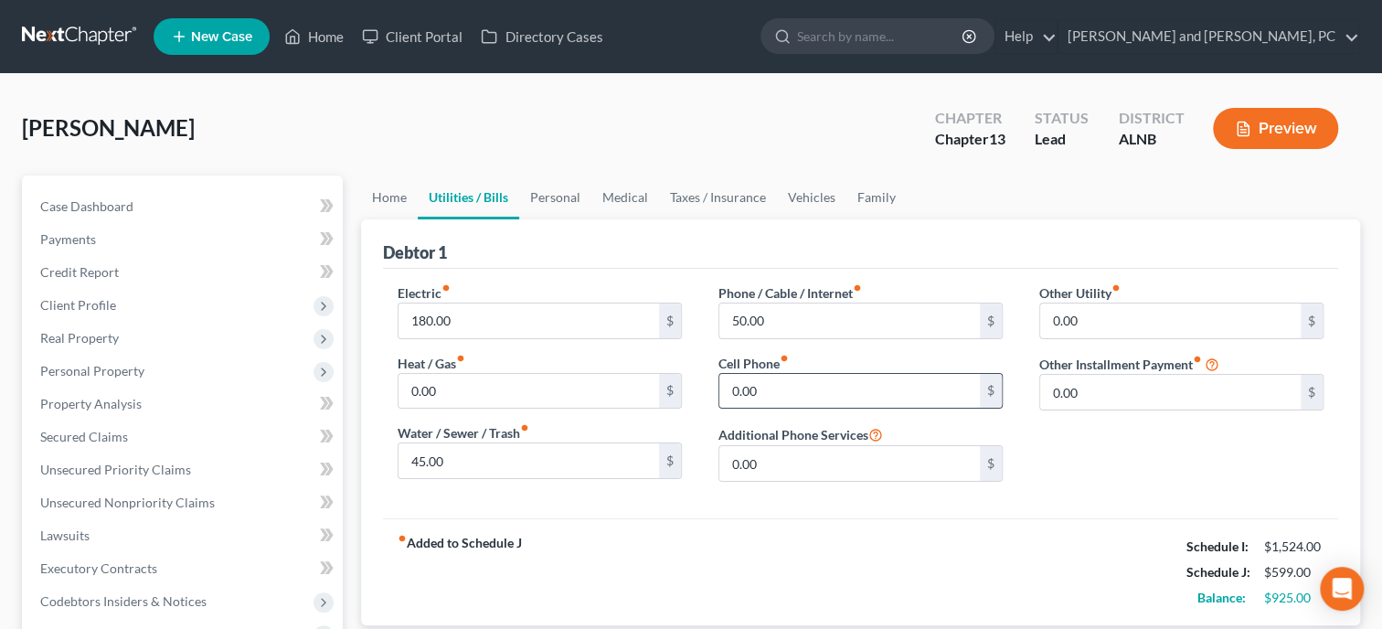
click at [771, 391] on input "0.00" at bounding box center [849, 391] width 260 height 35
type input "45.00"
click at [1078, 321] on input "0.00" at bounding box center [1170, 320] width 260 height 35
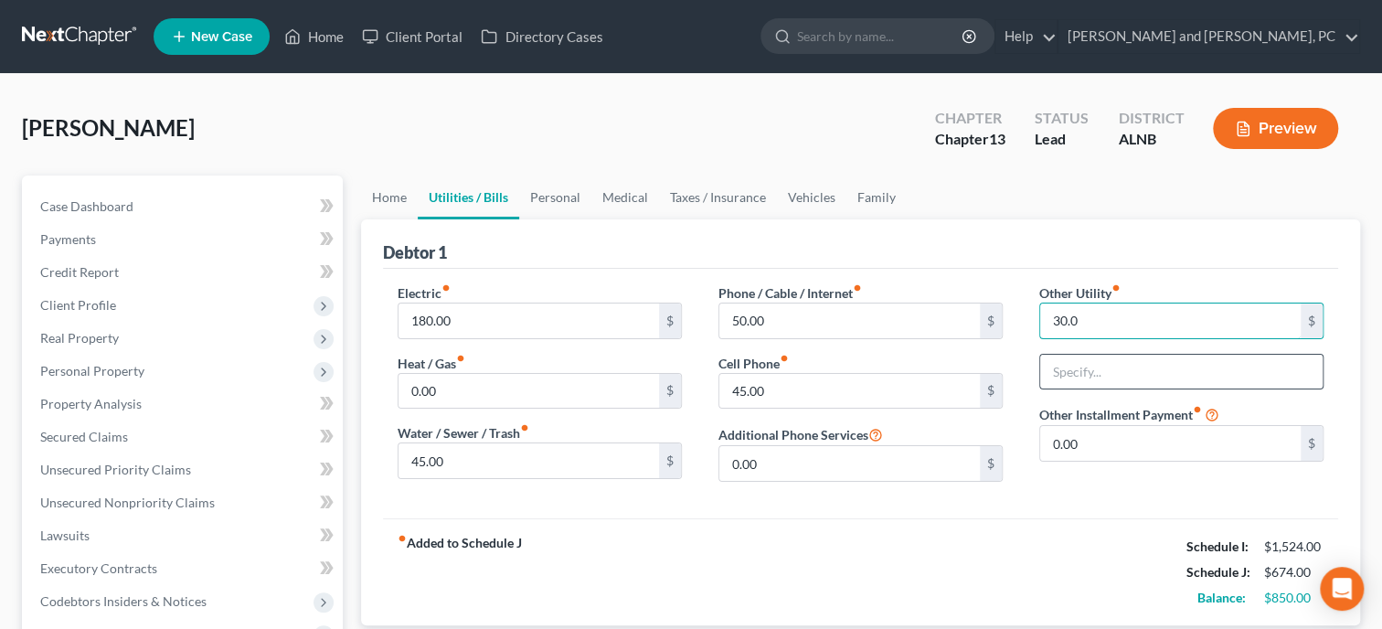
type input "30.0"
click at [1093, 363] on input "text" at bounding box center [1181, 372] width 282 height 35
type input "Housekeeping Supplies"
click at [1124, 303] on input "30.0" at bounding box center [1170, 320] width 260 height 35
type input "30.00"
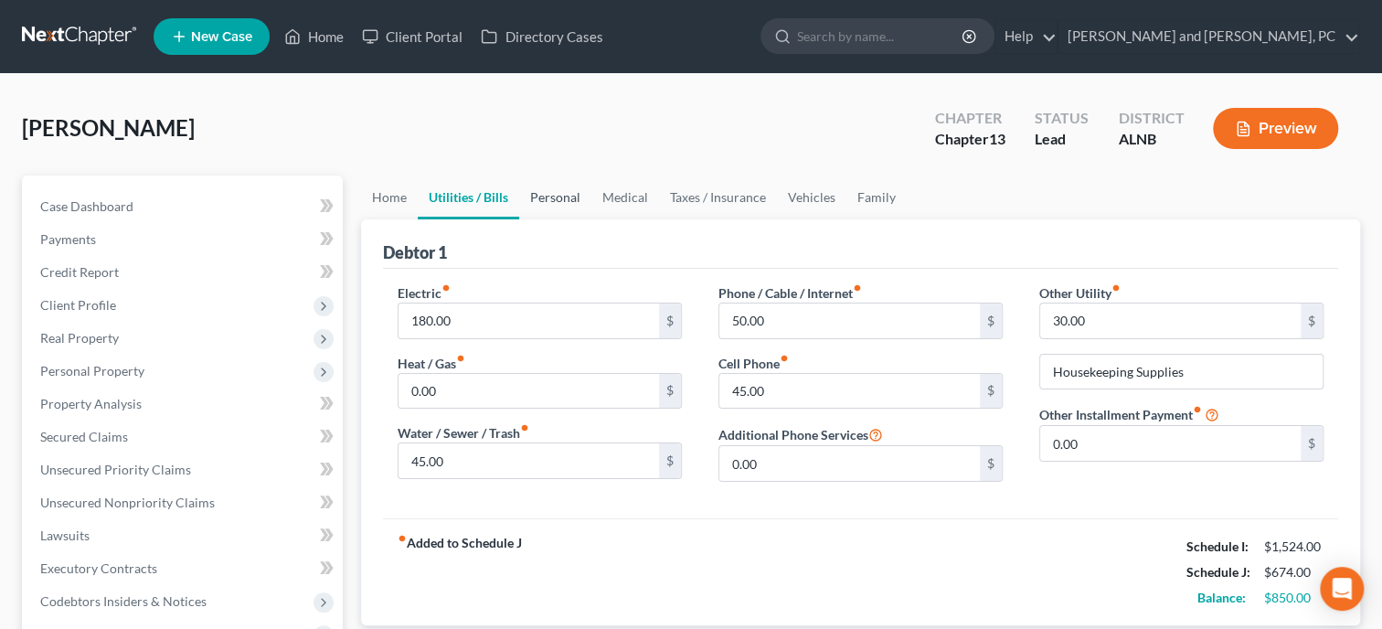
click at [565, 203] on link "Personal" at bounding box center [555, 197] width 72 height 44
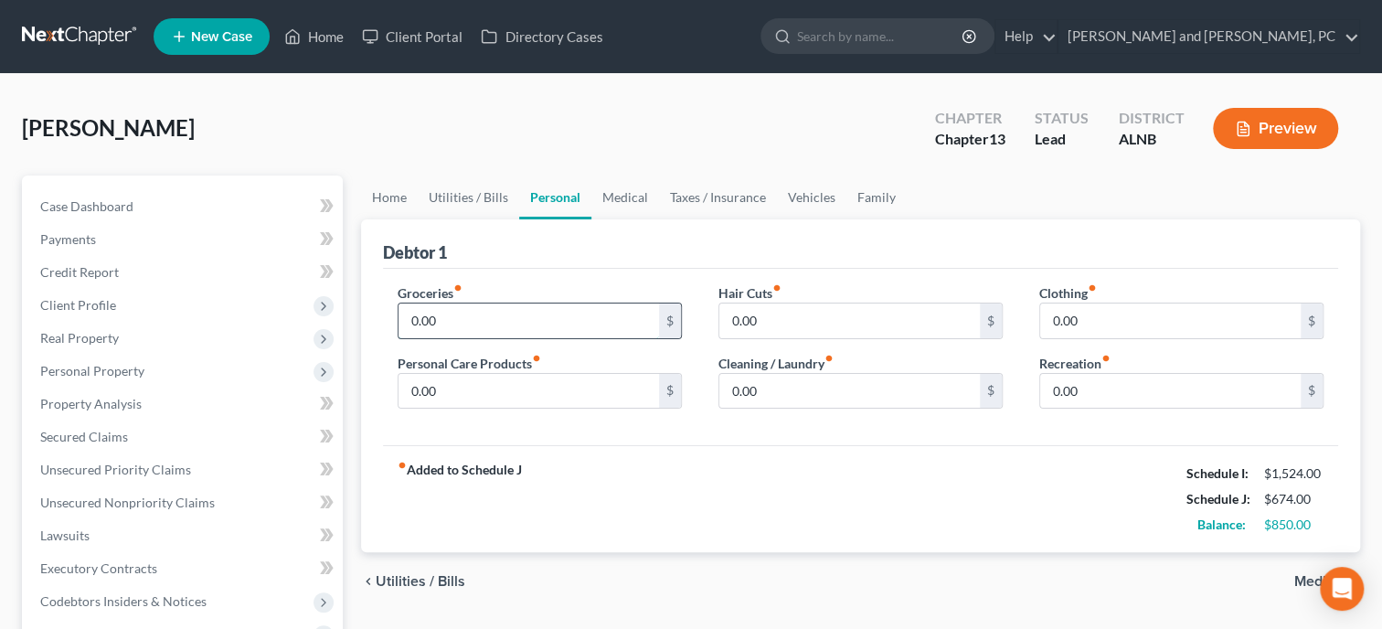
click at [462, 324] on input "0.00" at bounding box center [529, 320] width 260 height 35
type input "150.00"
click at [494, 396] on input "0.00" at bounding box center [529, 391] width 260 height 35
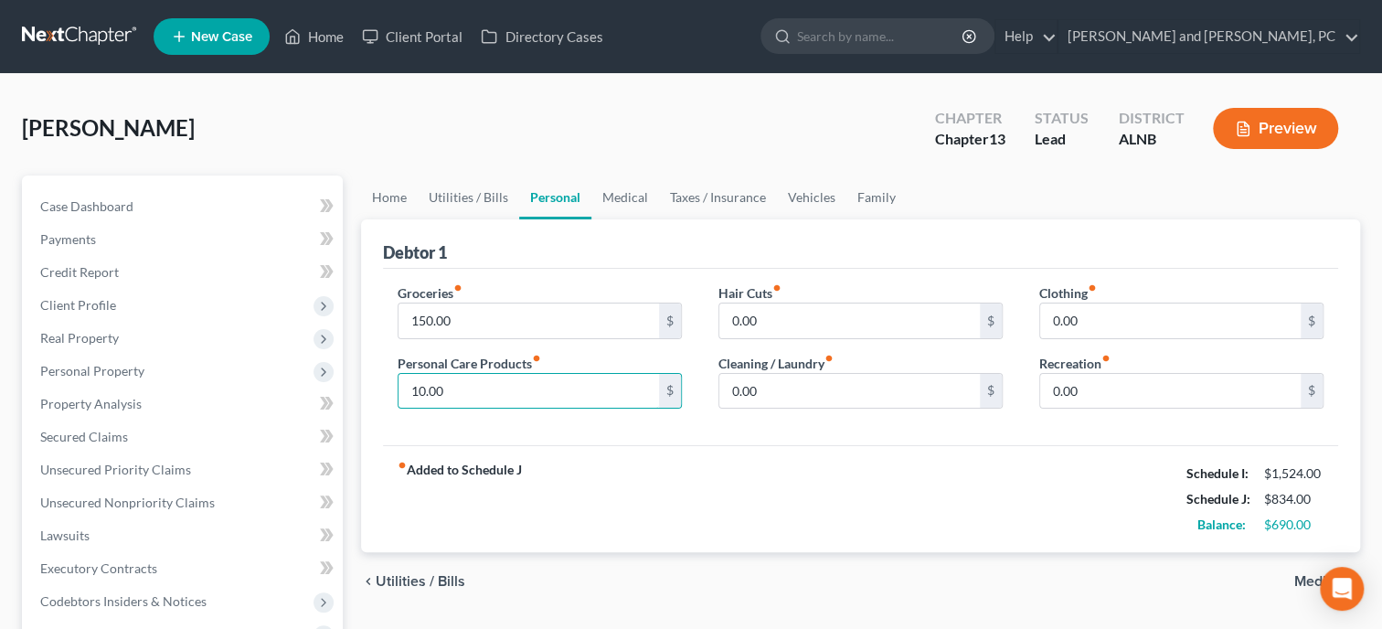
type input "10.00"
click at [616, 498] on div "fiber_manual_record Added to Schedule J Schedule I: $1,524.00 Schedule J: $834.…" at bounding box center [860, 498] width 955 height 107
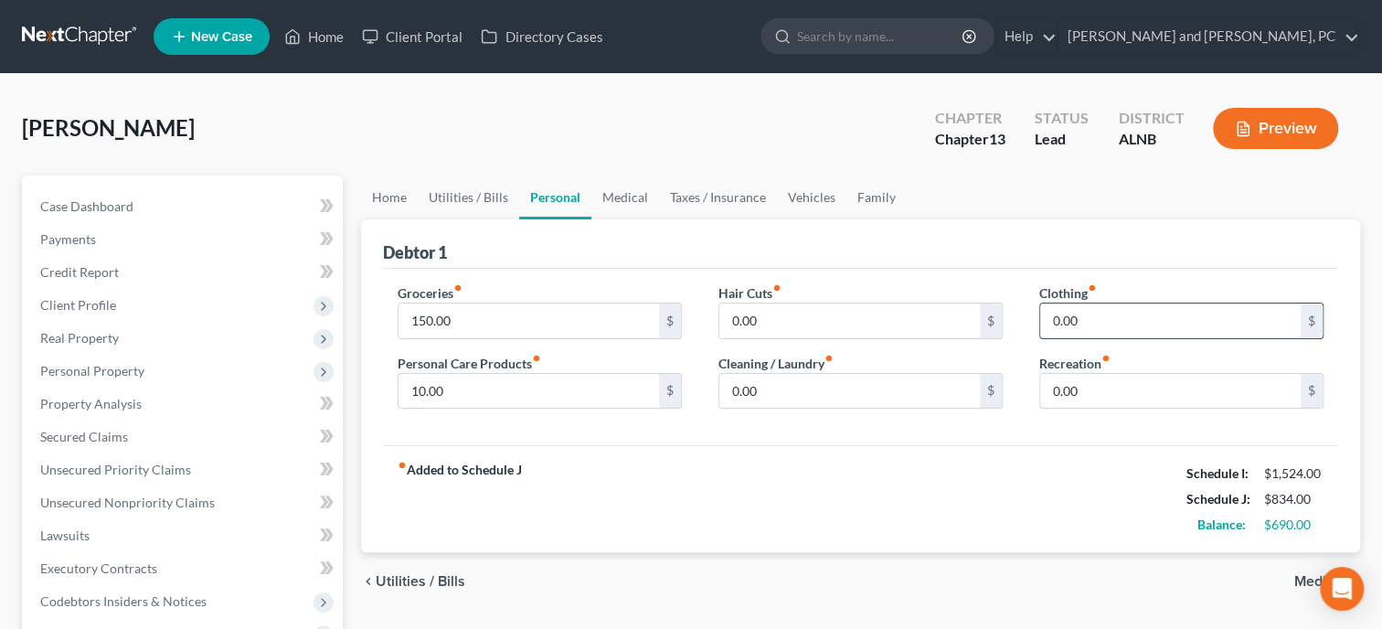
click at [1093, 311] on input "0.00" at bounding box center [1170, 320] width 260 height 35
type input "20.00"
click at [933, 453] on div "fiber_manual_record Added to Schedule J Schedule I: $1,524.00 Schedule J: $854.…" at bounding box center [860, 498] width 955 height 107
click at [825, 197] on link "Vehicles" at bounding box center [811, 197] width 69 height 44
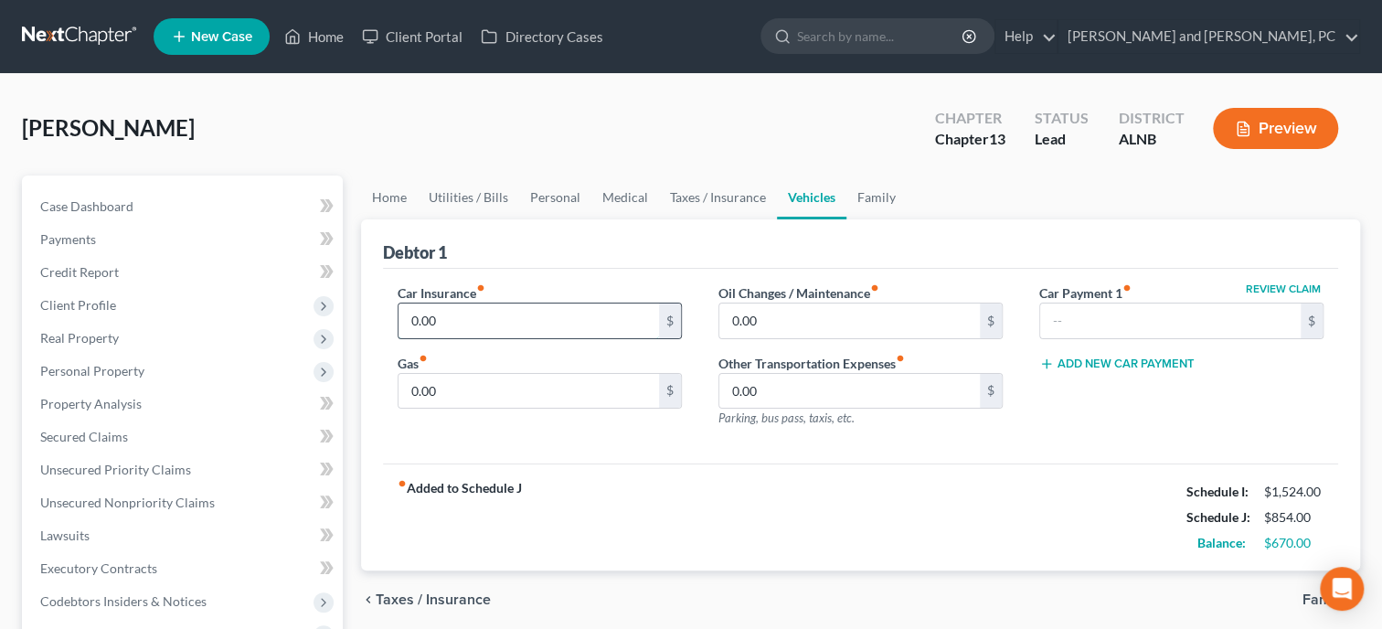
click at [546, 327] on input "0.00" at bounding box center [529, 320] width 260 height 35
type input "40.00"
click at [471, 388] on input "0.00" at bounding box center [529, 391] width 260 height 35
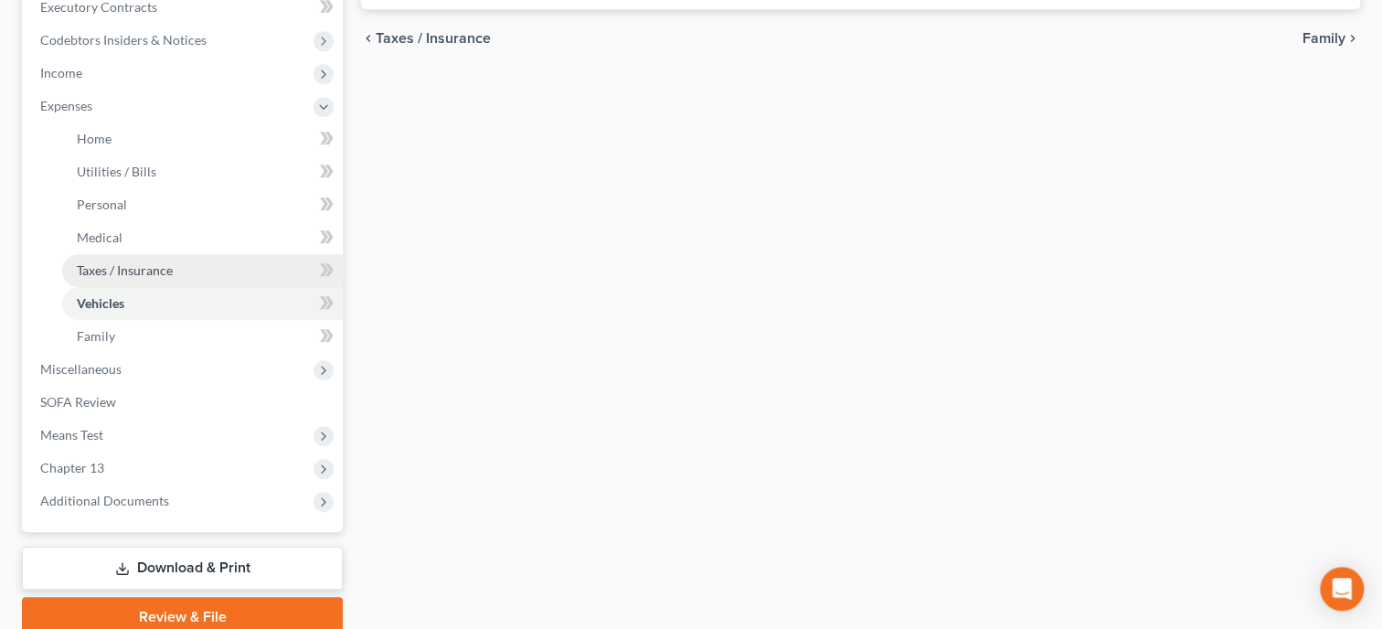
scroll to position [564, 0]
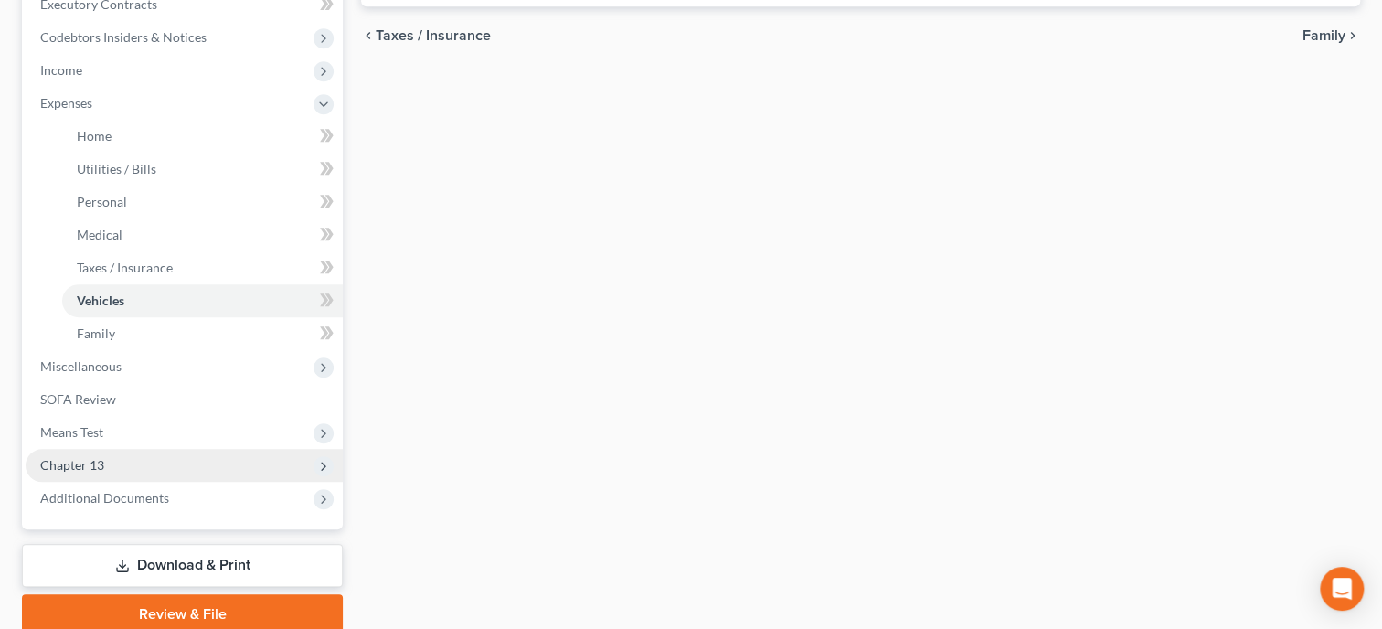
type input "50.00"
click at [83, 452] on span "Chapter 13" at bounding box center [184, 465] width 317 height 33
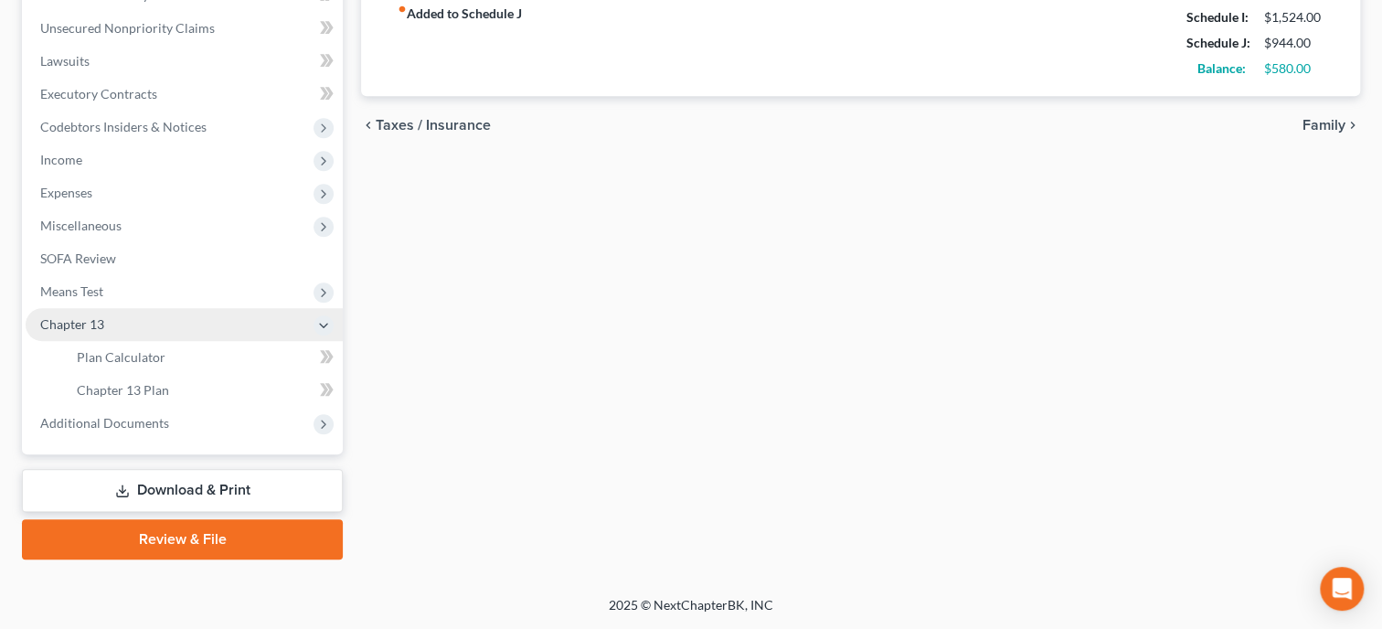
scroll to position [472, 0]
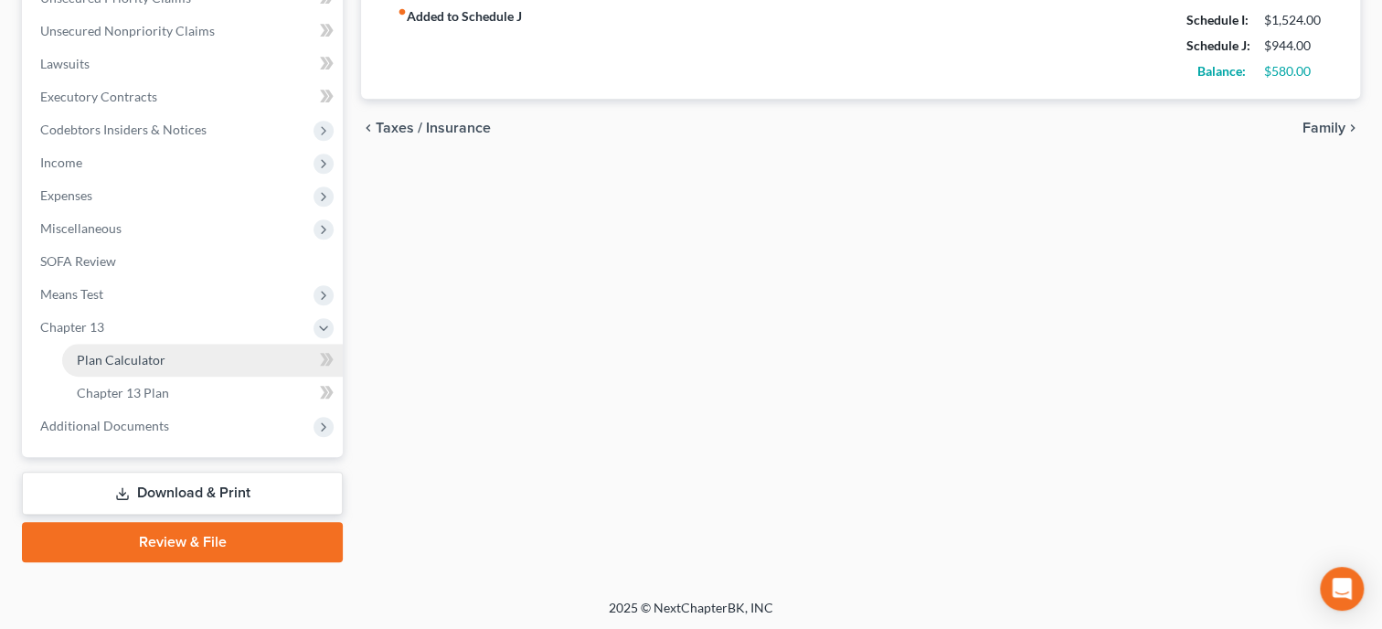
click at [112, 353] on span "Plan Calculator" at bounding box center [121, 360] width 89 height 16
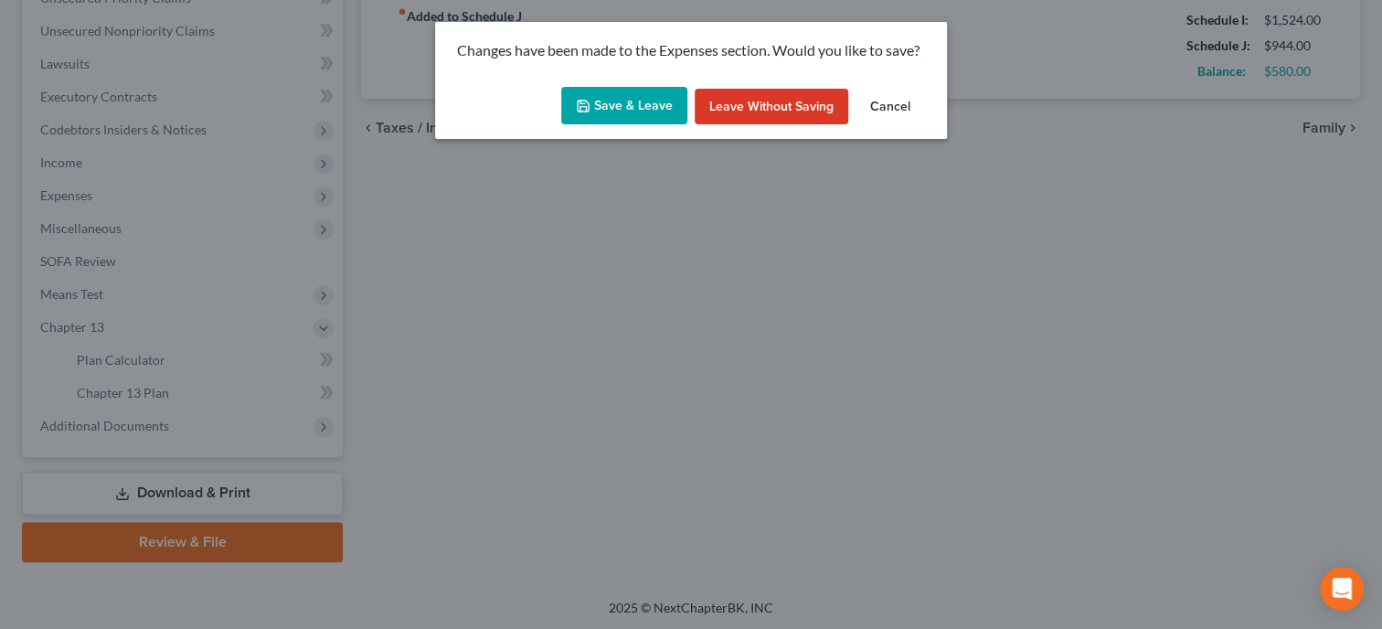
click at [642, 97] on button "Save & Leave" at bounding box center [624, 106] width 126 height 38
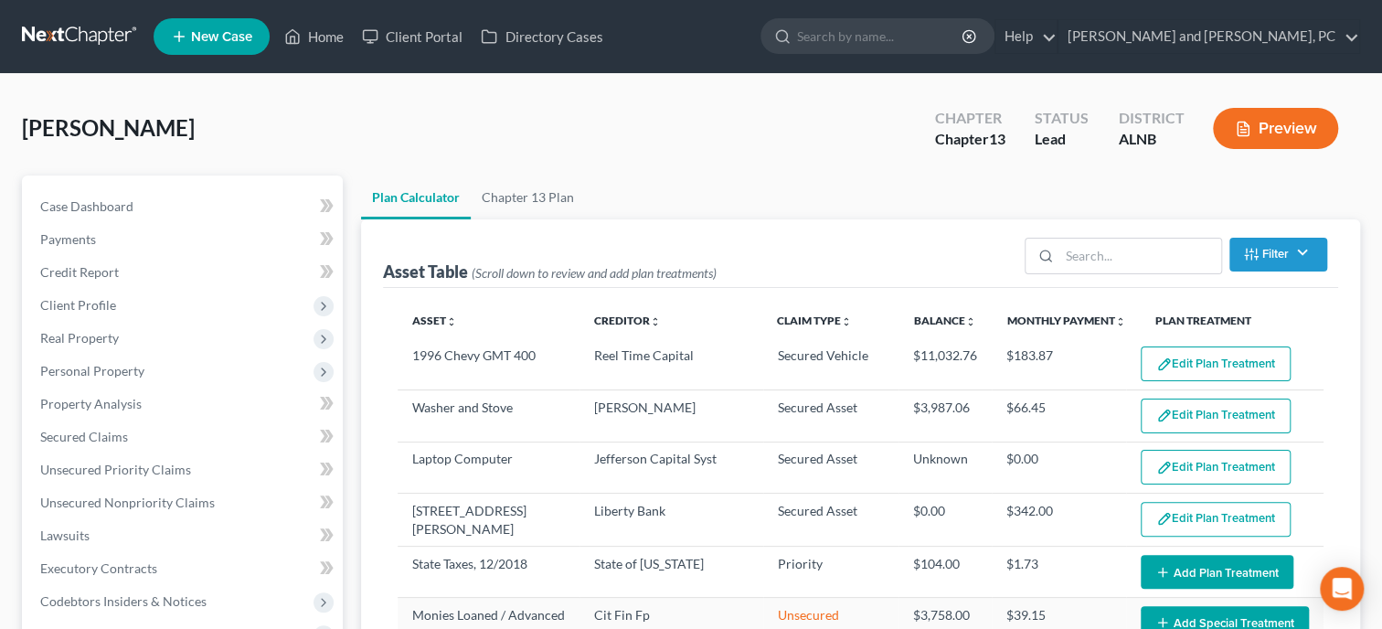
select select "59"
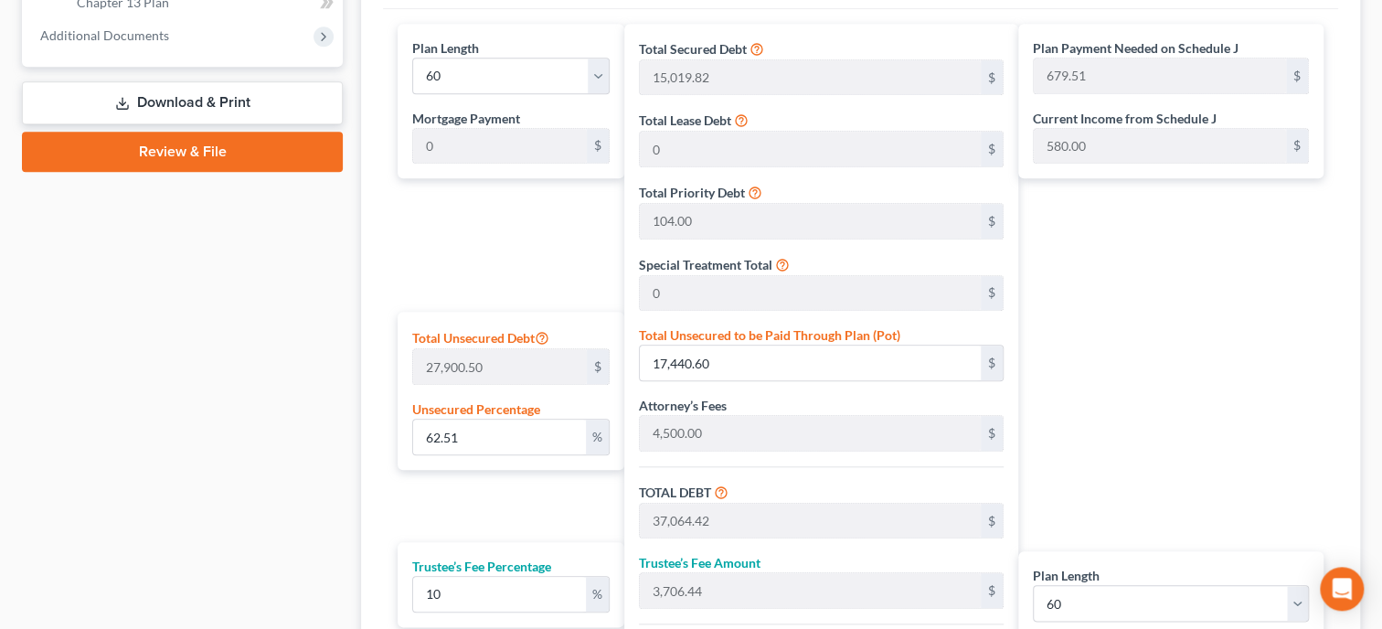
scroll to position [1034, 0]
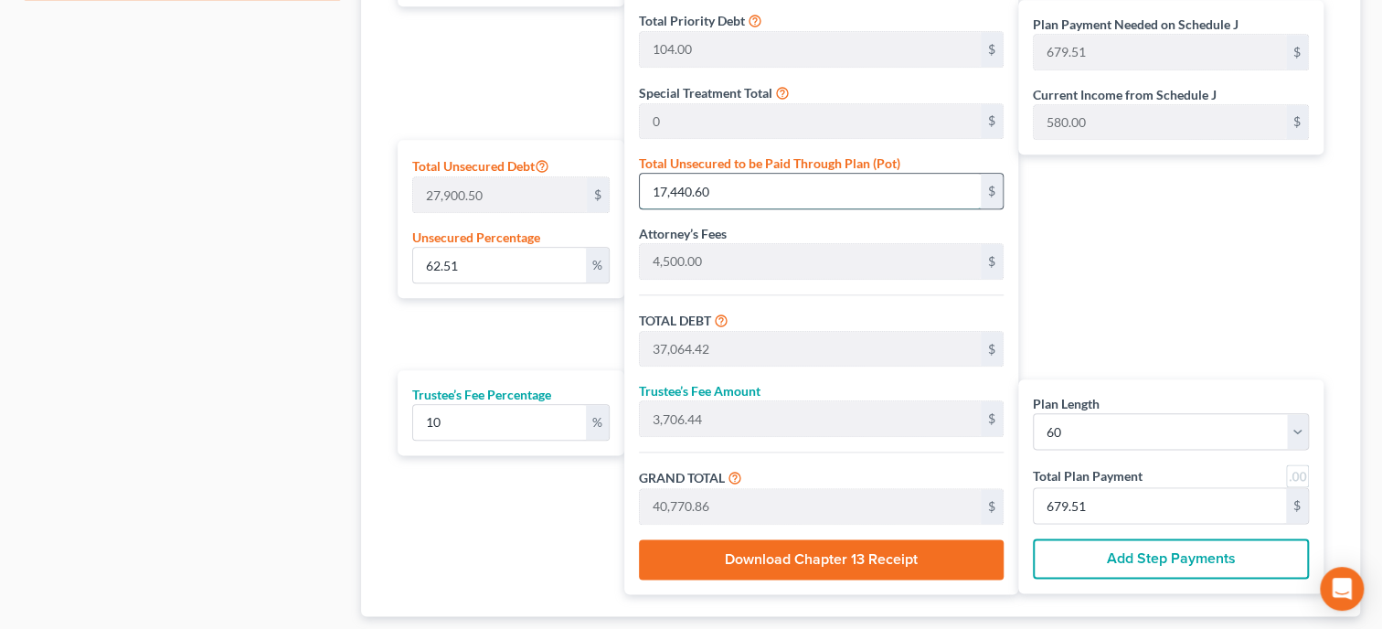
click at [762, 196] on input "17,440.60" at bounding box center [810, 191] width 340 height 35
type input "0.003584165158330496"
type input "1"
type input "19,624.82"
type input "1,962.48"
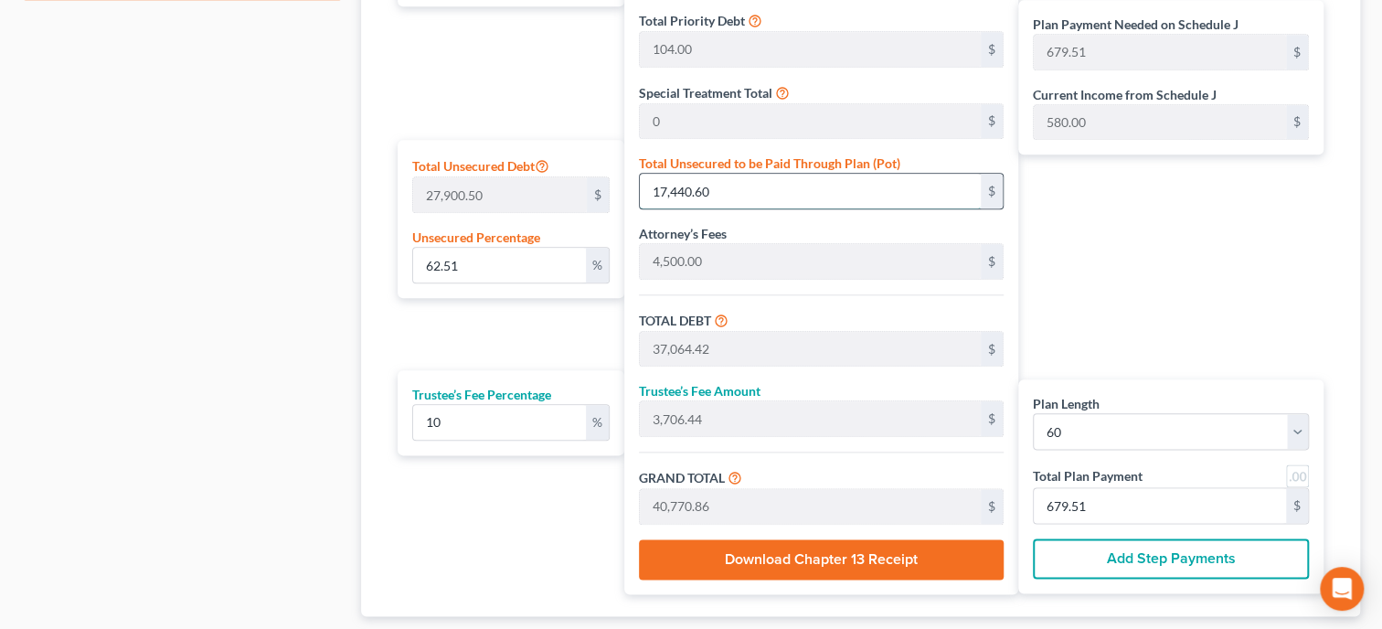
type input "21,587.30"
type input "359.78"
type input "0.05017831221662694"
type input "14"
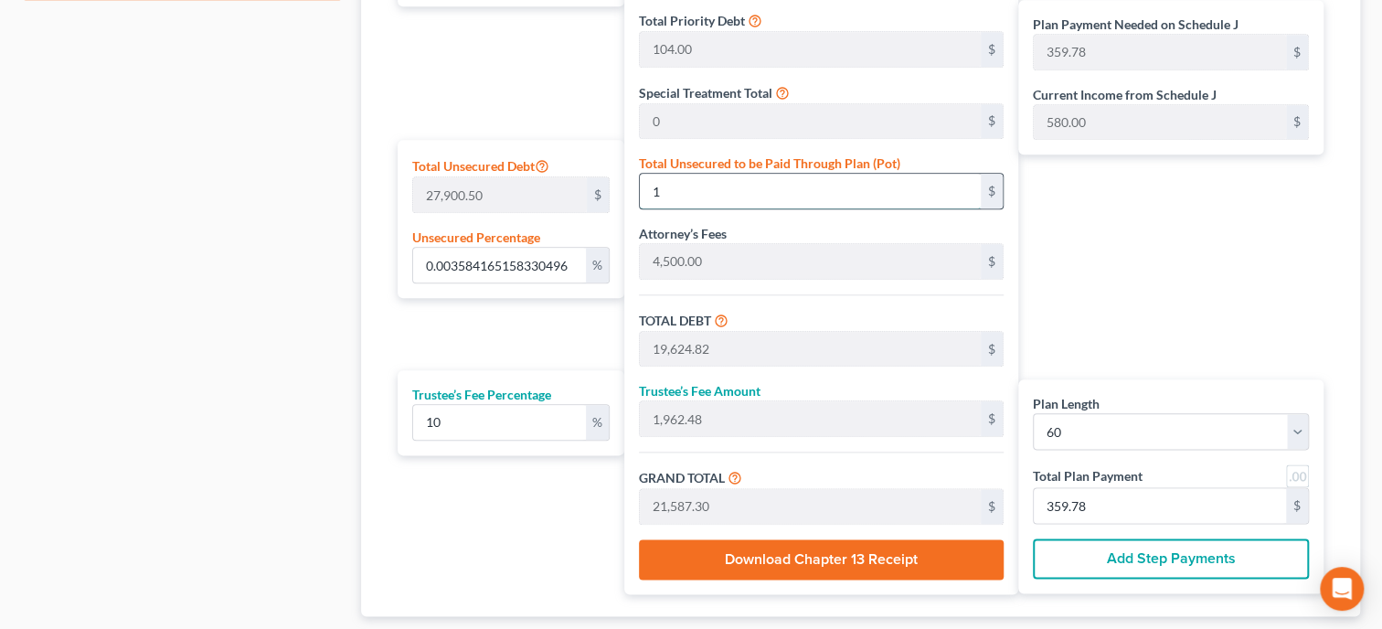
type input "19,637.82"
type input "1,963.78"
type input "21,601.60"
type input "360.02"
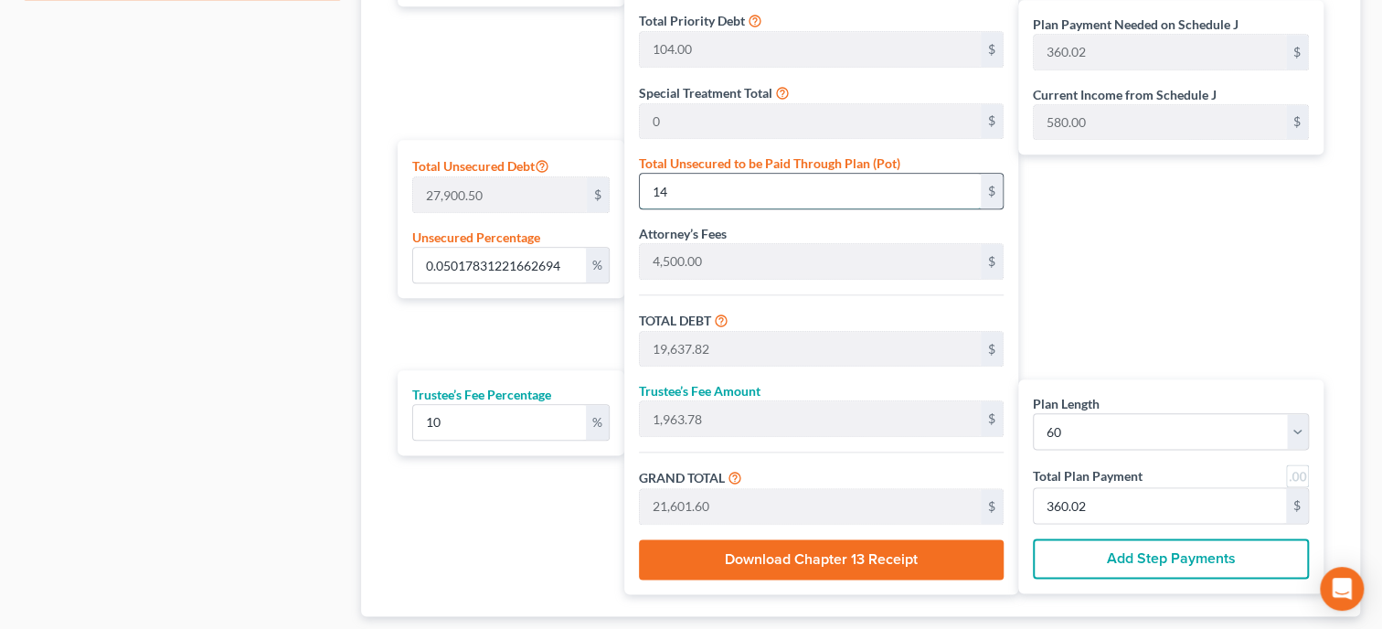
type input "0.5232881131162523"
type input "146"
type input "19,769.82"
type input "1,976.98"
type input "21,746.80"
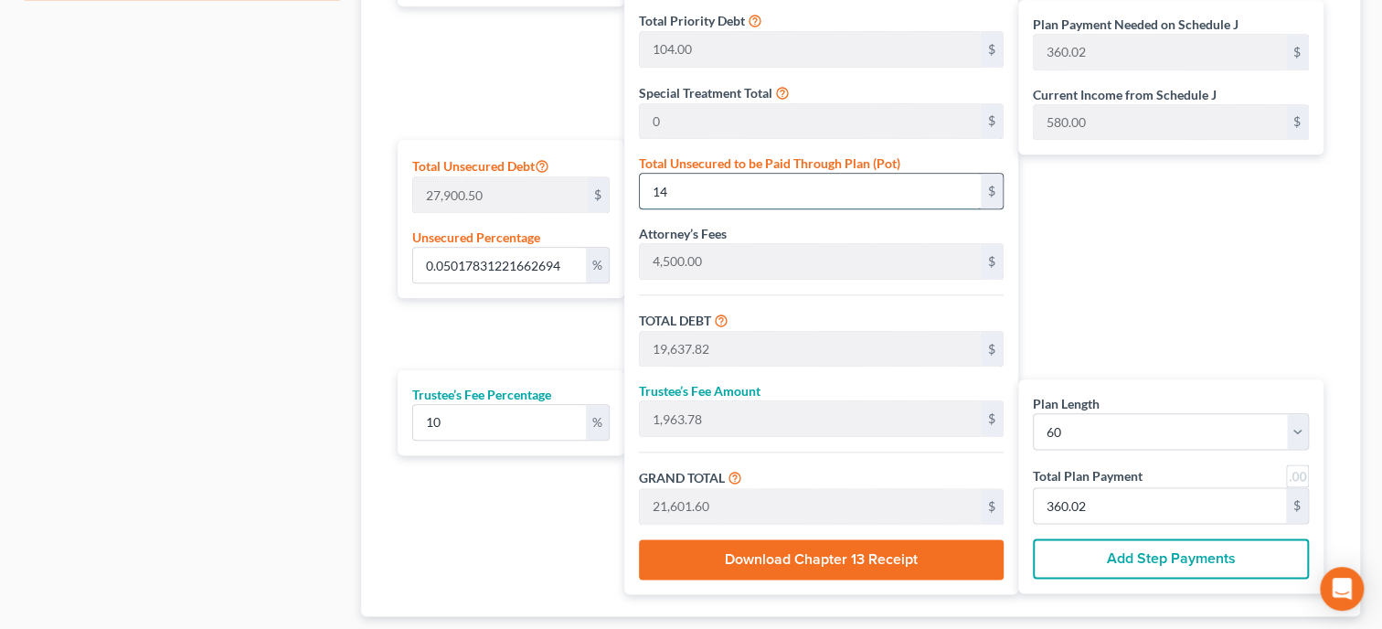
type input "362.44"
type input "5.232881131162524"
type input "1460"
type input "21,083.82"
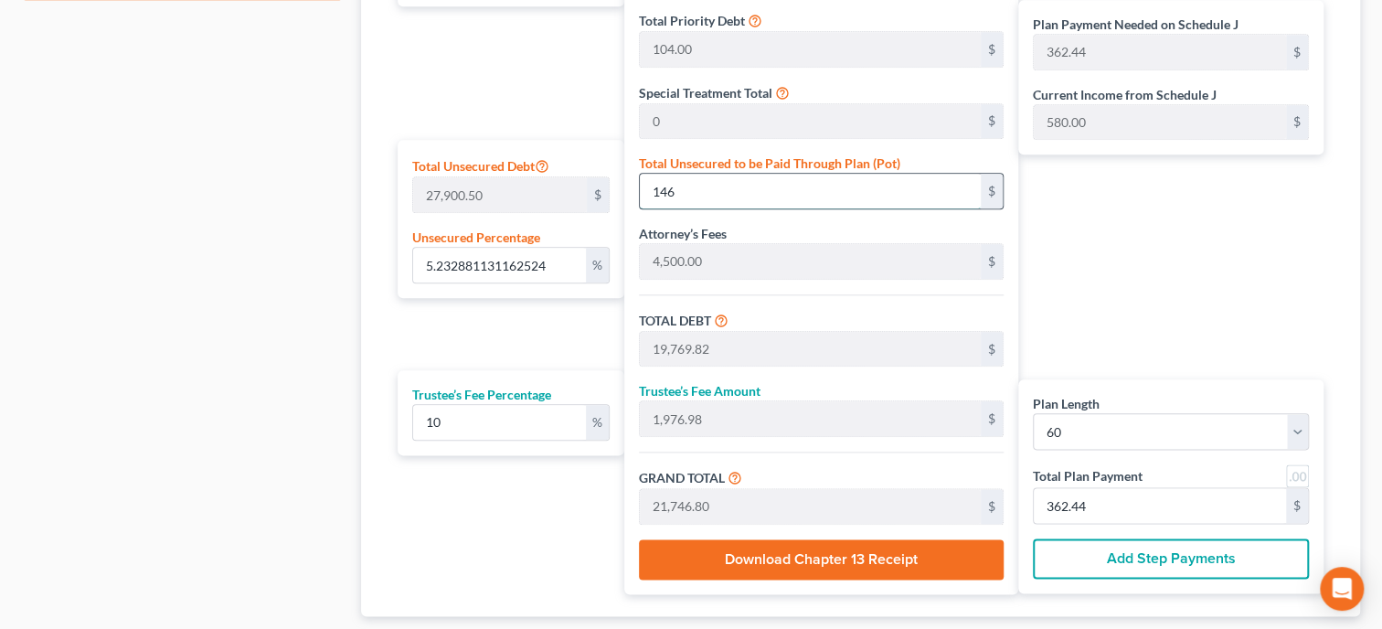
type input "2,108.38"
type input "23,192.20"
type input "386.53"
type input "1,460"
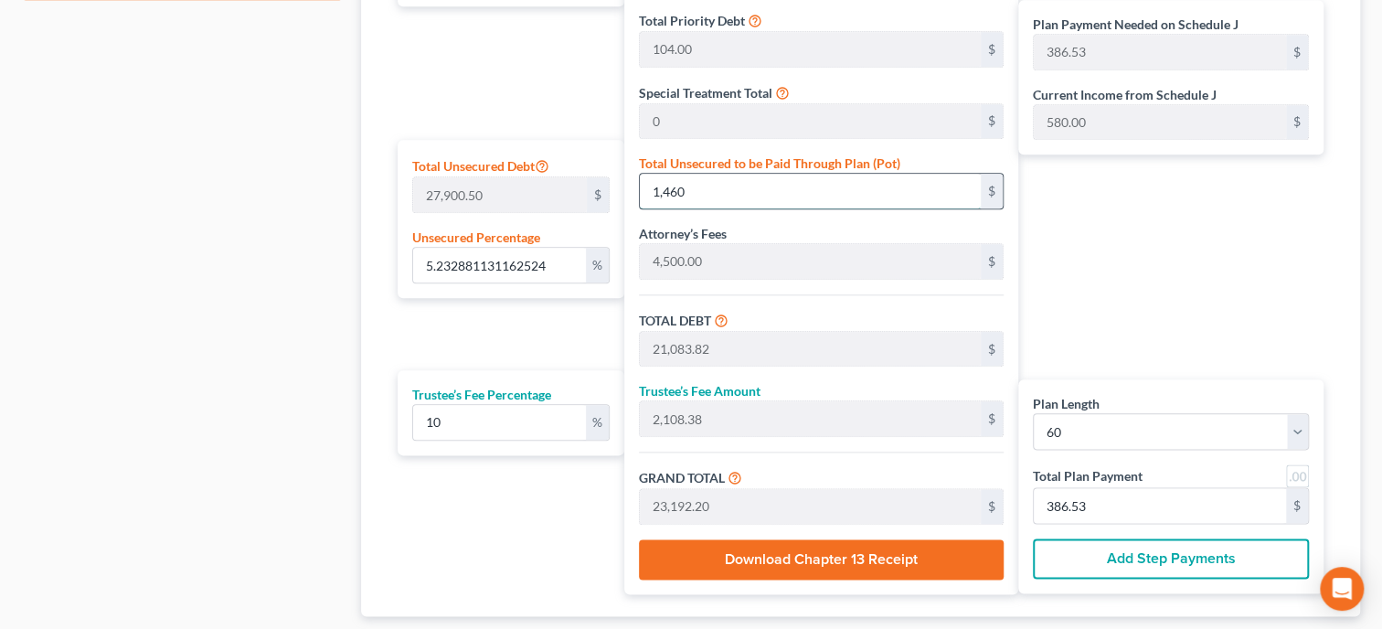
type input "52.328811311625245"
type input "1,4600"
type input "34,223.82"
type input "3,422.38"
type input "37,646.20"
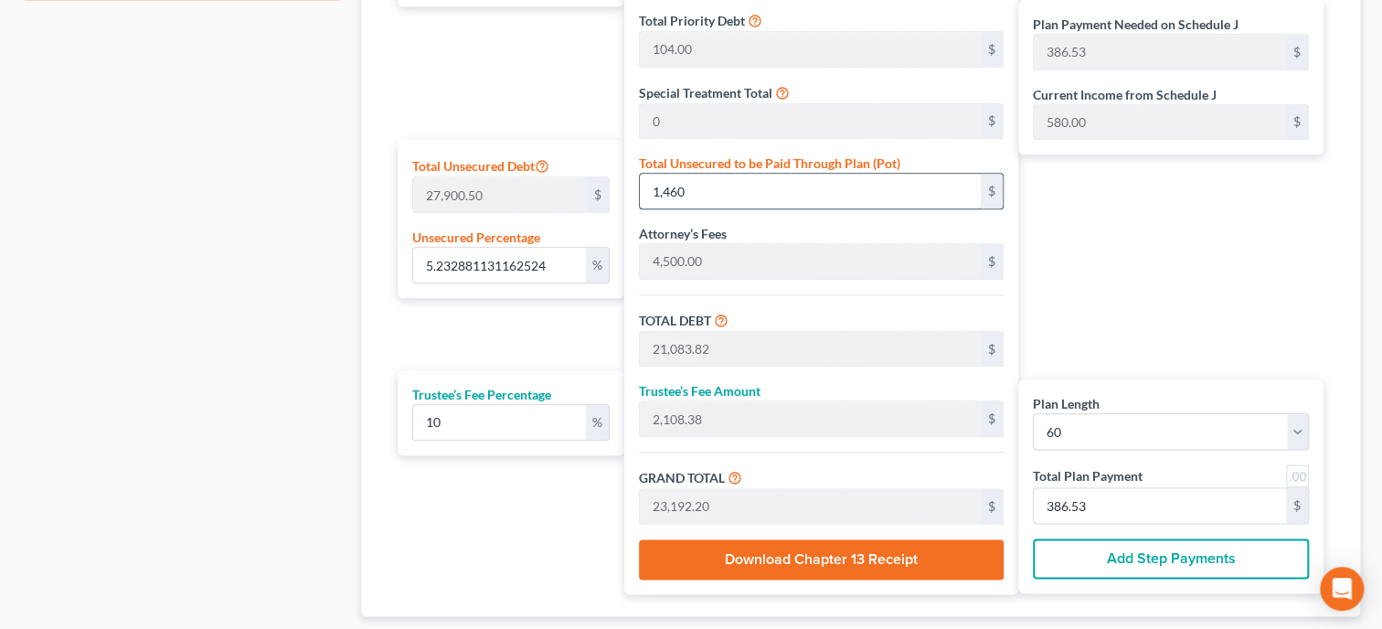
type input "627.43"
type input "14,600.00"
click at [1170, 292] on div "Plan Payment Needed on Schedule J 627.43 $ Current Income from Schedule J 580.0…" at bounding box center [1175, 223] width 314 height 742
click at [1134, 488] on input "627.43" at bounding box center [1160, 505] width 252 height 35
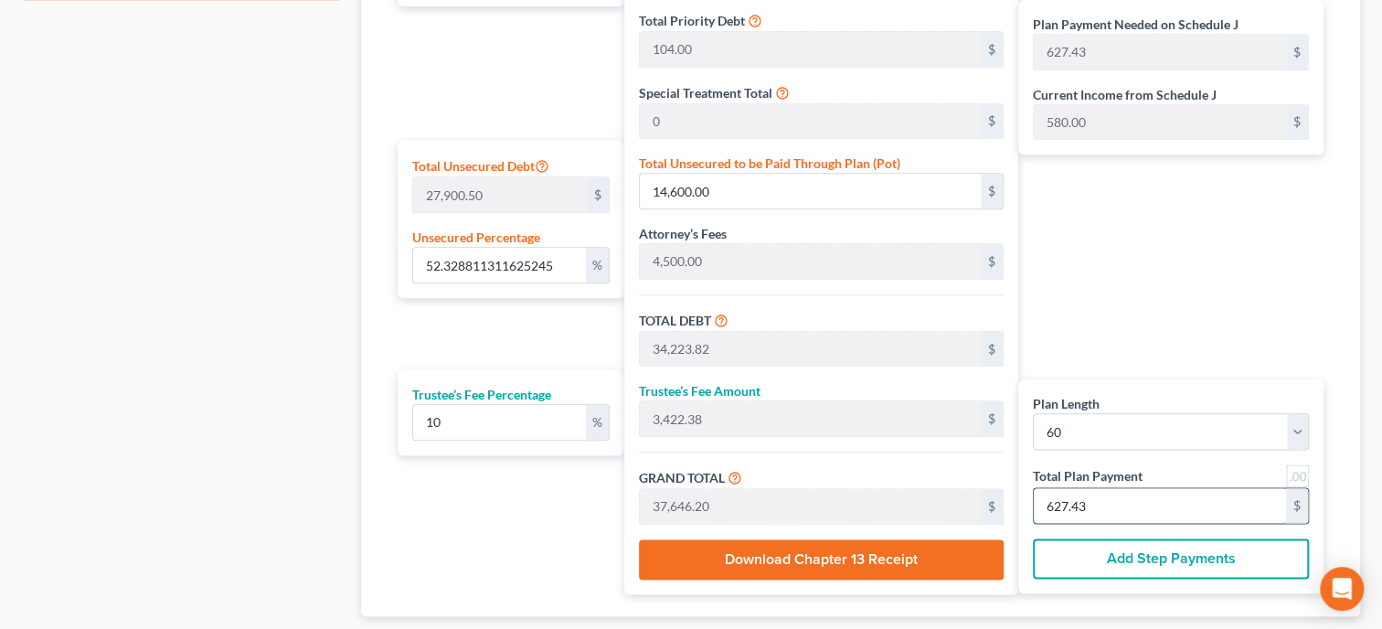
click at [1134, 488] on input "627.43" at bounding box center [1160, 505] width 252 height 35
type input "52.34"
type input "14,603.45"
type input "34,227.27"
type input "3,422.72"
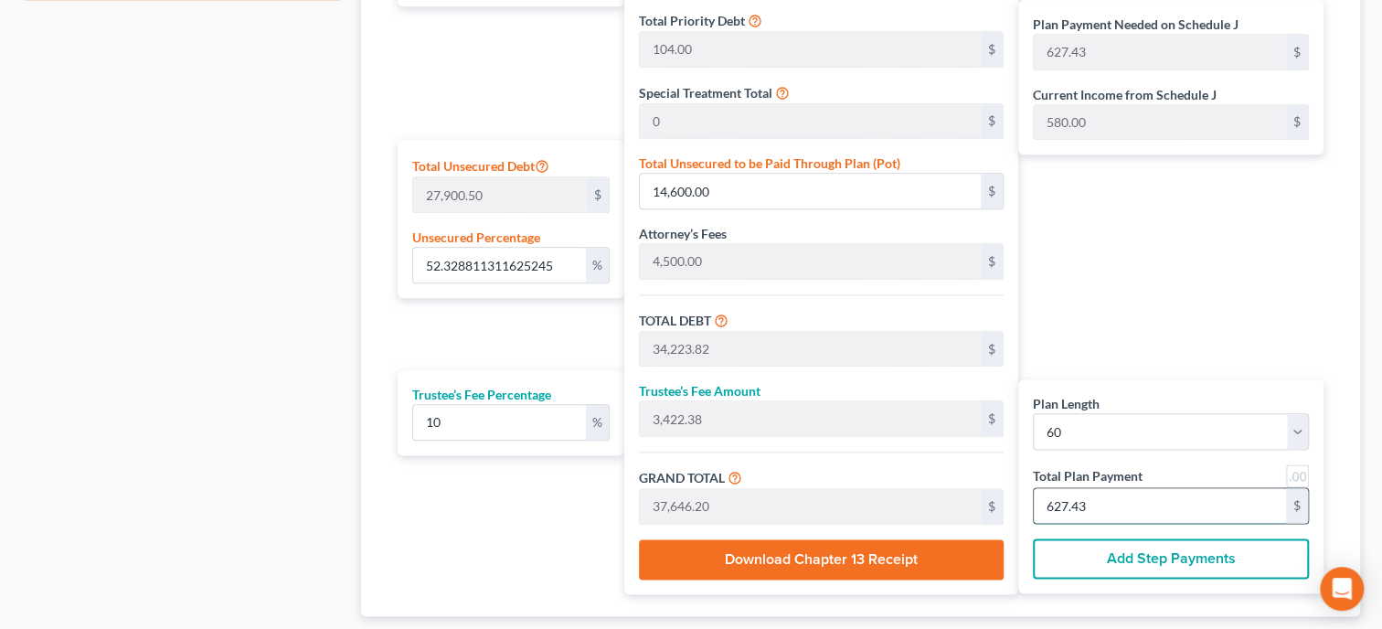
type input "37,650.00"
type input "627.50"
click at [1154, 315] on div "Plan Payment Needed on Schedule J 627.43 $ Current Income from Schedule J 580.0…" at bounding box center [1175, 223] width 314 height 742
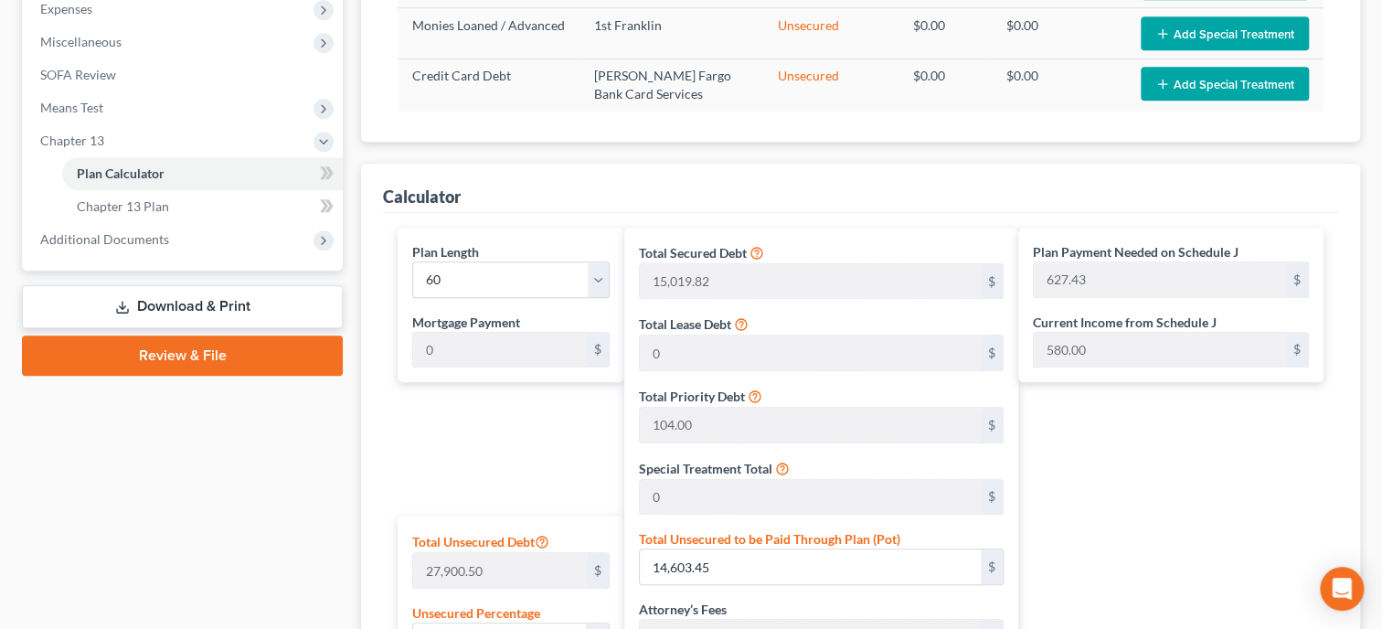
scroll to position [470, 0]
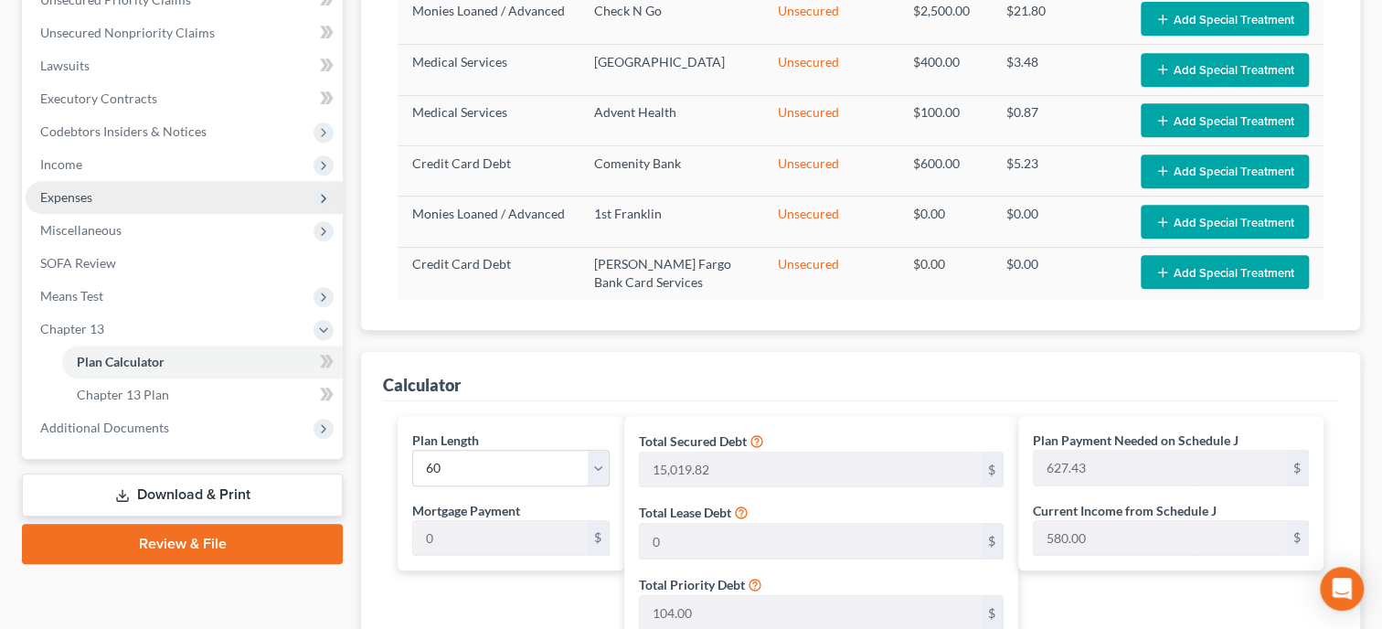
click at [97, 186] on span "Expenses" at bounding box center [184, 197] width 317 height 33
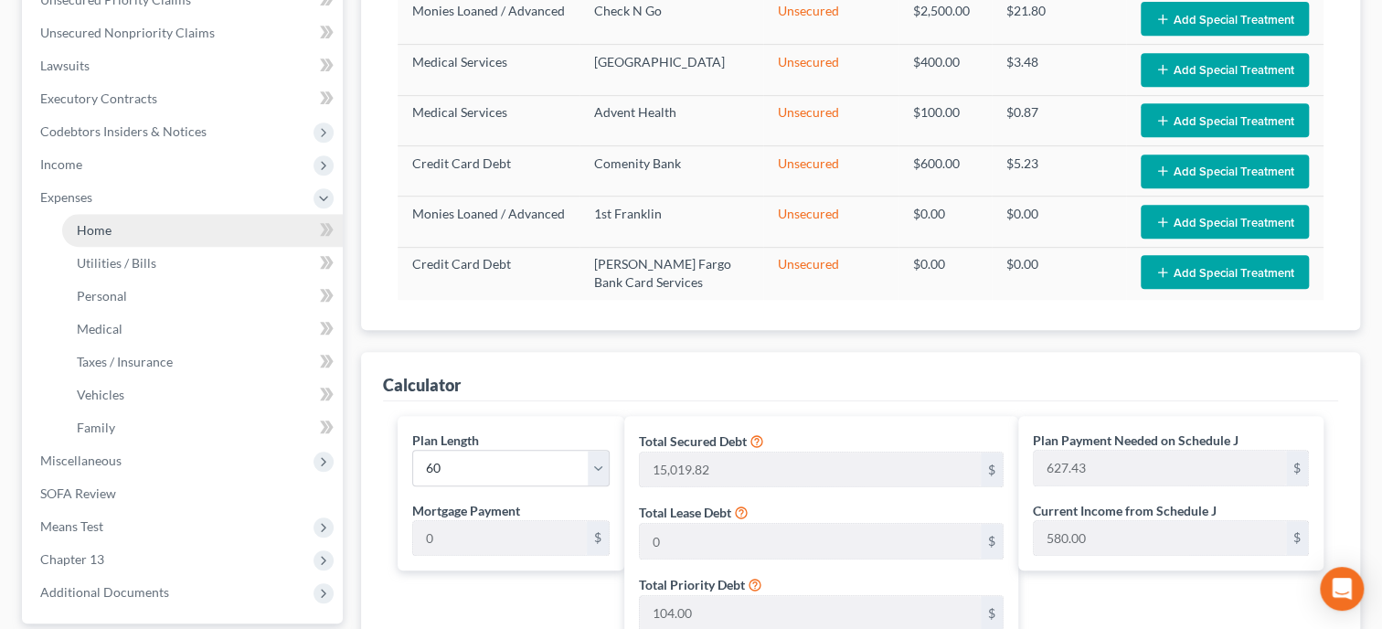
click at [96, 223] on span "Home" at bounding box center [94, 230] width 35 height 16
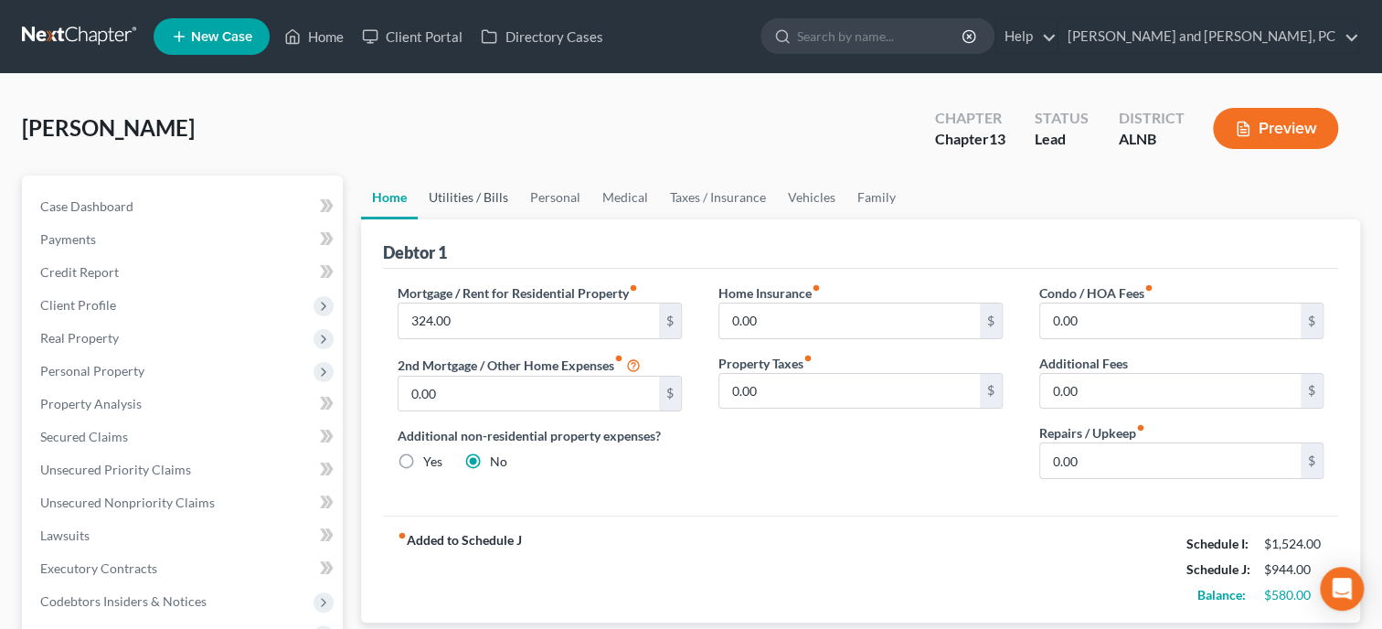
click at [496, 202] on link "Utilities / Bills" at bounding box center [468, 197] width 101 height 44
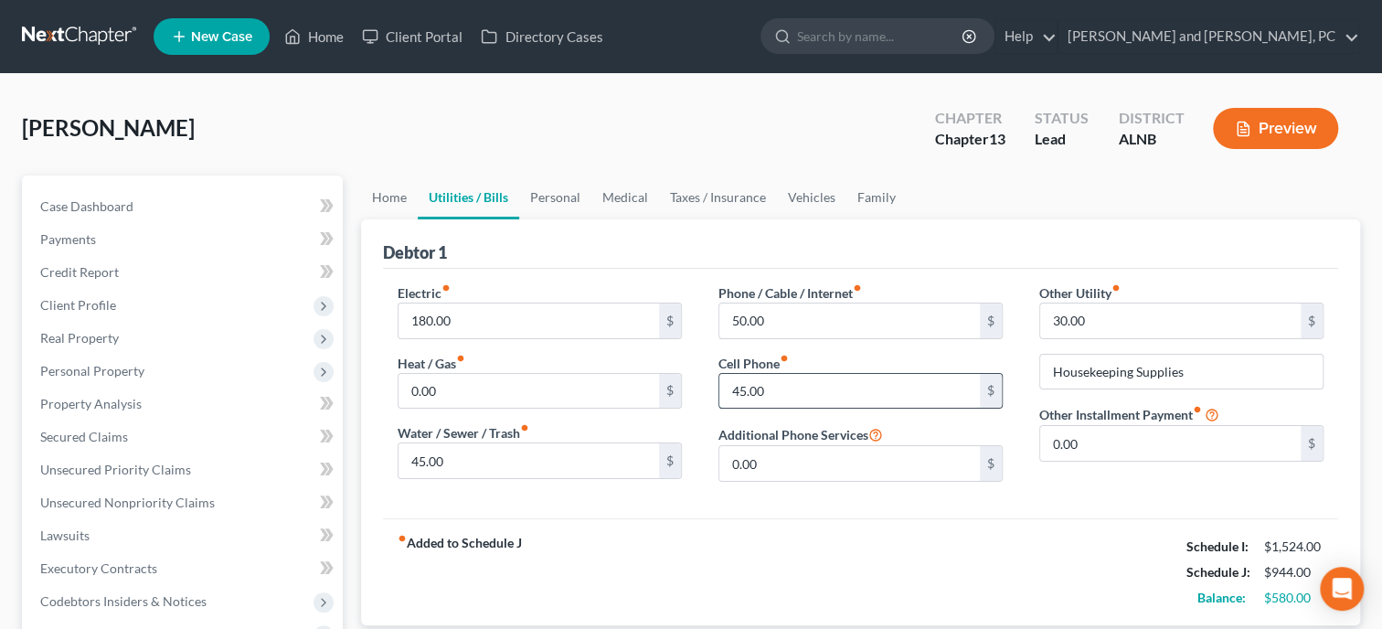
click at [745, 387] on input "45.00" at bounding box center [849, 391] width 260 height 35
type input "40.00"
click at [770, 575] on div "fiber_manual_record Added to Schedule J Schedule I: $1,524.00 Schedule J: $939.…" at bounding box center [860, 571] width 955 height 107
click at [1110, 324] on input "30.00" at bounding box center [1170, 320] width 260 height 35
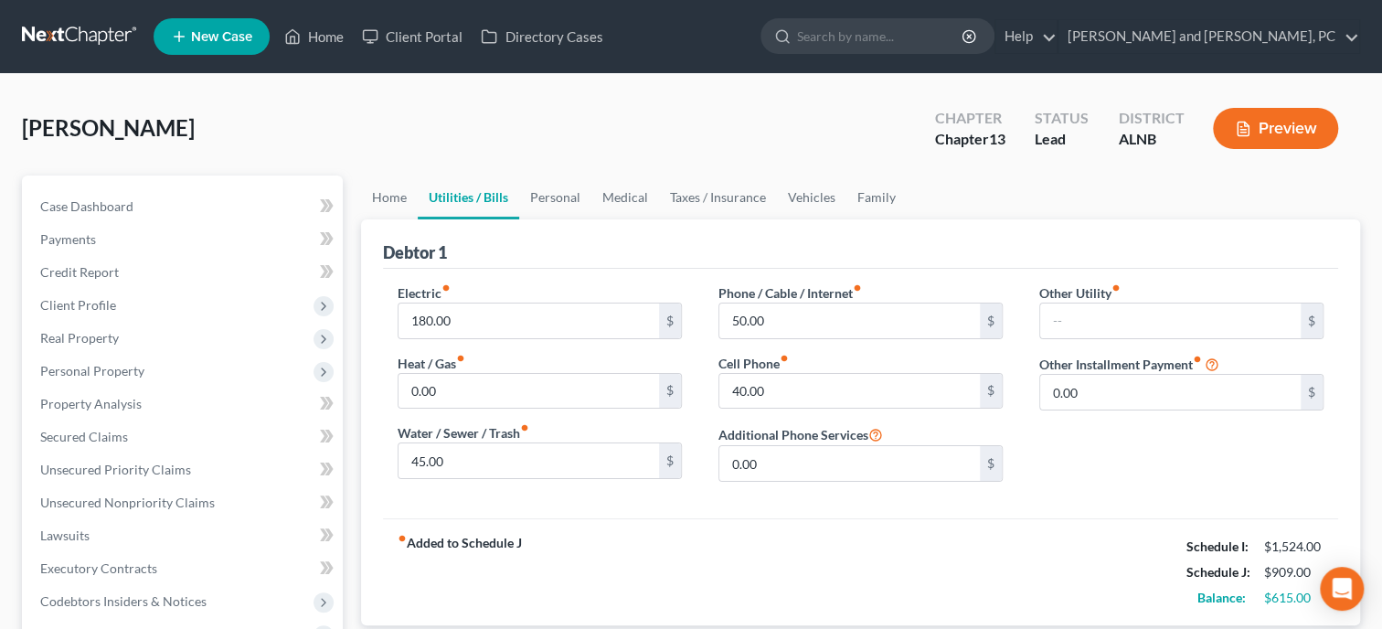
click at [1127, 456] on div "Other Utility fiber_manual_record $ Housekeeping Supplies Other Installment Pay…" at bounding box center [1181, 389] width 321 height 213
click at [558, 194] on link "Personal" at bounding box center [555, 197] width 72 height 44
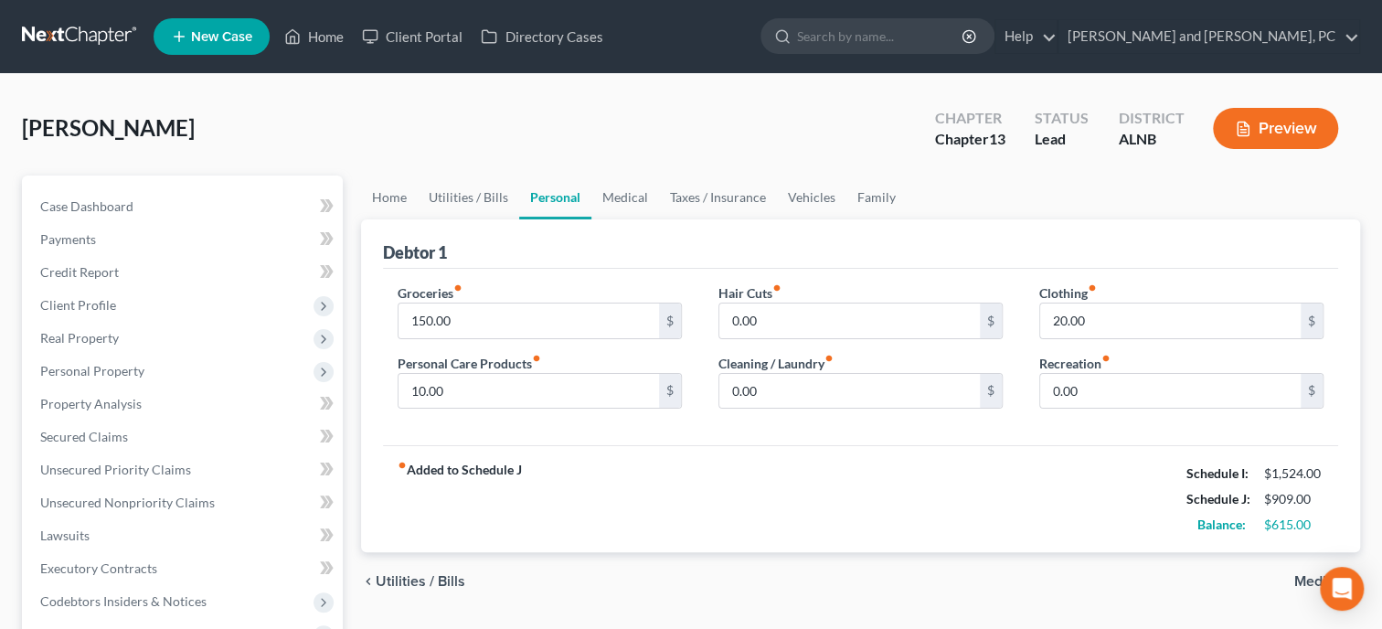
click at [560, 365] on div "Personal Care Products fiber_manual_record 10.00 $" at bounding box center [540, 382] width 284 height 56
click at [559, 382] on input "10.00" at bounding box center [529, 391] width 260 height 35
click at [657, 533] on div "fiber_manual_record Added to Schedule J Schedule I: $1,524.00 Schedule J: $899.…" at bounding box center [860, 498] width 955 height 107
click at [796, 194] on link "Vehicles" at bounding box center [811, 197] width 69 height 44
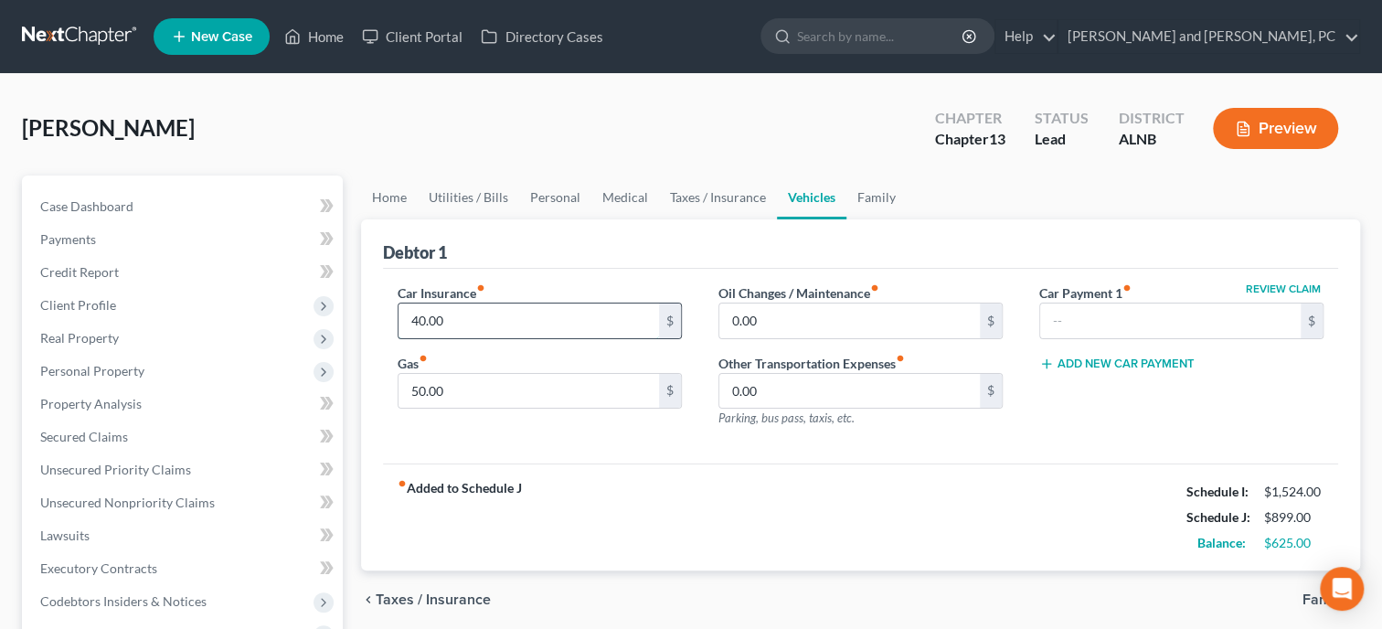
click at [467, 314] on input "40.00" at bounding box center [529, 320] width 260 height 35
type input "37.50"
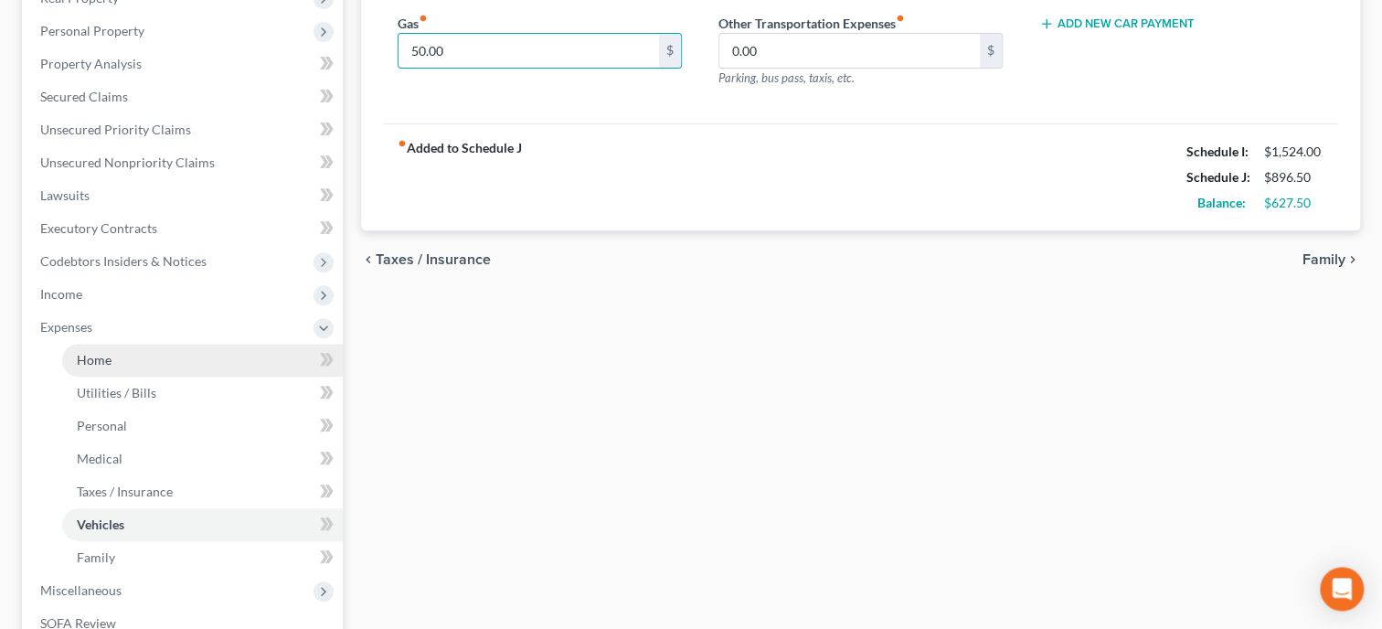
scroll to position [376, 0]
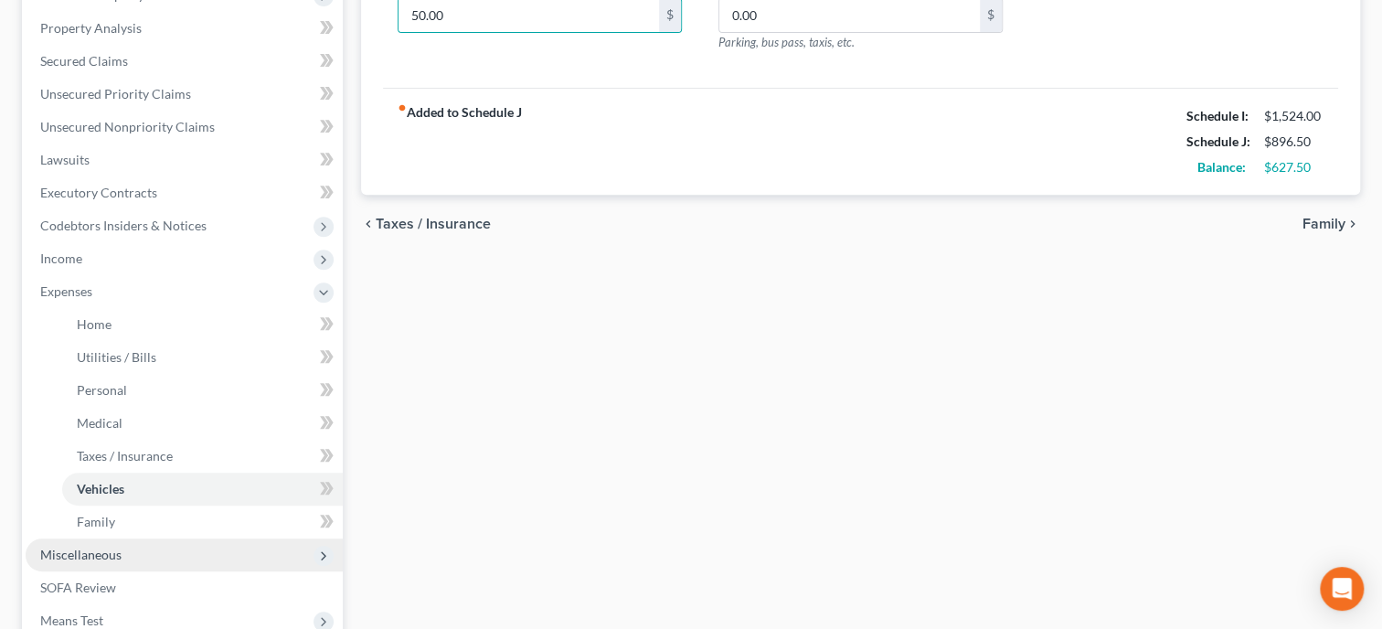
click at [85, 545] on span "Miscellaneous" at bounding box center [184, 554] width 317 height 33
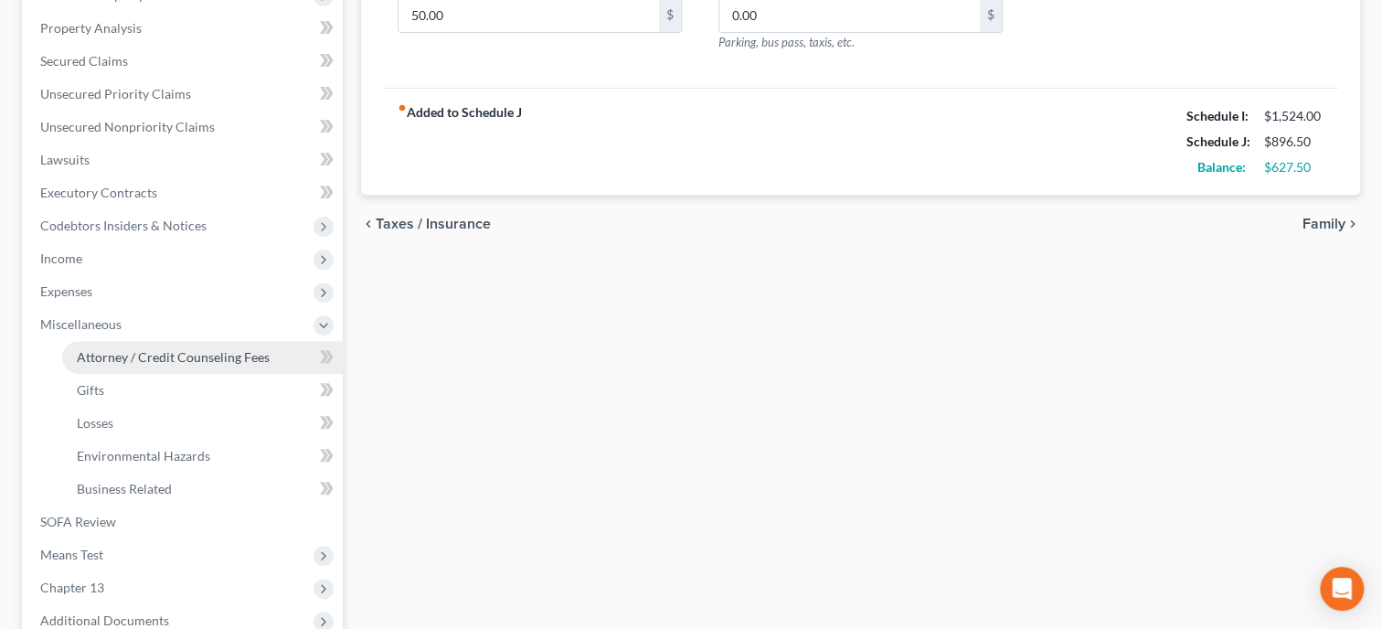
click at [114, 358] on span "Attorney / Credit Counseling Fees" at bounding box center [173, 357] width 193 height 16
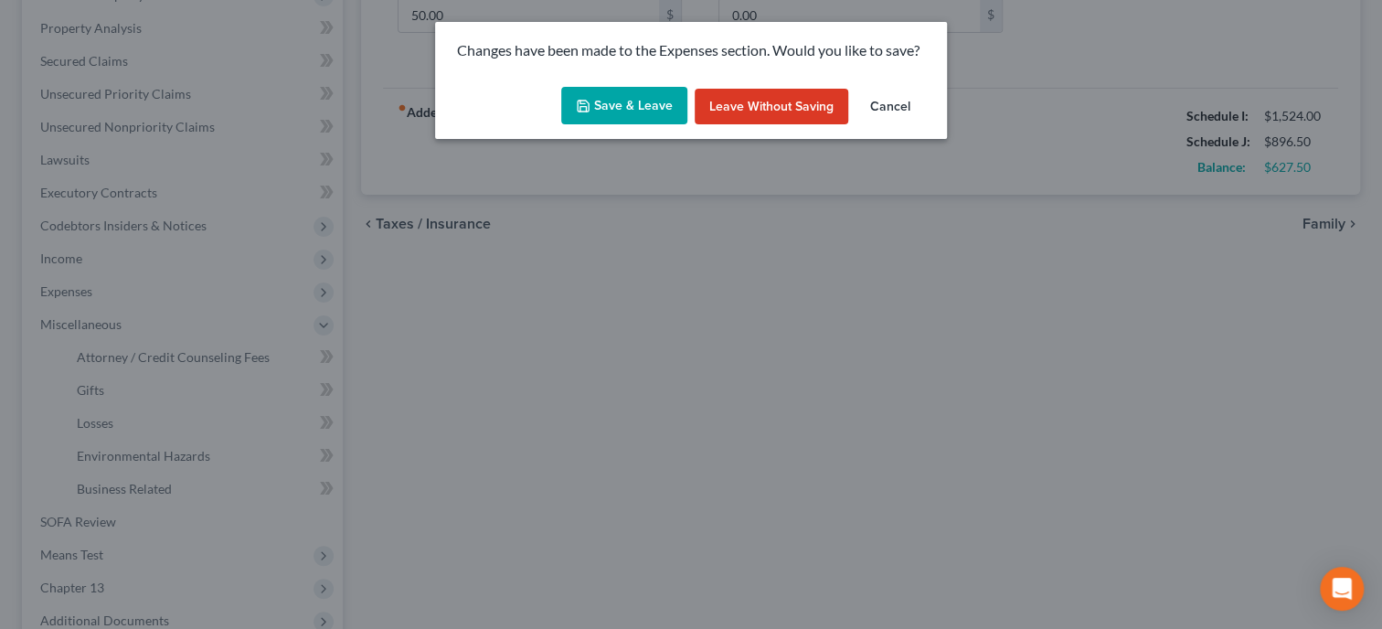
click at [628, 94] on button "Save & Leave" at bounding box center [624, 106] width 126 height 38
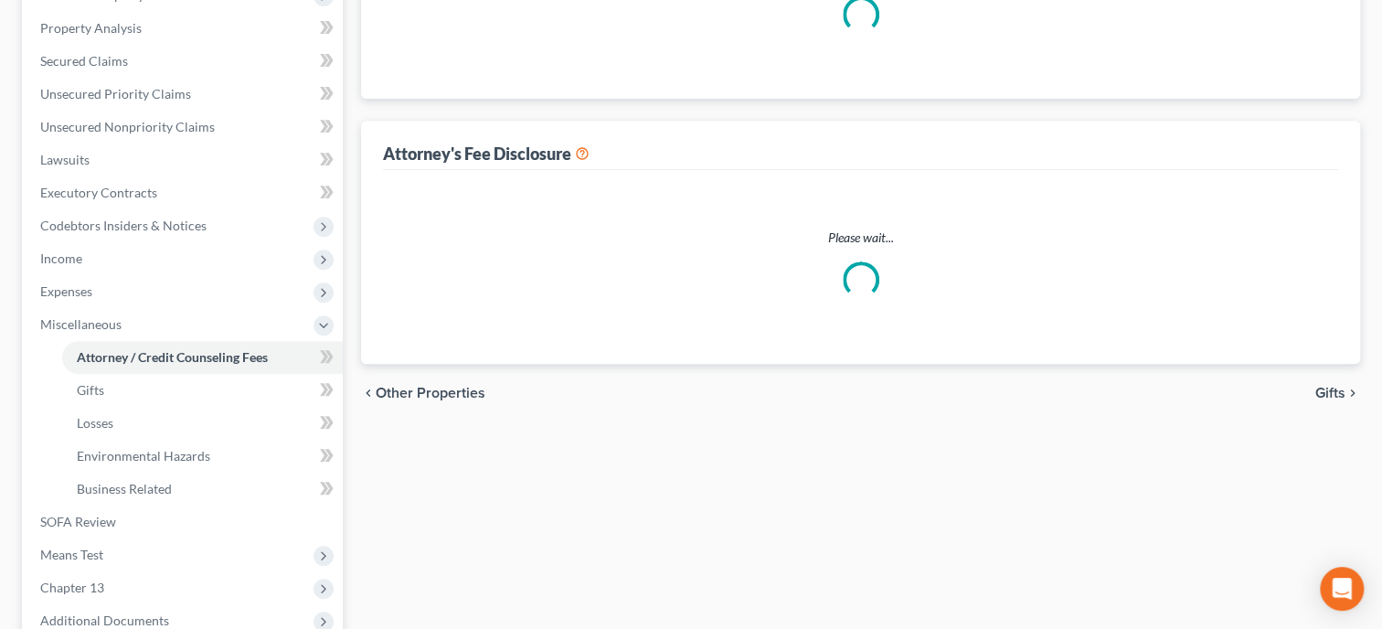
select select "0"
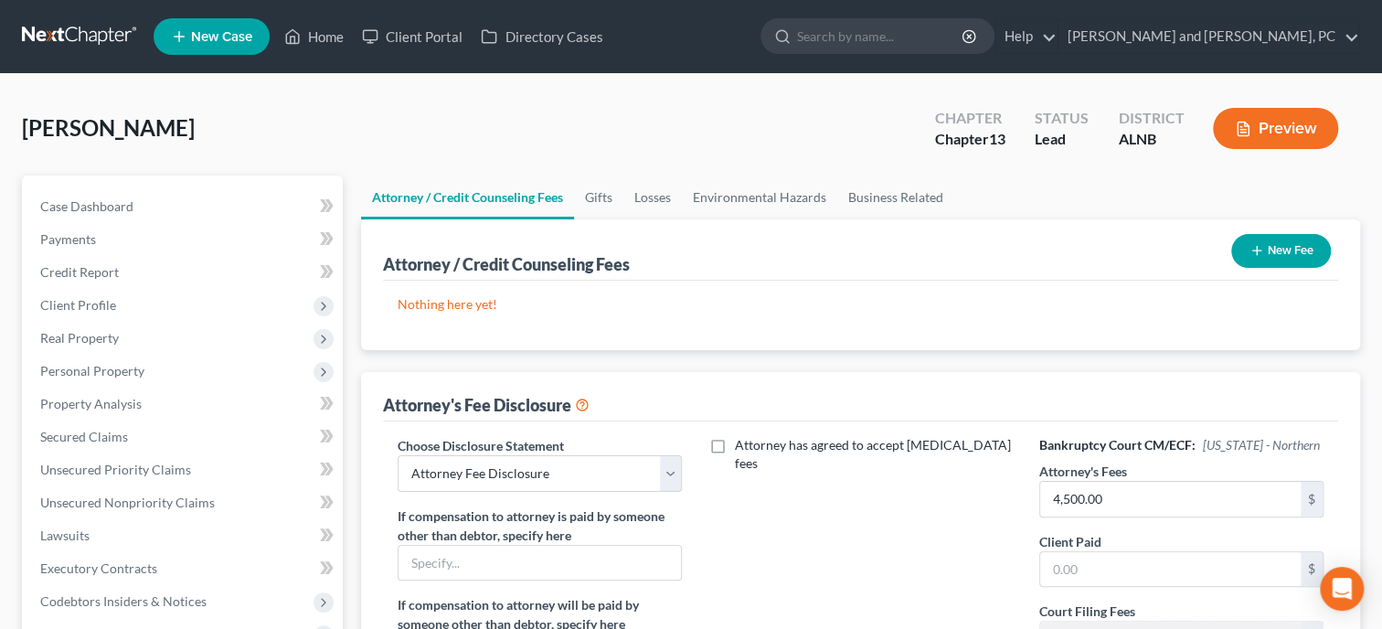
click at [1275, 262] on button "New Fee" at bounding box center [1281, 251] width 100 height 34
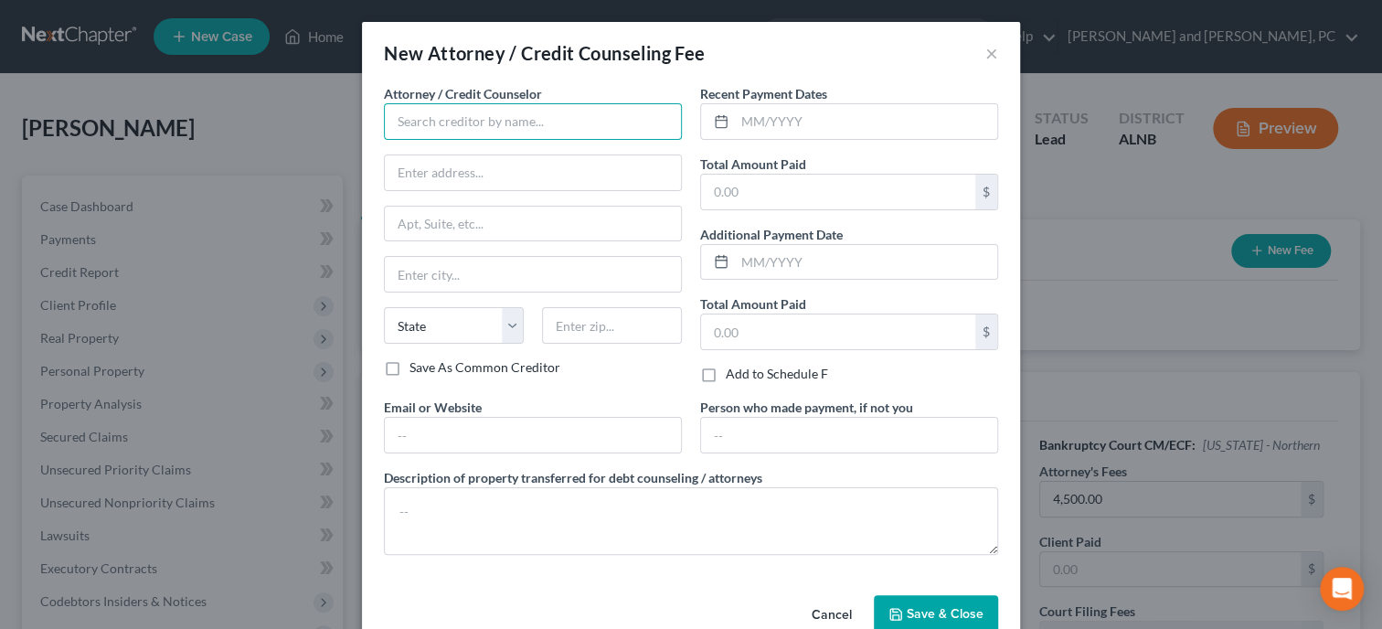
click at [541, 138] on input "text" at bounding box center [533, 121] width 298 height 37
type input "CFEFA"
type input "P.O. Box 11527"
type input "[GEOGRAPHIC_DATA]"
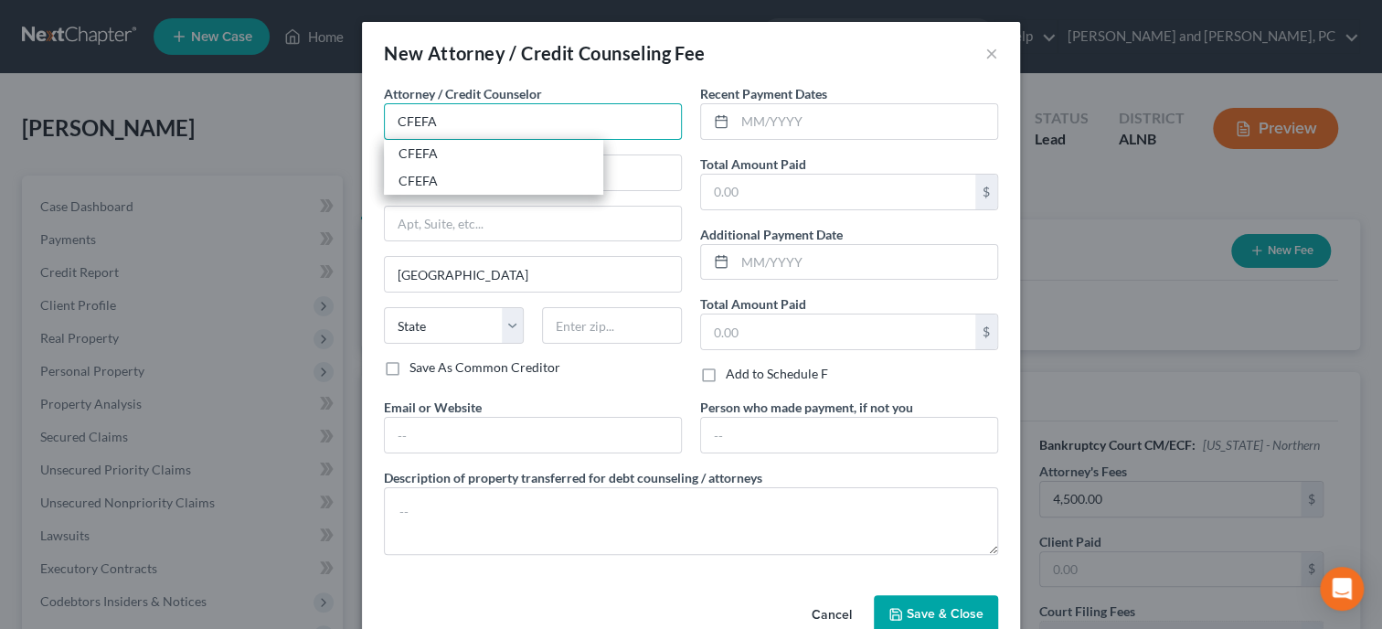
select select "0"
type input "35202"
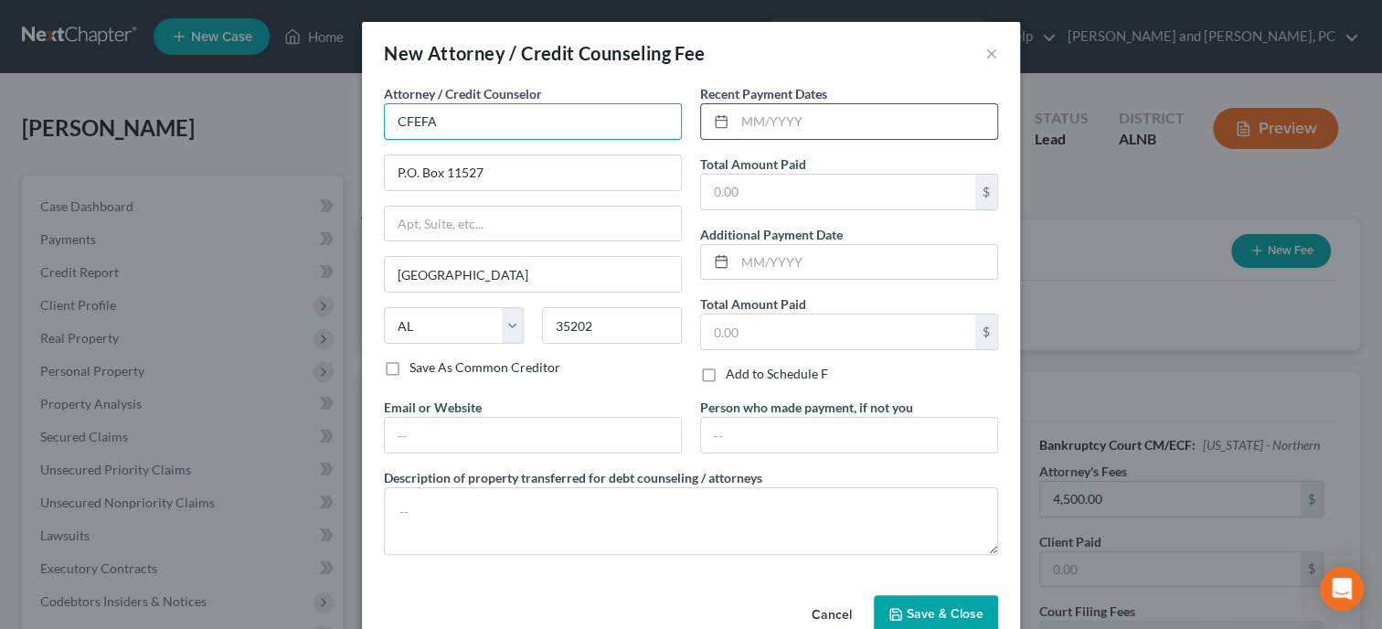
type input "CFEFA"
click at [776, 123] on input "text" at bounding box center [866, 121] width 262 height 35
type input "9/2025"
click at [800, 189] on input "text" at bounding box center [838, 192] width 274 height 35
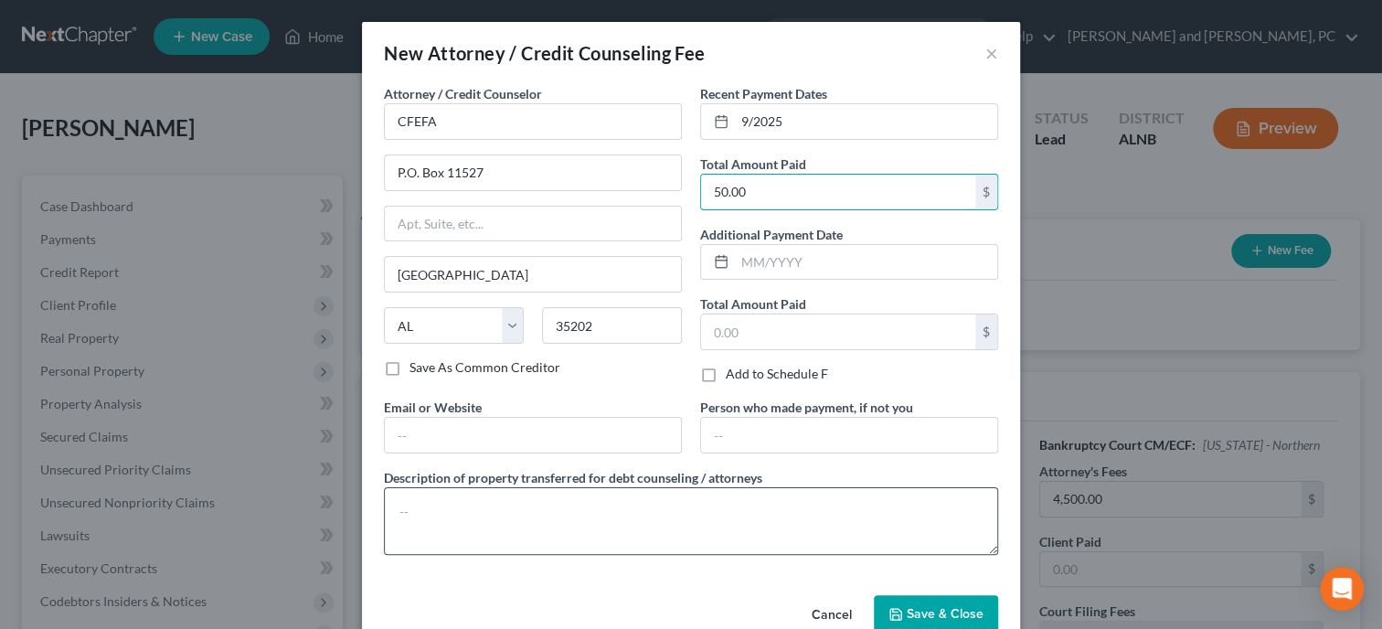
type input "50.00"
click at [721, 530] on textarea at bounding box center [691, 521] width 614 height 68
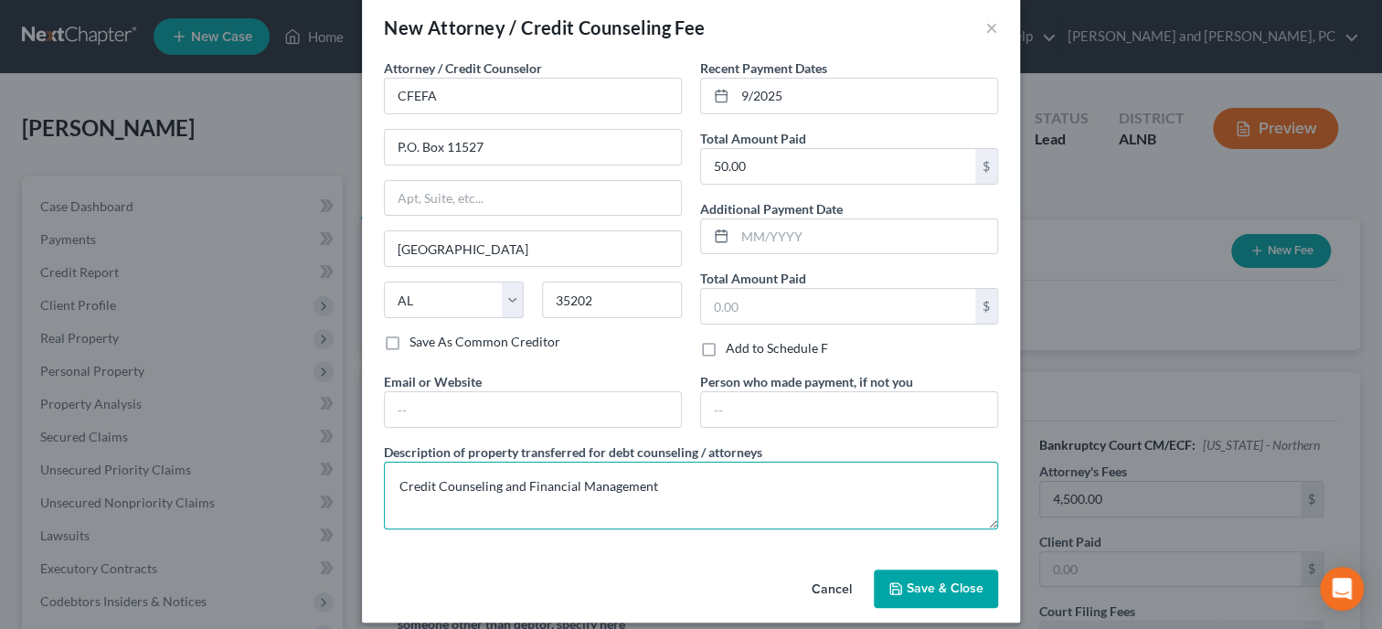
scroll to position [38, 0]
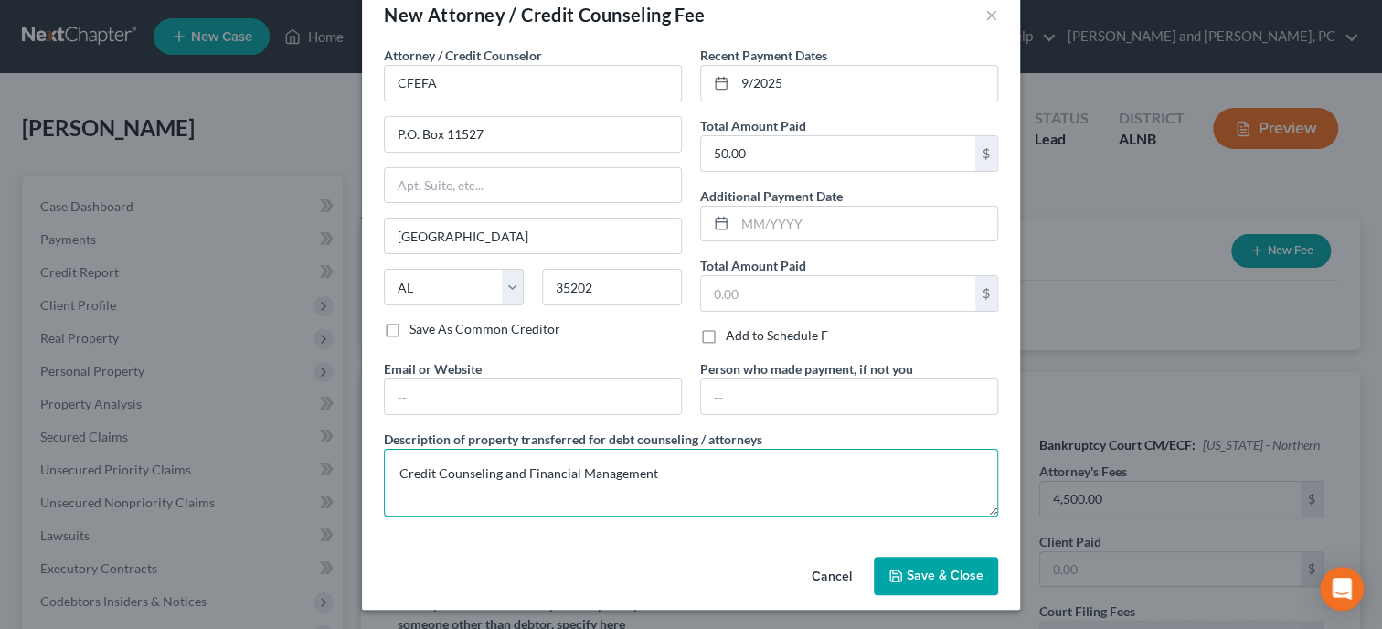
type textarea "Credit Counseling and Financial Management"
click at [956, 571] on span "Save & Close" at bounding box center [945, 576] width 77 height 16
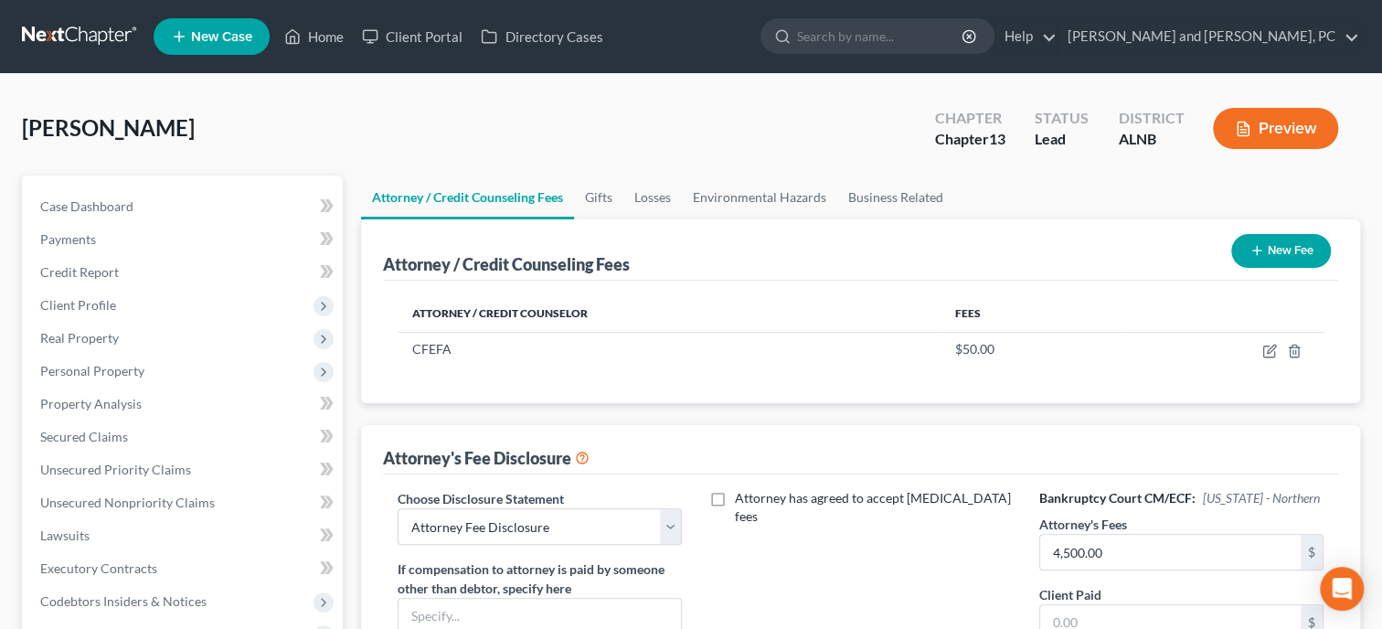
click at [1257, 254] on line "button" at bounding box center [1257, 251] width 0 height 8
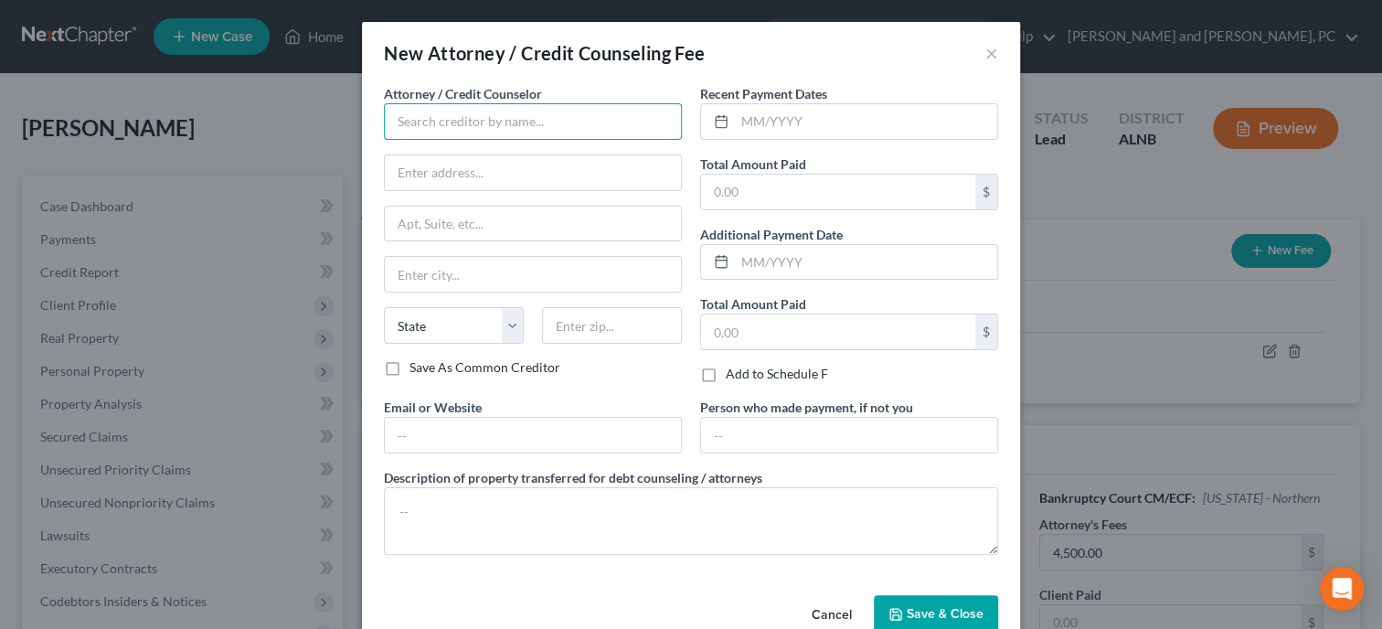
click at [520, 129] on input "text" at bounding box center [533, 121] width 298 height 37
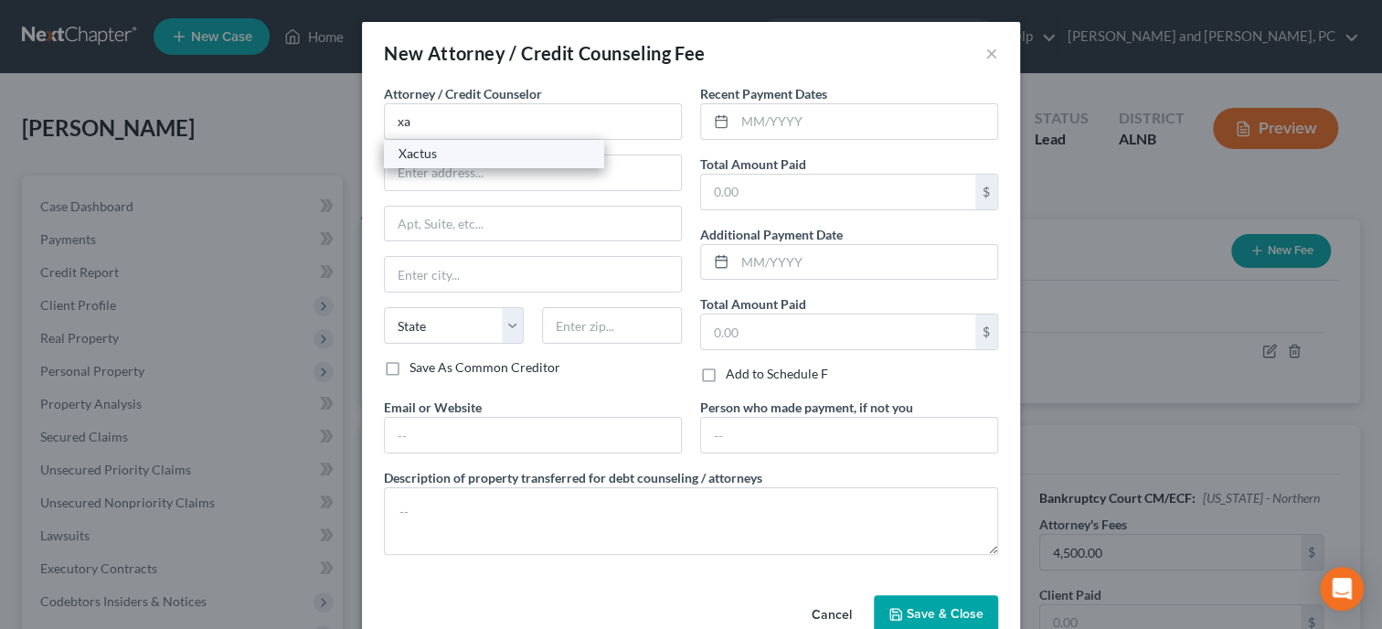
click at [494, 149] on div "Xactus" at bounding box center [494, 153] width 190 height 18
type input "Xactus"
type input "[STREET_ADDRESS][PERSON_NAME]"
type input "Ste 100"
type input "Broomall"
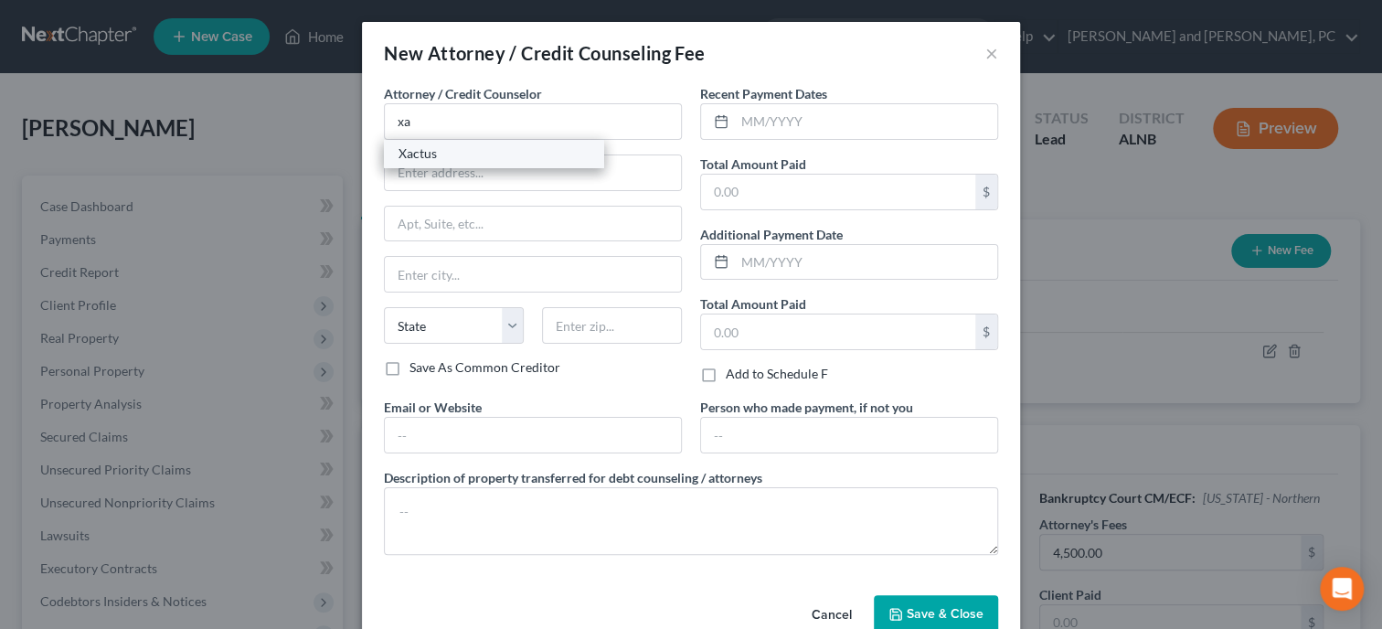
select select "39"
type input "19008"
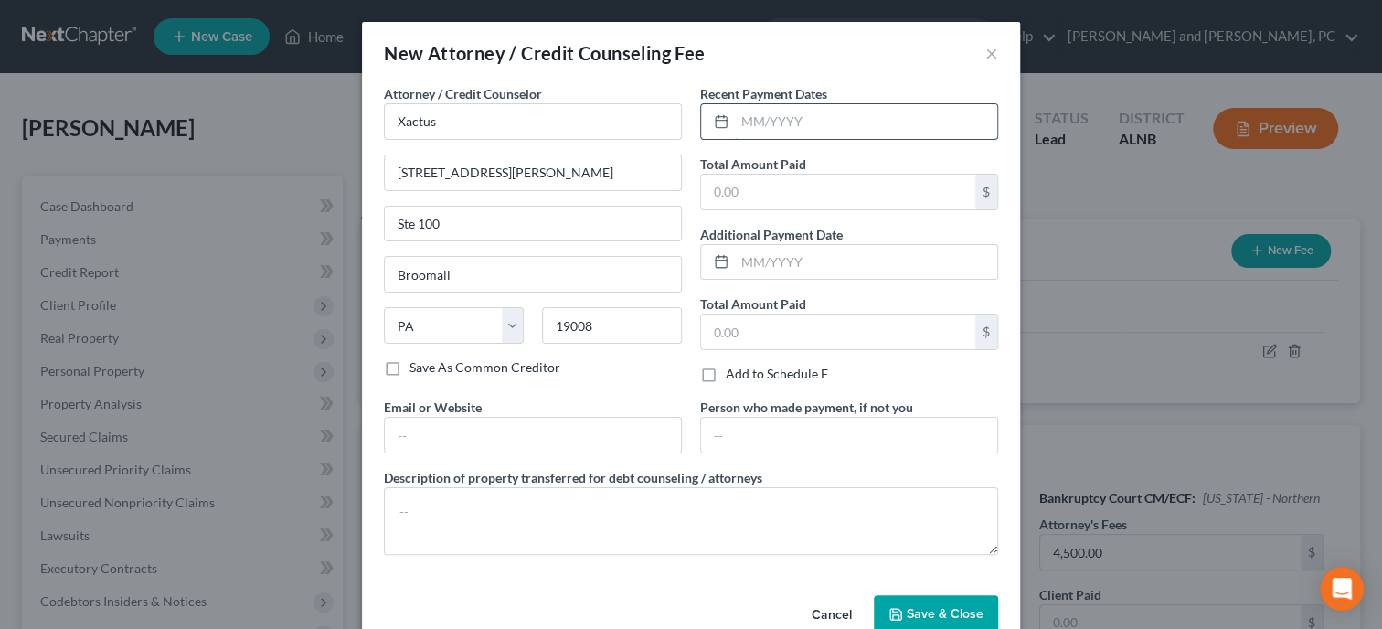
click at [758, 133] on input "text" at bounding box center [866, 121] width 262 height 35
type input "9/2025"
click at [751, 197] on input "text" at bounding box center [838, 192] width 274 height 35
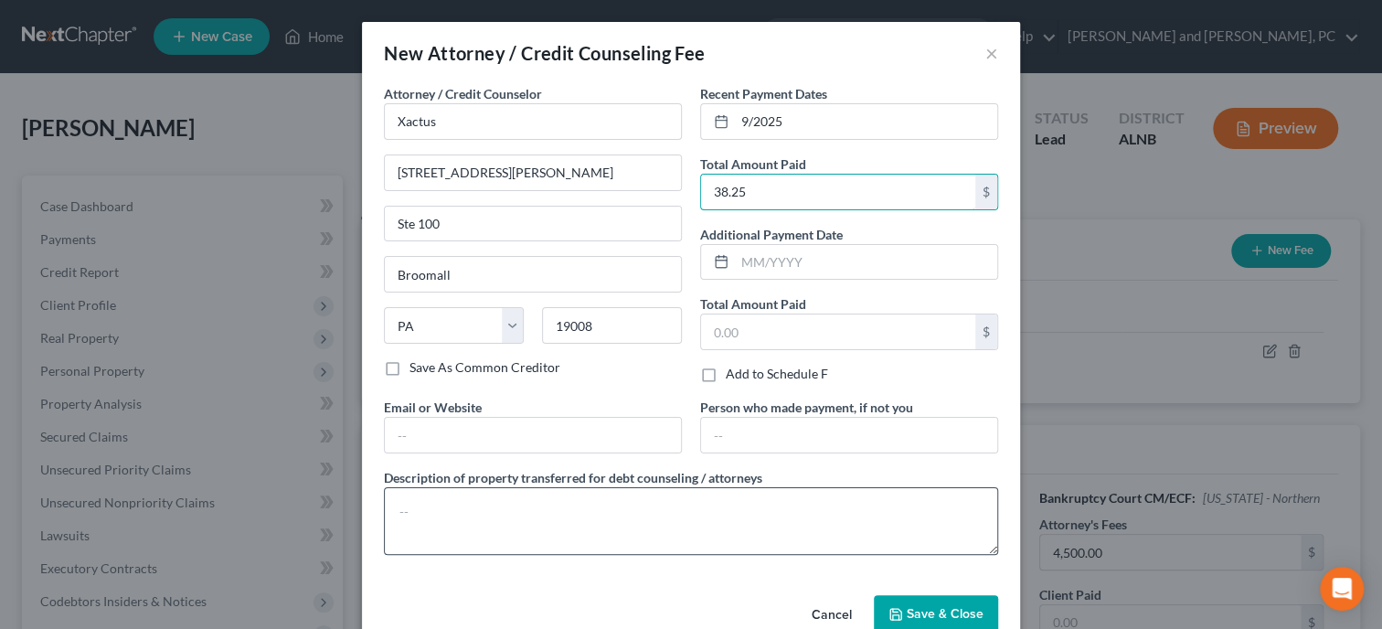
type input "38.25"
click at [711, 513] on textarea at bounding box center [691, 521] width 614 height 68
type textarea "Credit Report"
click at [888, 612] on button "Save & Close" at bounding box center [936, 614] width 124 height 38
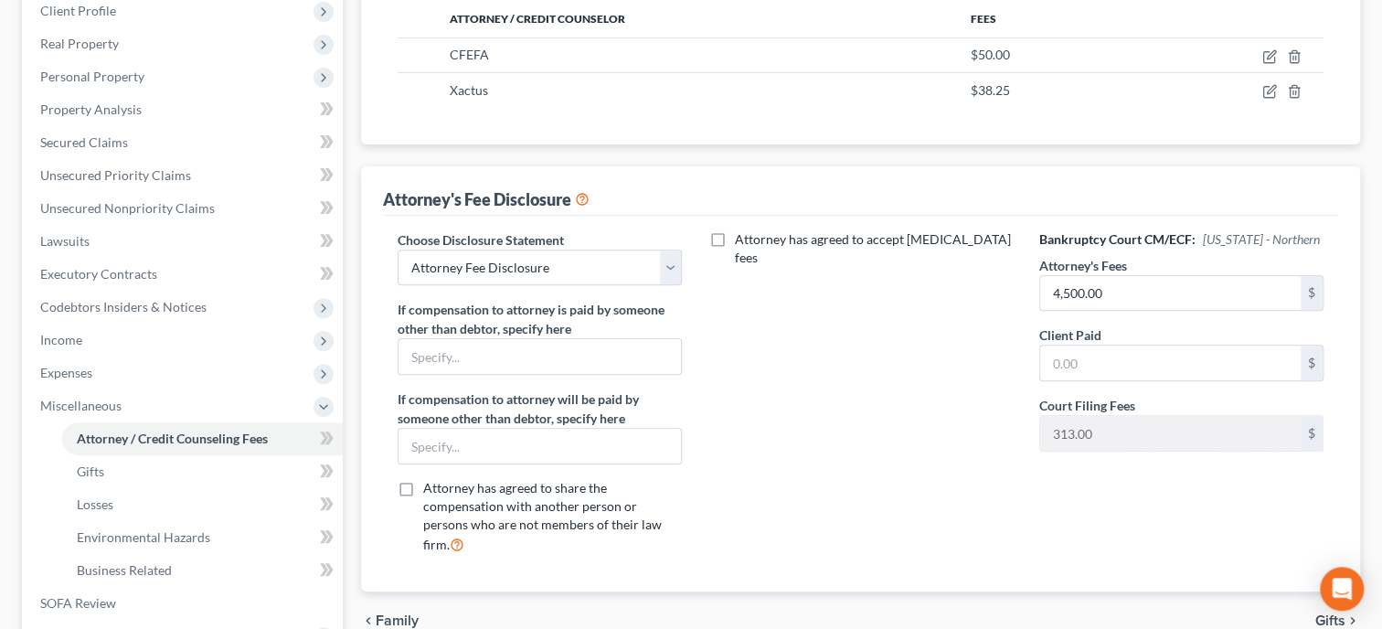
scroll to position [470, 0]
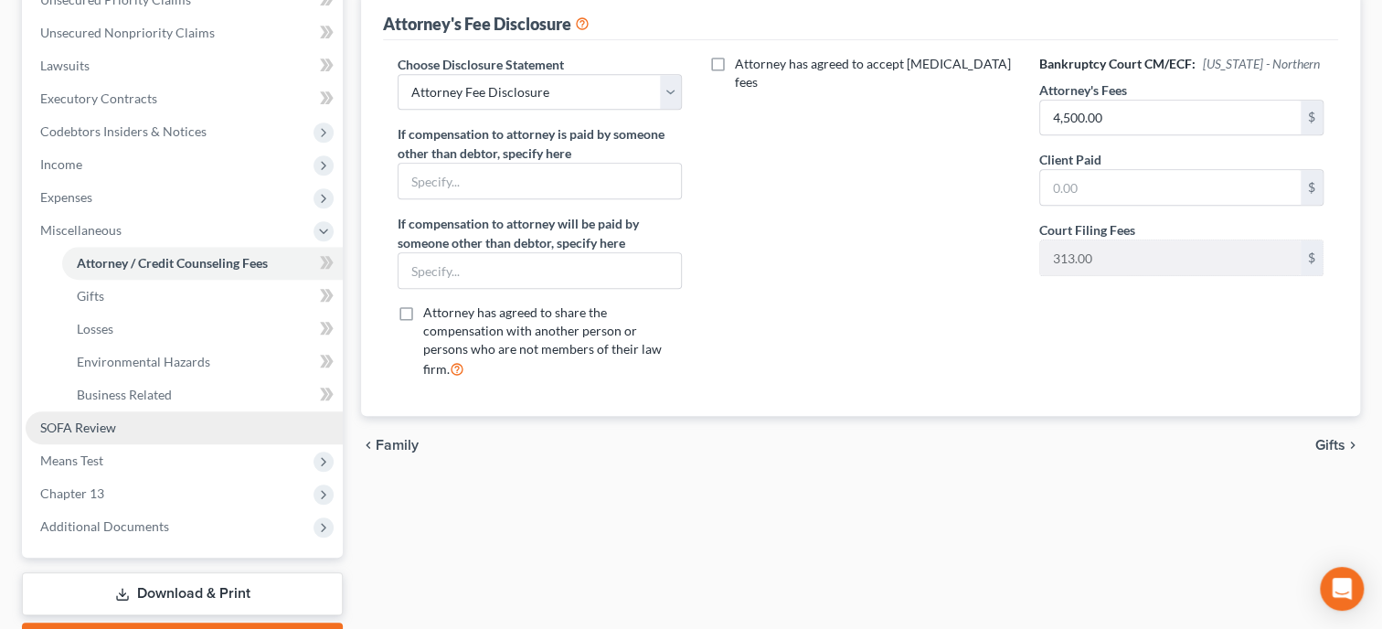
click at [89, 420] on span "SOFA Review" at bounding box center [78, 428] width 76 height 16
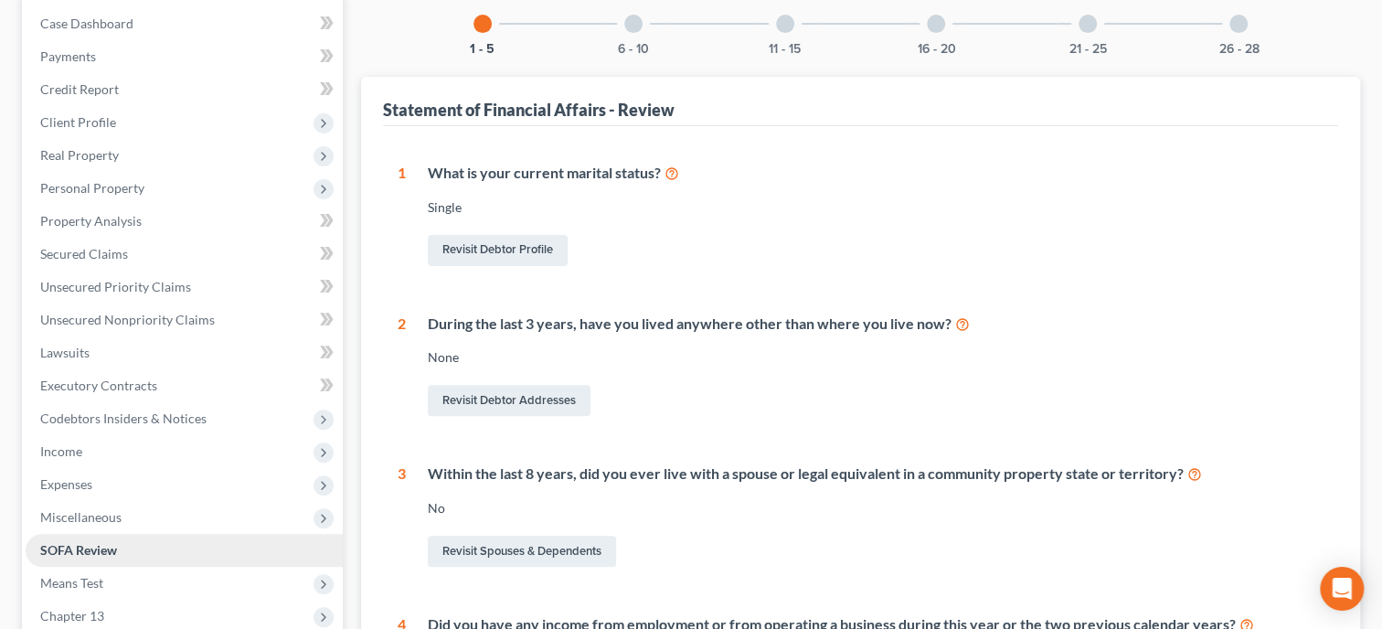
scroll to position [376, 0]
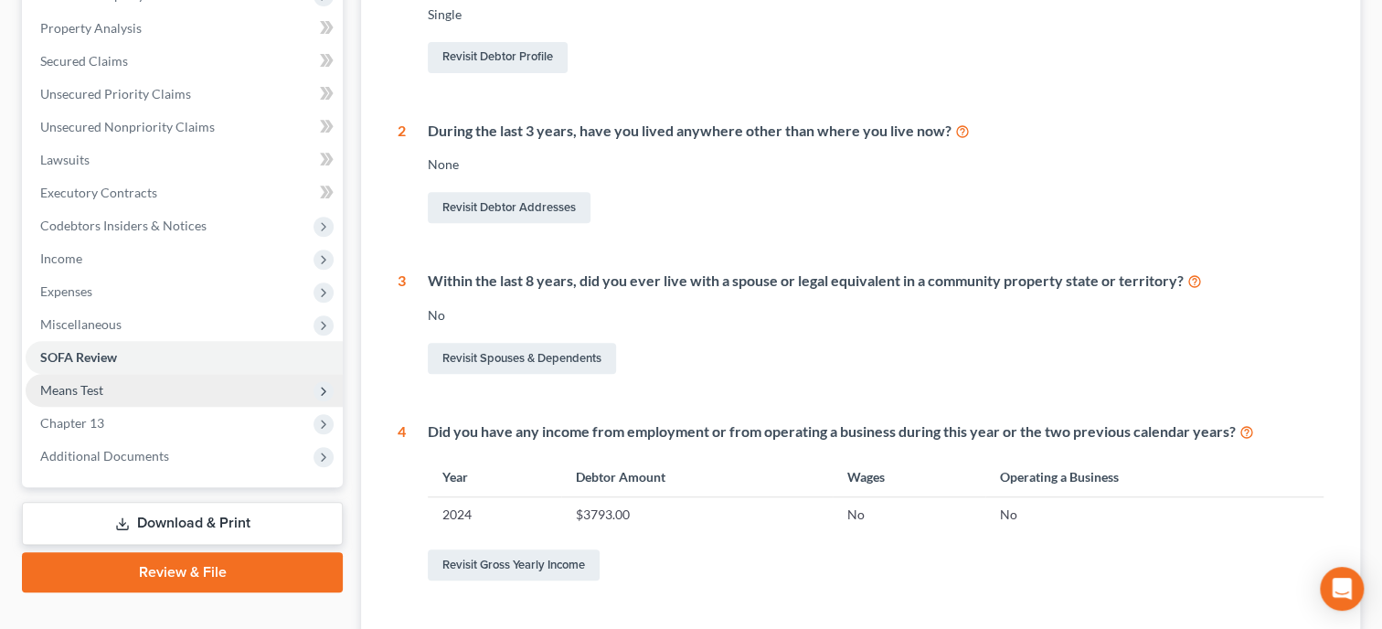
click at [91, 385] on span "Means Test" at bounding box center [71, 390] width 63 height 16
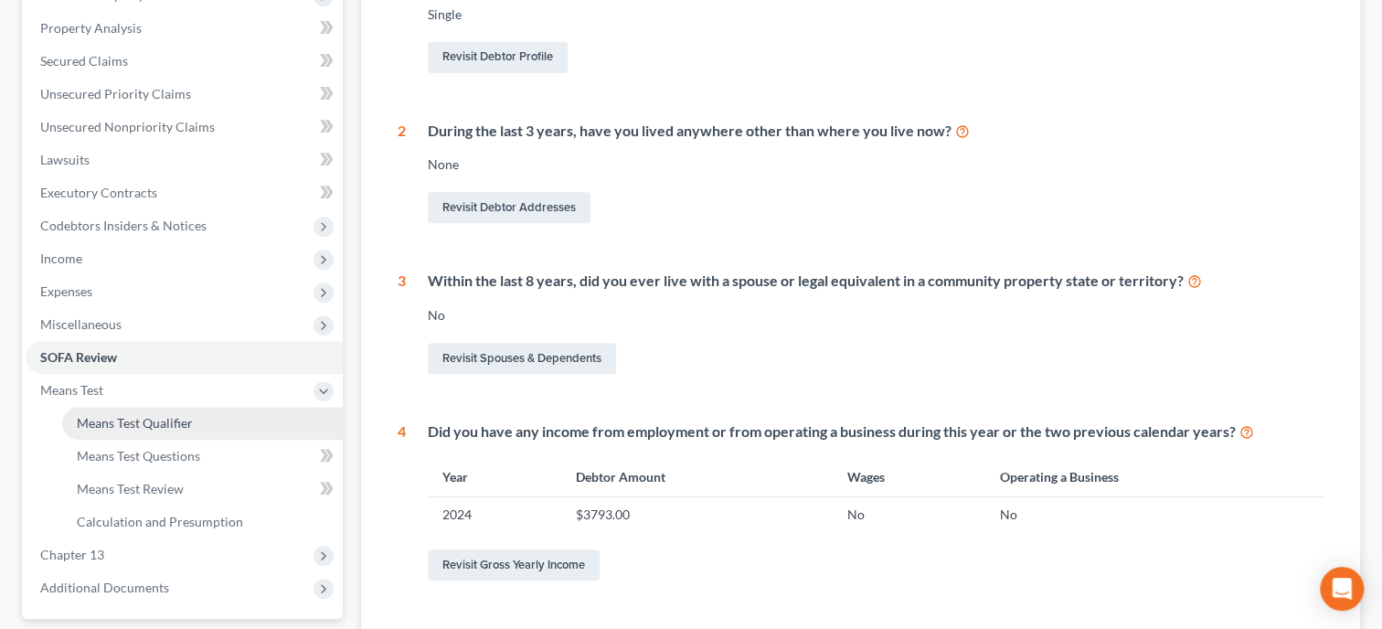
click at [107, 415] on span "Means Test Qualifier" at bounding box center [135, 423] width 116 height 16
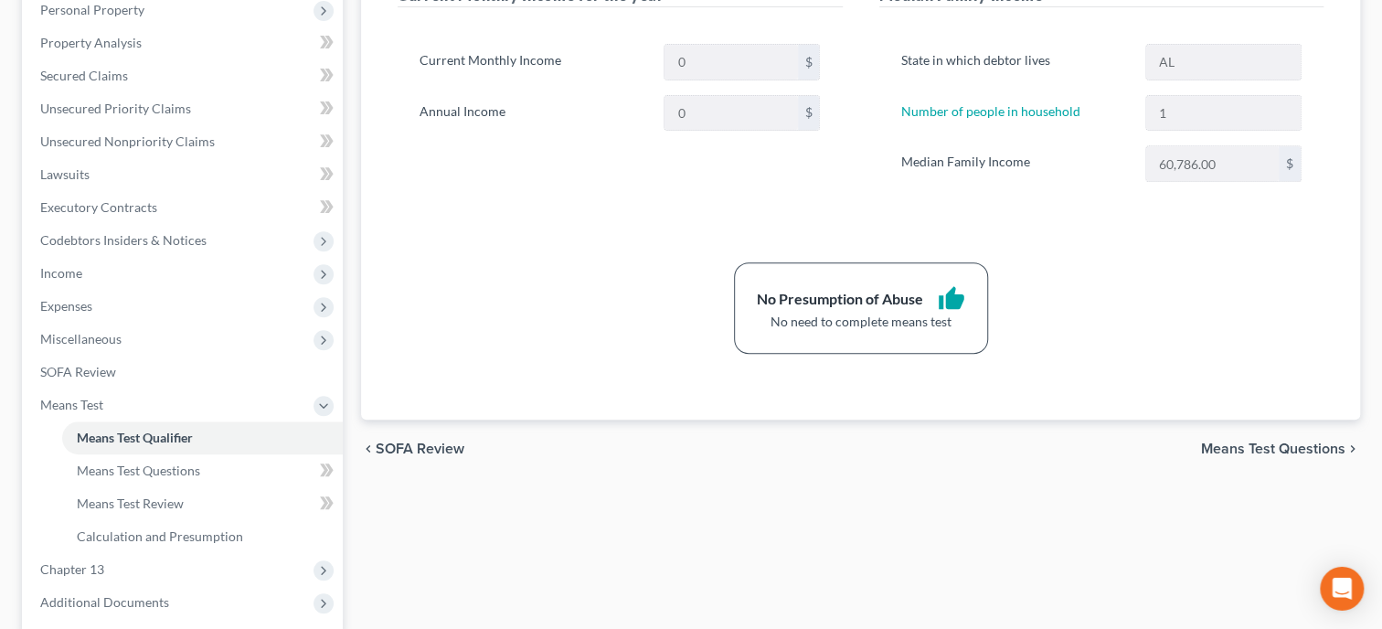
scroll to position [470, 0]
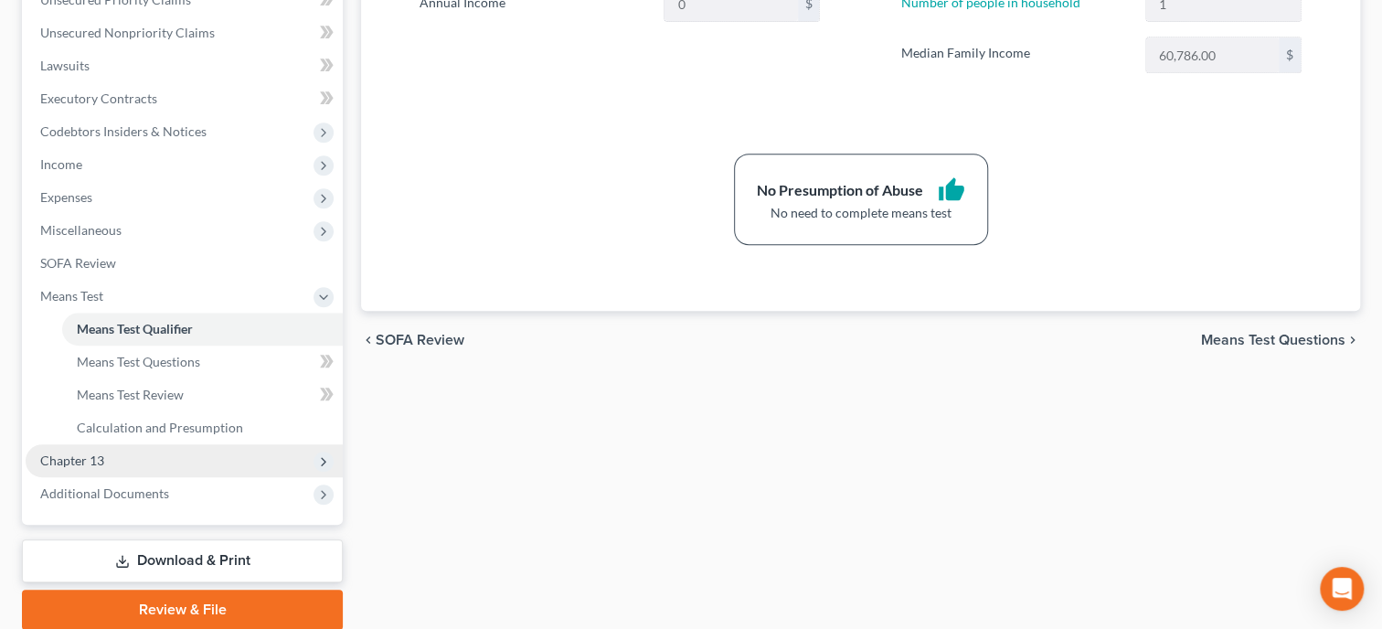
click at [177, 453] on span "Chapter 13" at bounding box center [184, 460] width 317 height 33
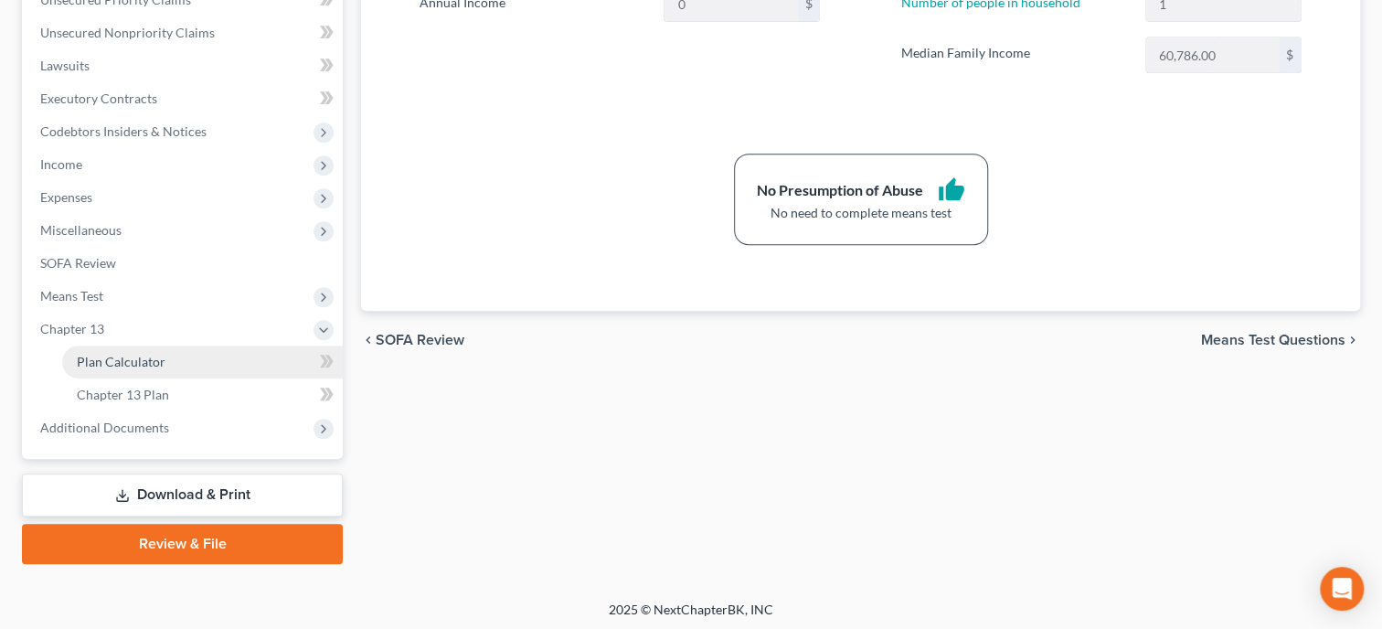
click at [187, 368] on link "Plan Calculator" at bounding box center [202, 361] width 281 height 33
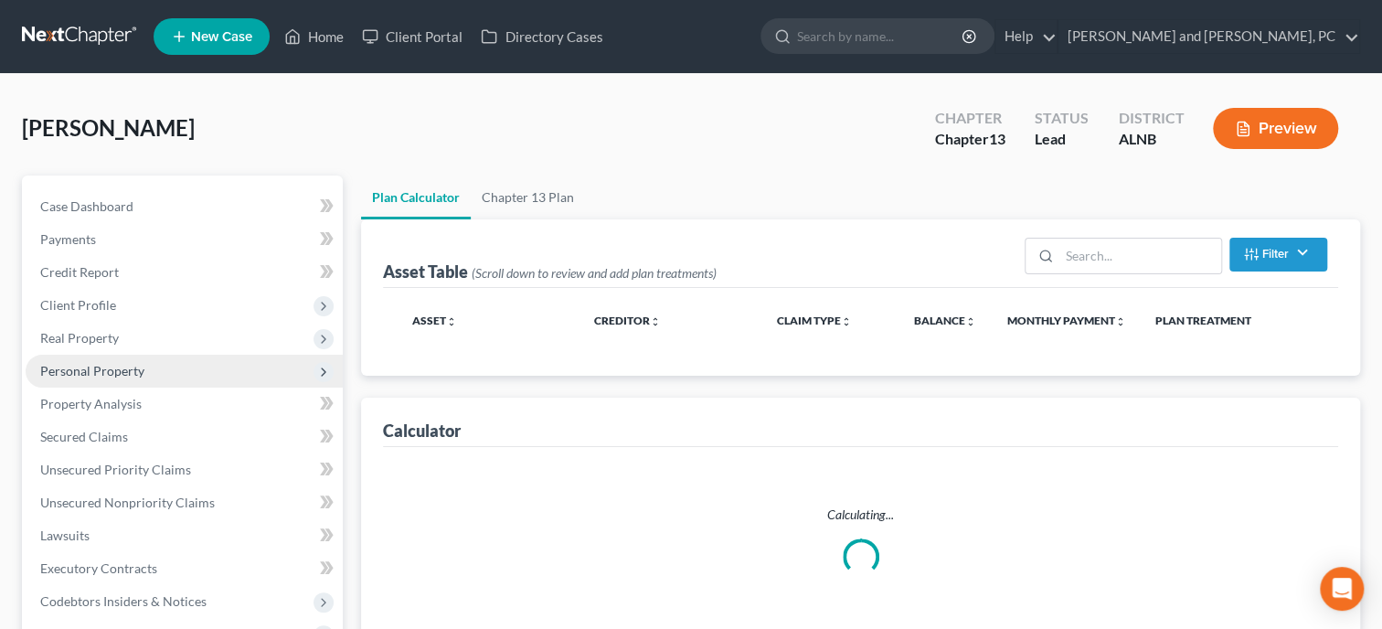
select select "59"
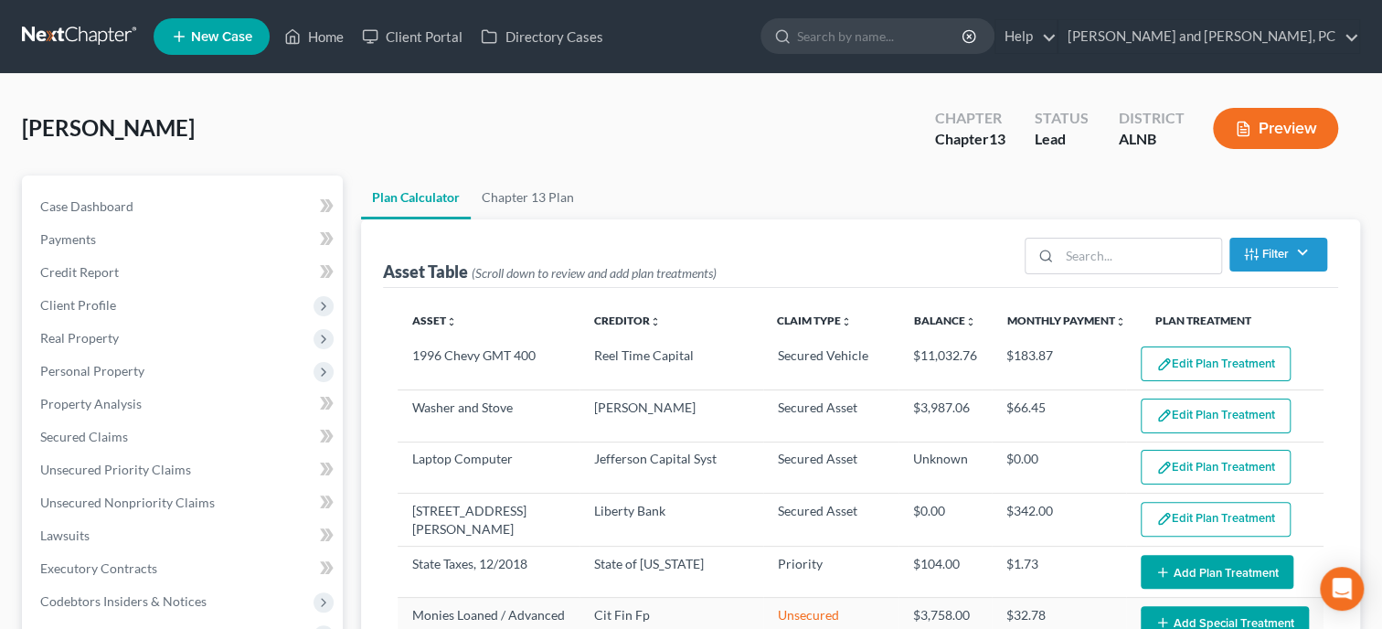
select select "59"
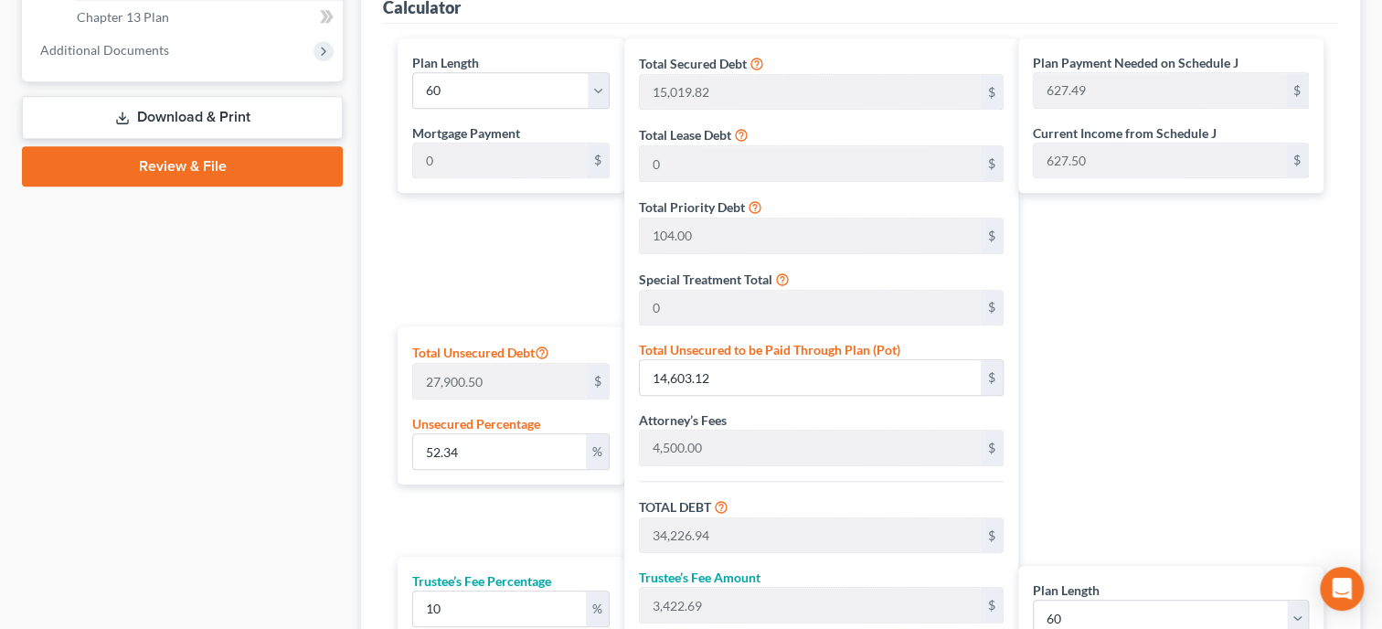
scroll to position [941, 0]
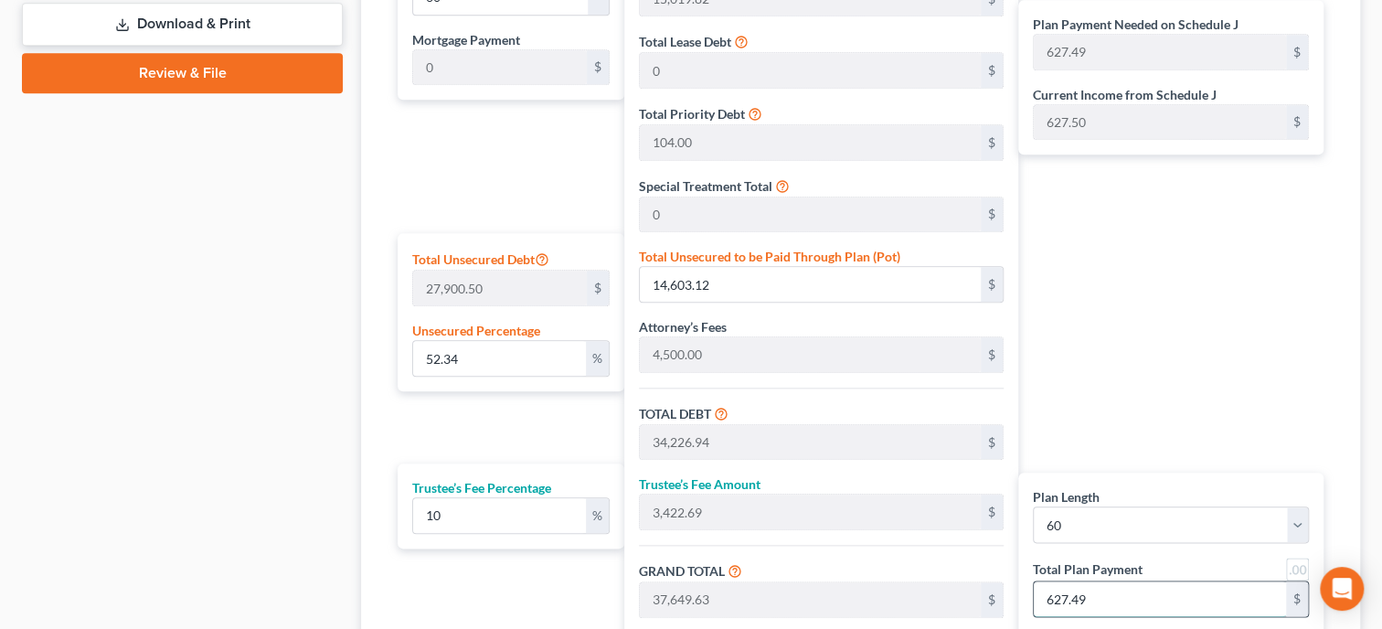
click at [1143, 601] on input "627.49" at bounding box center [1160, 598] width 252 height 35
type input "14,603.45"
type input "34,227.27"
type input "3,422.72"
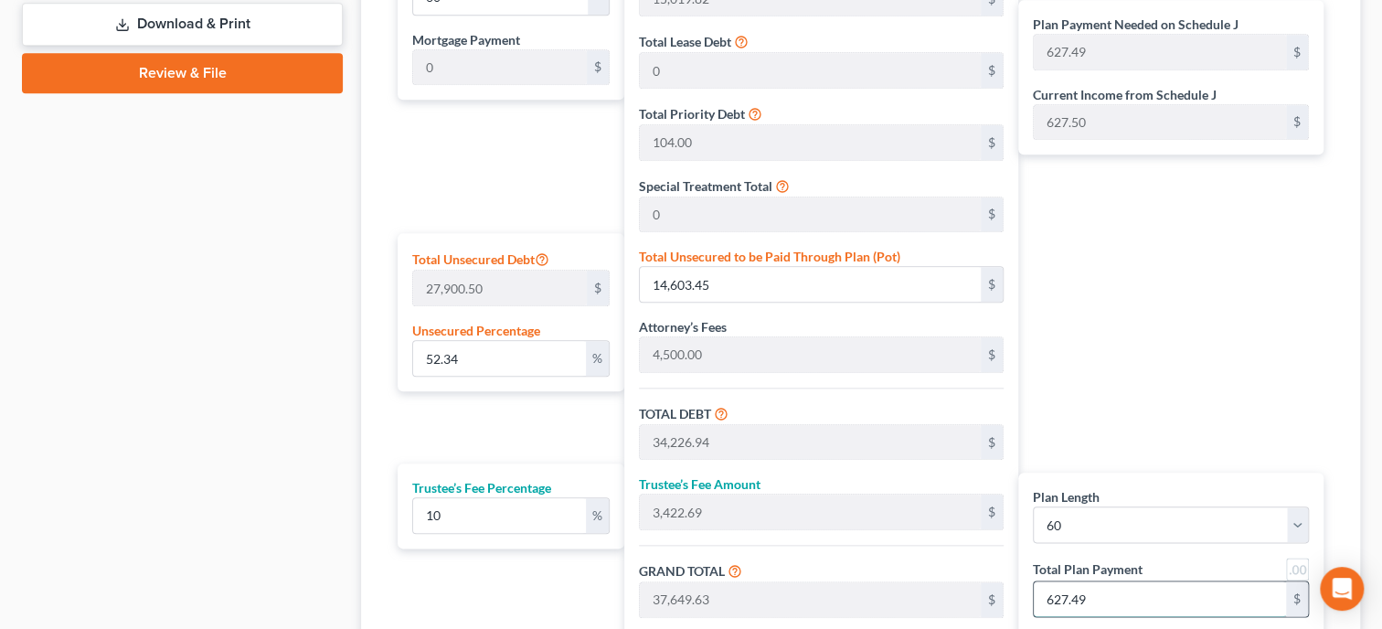
type input "37,650.00"
type input "627.50"
click at [1122, 400] on div "Plan Payment Needed on Schedule J 627.49 $ Current Income from Schedule J 627.5…" at bounding box center [1175, 316] width 314 height 742
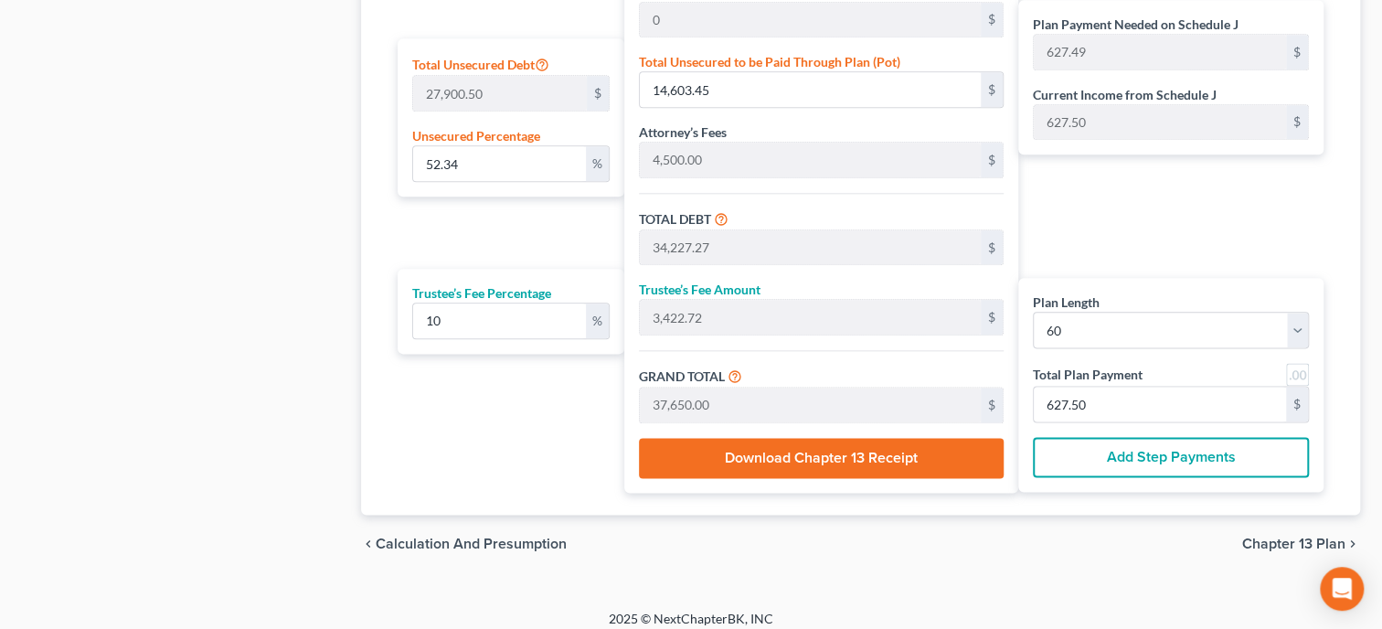
scroll to position [1144, 0]
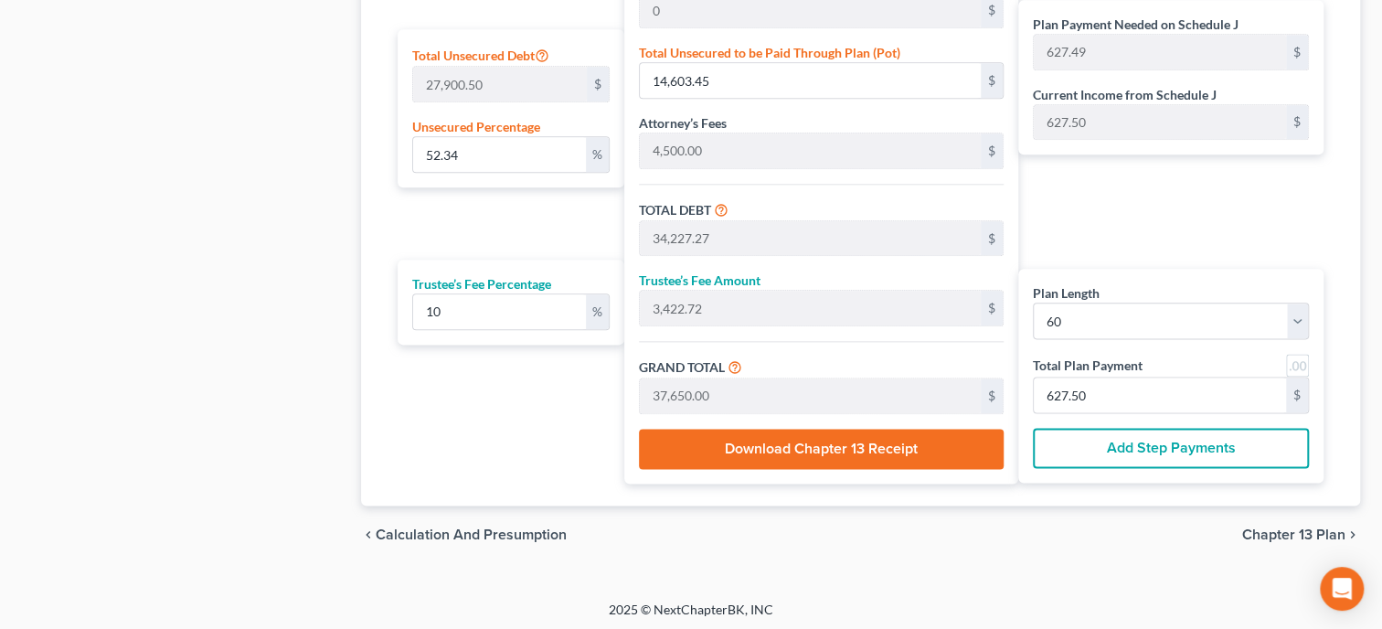
click at [1276, 527] on span "Chapter 13 Plan" at bounding box center [1293, 534] width 103 height 15
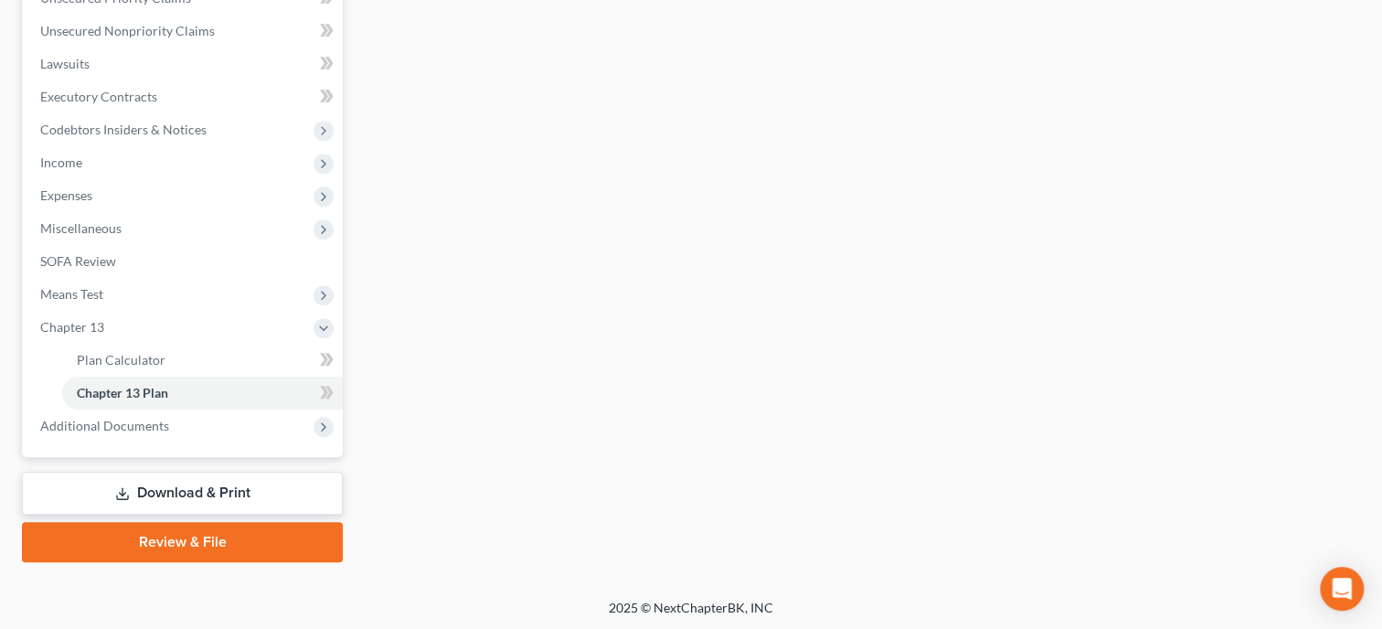
scroll to position [2, 0]
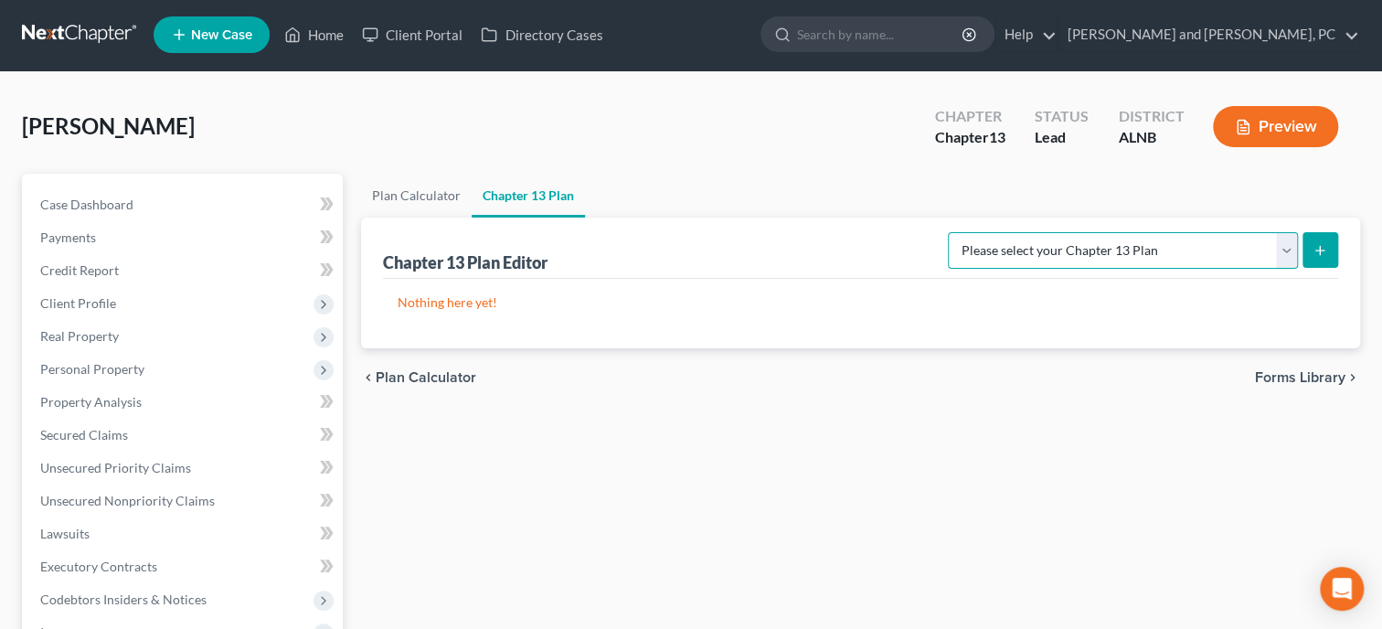
select select "0"
click option "[US_STATE] - [GEOGRAPHIC_DATA] - Revised [DATE]" at bounding box center [0, 0] width 0 height 0
click at [1319, 250] on icon "submit" at bounding box center [1320, 250] width 15 height 15
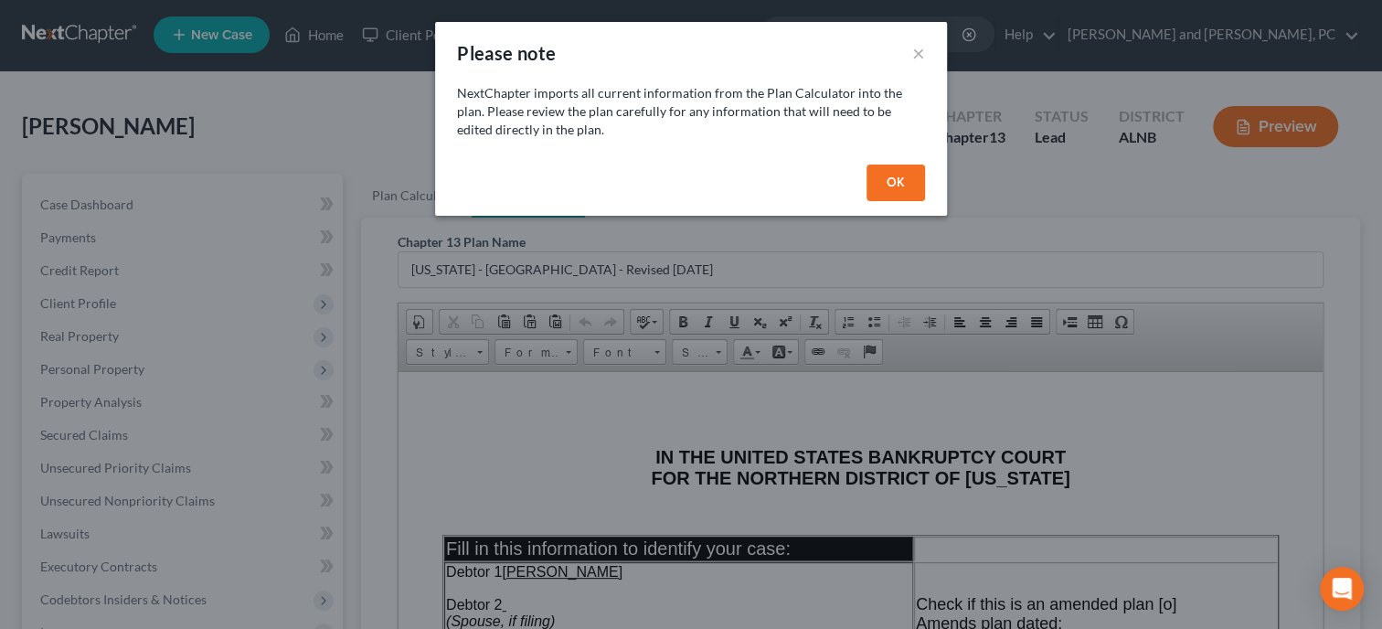
scroll to position [0, 0]
click at [894, 177] on button "OK" at bounding box center [895, 183] width 58 height 37
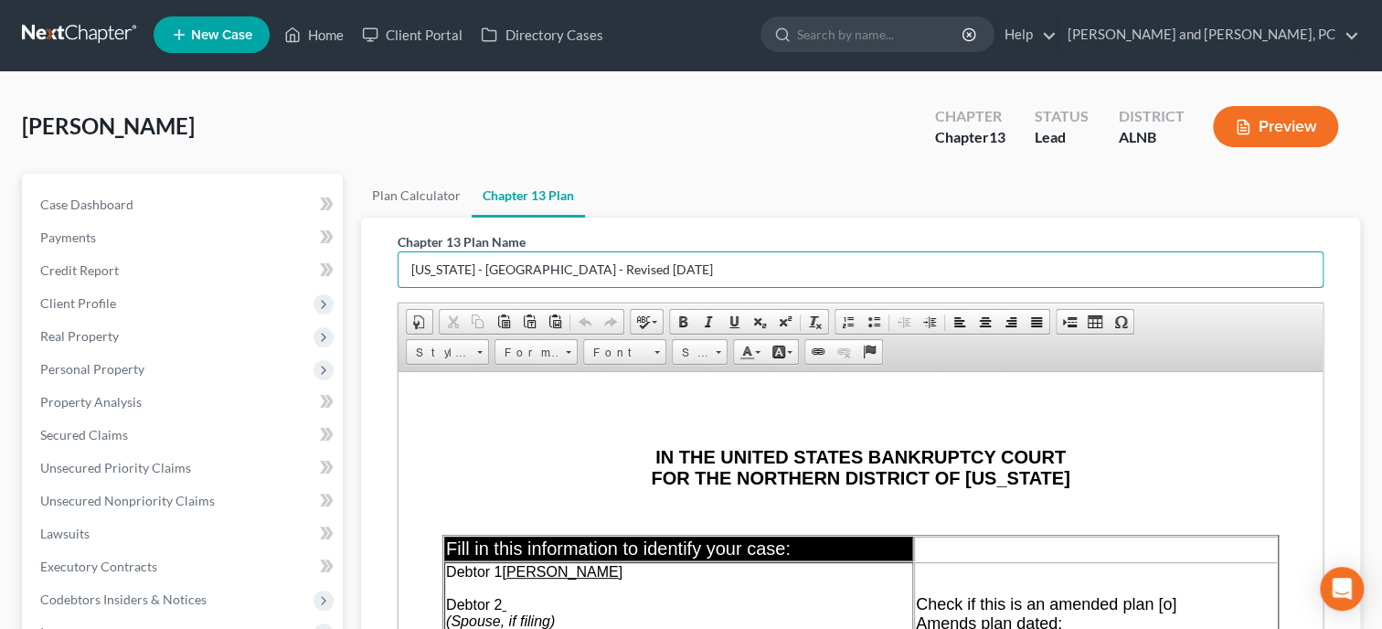
click at [777, 262] on input "[US_STATE] - [GEOGRAPHIC_DATA] - Revised [DATE]" at bounding box center [861, 269] width 924 height 35
drag, startPoint x: 735, startPoint y: 282, endPoint x: 332, endPoint y: 321, distance: 405.0
click at [399, 287] on input "[US_STATE] - [GEOGRAPHIC_DATA] - Revised [DATE]" at bounding box center [861, 269] width 924 height 35
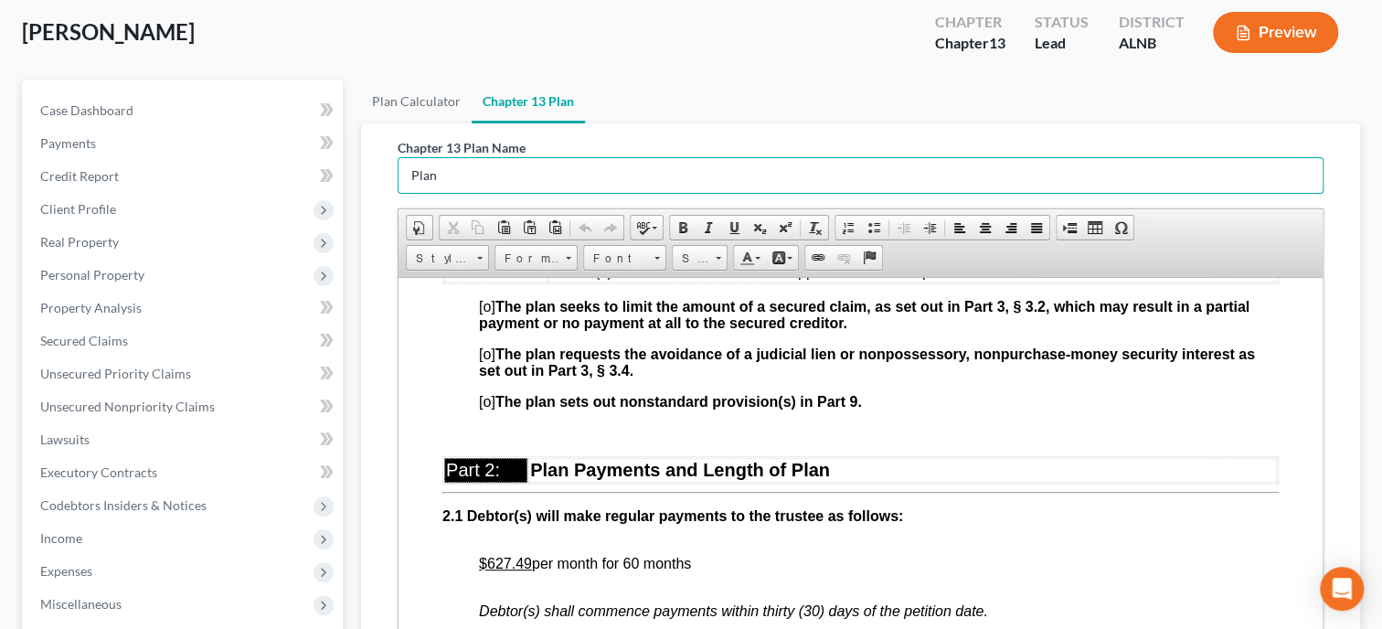
scroll to position [846, 0]
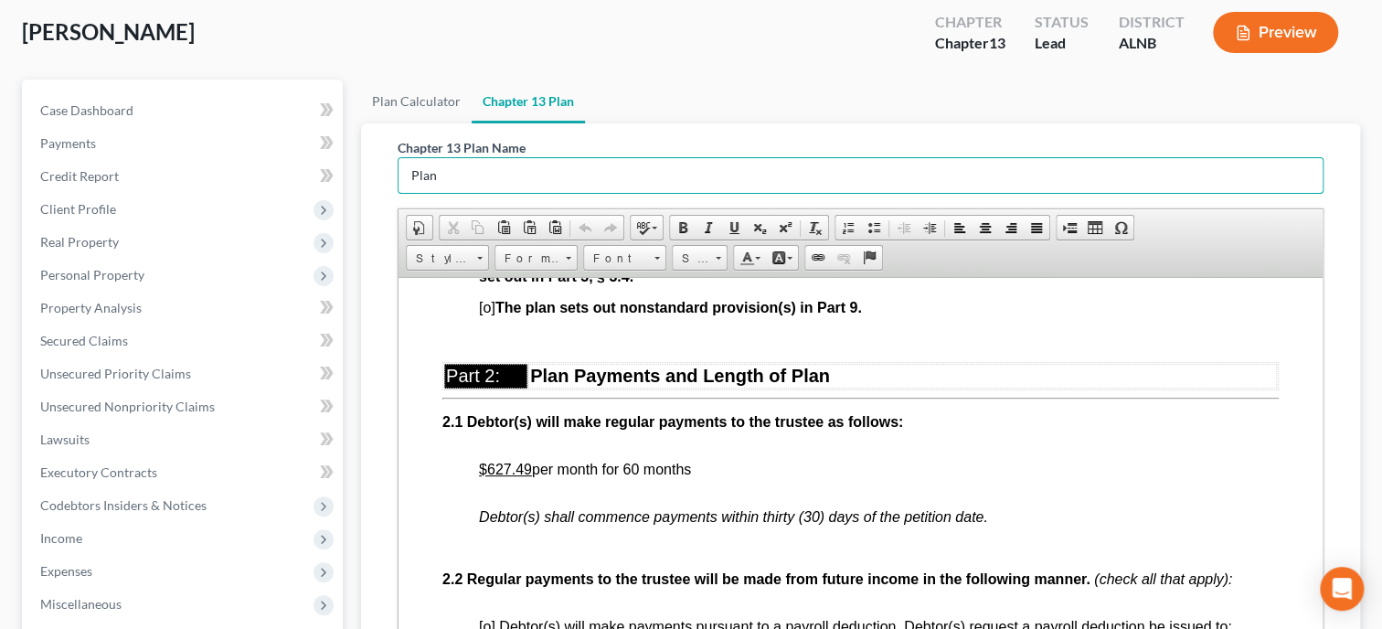
type input "Plan"
click at [523, 476] on u "$627.49" at bounding box center [505, 469] width 53 height 16
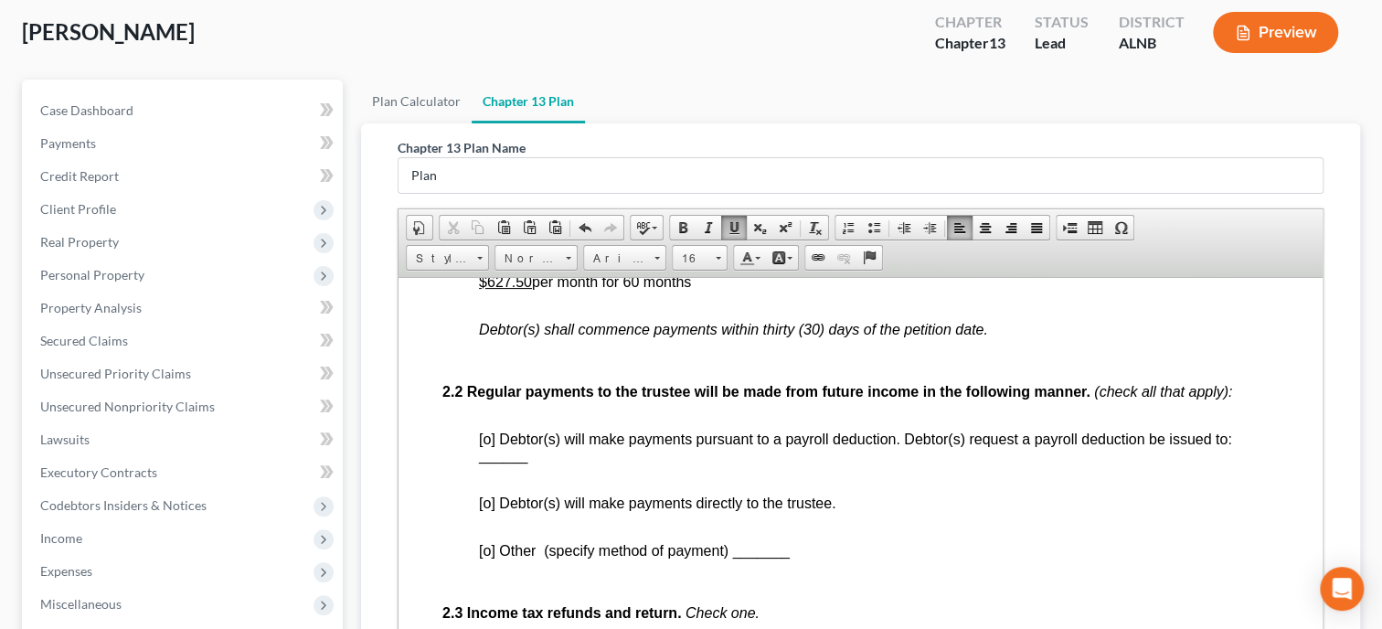
scroll to position [1034, 0]
click at [487, 510] on span "[o] Debtor(s) will make payments directly to the trustee." at bounding box center [657, 502] width 356 height 16
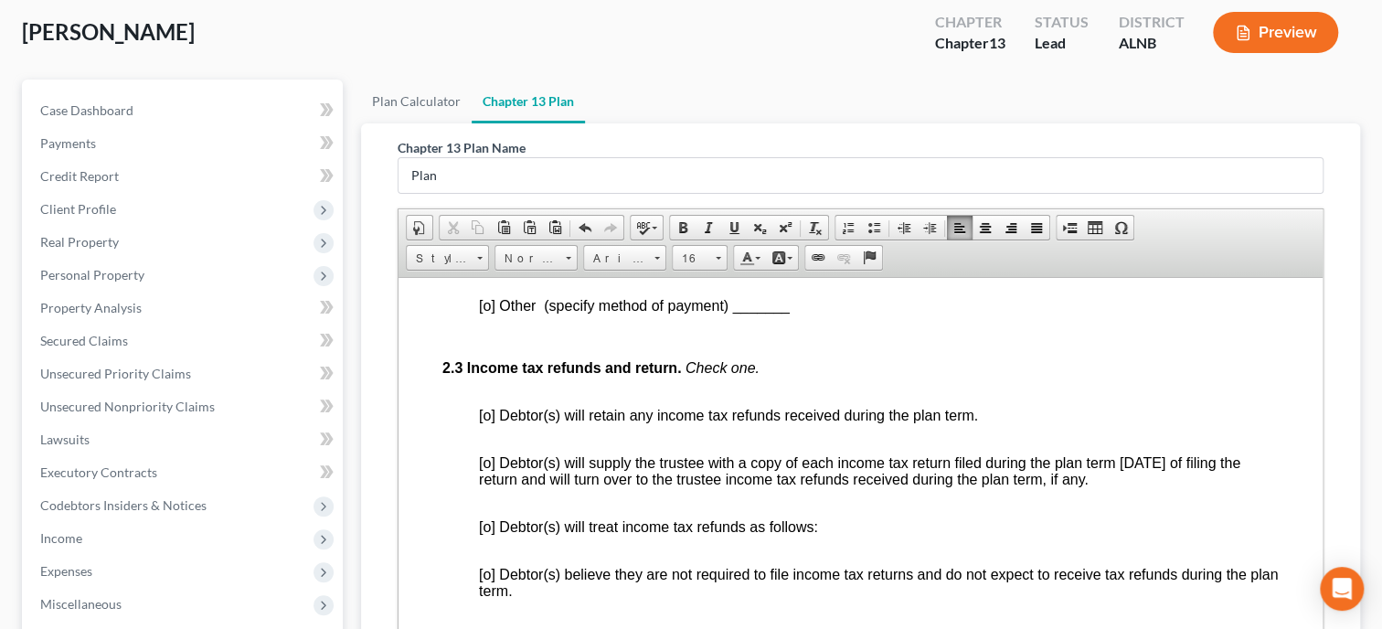
scroll to position [1316, 0]
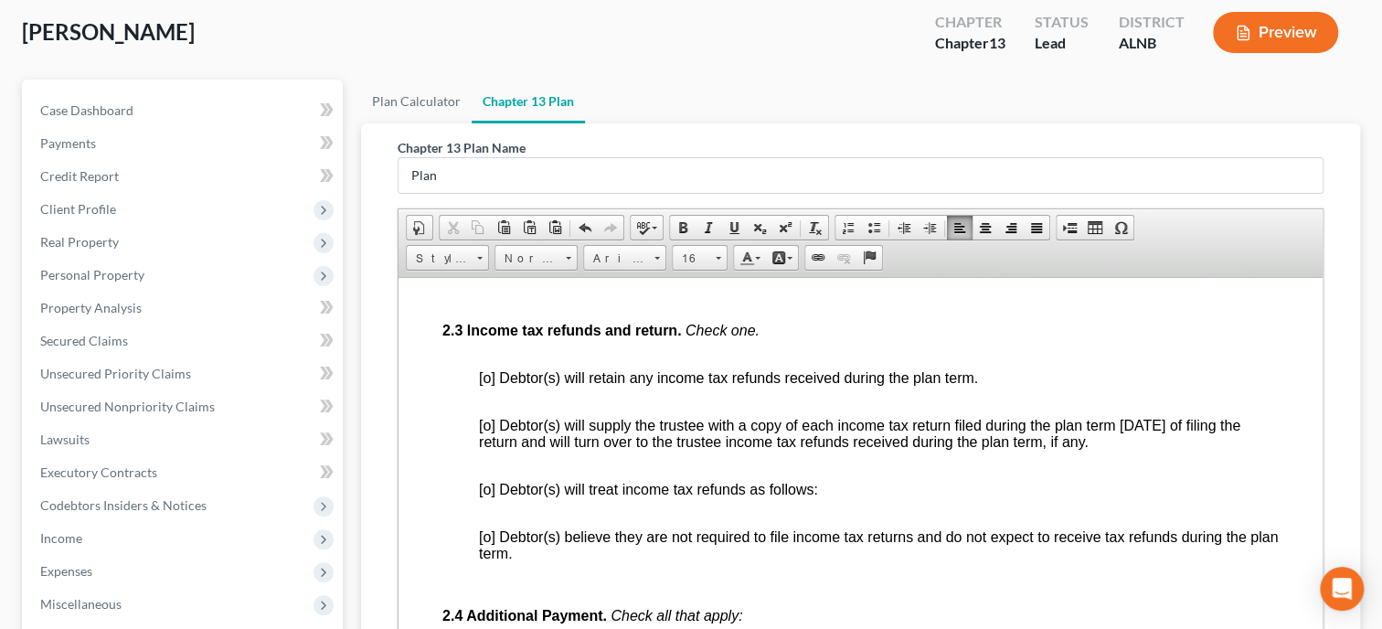
click at [484, 560] on span "[o] Debtor(s) believe they are not required to file income tax returns and do n…" at bounding box center [878, 544] width 799 height 32
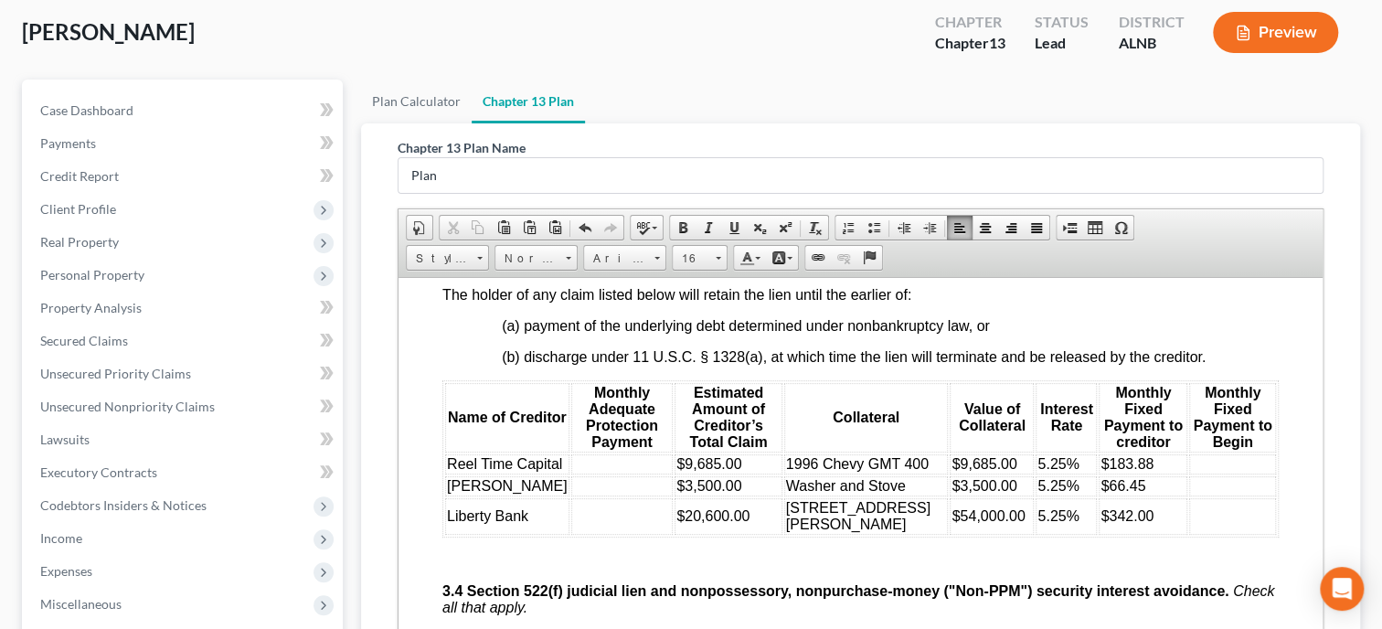
scroll to position [2633, 0]
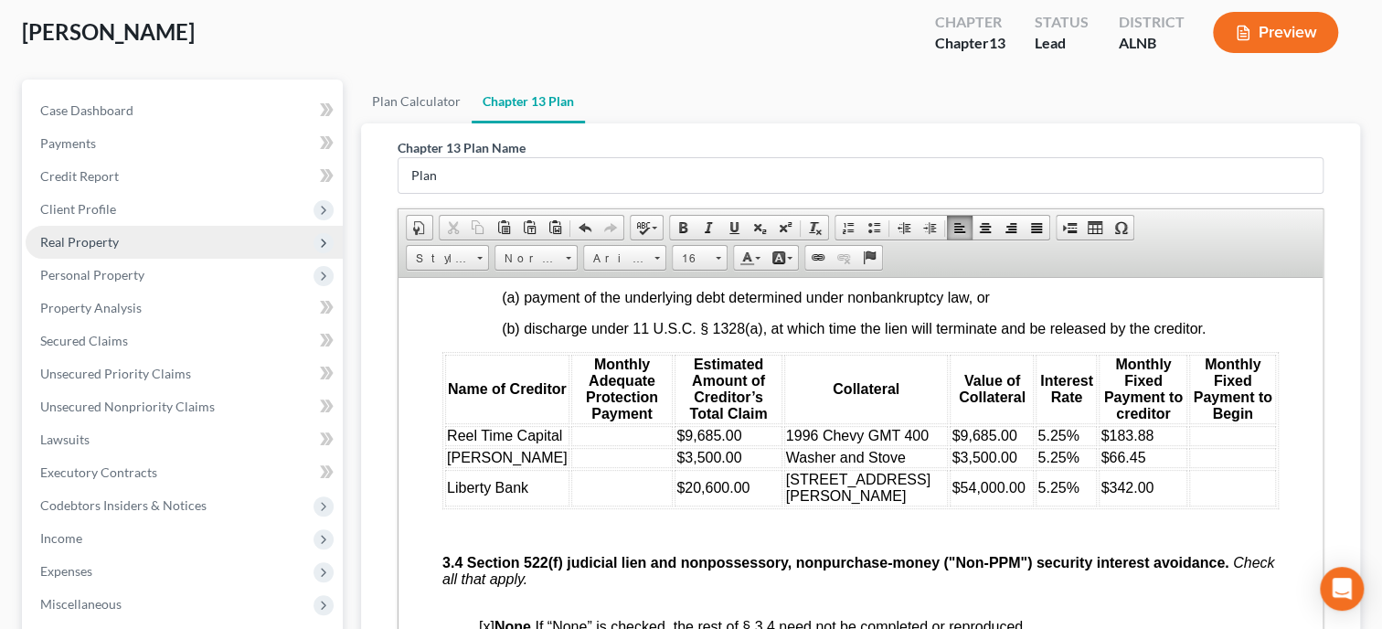
click at [83, 253] on span "Real Property" at bounding box center [184, 242] width 317 height 33
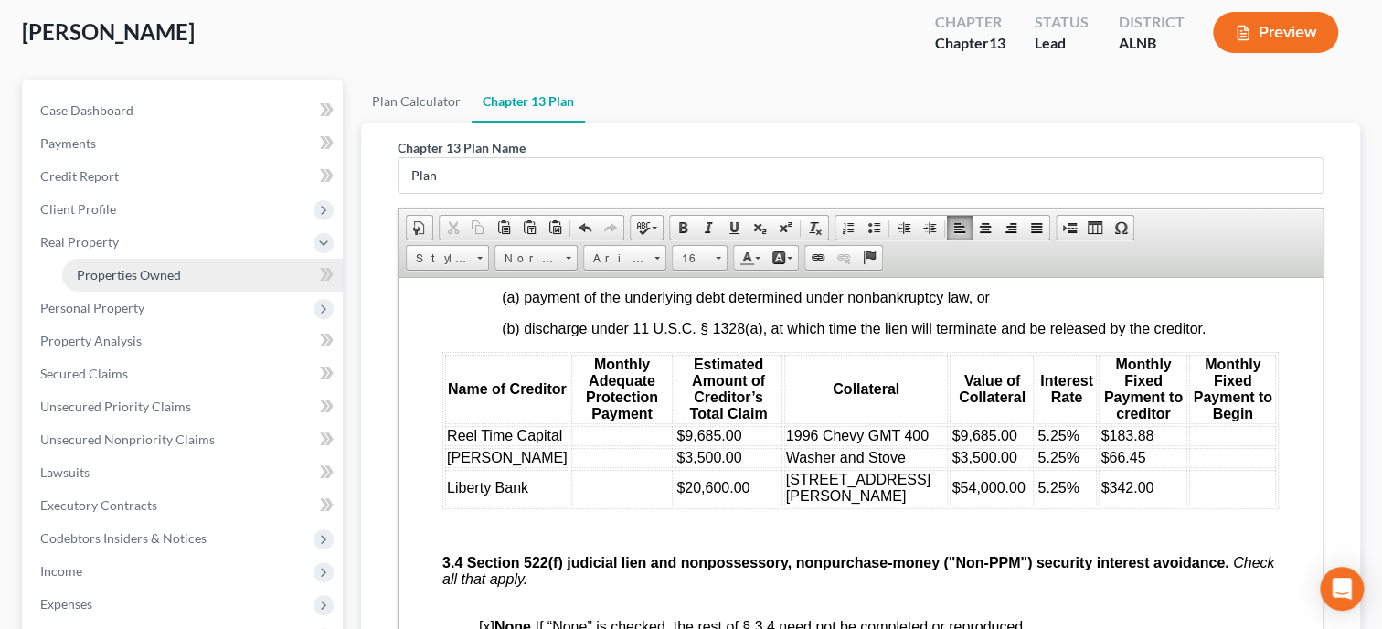
click at [91, 278] on span "Properties Owned" at bounding box center [129, 275] width 104 height 16
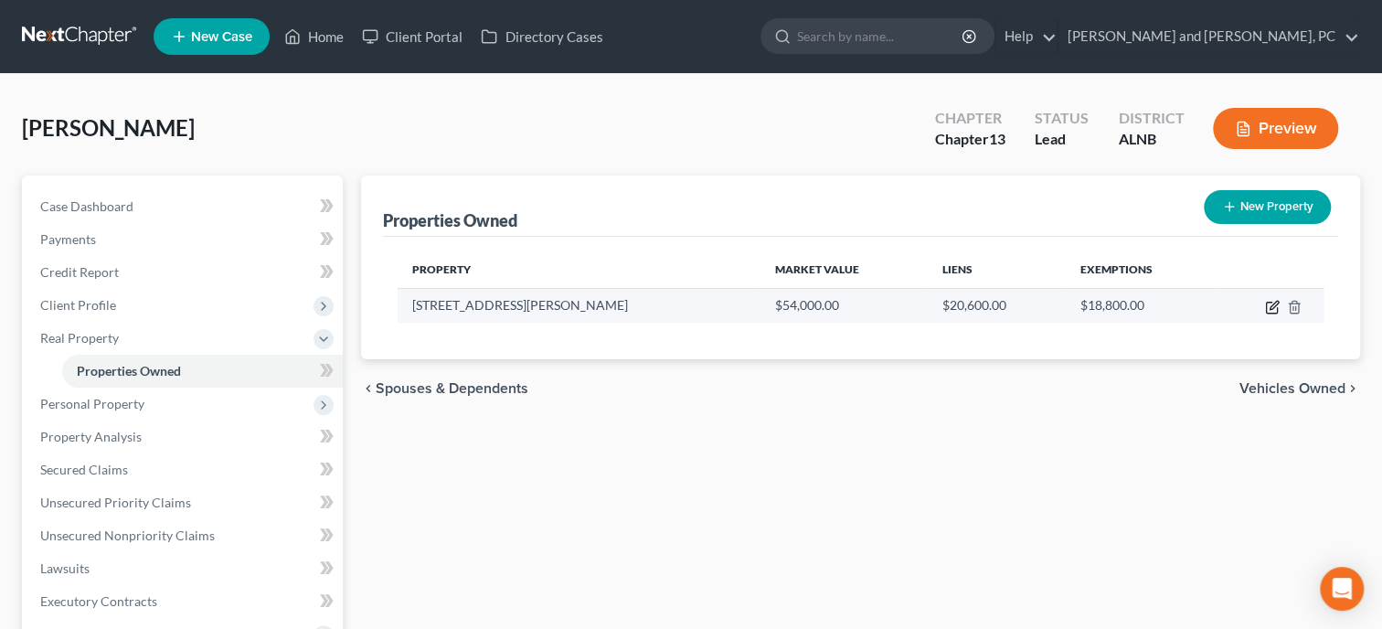
click at [1266, 308] on icon "button" at bounding box center [1271, 308] width 11 height 11
select select "0"
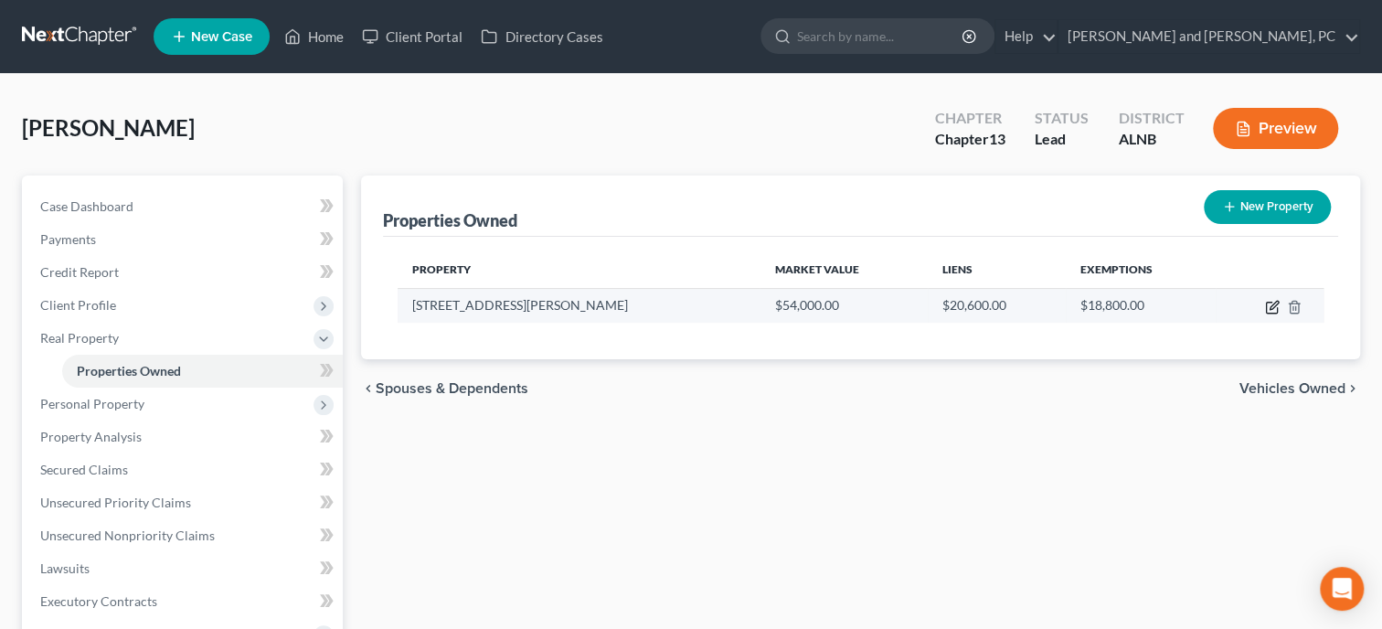
select select "0"
select select "2"
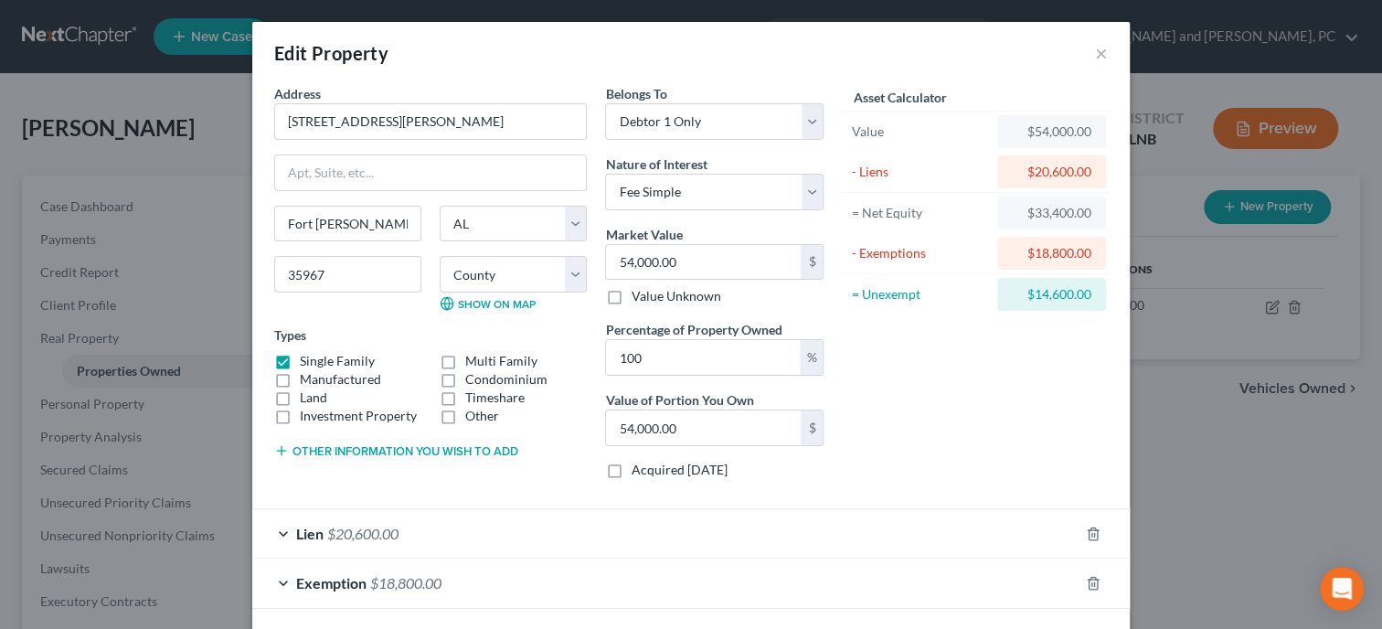
click at [659, 537] on div "Lien $20,600.00" at bounding box center [665, 533] width 826 height 48
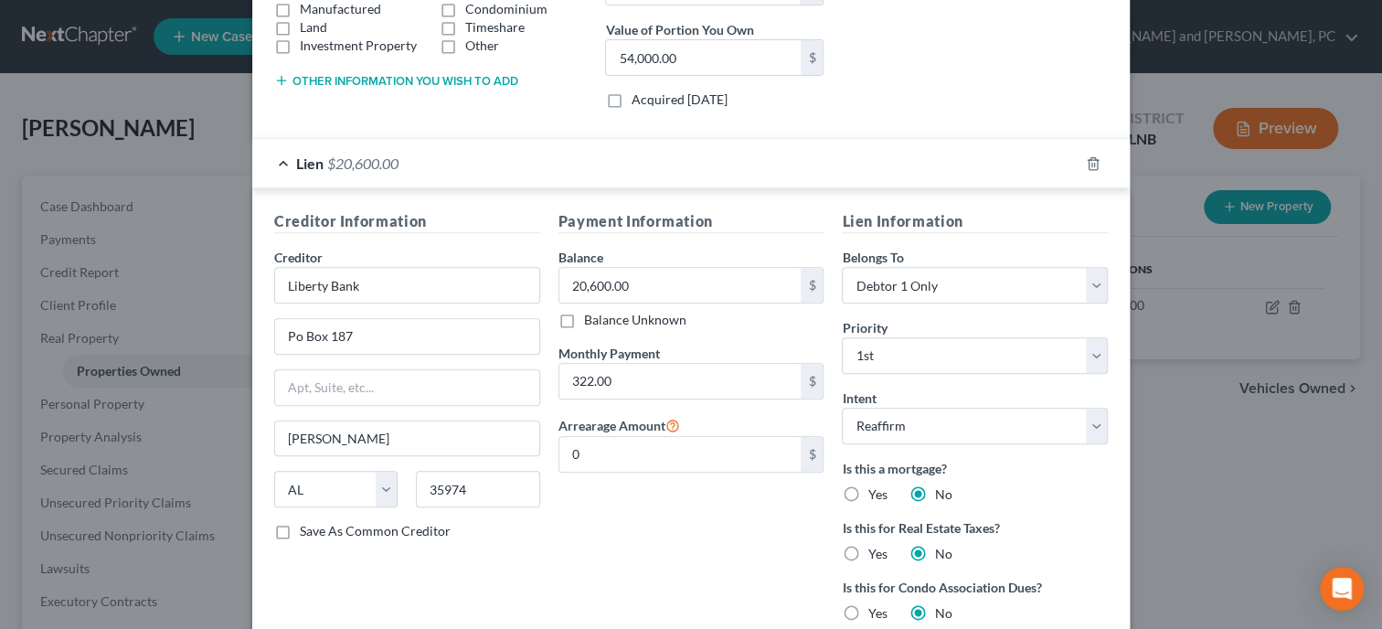
scroll to position [376, 0]
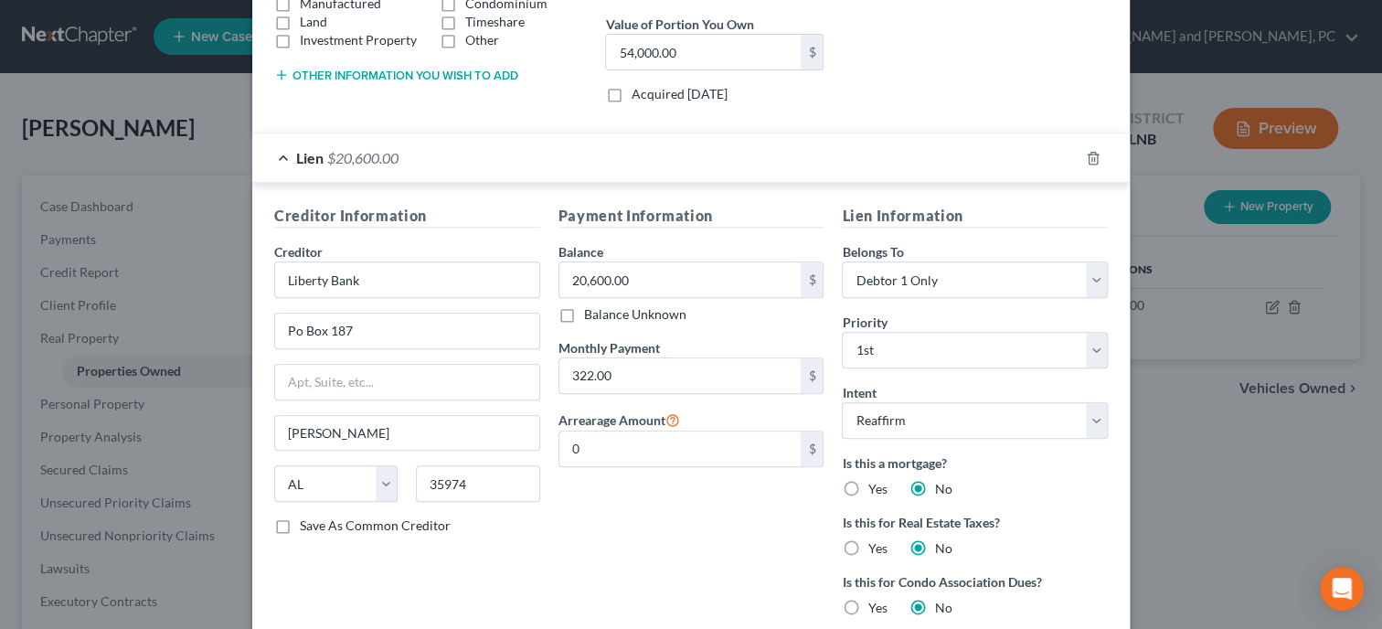
click at [867, 487] on label "Yes" at bounding box center [876, 489] width 19 height 18
click at [875, 487] on input "Yes" at bounding box center [881, 486] width 12 height 12
radio input "true"
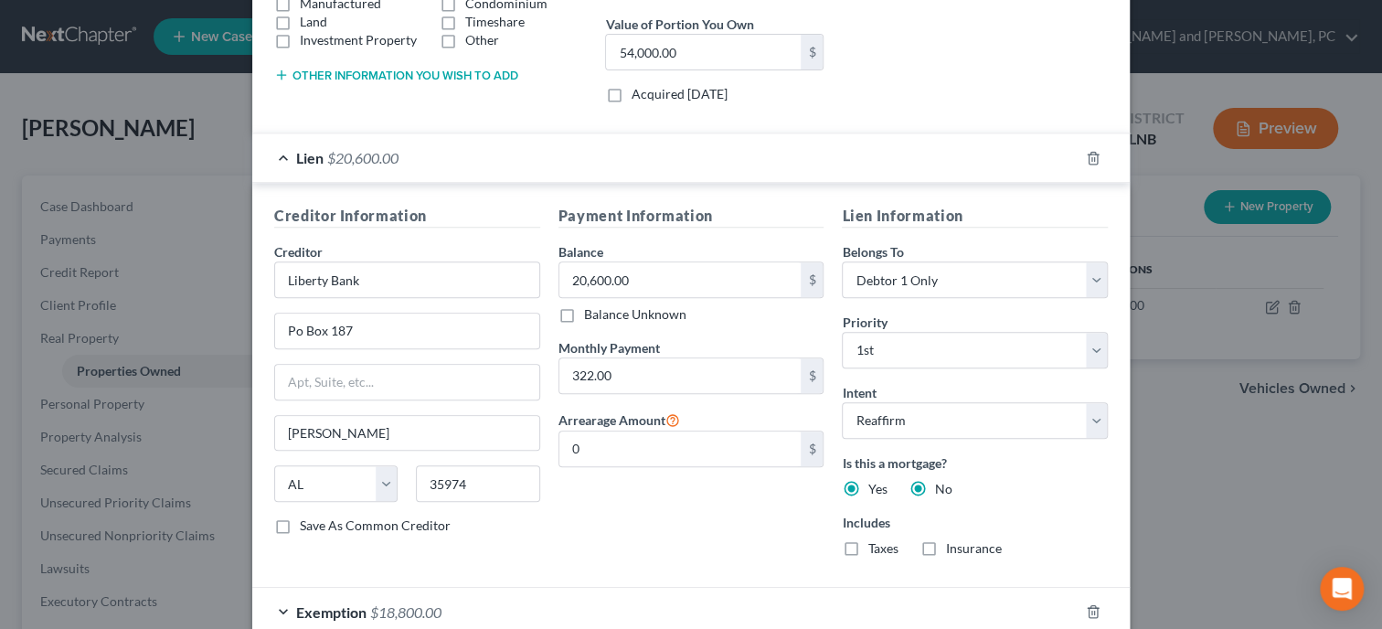
radio input "false"
click at [747, 509] on div "Payment Information Balance 20,600.00 $ Balance Unknown Balance Undetermined 20…" at bounding box center [691, 388] width 284 height 367
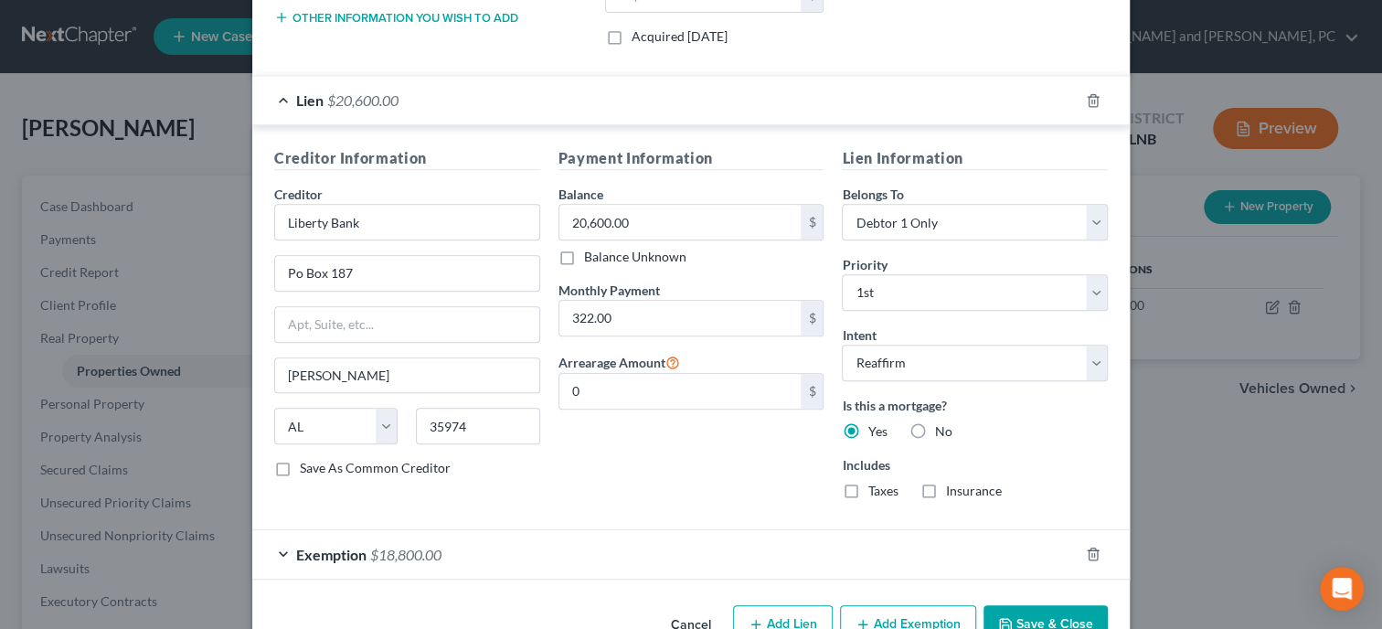
scroll to position [480, 0]
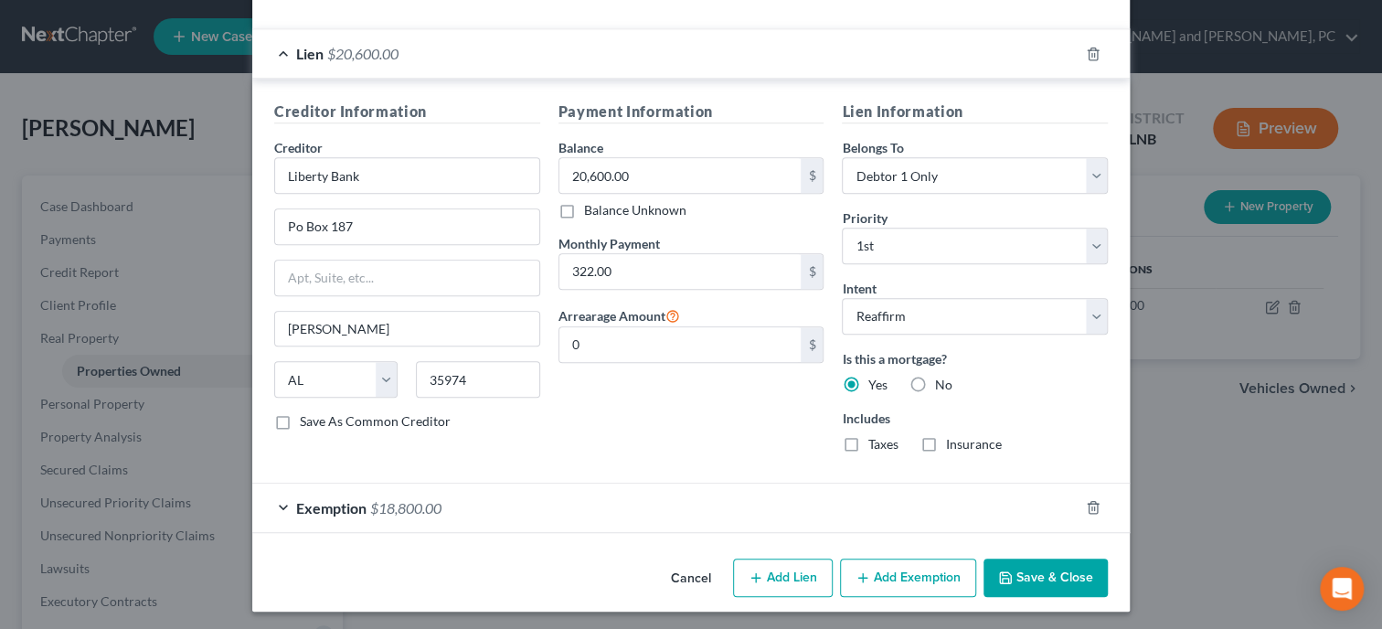
click at [1048, 572] on button "Save & Close" at bounding box center [1045, 577] width 124 height 38
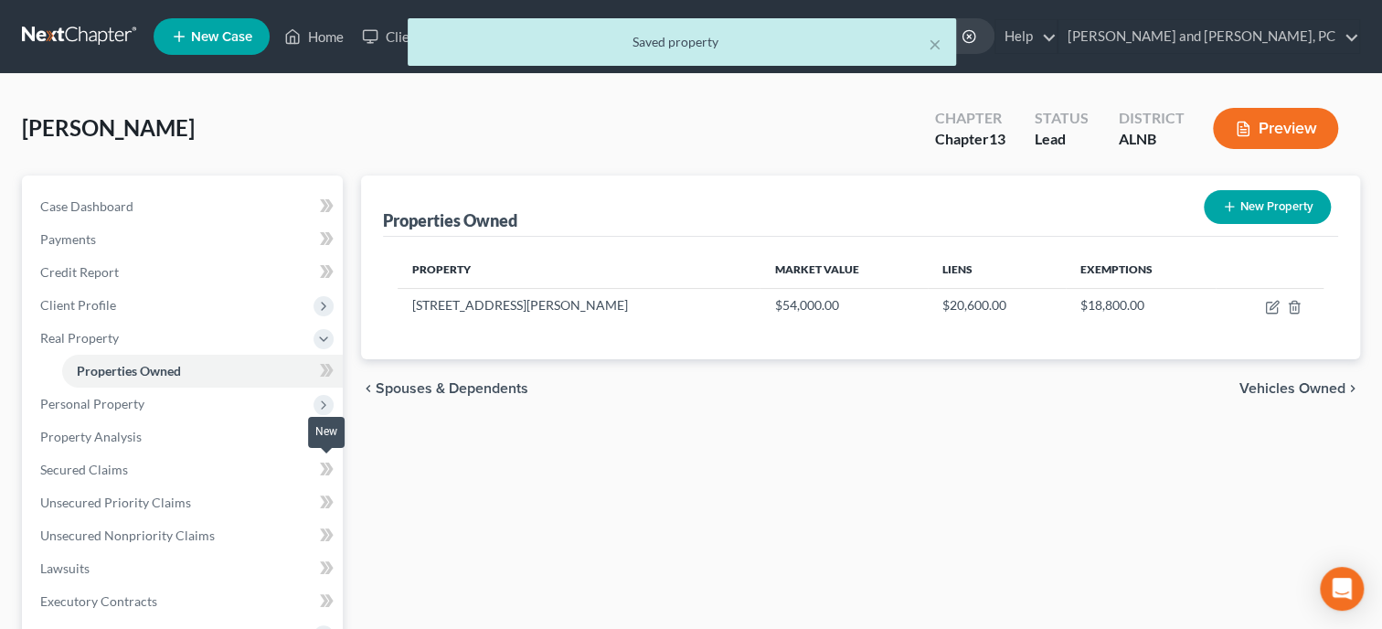
scroll to position [376, 0]
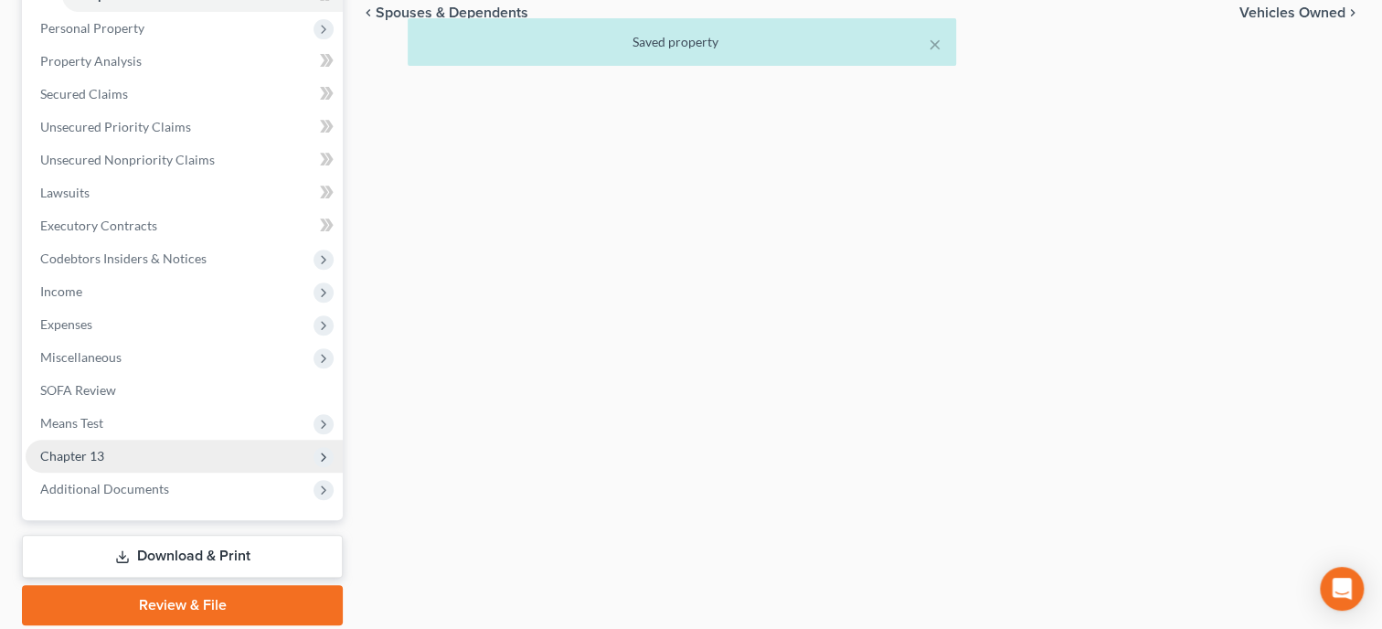
click at [211, 458] on span "Chapter 13" at bounding box center [184, 456] width 317 height 33
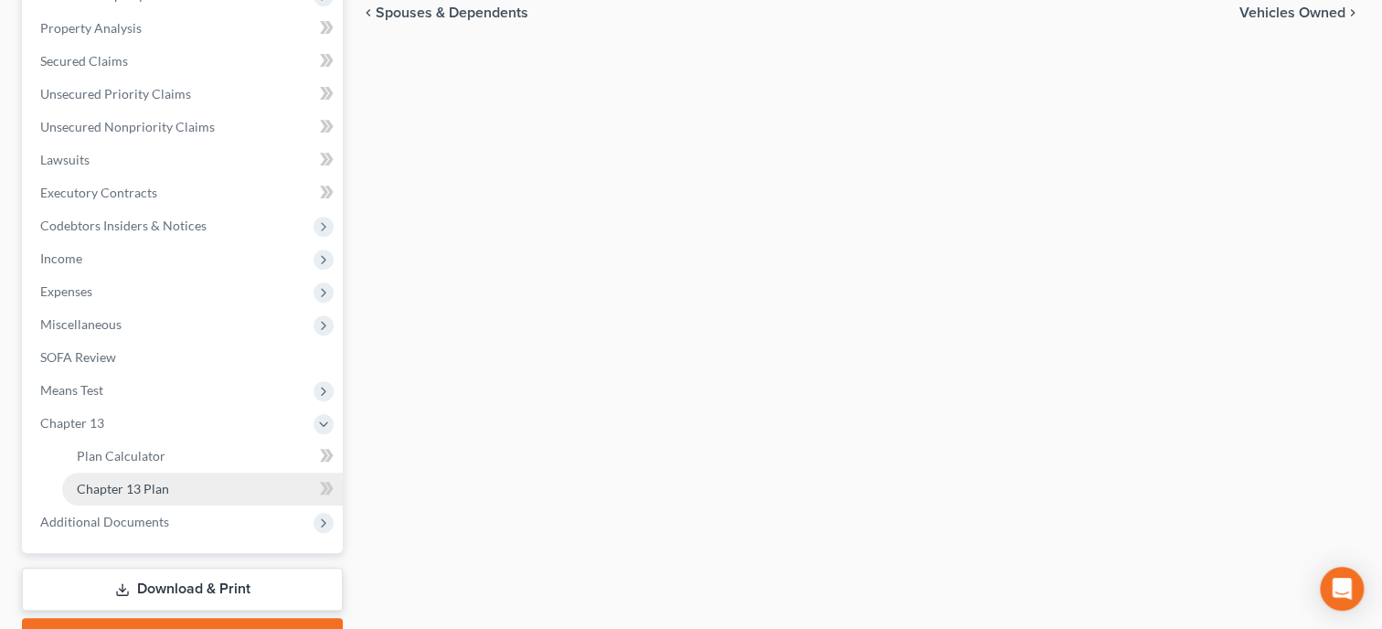
click at [209, 483] on link "Chapter 13 Plan" at bounding box center [202, 489] width 281 height 33
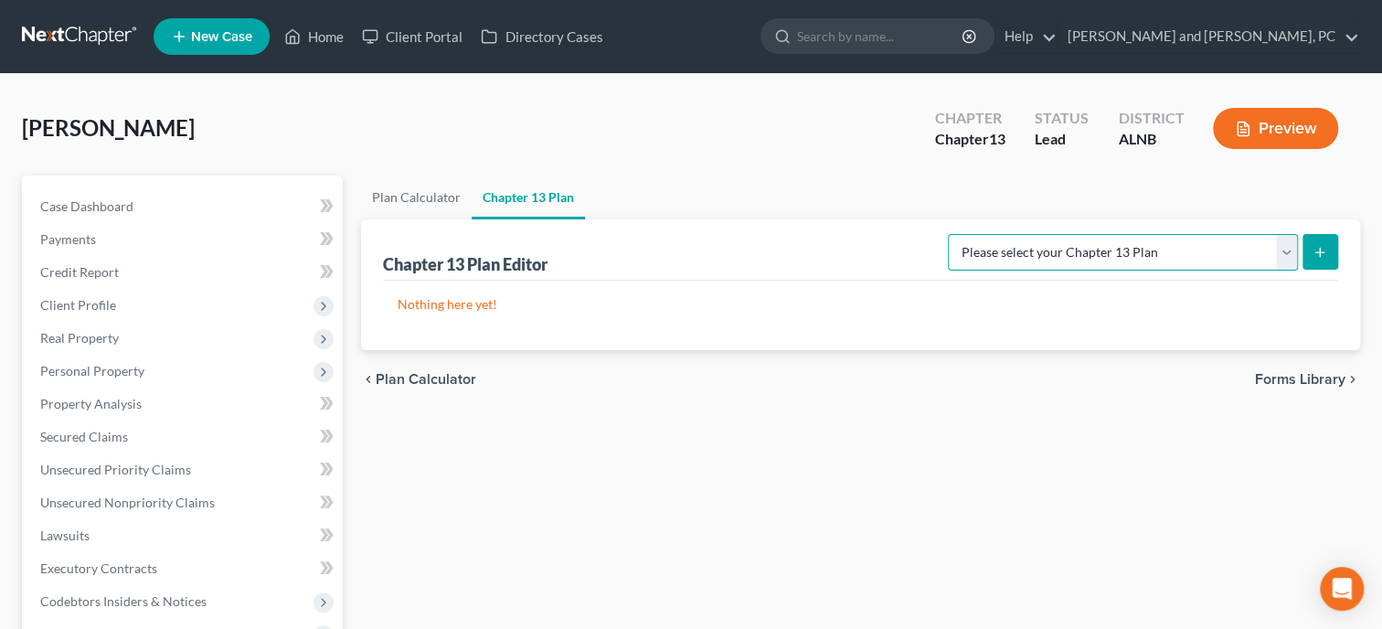
click at [948, 234] on select "Please select your Chapter 13 Plan [US_STATE] - [GEOGRAPHIC_DATA] - Revised [DA…" at bounding box center [1123, 252] width 350 height 37
select select "0"
click option "[US_STATE] - [GEOGRAPHIC_DATA] - Revised [DATE]" at bounding box center [0, 0] width 0 height 0
click at [1320, 250] on line "submit" at bounding box center [1320, 252] width 0 height 8
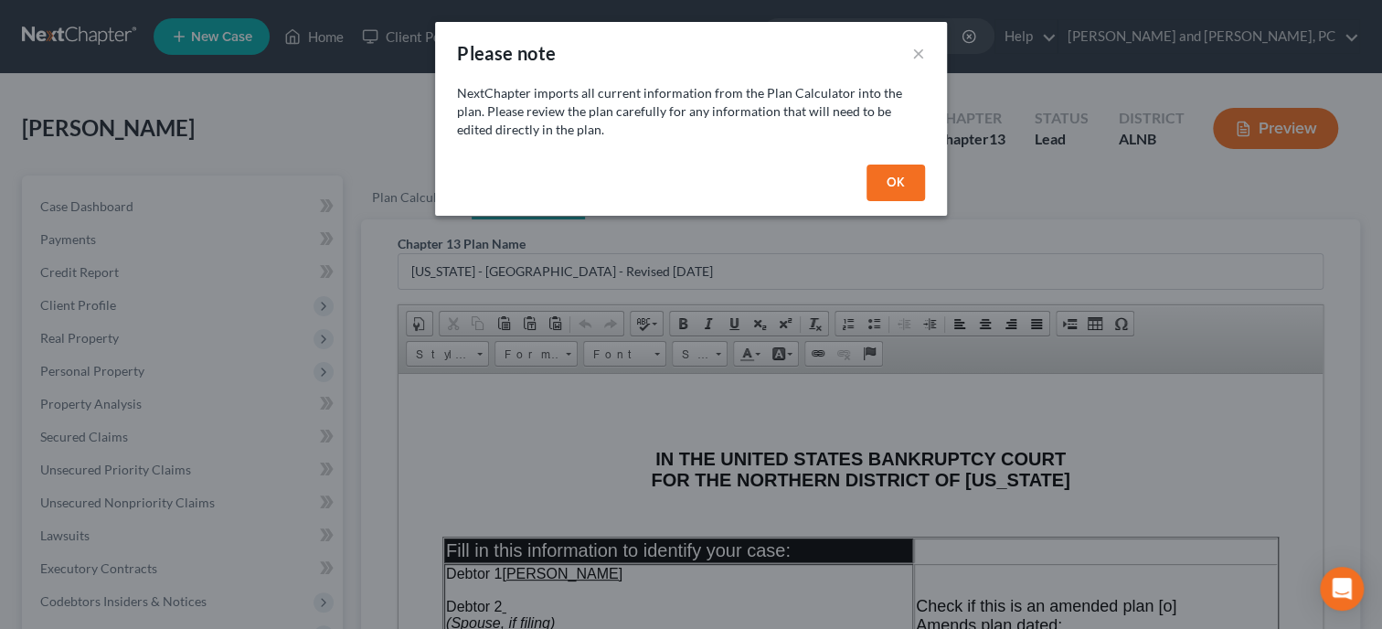
click at [885, 187] on button "OK" at bounding box center [895, 183] width 58 height 37
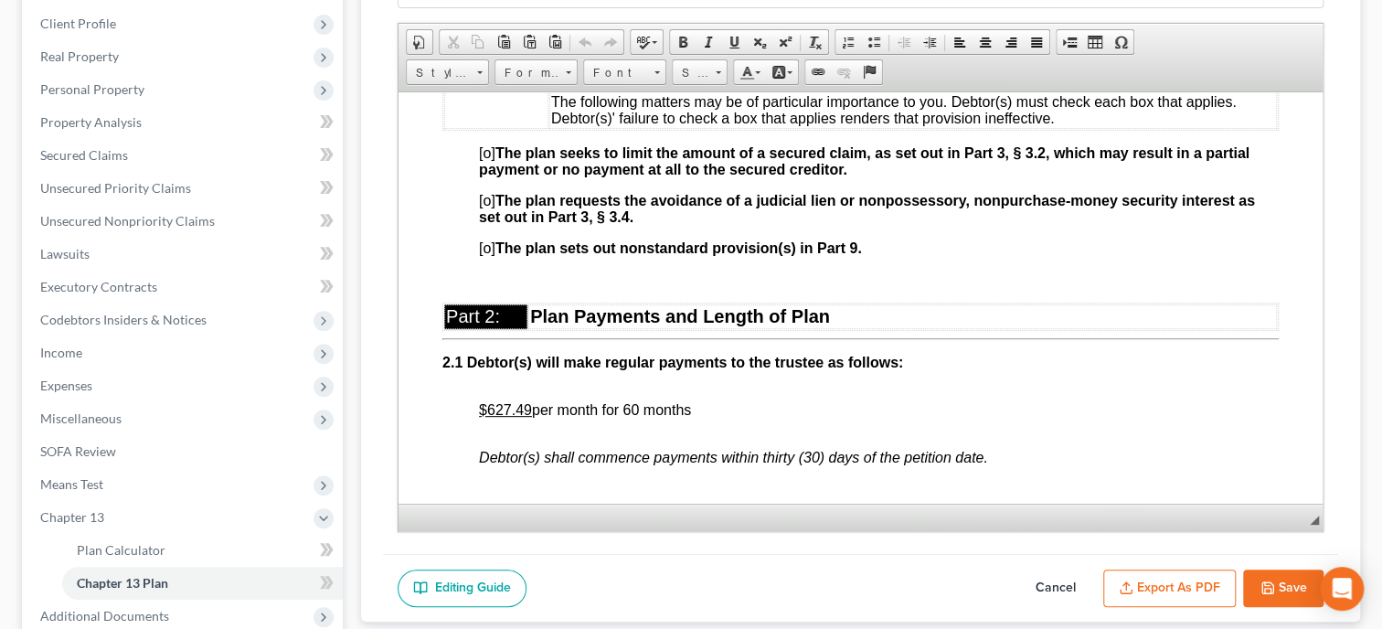
scroll to position [752, 0]
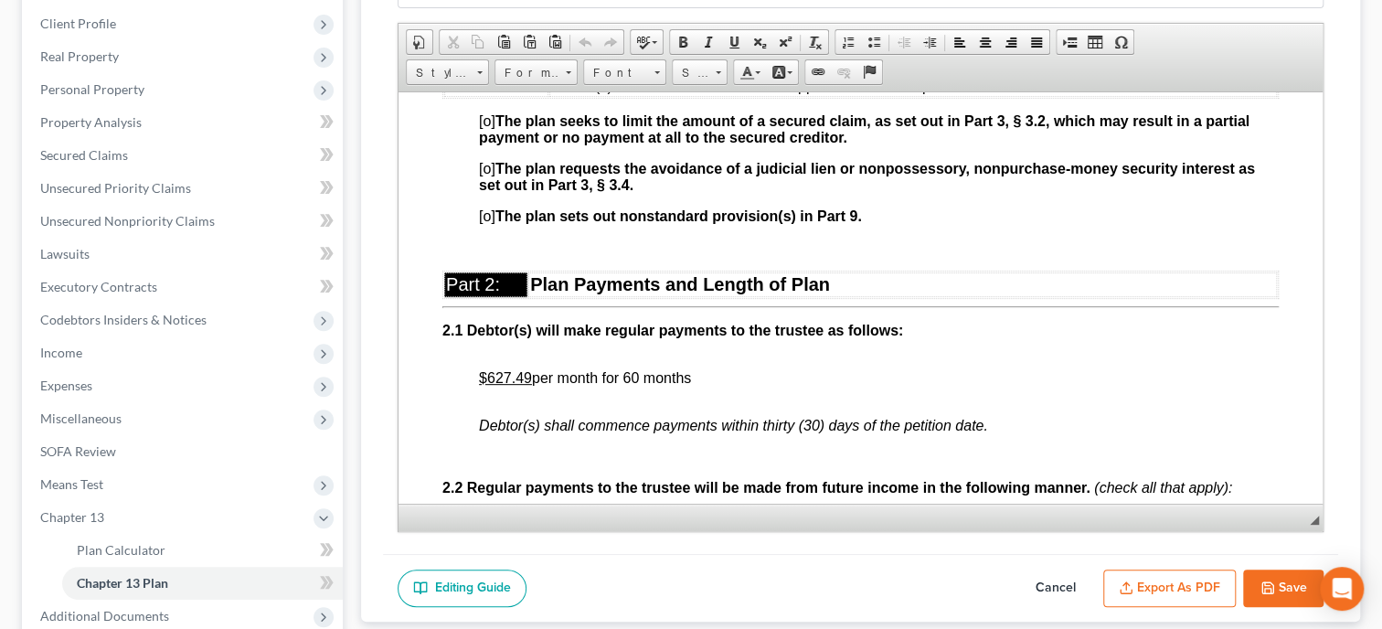
click at [524, 385] on u "$627.49" at bounding box center [505, 377] width 53 height 16
drag, startPoint x: 480, startPoint y: 396, endPoint x: 531, endPoint y: 396, distance: 51.2
click at [531, 385] on u "$627.50" at bounding box center [505, 377] width 53 height 16
click at [682, 40] on span at bounding box center [682, 42] width 15 height 15
drag, startPoint x: 624, startPoint y: 391, endPoint x: 698, endPoint y: 390, distance: 74.0
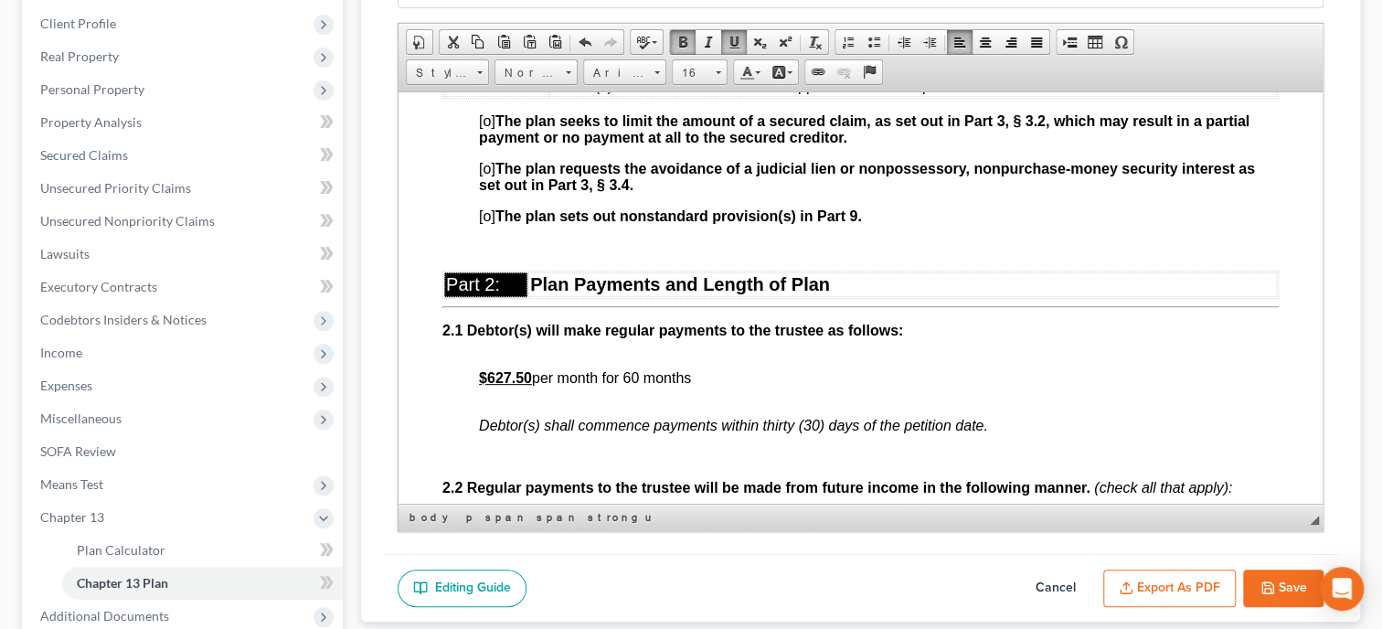
click at [698, 390] on p "$627.50 per month for 60 months" at bounding box center [879, 385] width 800 height 33
click at [675, 35] on span at bounding box center [682, 42] width 15 height 15
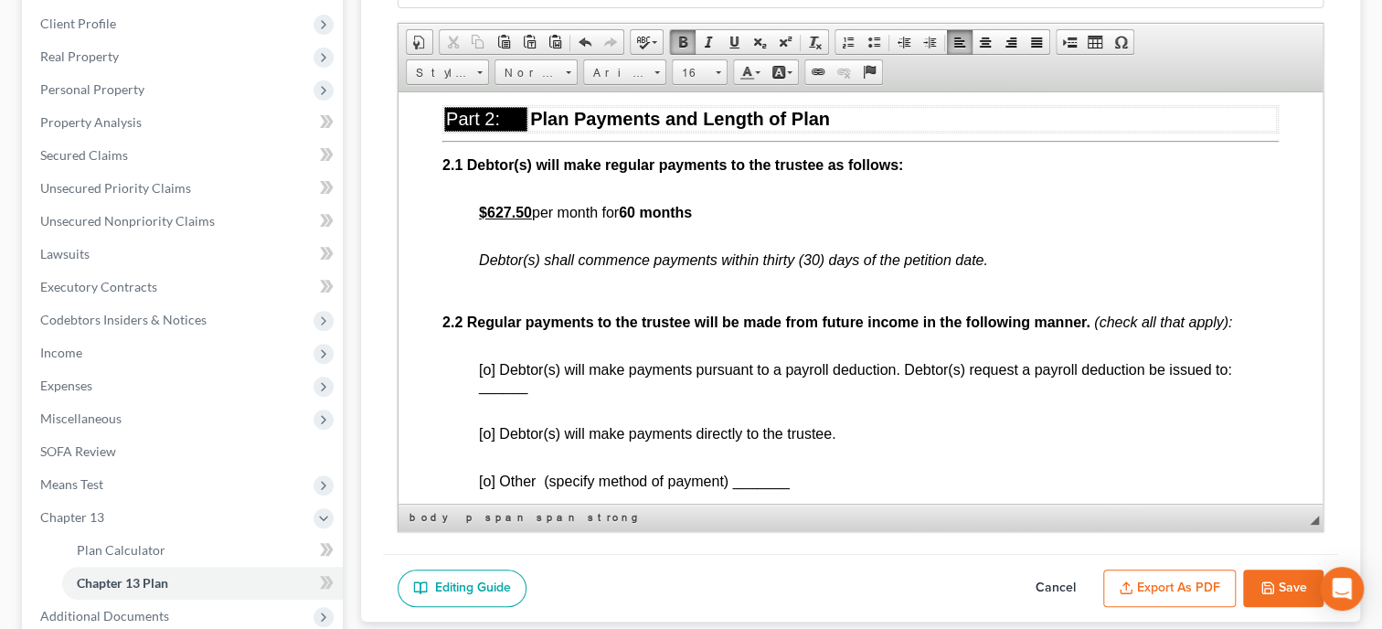
scroll to position [941, 0]
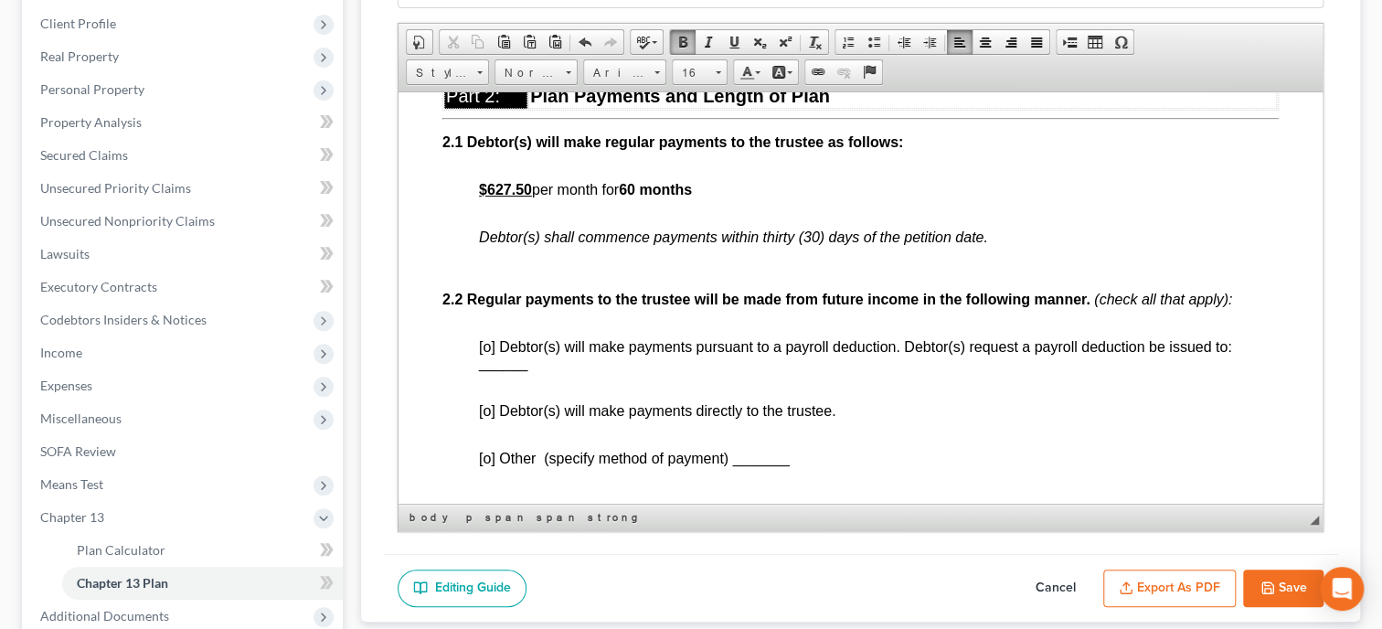
click at [488, 418] on span "[o] Debtor(s) will make payments directly to the trustee." at bounding box center [657, 410] width 356 height 16
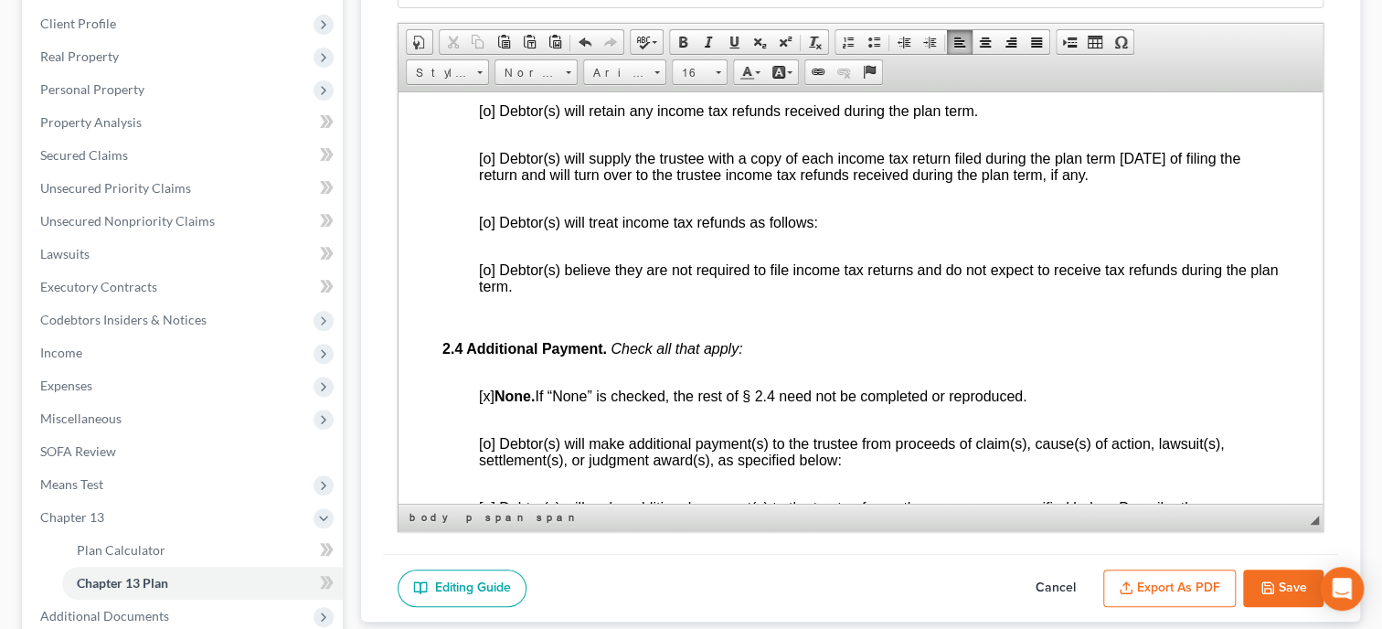
scroll to position [1410, 0]
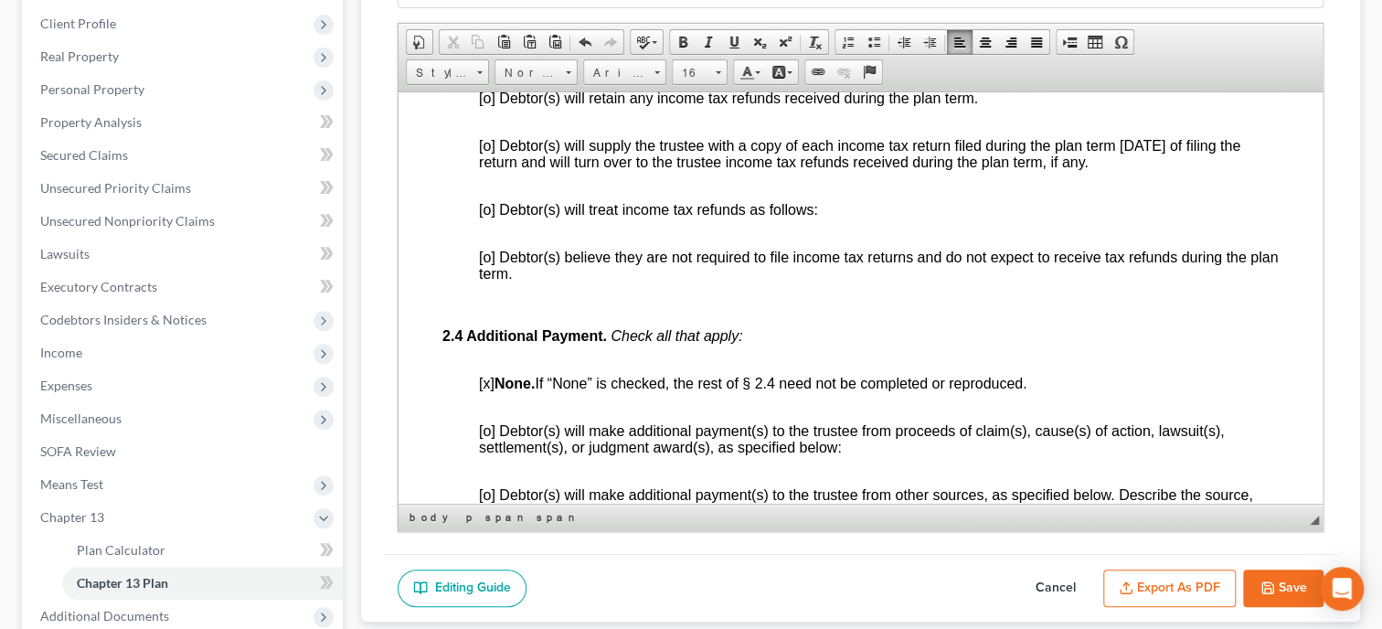
click at [489, 281] on span "[o] Debtor(s) believe they are not required to file income tax returns and do n…" at bounding box center [878, 265] width 799 height 32
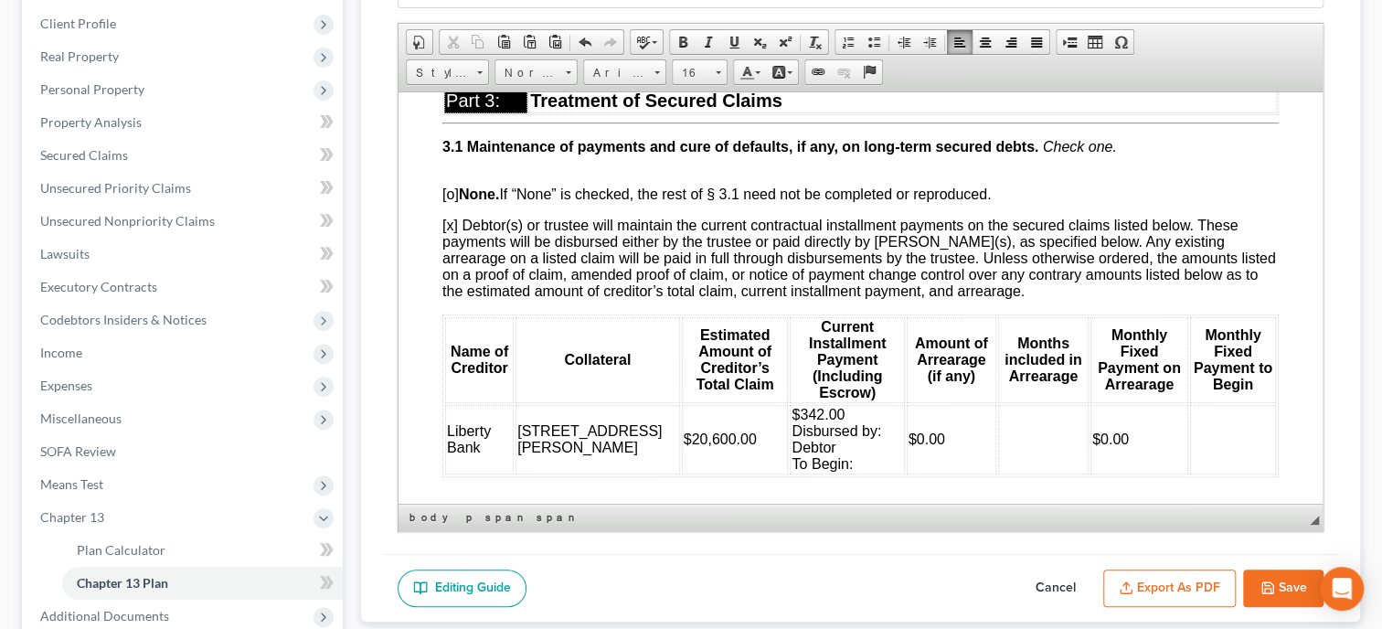
scroll to position [2068, 0]
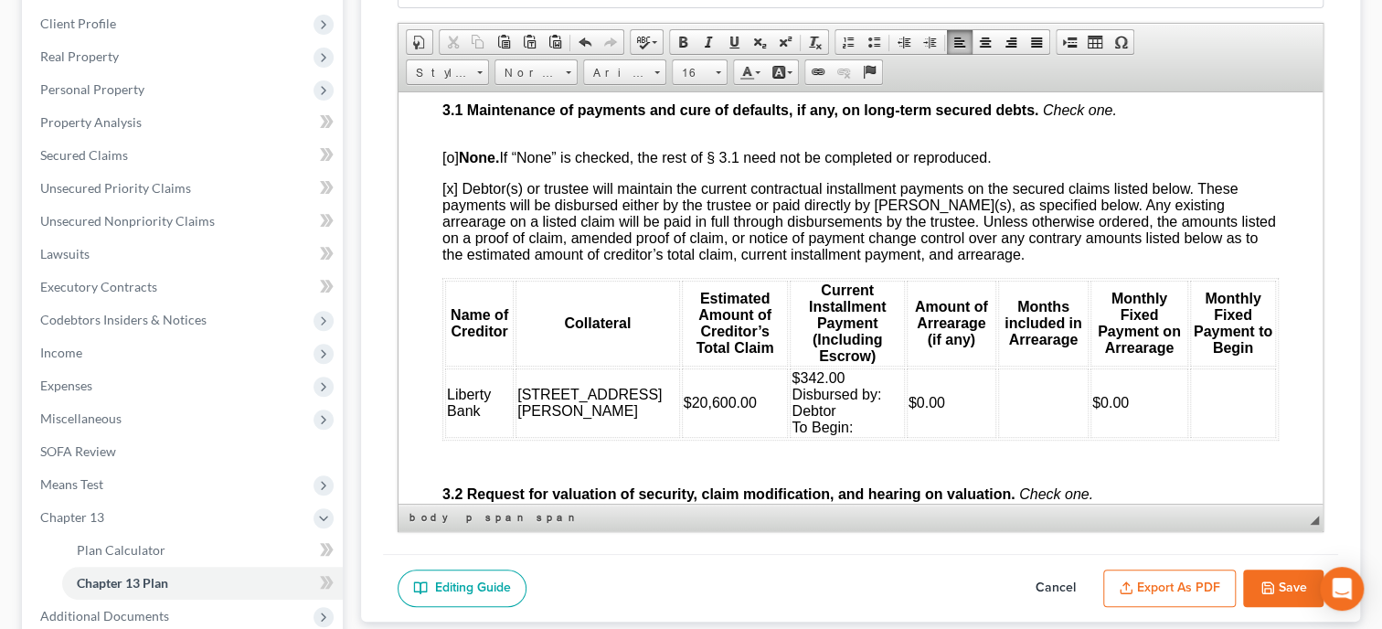
click at [834, 437] on td "$342.00 Disbursed by: Debtor To Begin:" at bounding box center [847, 401] width 114 height 69
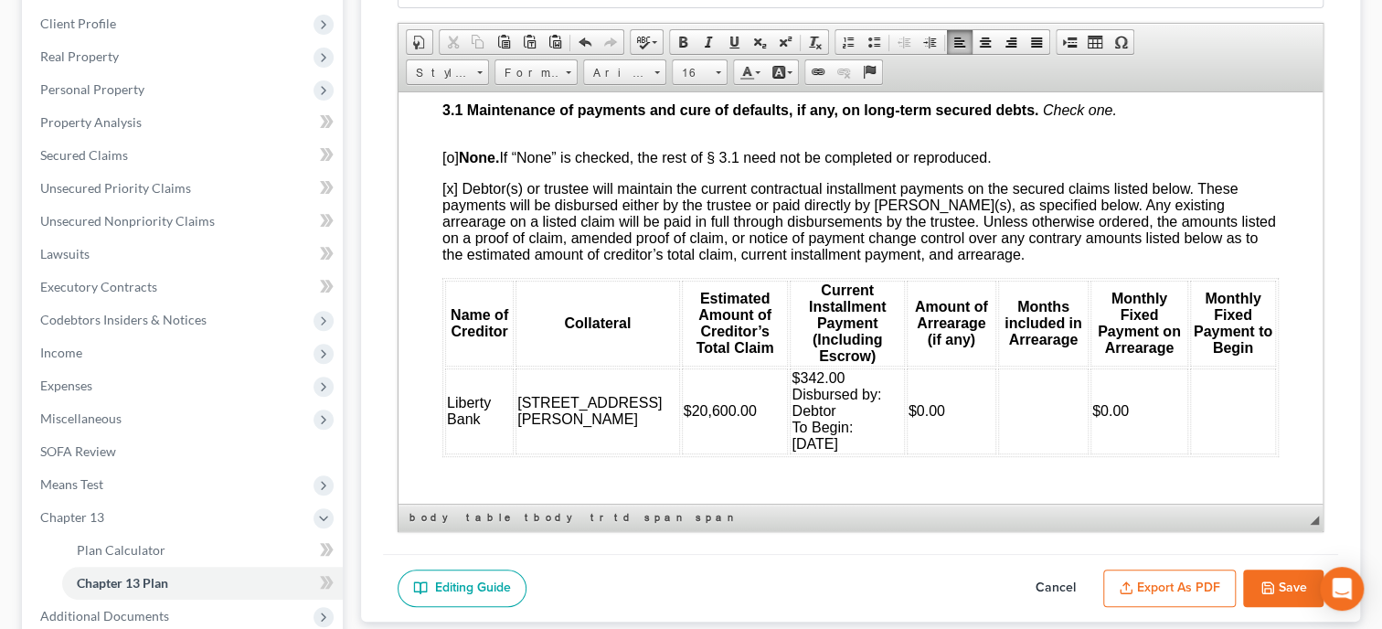
click at [1037, 444] on td at bounding box center [1043, 410] width 90 height 86
click at [1199, 440] on td at bounding box center [1233, 410] width 86 height 86
drag, startPoint x: 1206, startPoint y: 447, endPoint x: 1185, endPoint y: 448, distance: 21.0
click at [1190, 448] on td "N/A" at bounding box center [1233, 410] width 86 height 86
click at [611, 75] on span "Font" at bounding box center [616, 73] width 64 height 24
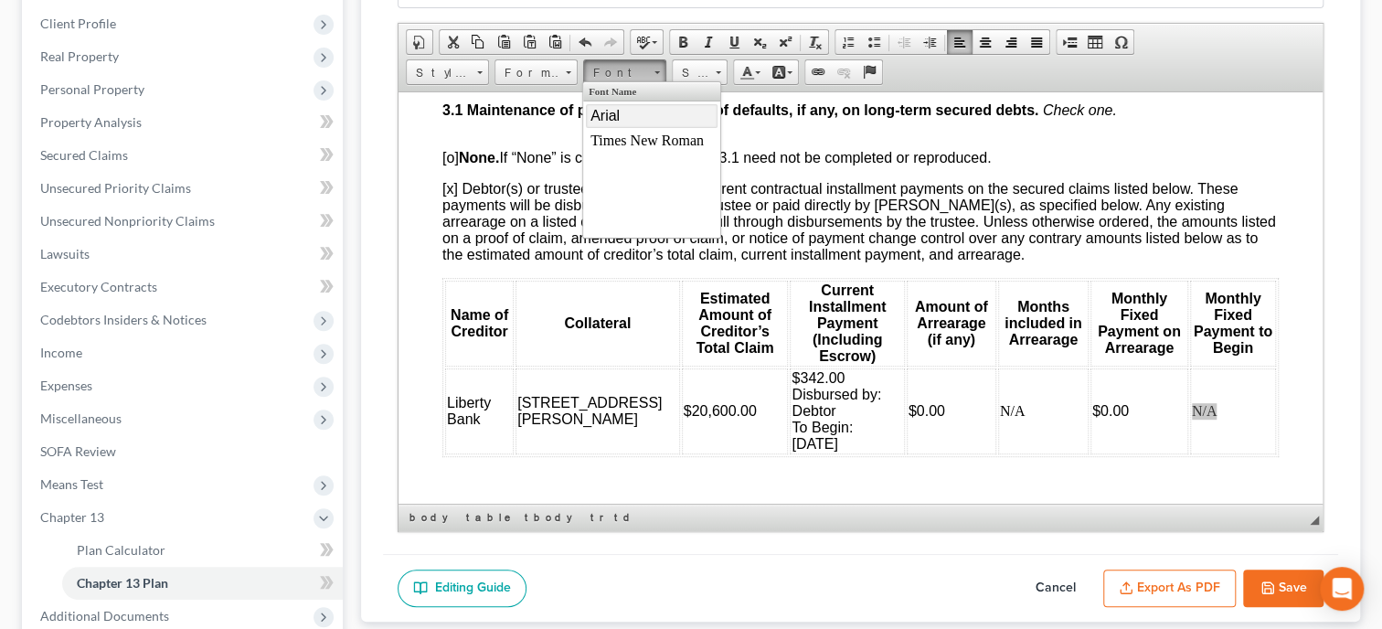
scroll to position [0, 0]
click at [622, 122] on link "Arial" at bounding box center [652, 116] width 132 height 24
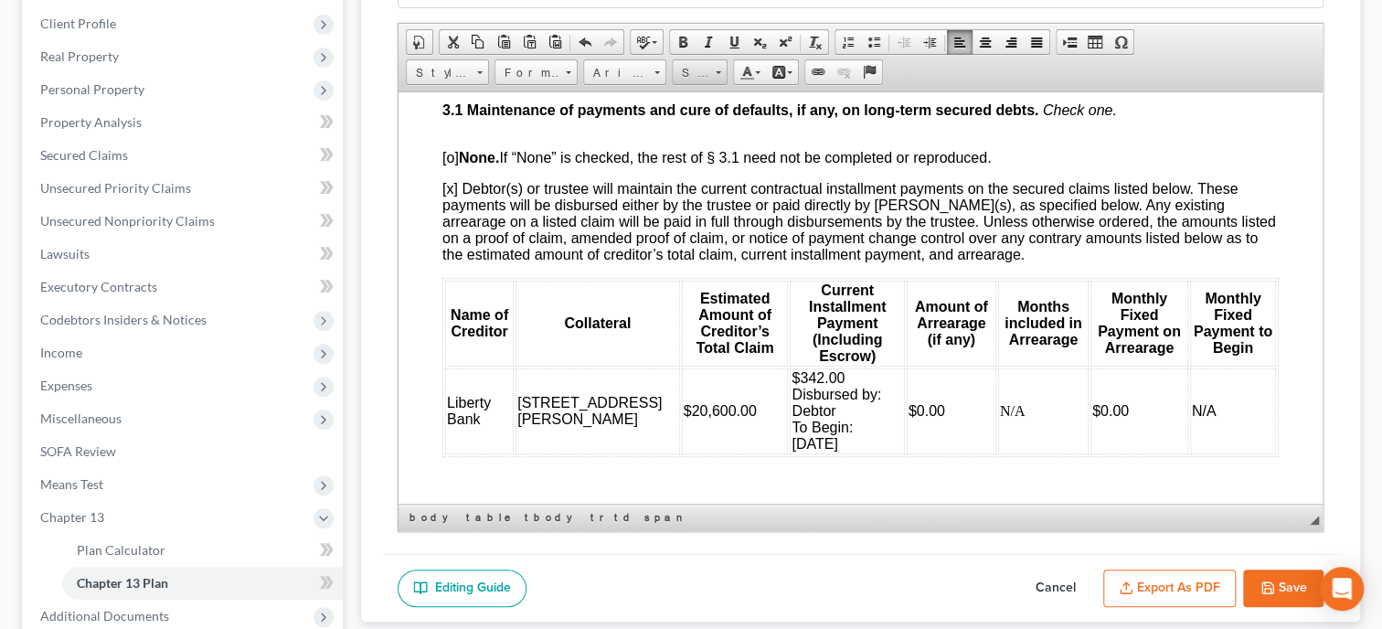
click at [695, 79] on span "Size" at bounding box center [691, 73] width 37 height 24
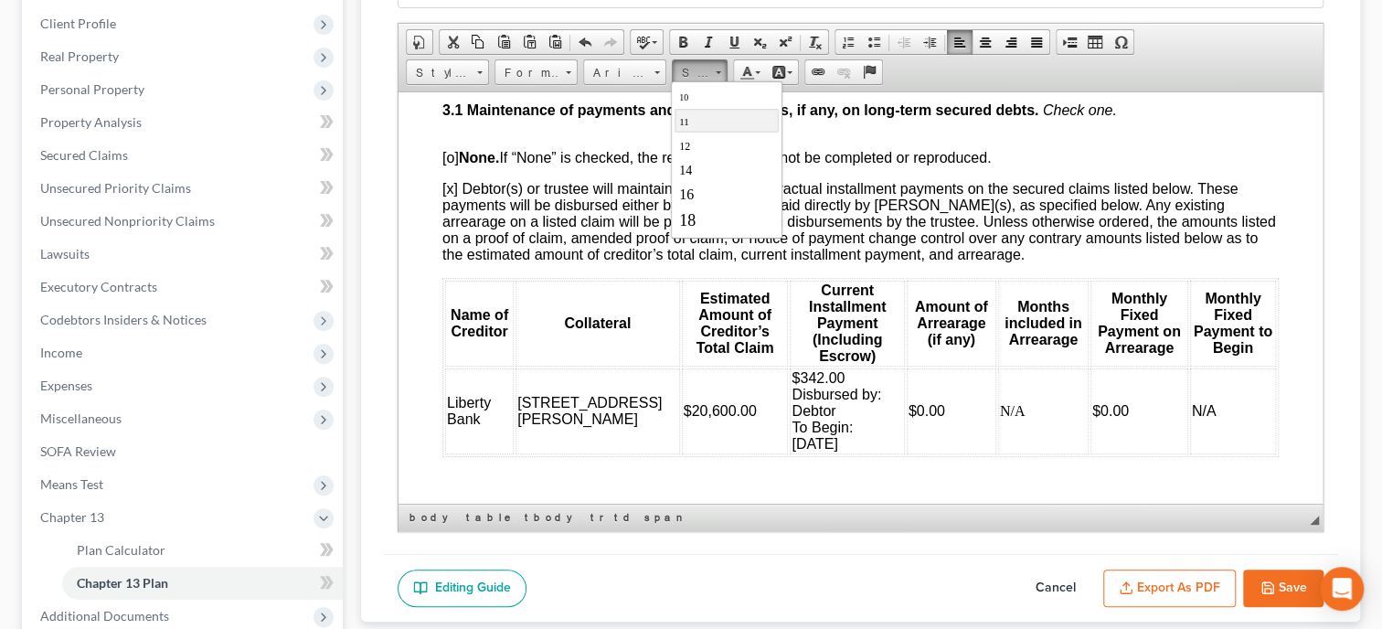
scroll to position [93, 0]
click at [688, 172] on span "16" at bounding box center [685, 171] width 15 height 16
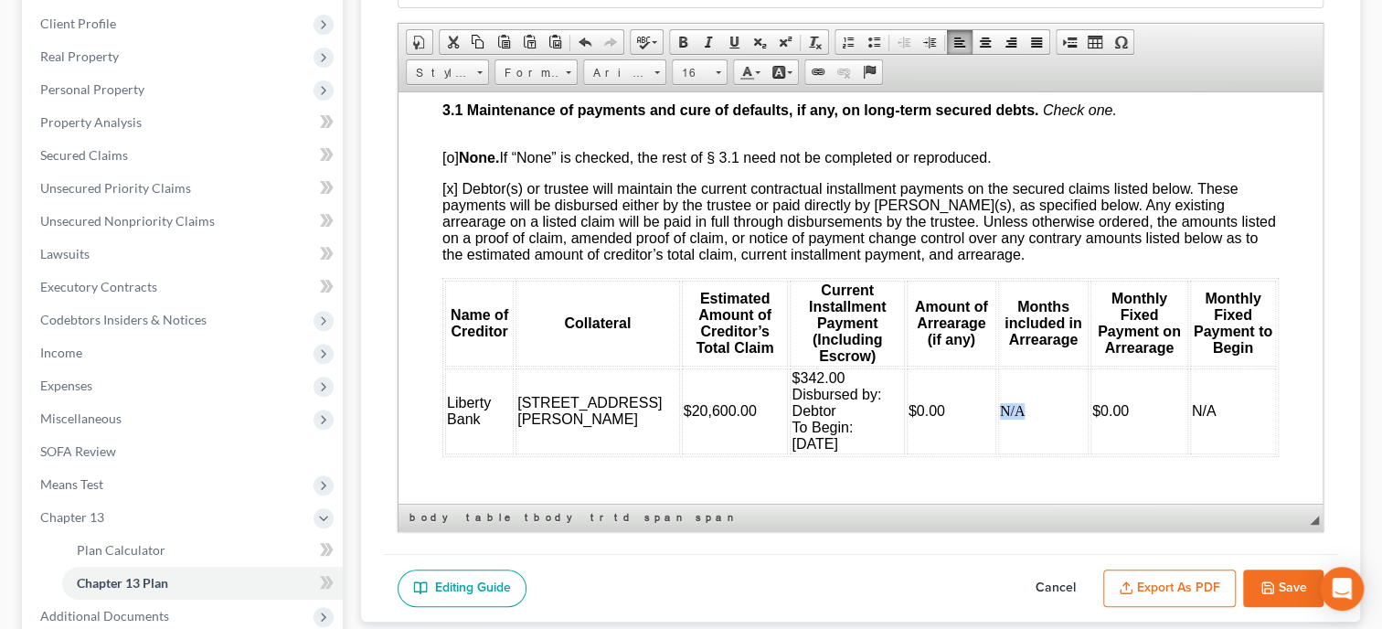
drag, startPoint x: 995, startPoint y: 457, endPoint x: 973, endPoint y: 460, distance: 23.0
click at [998, 453] on td "N/A" at bounding box center [1043, 410] width 90 height 86
click at [618, 70] on span "Font" at bounding box center [616, 73] width 64 height 24
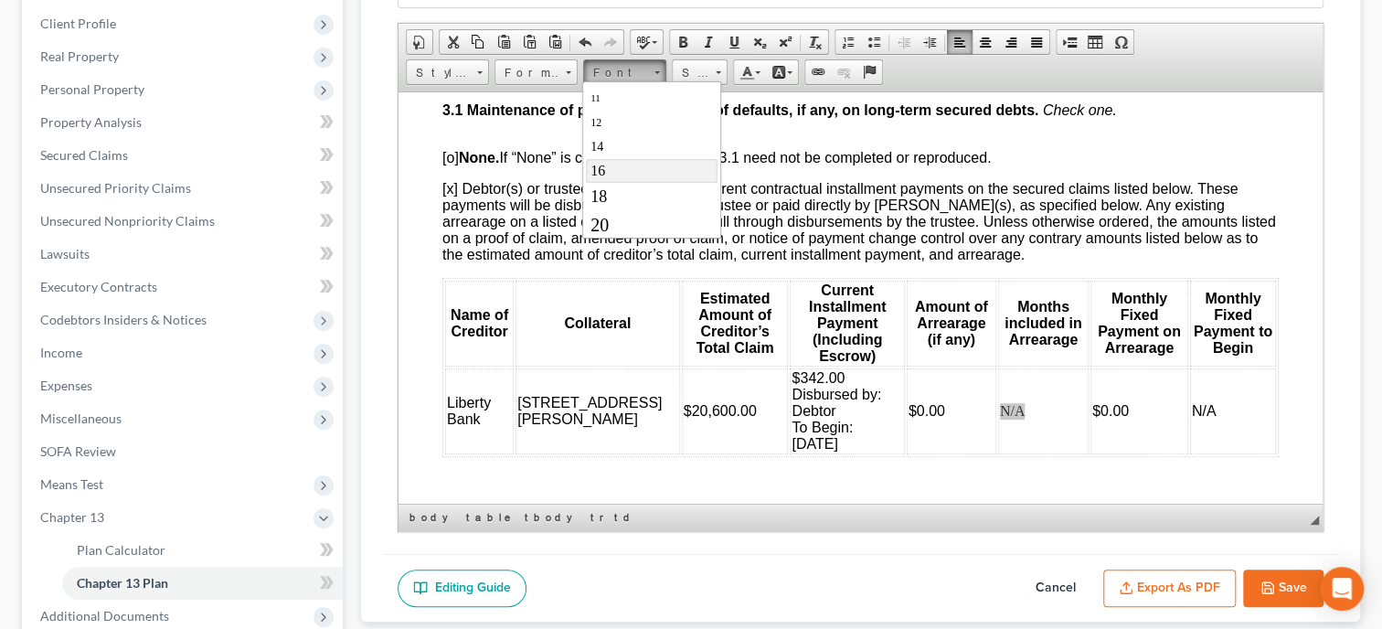
scroll to position [0, 0]
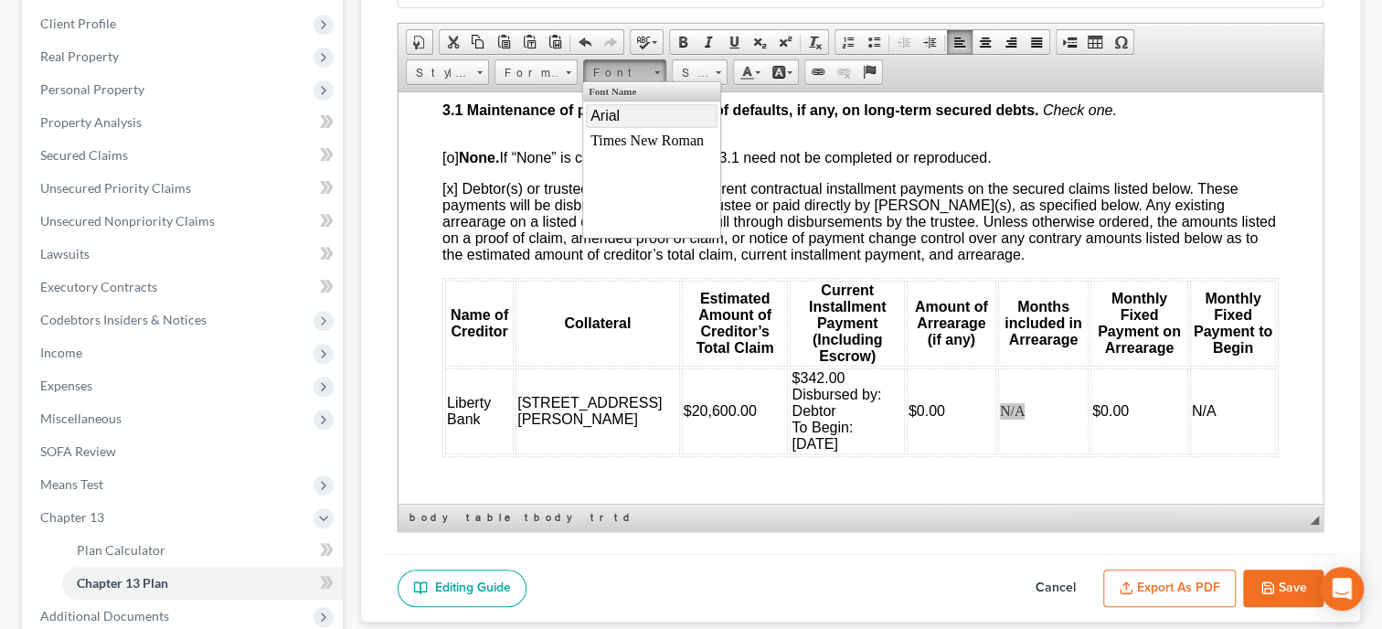
click at [633, 122] on link "Arial" at bounding box center [652, 116] width 132 height 24
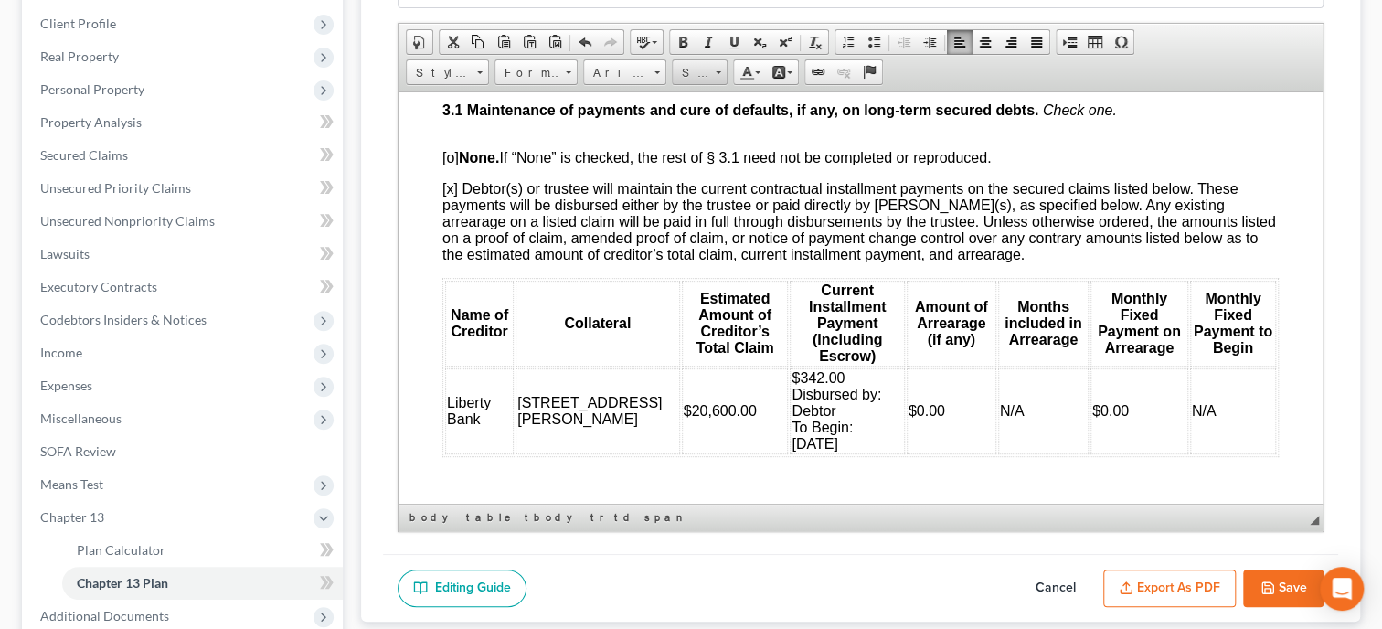
click at [712, 80] on link "Size" at bounding box center [700, 72] width 56 height 26
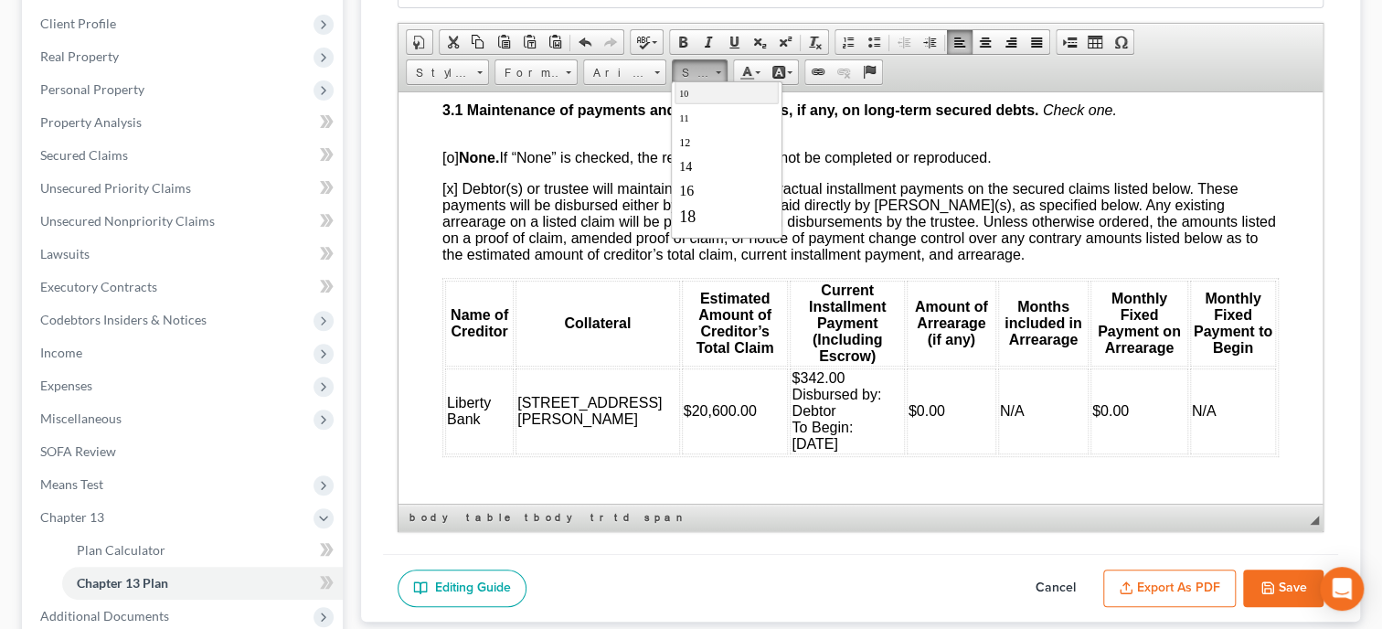
scroll to position [93, 0]
click at [728, 174] on link "16" at bounding box center [726, 171] width 104 height 24
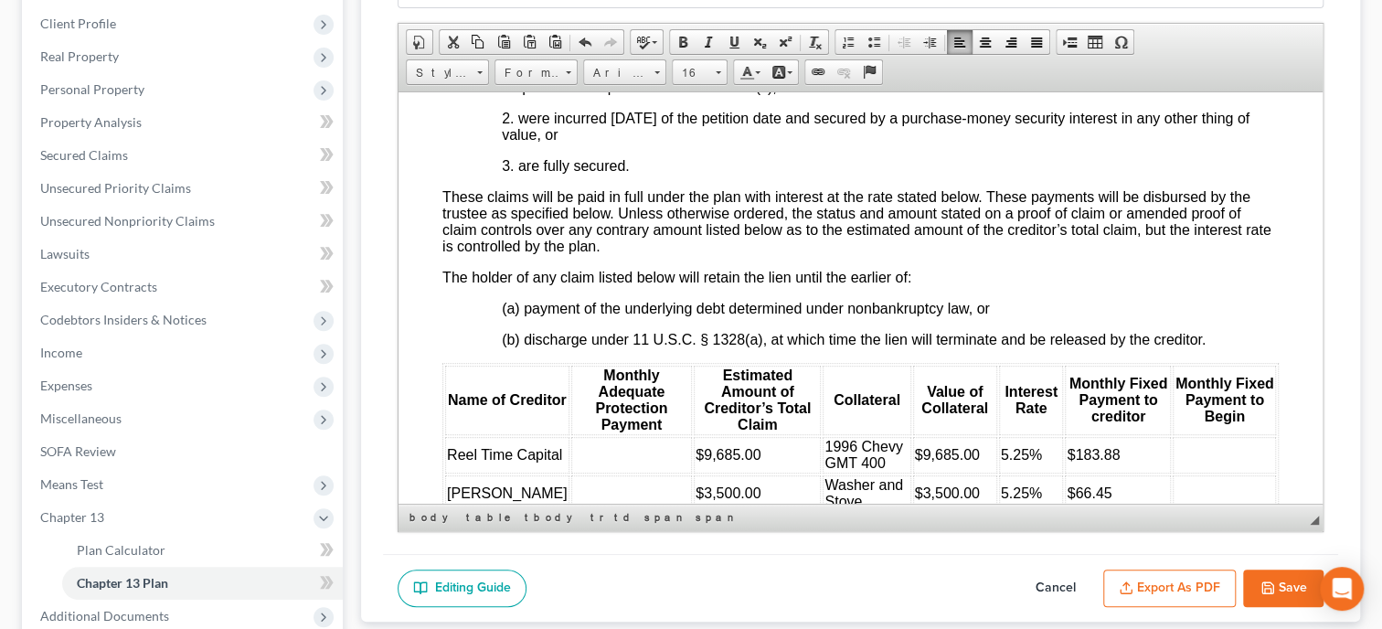
scroll to position [2822, 0]
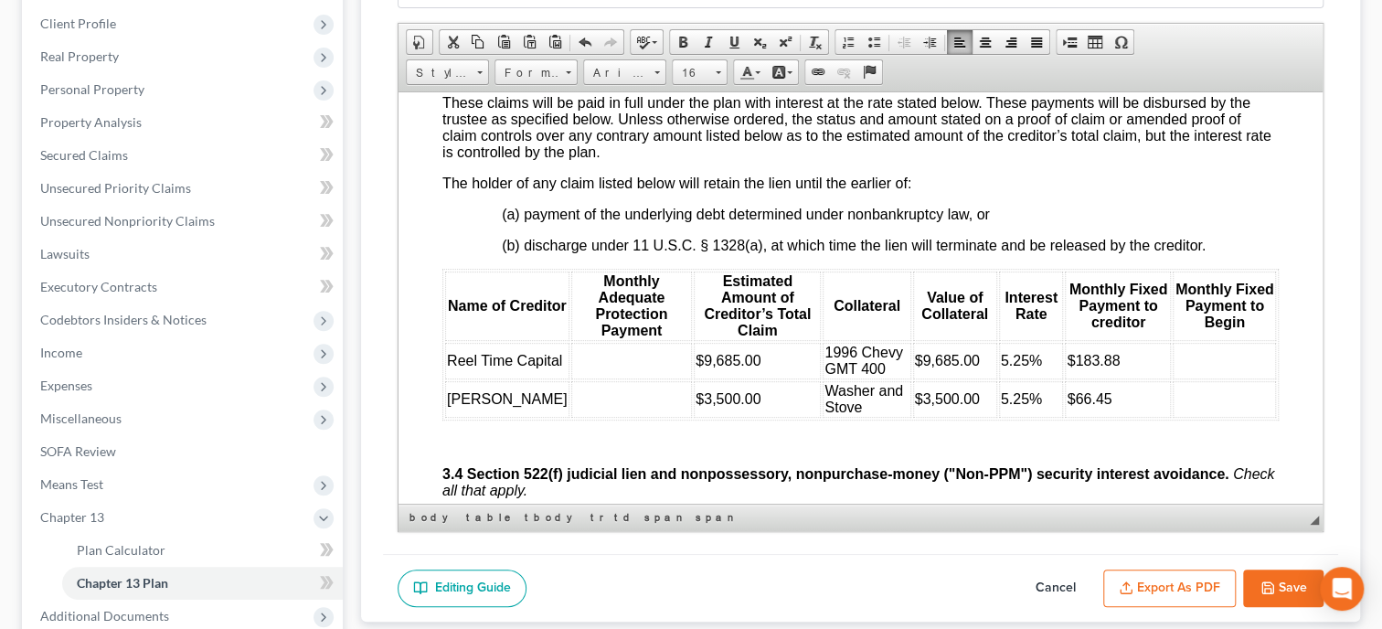
click at [571, 378] on td at bounding box center [632, 360] width 122 height 37
drag, startPoint x: 568, startPoint y: 397, endPoint x: 528, endPoint y: 397, distance: 39.3
click at [571, 378] on td "$96.85" at bounding box center [632, 360] width 122 height 37
click at [621, 71] on span "Font" at bounding box center [616, 73] width 64 height 24
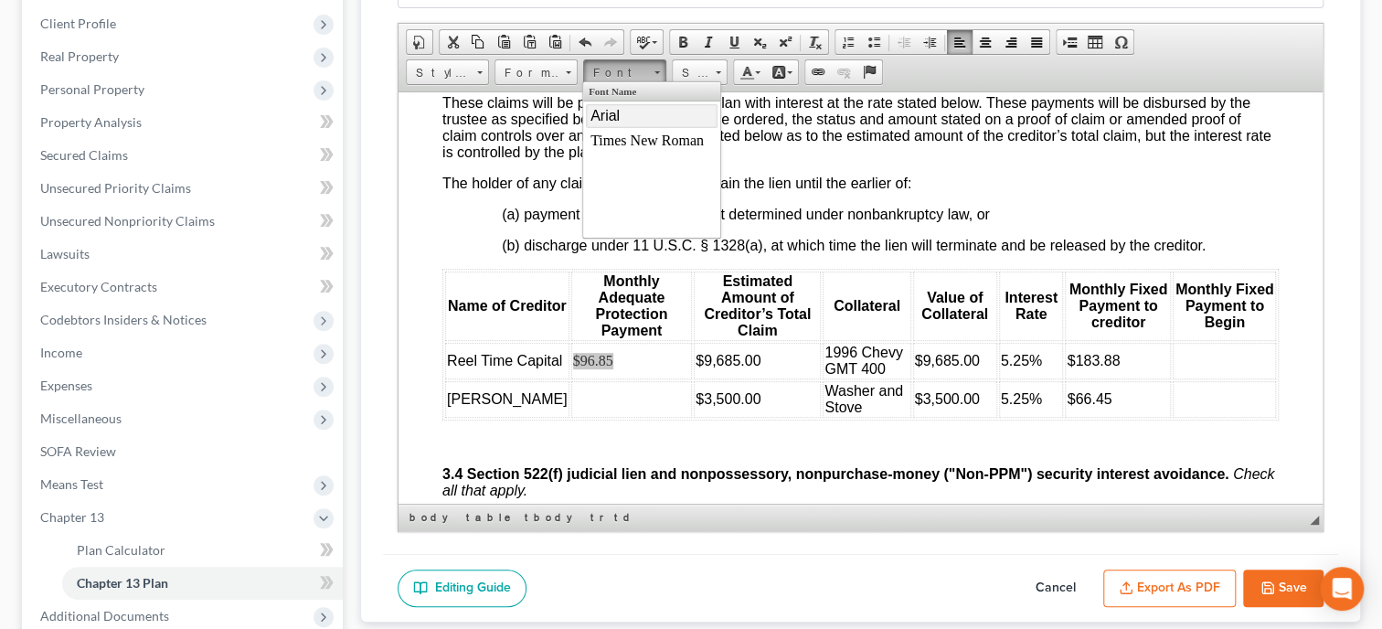
click at [621, 111] on link "Arial" at bounding box center [652, 116] width 132 height 24
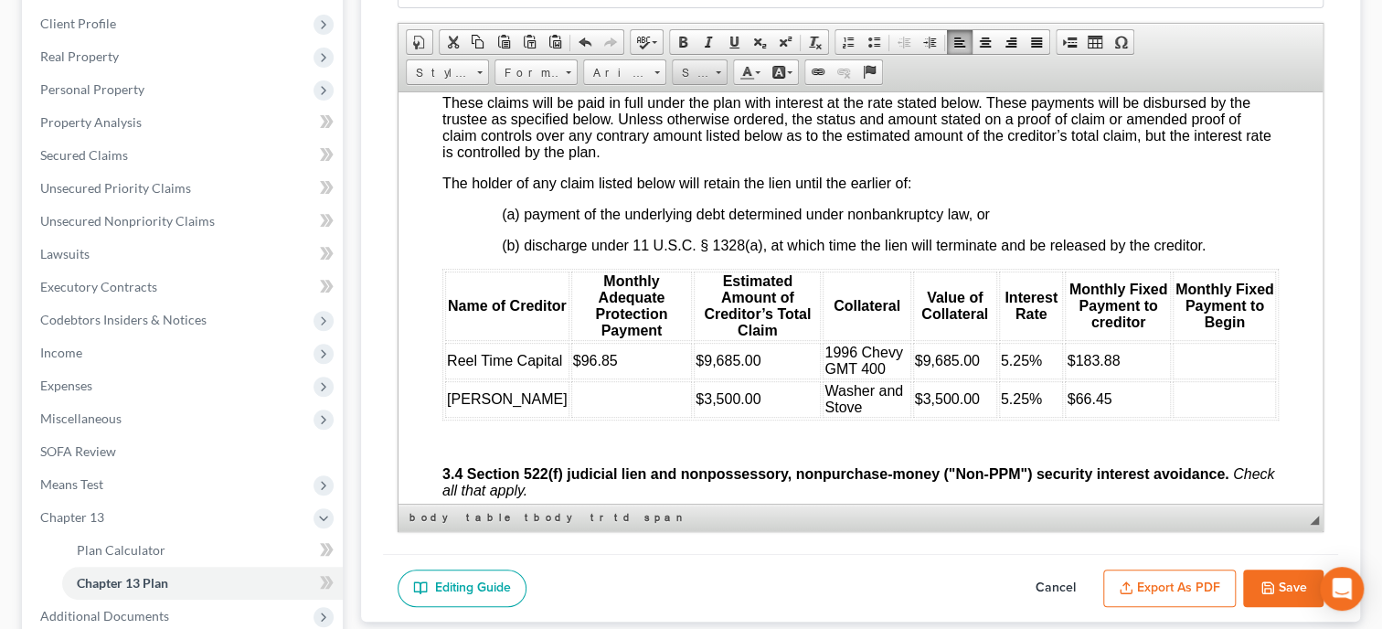
click at [686, 77] on span "Size" at bounding box center [691, 73] width 37 height 24
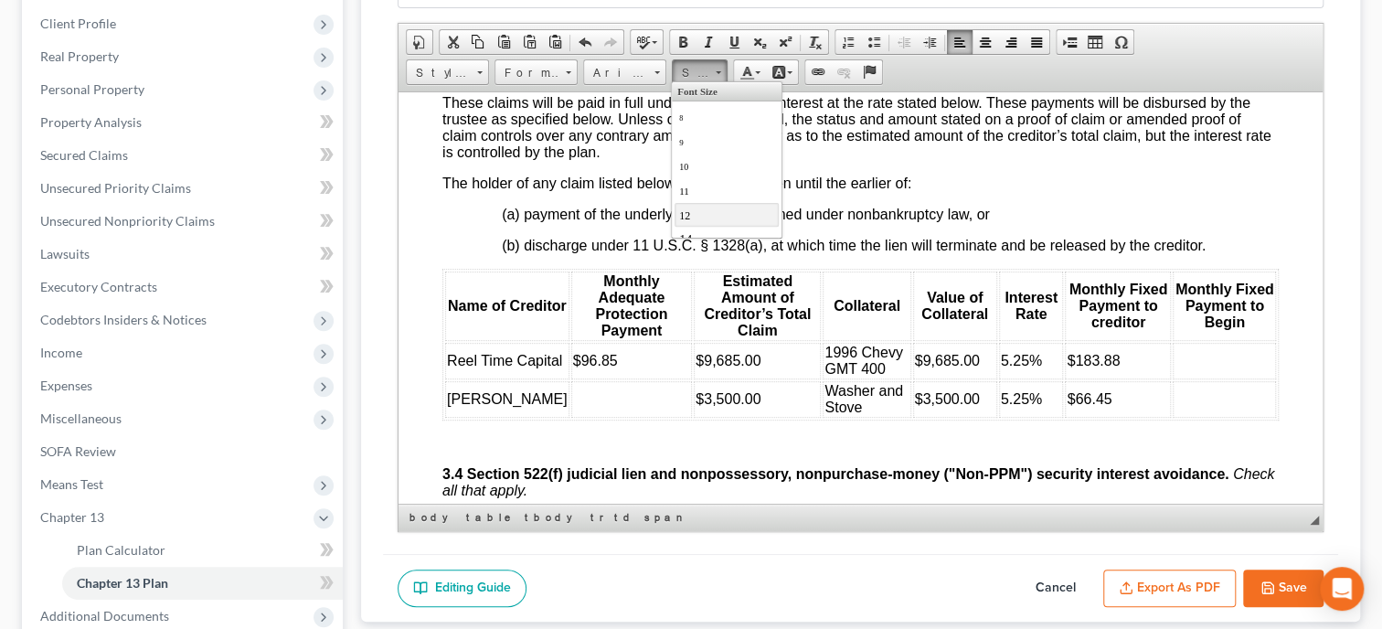
scroll to position [93, 0]
click at [700, 174] on link "16" at bounding box center [726, 171] width 104 height 24
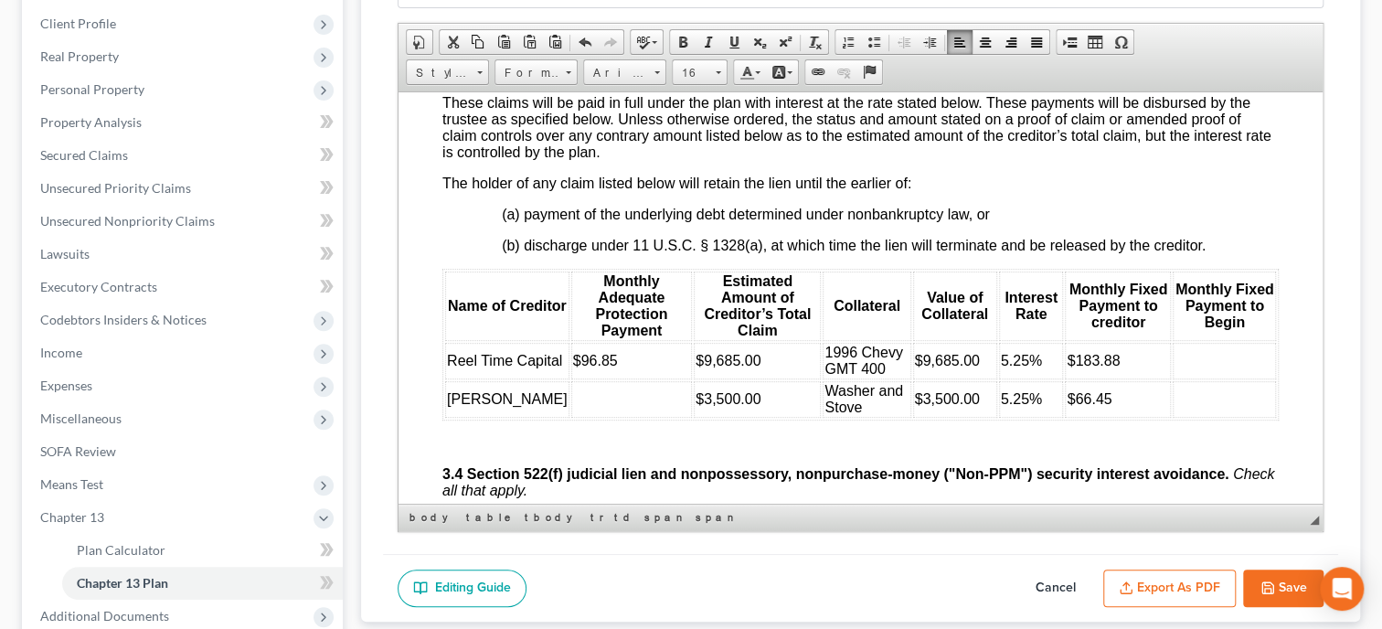
click at [1188, 378] on td at bounding box center [1224, 360] width 103 height 37
drag, startPoint x: 1200, startPoint y: 397, endPoint x: 1169, endPoint y: 399, distance: 31.2
click at [1173, 378] on td "Conf" at bounding box center [1224, 360] width 103 height 37
click at [622, 79] on span "Font" at bounding box center [616, 73] width 64 height 24
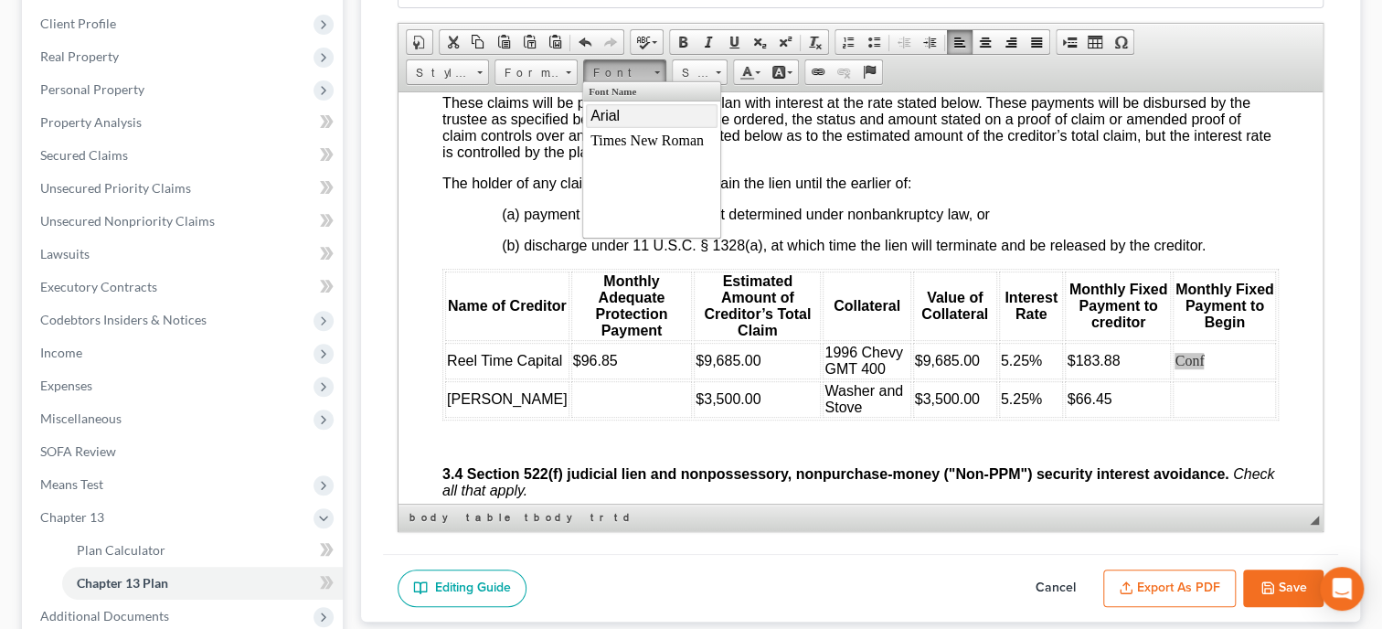
click at [628, 113] on link "Arial" at bounding box center [652, 116] width 132 height 24
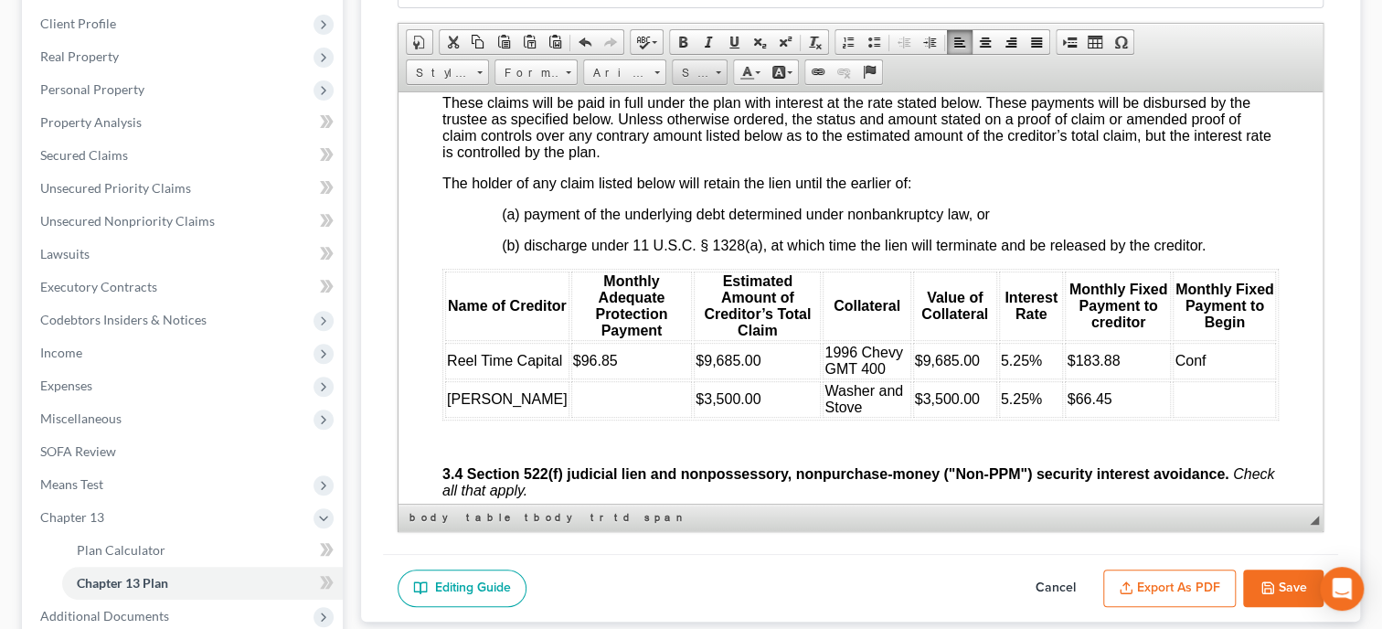
click at [707, 73] on span "Size" at bounding box center [691, 73] width 37 height 24
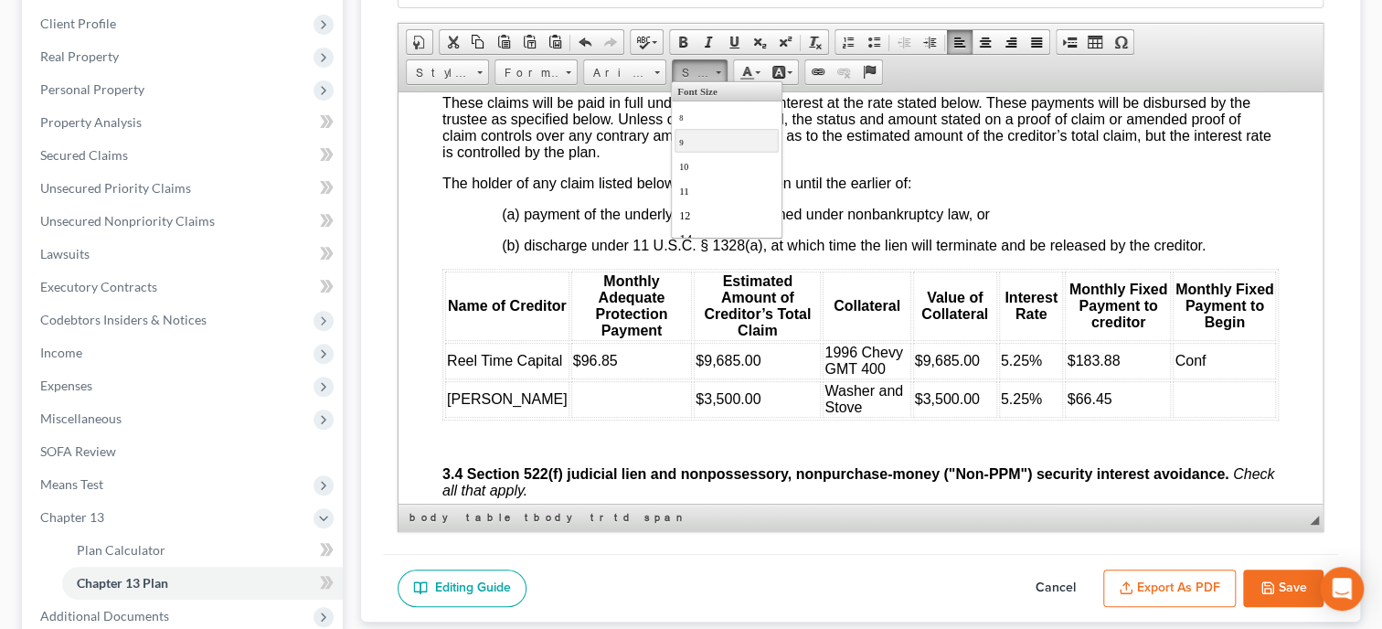
scroll to position [93, 0]
click at [736, 166] on link "16" at bounding box center [726, 171] width 104 height 24
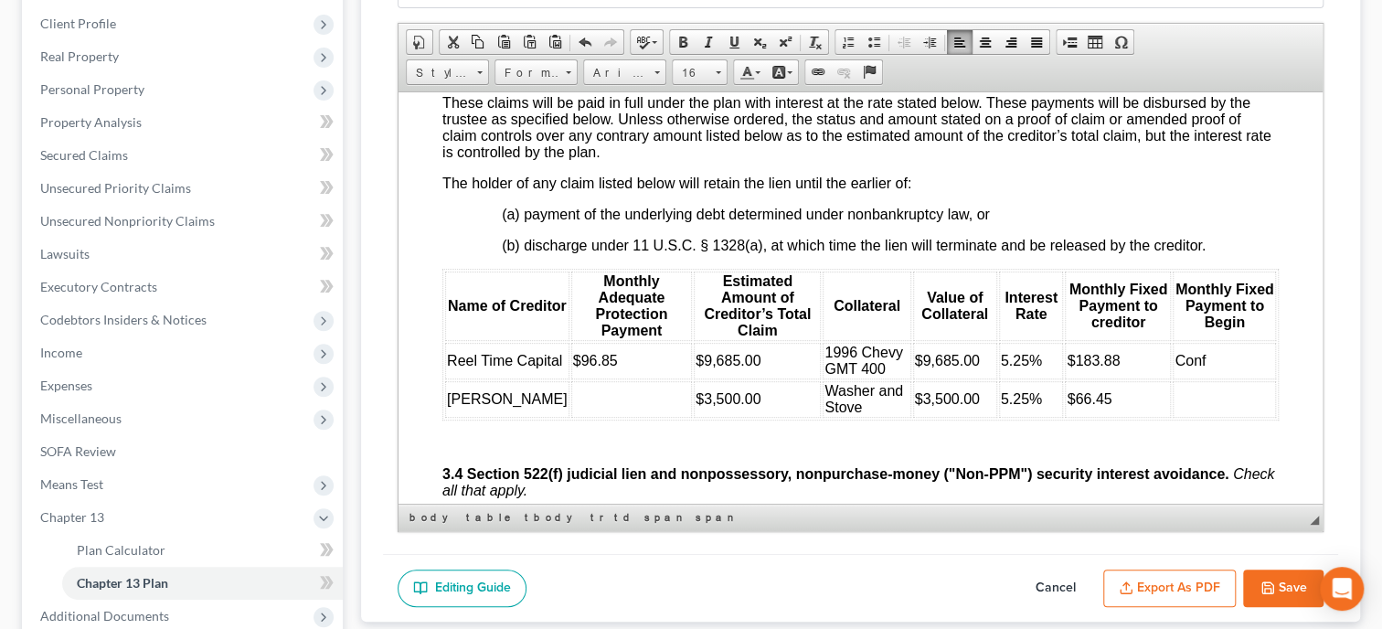
click at [575, 417] on td at bounding box center [632, 398] width 122 height 37
drag, startPoint x: 569, startPoint y: 438, endPoint x: 526, endPoint y: 438, distance: 43.9
click at [571, 417] on td "$35.00" at bounding box center [632, 398] width 122 height 37
click at [618, 69] on span "Font" at bounding box center [616, 73] width 64 height 24
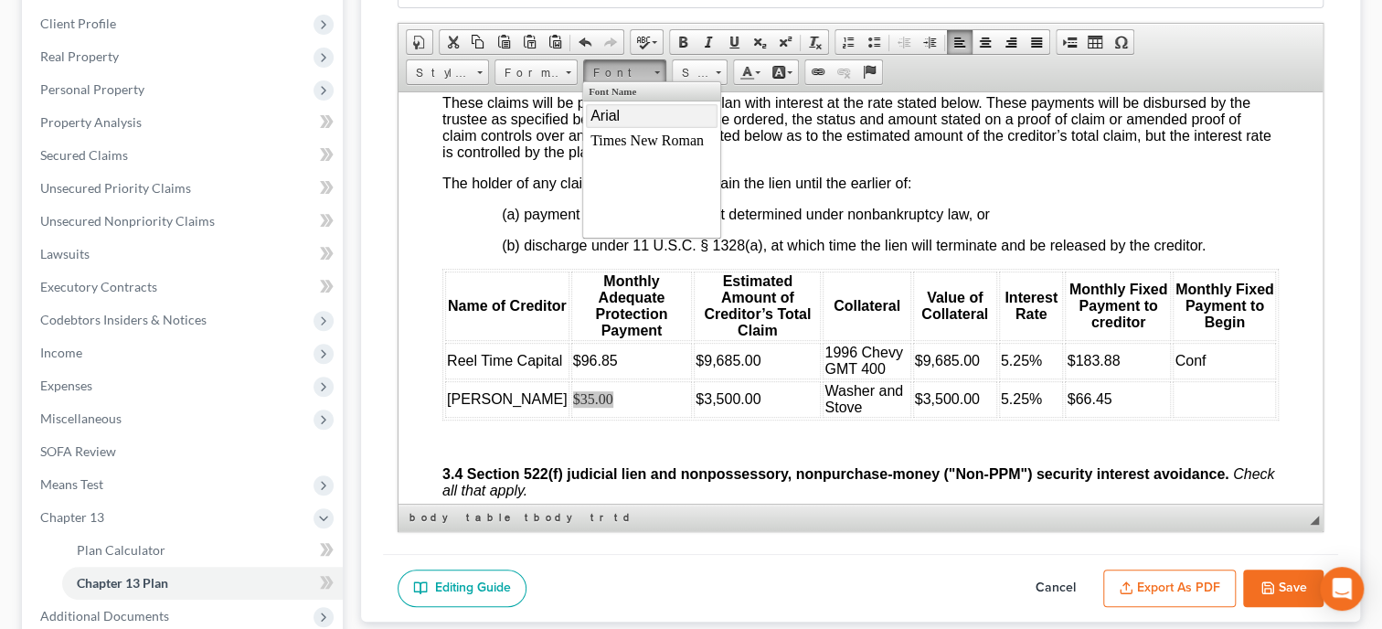
click at [625, 112] on link "Arial" at bounding box center [652, 116] width 132 height 24
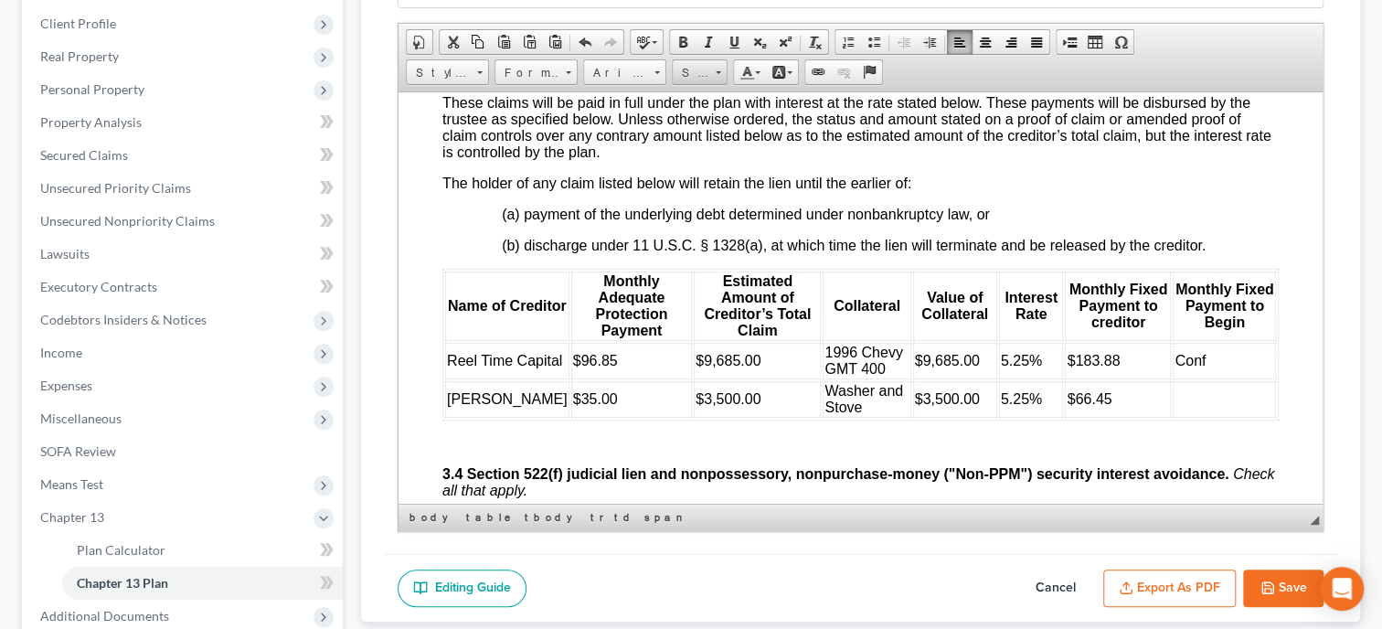
click at [687, 73] on span "Size" at bounding box center [691, 73] width 37 height 24
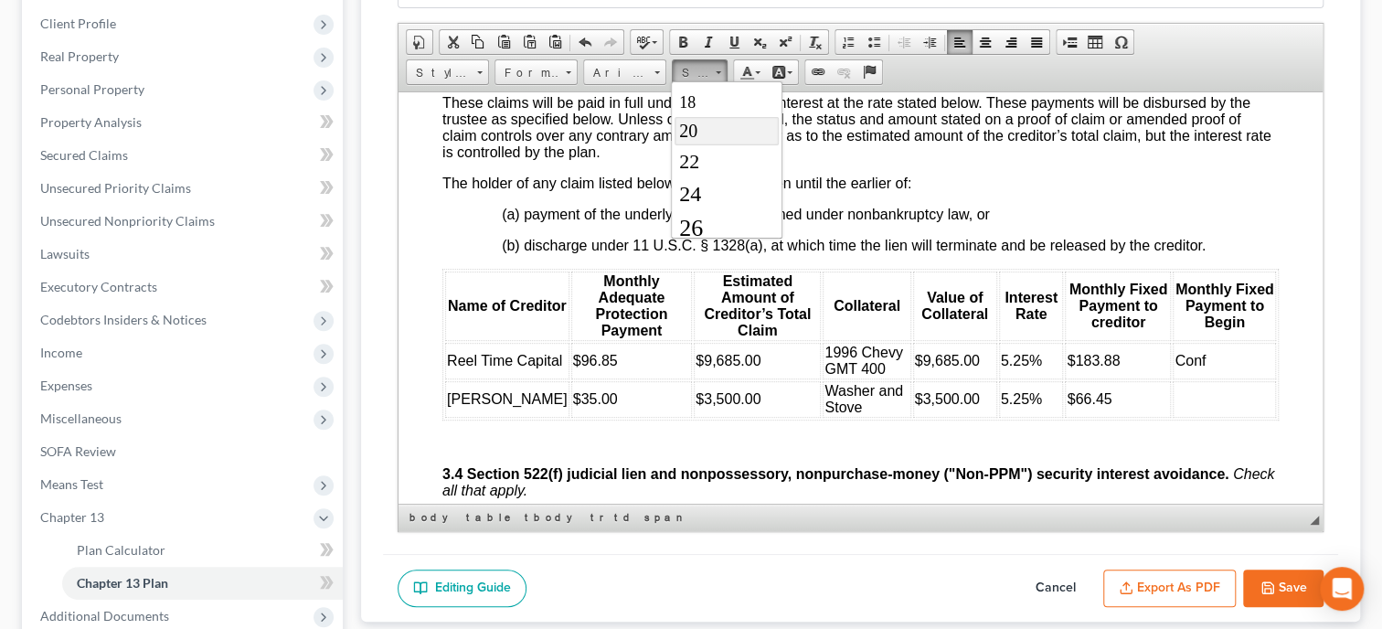
scroll to position [93, 0]
click at [715, 170] on link "16" at bounding box center [726, 171] width 104 height 24
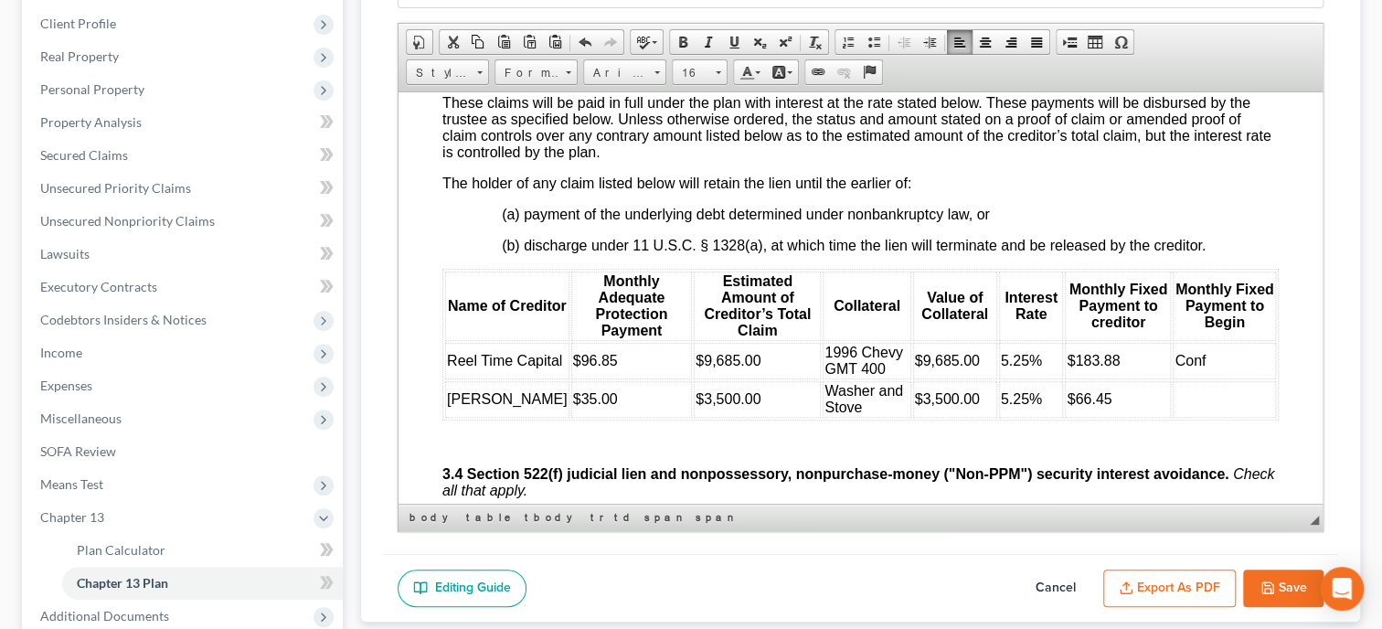
click at [1180, 417] on td at bounding box center [1224, 398] width 103 height 37
drag, startPoint x: 1196, startPoint y: 439, endPoint x: 1167, endPoint y: 441, distance: 29.3
click at [1173, 417] on td "Conf" at bounding box center [1224, 398] width 103 height 37
click at [612, 80] on span "Font" at bounding box center [616, 73] width 64 height 24
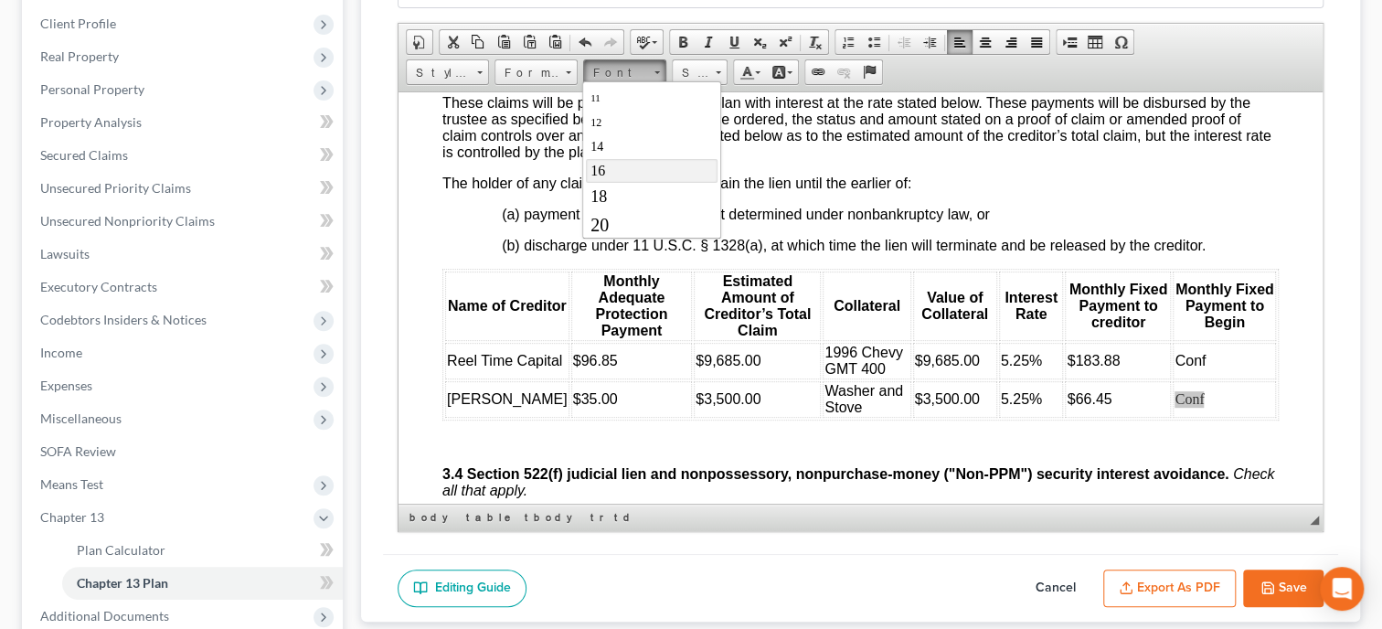
scroll to position [0, 0]
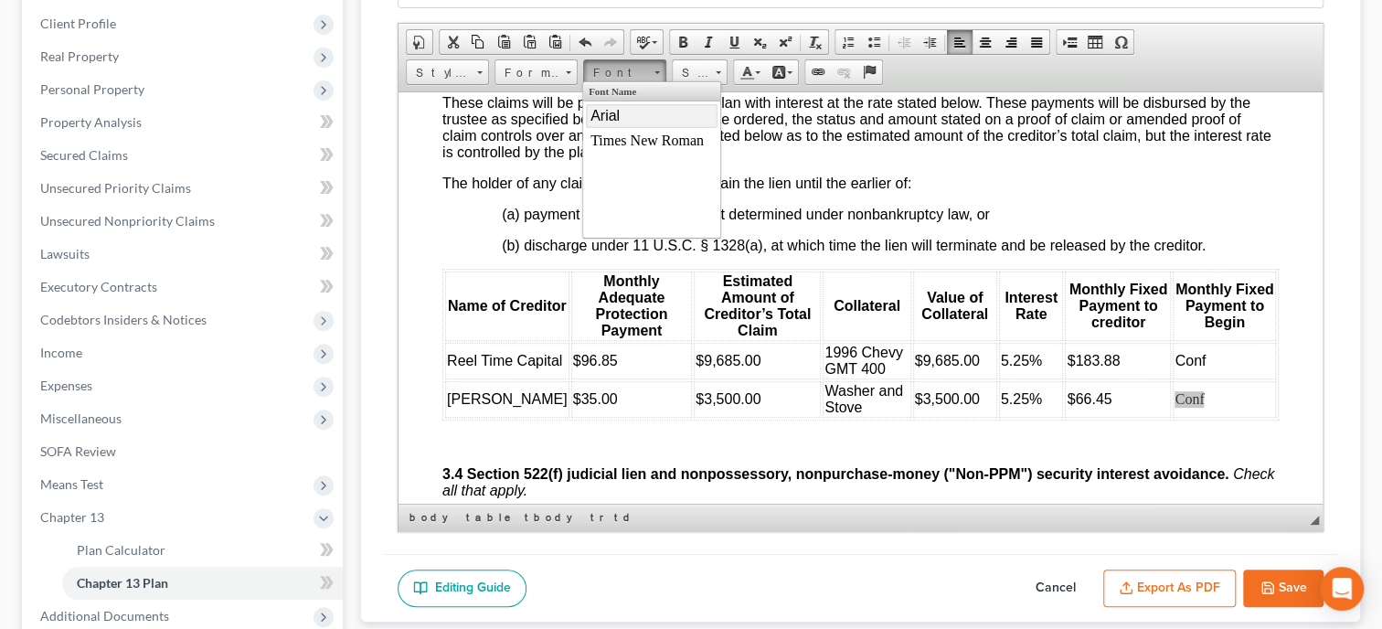
click at [620, 113] on link "Arial" at bounding box center [652, 116] width 132 height 24
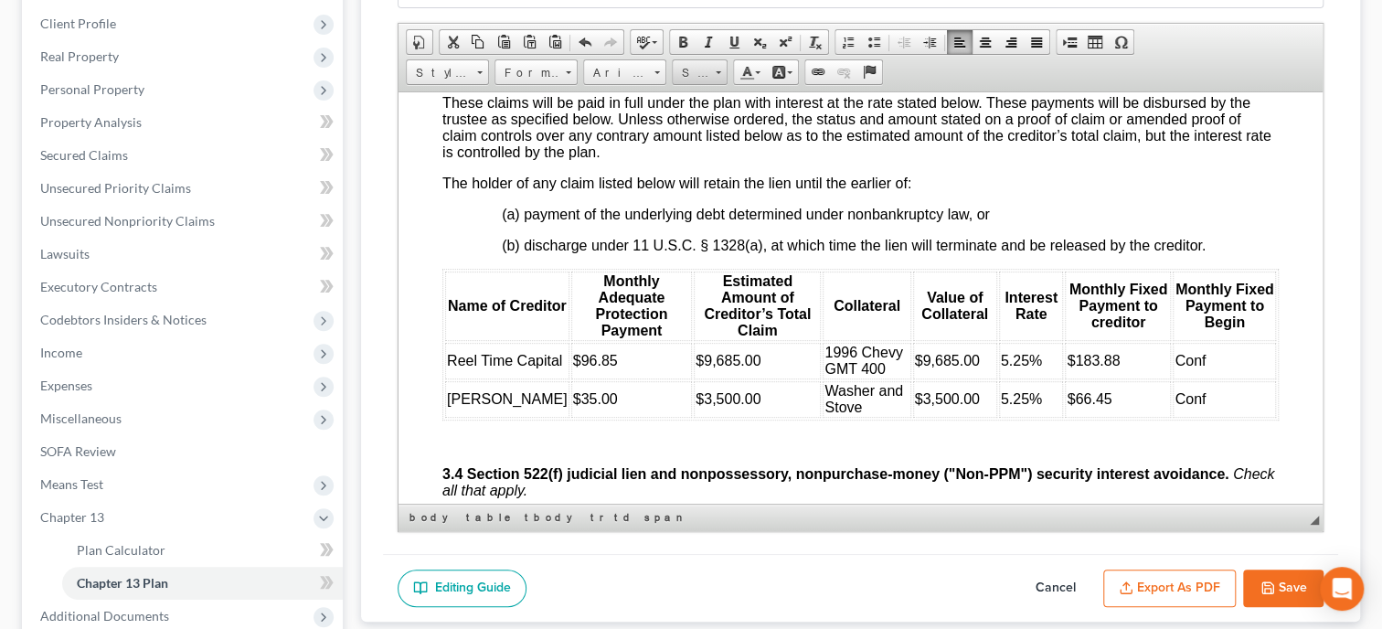
click at [690, 75] on span "Size" at bounding box center [691, 73] width 37 height 24
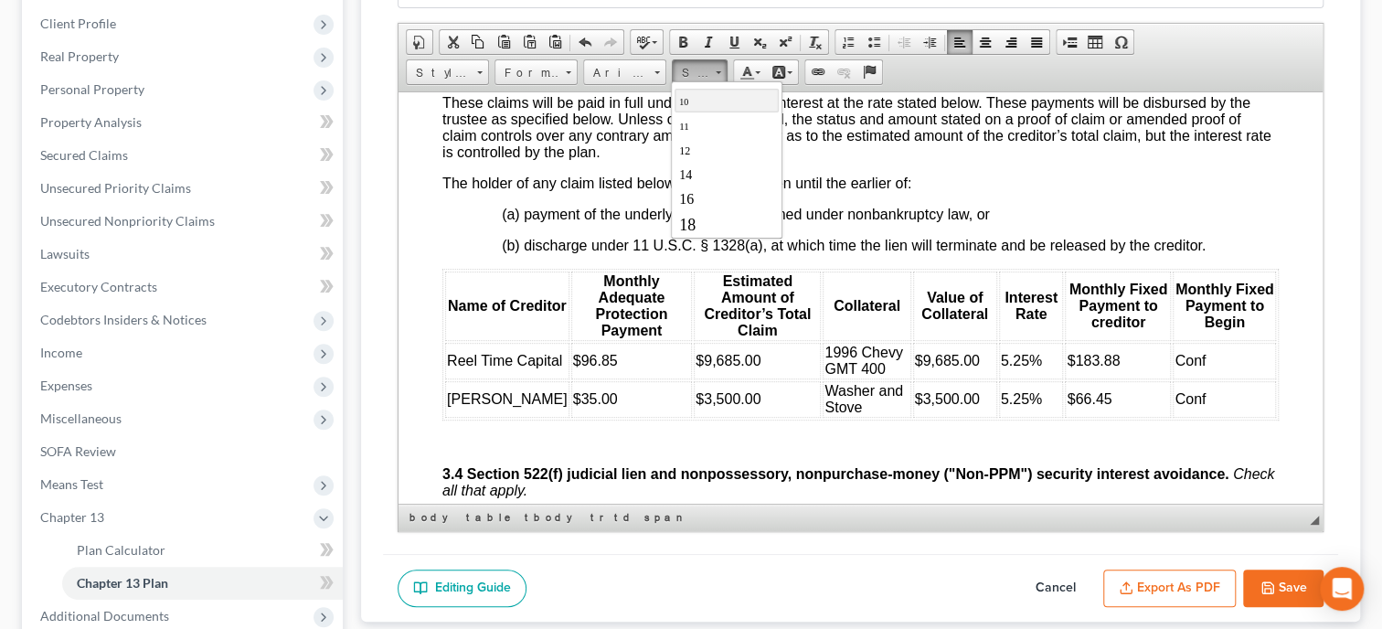
scroll to position [93, 0]
click at [717, 168] on link "16" at bounding box center [726, 171] width 104 height 24
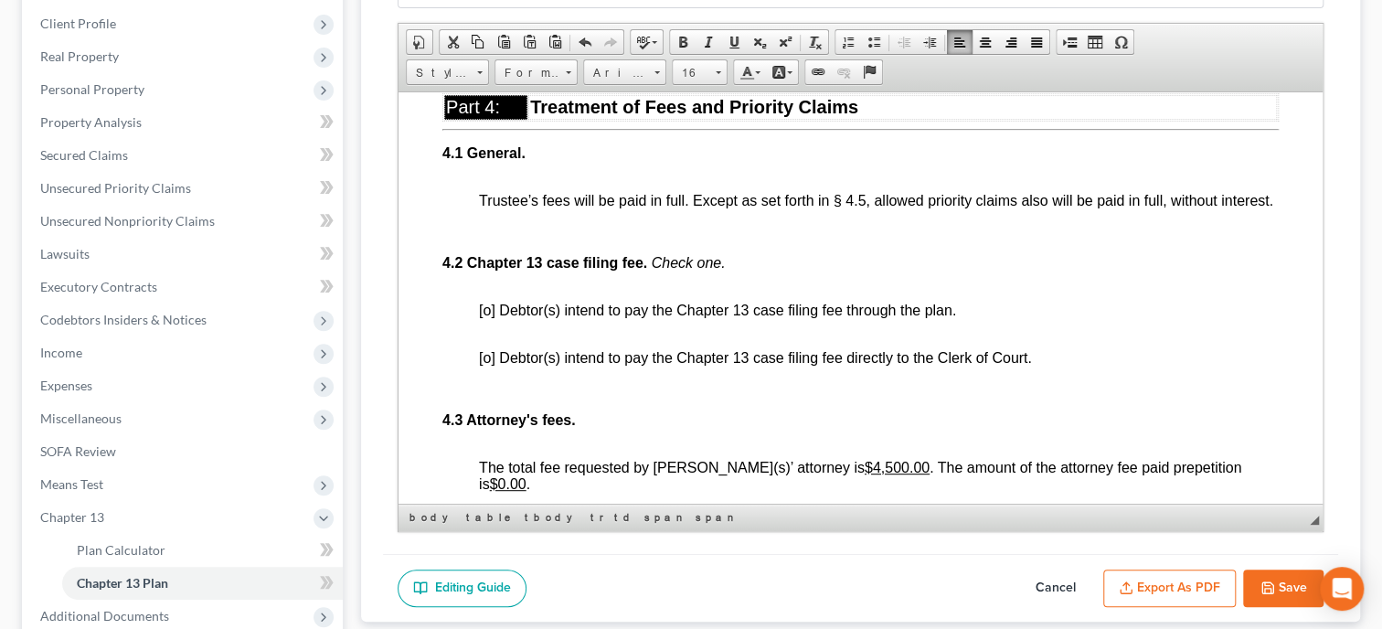
scroll to position [3574, 0]
click at [485, 316] on span "[o] Debtor(s) intend to pay the Chapter 13 case filing fee through the plan." at bounding box center [717, 309] width 477 height 16
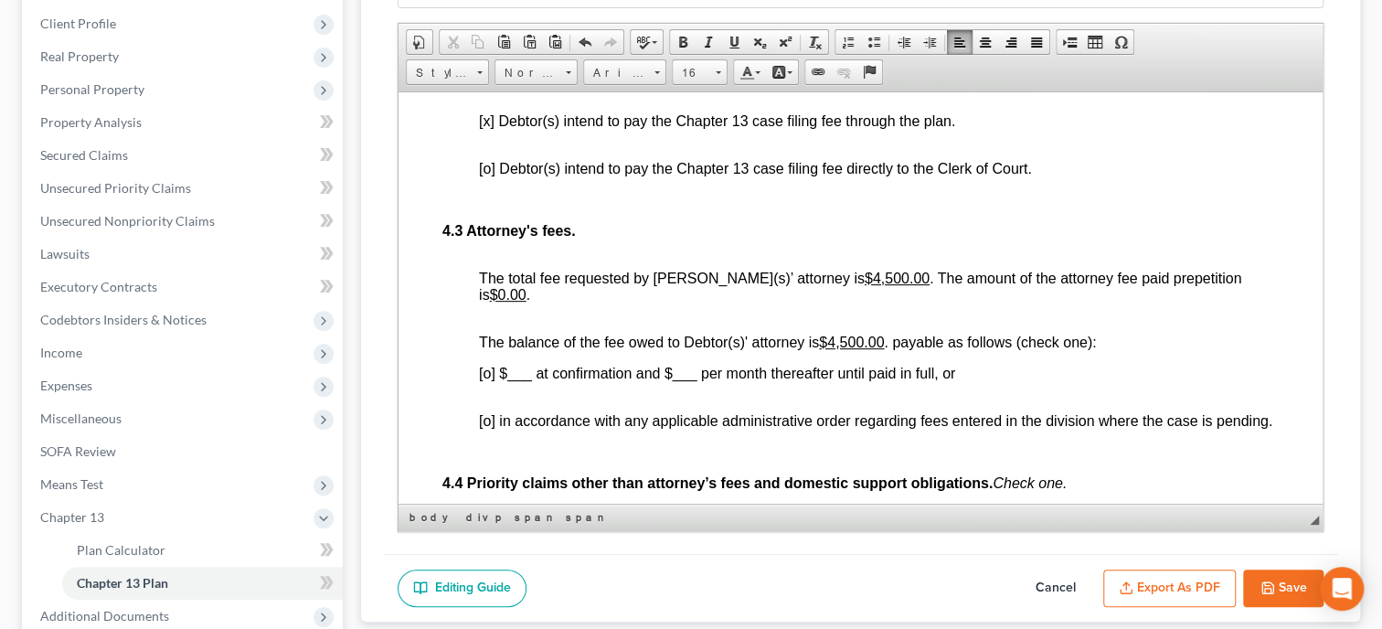
scroll to position [3855, 0]
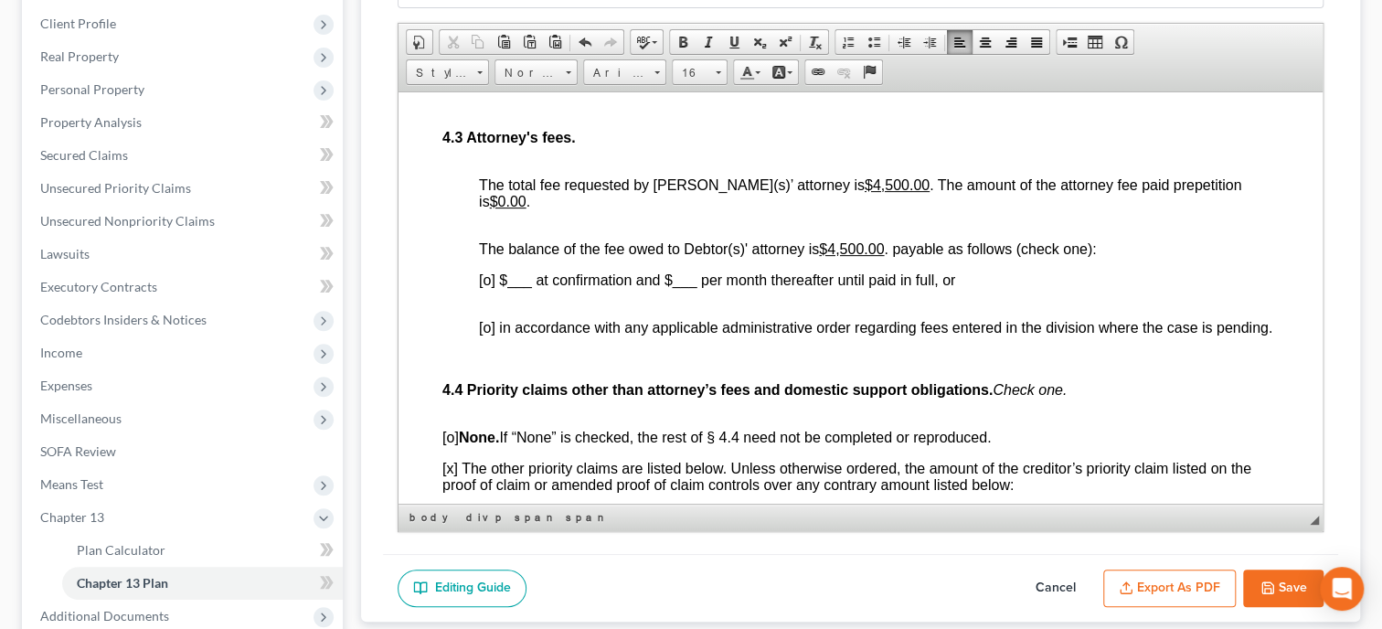
click at [486, 335] on span "[o] in accordance with any applicable administrative order regarding fees enter…" at bounding box center [875, 327] width 793 height 16
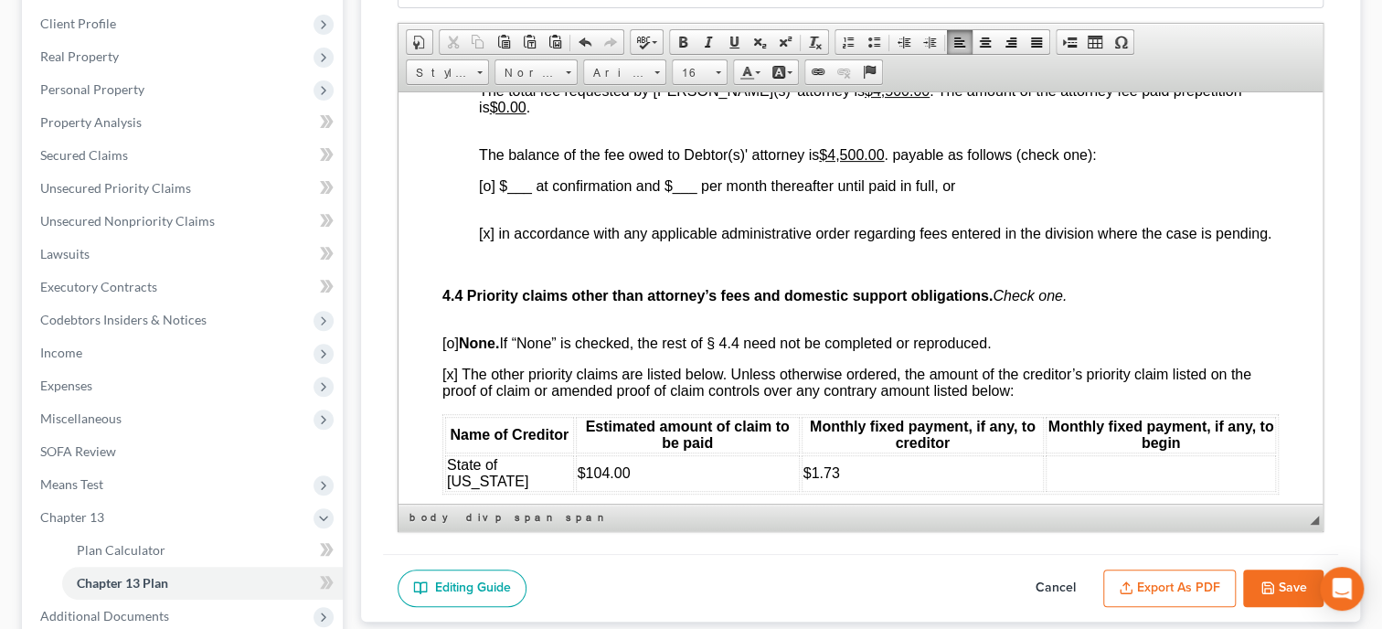
scroll to position [4044, 0]
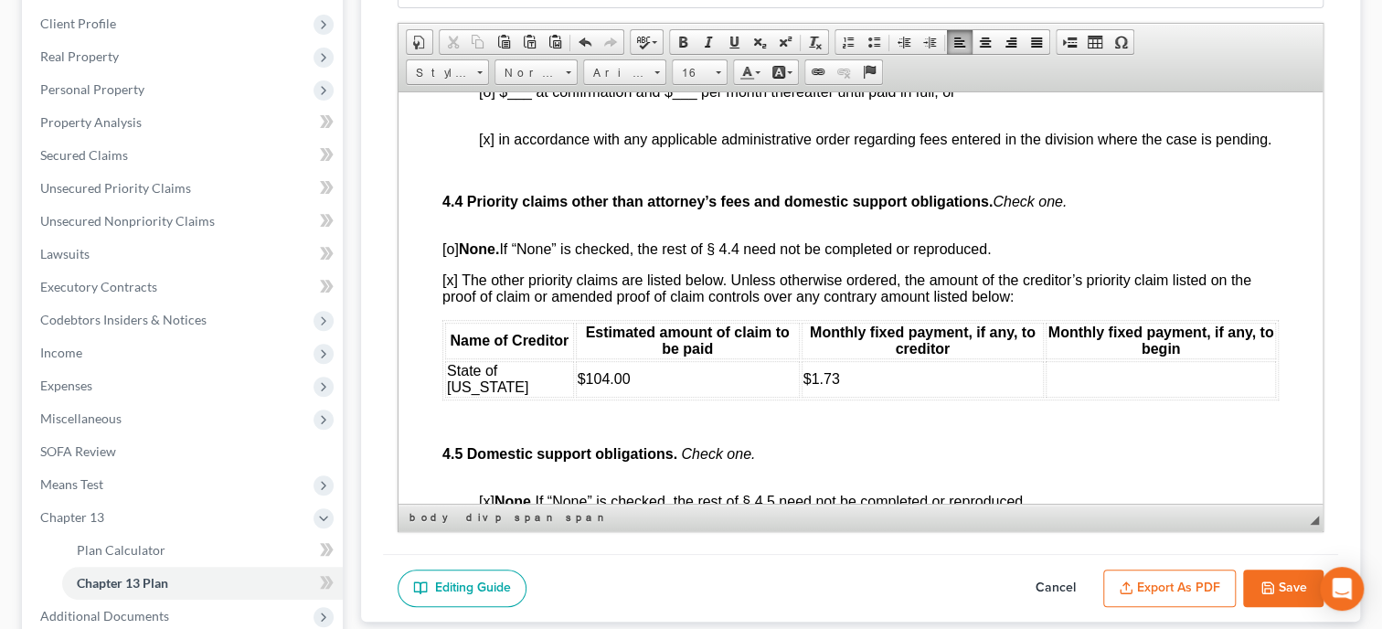
click at [1066, 397] on td at bounding box center [1161, 378] width 230 height 37
drag, startPoint x: 1076, startPoint y: 420, endPoint x: 1041, endPoint y: 425, distance: 35.2
click at [1046, 397] on td "Conf" at bounding box center [1161, 378] width 230 height 37
click at [642, 75] on span "Font" at bounding box center [616, 73] width 64 height 24
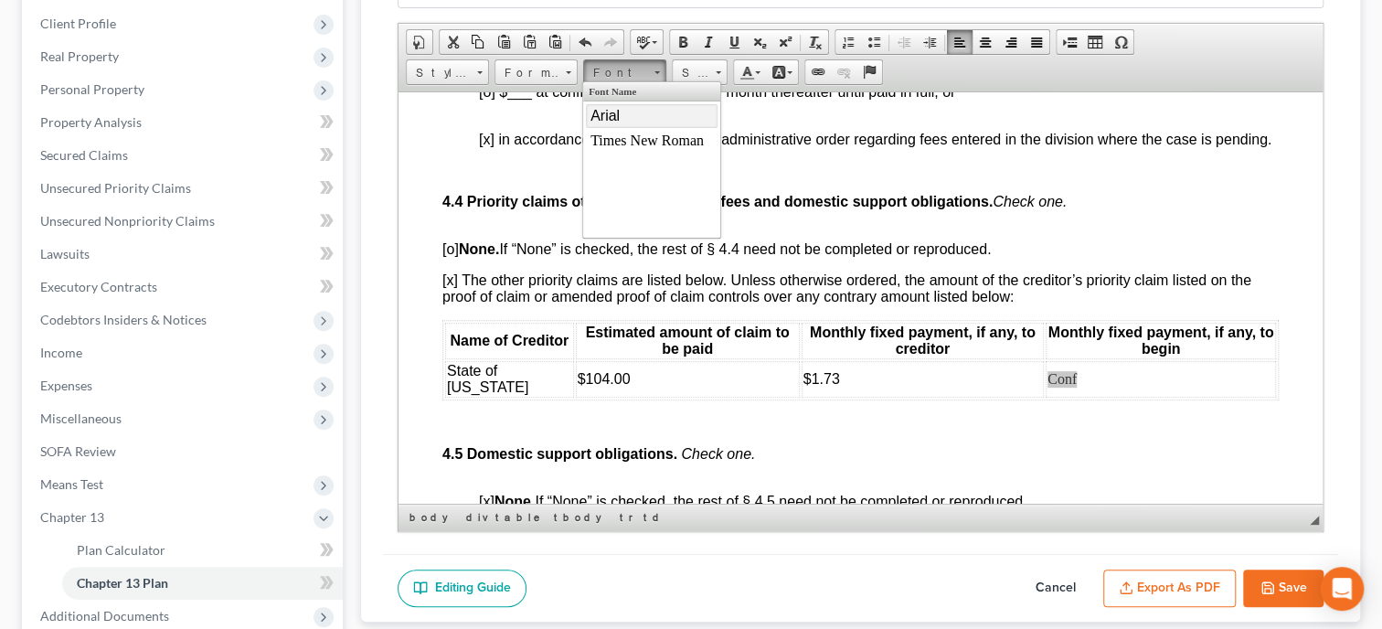
click at [646, 117] on link "Arial" at bounding box center [652, 116] width 132 height 24
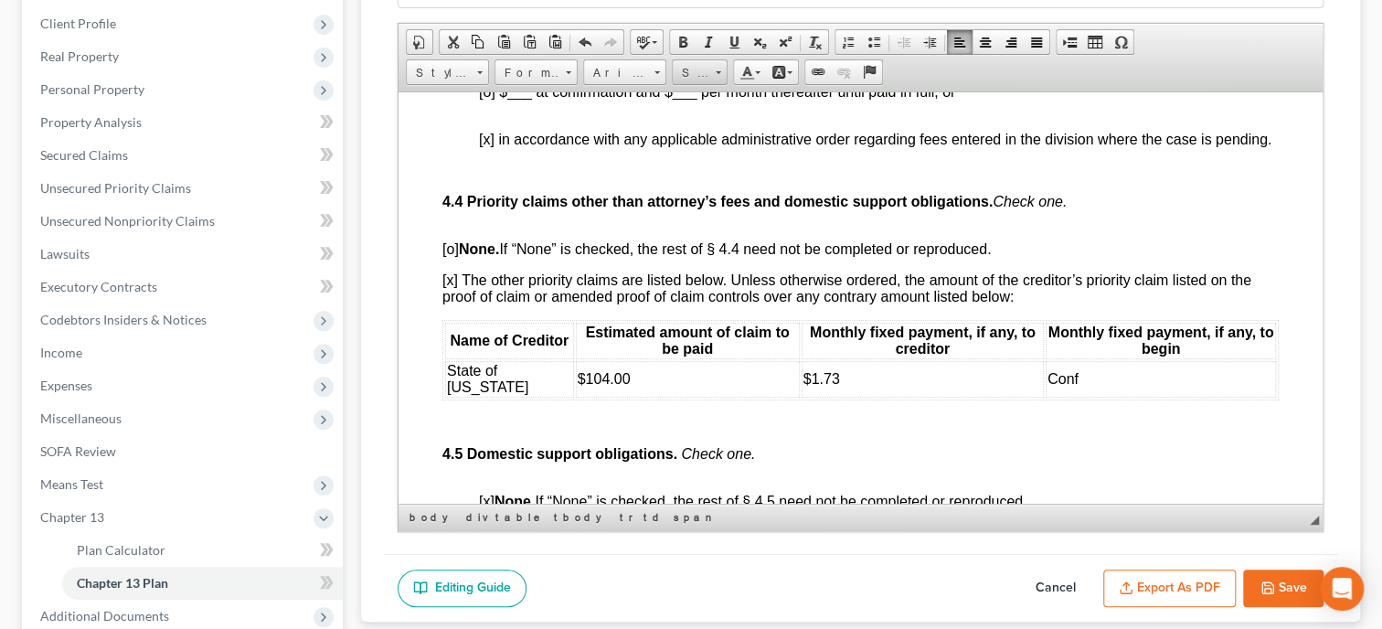
click at [683, 73] on span "Size" at bounding box center [691, 73] width 37 height 24
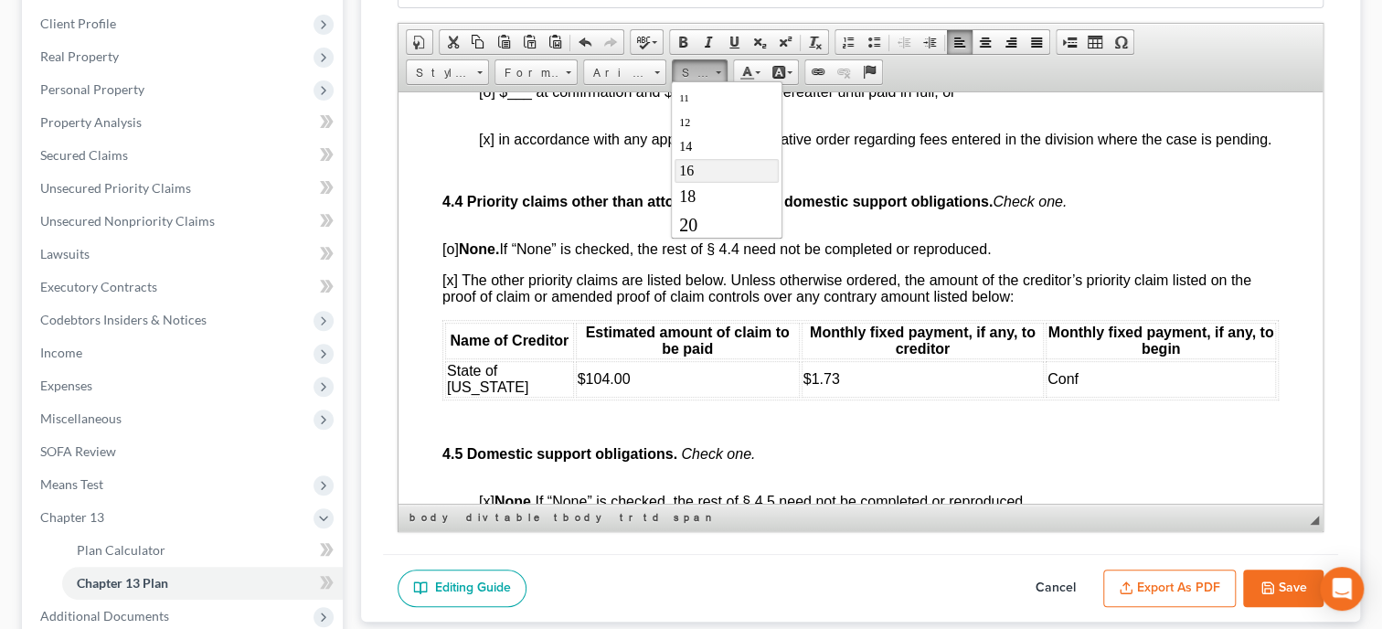
click at [700, 159] on link "16" at bounding box center [726, 171] width 104 height 24
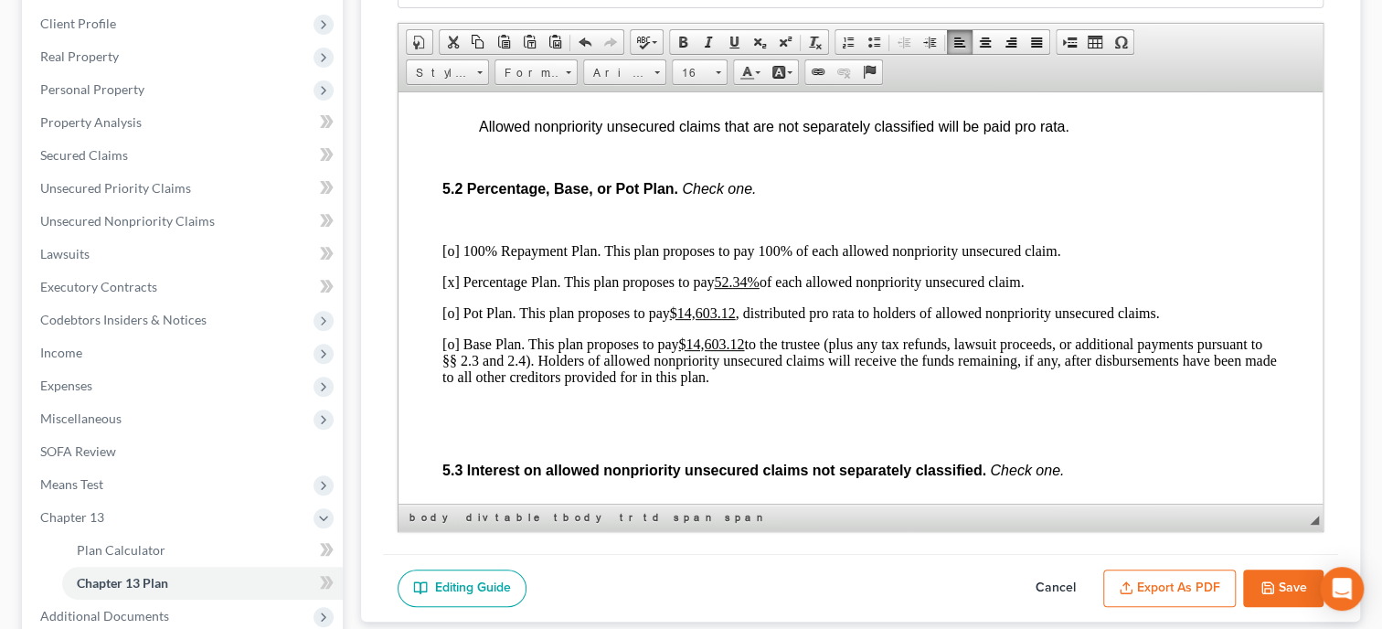
scroll to position [4608, 0]
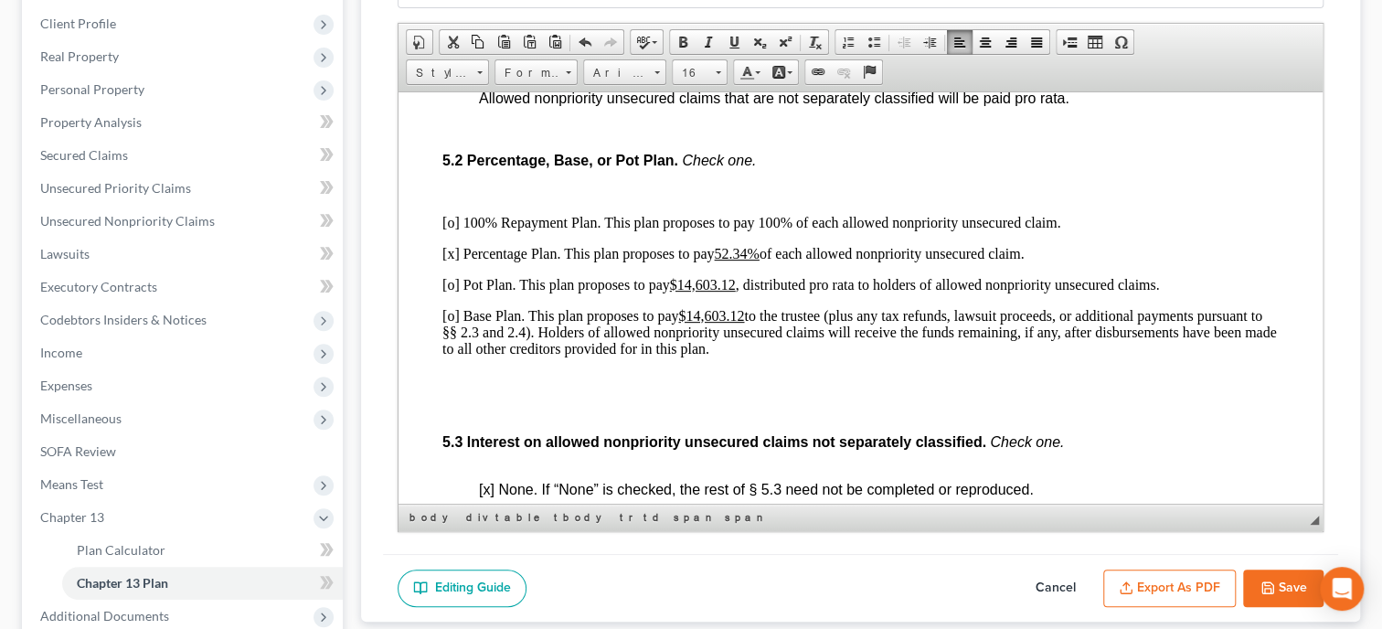
click at [452, 261] on p "[x] Percentage Plan. This plan proposes to pay 52.34% of each allowed nonpriori…" at bounding box center [860, 253] width 836 height 16
click at [448, 354] on p "[o] Base Plan. This plan proposes to pay $14,603.12 to the trustee (plus any ta…" at bounding box center [860, 331] width 836 height 49
click at [717, 261] on p "[o] Percentage Plan. This plan proposes to pay 52.34% of each allowed nonpriori…" at bounding box center [860, 253] width 836 height 16
click at [684, 292] on u "$14,603.12" at bounding box center [703, 284] width 66 height 16
click at [692, 323] on u "$14,603.12" at bounding box center [711, 315] width 66 height 16
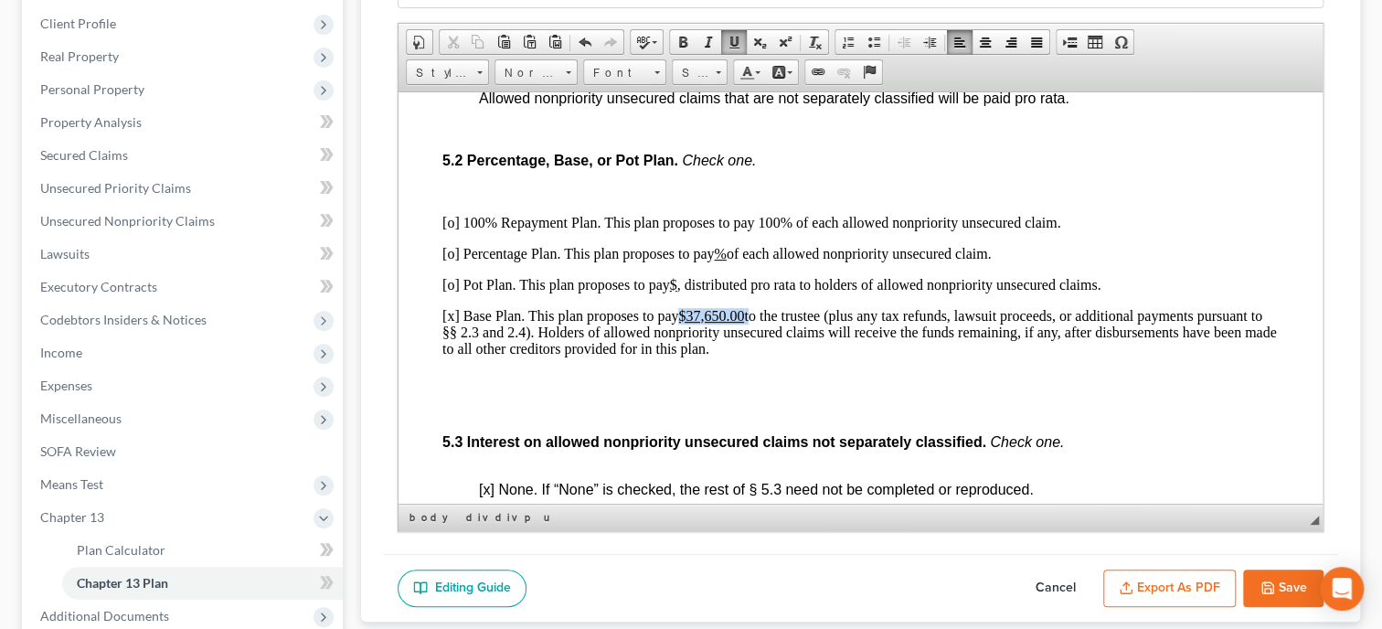
drag, startPoint x: 683, startPoint y: 355, endPoint x: 751, endPoint y: 350, distance: 68.7
click at [751, 350] on p "[x] Base Plan. This plan proposes to pay $37,650.00 to the trustee (plus any ta…" at bounding box center [860, 331] width 836 height 49
click at [678, 43] on span at bounding box center [682, 42] width 15 height 15
click at [649, 436] on div "Part 4: Treatment of Fees and Priority Claims 4.1 General. Trustee’s fees will …" at bounding box center [860, 635] width 836 height 3156
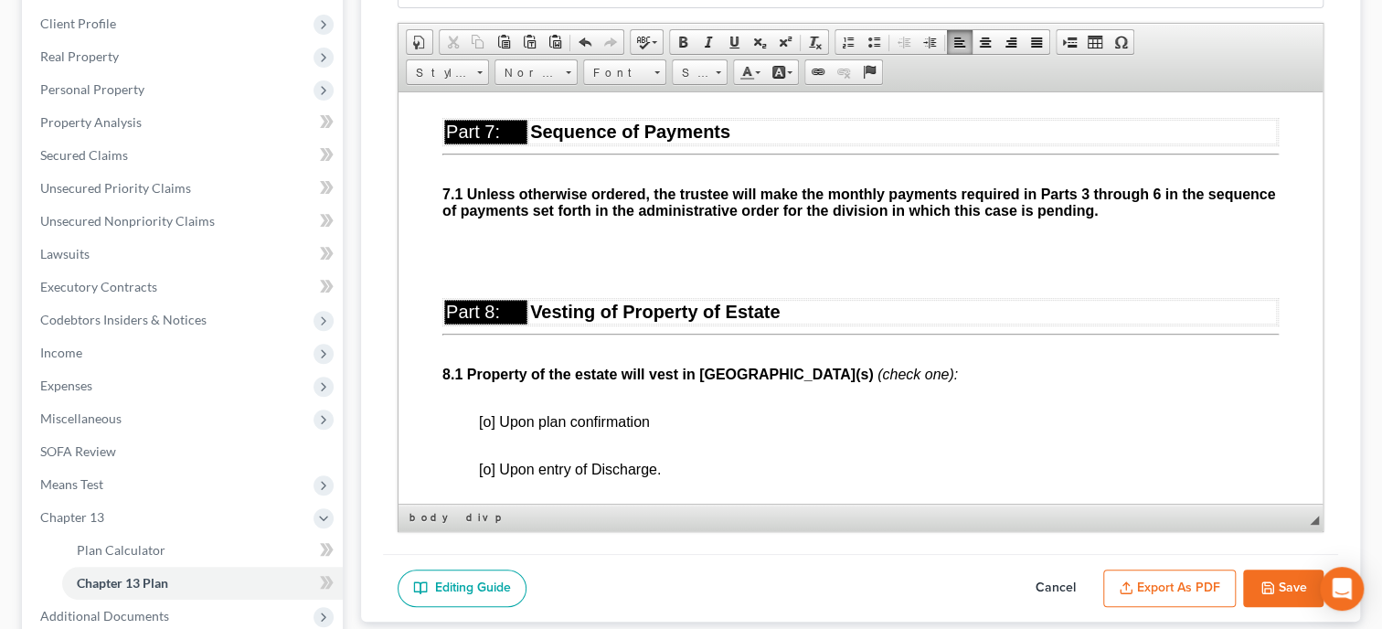
scroll to position [5643, 0]
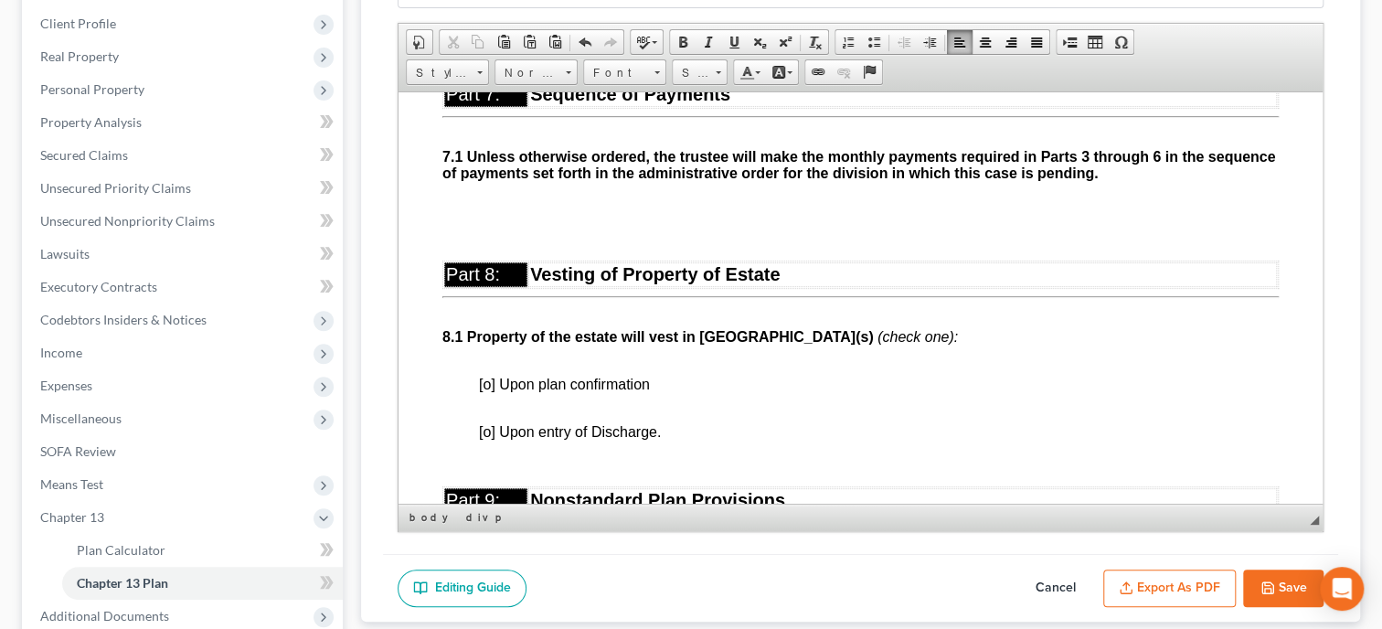
click at [484, 391] on span "[o] Upon plan confirmation" at bounding box center [564, 384] width 171 height 16
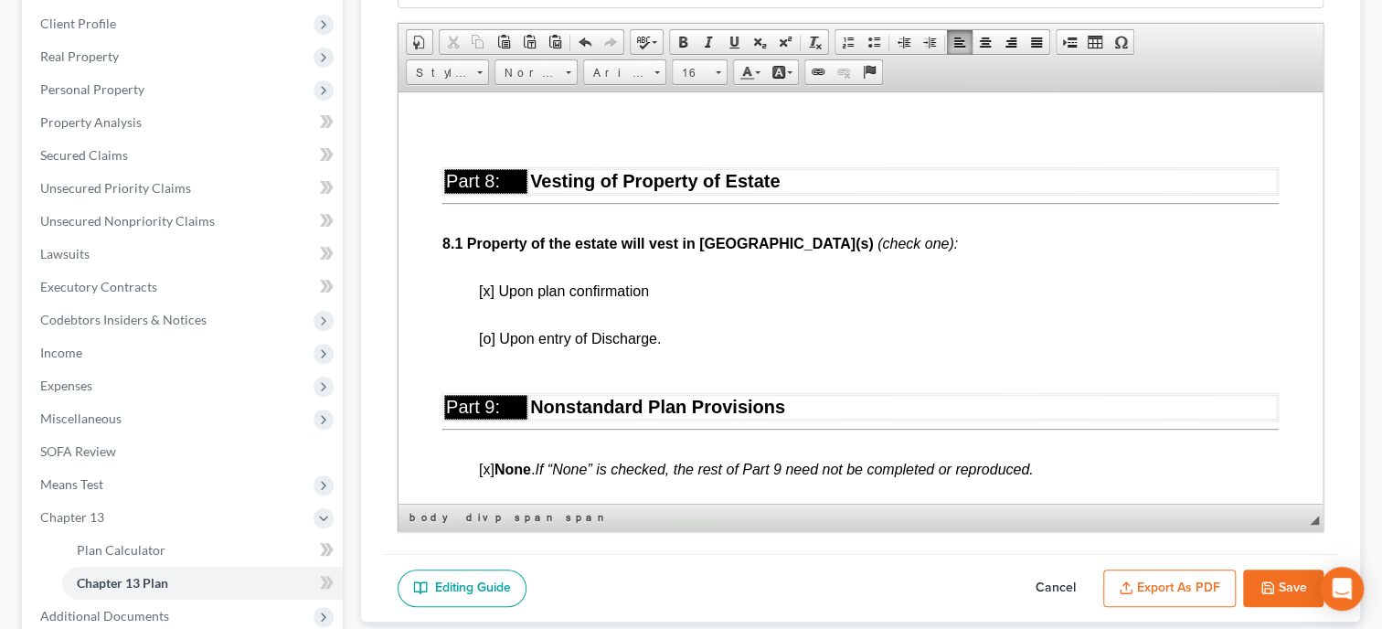
scroll to position [0, 0]
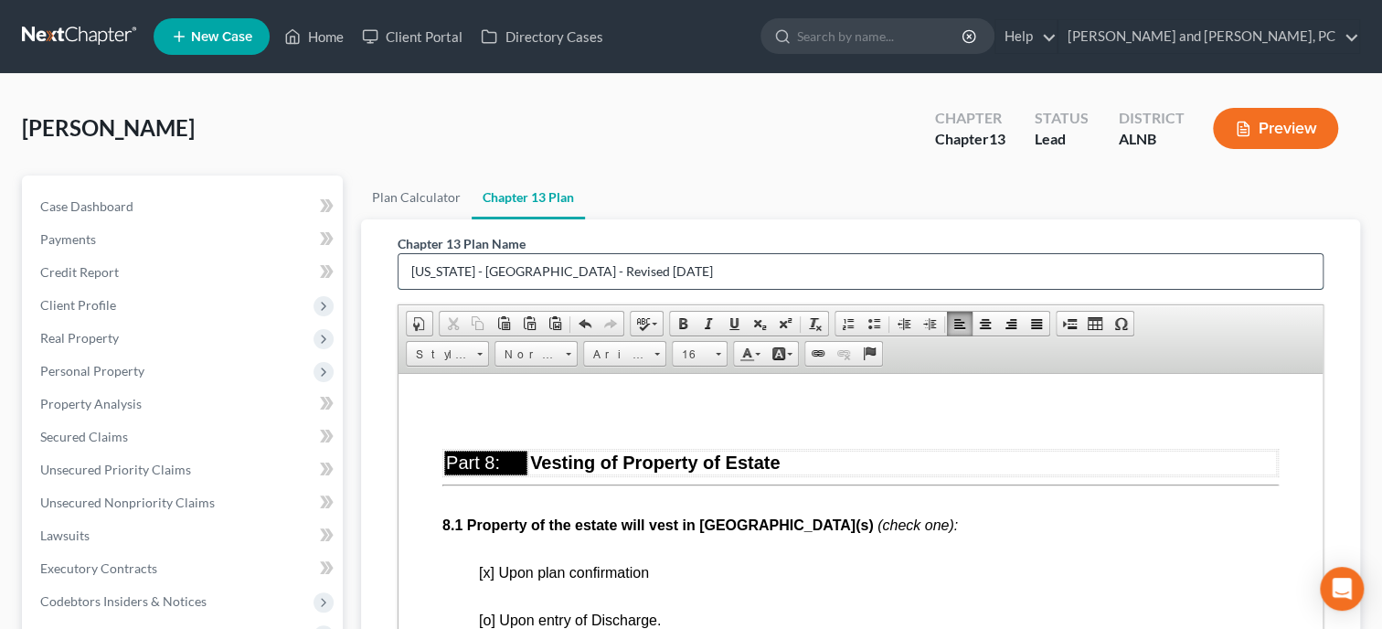
drag, startPoint x: 707, startPoint y: 260, endPoint x: 386, endPoint y: 312, distance: 324.9
click at [399, 289] on input "[US_STATE] - [GEOGRAPHIC_DATA] - Revised [DATE]" at bounding box center [861, 271] width 924 height 35
type input "Plan"
click at [765, 192] on ul "Plan Calculator Chapter 13 Plan" at bounding box center [860, 197] width 999 height 44
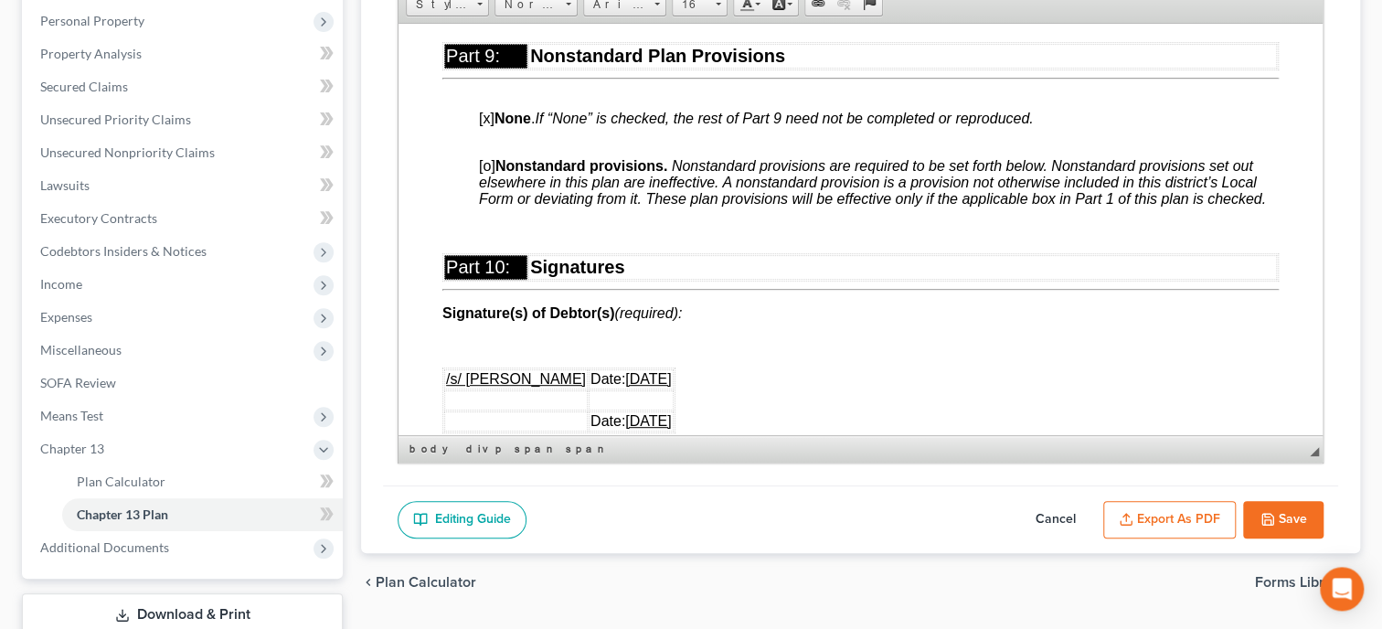
scroll to position [376, 0]
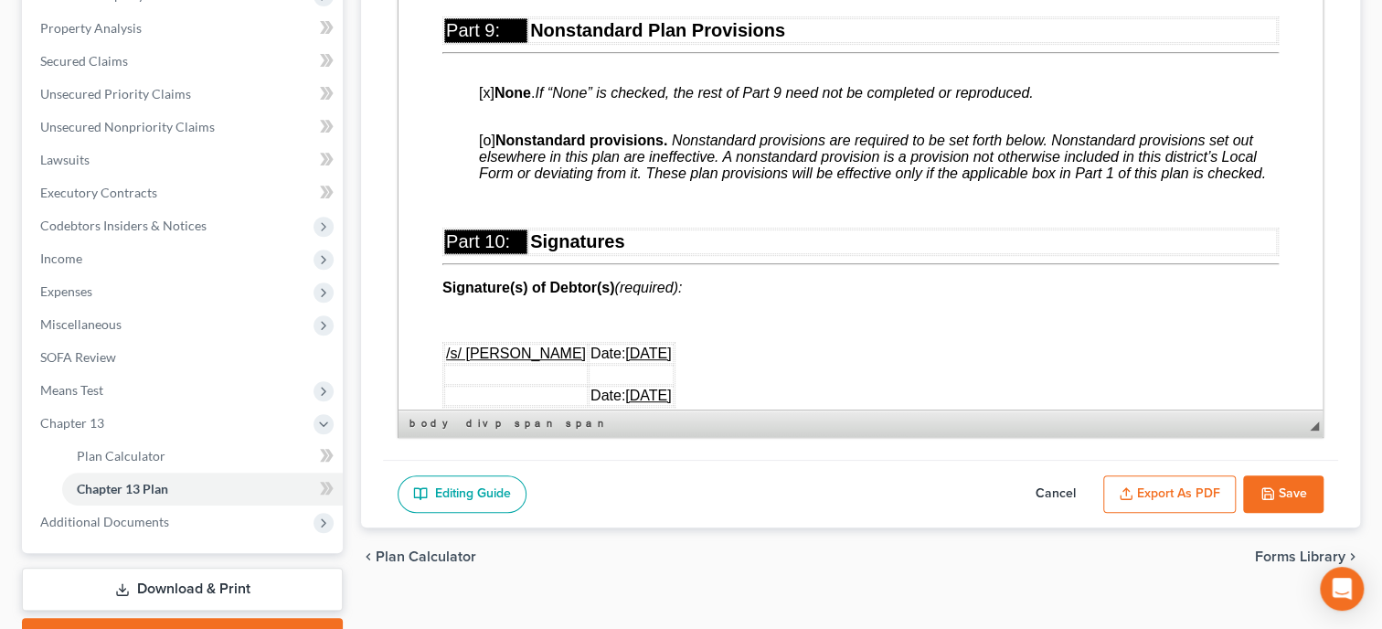
click at [1264, 501] on button "Save" at bounding box center [1283, 494] width 80 height 38
select select "0"
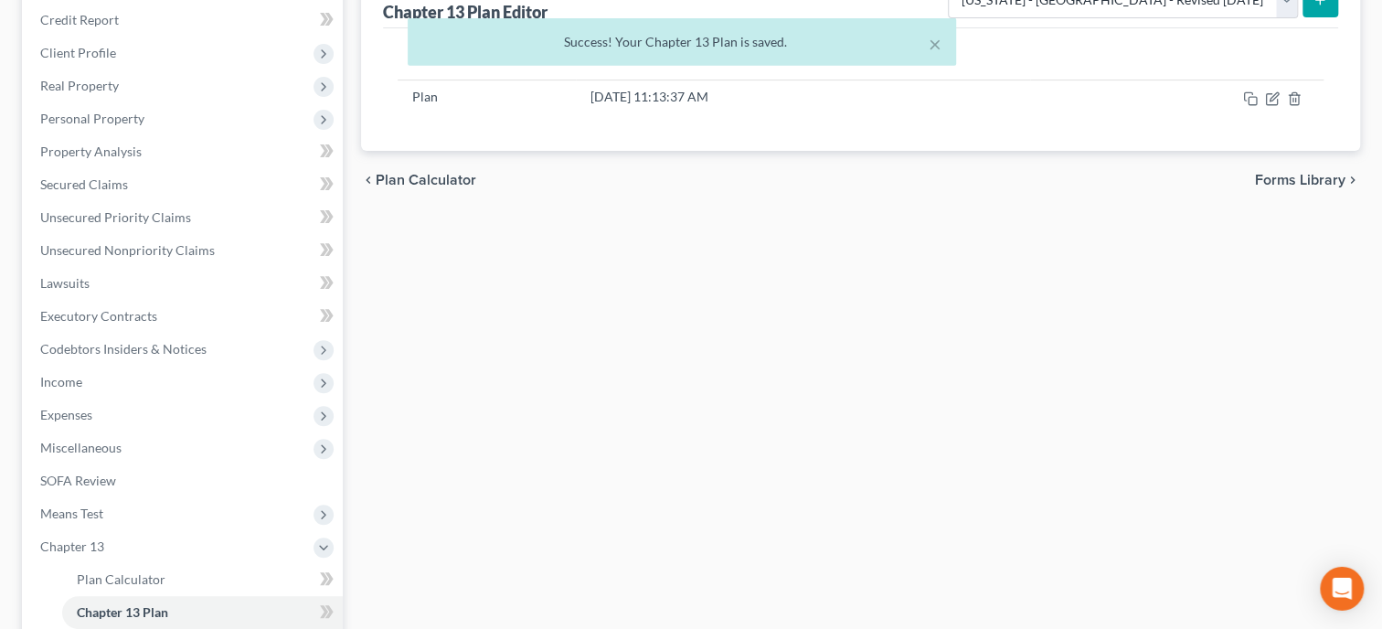
scroll to position [0, 0]
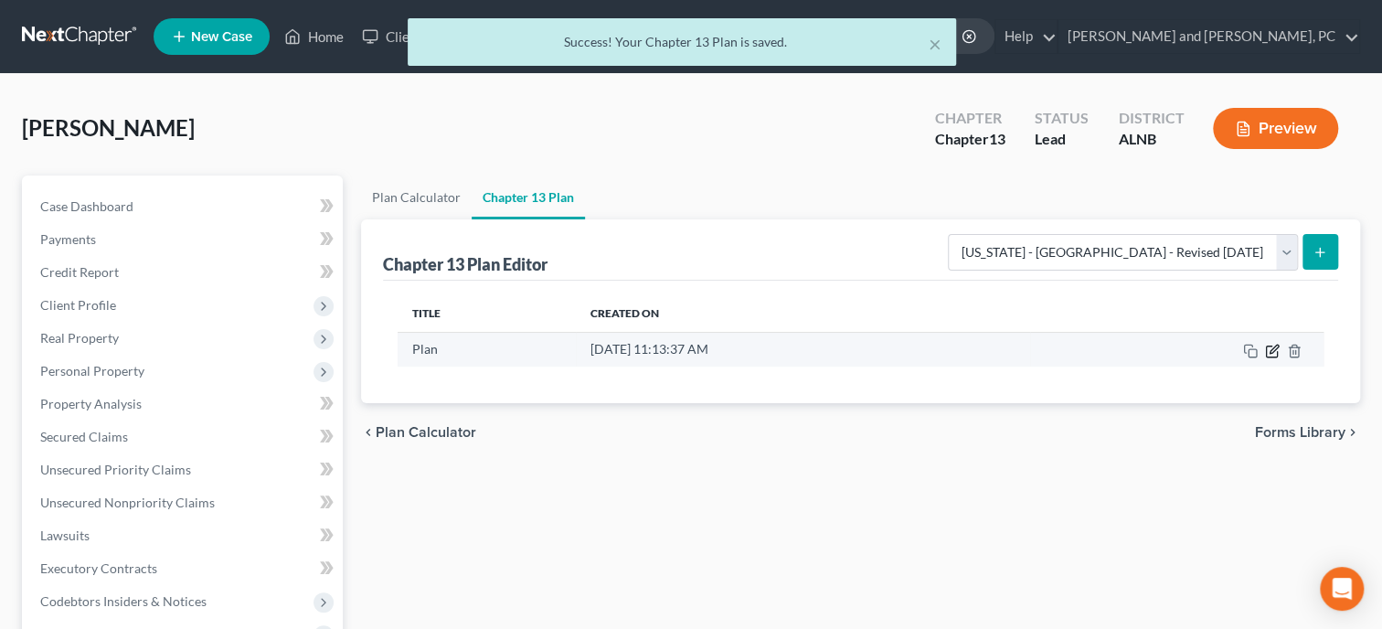
click at [1272, 348] on icon "button" at bounding box center [1274, 349] width 8 height 8
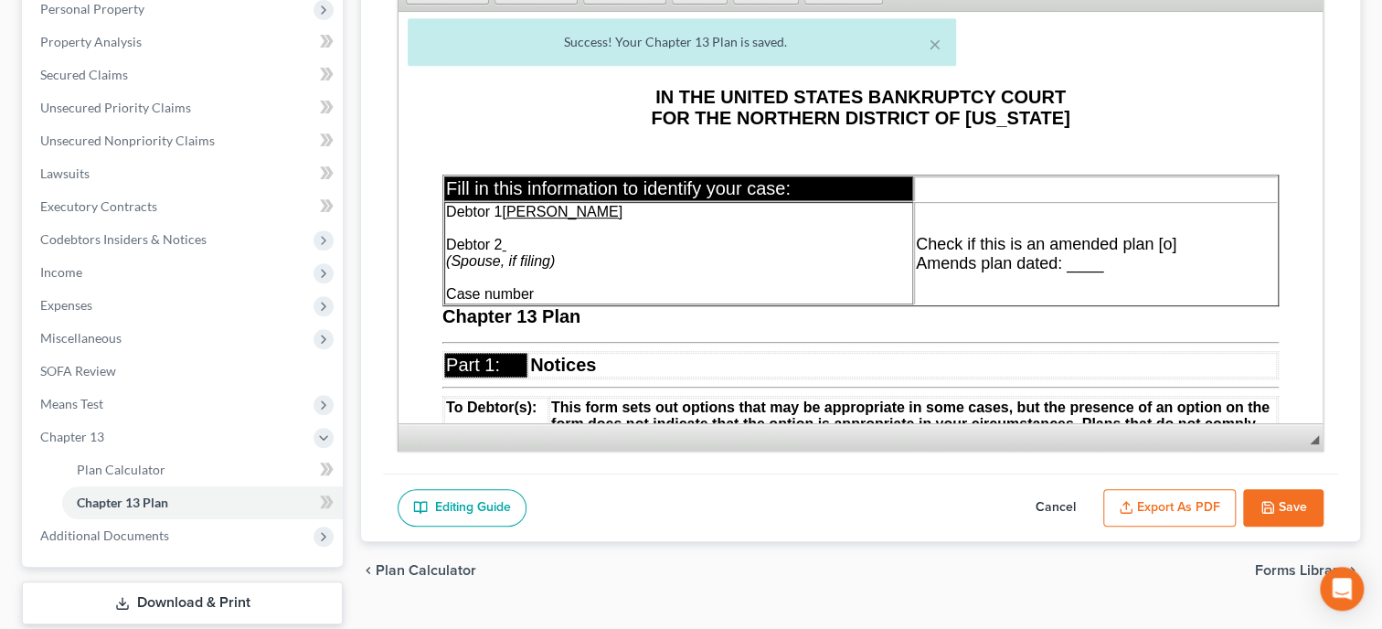
scroll to position [470, 0]
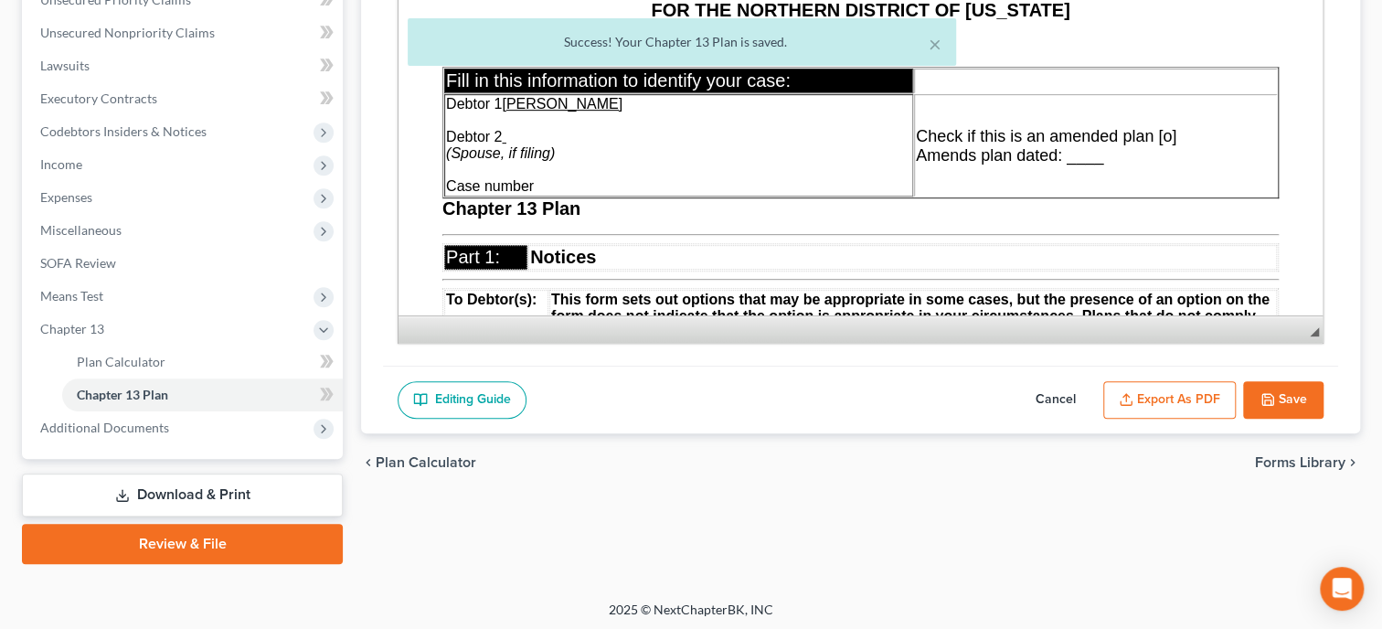
click at [1161, 401] on button "Export as PDF" at bounding box center [1169, 400] width 133 height 38
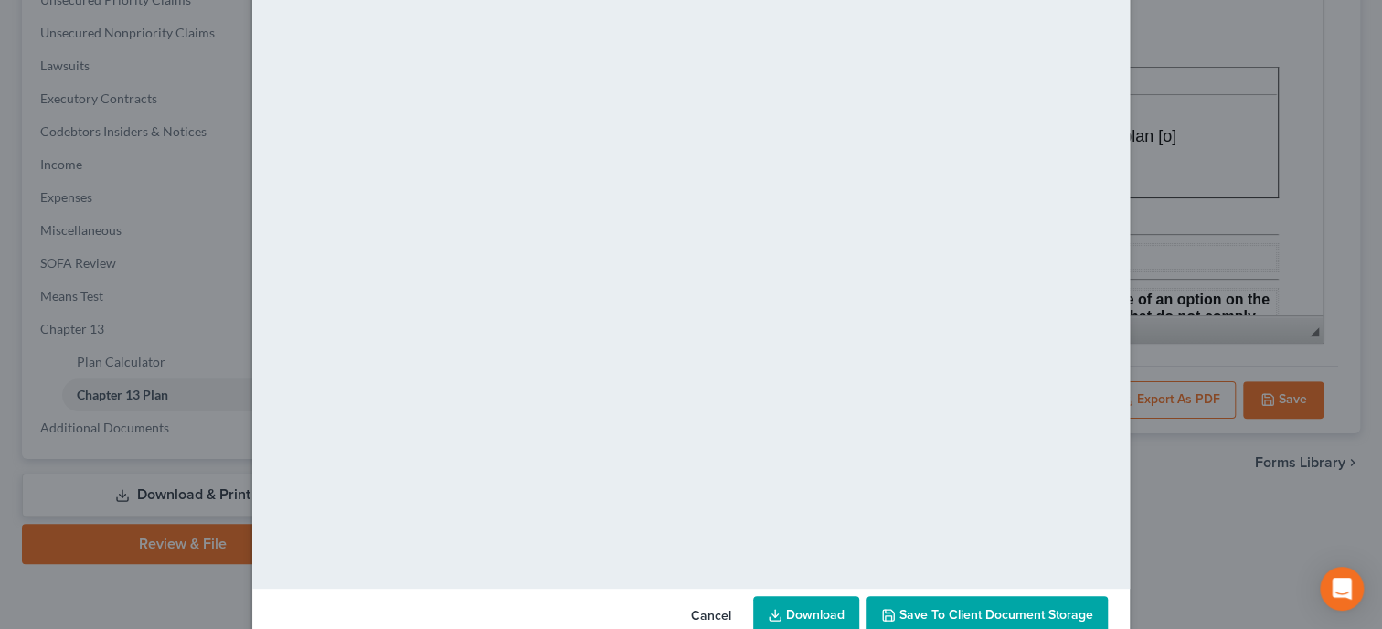
scroll to position [135, 0]
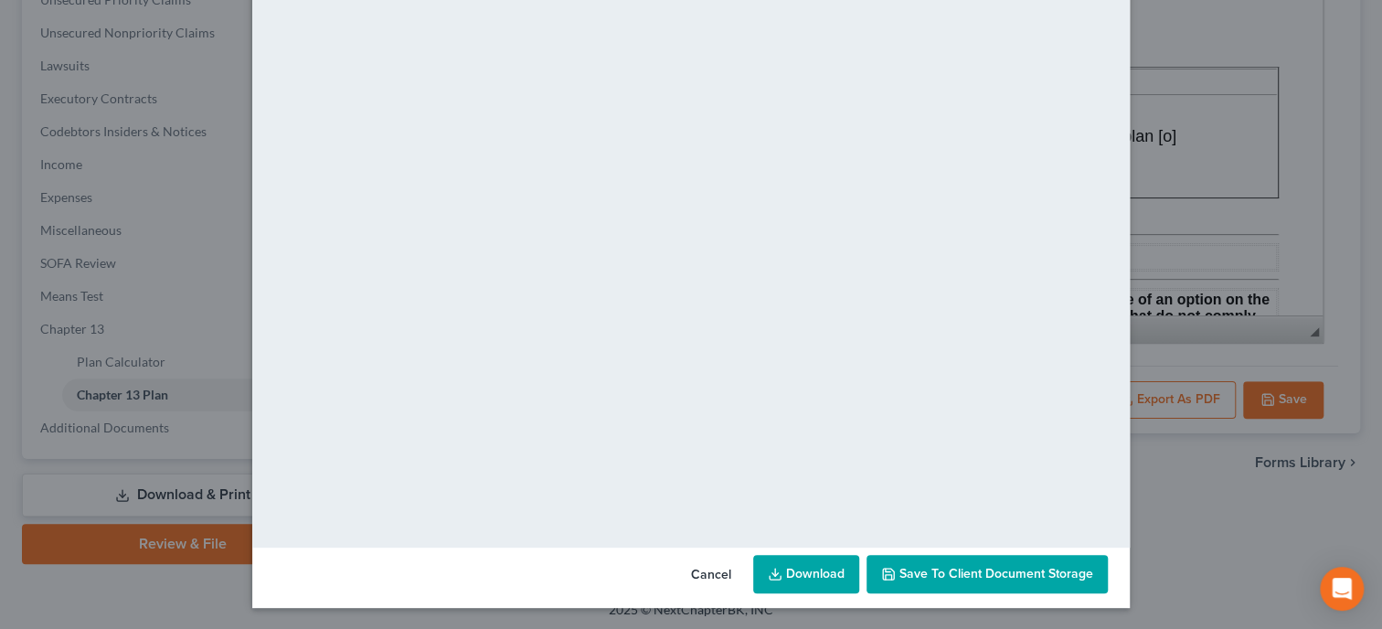
click at [1020, 564] on button "Save to Client Document Storage" at bounding box center [986, 574] width 241 height 38
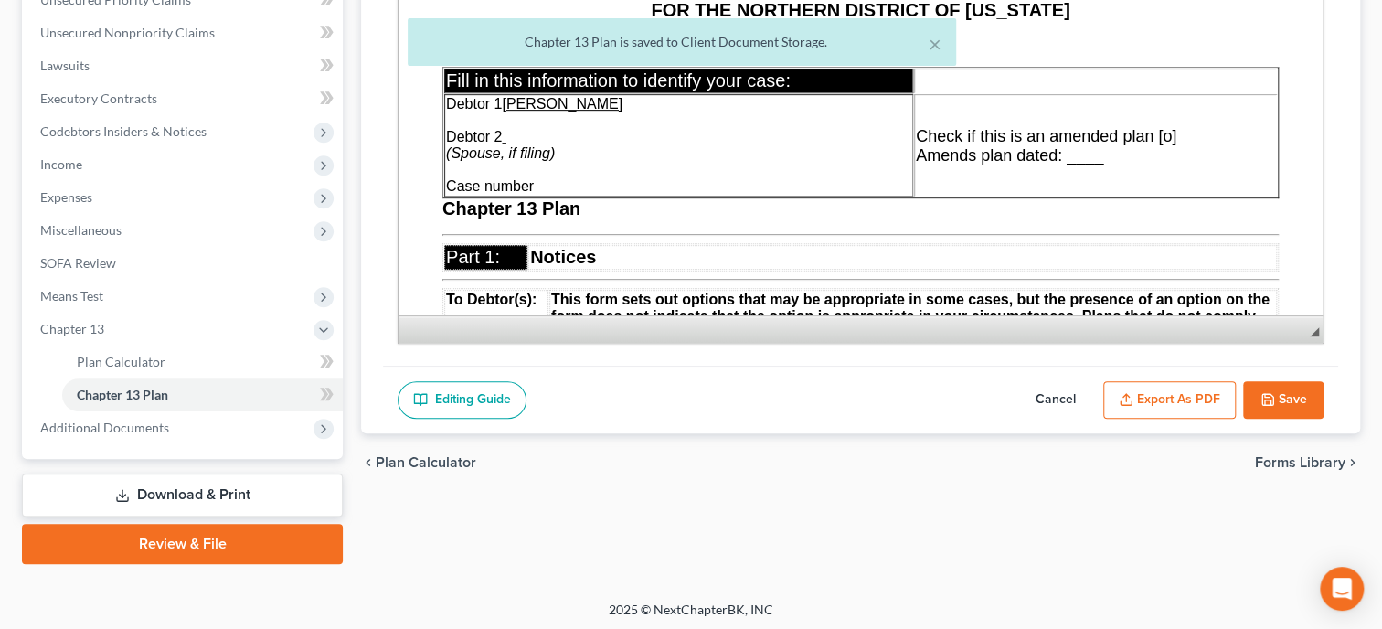
click at [1181, 393] on button "Export as PDF" at bounding box center [1169, 400] width 133 height 38
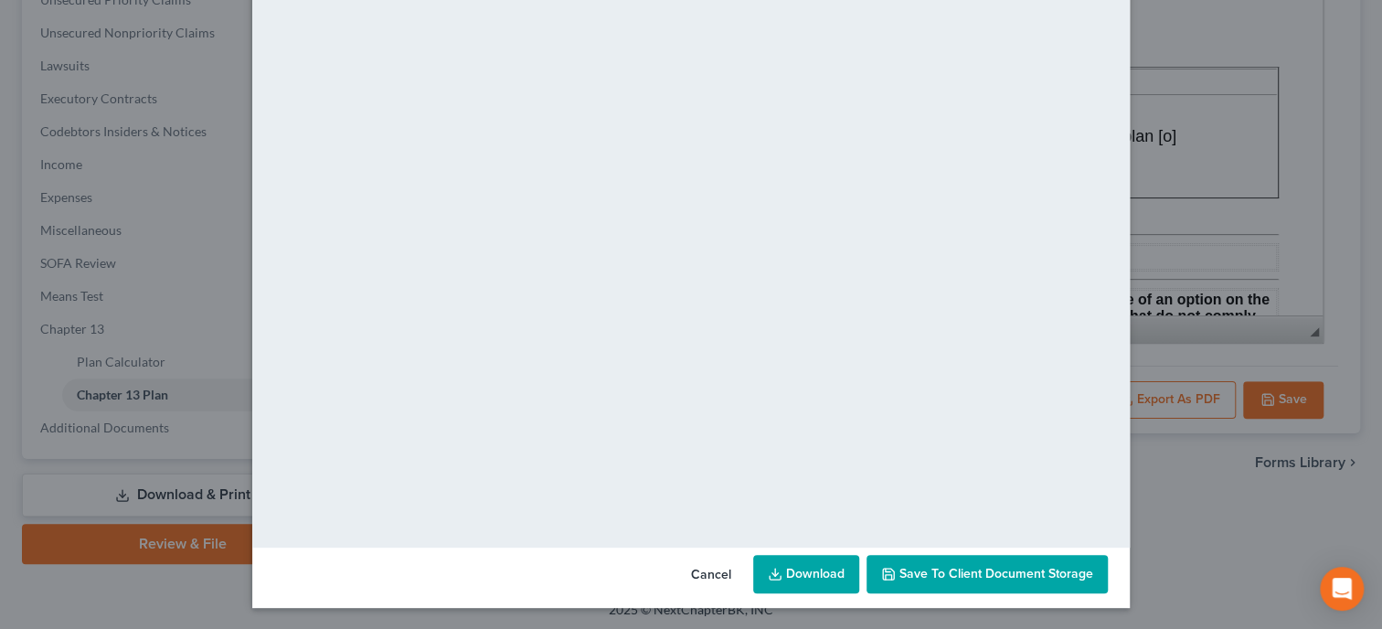
click at [837, 569] on link "Download" at bounding box center [806, 574] width 106 height 38
click at [709, 579] on button "Cancel" at bounding box center [710, 575] width 69 height 37
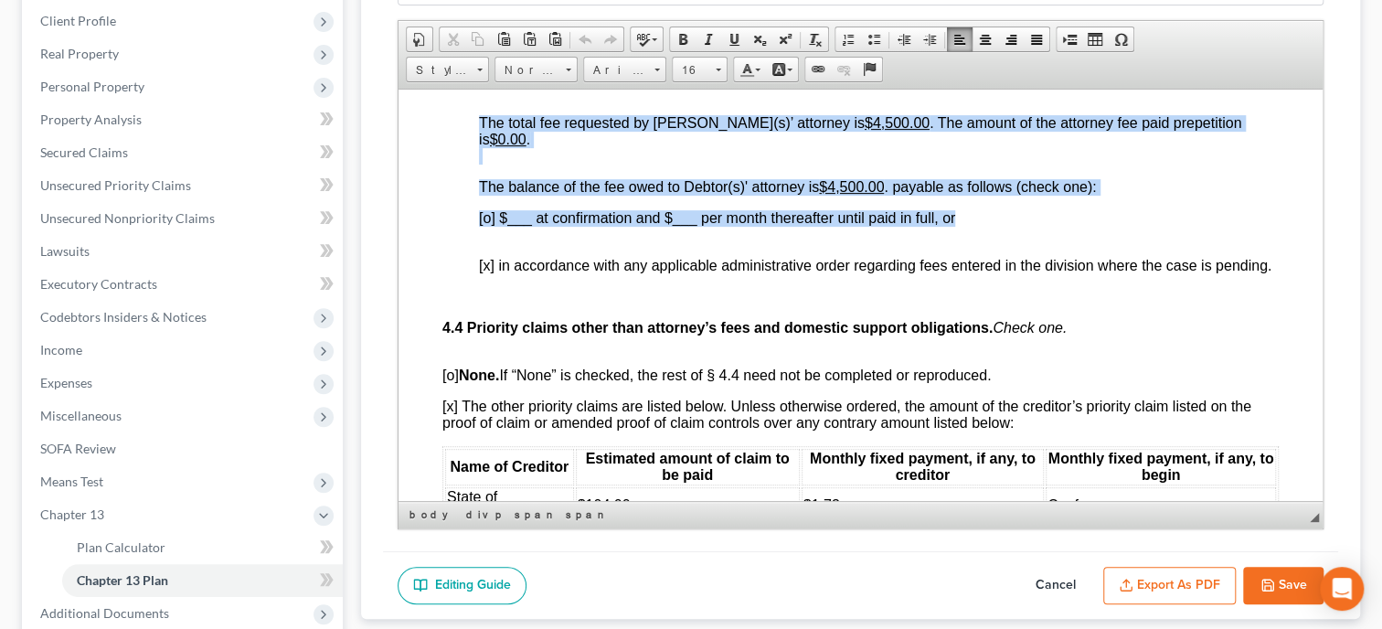
scroll to position [3949, 0]
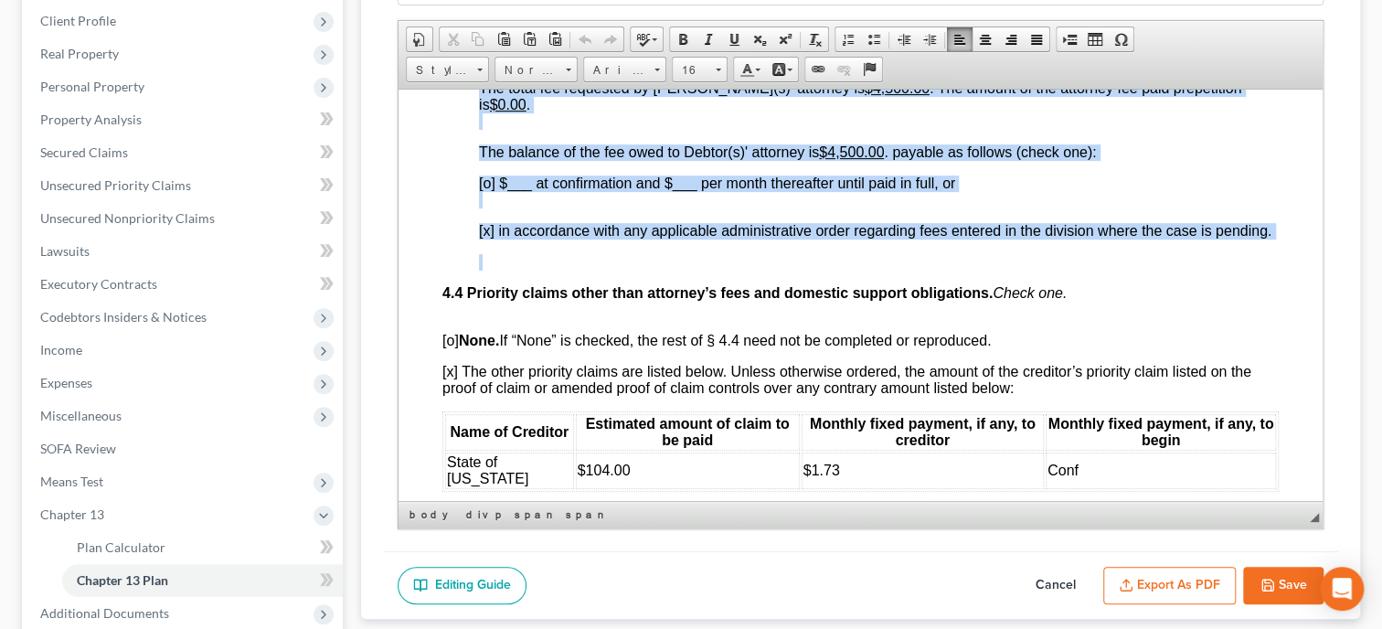
drag, startPoint x: 463, startPoint y: 221, endPoint x: 1005, endPoint y: 309, distance: 549.1
click at [605, 60] on span "Arial" at bounding box center [616, 70] width 64 height 24
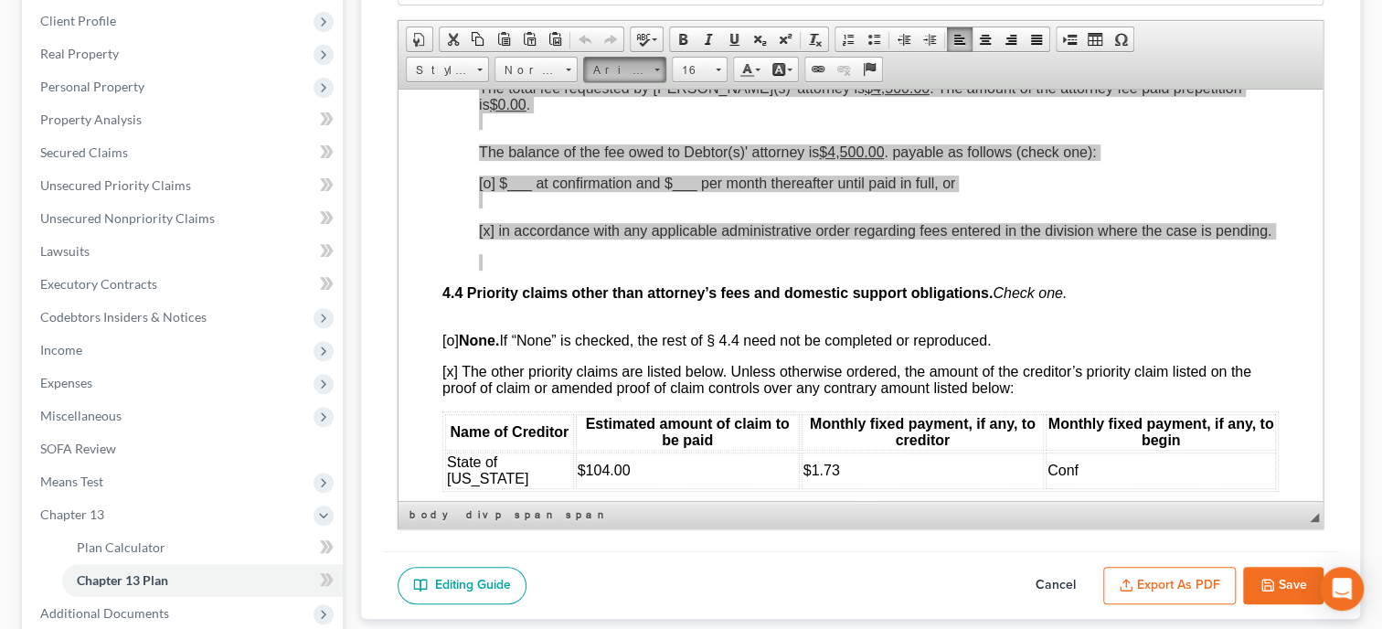
scroll to position [0, 0]
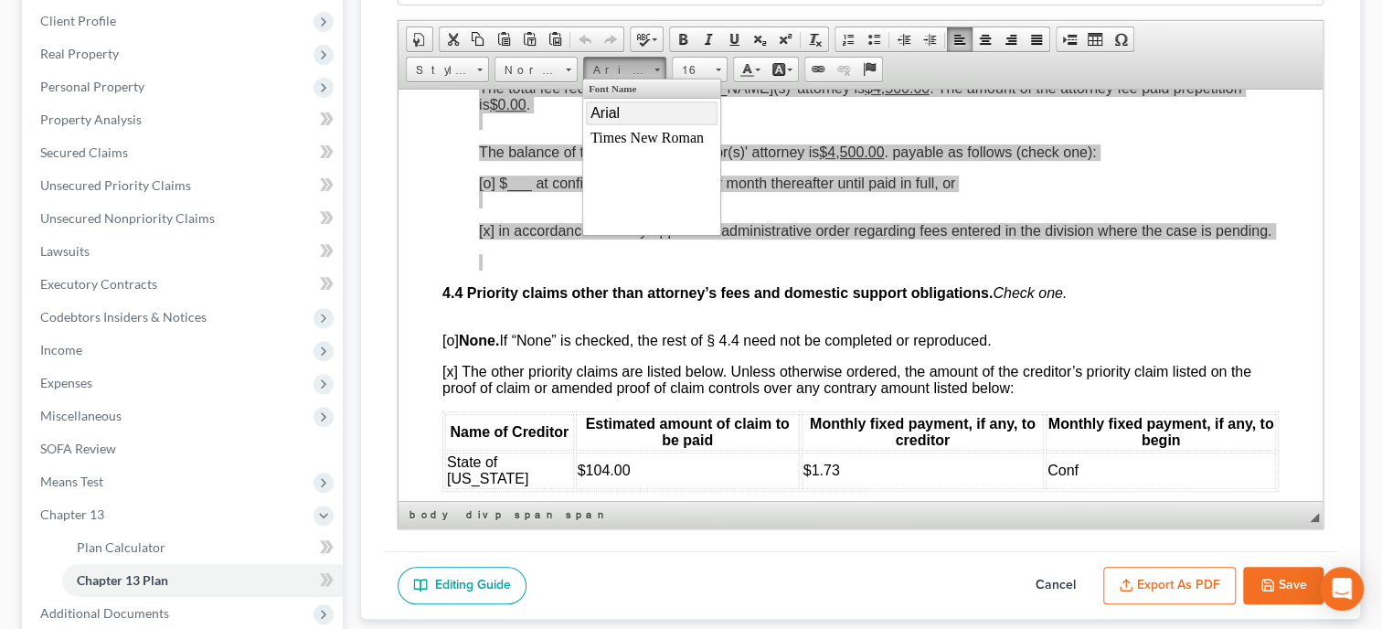
click at [606, 108] on span "Arial" at bounding box center [604, 113] width 29 height 16
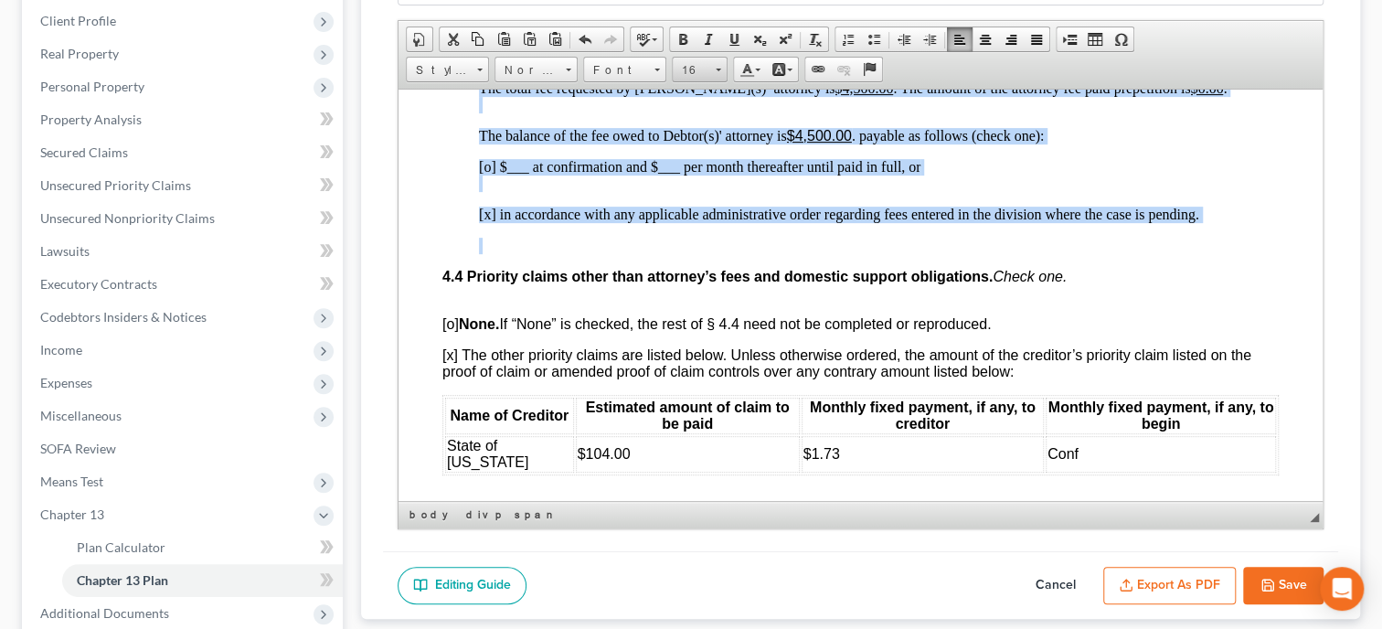
click at [685, 66] on span "16" at bounding box center [691, 70] width 37 height 24
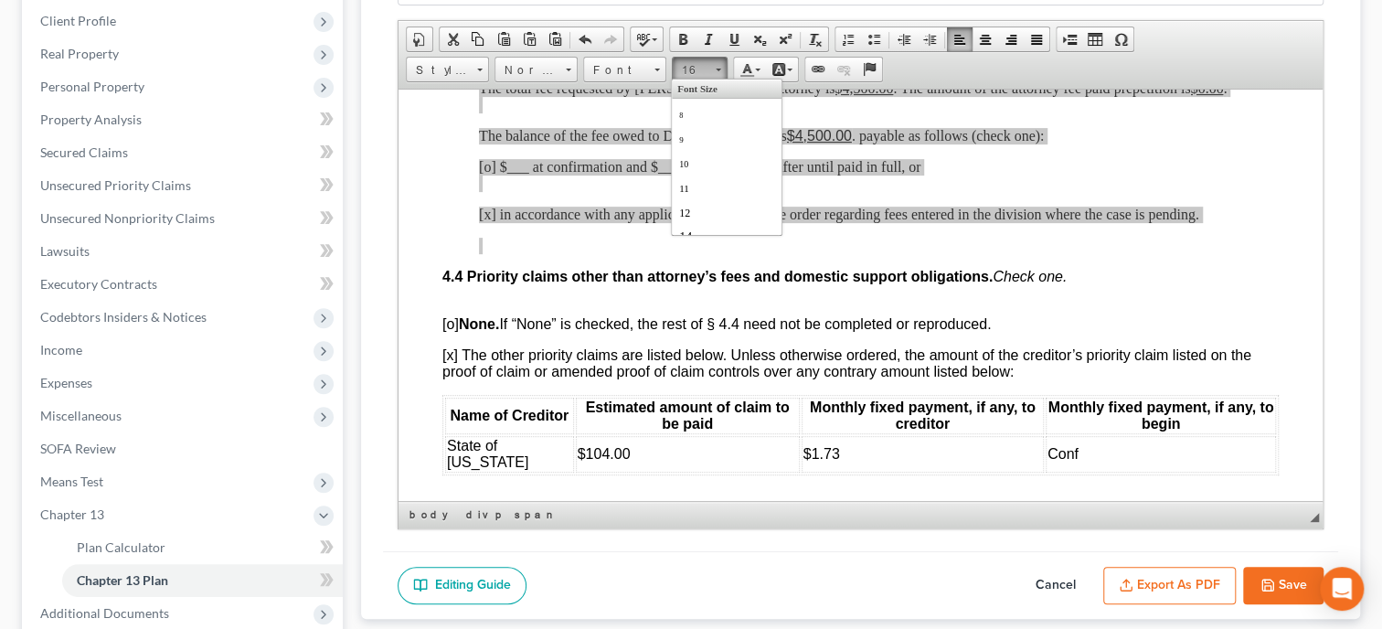
scroll to position [102, 0]
click at [693, 148] on link "16" at bounding box center [726, 159] width 104 height 24
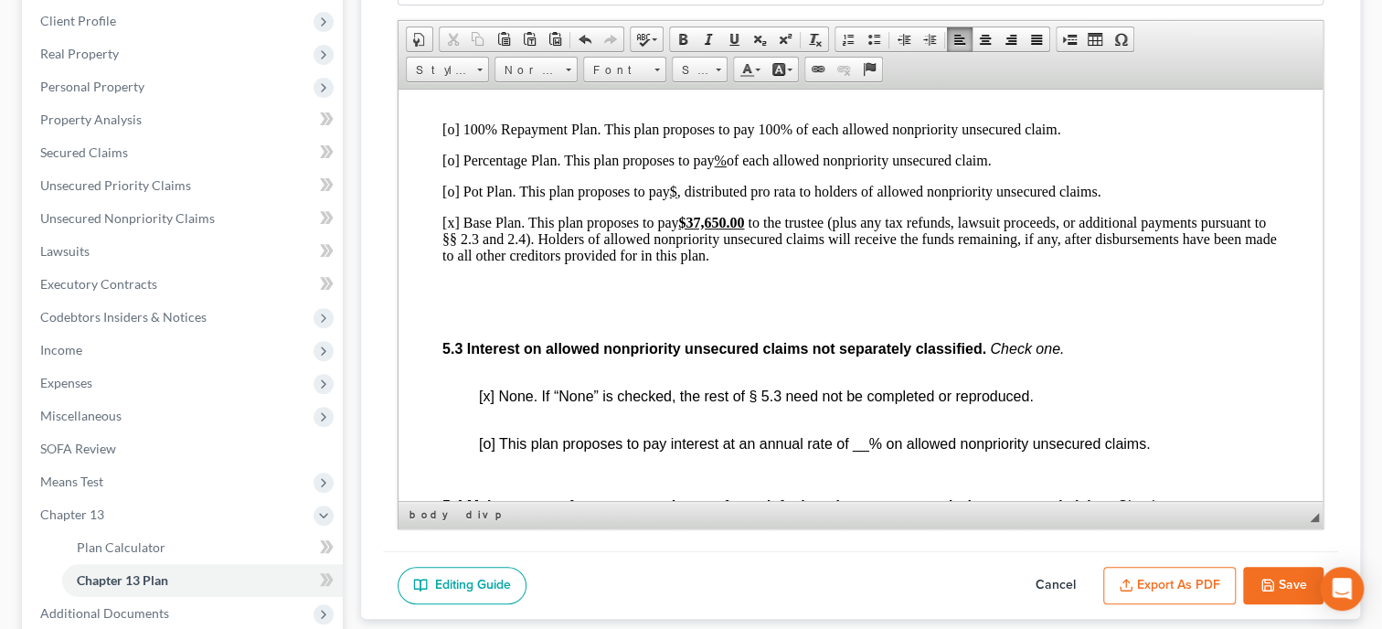
scroll to position [4703, 0]
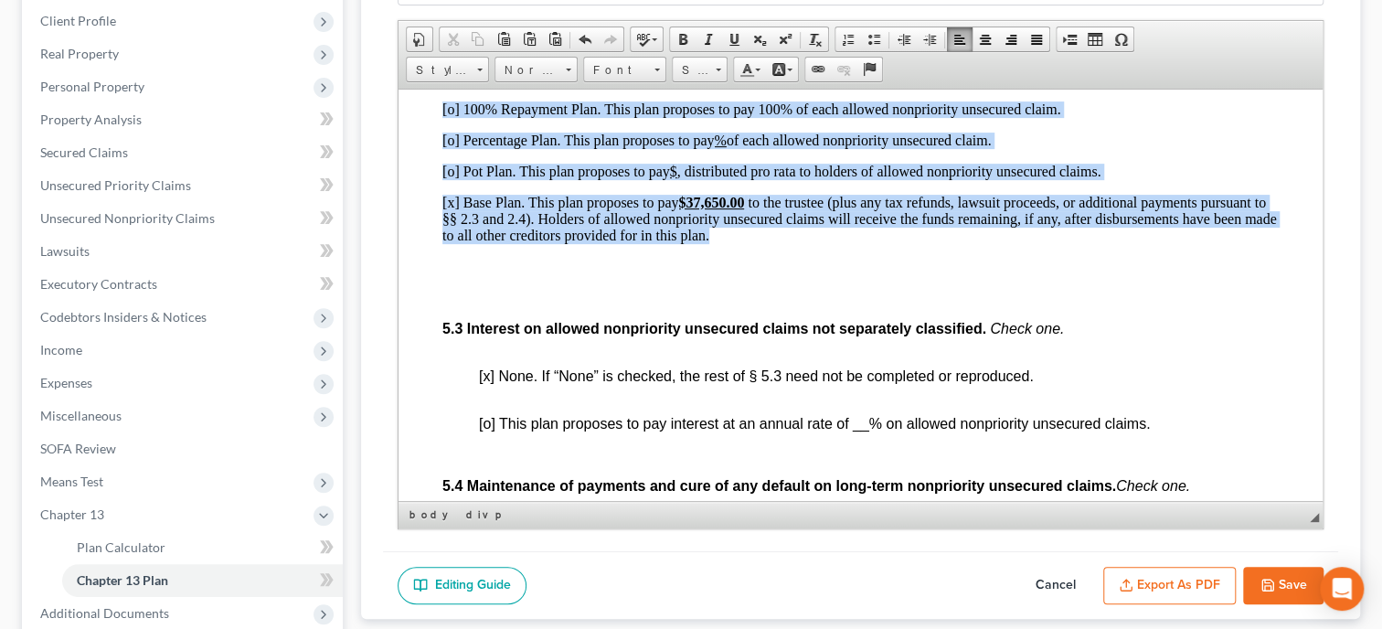
drag, startPoint x: 428, startPoint y: 160, endPoint x: 1145, endPoint y: 288, distance: 728.8
click at [631, 69] on span "Font" at bounding box center [616, 70] width 64 height 24
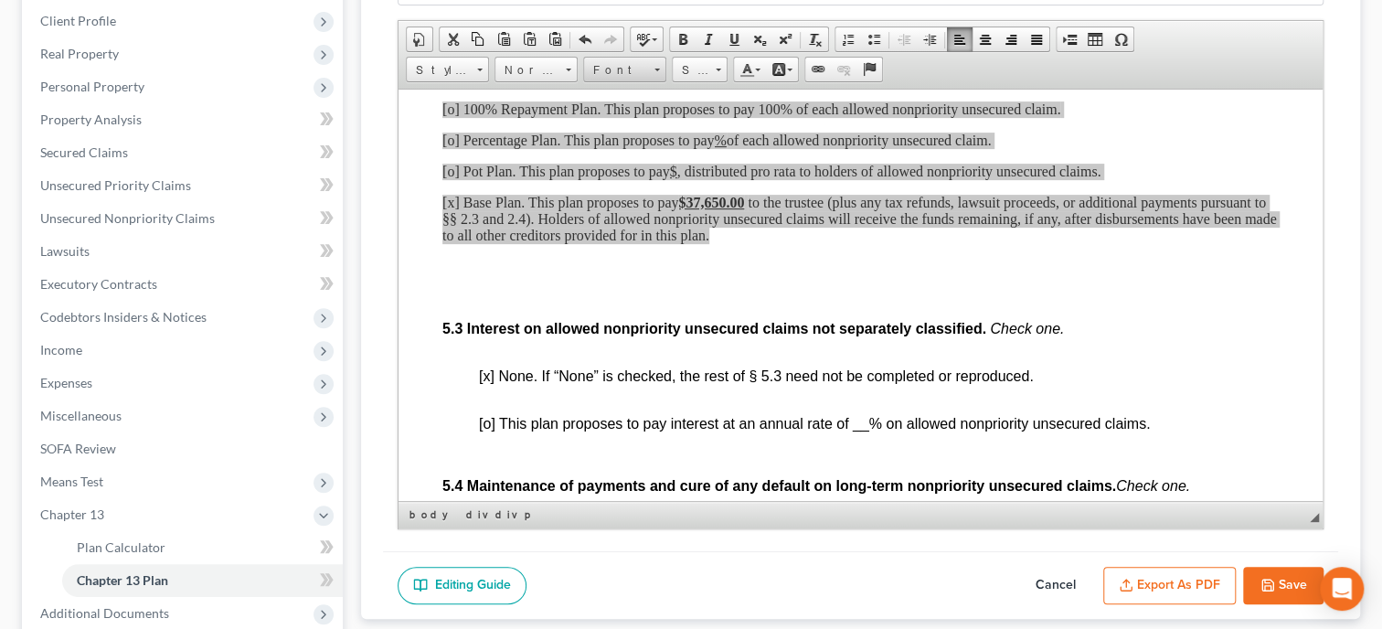
scroll to position [0, 0]
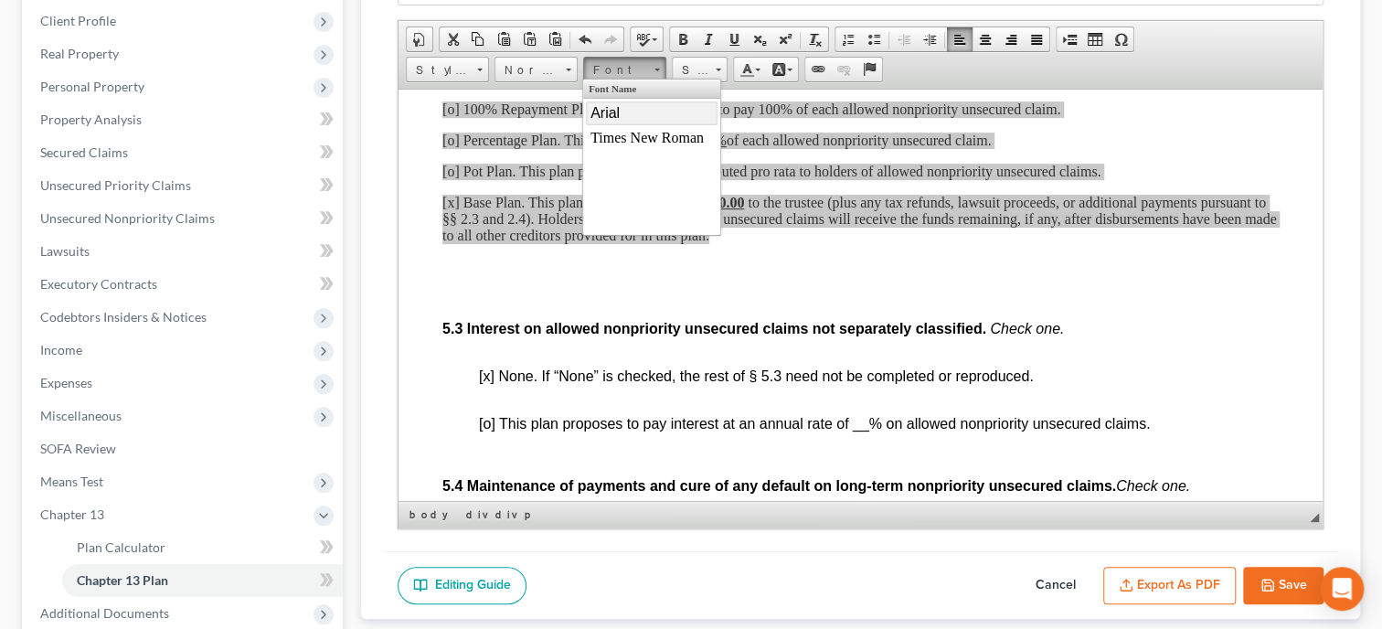
click at [631, 109] on link "Arial" at bounding box center [652, 113] width 132 height 24
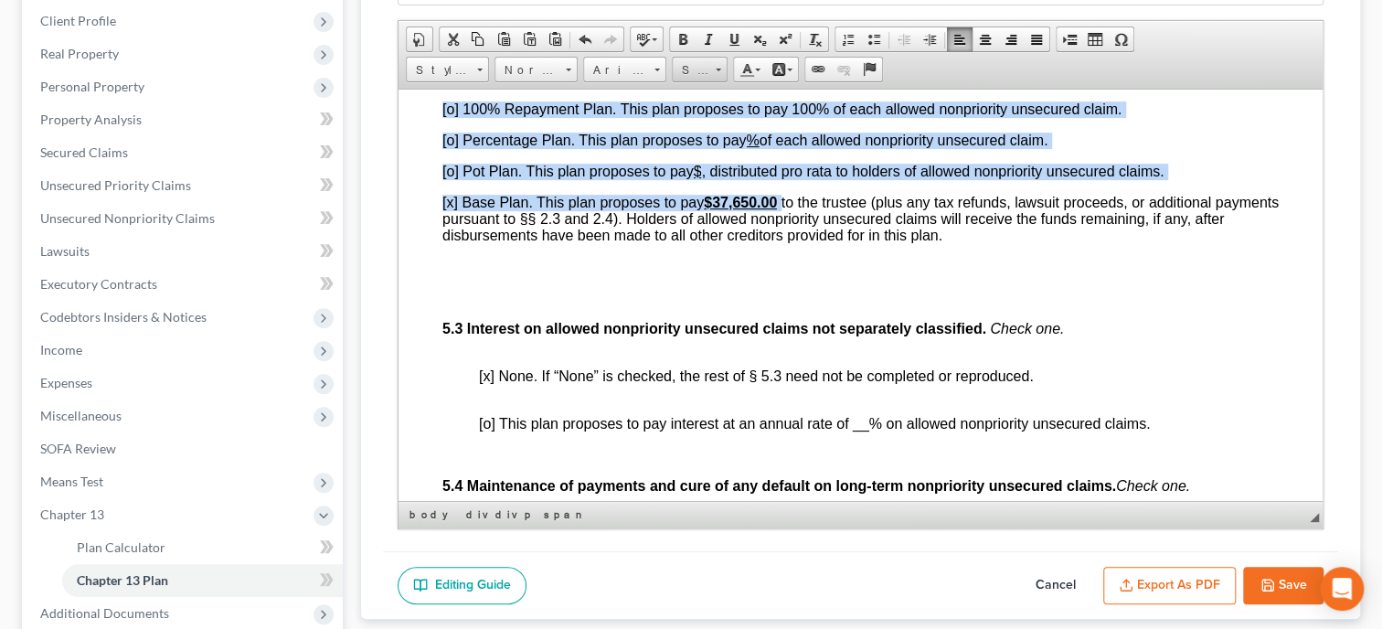
click at [687, 71] on span "Size" at bounding box center [691, 70] width 37 height 24
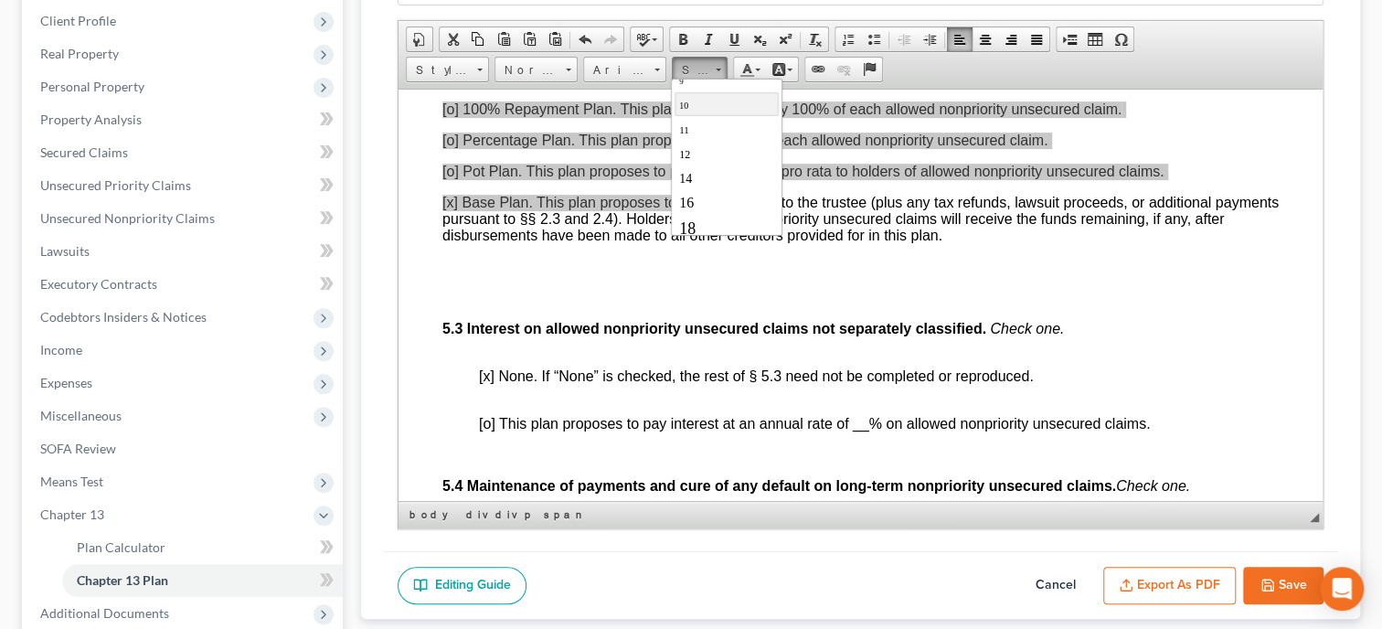
scroll to position [93, 0]
click at [700, 158] on link "16" at bounding box center [726, 168] width 104 height 24
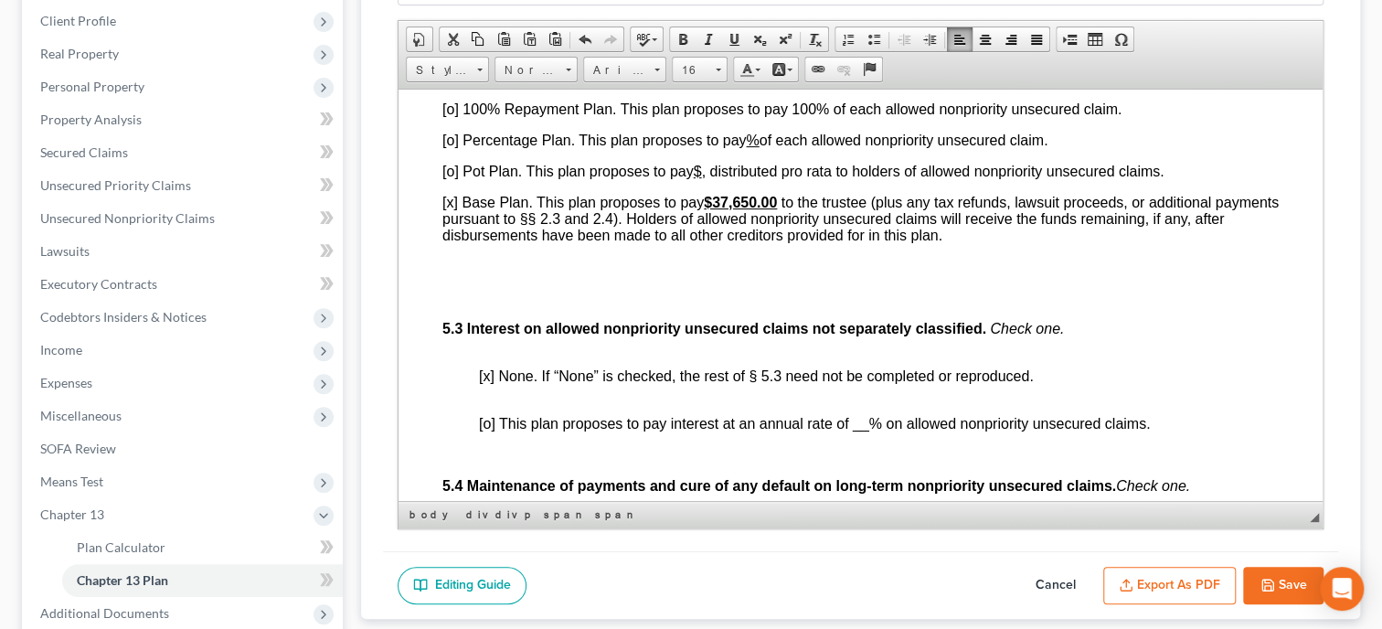
click at [848, 344] on div "Part 4: Treatment of Fees and Priority Claims 4.1 General. Trustee’s fees will …" at bounding box center [860, 530] width 836 height 3140
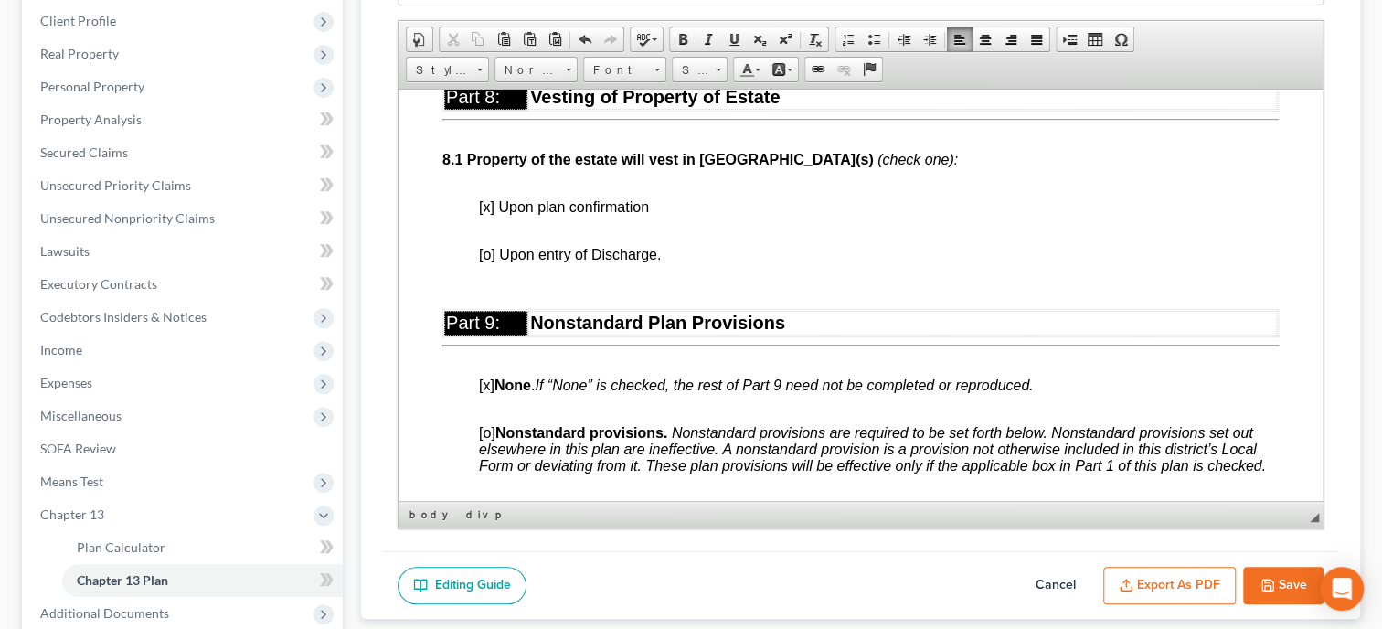
scroll to position [5830, 0]
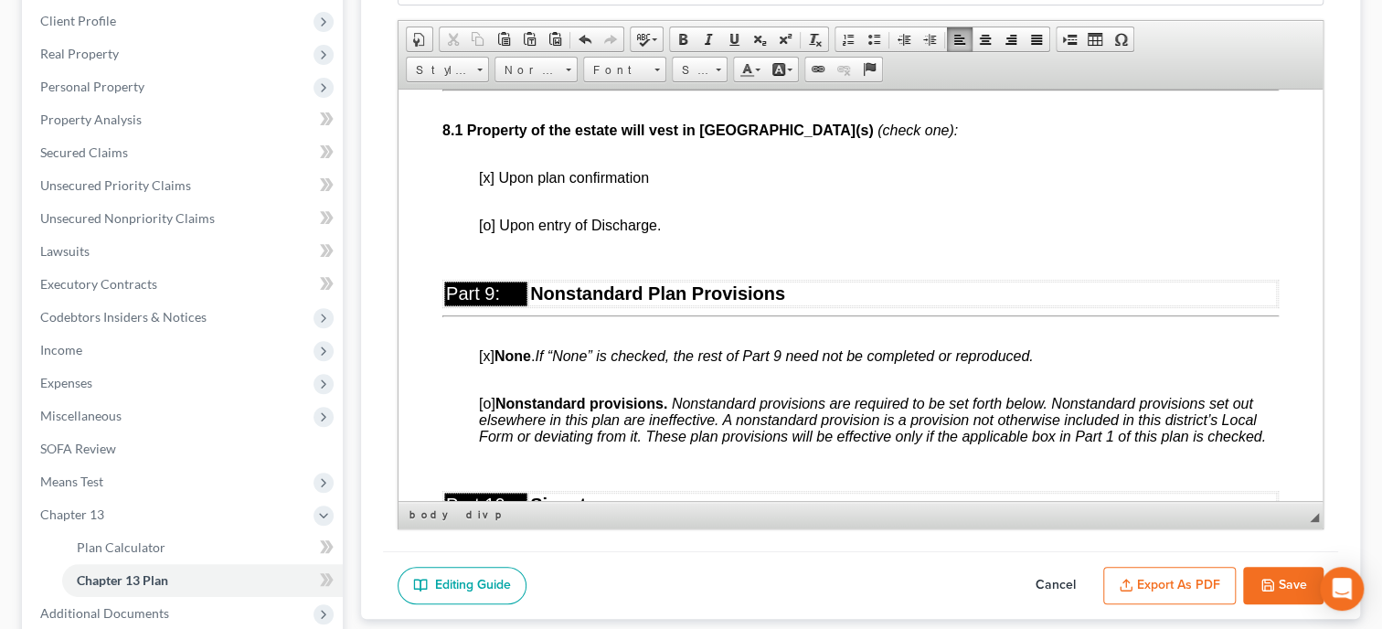
click at [1267, 579] on polyline "button" at bounding box center [1266, 580] width 5 height 3
select select "0"
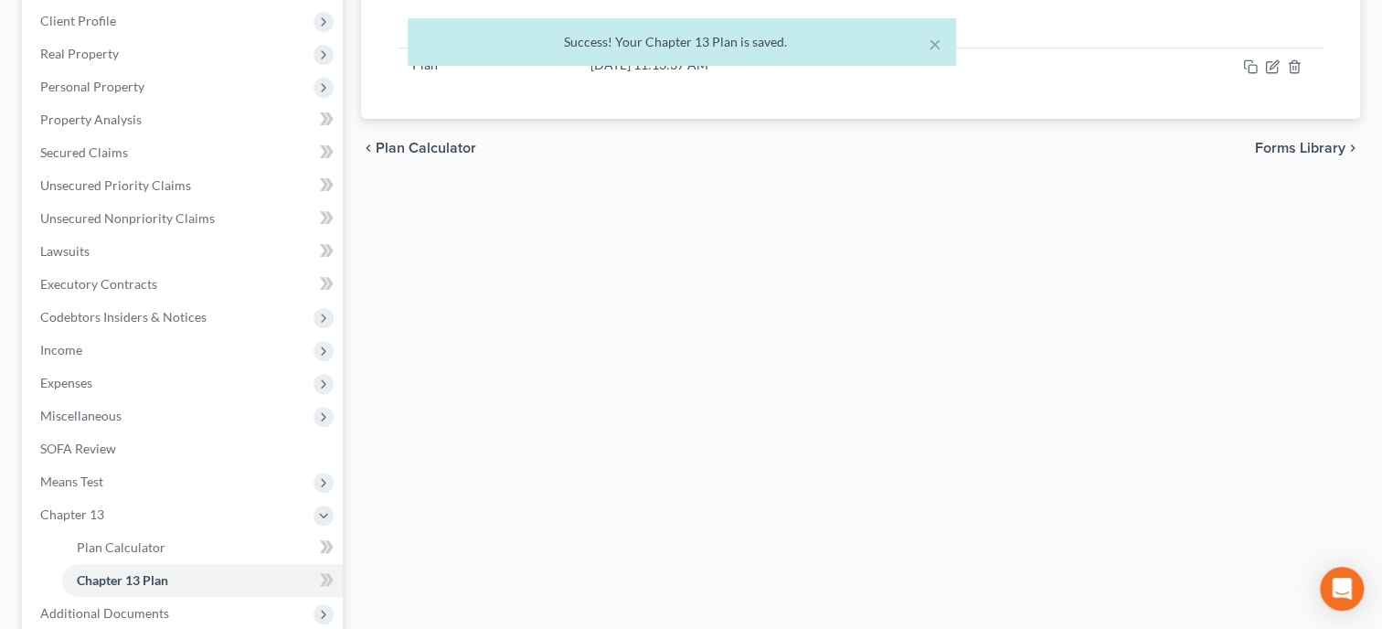
click at [1271, 68] on div "× Success! Your Chapter 13 Plan is saved." at bounding box center [682, 46] width 1382 height 57
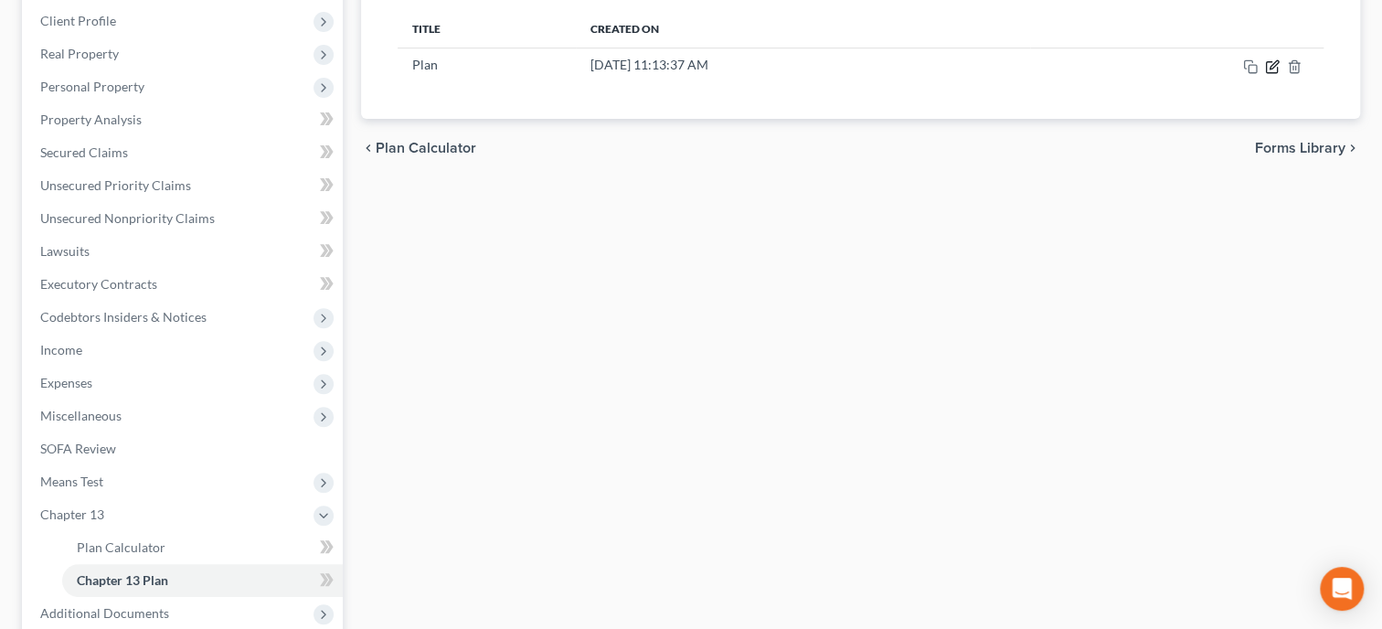
click at [1271, 68] on icon "button" at bounding box center [1274, 64] width 8 height 8
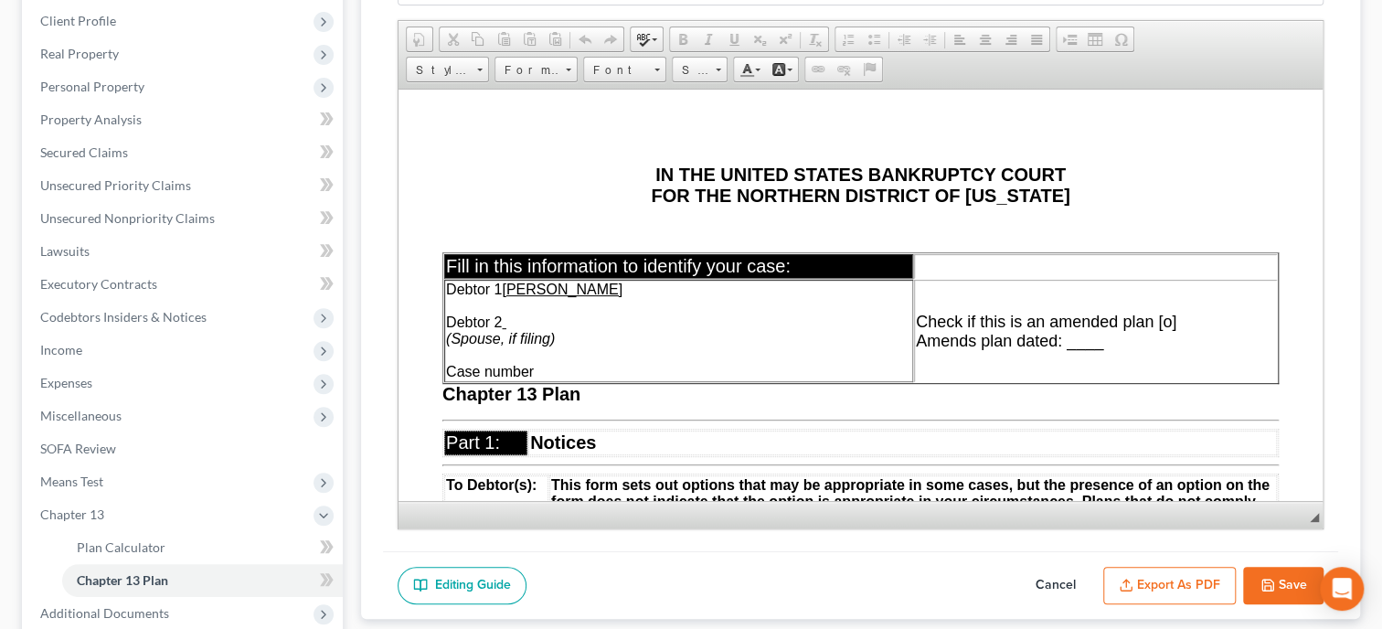
scroll to position [0, 0]
click at [1159, 574] on button "Export as PDF" at bounding box center [1169, 586] width 133 height 38
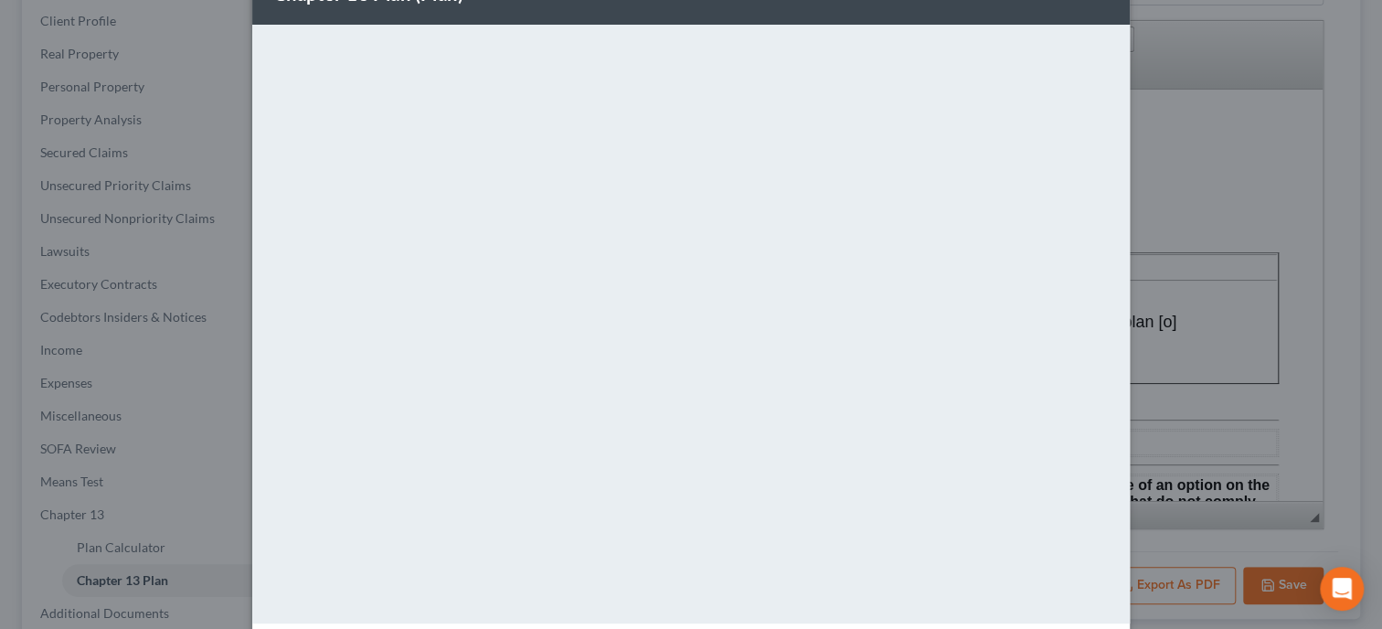
scroll to position [135, 0]
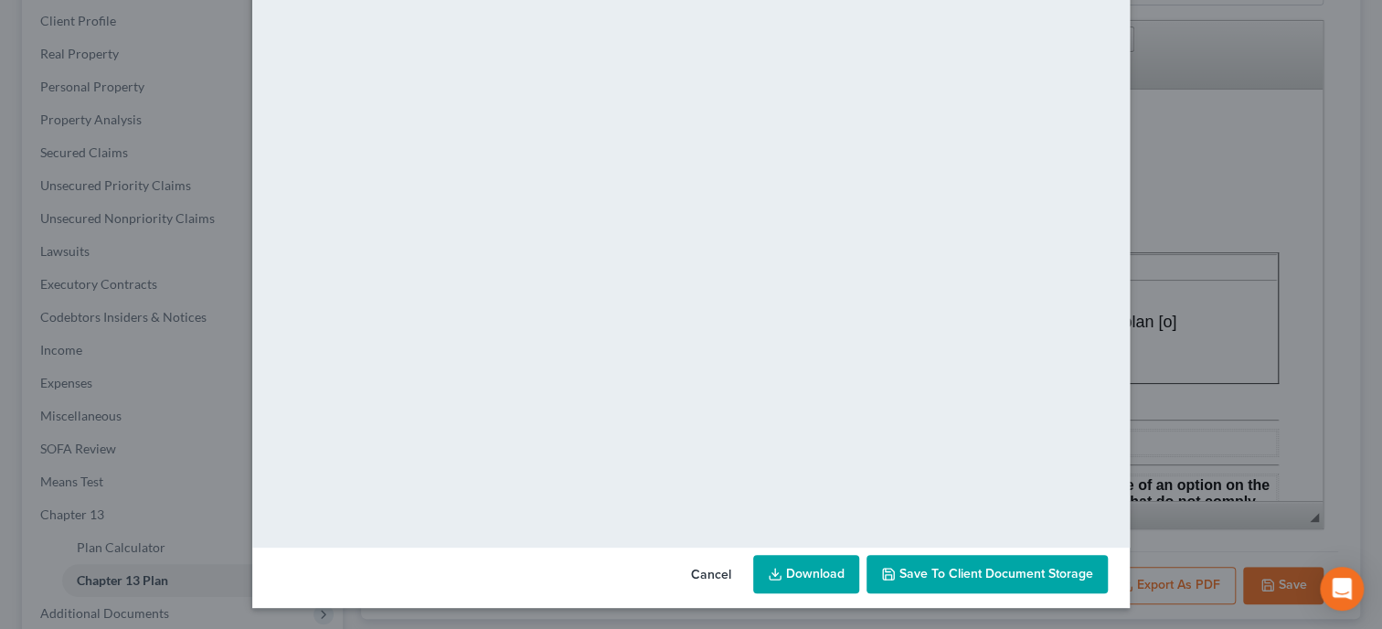
click at [830, 576] on link "Download" at bounding box center [806, 574] width 106 height 38
click at [716, 564] on button "Cancel" at bounding box center [710, 575] width 69 height 37
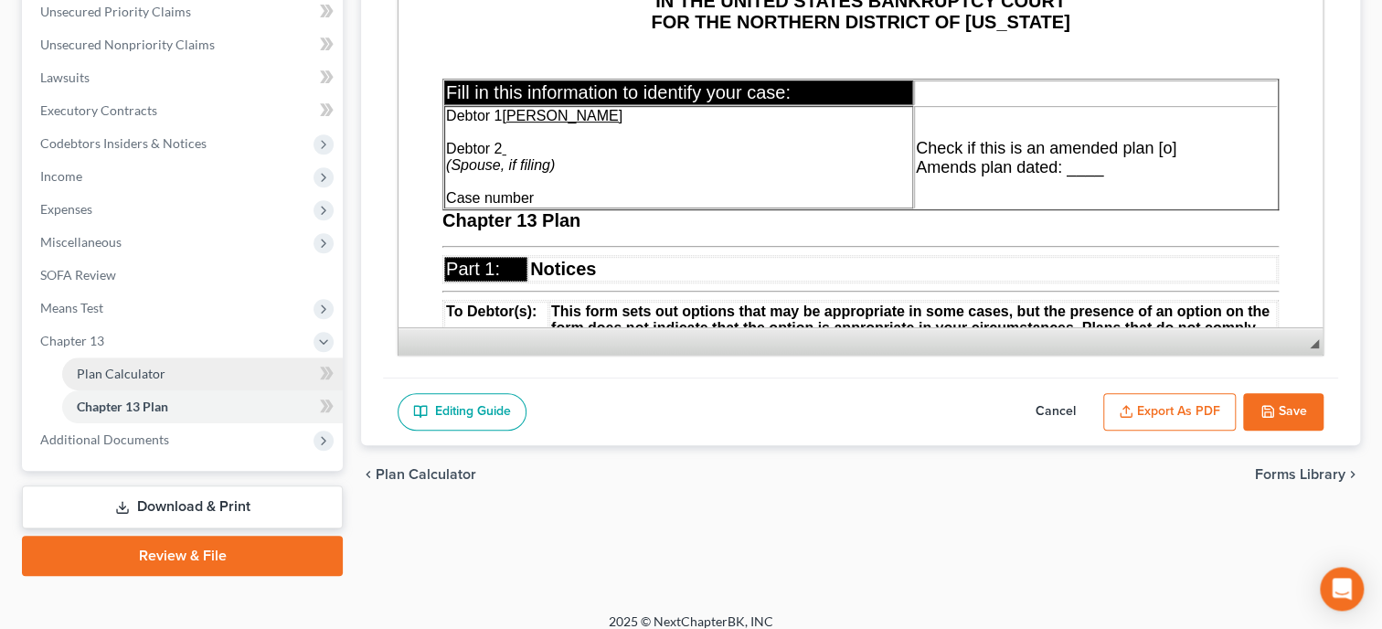
scroll to position [472, 0]
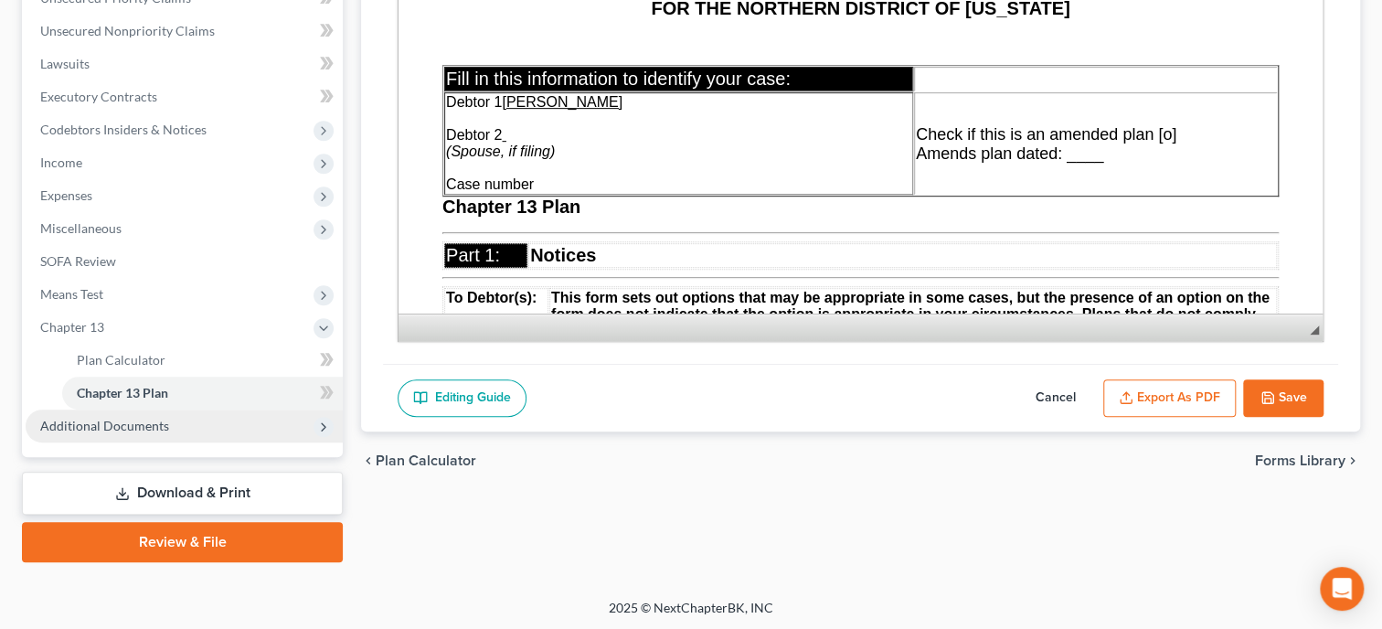
click at [165, 421] on span "Additional Documents" at bounding box center [184, 425] width 317 height 33
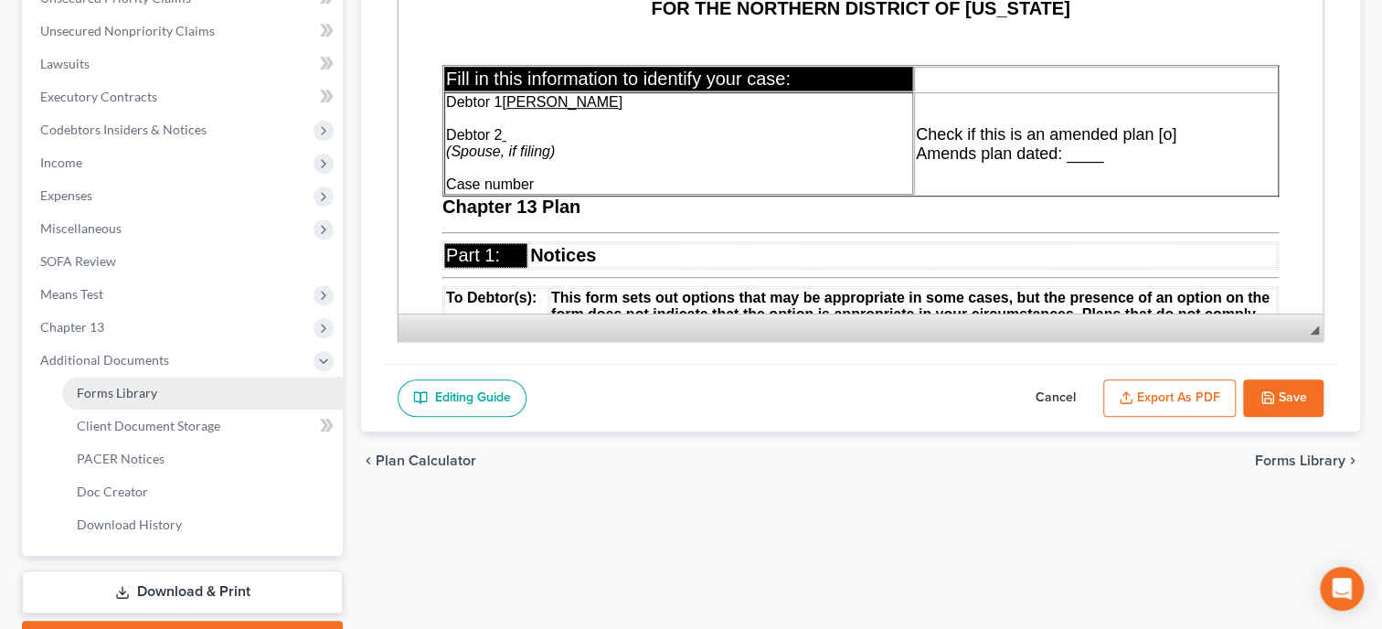
click at [179, 396] on link "Forms Library" at bounding box center [202, 393] width 281 height 33
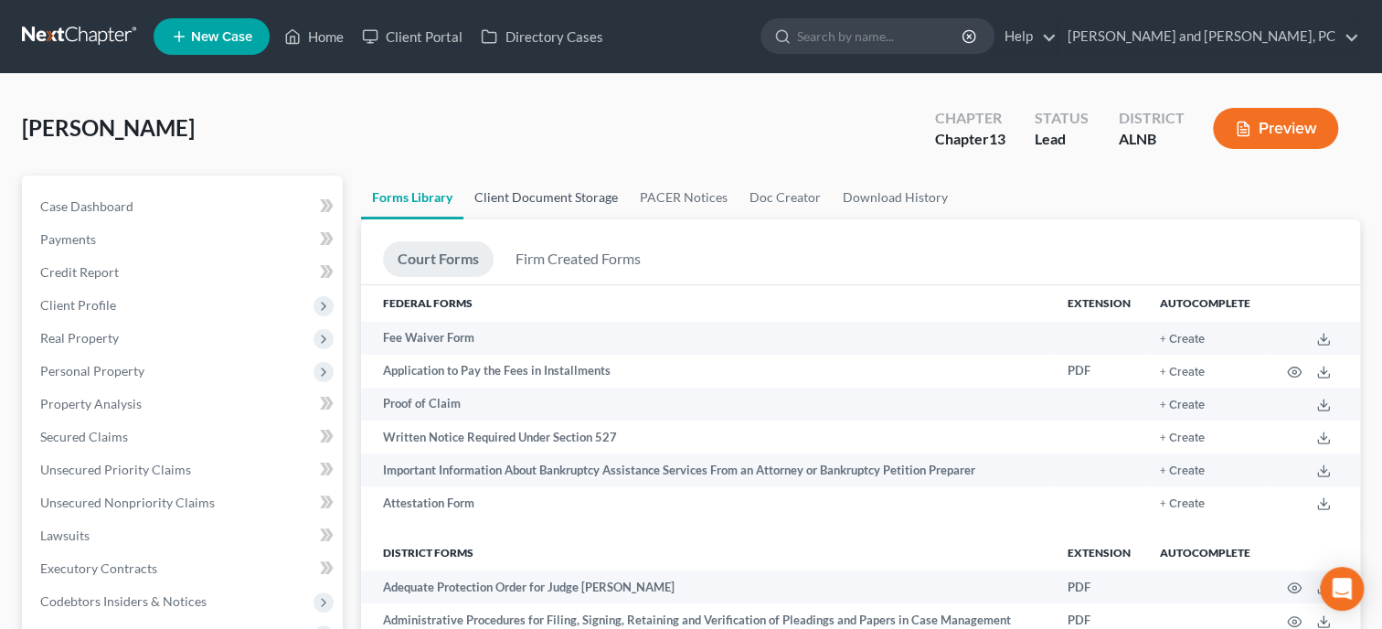
click at [476, 186] on link "Client Document Storage" at bounding box center [545, 197] width 165 height 44
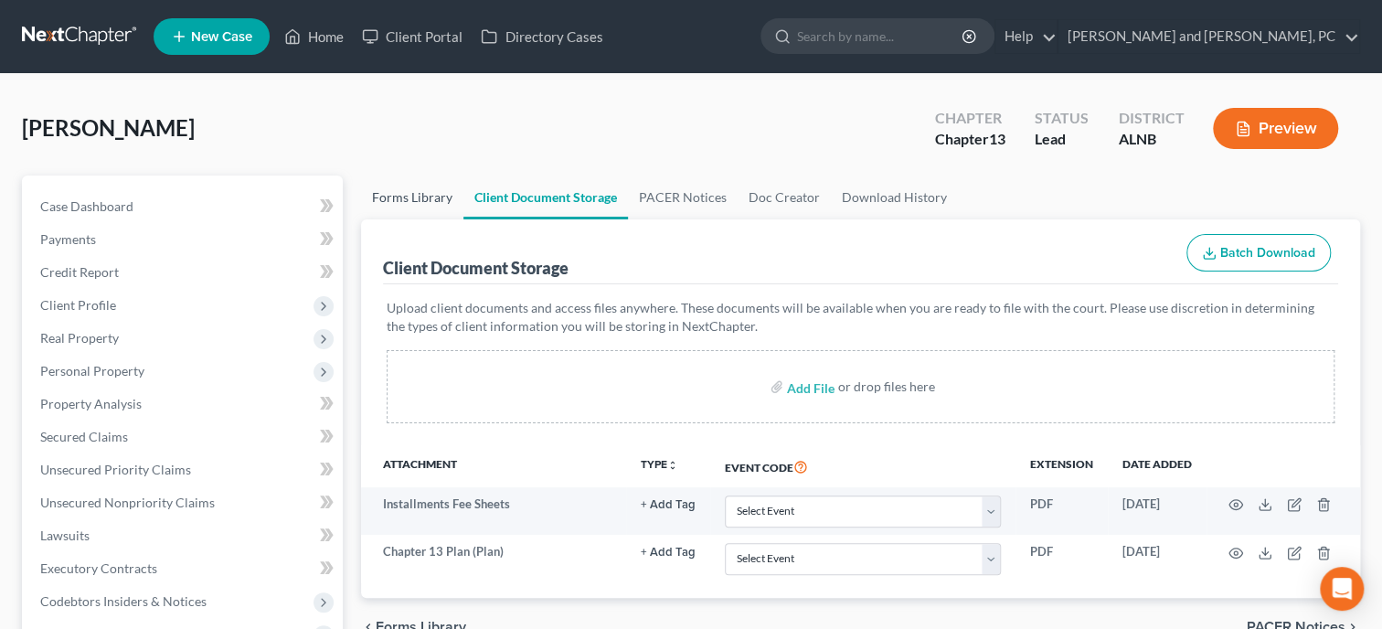
click at [429, 197] on link "Forms Library" at bounding box center [412, 197] width 102 height 44
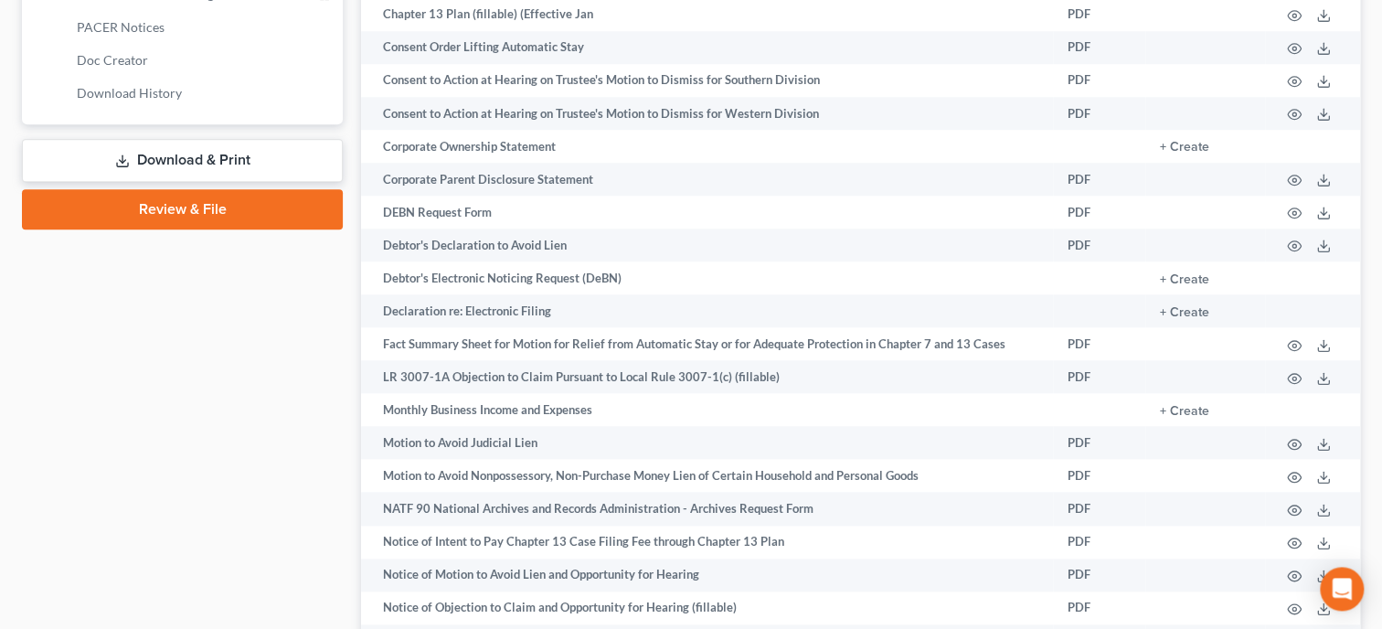
scroll to position [941, 0]
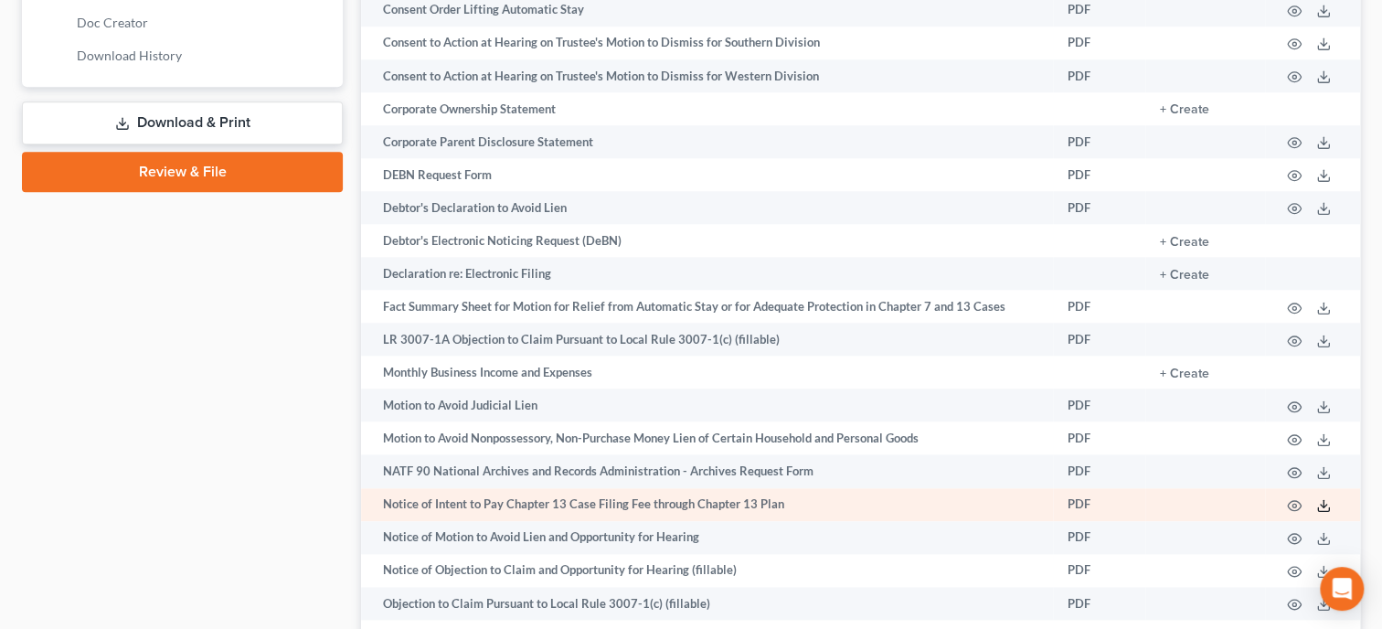
click at [1321, 513] on icon at bounding box center [1323, 505] width 15 height 15
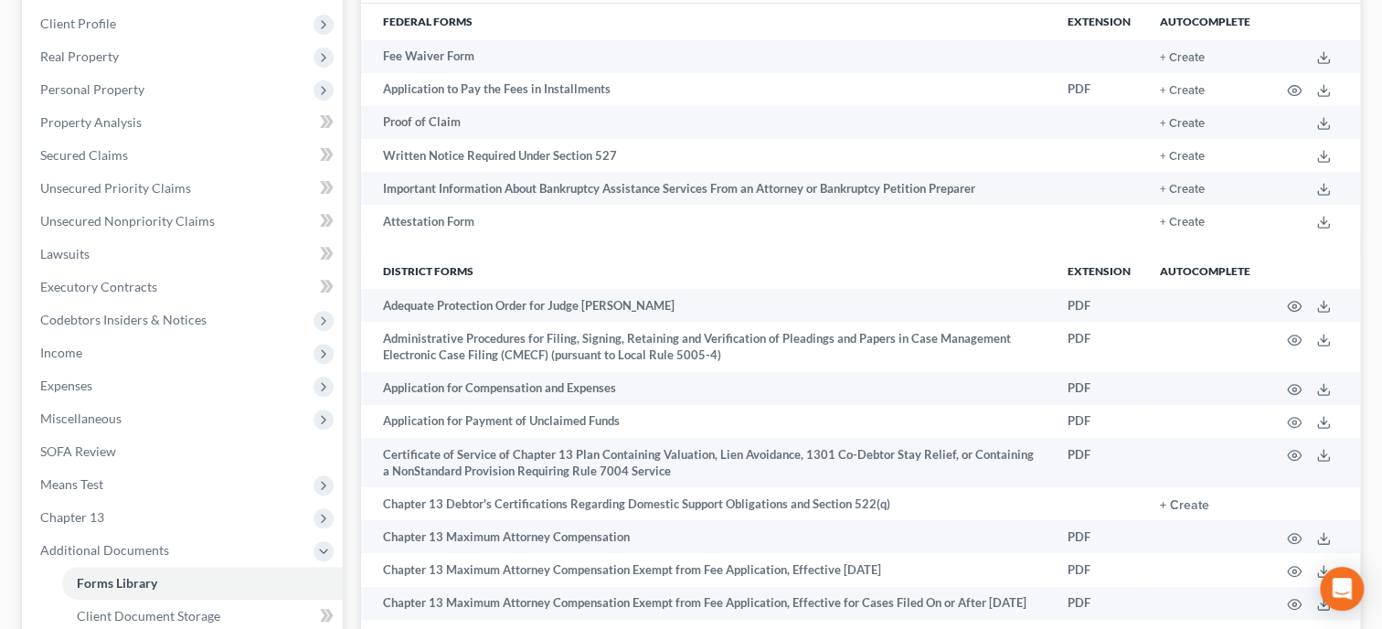
scroll to position [0, 0]
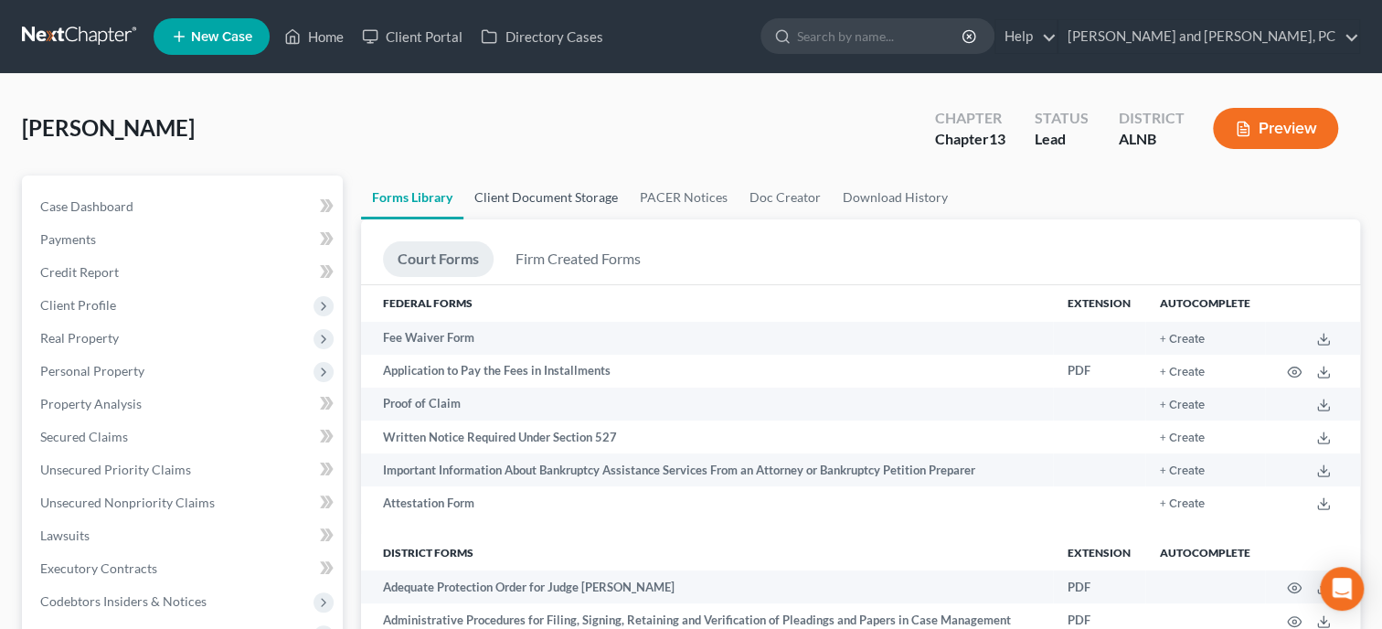
click at [572, 196] on link "Client Document Storage" at bounding box center [545, 197] width 165 height 44
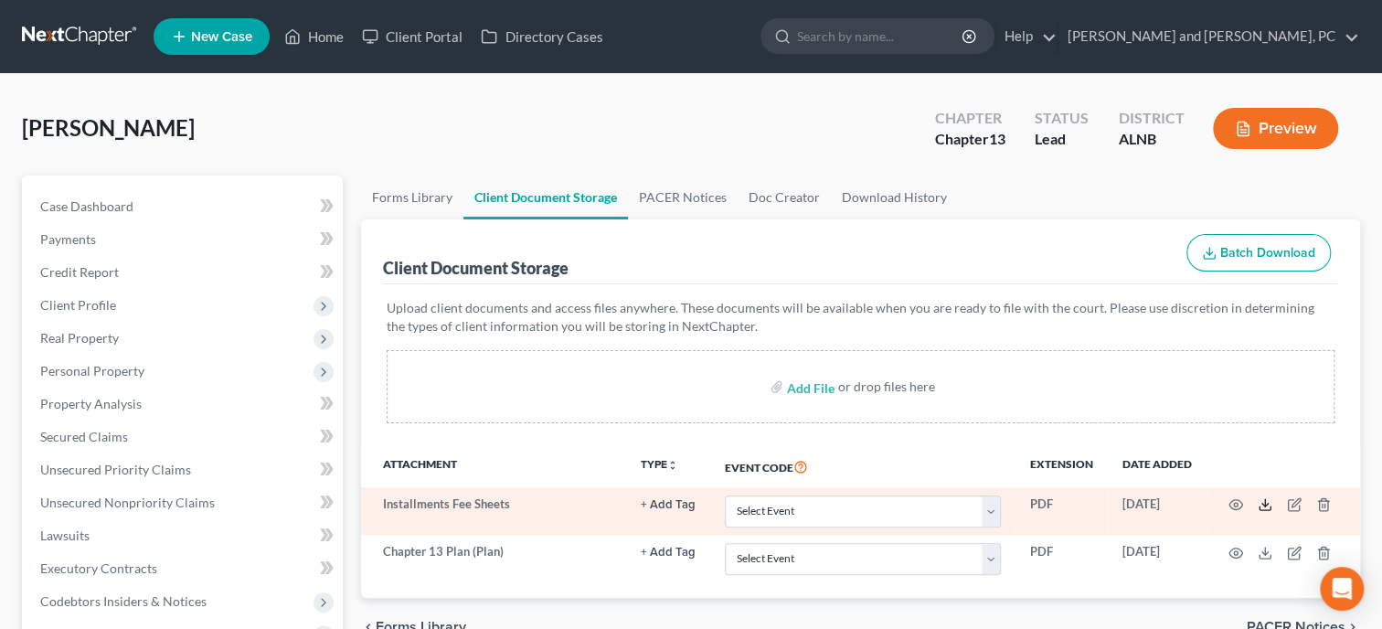
click at [1263, 504] on polyline at bounding box center [1265, 505] width 6 height 3
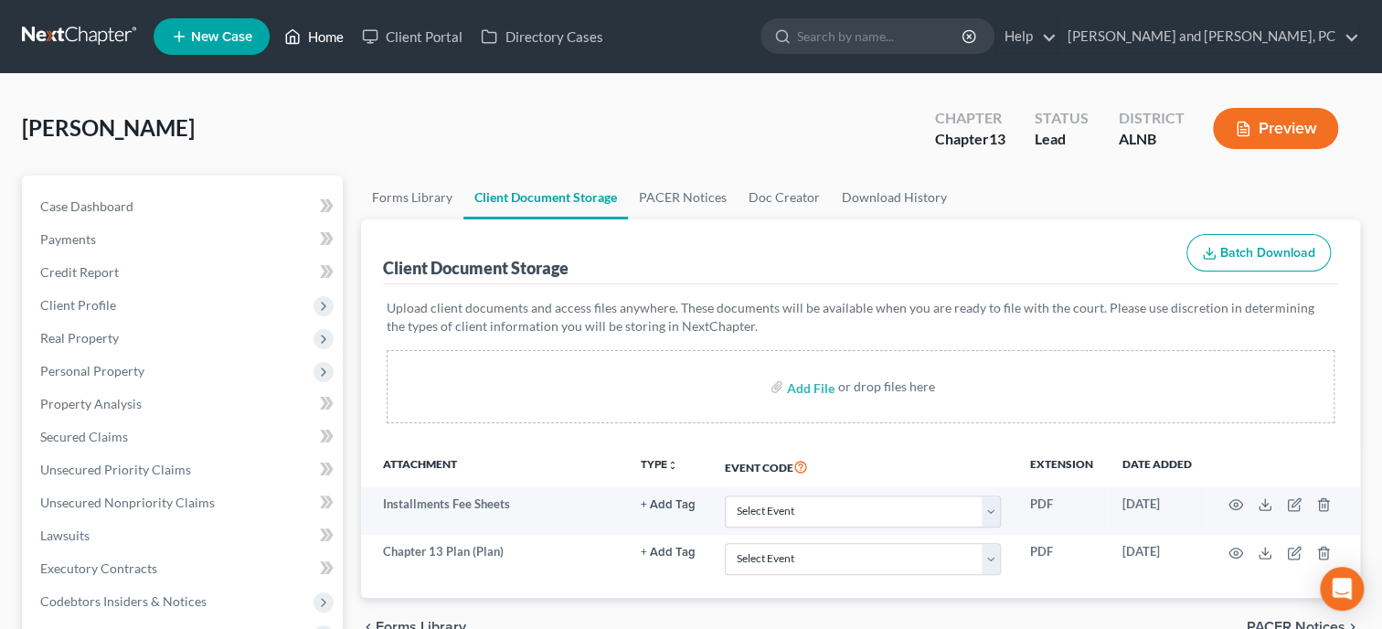
click at [334, 34] on link "Home" at bounding box center [314, 36] width 78 height 33
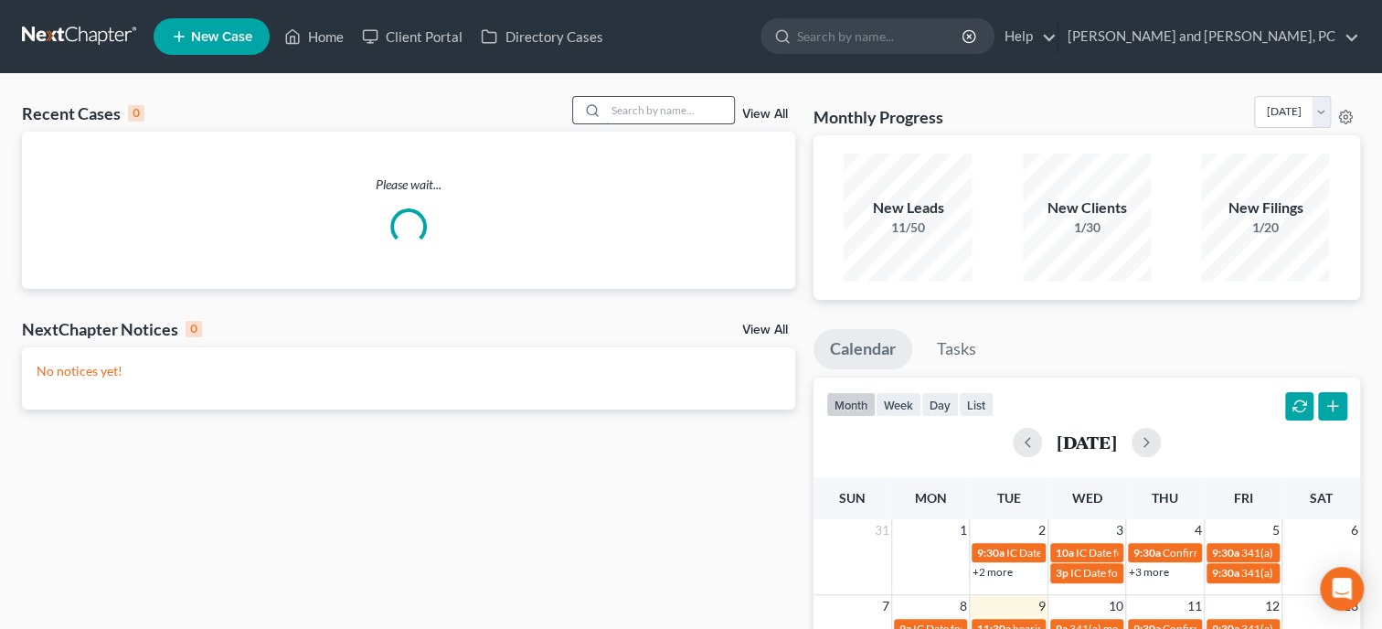
click at [614, 108] on input "search" at bounding box center [670, 110] width 128 height 27
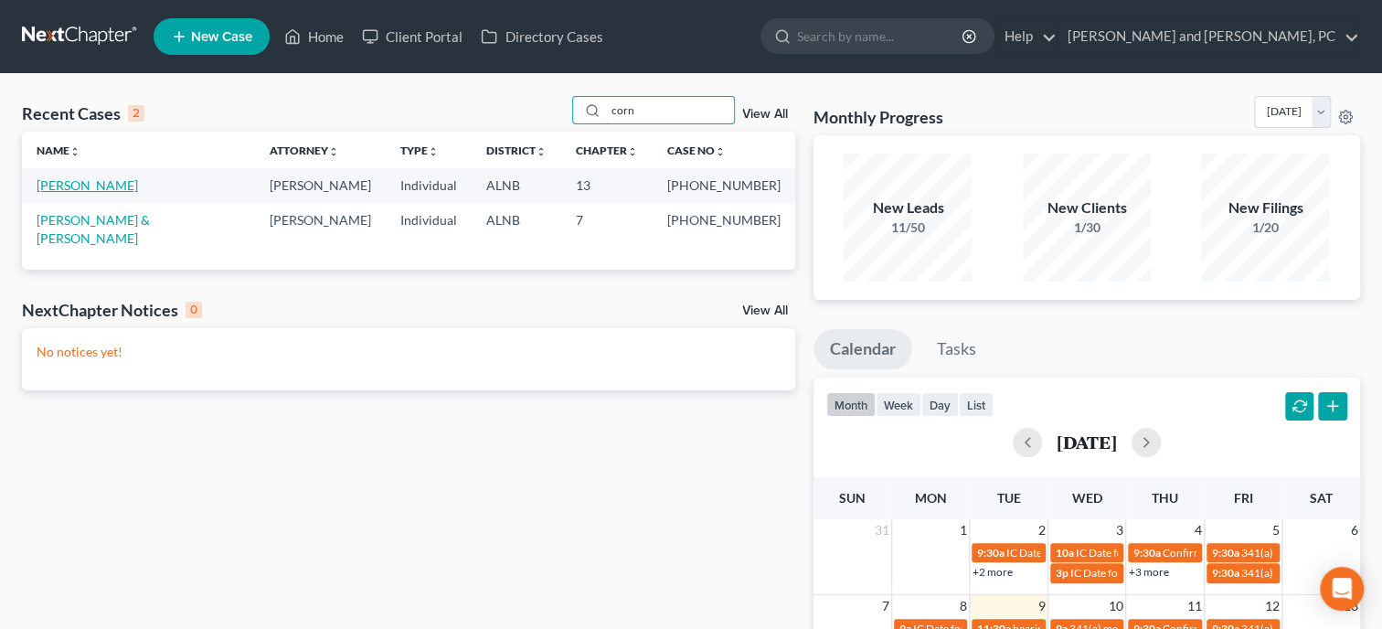
type input "corn"
click at [112, 186] on link "[PERSON_NAME]" at bounding box center [87, 185] width 101 height 16
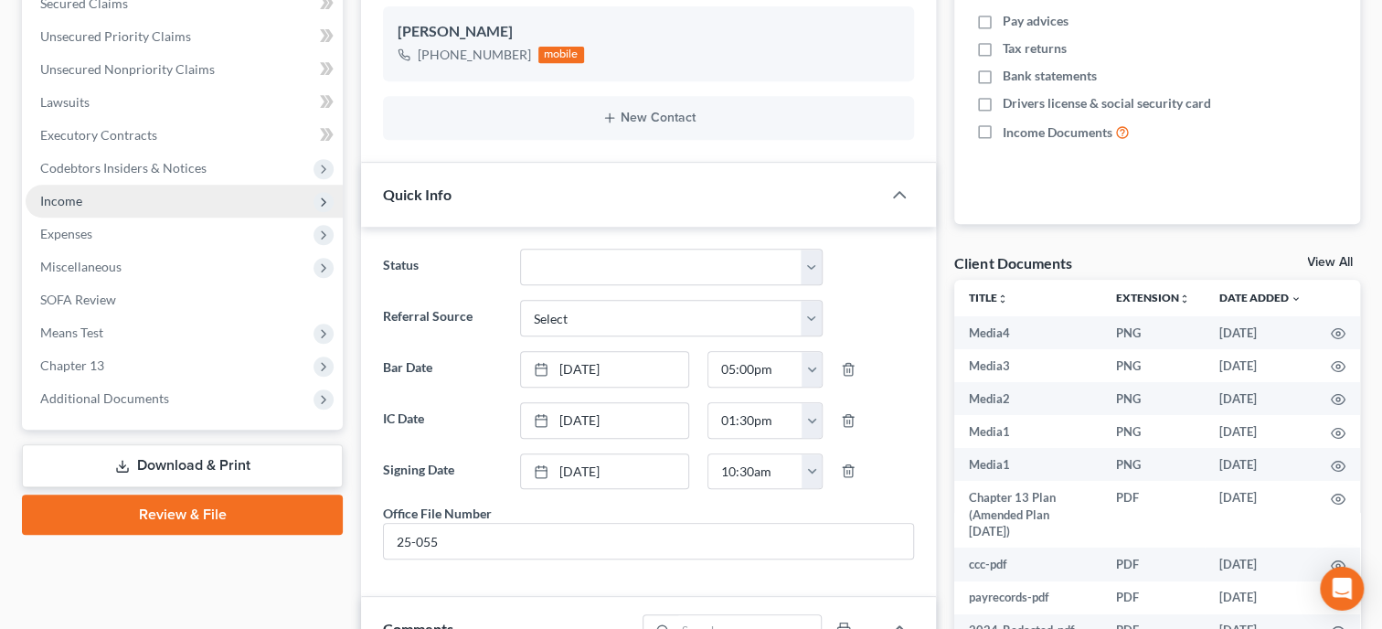
scroll to position [470, 0]
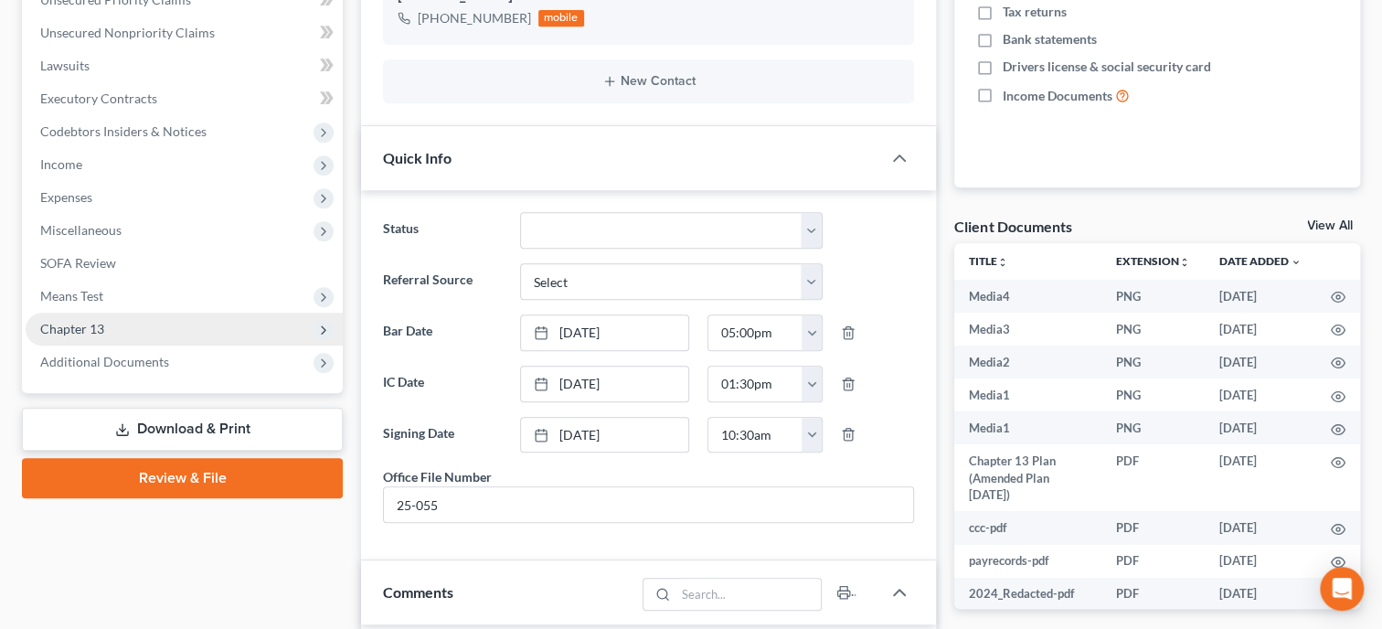
click at [145, 329] on span "Chapter 13" at bounding box center [184, 329] width 317 height 33
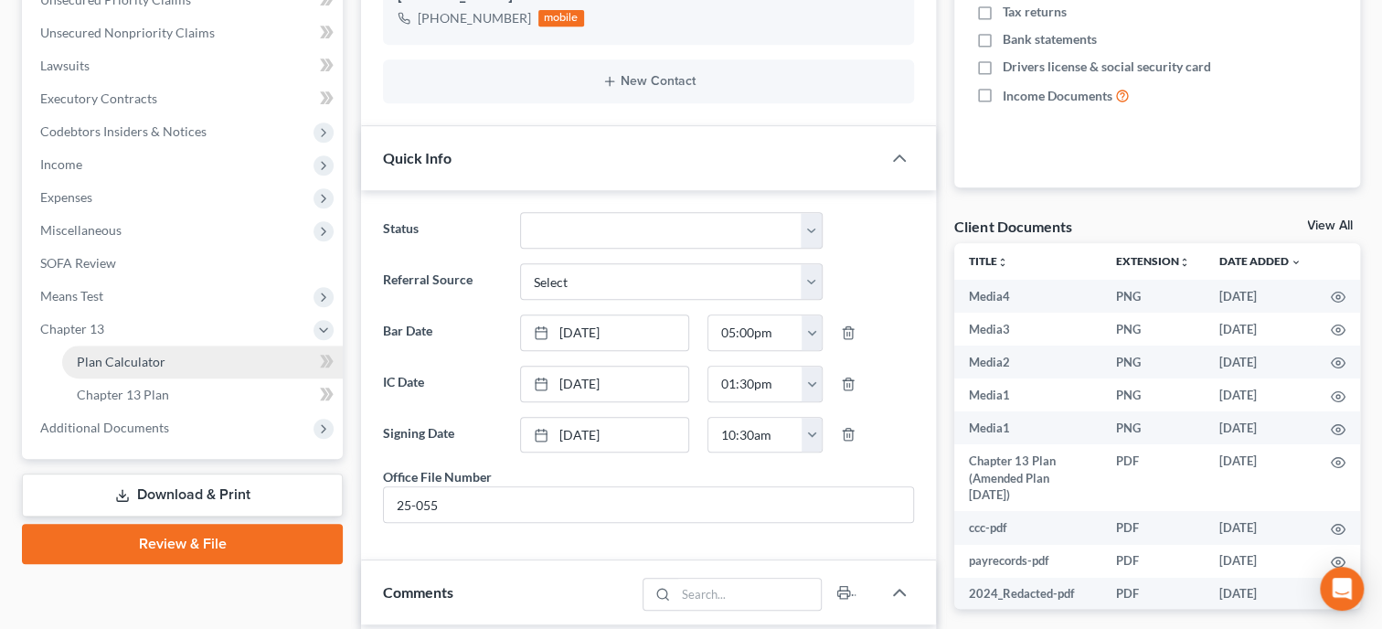
click at [145, 357] on span "Plan Calculator" at bounding box center [121, 362] width 89 height 16
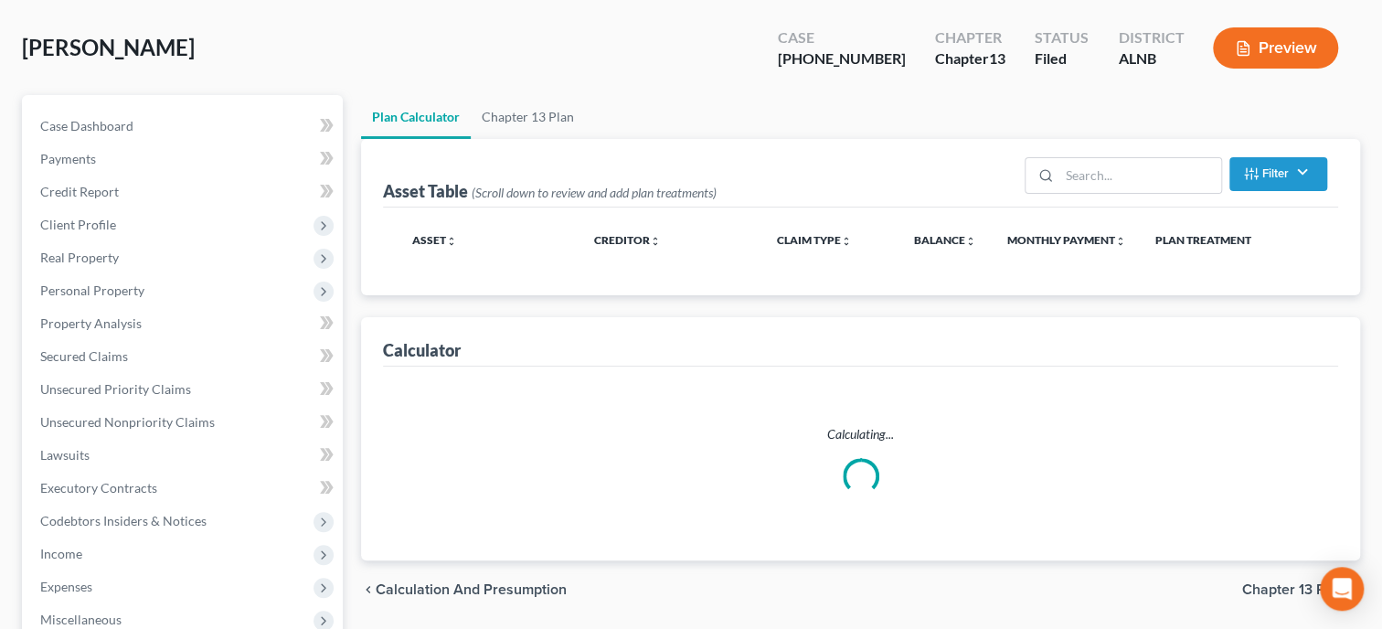
scroll to position [2, 0]
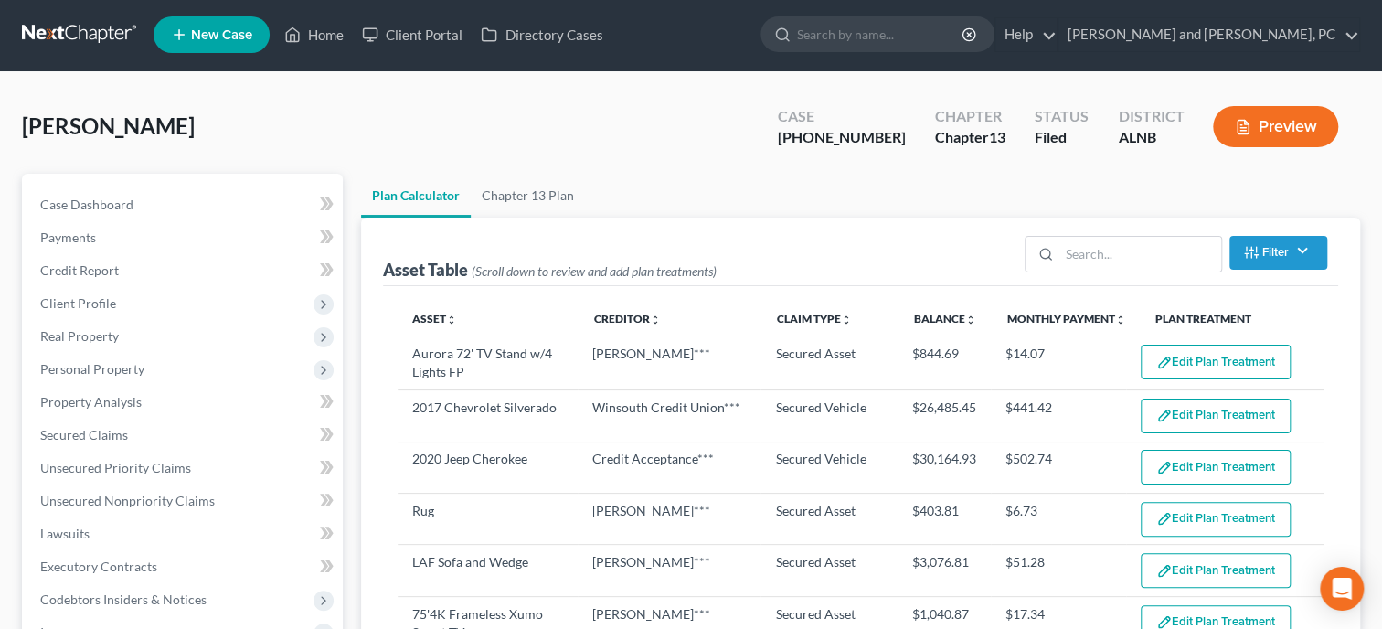
select select "59"
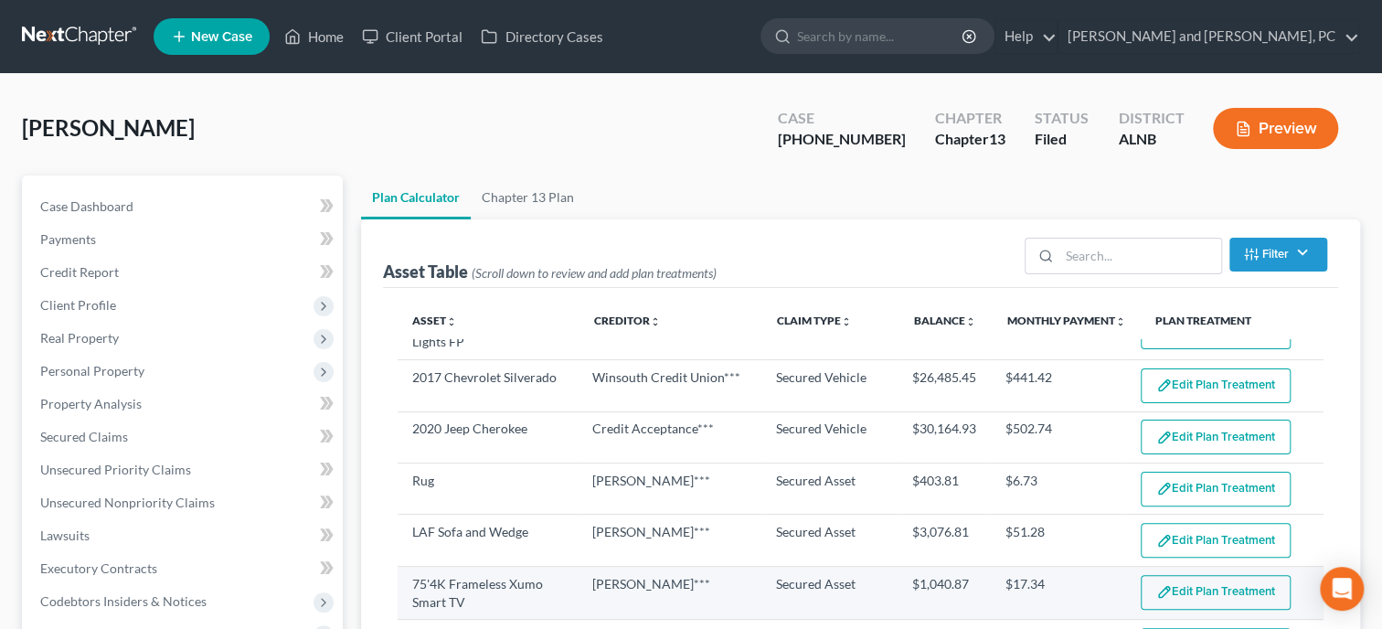
scroll to position [0, 0]
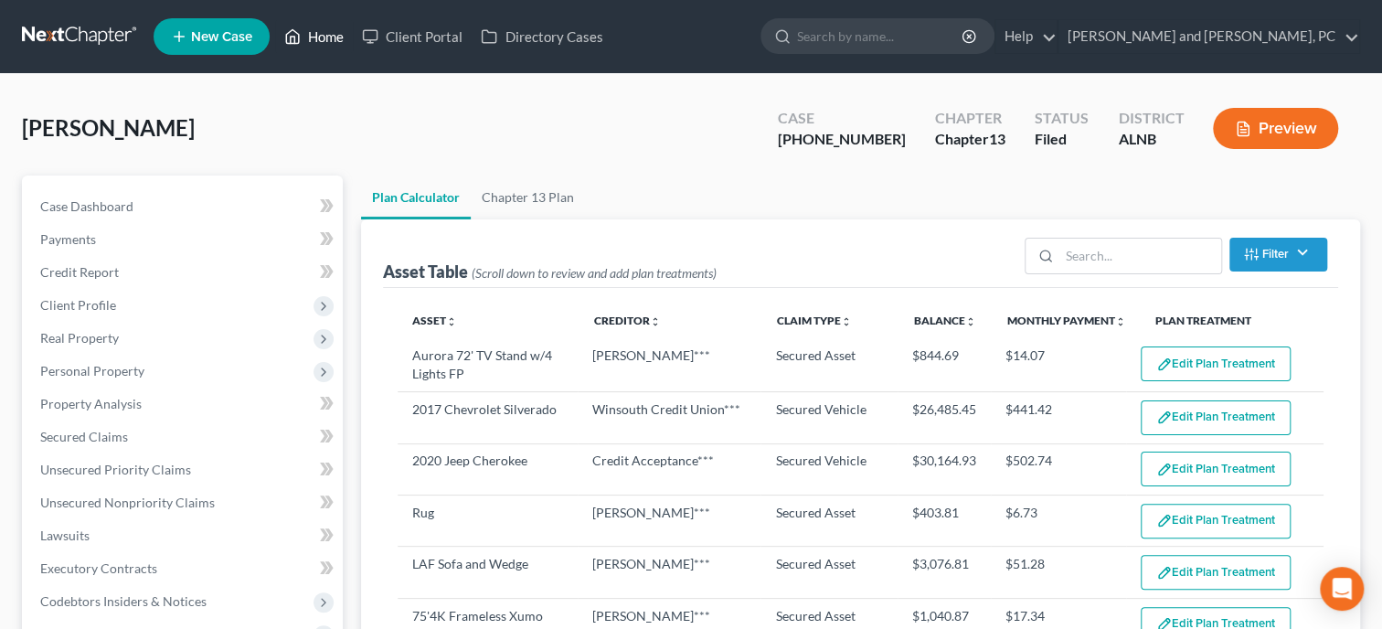
click at [334, 39] on link "Home" at bounding box center [314, 36] width 78 height 33
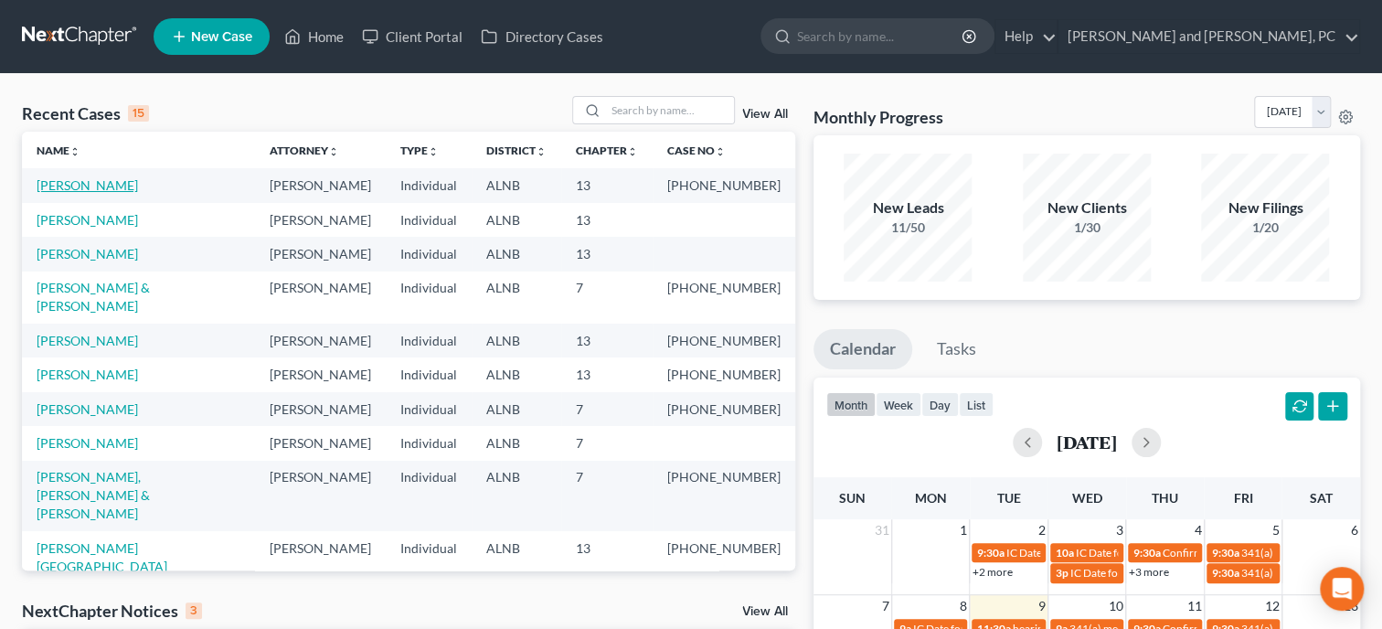
click at [109, 185] on link "[PERSON_NAME]" at bounding box center [87, 185] width 101 height 16
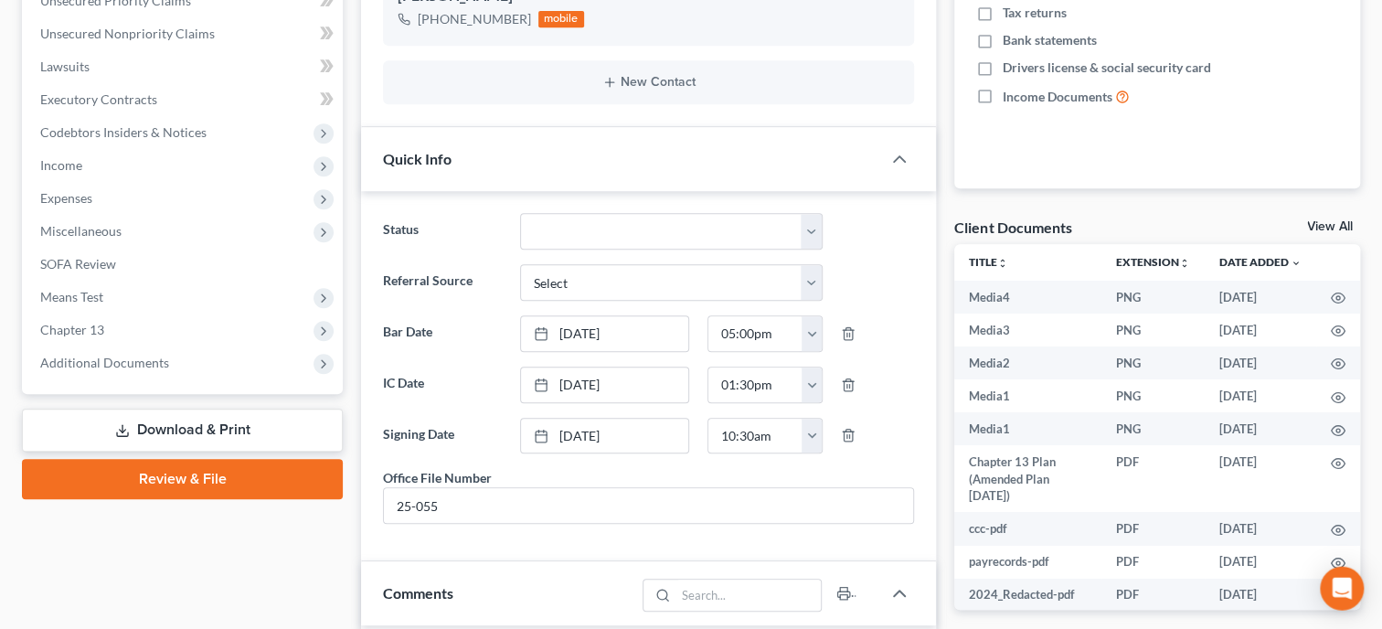
scroll to position [470, 0]
click at [128, 332] on span "Chapter 13" at bounding box center [184, 329] width 317 height 33
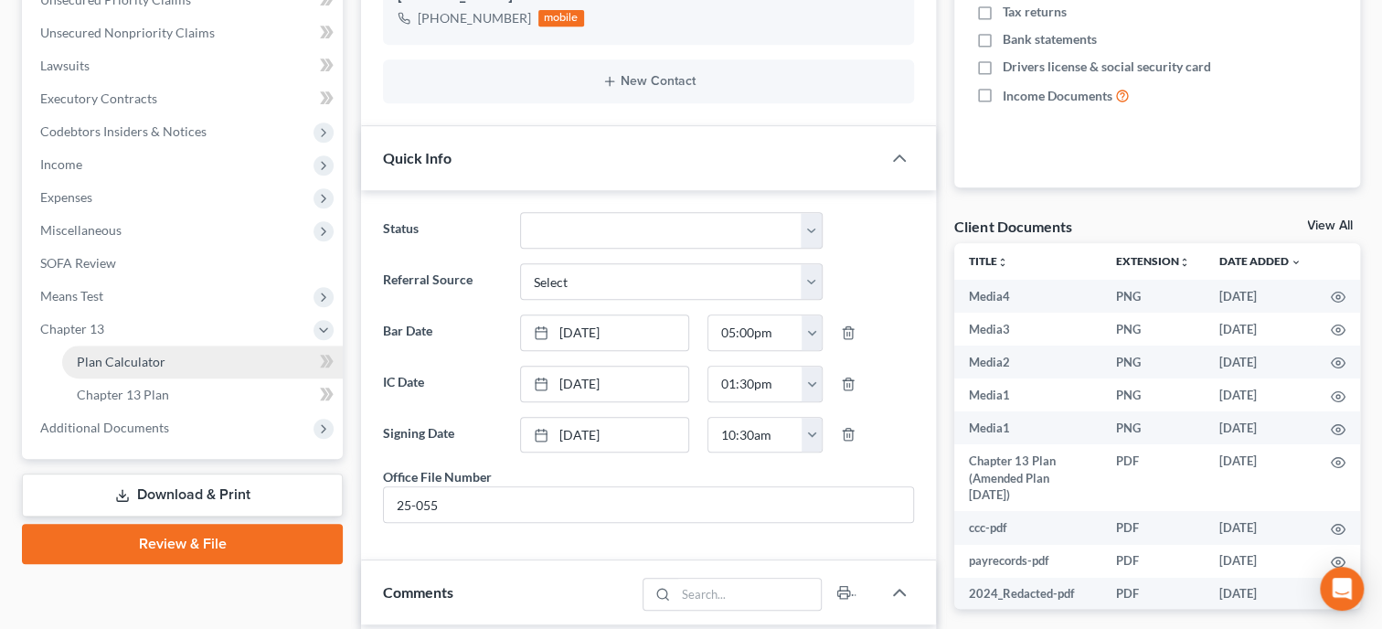
click at [149, 349] on link "Plan Calculator" at bounding box center [202, 361] width 281 height 33
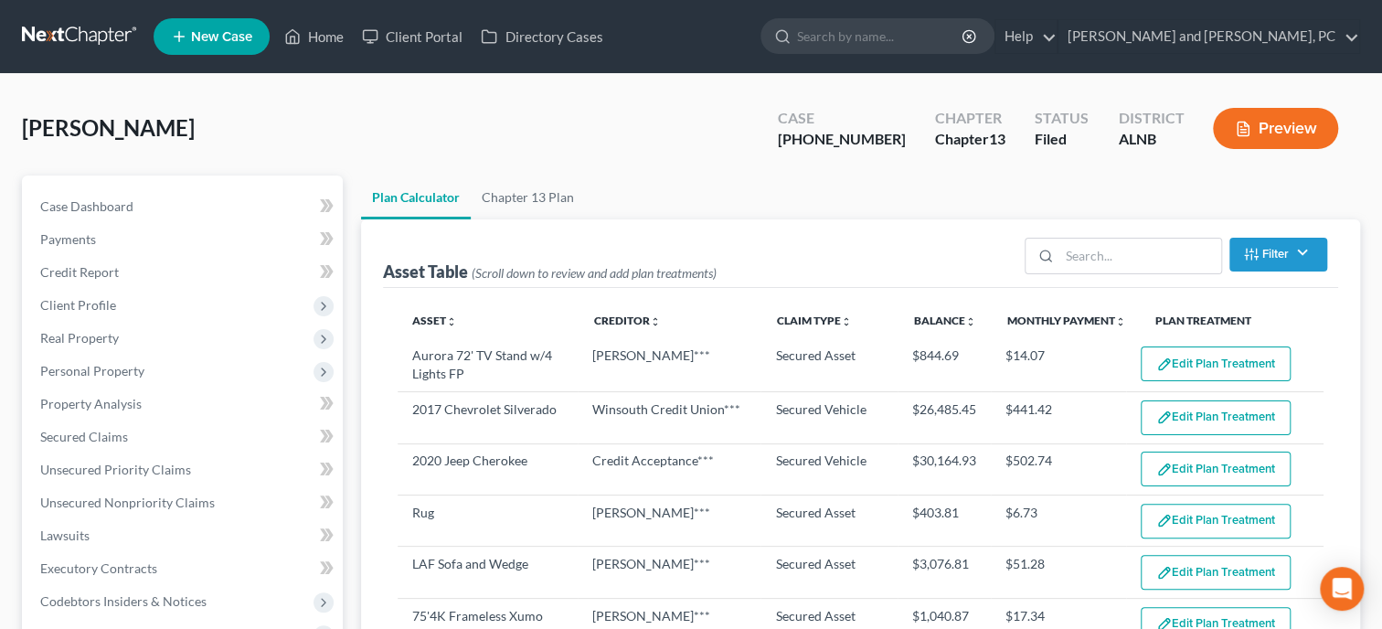
select select "59"
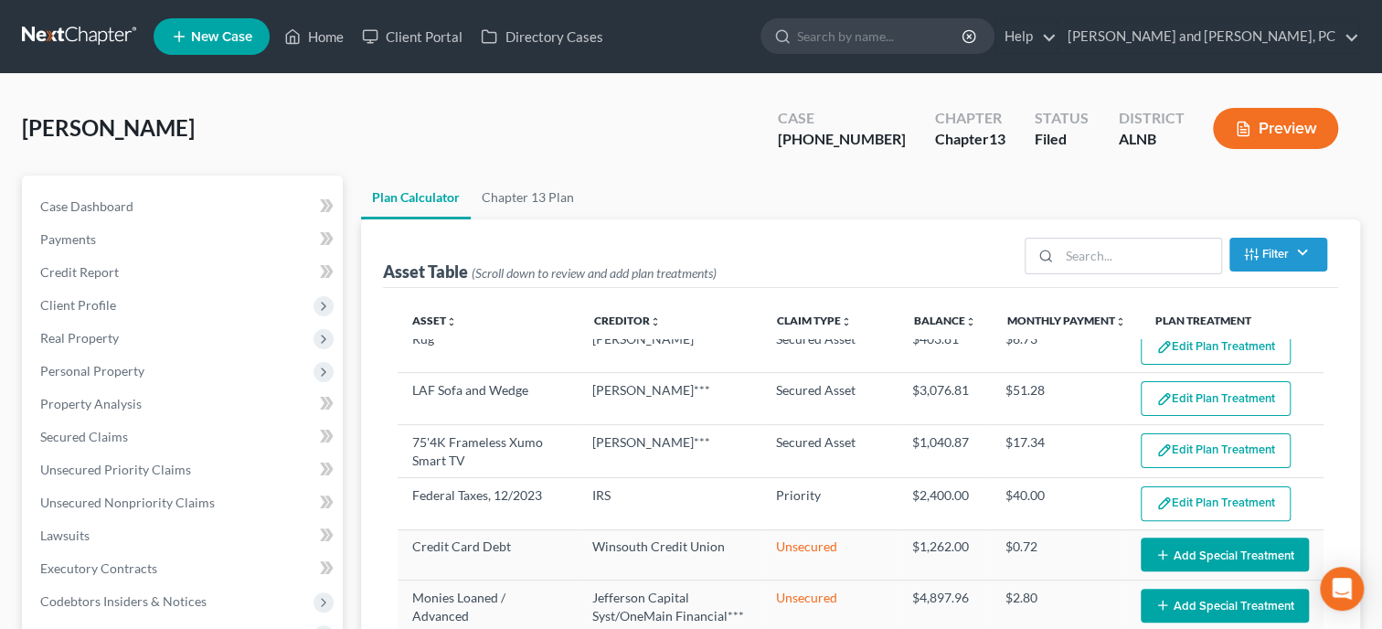
scroll to position [187, 0]
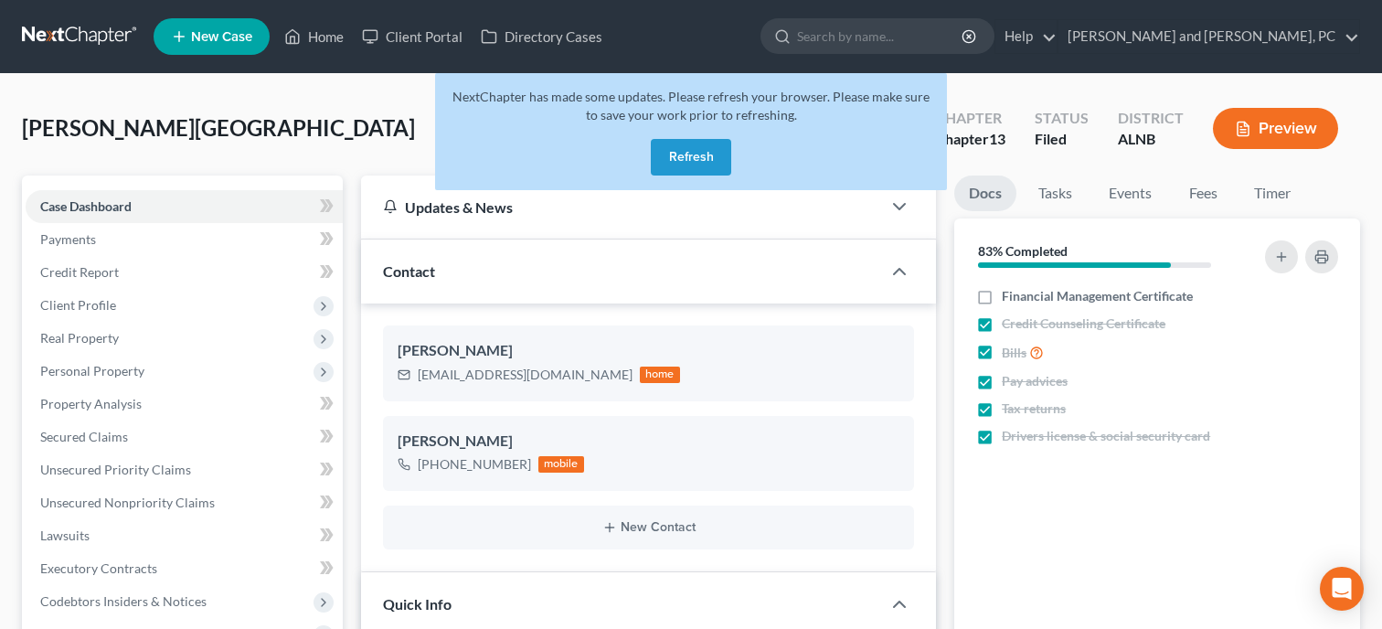
select select "6"
select select "1"
select select "0"
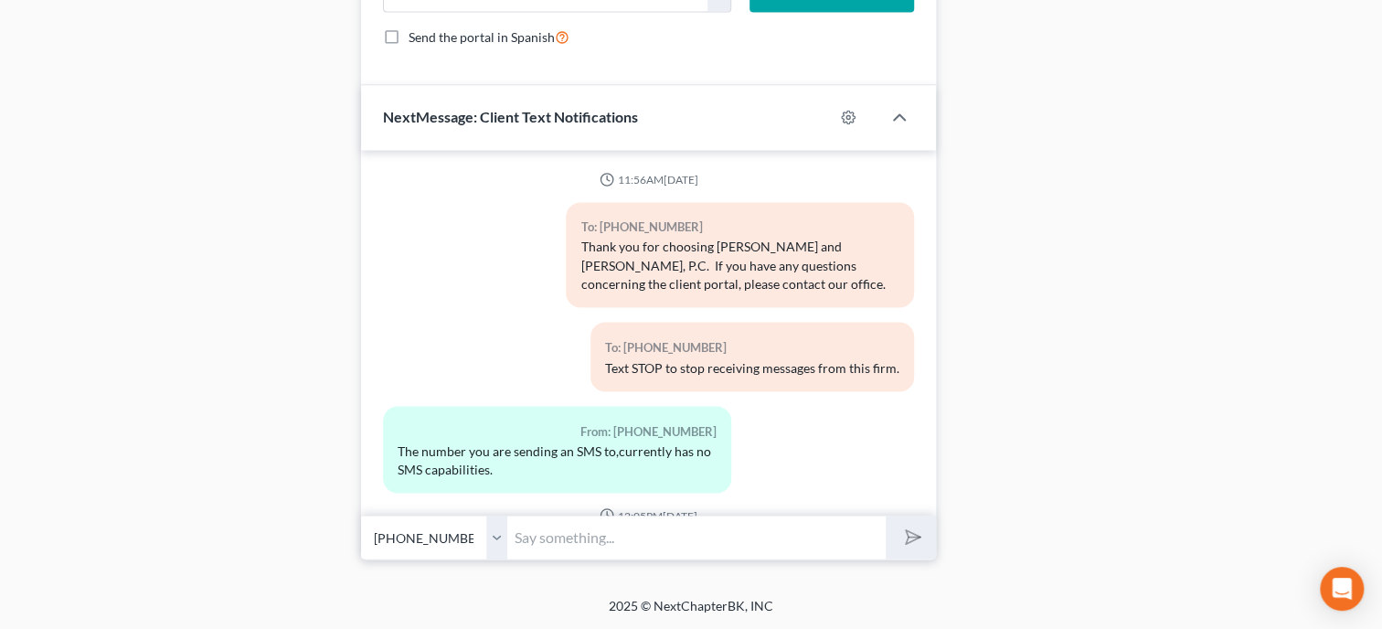
scroll to position [8908, 0]
